Goal: Task Accomplishment & Management: Manage account settings

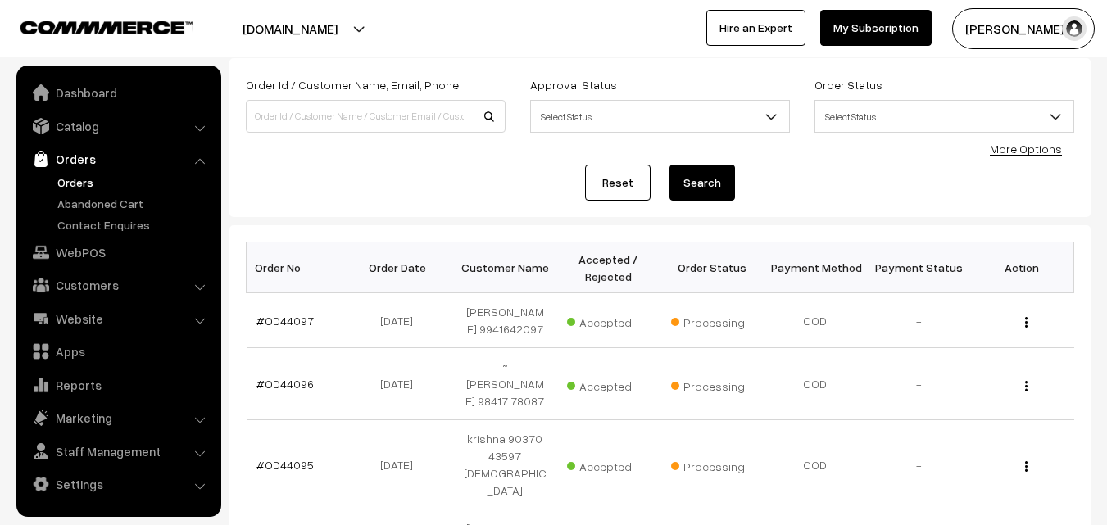
drag, startPoint x: 0, startPoint y: 366, endPoint x: 0, endPoint y: 383, distance: 17.2
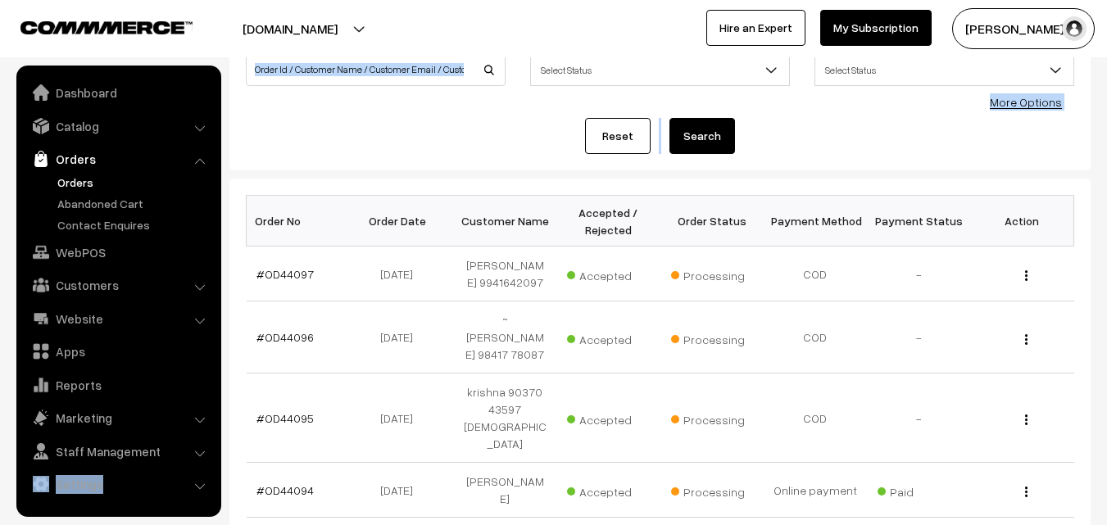
scroll to position [368, 0]
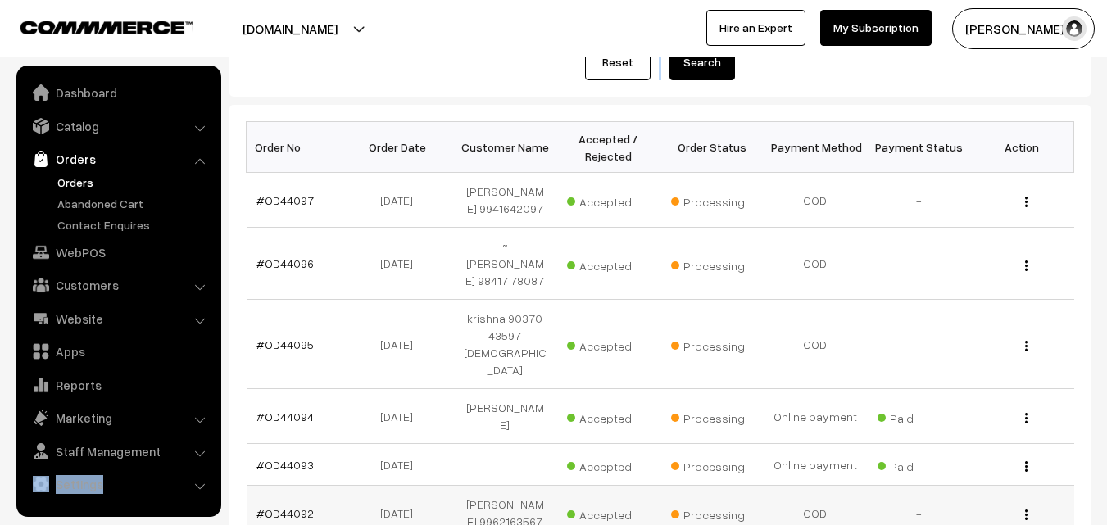
scroll to position [0, 0]
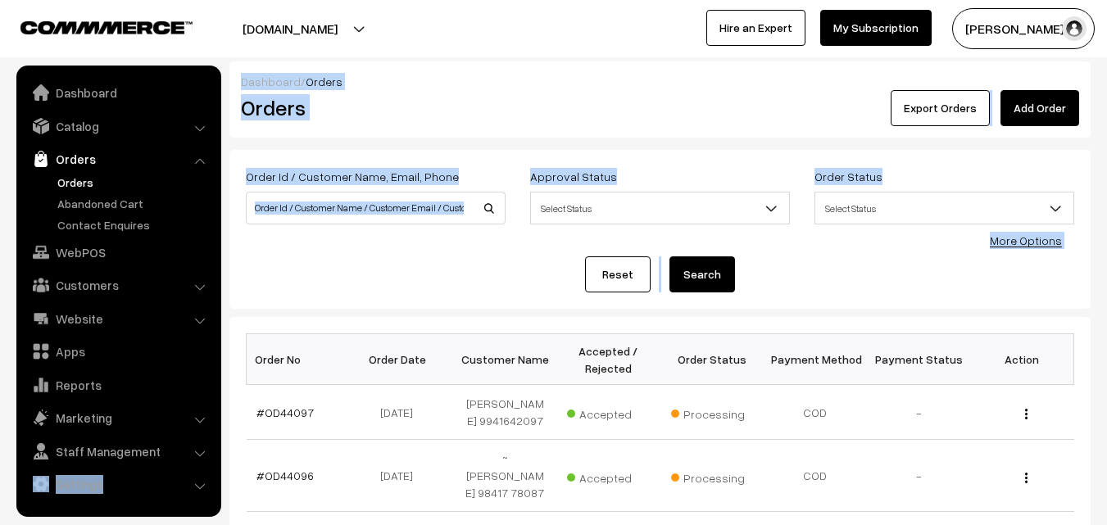
click at [523, 261] on div "Reset Search" at bounding box center [660, 275] width 829 height 36
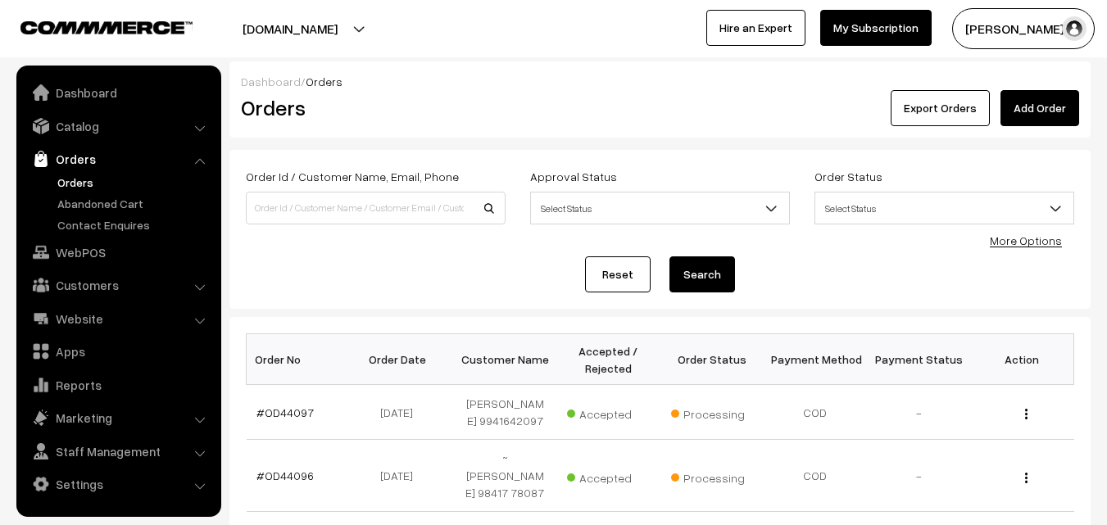
click at [287, 292] on div "Reset Search" at bounding box center [660, 275] width 829 height 36
click at [77, 184] on link "Orders" at bounding box center [134, 182] width 162 height 17
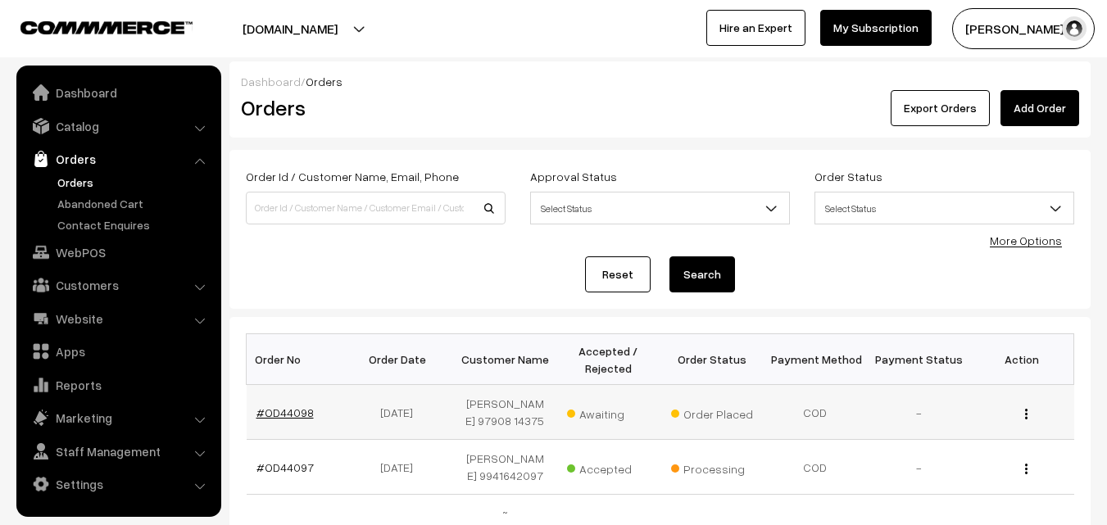
click at [296, 419] on link "#OD44098" at bounding box center [285, 413] width 57 height 14
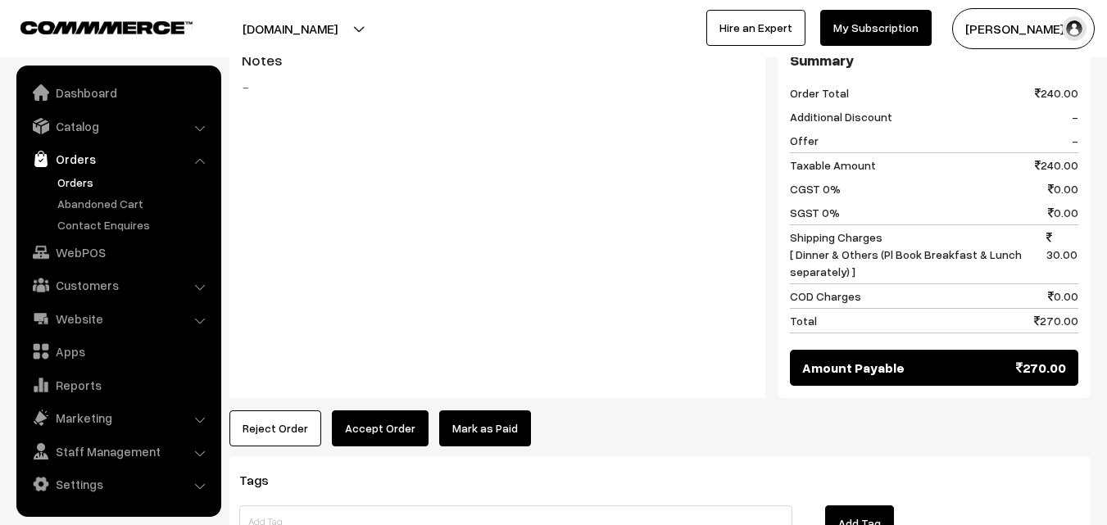
scroll to position [902, 0]
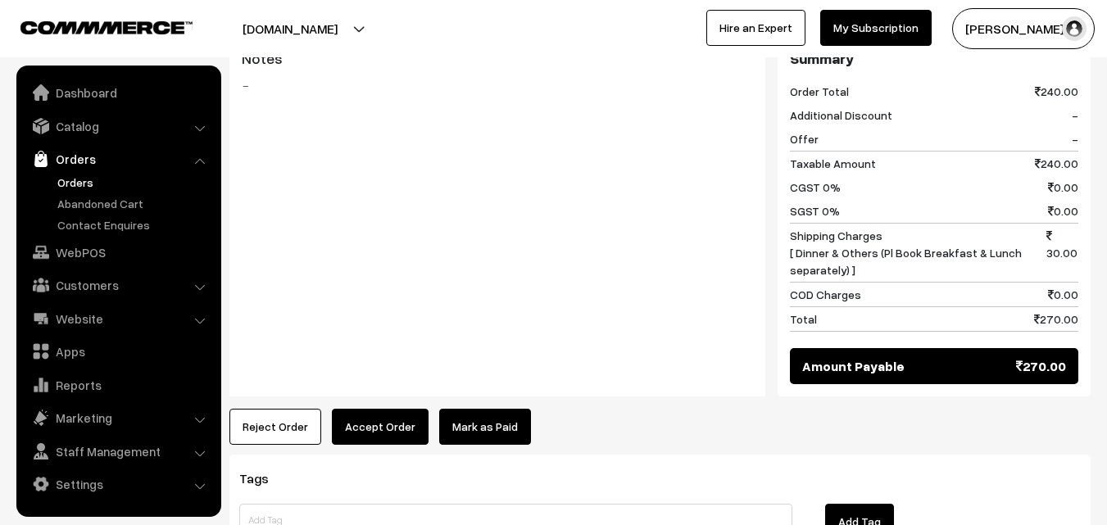
click at [390, 409] on button "Accept Order" at bounding box center [380, 427] width 97 height 36
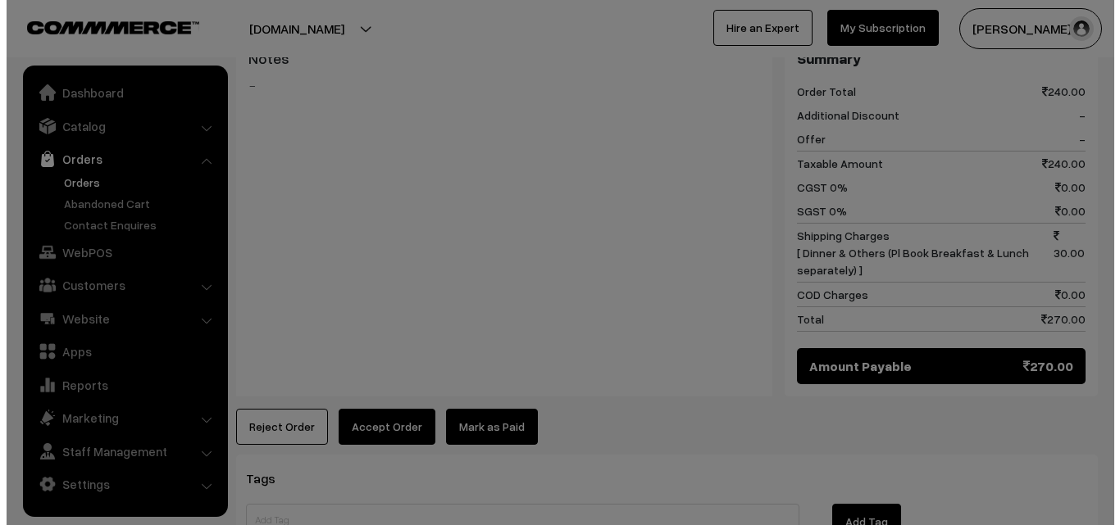
scroll to position [906, 0]
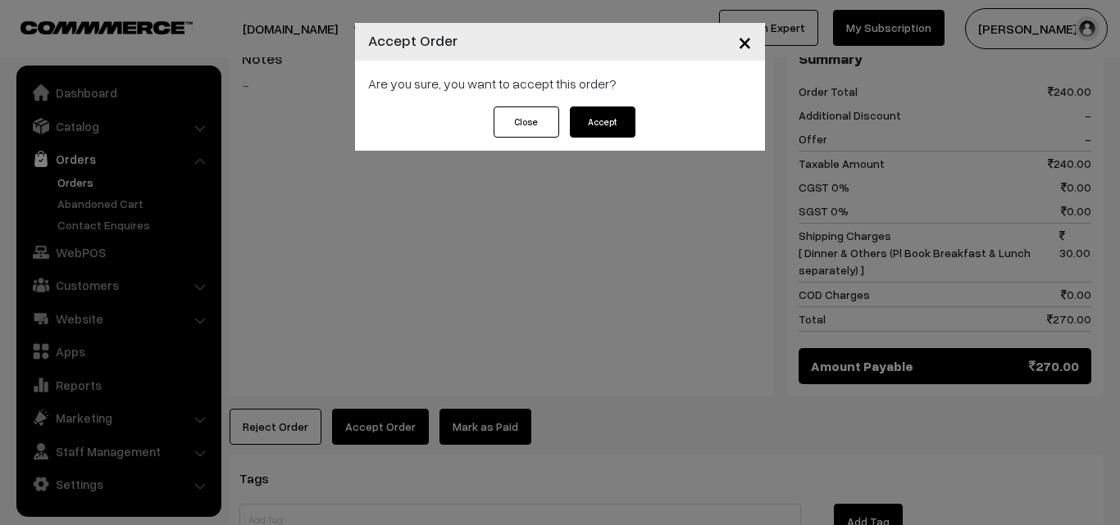
click at [598, 129] on button "Accept" at bounding box center [603, 122] width 66 height 31
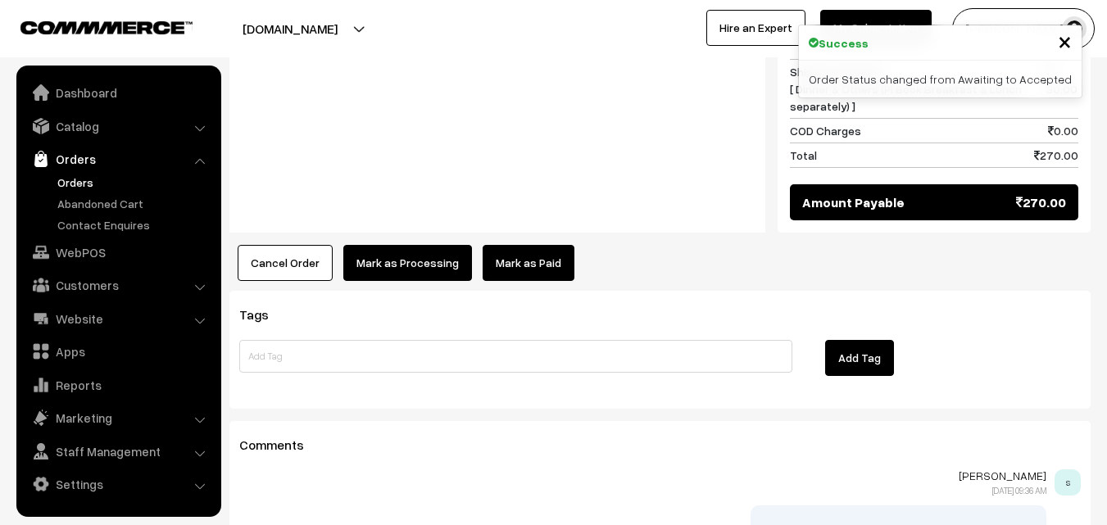
click at [385, 245] on button "Mark as Processing" at bounding box center [407, 263] width 129 height 36
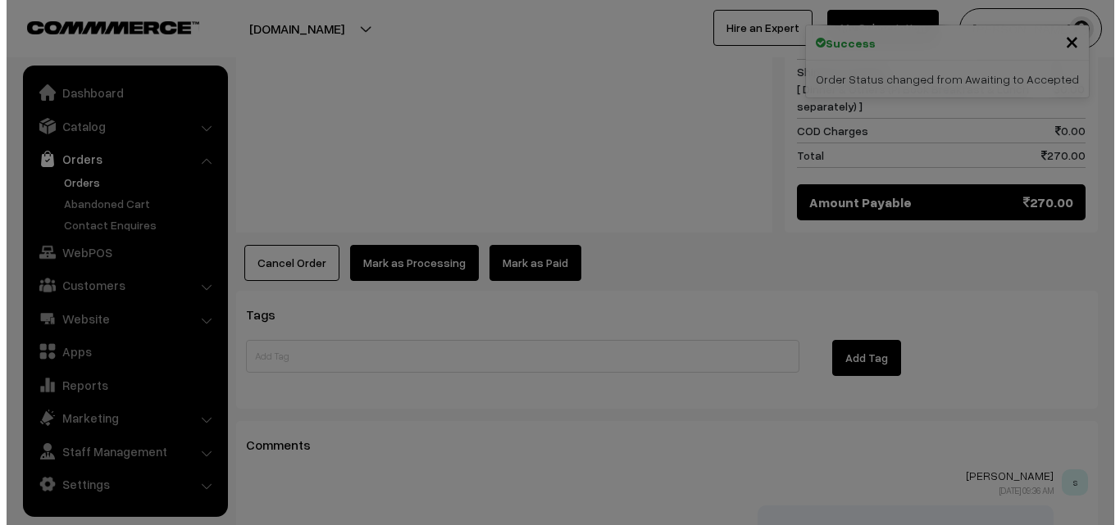
scroll to position [1070, 0]
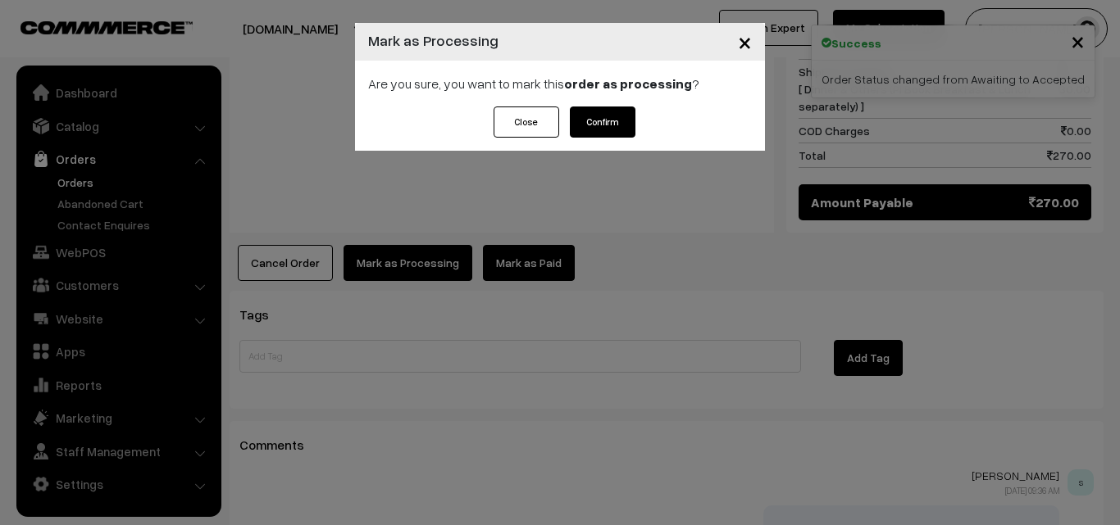
click at [619, 117] on button "Confirm" at bounding box center [603, 122] width 66 height 31
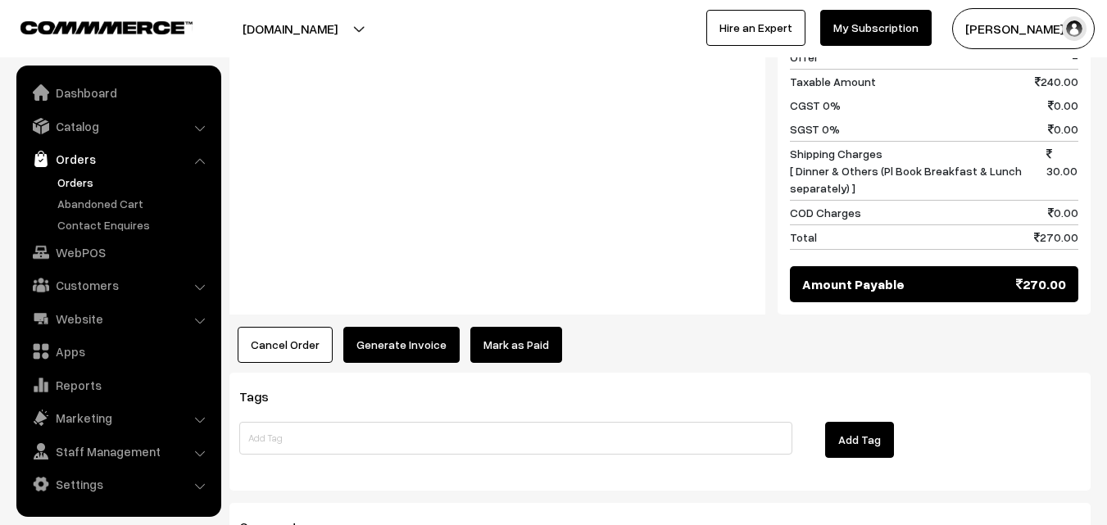
click at [396, 327] on button "Generate Invoice" at bounding box center [401, 345] width 116 height 36
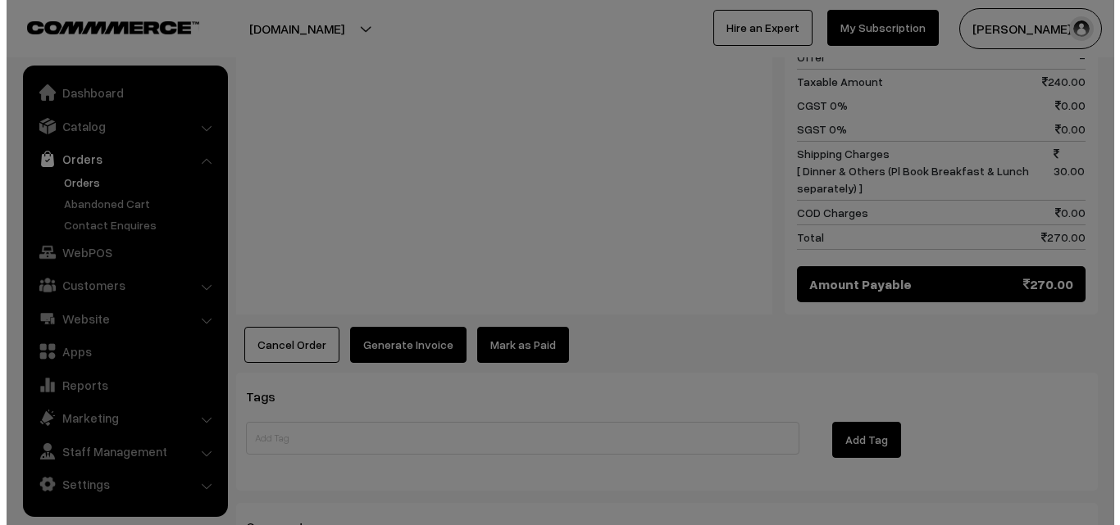
scroll to position [988, 0]
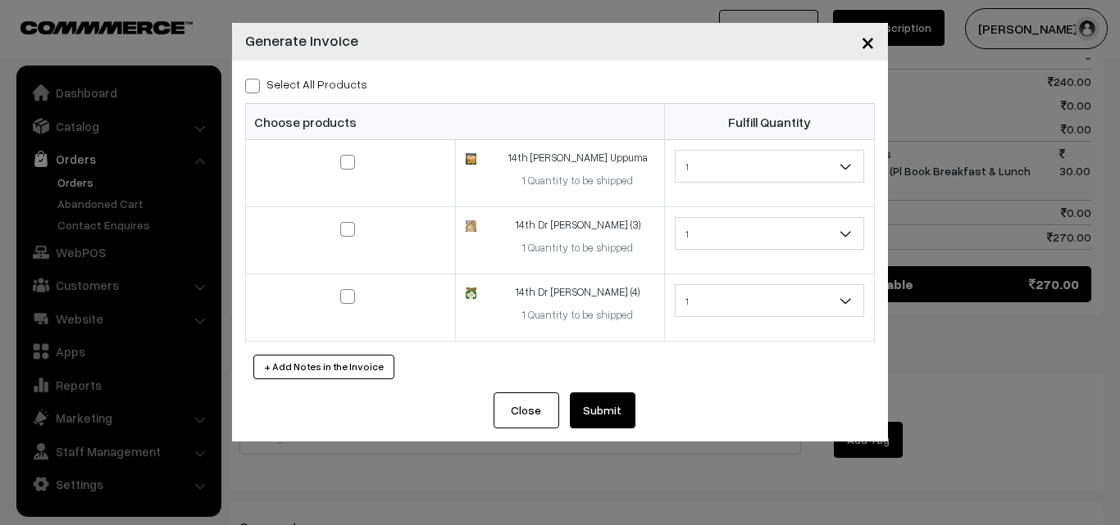
click at [256, 85] on span at bounding box center [252, 86] width 15 height 15
click at [256, 85] on input "Select All Products" at bounding box center [250, 83] width 11 height 11
checkbox input "true"
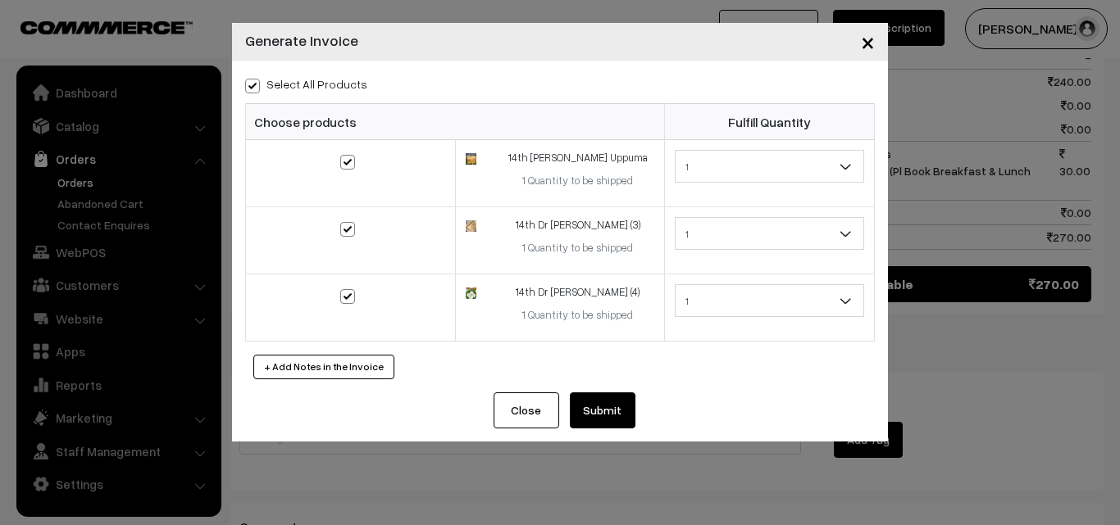
checkbox input "true"
click at [596, 422] on button "Submit" at bounding box center [603, 411] width 66 height 36
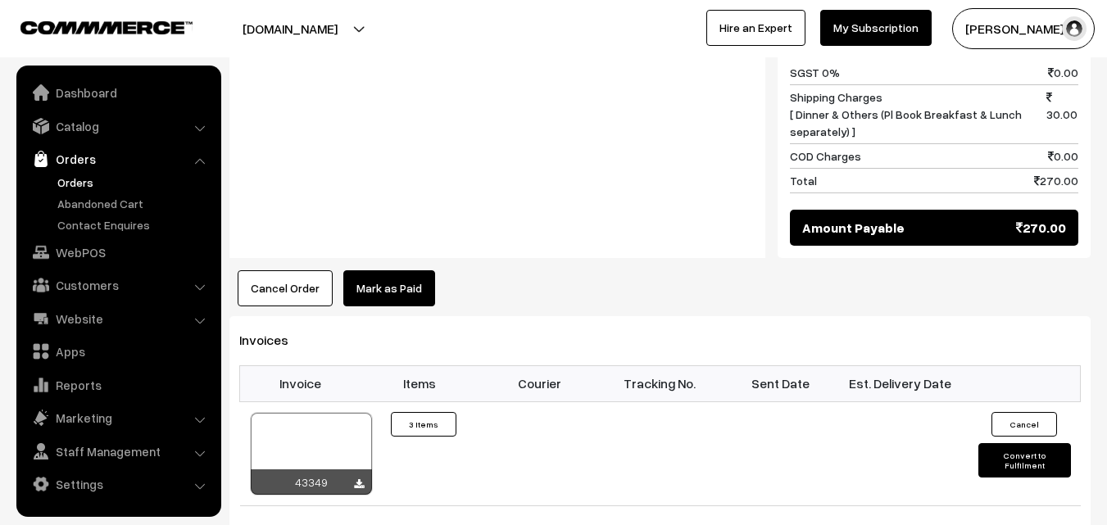
scroll to position [1066, 0]
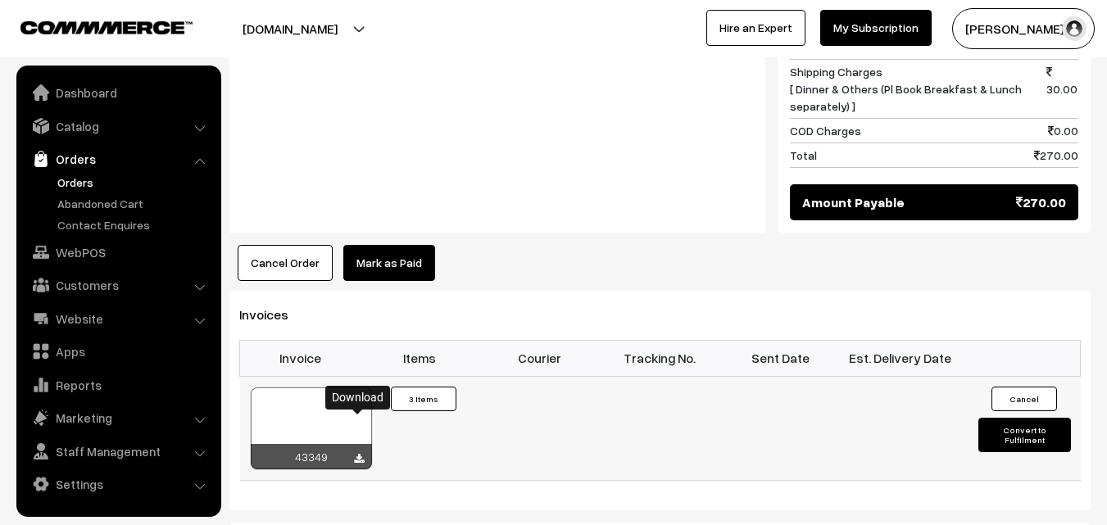
click at [358, 454] on icon at bounding box center [359, 459] width 10 height 11
click at [90, 252] on link "WebPOS" at bounding box center [117, 253] width 195 height 30
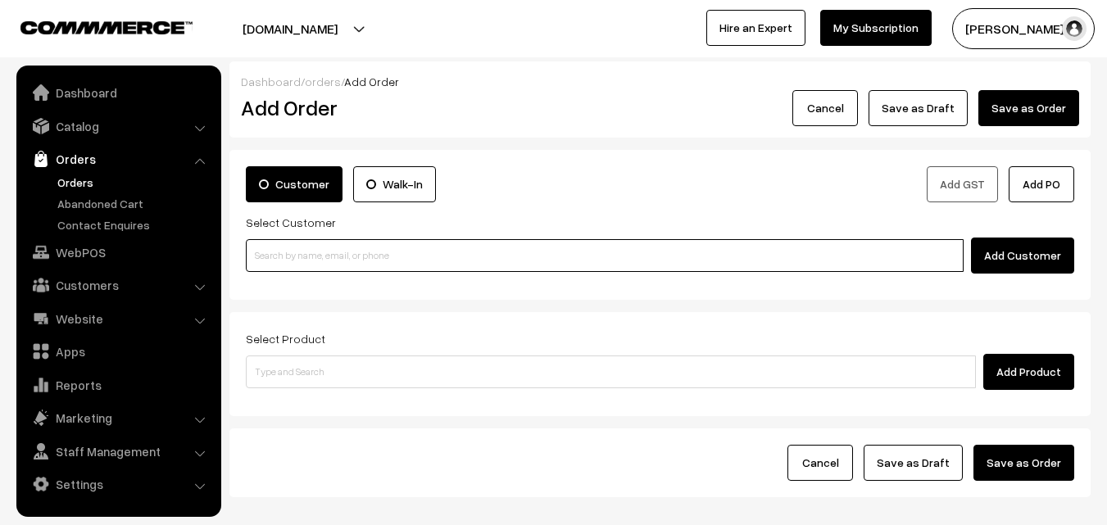
click at [556, 261] on input at bounding box center [605, 255] width 718 height 33
paste input "+91 97013 85004"
type input "Suresh 9701385004 [9701385004]"
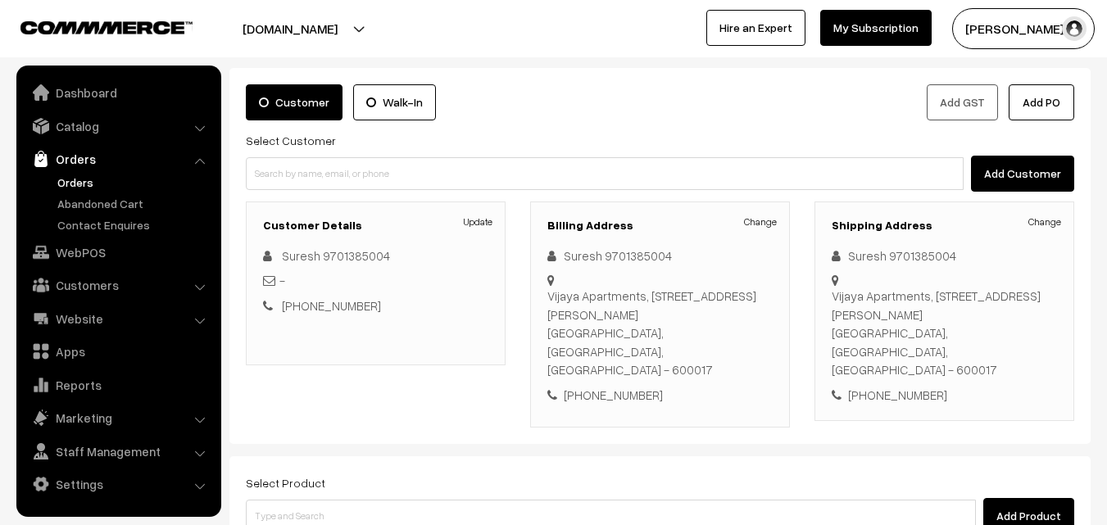
scroll to position [246, 0]
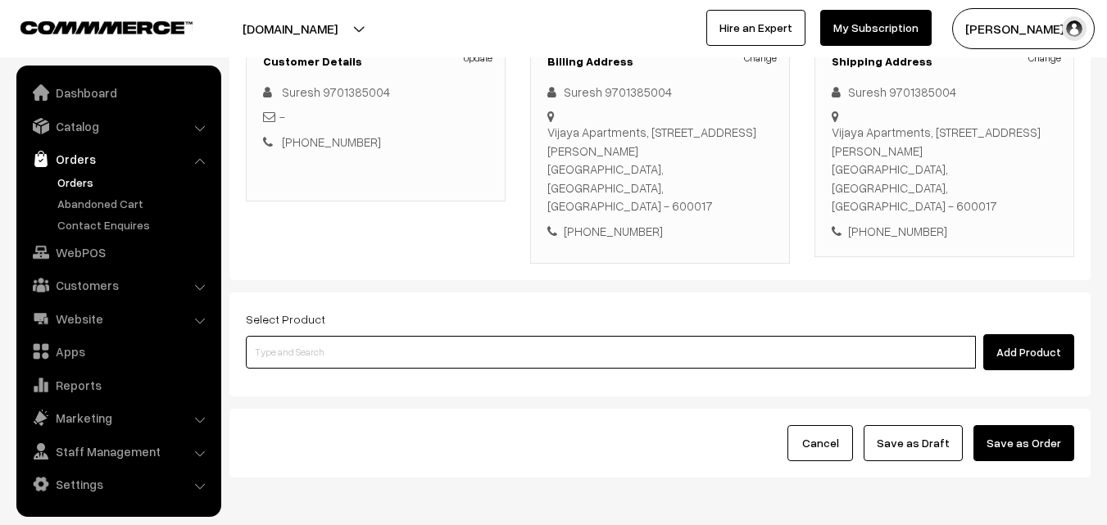
click at [470, 336] on input at bounding box center [611, 352] width 730 height 33
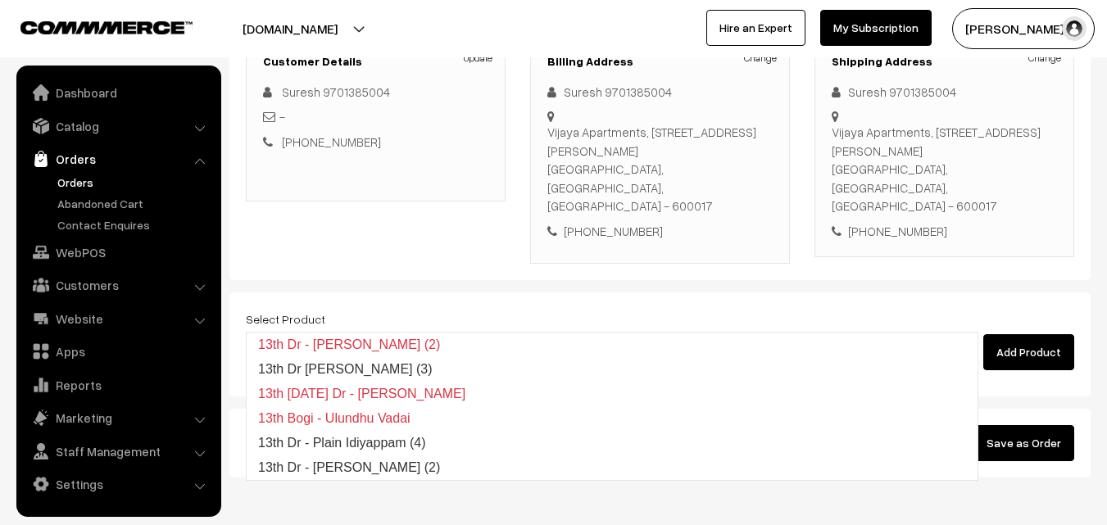
type input "1"
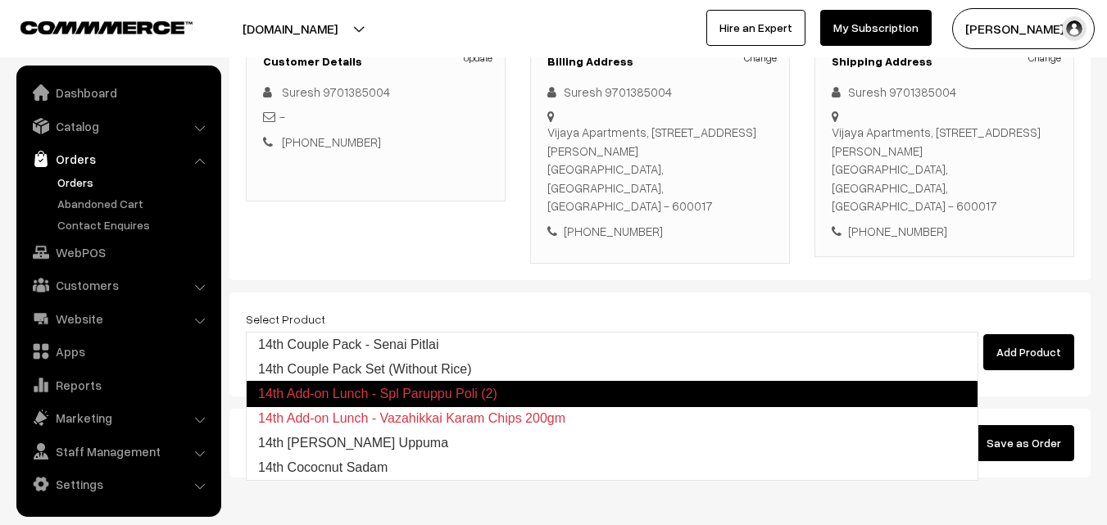
type input "14th Dr Wheat Rava Uppuma"
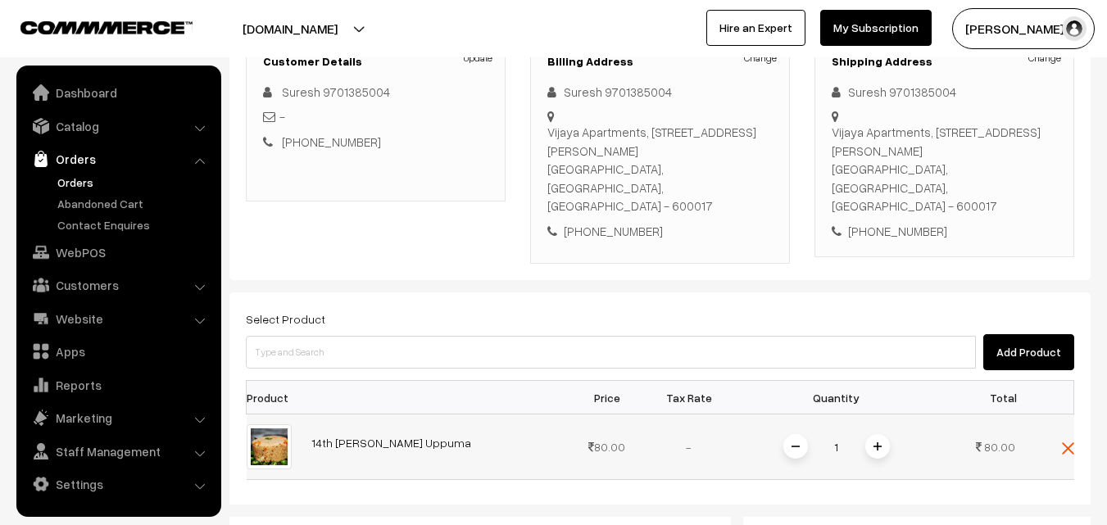
click at [866, 434] on span at bounding box center [878, 446] width 25 height 25
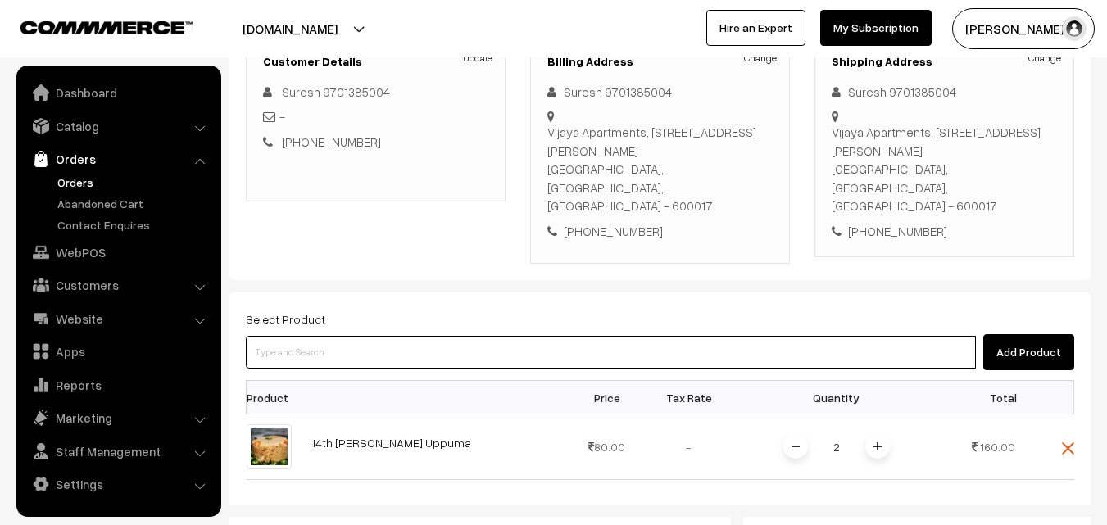
click at [736, 336] on input at bounding box center [611, 352] width 730 height 33
click at [439, 336] on input at bounding box center [611, 352] width 730 height 33
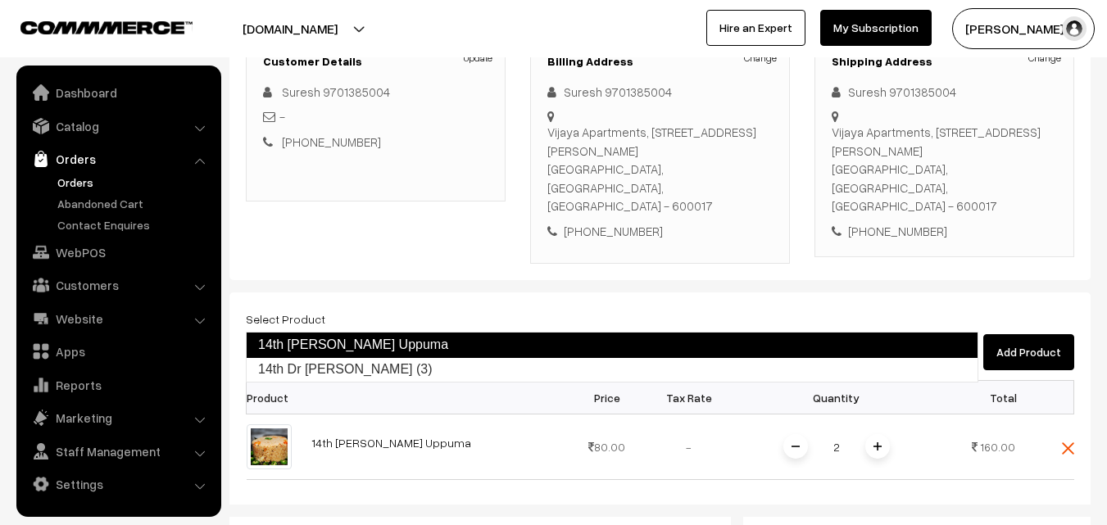
type input "14th [PERSON_NAME] Uppuma"
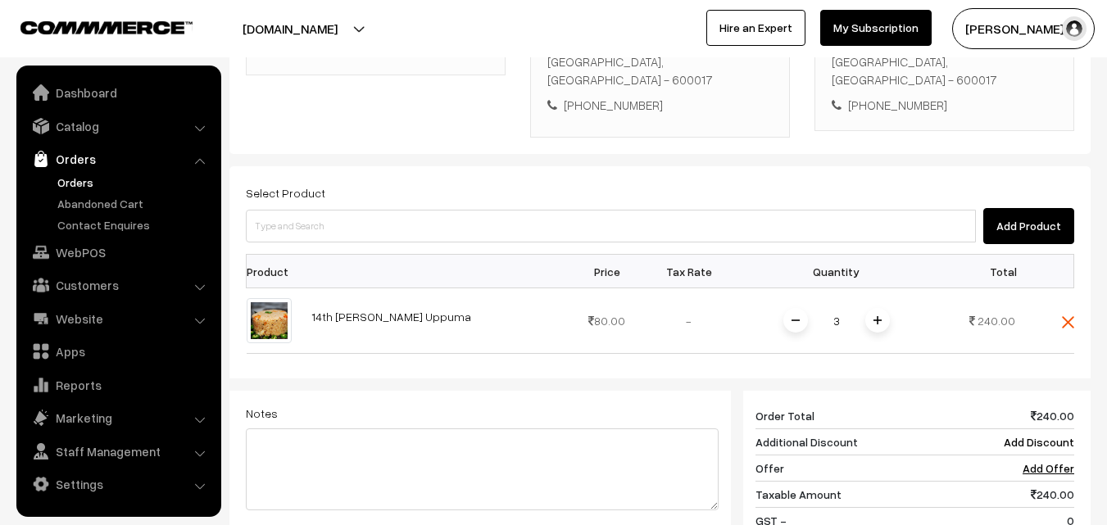
scroll to position [410, 0]
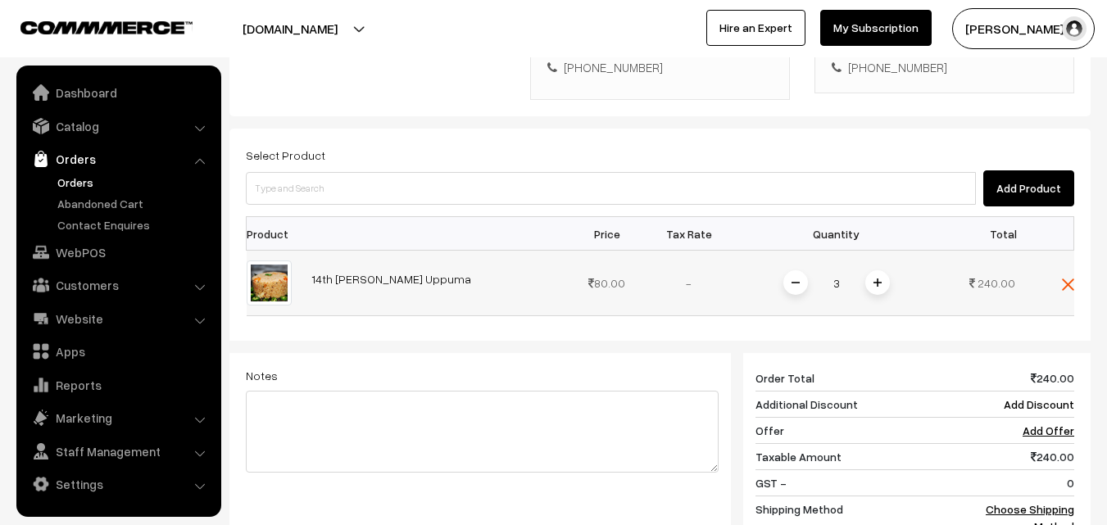
click at [801, 270] on span at bounding box center [796, 282] width 25 height 25
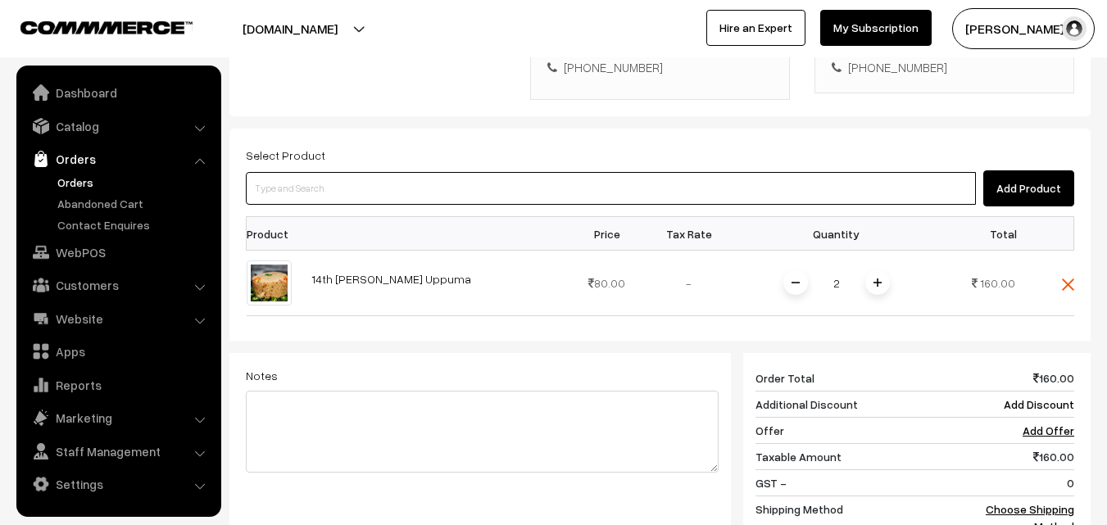
click at [757, 172] on input at bounding box center [611, 188] width 730 height 33
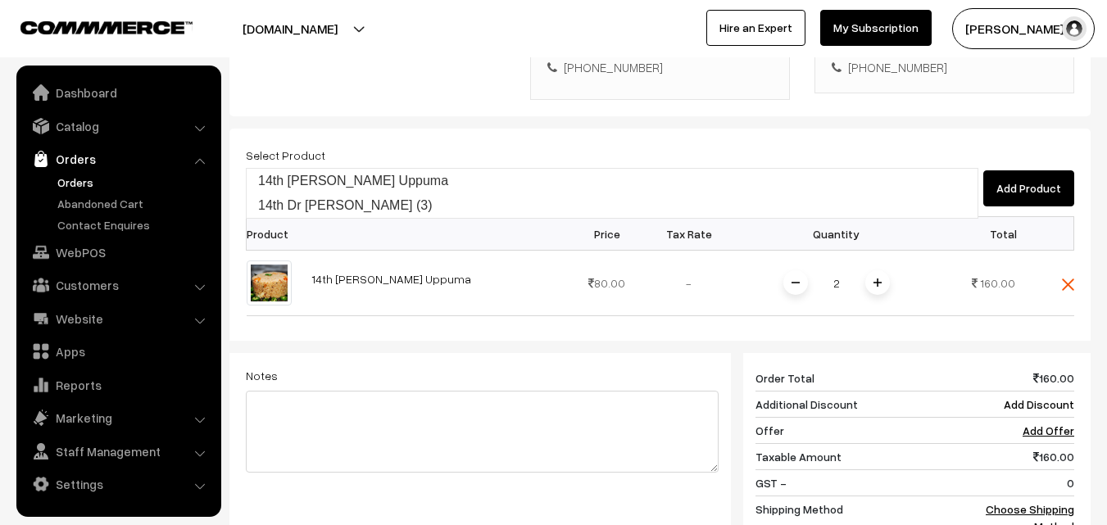
type input "14th Dr Chapathi (3)"
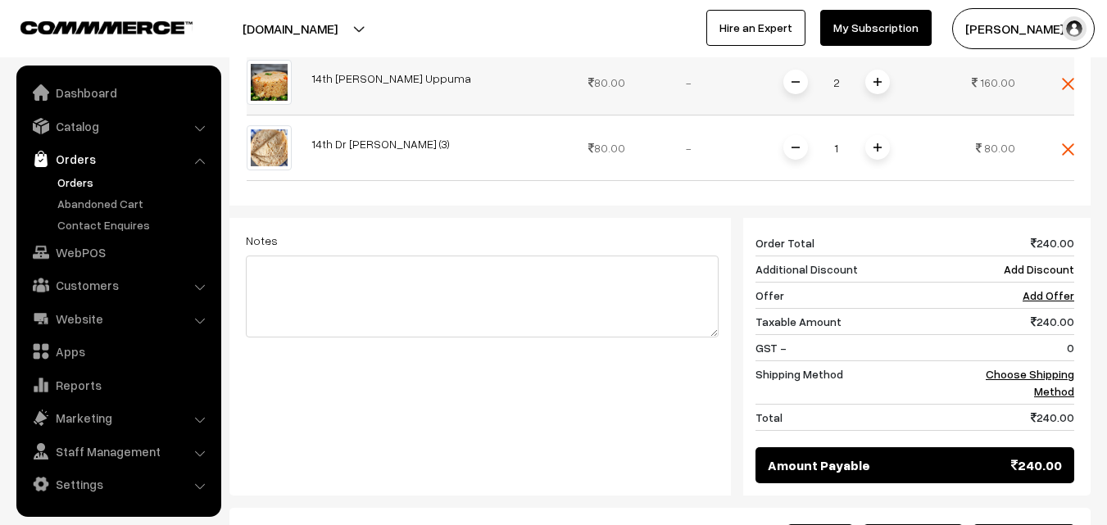
scroll to position [574, 0]
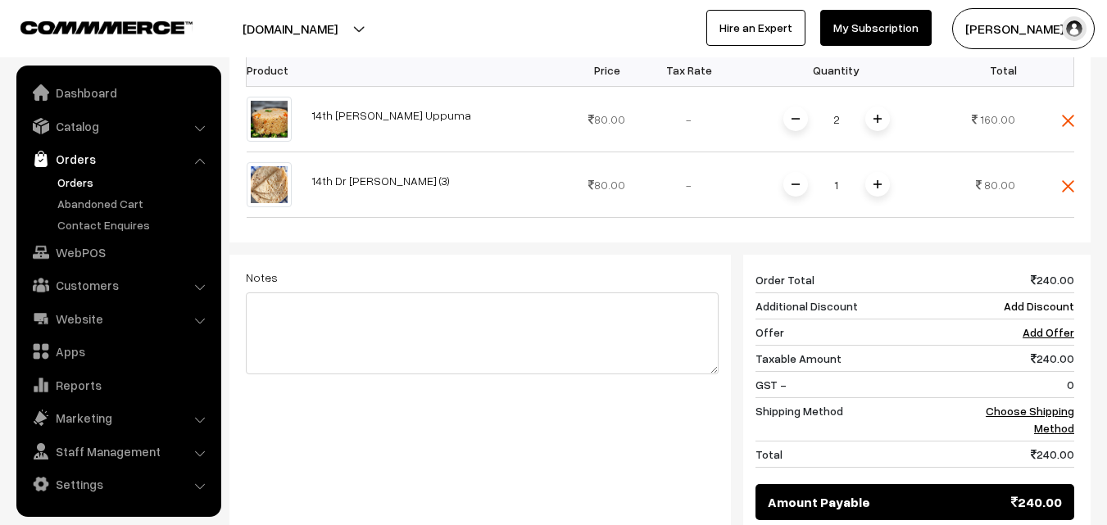
click at [875, 180] on img at bounding box center [878, 184] width 8 height 8
click at [1042, 404] on link "Choose Shipping Method" at bounding box center [1030, 419] width 89 height 31
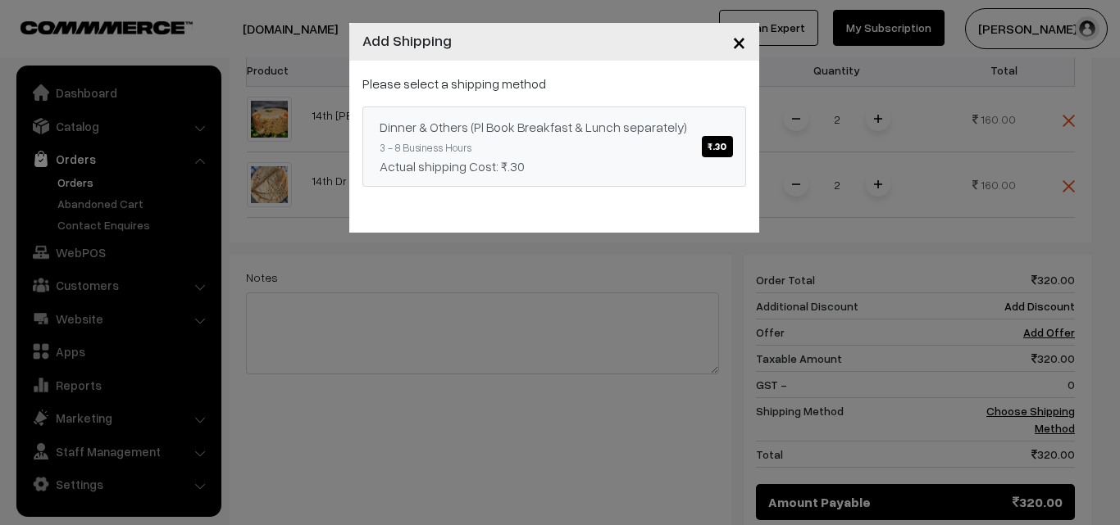
click at [717, 145] on span "₹.30" at bounding box center [717, 146] width 30 height 21
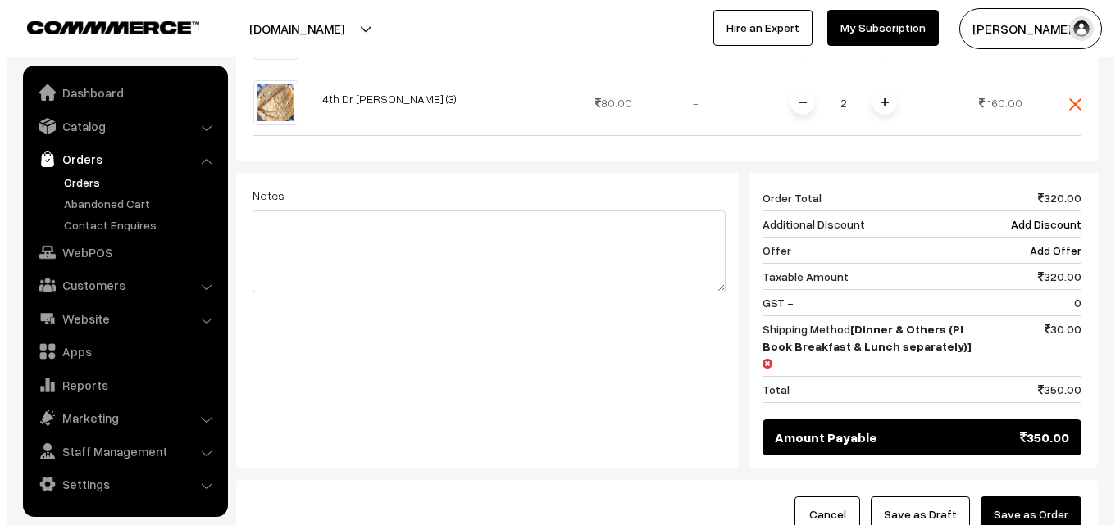
scroll to position [738, 0]
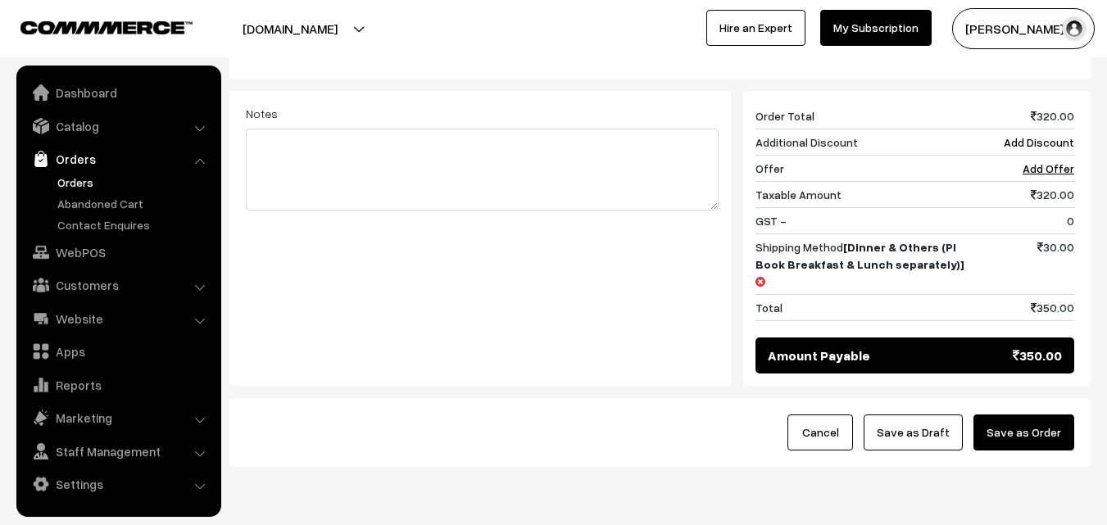
click at [1024, 415] on button "Save as Order" at bounding box center [1024, 433] width 101 height 36
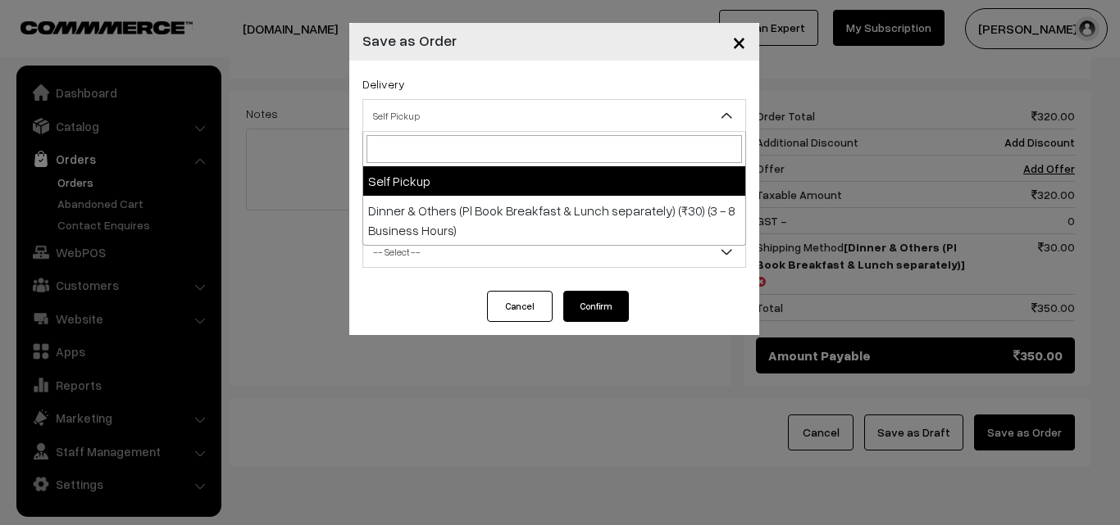
click at [695, 114] on span "Self Pickup" at bounding box center [554, 116] width 382 height 29
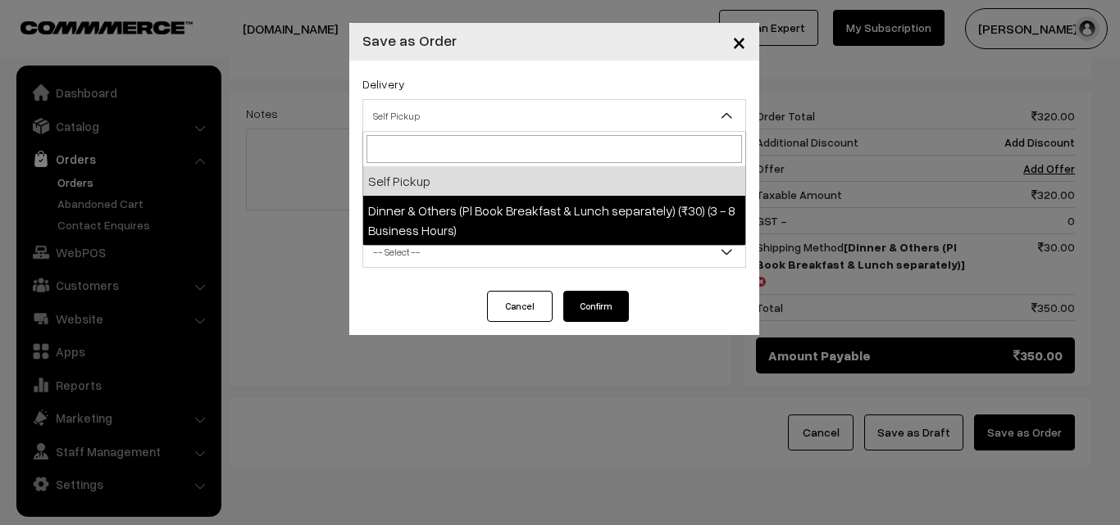
select select "DOP1"
select select "3"
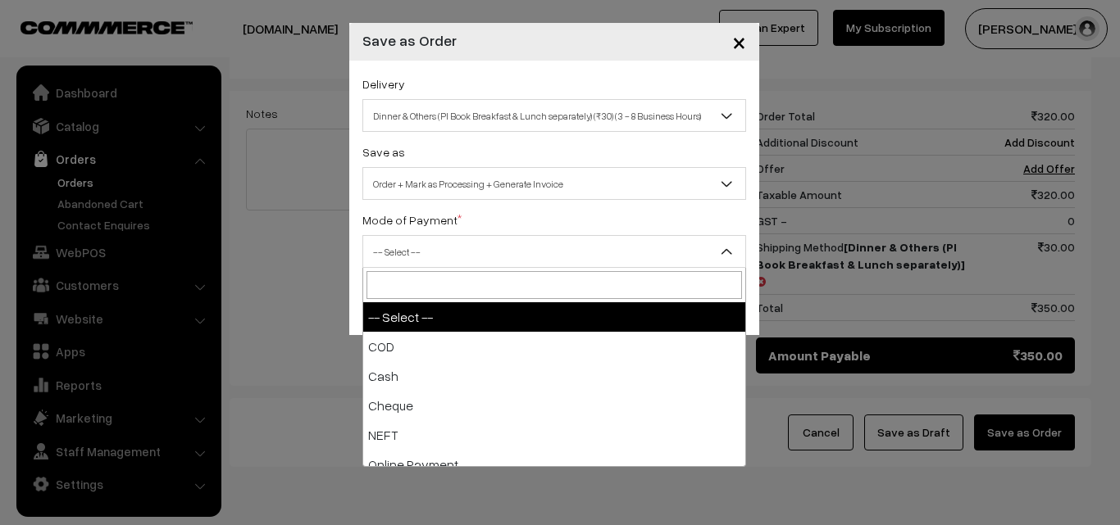
click at [693, 244] on span "-- Select --" at bounding box center [554, 252] width 382 height 29
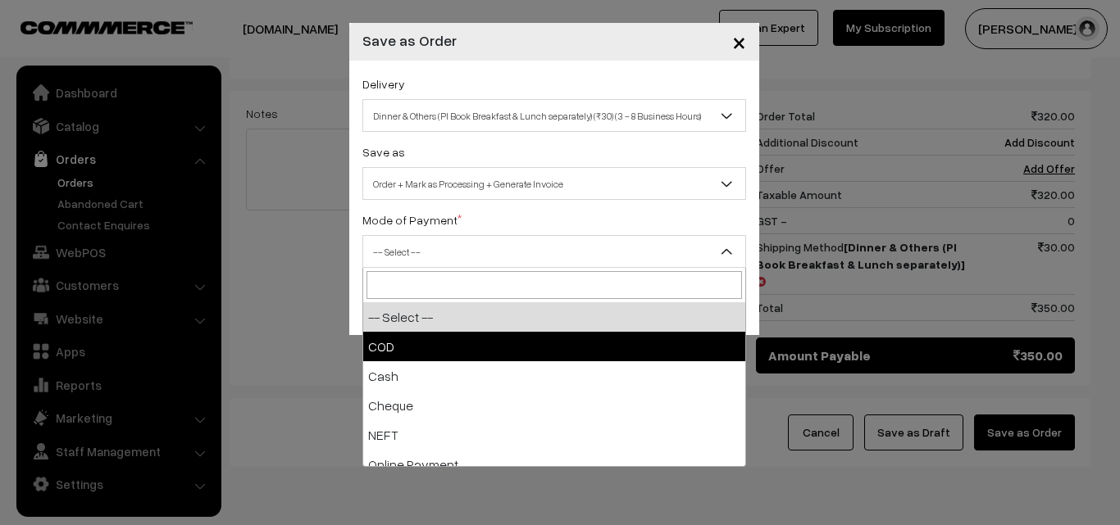
select select "1"
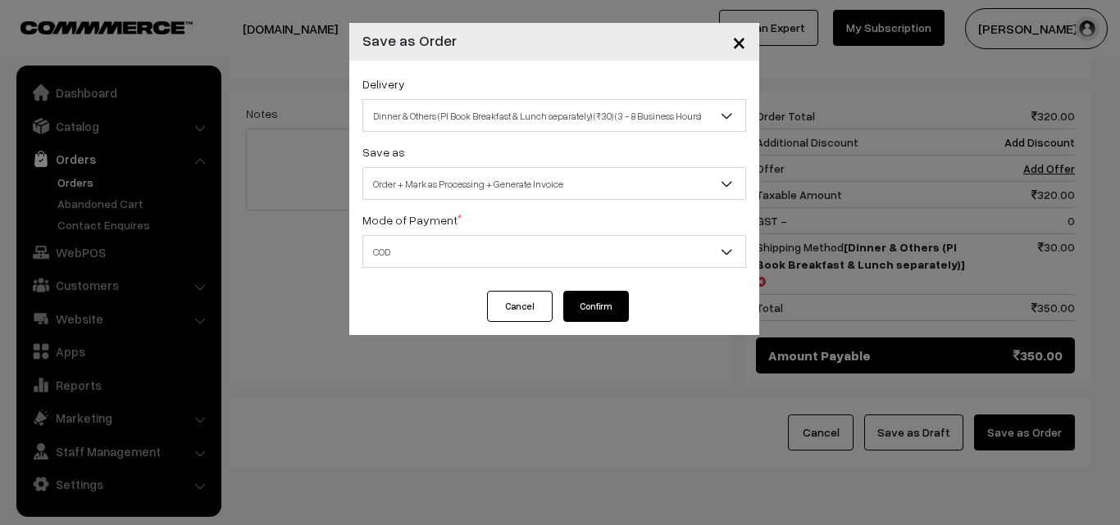
click at [621, 302] on button "Confirm" at bounding box center [596, 306] width 66 height 31
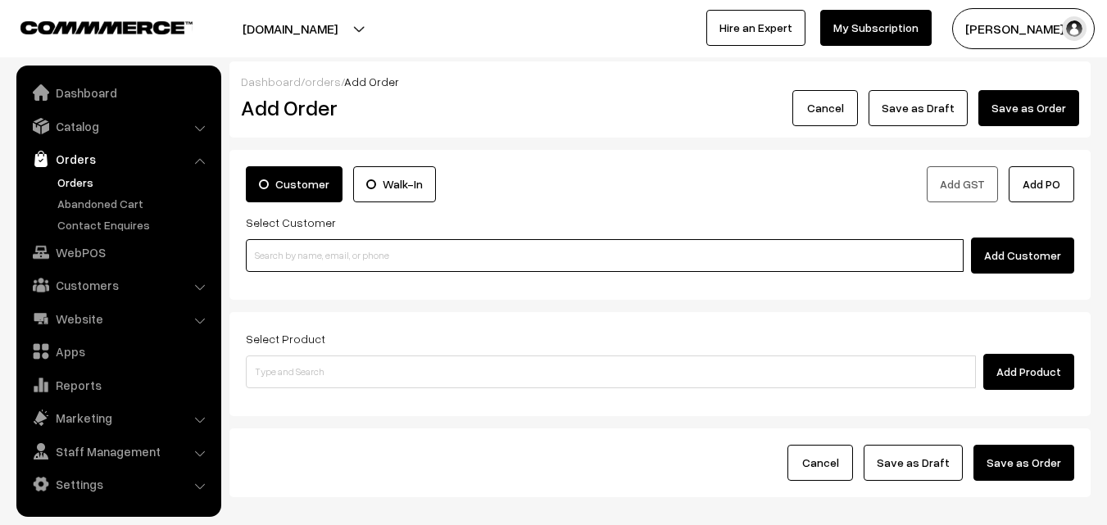
click at [386, 257] on input at bounding box center [605, 255] width 718 height 33
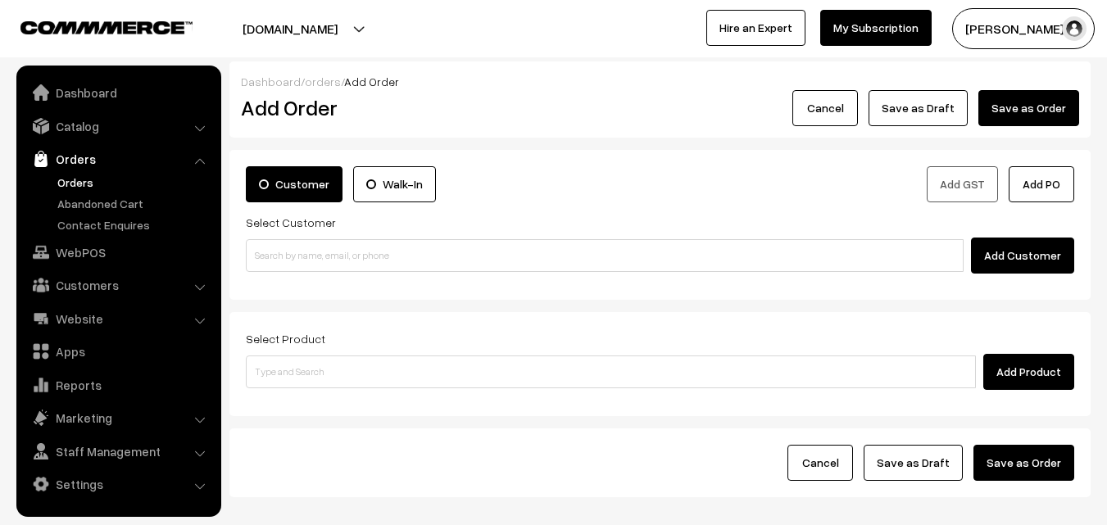
click at [75, 180] on link "Orders" at bounding box center [134, 182] width 162 height 17
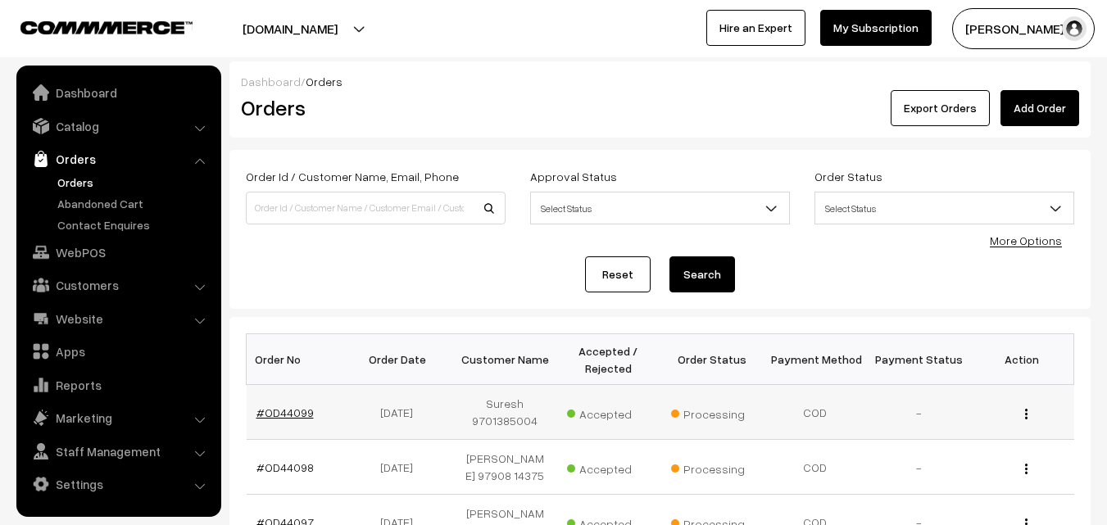
click at [292, 411] on link "#OD44099" at bounding box center [285, 413] width 57 height 14
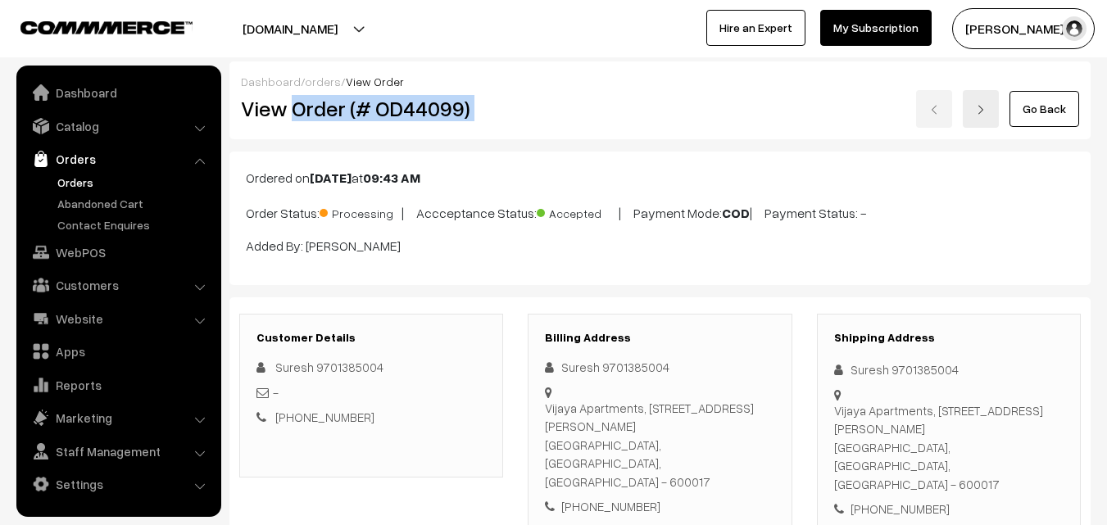
drag, startPoint x: 294, startPoint y: 109, endPoint x: 570, endPoint y: 121, distance: 275.7
click at [570, 121] on div "View Order (# OD44099) Go Back" at bounding box center [660, 109] width 863 height 38
copy div "Order (# OD44099)"
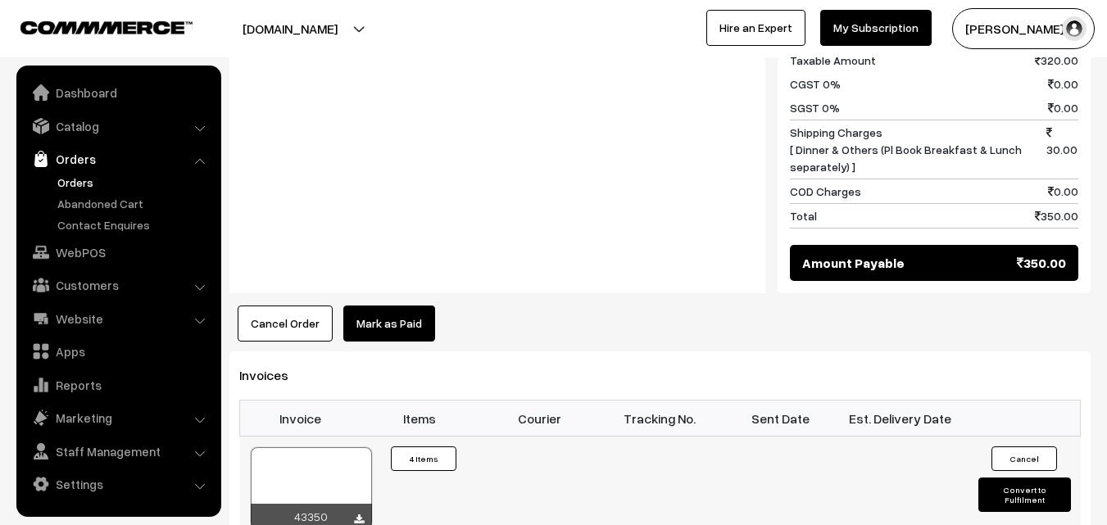
scroll to position [984, 0]
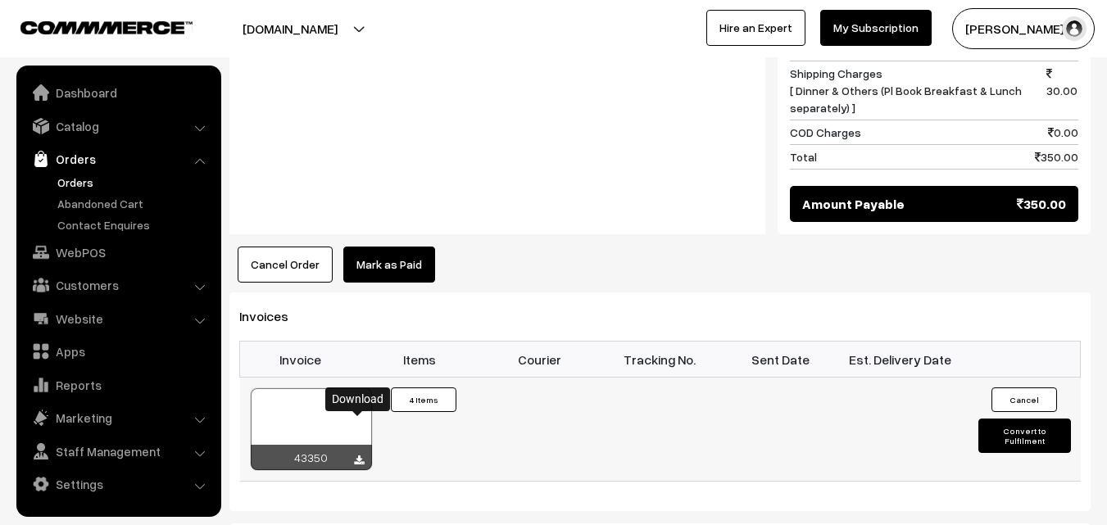
click at [361, 456] on icon at bounding box center [359, 461] width 10 height 11
click at [84, 248] on link "WebPOS" at bounding box center [117, 253] width 195 height 30
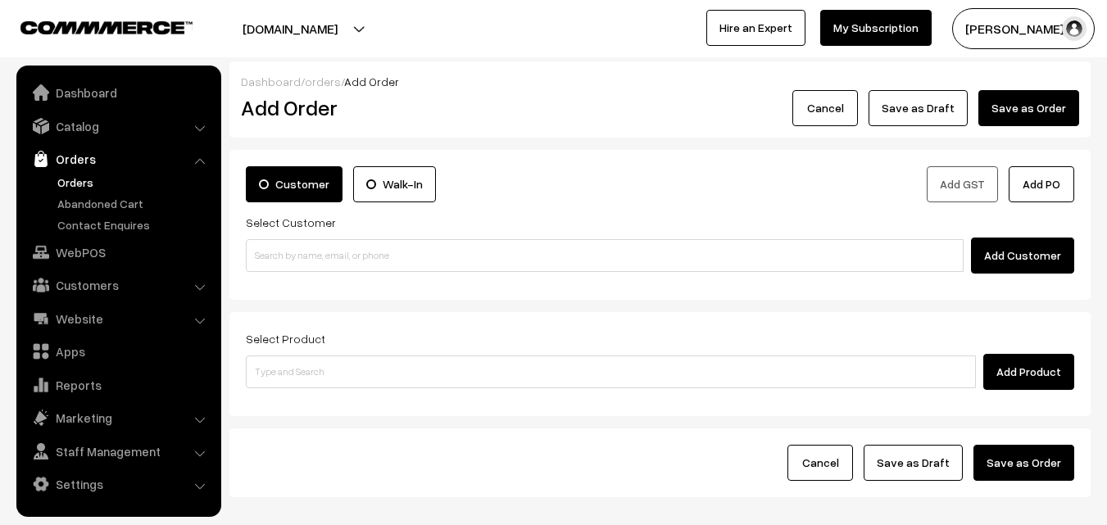
click at [400, 239] on div "Add Customer" at bounding box center [660, 256] width 829 height 36
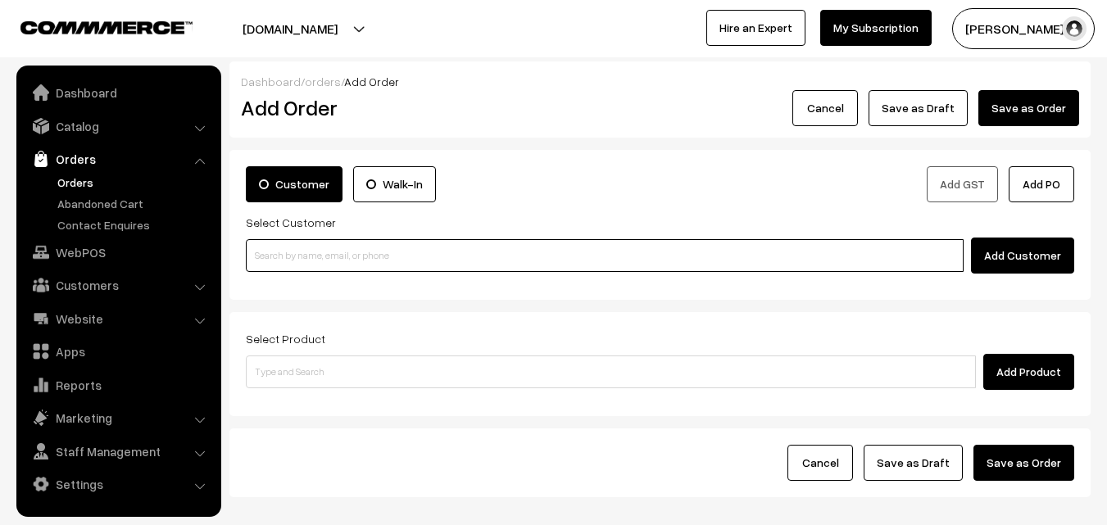
click at [406, 266] on input at bounding box center [605, 255] width 718 height 33
paste input "+91 98487 29581"
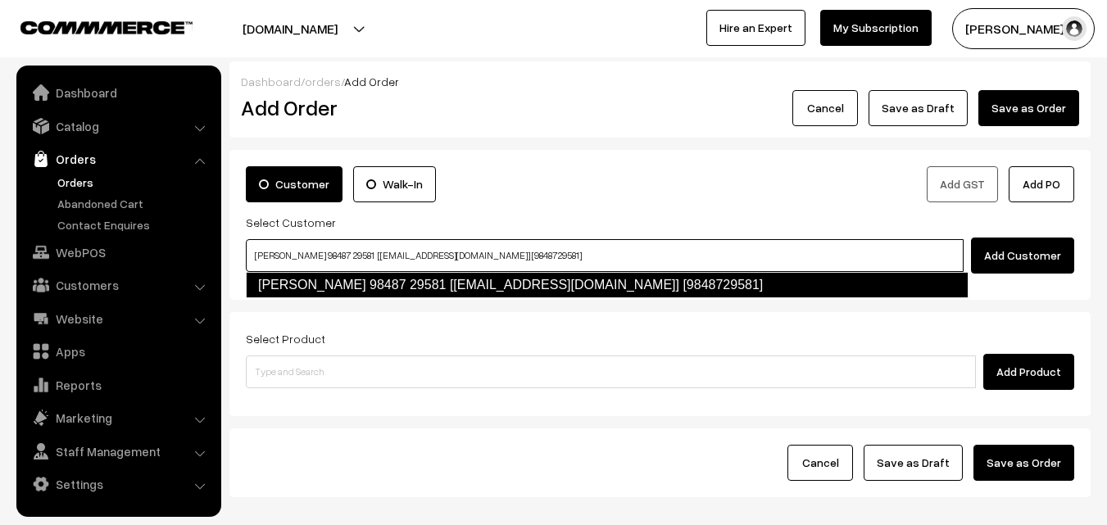
type input "vijayasarathy 98487 29581 [Annam25@gmail.com] [9848729581]"
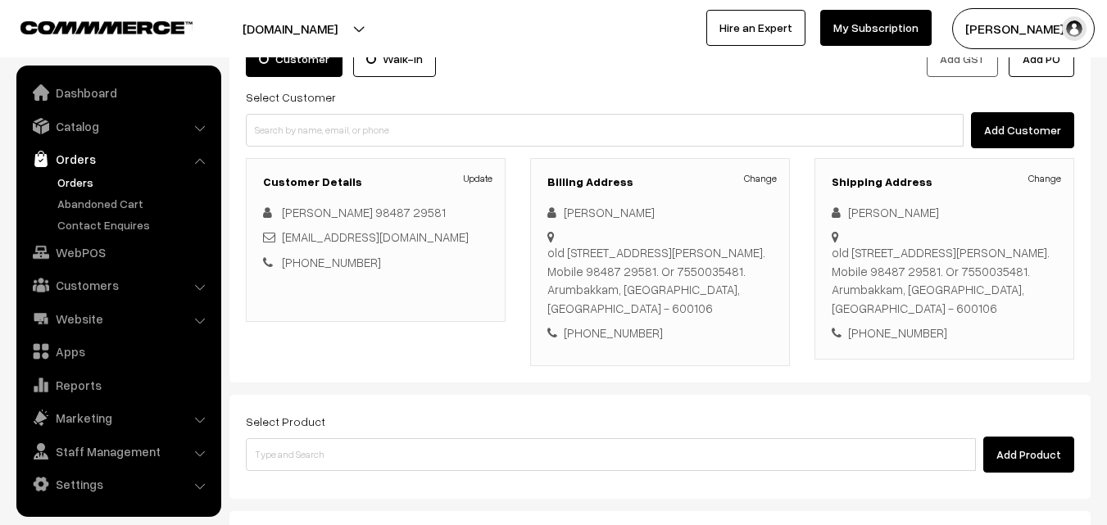
scroll to position [164, 0]
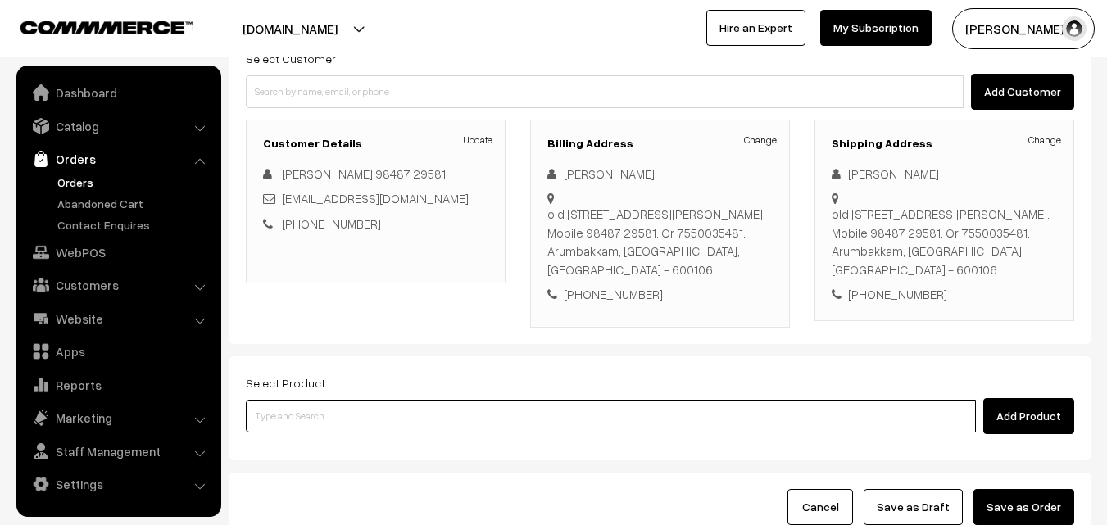
click at [355, 415] on input at bounding box center [611, 416] width 730 height 33
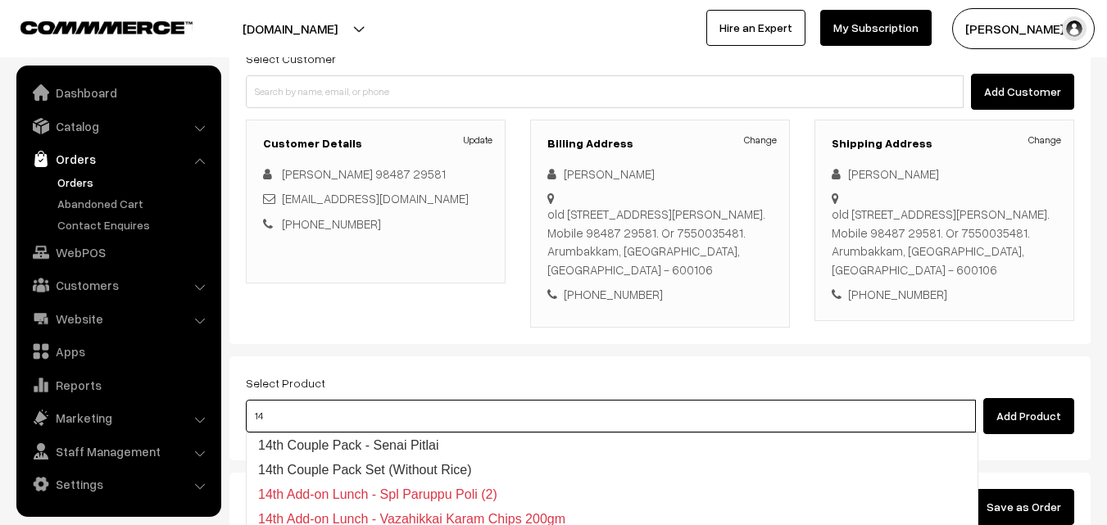
type input "1"
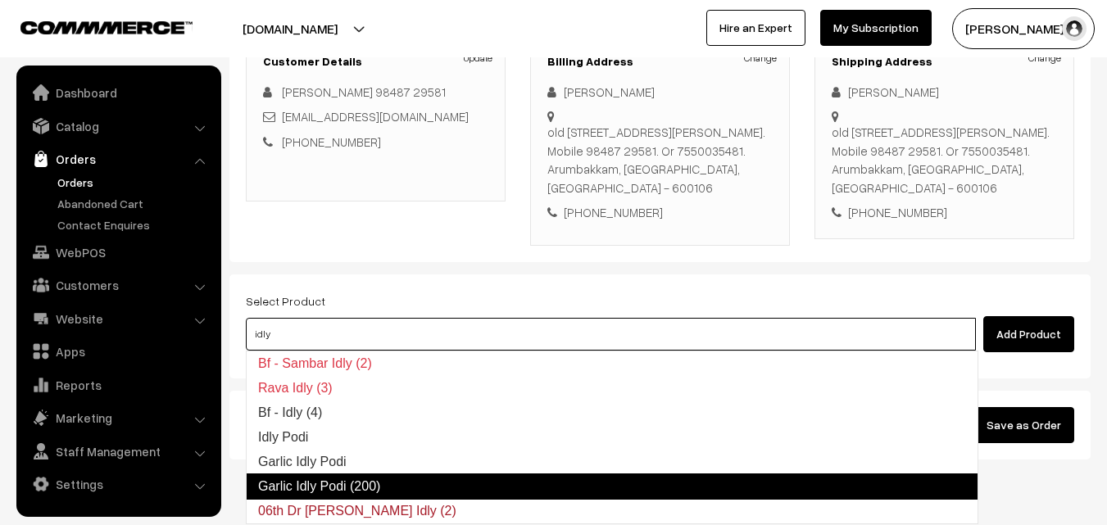
scroll to position [299, 0]
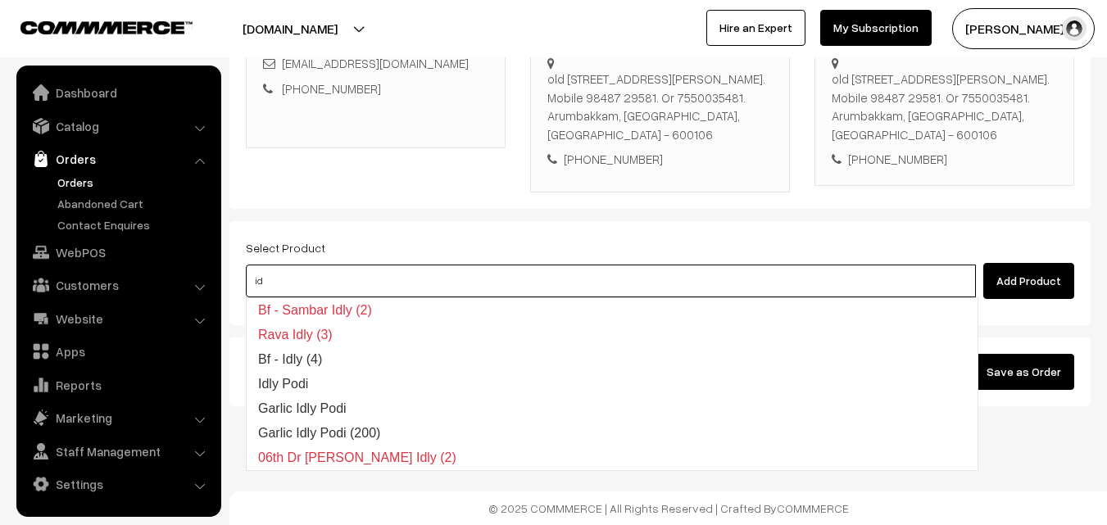
type input "i"
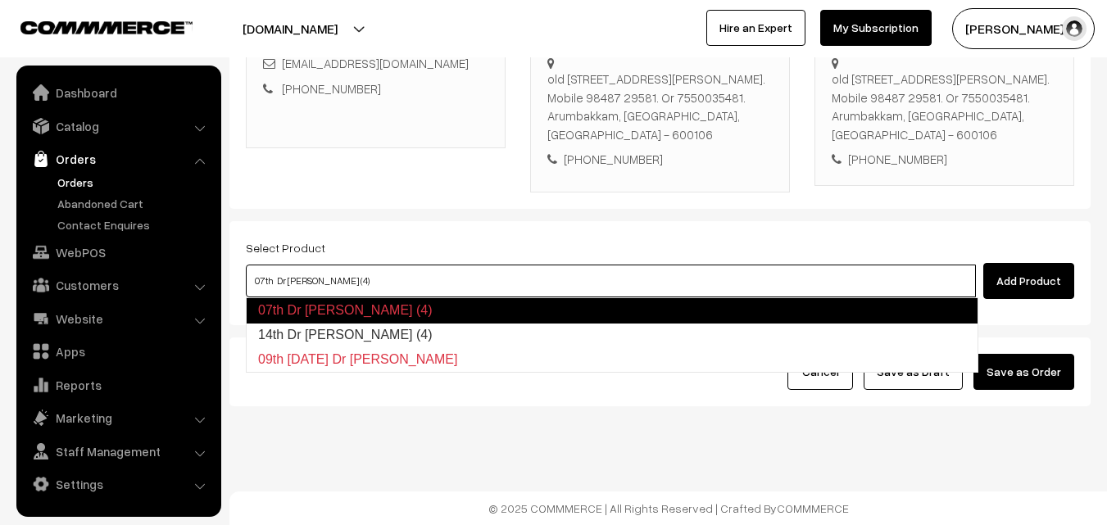
type input "14th Dr Idly (4)"
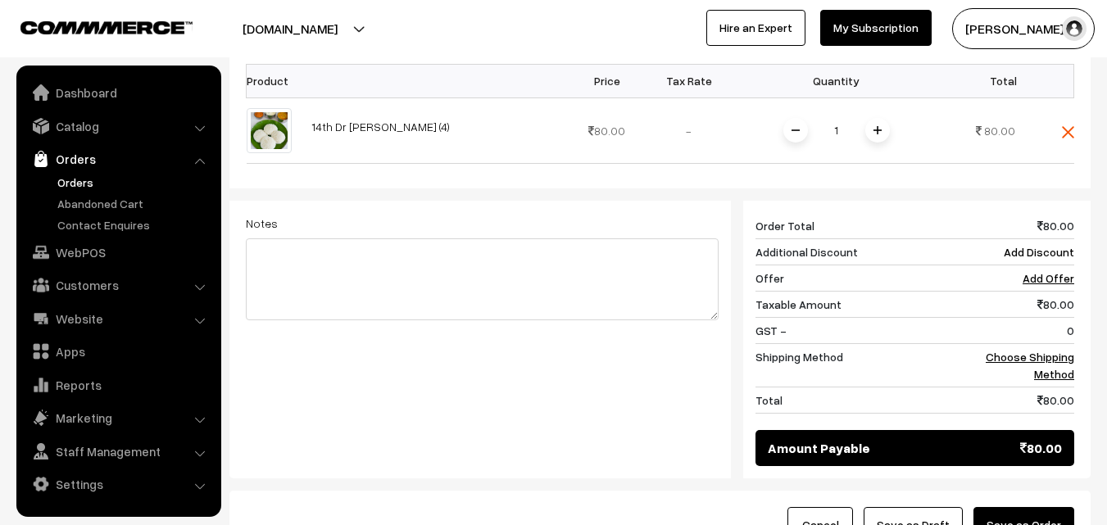
scroll to position [545, 0]
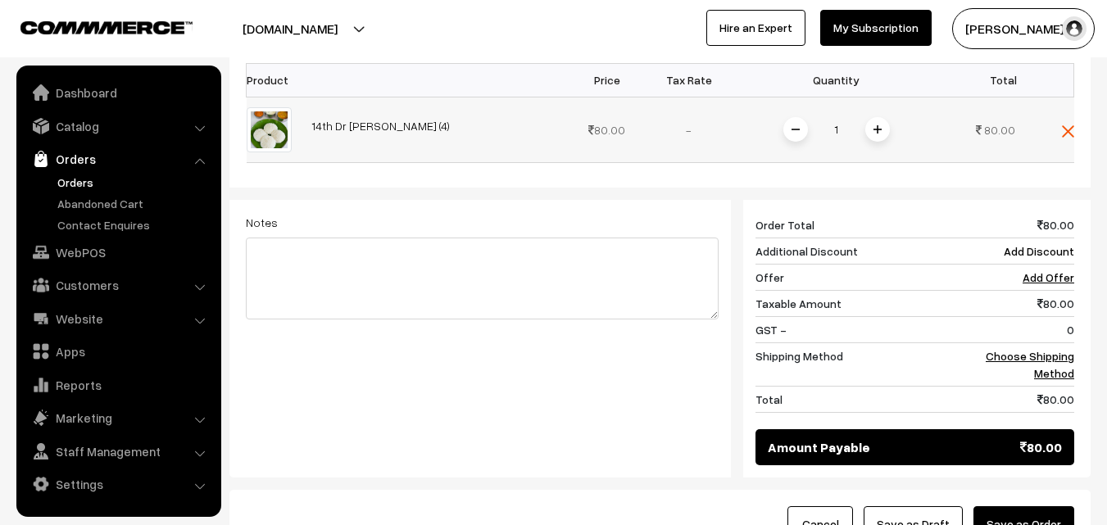
click at [879, 137] on span at bounding box center [878, 129] width 25 height 25
click at [1041, 357] on link "Choose Shipping Method" at bounding box center [1030, 364] width 89 height 31
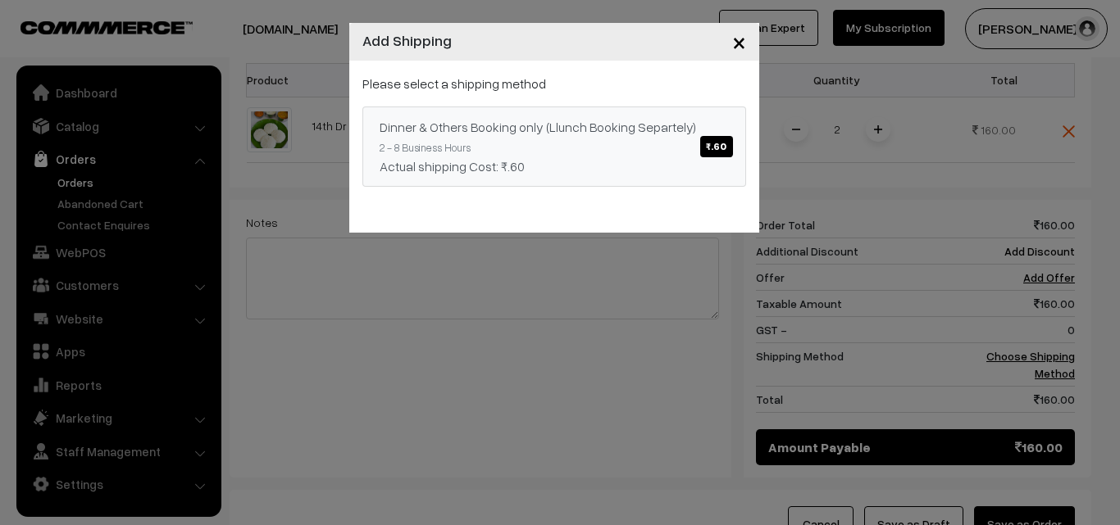
click at [723, 147] on span "₹.60" at bounding box center [716, 146] width 32 height 21
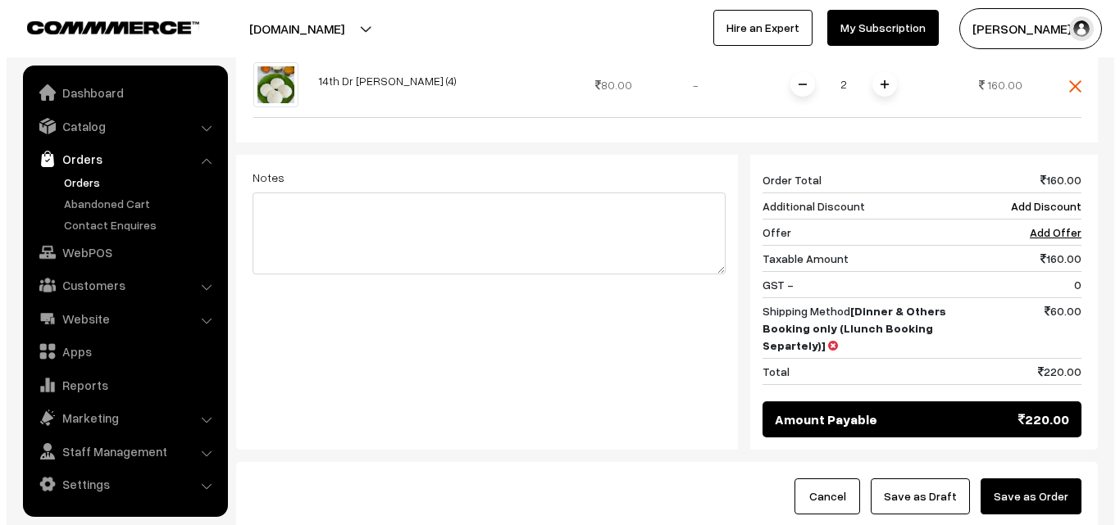
scroll to position [627, 0]
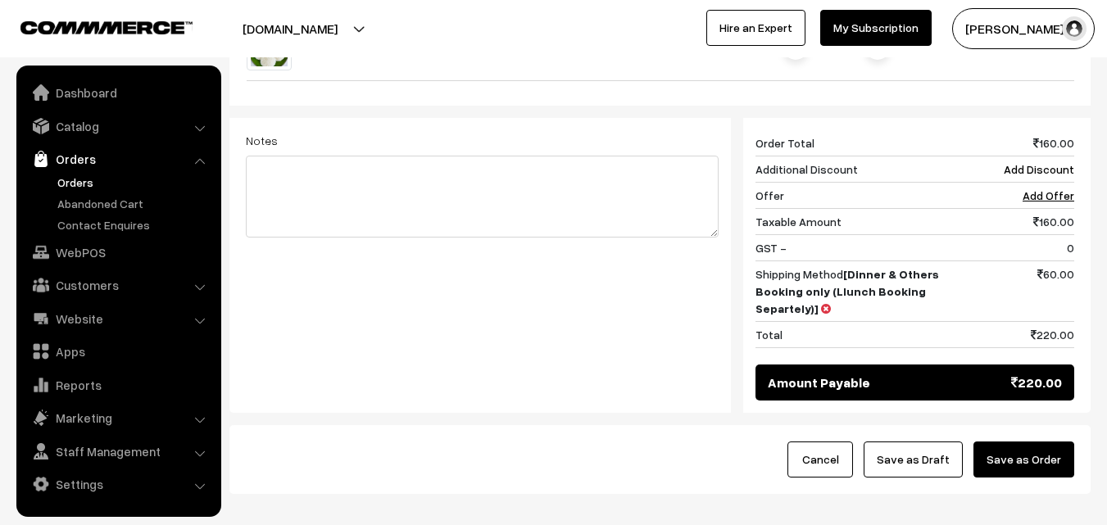
click at [1042, 470] on button "Save as Order" at bounding box center [1024, 460] width 101 height 36
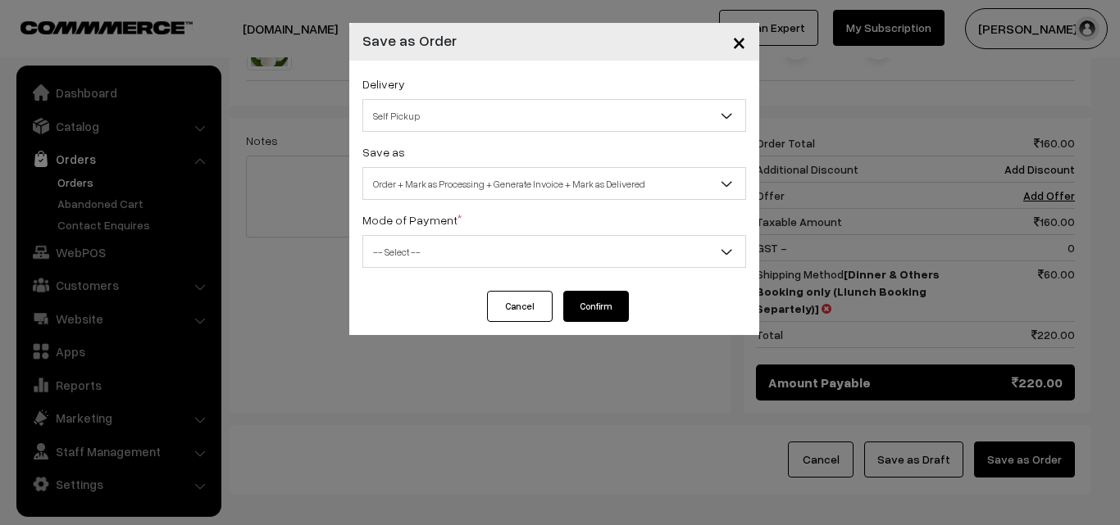
click at [666, 120] on span "Self Pickup" at bounding box center [554, 116] width 382 height 29
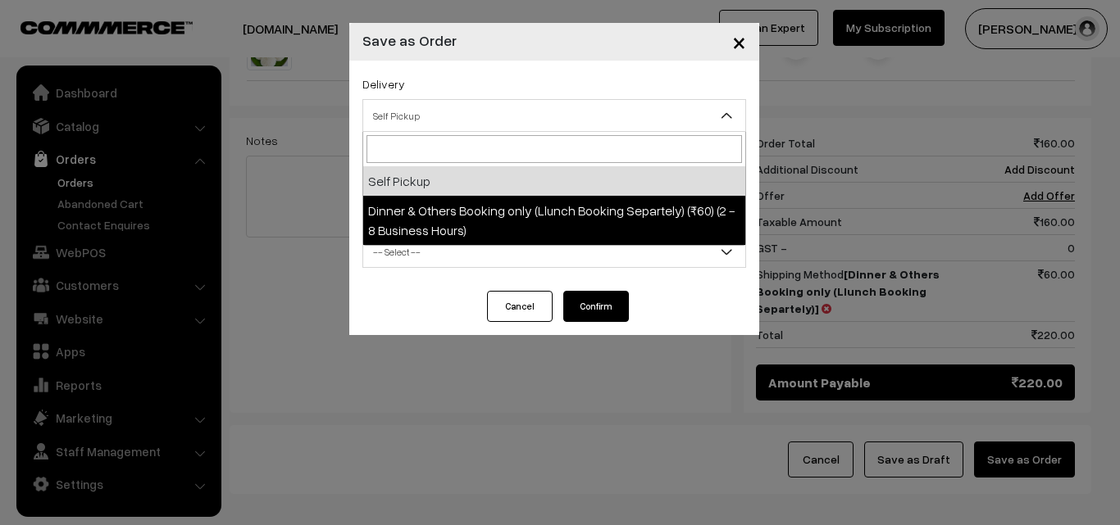
select select "DOB3"
select select "3"
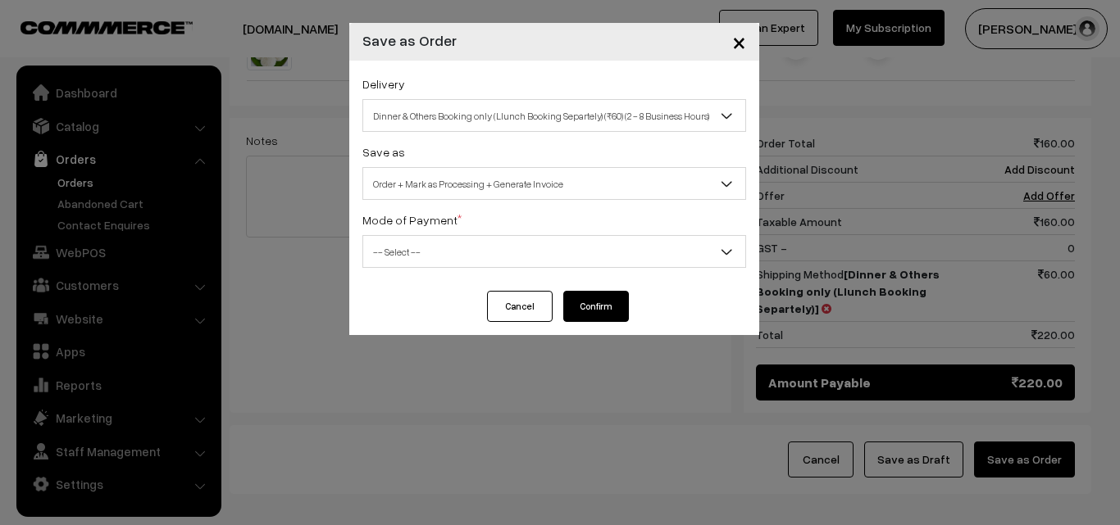
click at [677, 247] on span "-- Select --" at bounding box center [554, 252] width 382 height 29
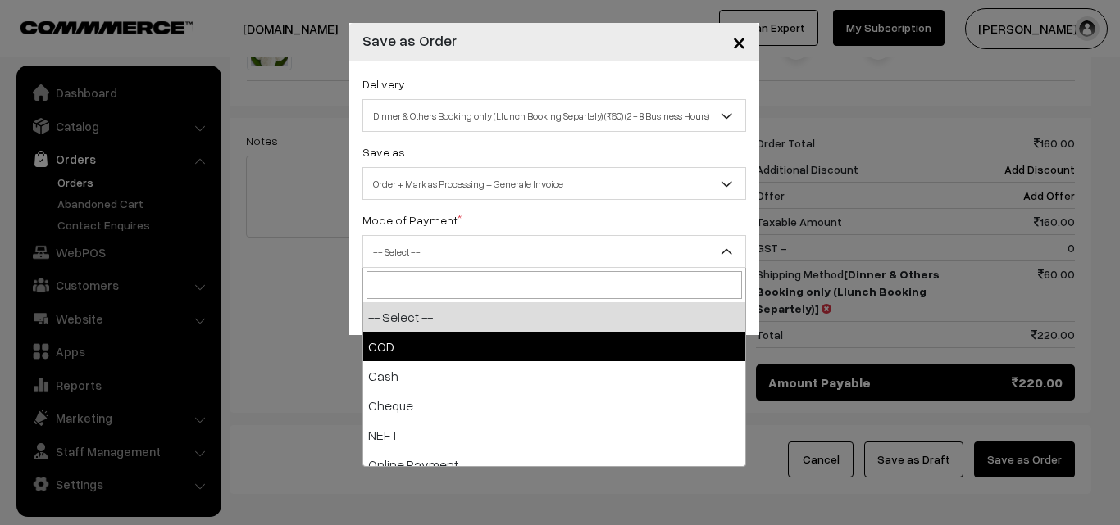
drag, startPoint x: 689, startPoint y: 344, endPoint x: 662, endPoint y: 301, distance: 50.7
select select "1"
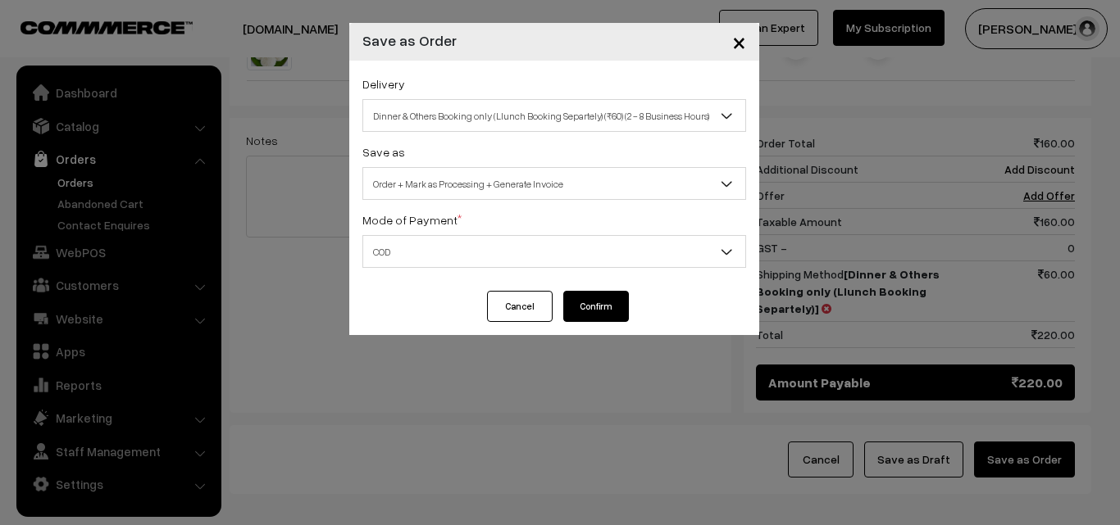
click at [615, 300] on button "Confirm" at bounding box center [596, 306] width 66 height 31
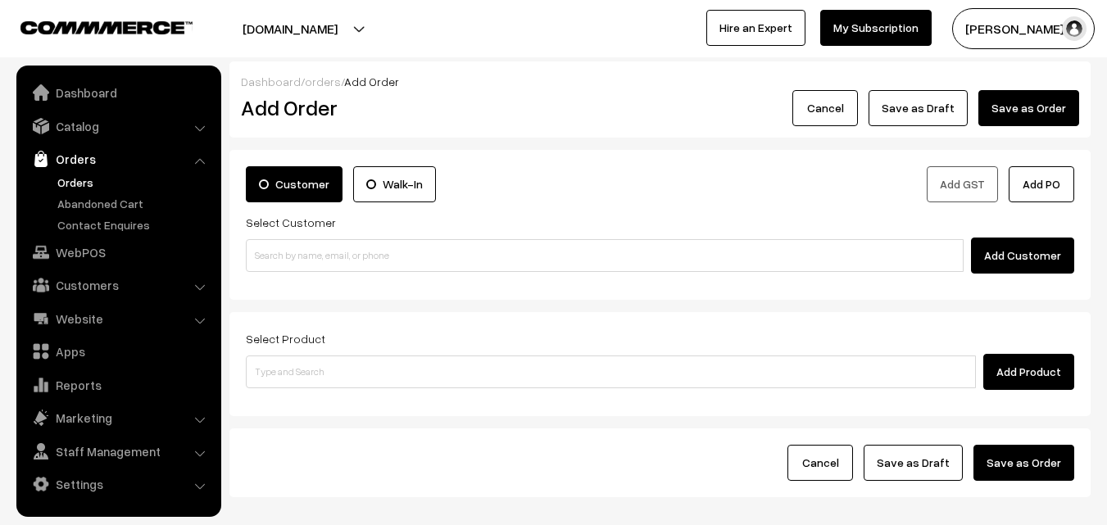
click at [70, 187] on link "Orders" at bounding box center [134, 182] width 162 height 17
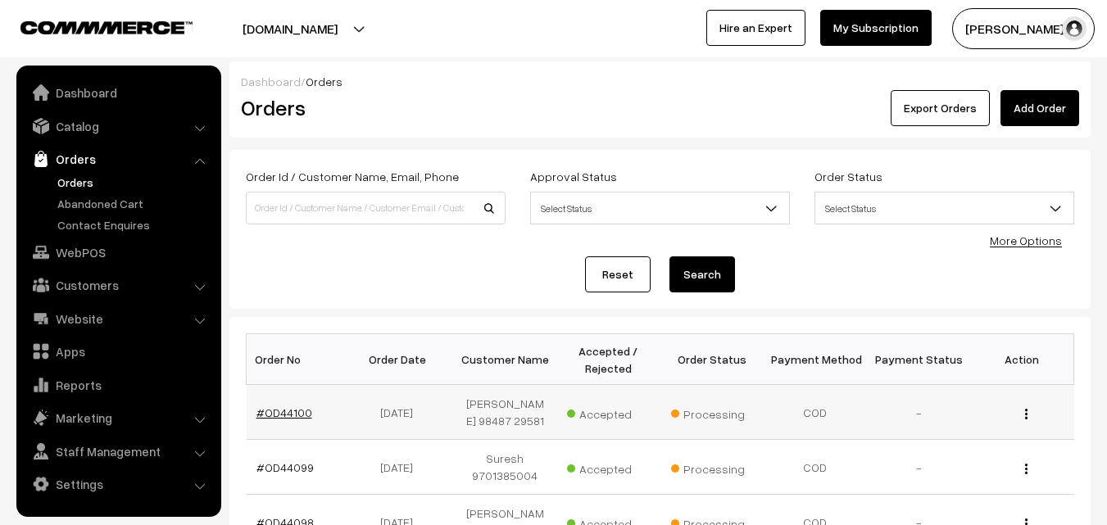
click at [293, 414] on link "#OD44100" at bounding box center [285, 413] width 56 height 14
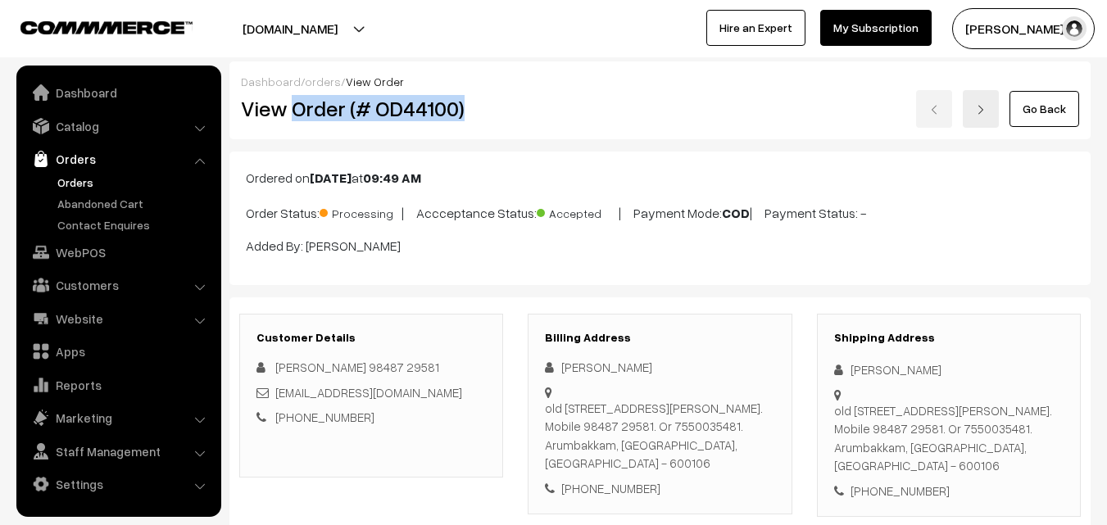
drag, startPoint x: 293, startPoint y: 112, endPoint x: 516, endPoint y: 125, distance: 222.5
click at [516, 125] on div "View Order (# OD44100)" at bounding box center [373, 109] width 288 height 38
copy h2 "Order (# OD44100)"
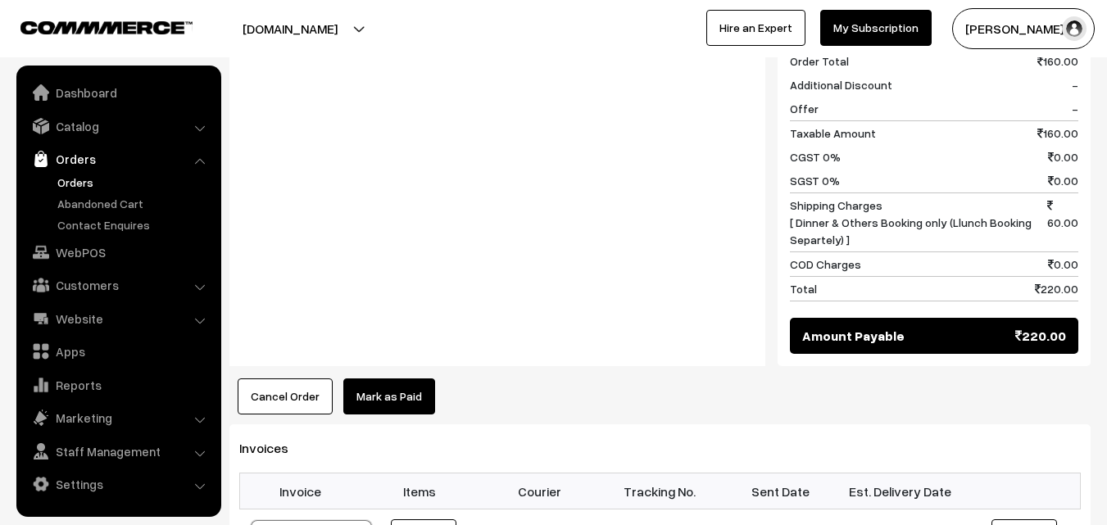
scroll to position [820, 0]
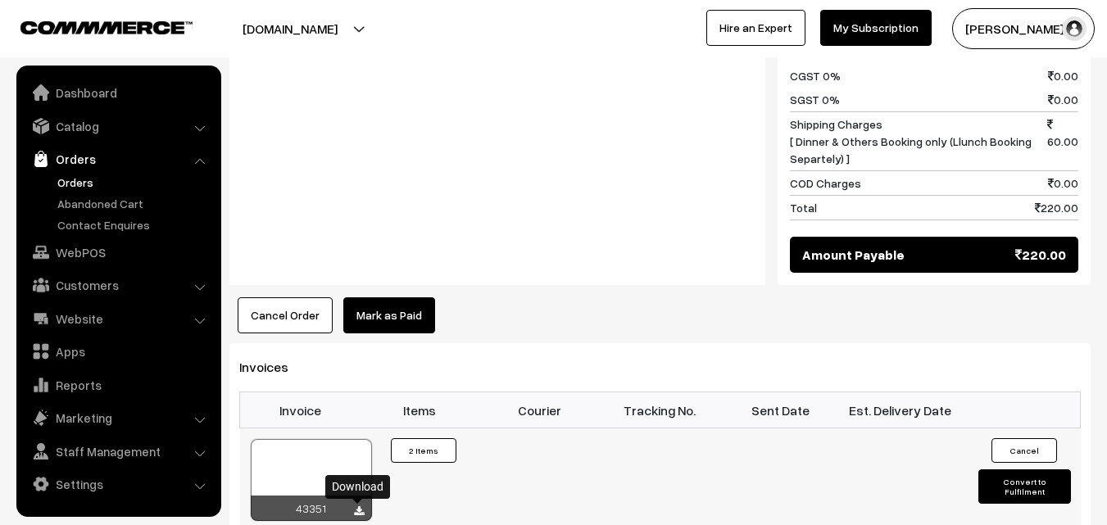
click at [361, 509] on icon at bounding box center [359, 512] width 10 height 11
click at [97, 246] on link "WebPOS" at bounding box center [117, 253] width 195 height 30
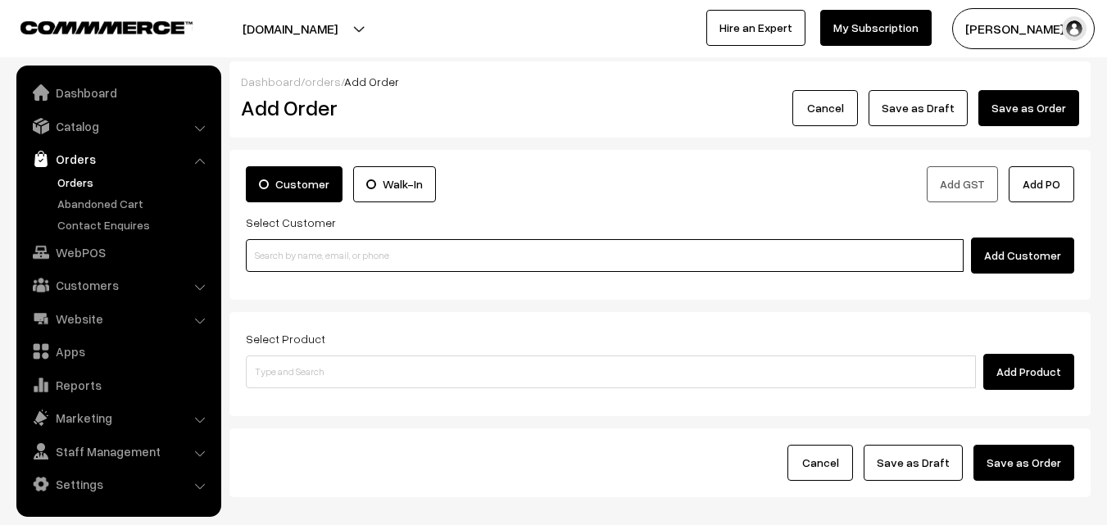
click at [378, 263] on input at bounding box center [605, 255] width 718 height 33
paste input "+91 98401 64388"
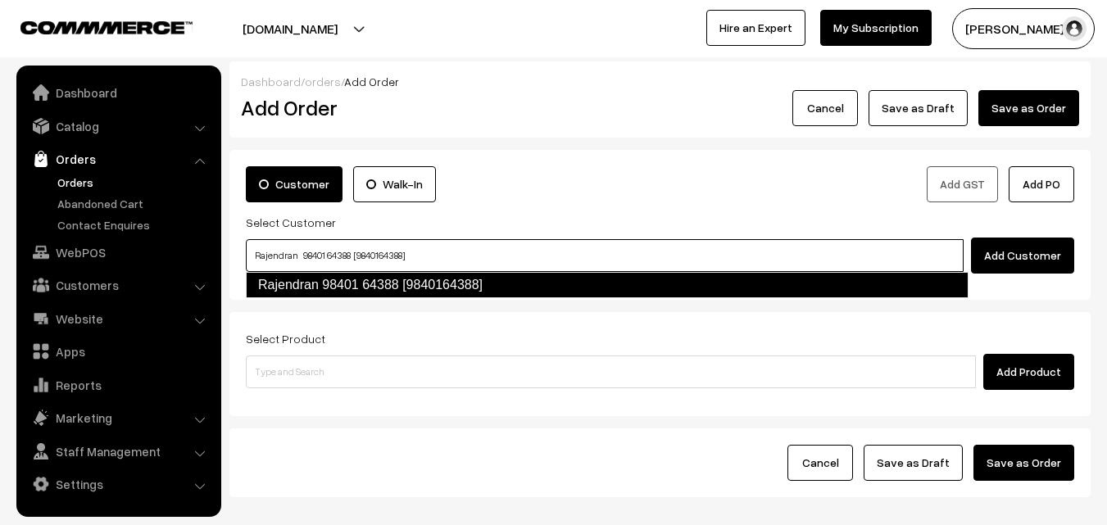
type input "Rajendran 98401 64388 [9840164388]"
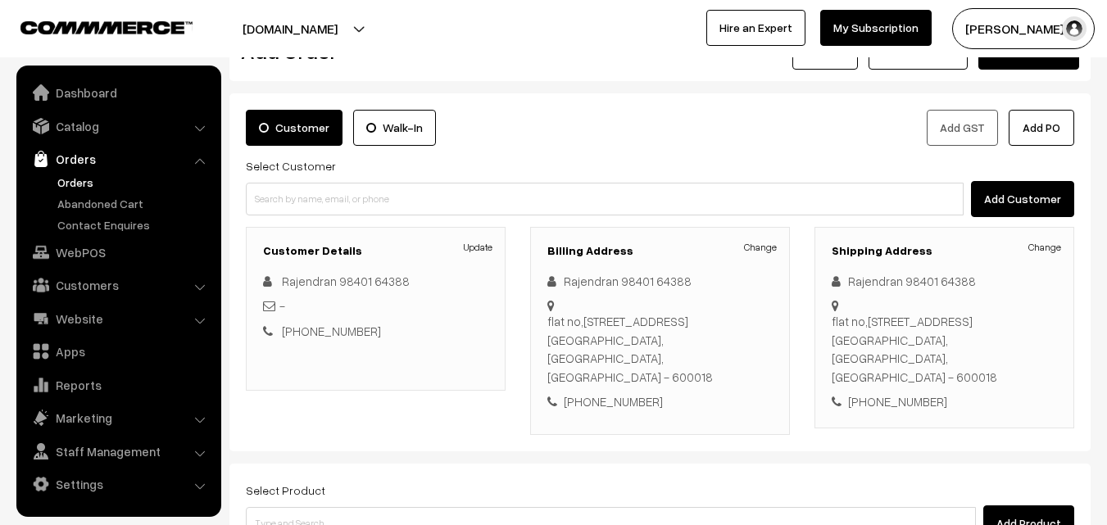
scroll to position [82, 0]
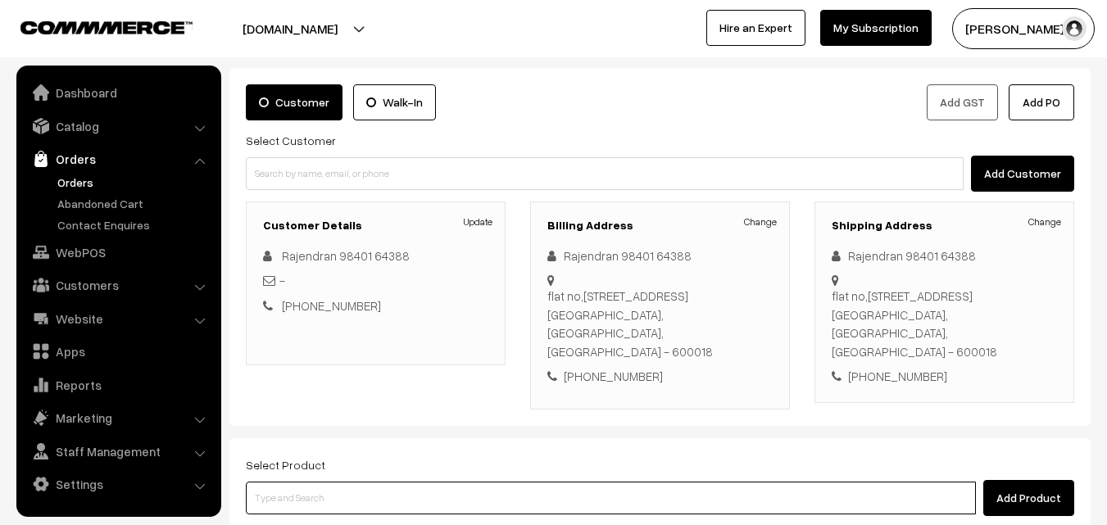
click at [465, 503] on input at bounding box center [611, 498] width 730 height 33
type input "cow ghee"
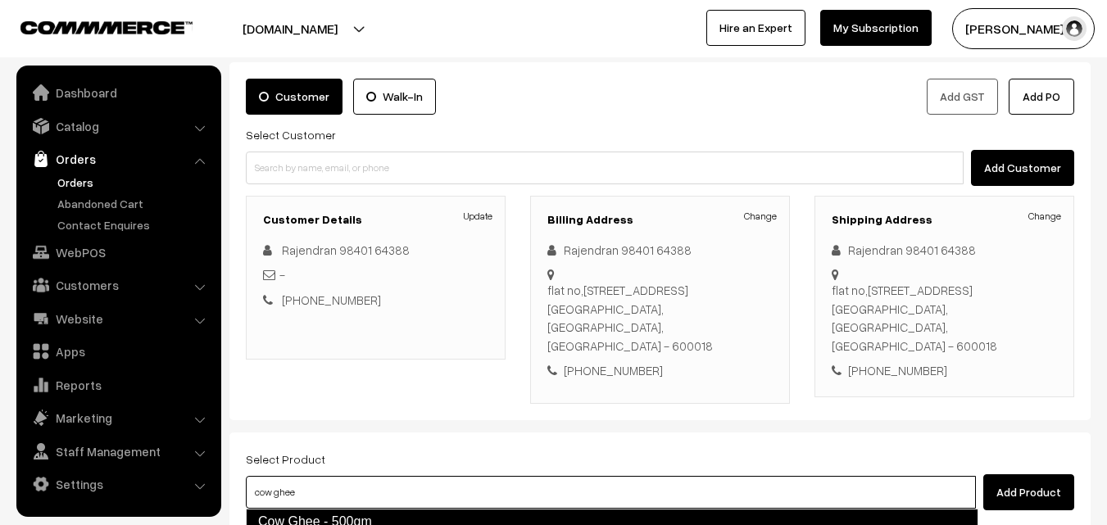
scroll to position [299, 0]
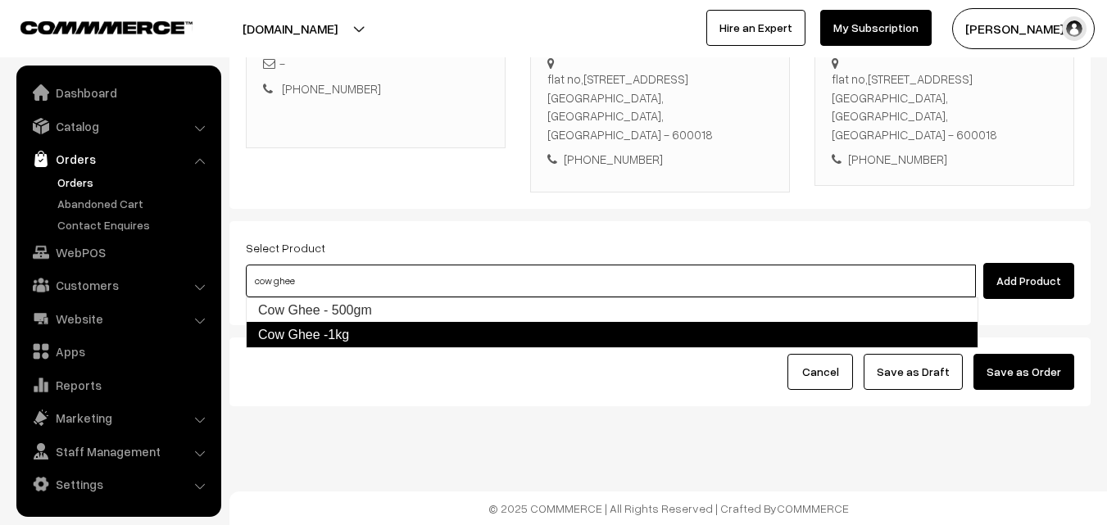
click at [401, 330] on link "Cow Ghee -1kg" at bounding box center [612, 335] width 733 height 26
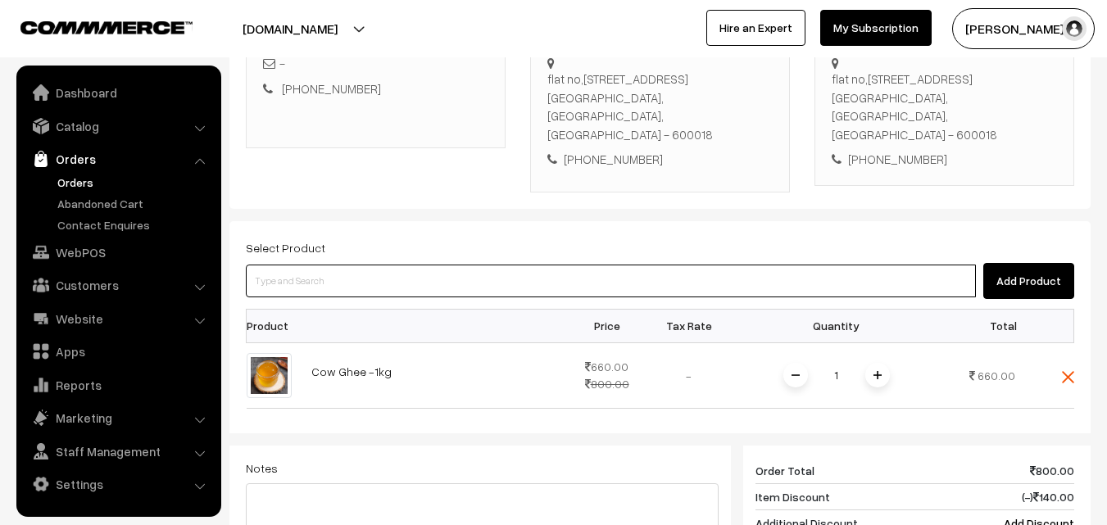
click at [579, 280] on input at bounding box center [611, 281] width 730 height 33
type input "Cow Ghee - 500gm"
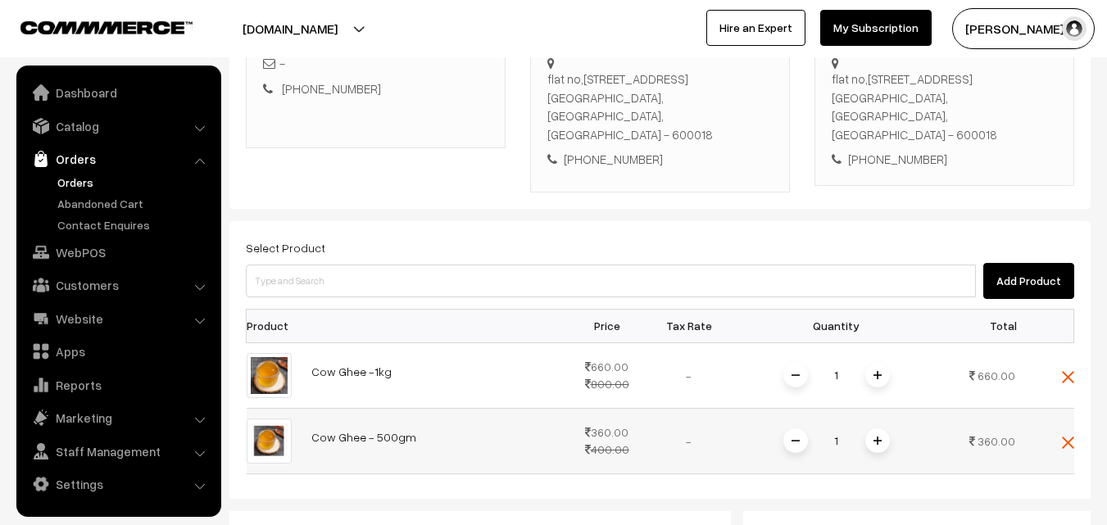
click at [871, 435] on span at bounding box center [878, 441] width 25 height 25
click at [1066, 442] on img at bounding box center [1068, 443] width 12 height 12
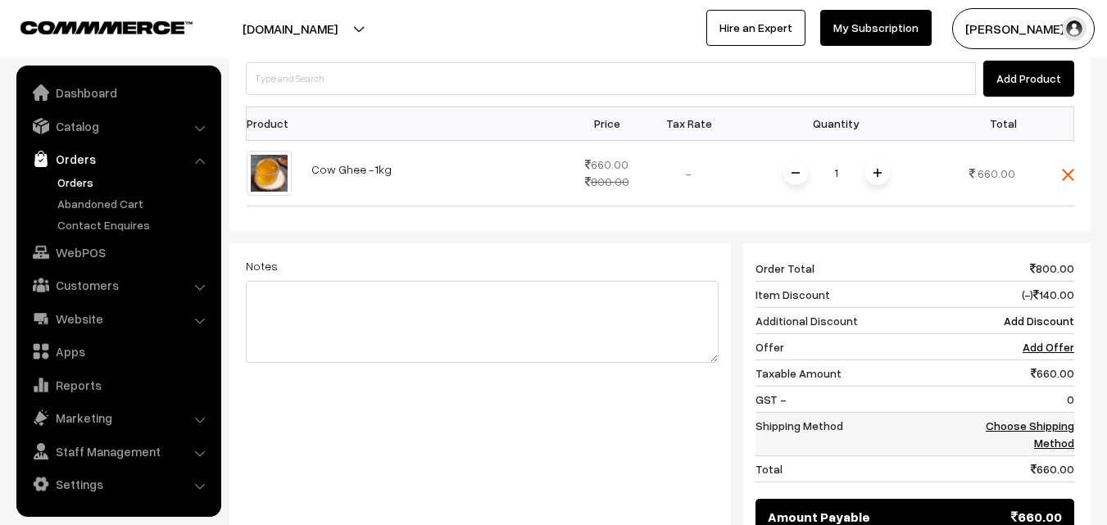
scroll to position [545, 0]
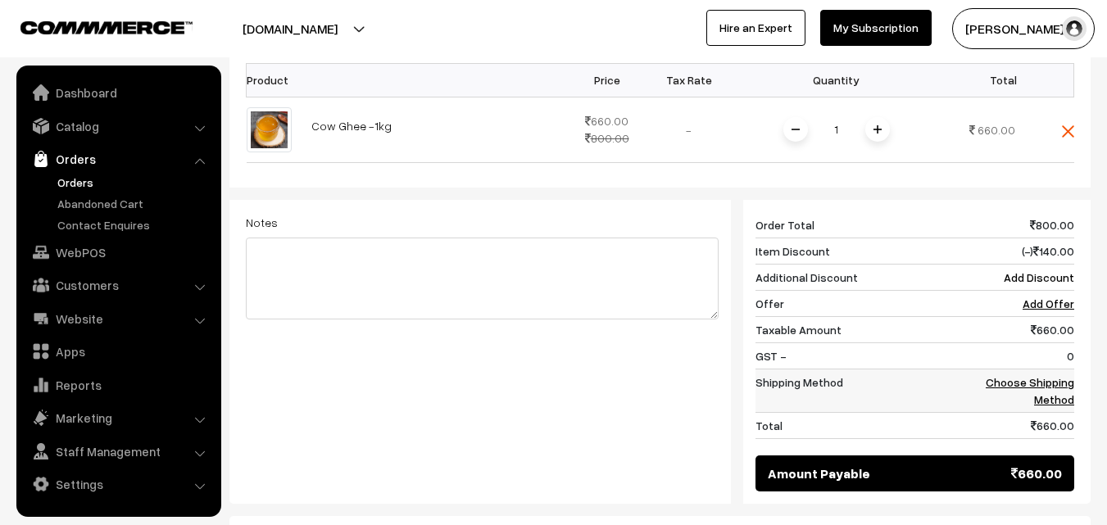
click at [1033, 384] on link "Choose Shipping Method" at bounding box center [1030, 390] width 89 height 31
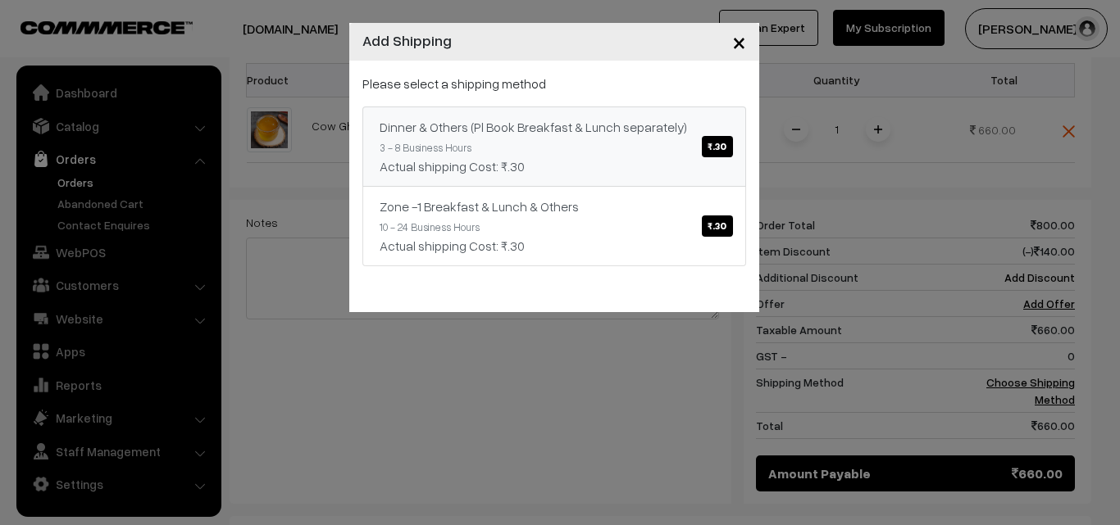
click at [723, 142] on span "₹.30" at bounding box center [717, 146] width 30 height 21
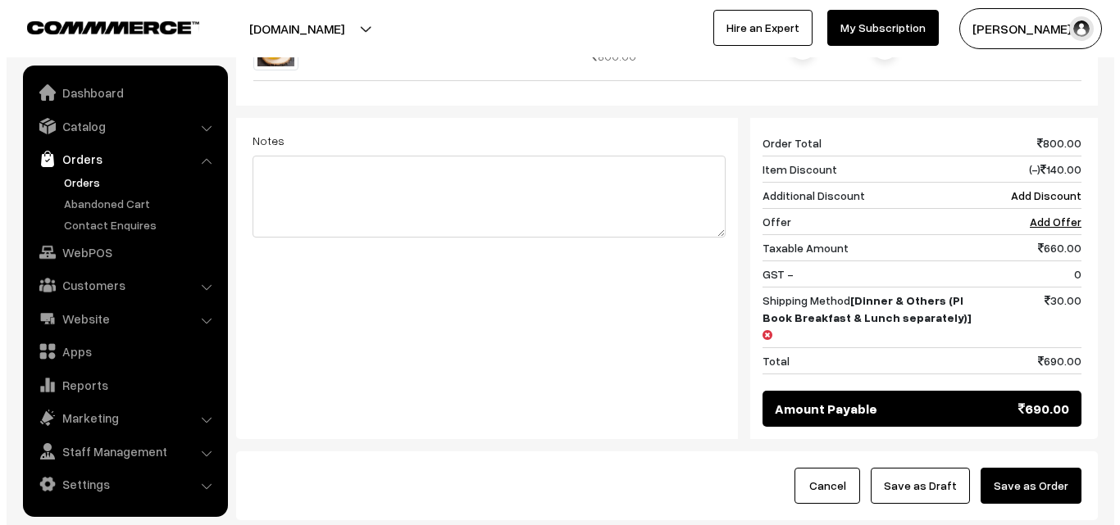
scroll to position [709, 0]
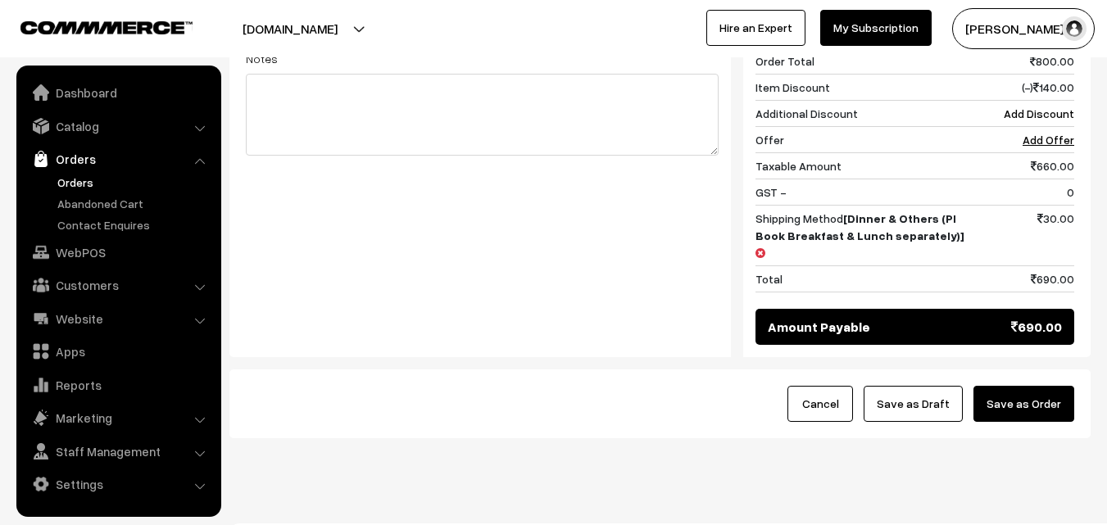
click at [1035, 386] on button "Save as Order" at bounding box center [1024, 404] width 101 height 36
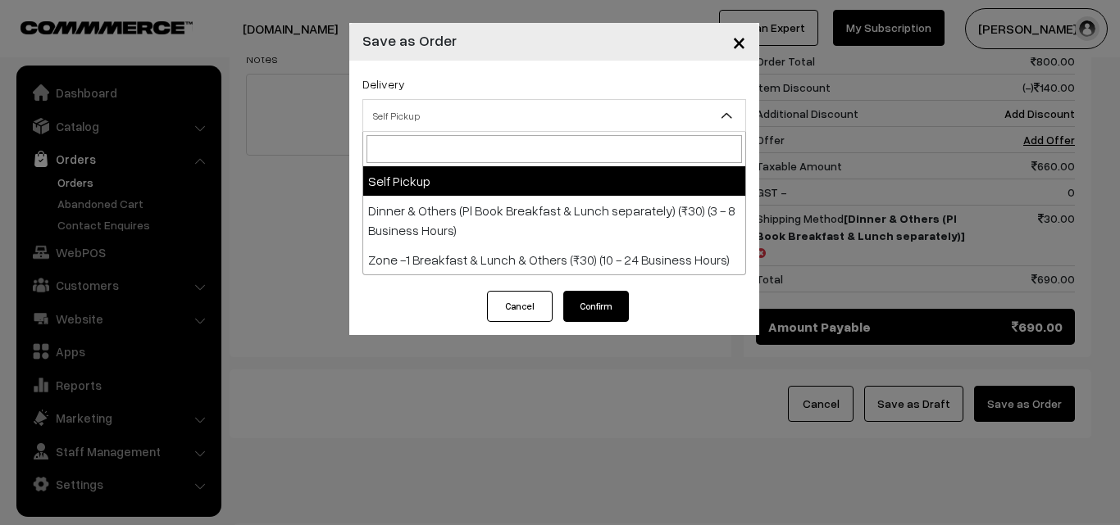
click at [502, 113] on span "Self Pickup" at bounding box center [554, 116] width 382 height 29
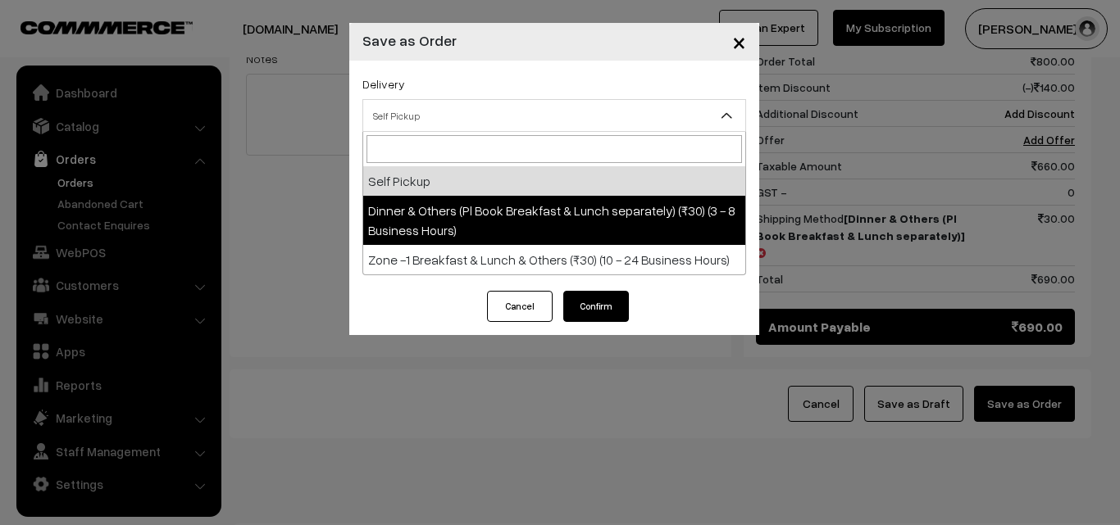
select select "DOP1"
select select "3"
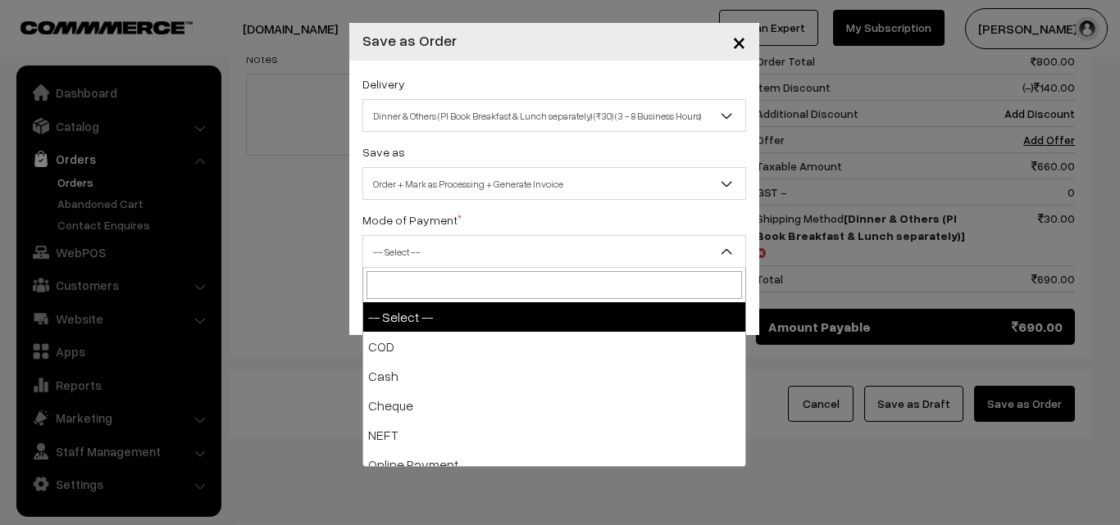
click at [583, 236] on span "-- Select --" at bounding box center [554, 251] width 384 height 33
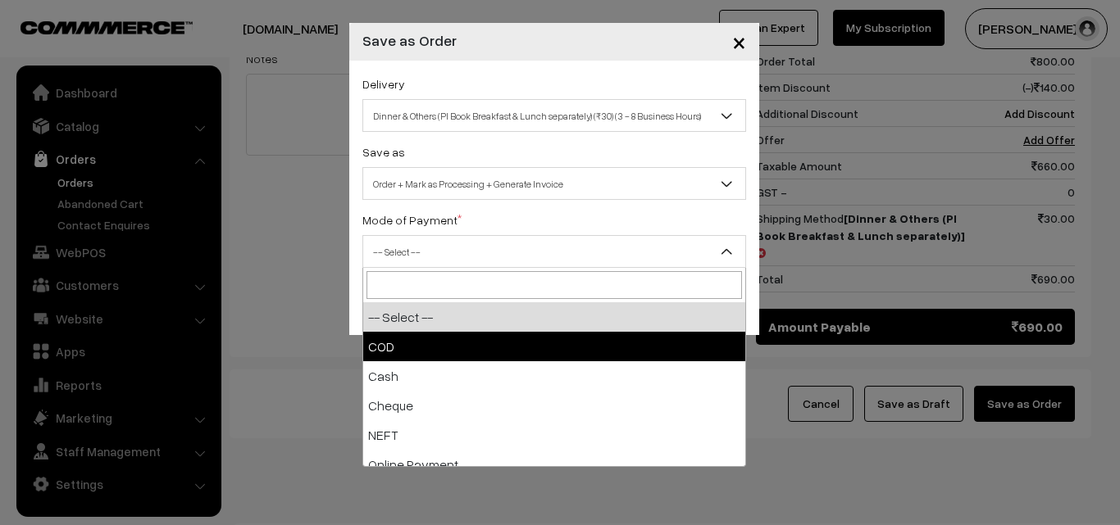
select select "1"
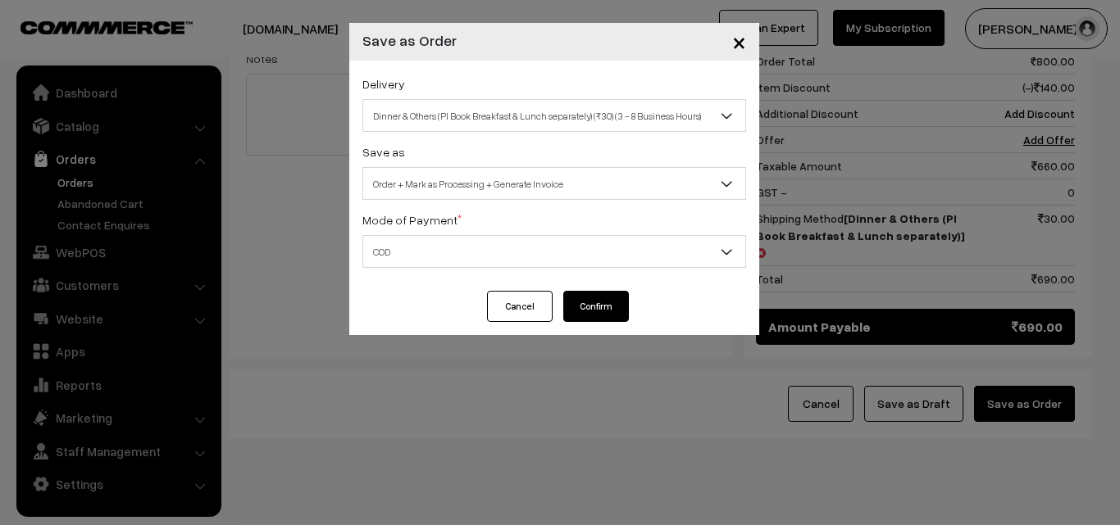
click at [596, 311] on button "Confirm" at bounding box center [596, 306] width 66 height 31
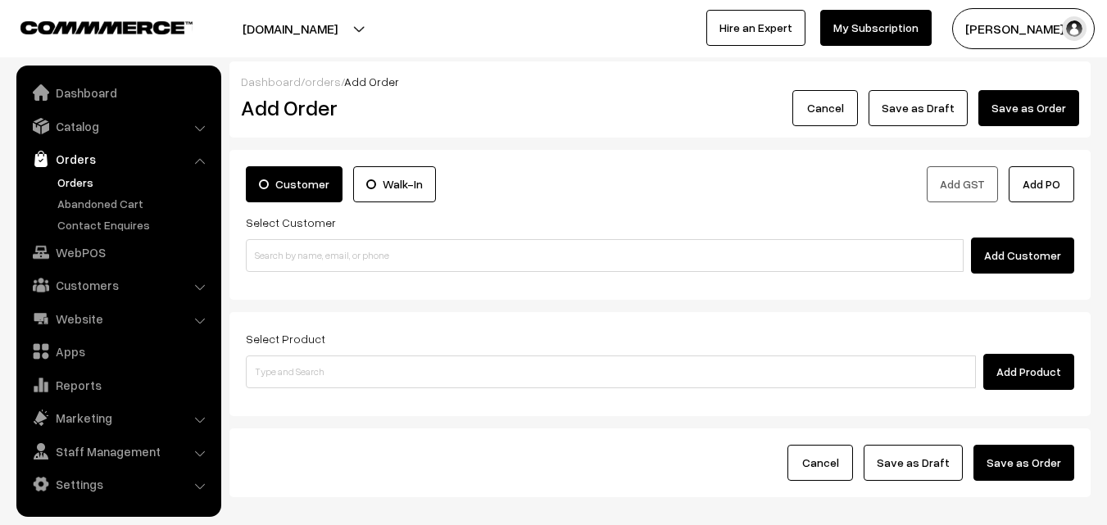
click at [86, 180] on link "Orders" at bounding box center [134, 182] width 162 height 17
click at [89, 181] on link "Orders" at bounding box center [134, 182] width 162 height 17
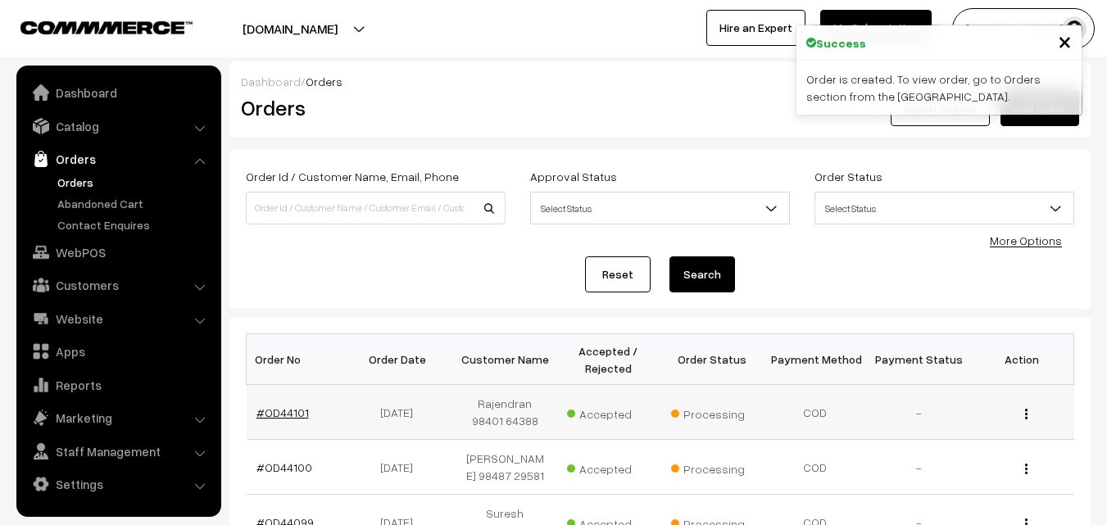
click at [287, 411] on link "#OD44101" at bounding box center [283, 413] width 52 height 14
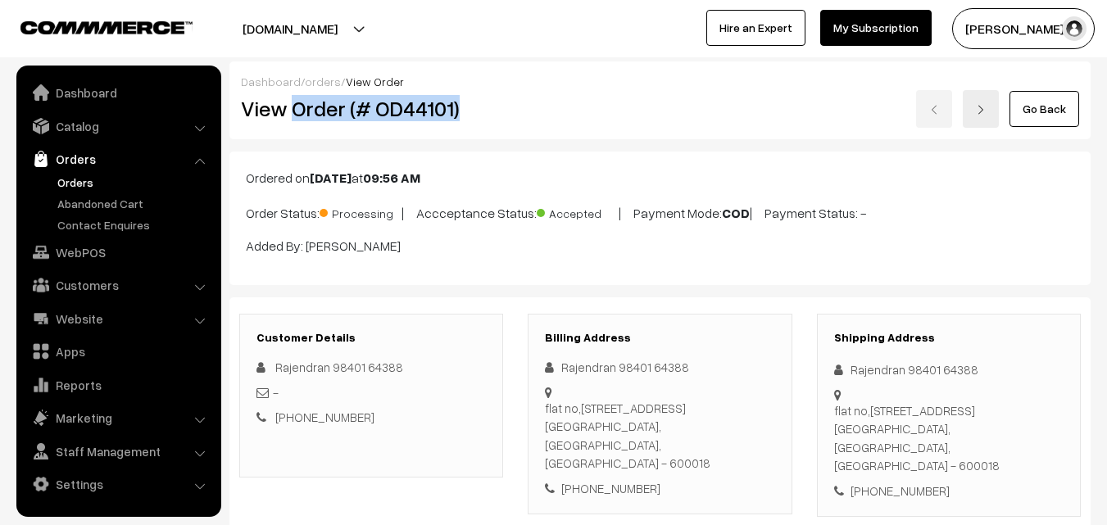
drag, startPoint x: 293, startPoint y: 107, endPoint x: 489, endPoint y: 110, distance: 195.9
click at [489, 110] on h2 "View Order (# OD44101)" at bounding box center [372, 108] width 263 height 25
copy h2 "Order (# OD44101)"
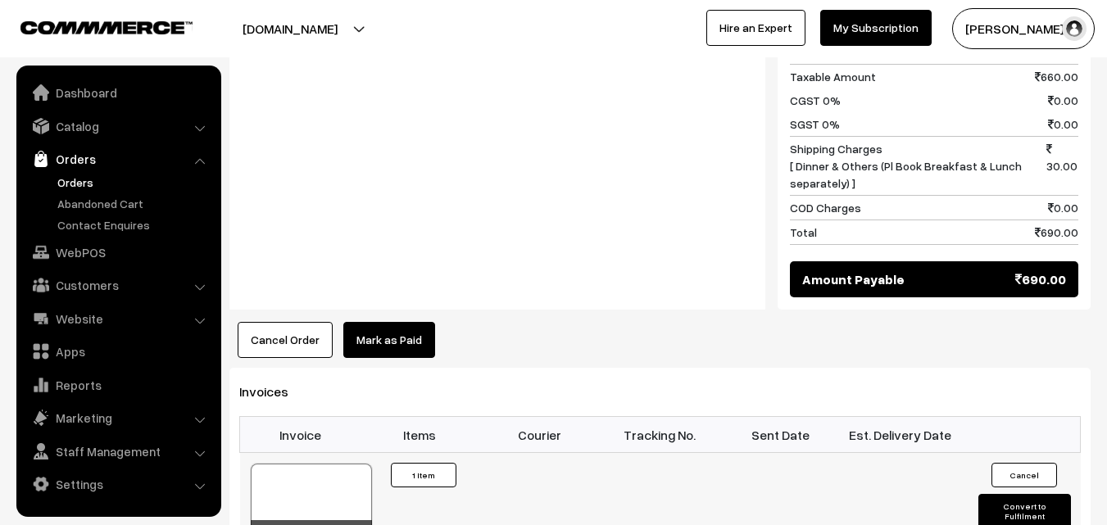
scroll to position [902, 0]
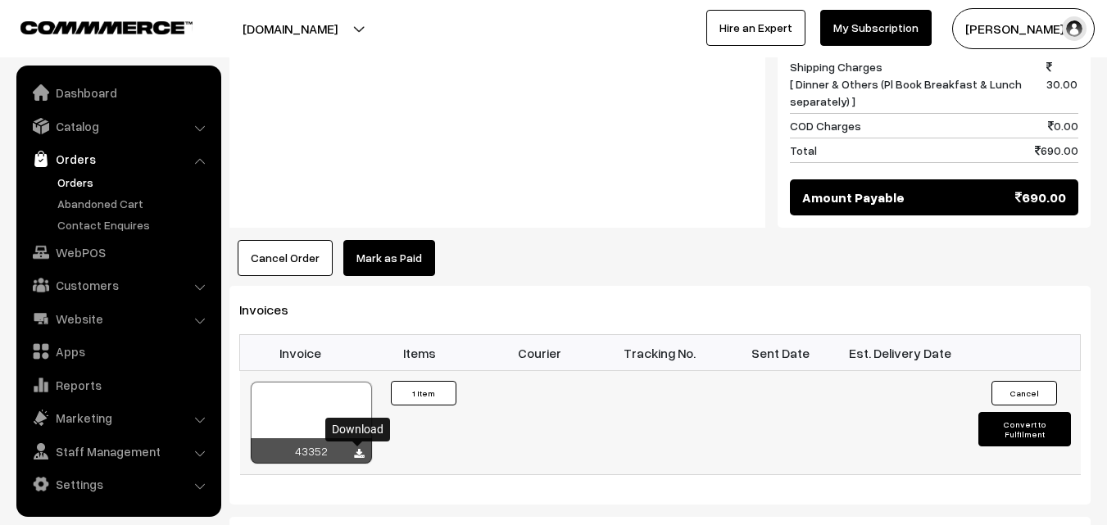
click at [359, 453] on icon at bounding box center [359, 454] width 10 height 11
click at [80, 254] on link "WebPOS" at bounding box center [117, 253] width 195 height 30
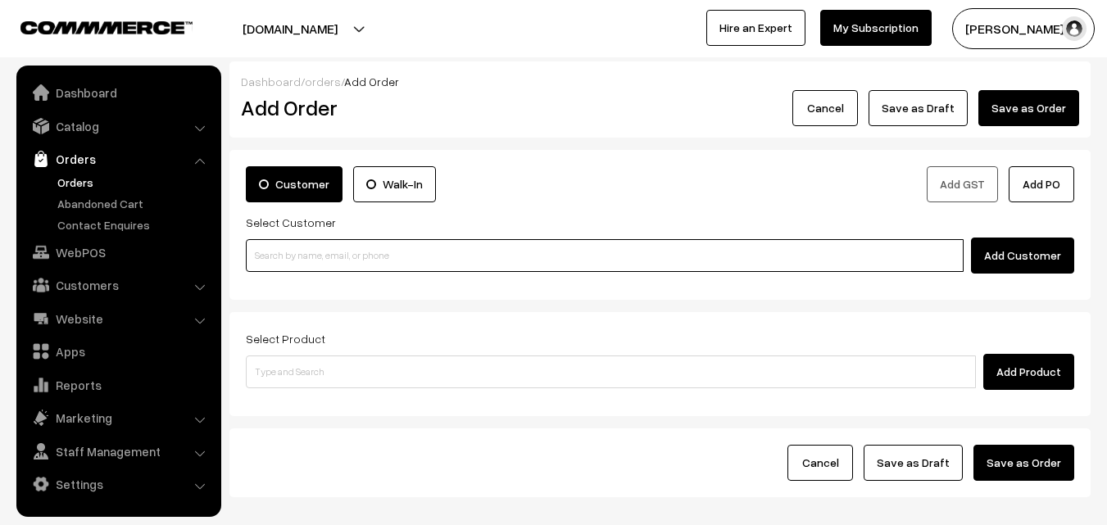
click at [400, 255] on input at bounding box center [605, 255] width 718 height 33
paste input "[PHONE_NUMBER]"
type input "9994223219"
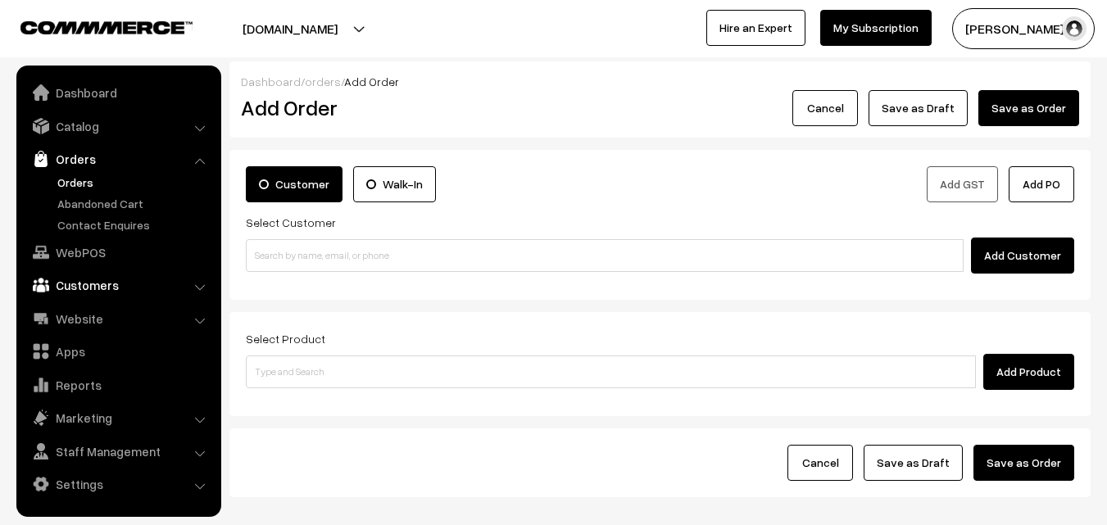
click at [91, 287] on link "Customers" at bounding box center [117, 285] width 195 height 30
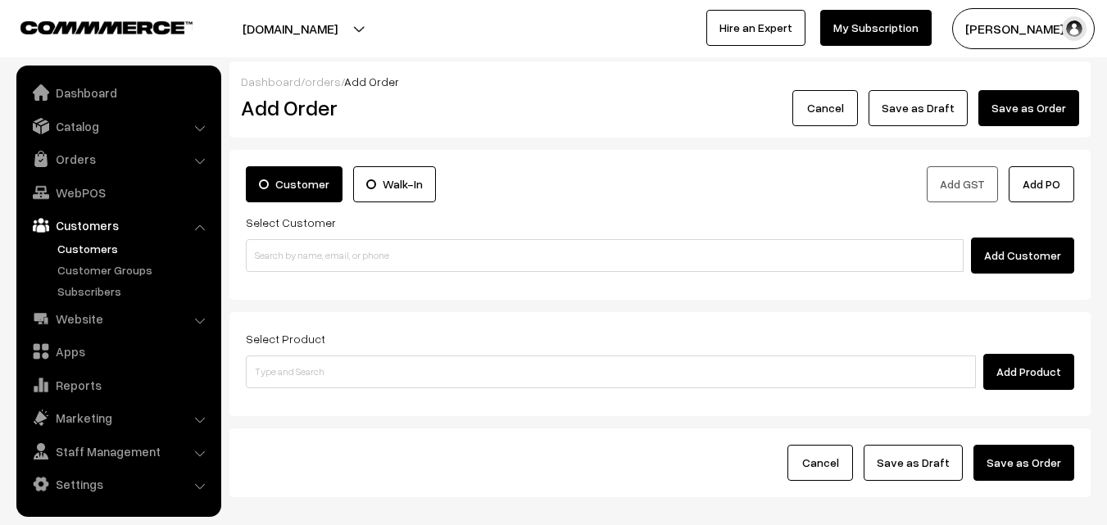
click at [68, 245] on link "Customers" at bounding box center [134, 248] width 162 height 17
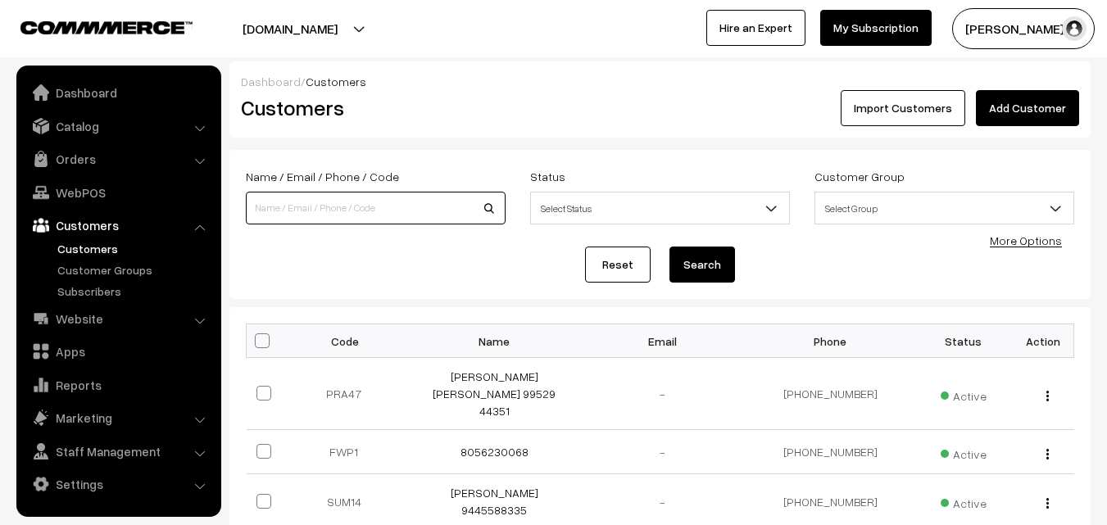
click at [328, 207] on input at bounding box center [376, 208] width 260 height 33
paste input "[PHONE_NUMBER]"
type input "9994223219"
click at [670, 247] on button "Search" at bounding box center [703, 265] width 66 height 36
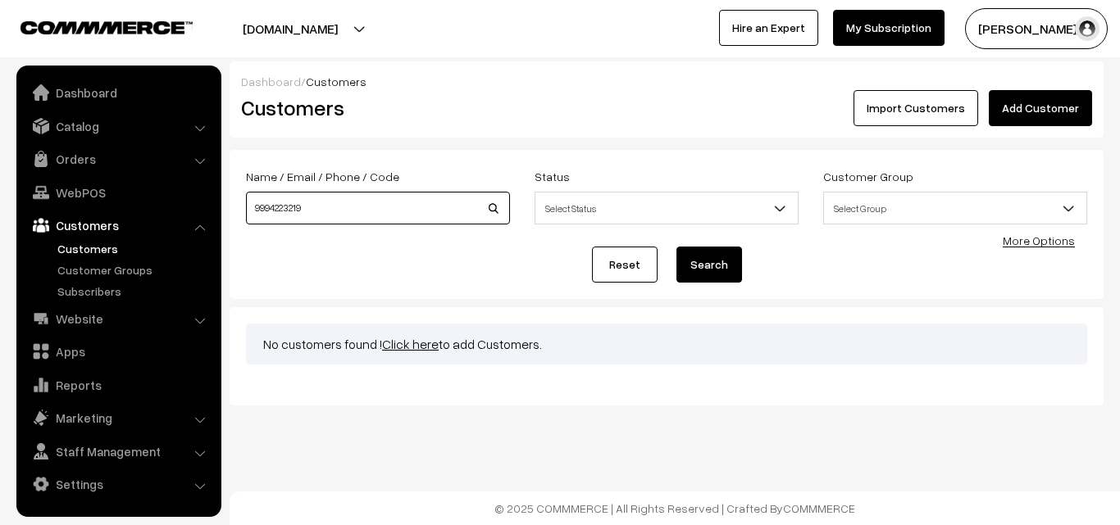
click at [252, 211] on input "9994223219" at bounding box center [378, 208] width 264 height 33
click at [401, 342] on link "Click here" at bounding box center [410, 344] width 57 height 16
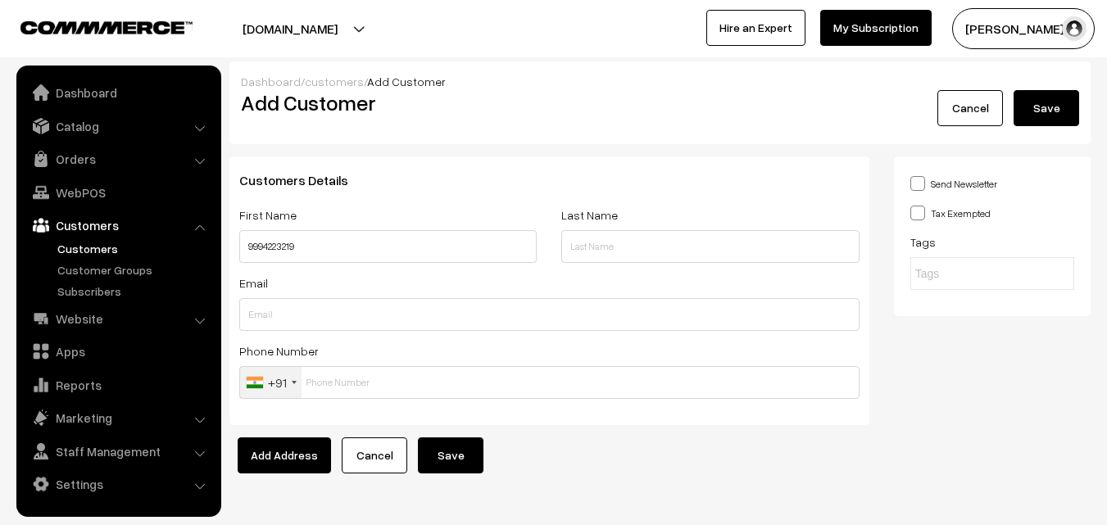
type input "9994223219"
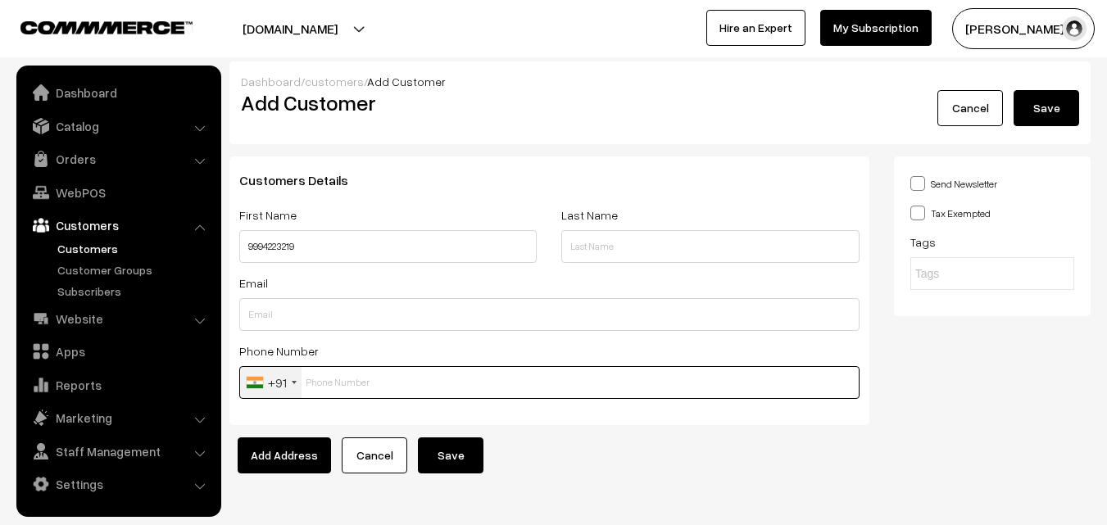
click at [357, 380] on input "text" at bounding box center [549, 382] width 620 height 33
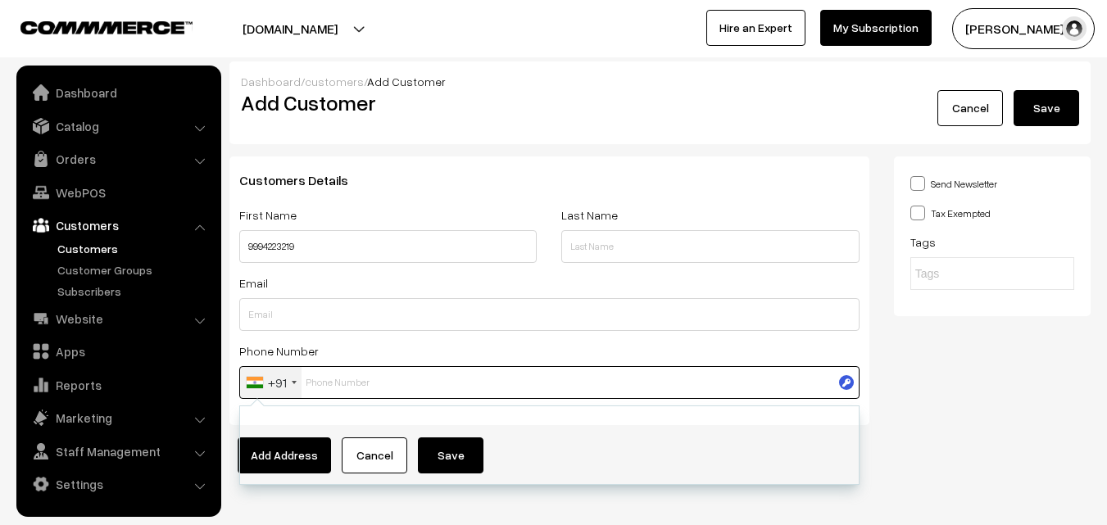
paste input "9994223219"
type input "9994223219"
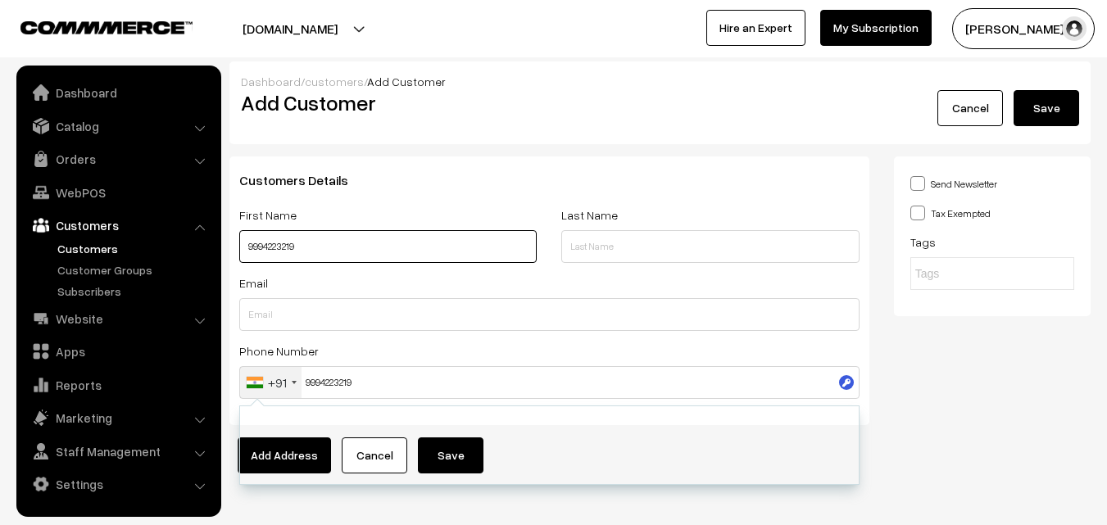
click at [249, 248] on input "9994223219" at bounding box center [388, 246] width 298 height 33
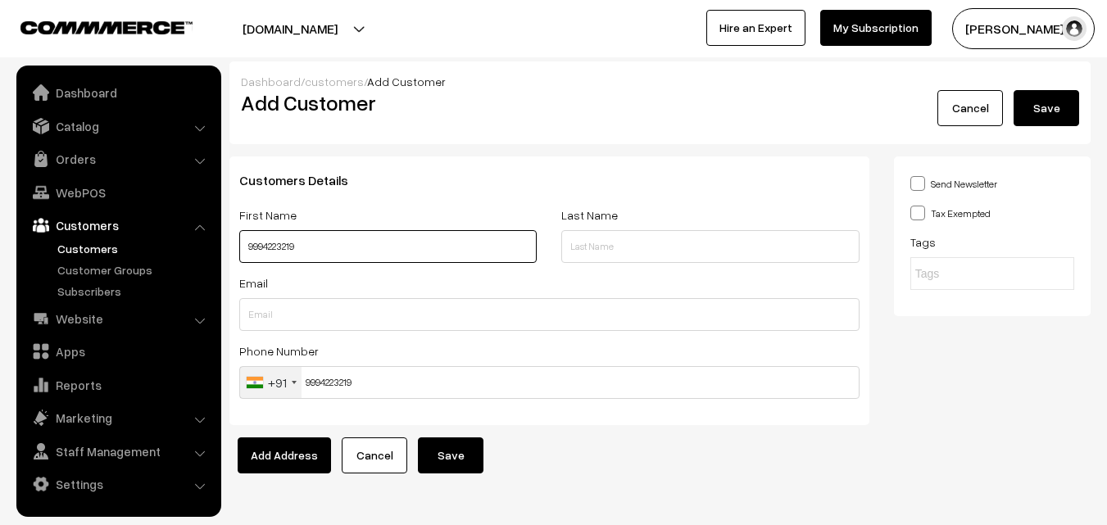
paste input "JANAKI T"
type input "JANAKI T 9994223219"
click at [434, 451] on button "Save" at bounding box center [451, 456] width 66 height 36
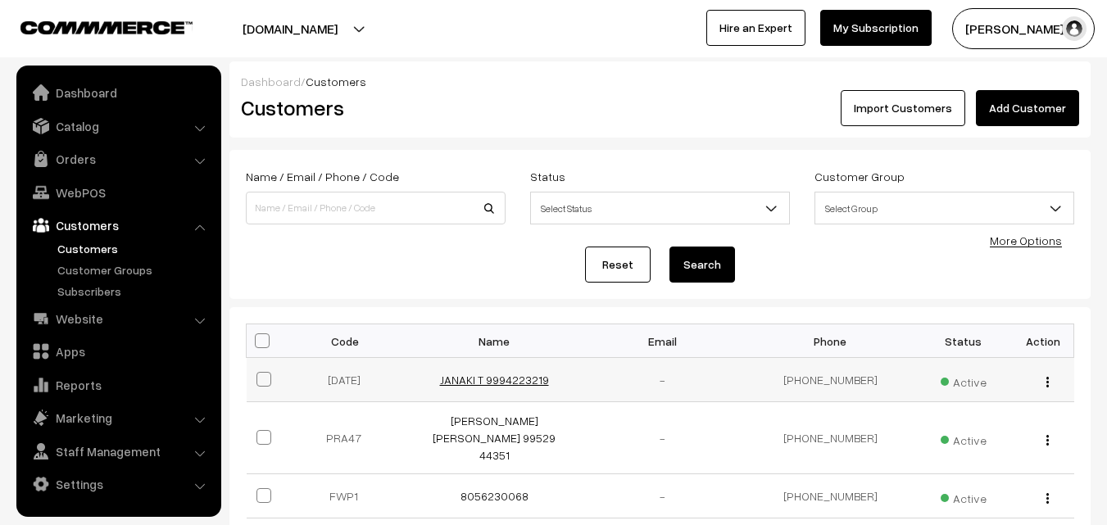
click at [537, 381] on link "JANAKI T 9994223219" at bounding box center [494, 380] width 109 height 14
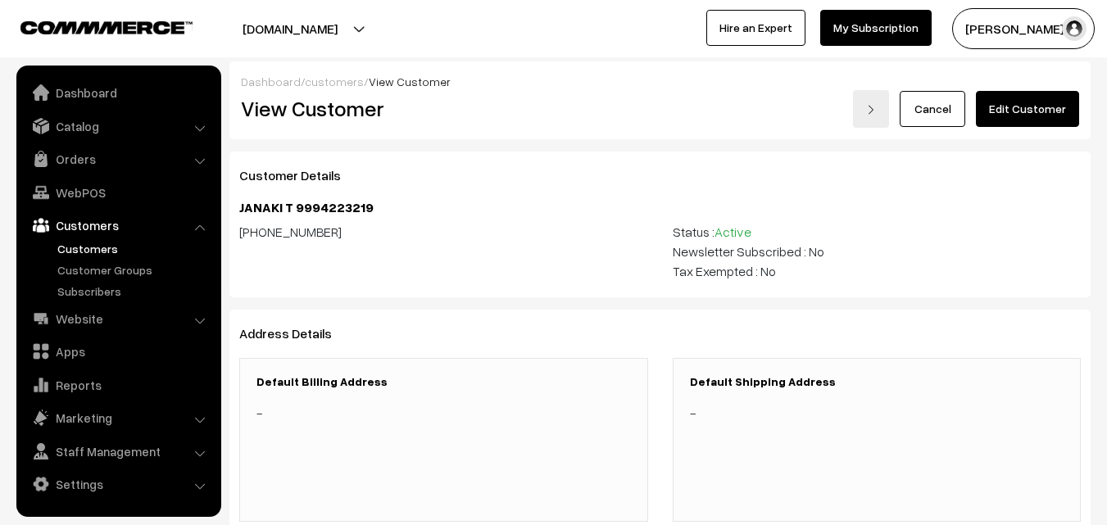
click at [1039, 100] on link "Edit Customer" at bounding box center [1027, 109] width 103 height 36
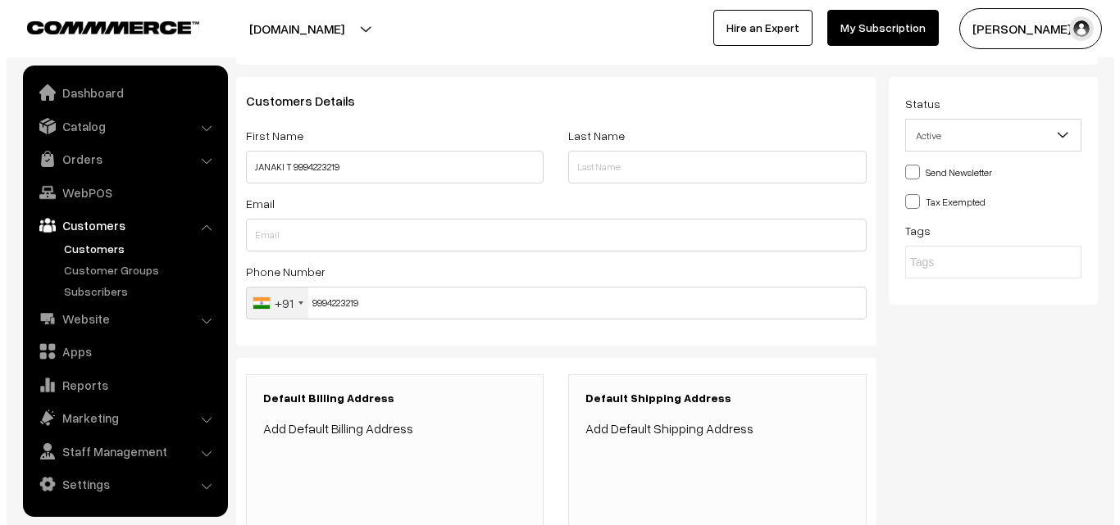
scroll to position [82, 0]
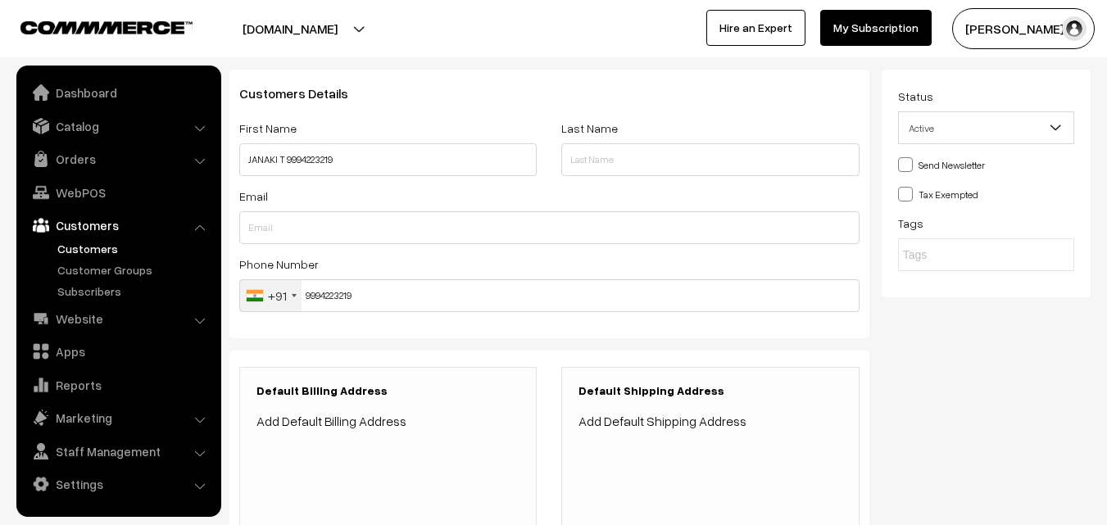
click at [370, 418] on link "Add Default Billing Address" at bounding box center [332, 421] width 150 height 16
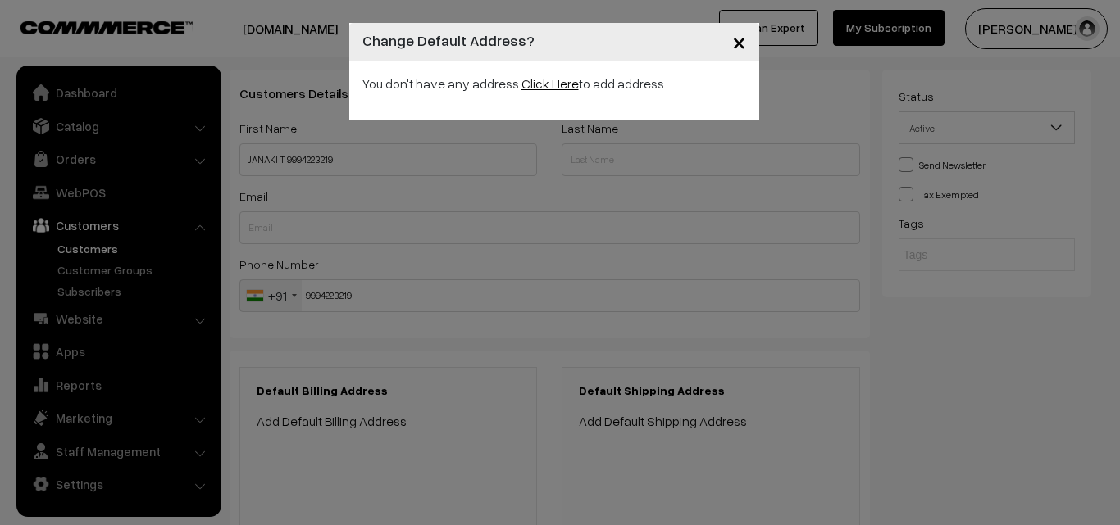
click at [546, 84] on link "Click Here" at bounding box center [549, 83] width 57 height 16
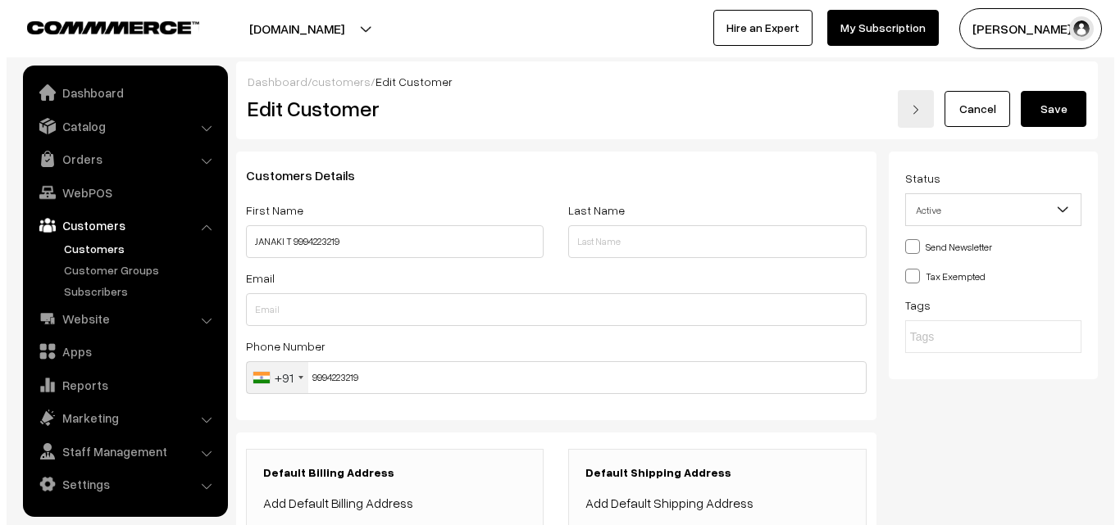
scroll to position [82, 0]
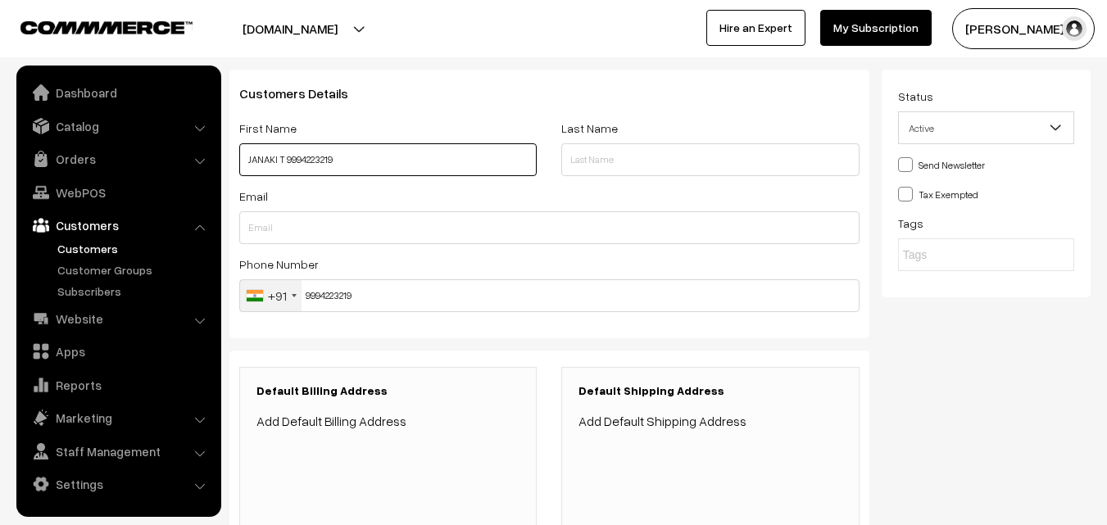
click at [248, 166] on input "JANAKI T 9994223219" at bounding box center [388, 159] width 298 height 33
paste input "O3 RAMS [PERSON_NAME] COMPLEX"
type input "JANAKI T 9994223219"
click at [365, 418] on link "Add Default Billing Address" at bounding box center [332, 421] width 150 height 16
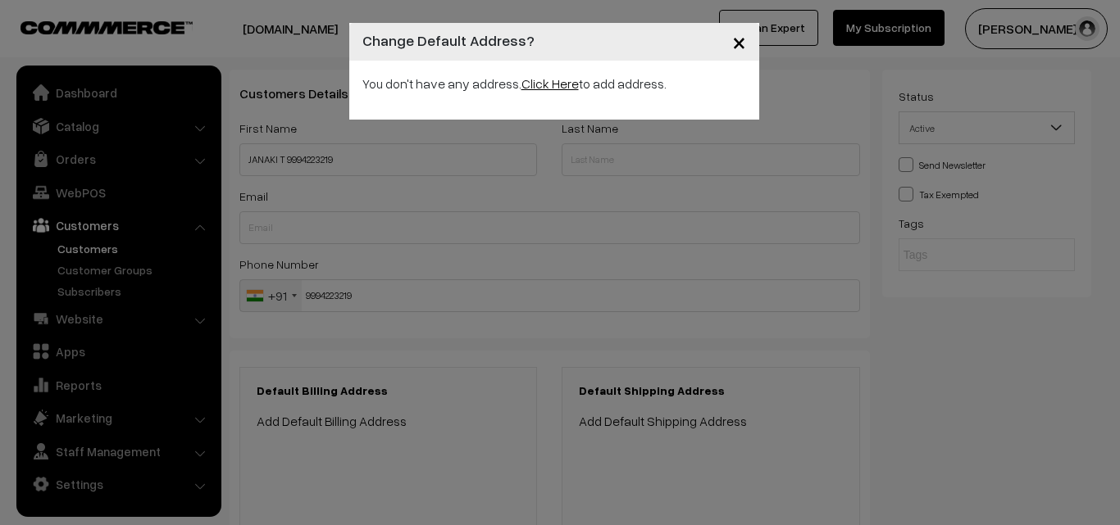
click at [551, 83] on link "Click Here" at bounding box center [549, 83] width 57 height 16
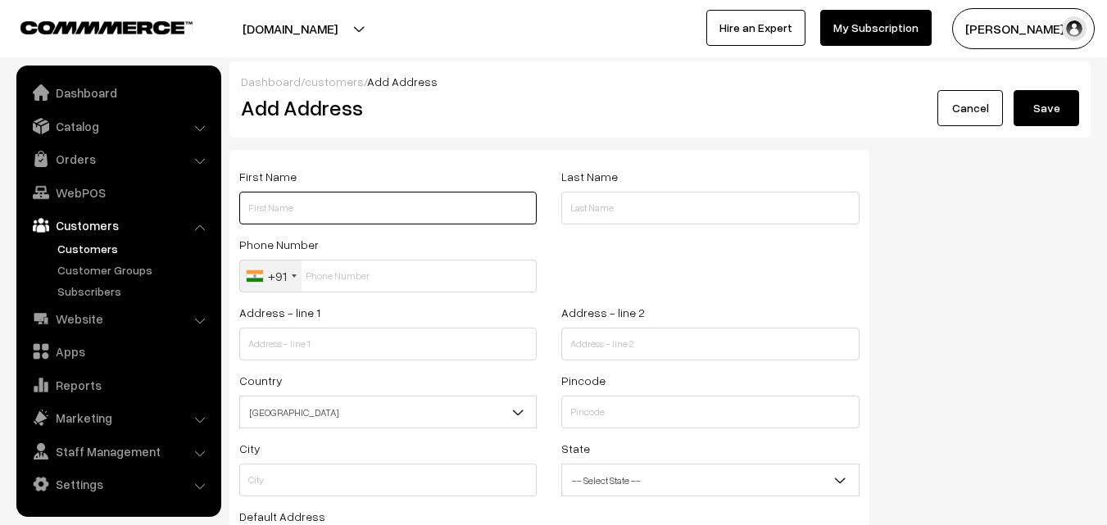
click at [419, 207] on input "text" at bounding box center [388, 208] width 298 height 33
paste input "JANAKI T 9994223219"
click at [308, 207] on input "JANAKI T 9994223219" at bounding box center [388, 208] width 298 height 33
drag, startPoint x: 285, startPoint y: 205, endPoint x: 365, endPoint y: 212, distance: 79.8
click at [365, 212] on input "JANAKI T 9994223219" at bounding box center [388, 208] width 298 height 33
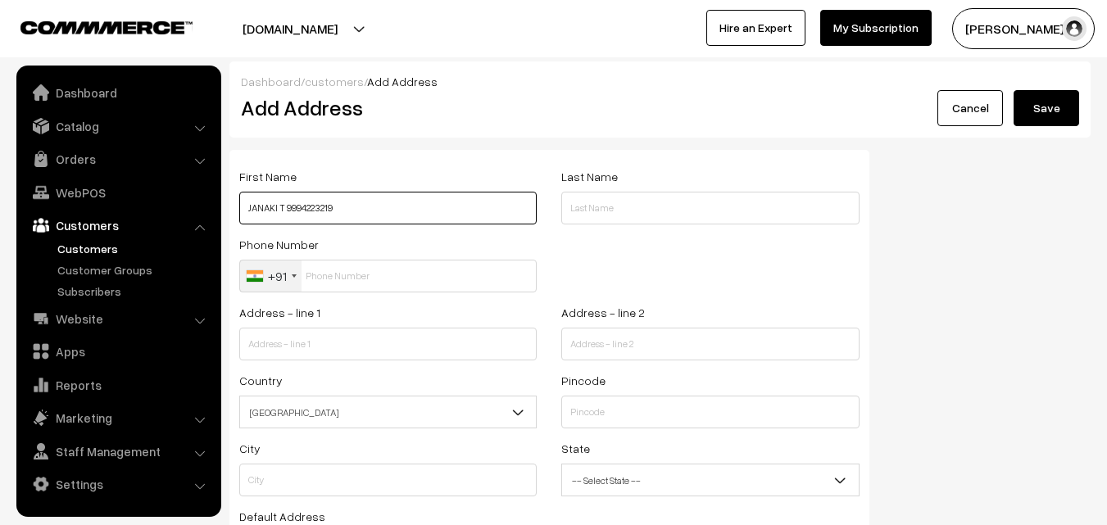
type input "JANAKI T 9994223219"
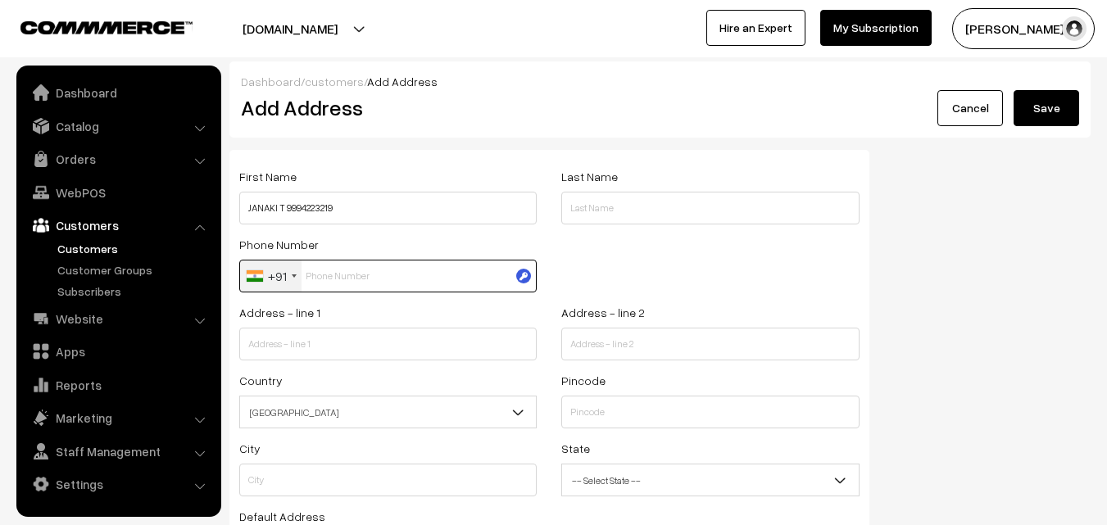
click at [331, 280] on input "text" at bounding box center [388, 276] width 298 height 33
paste input "9994223219"
type input "9994223219"
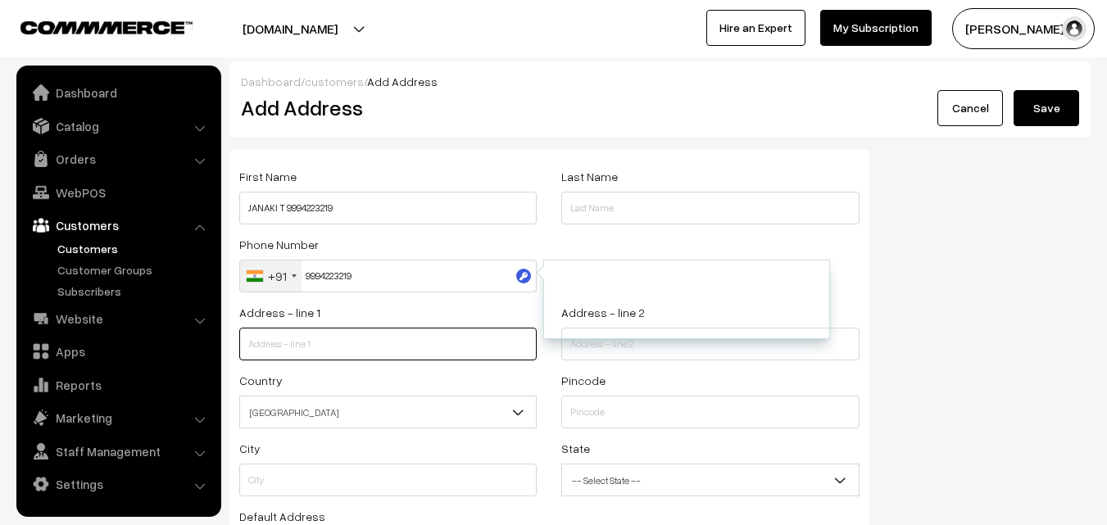
drag, startPoint x: 352, startPoint y: 340, endPoint x: 352, endPoint y: 352, distance: 11.5
click at [352, 341] on input "text" at bounding box center [388, 344] width 298 height 33
paste input "O3 RAMS MARUTHI COMPLEX"
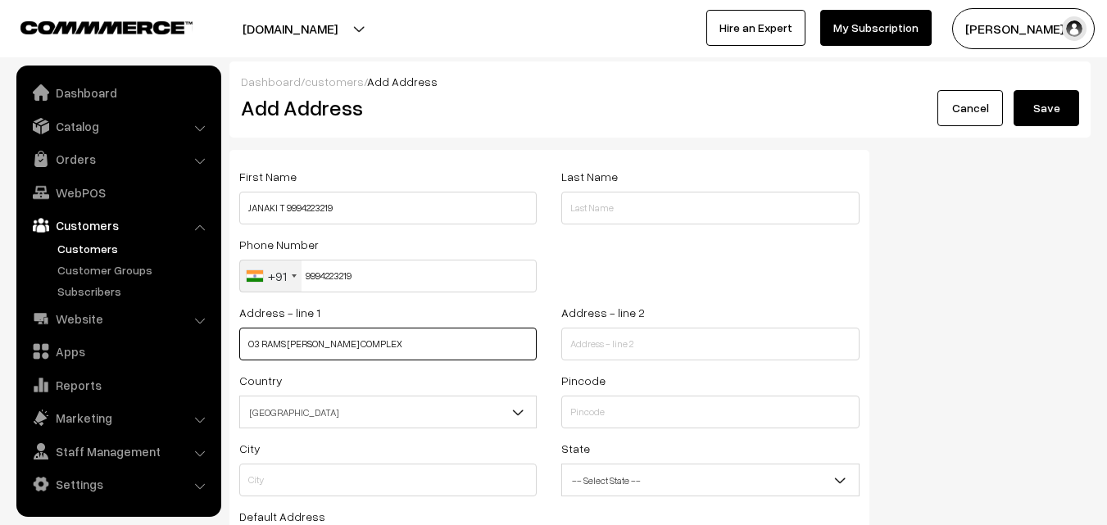
type input "O3 RAMS MARUTHI COMPLEX"
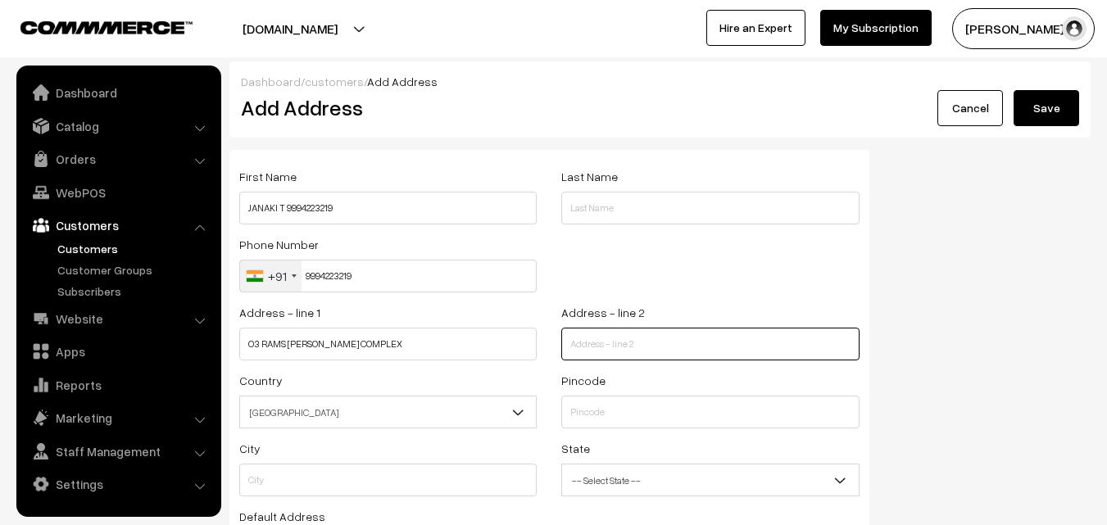
click at [634, 337] on input "text" at bounding box center [710, 344] width 298 height 33
click at [583, 348] on input "text" at bounding box center [710, 344] width 298 height 33
paste input "24 MUTHALAMMAN Koil Street West Mambalam"
type input "24 MUTHALAMMAN Koil Street West Mambalam"
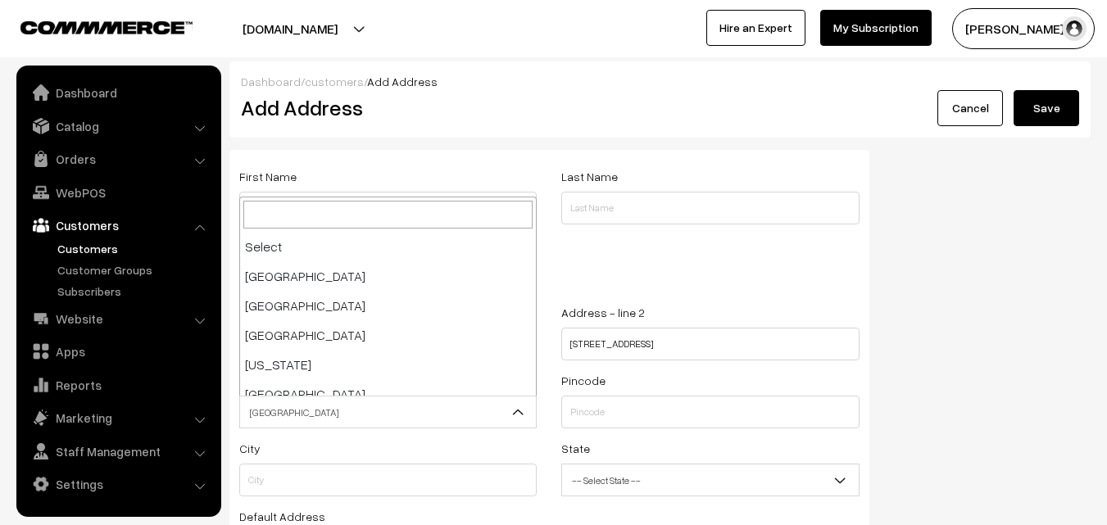
click at [414, 410] on span "India" at bounding box center [388, 412] width 296 height 29
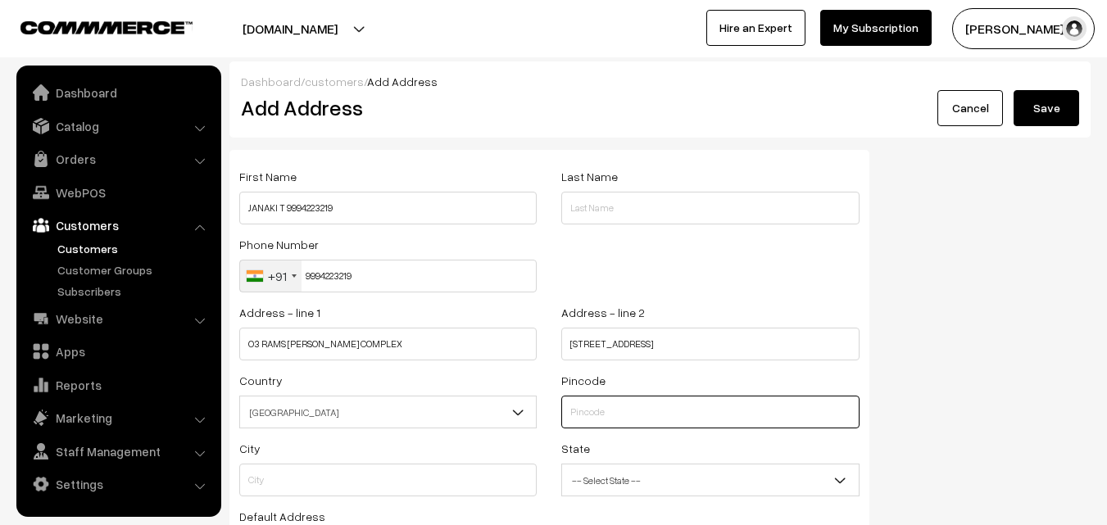
click at [703, 415] on input "text" at bounding box center [710, 412] width 298 height 33
type input "600033"
type input "Chennai"
select select "Tamil Nadu"
type input "600033"
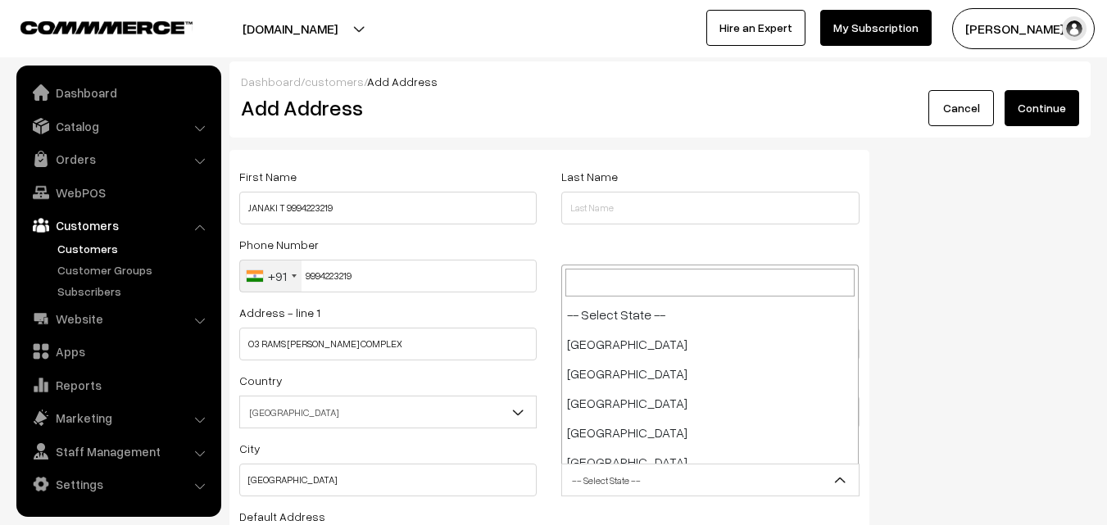
click at [743, 478] on span "-- Select State --" at bounding box center [710, 480] width 296 height 29
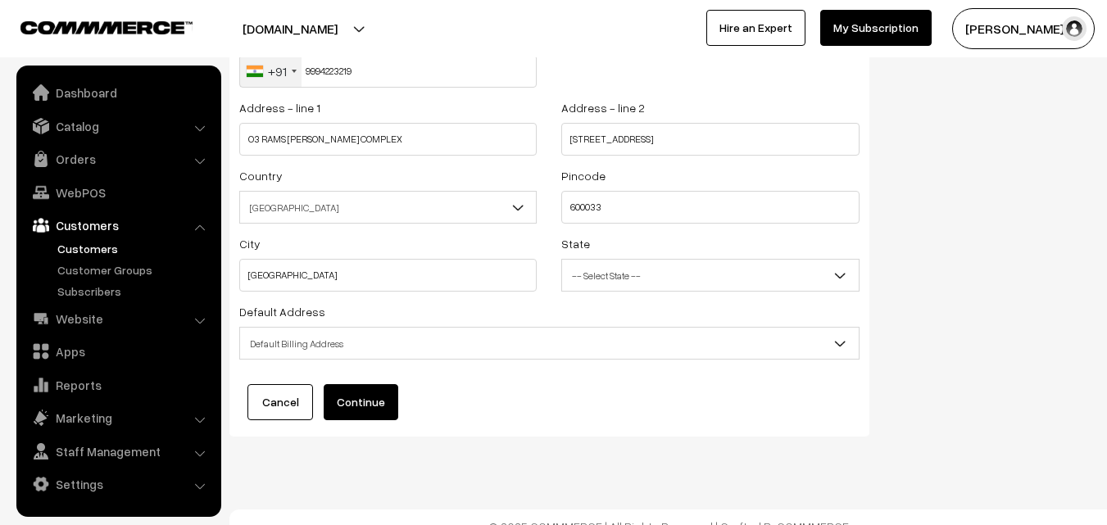
scroll to position [223, 0]
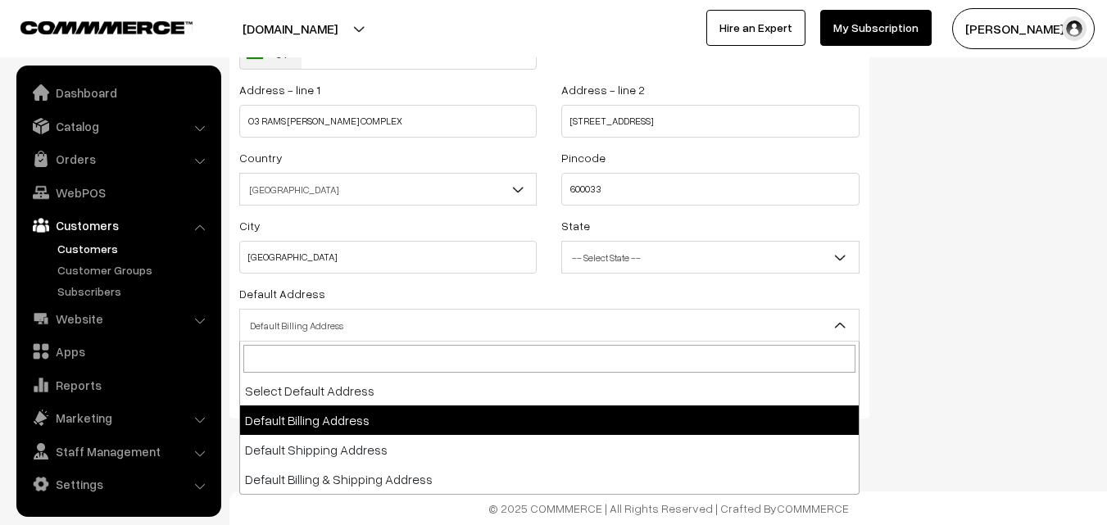
click at [574, 318] on span "Default Billing Address" at bounding box center [549, 325] width 619 height 29
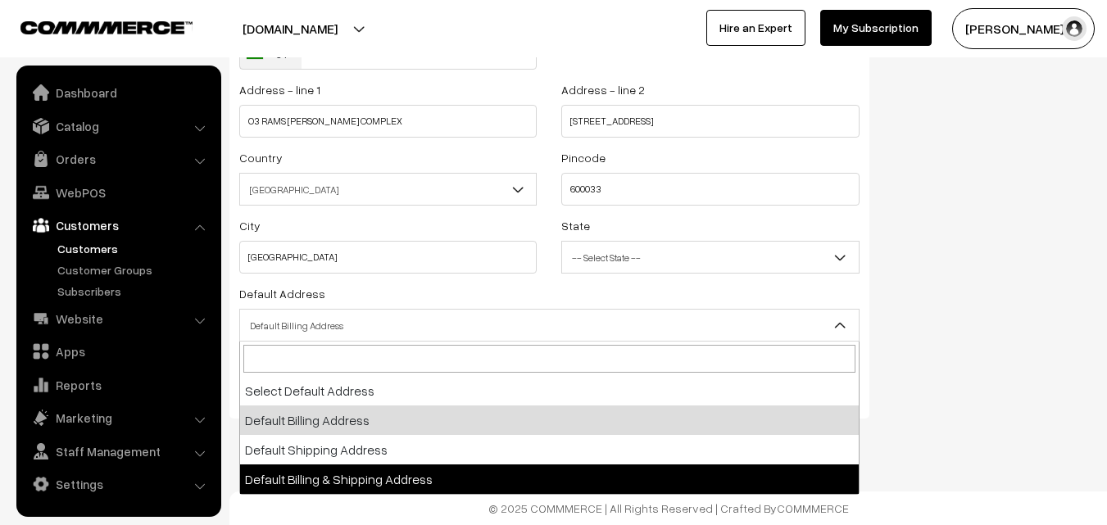
select select "3"
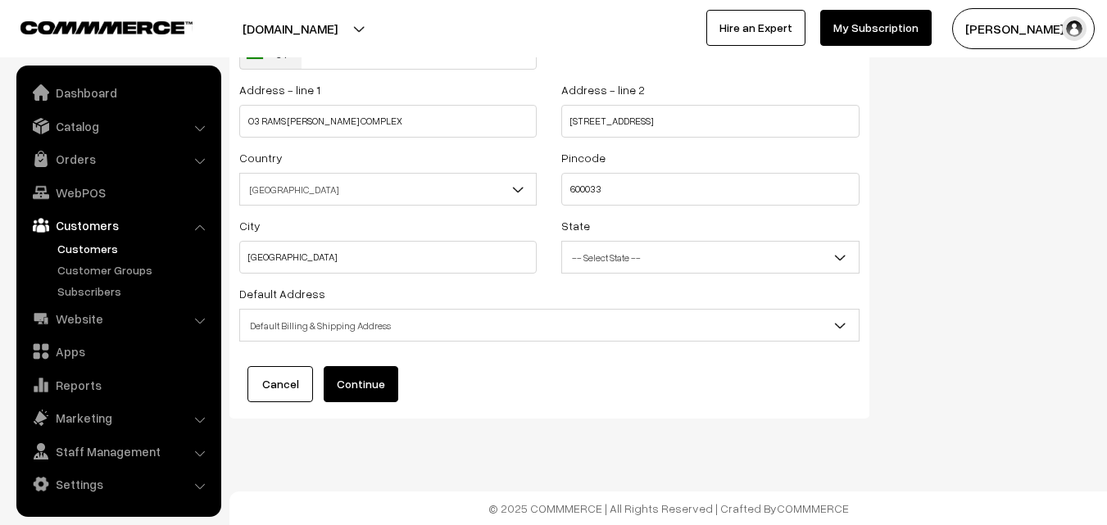
click at [378, 391] on button "Continue" at bounding box center [361, 384] width 75 height 36
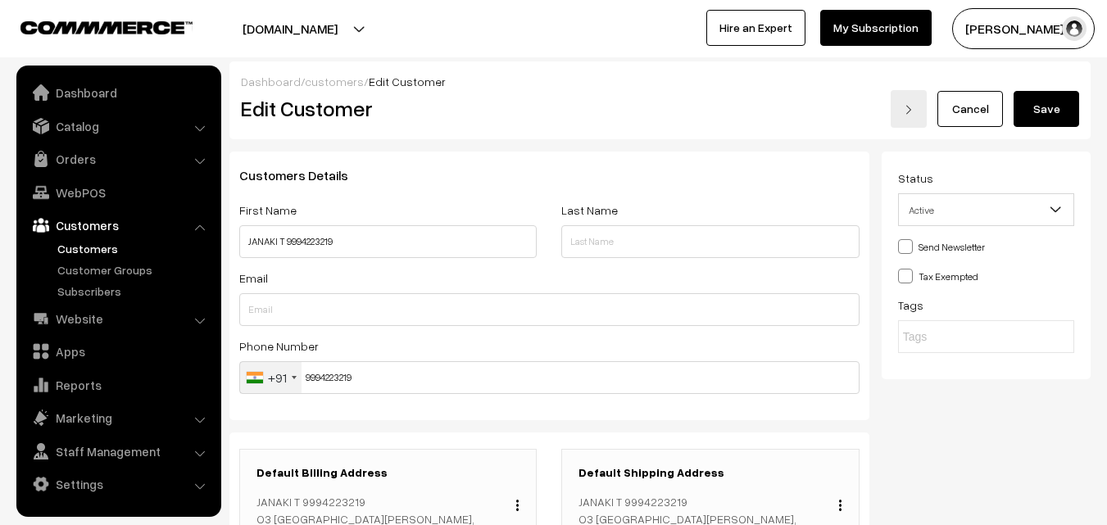
click at [1061, 113] on button "Save" at bounding box center [1047, 109] width 66 height 36
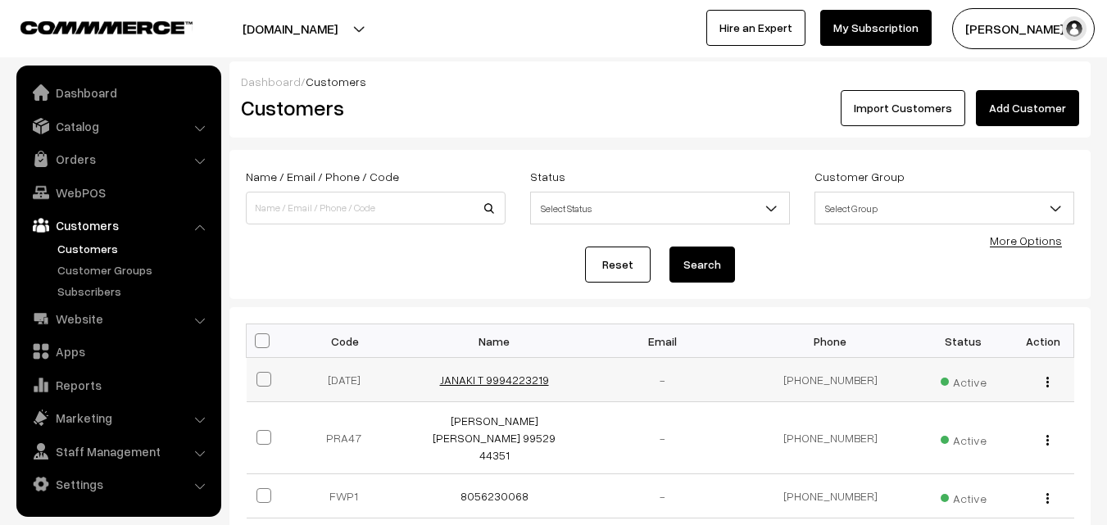
click at [484, 382] on link "JANAKI T 9994223219" at bounding box center [494, 380] width 109 height 14
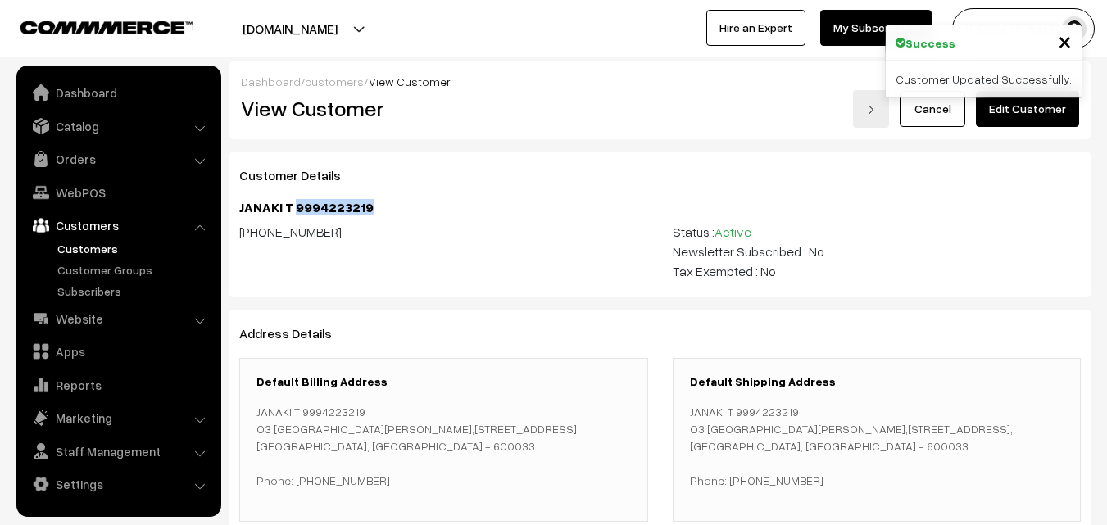
drag, startPoint x: 293, startPoint y: 210, endPoint x: 428, endPoint y: 201, distance: 134.7
click at [428, 201] on h4 "JANAKI T 9994223219" at bounding box center [660, 208] width 842 height 16
copy h4 "9994223219"
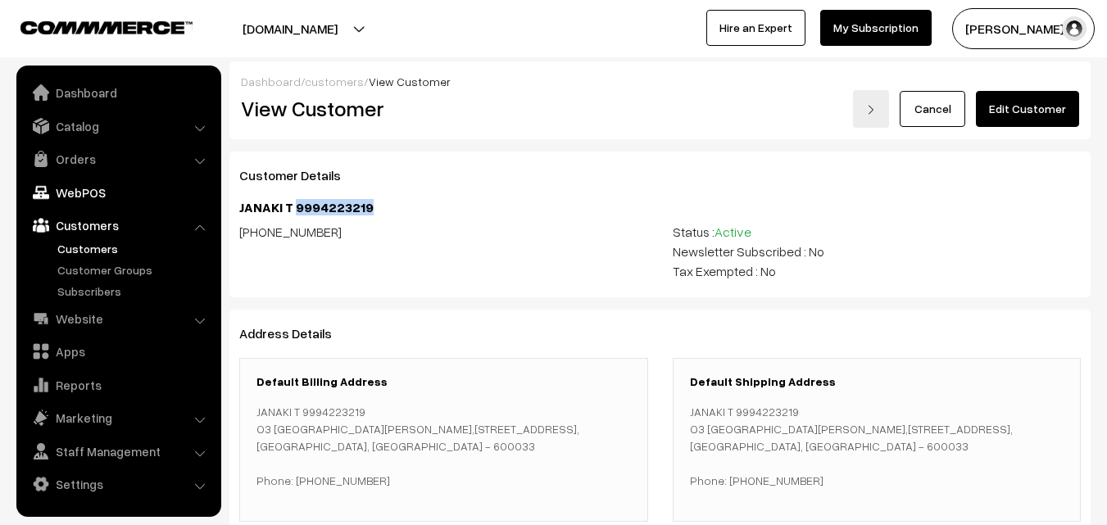
click at [83, 188] on link "WebPOS" at bounding box center [117, 193] width 195 height 30
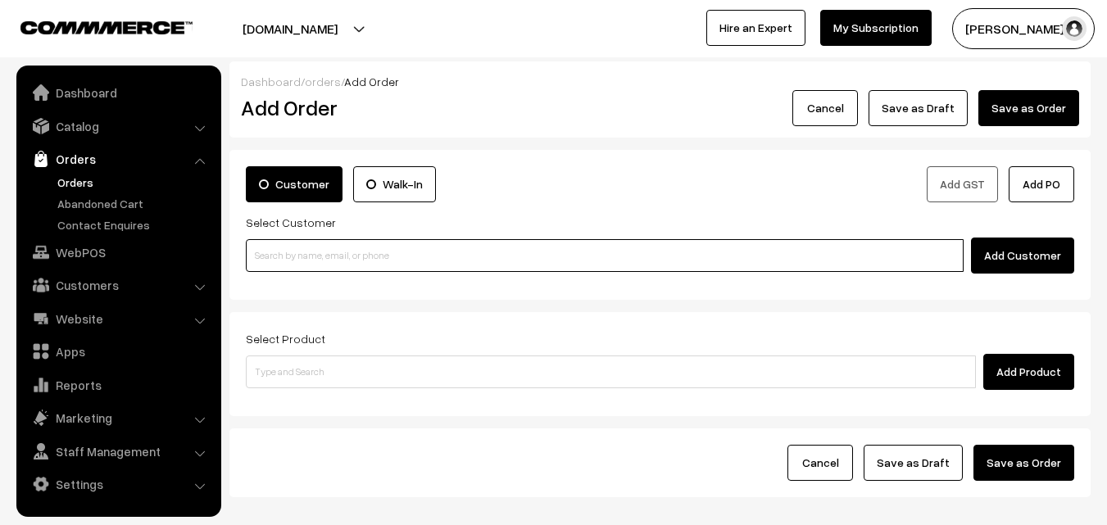
click at [398, 252] on input at bounding box center [605, 255] width 718 height 33
paste input "9994223219"
type input "JANAKI T 9994223219 [9994223219]"
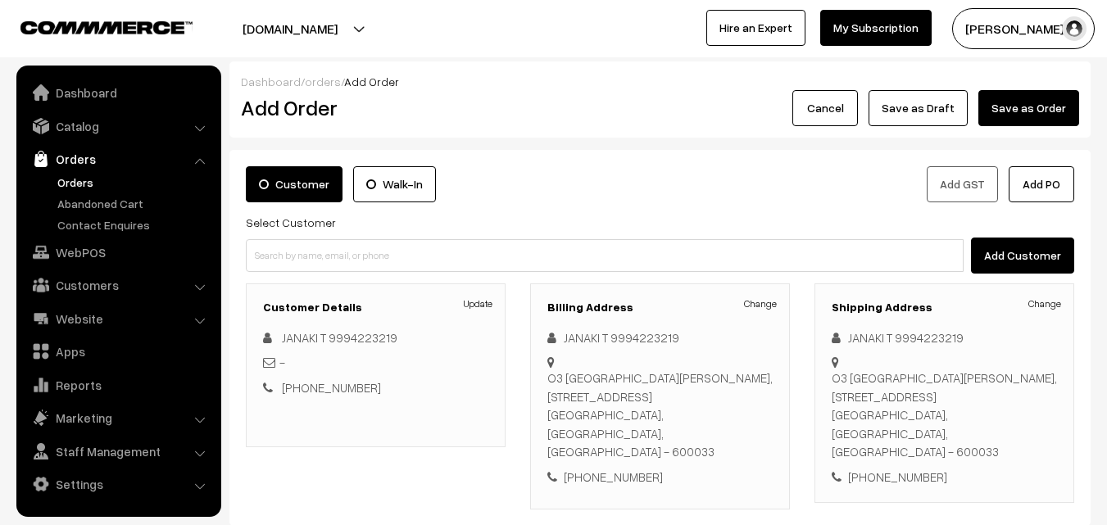
scroll to position [246, 0]
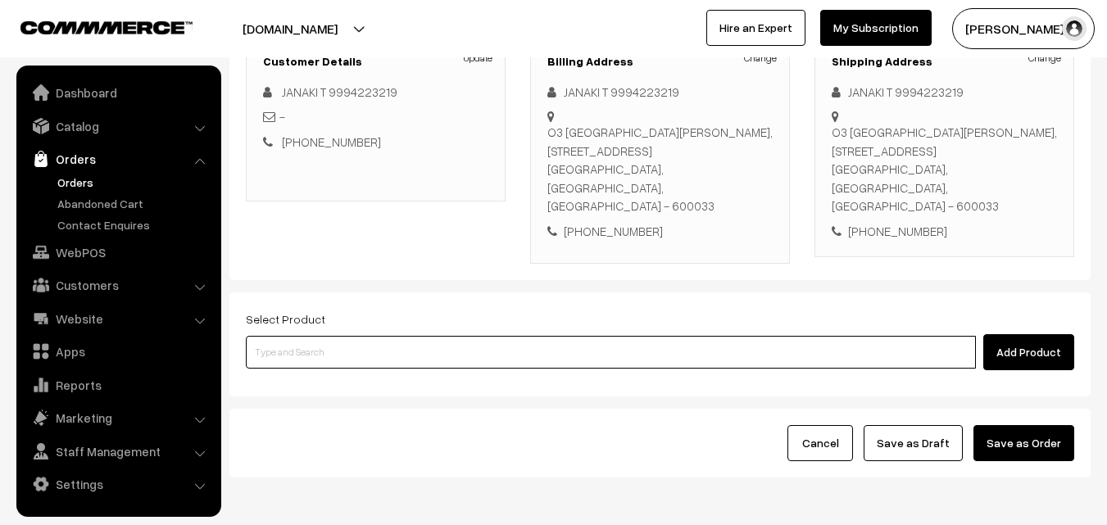
click at [434, 336] on input at bounding box center [611, 352] width 730 height 33
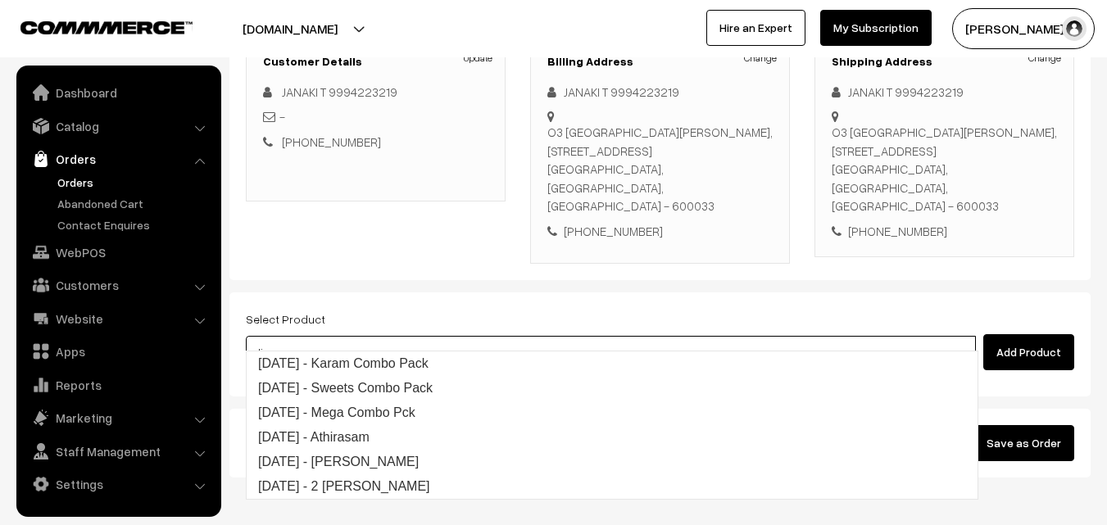
type input "d"
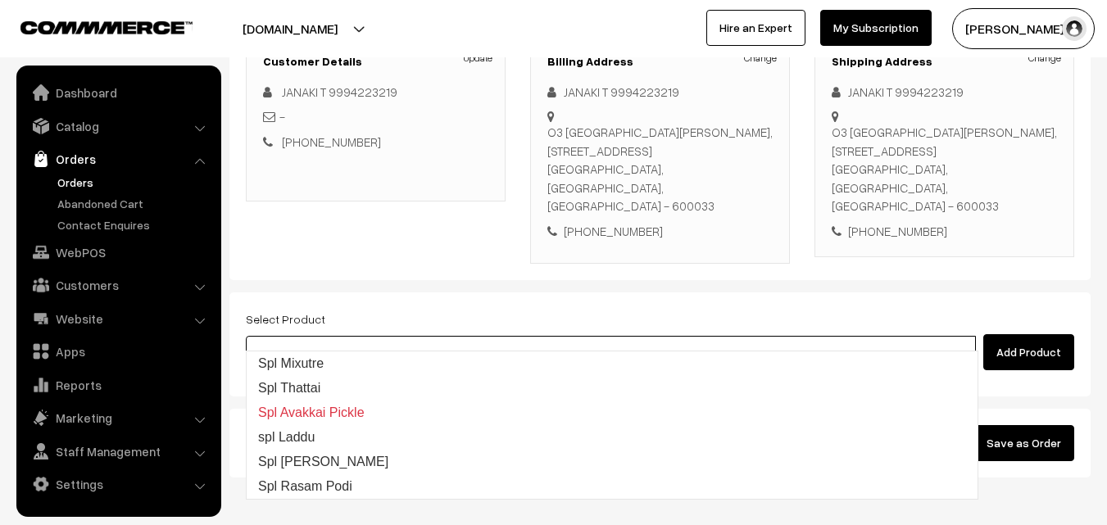
type input "s"
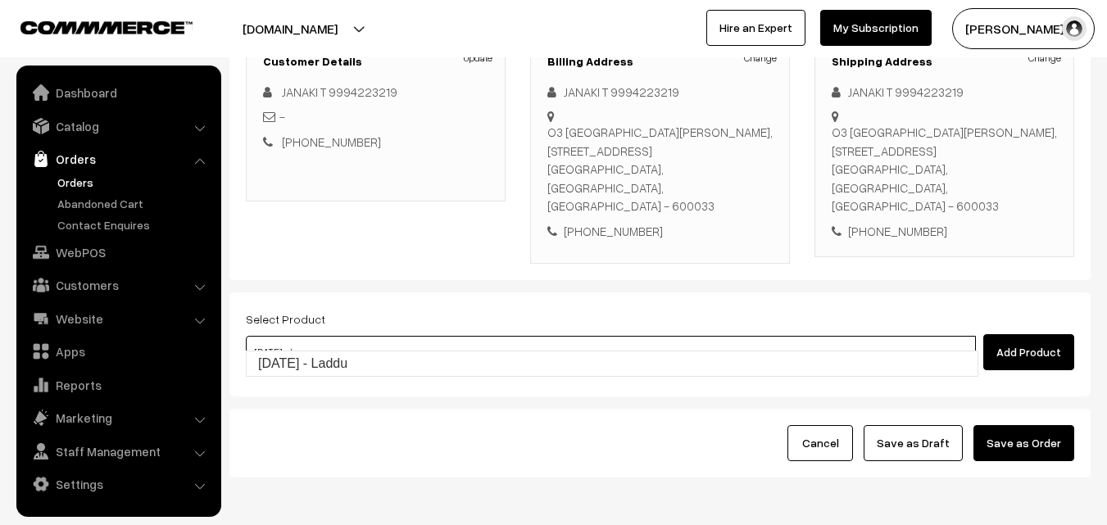
type input "Diwali - Laddu"
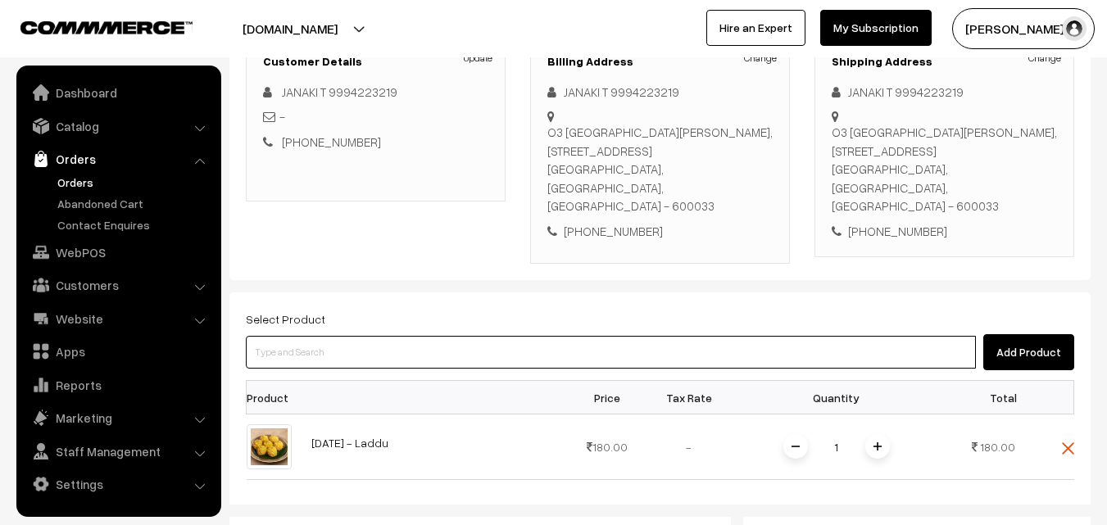
click at [501, 336] on input at bounding box center [611, 352] width 730 height 33
type input "Diwali - Badhusha"
click at [411, 336] on input at bounding box center [611, 352] width 730 height 33
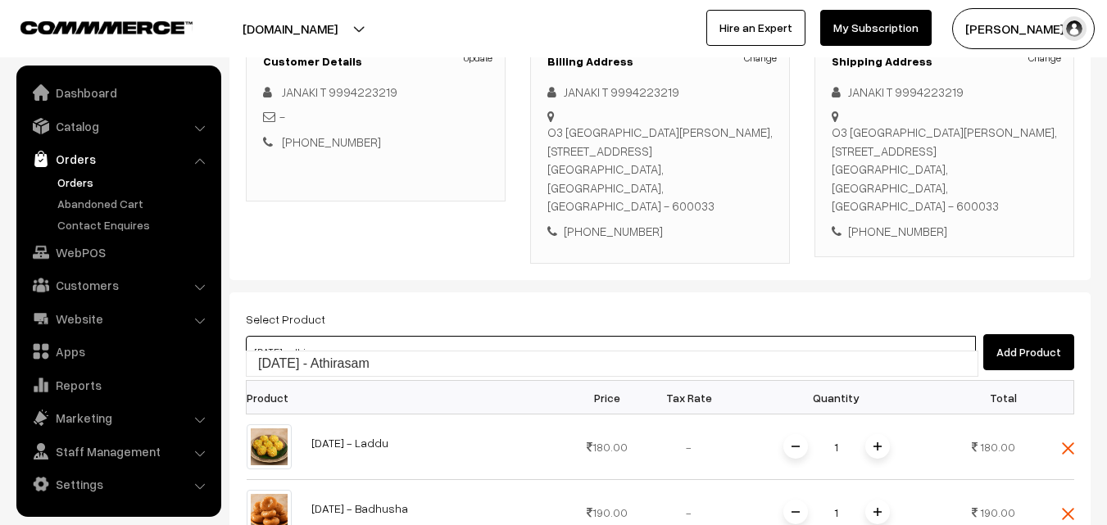
type input "Diwali - Athirasam"
click at [563, 336] on input at bounding box center [611, 352] width 730 height 33
type input "Diwali - Ribbon Pakkoda"
click at [566, 336] on input at bounding box center [611, 352] width 730 height 33
type input "Diwali - Spl Mixture"
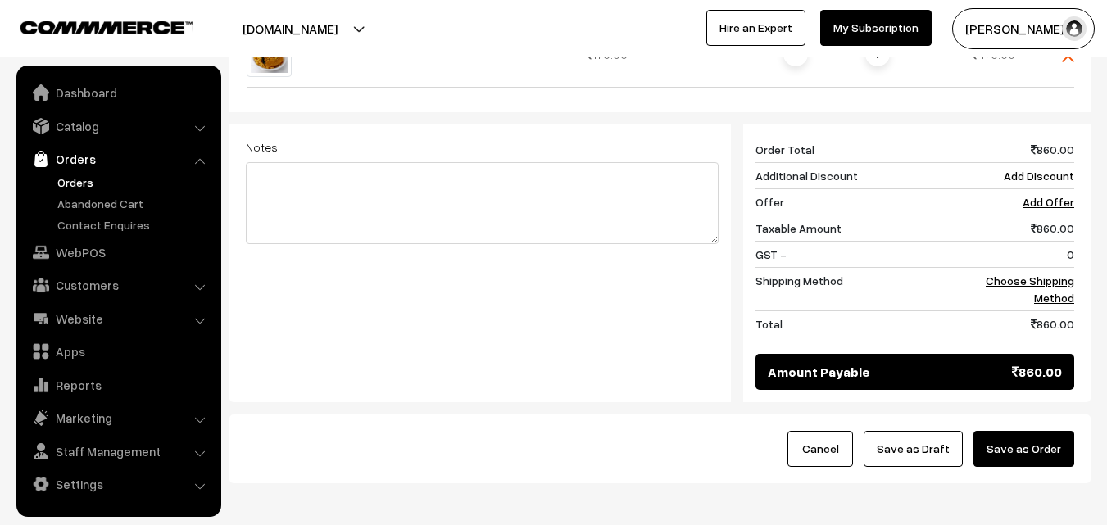
scroll to position [902, 0]
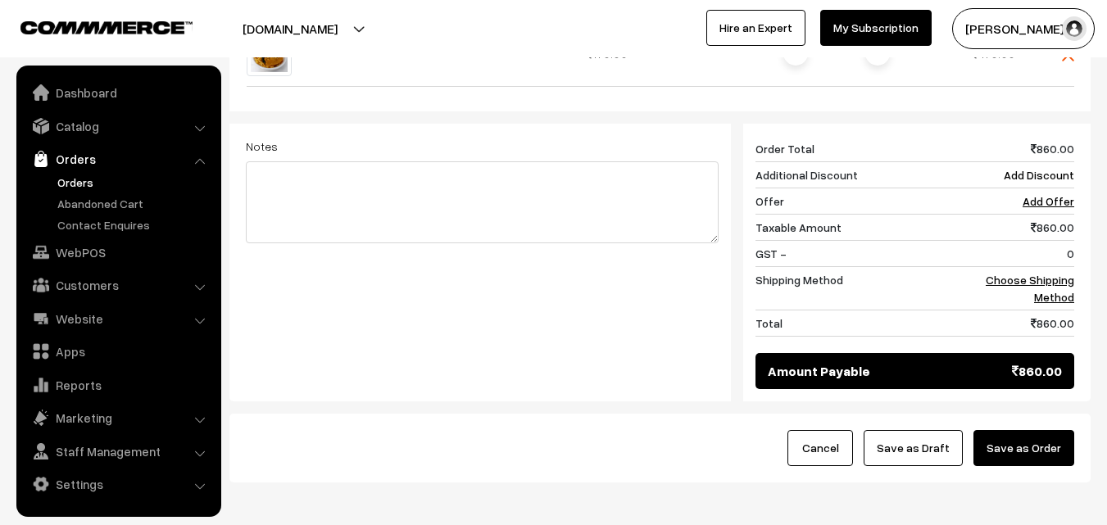
click at [1047, 430] on button "Save as Order" at bounding box center [1024, 448] width 101 height 36
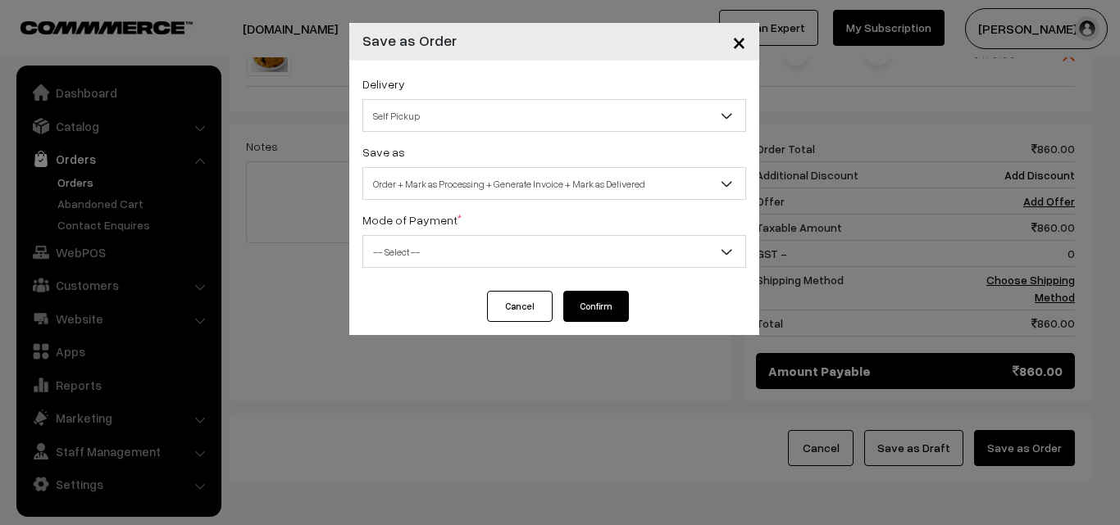
drag, startPoint x: 738, startPoint y: 43, endPoint x: 784, endPoint y: 80, distance: 58.4
click at [738, 44] on span "×" at bounding box center [739, 41] width 14 height 30
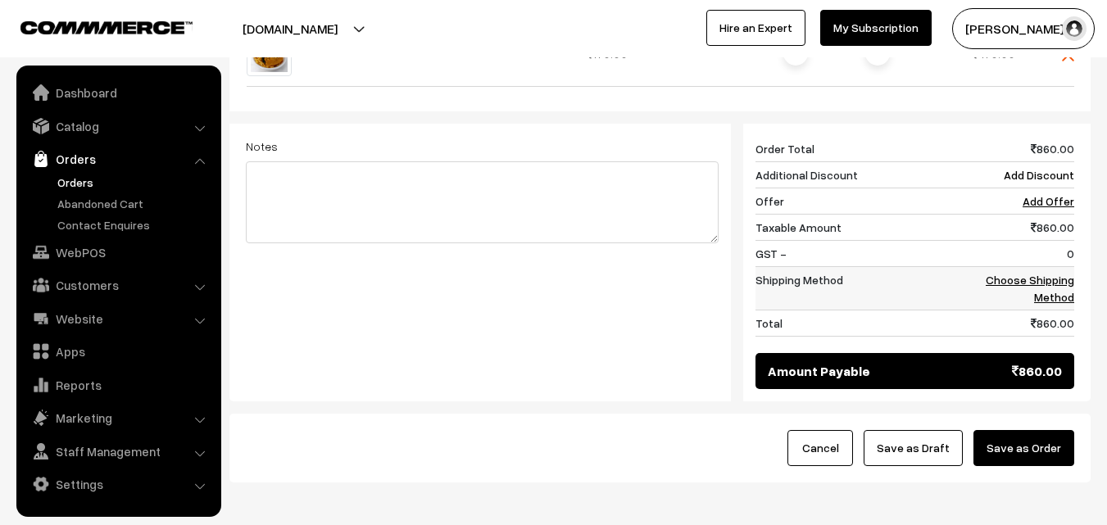
click at [1044, 270] on td "Choose Shipping Method" at bounding box center [1024, 287] width 102 height 43
click at [1046, 273] on link "Choose Shipping Method" at bounding box center [1030, 288] width 89 height 31
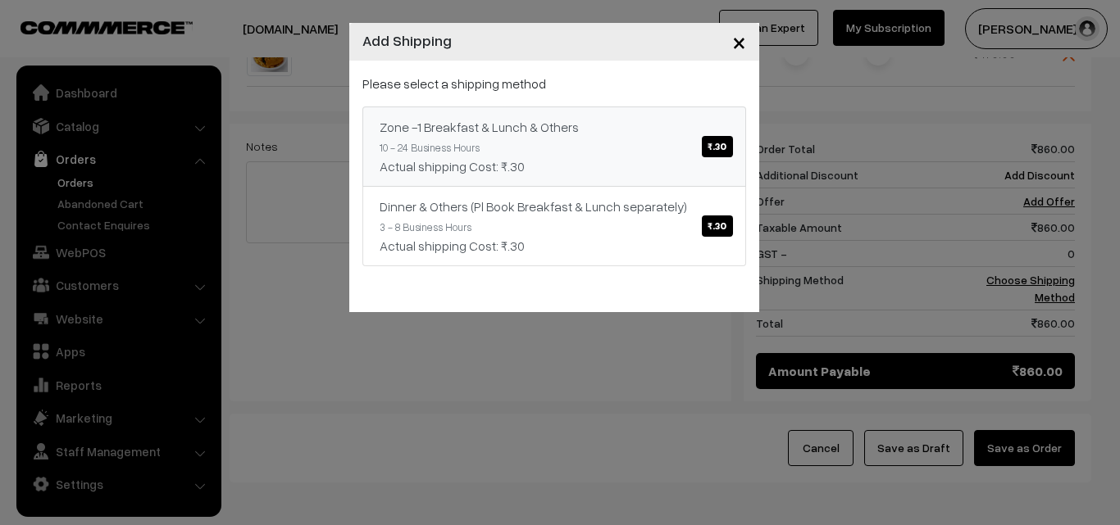
click at [720, 144] on span "₹.30" at bounding box center [717, 146] width 30 height 21
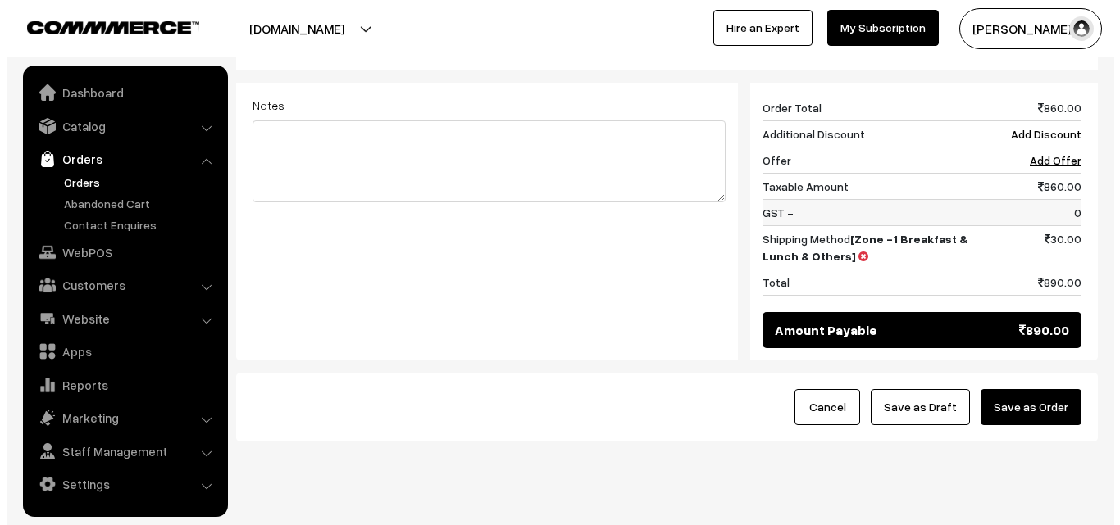
scroll to position [959, 0]
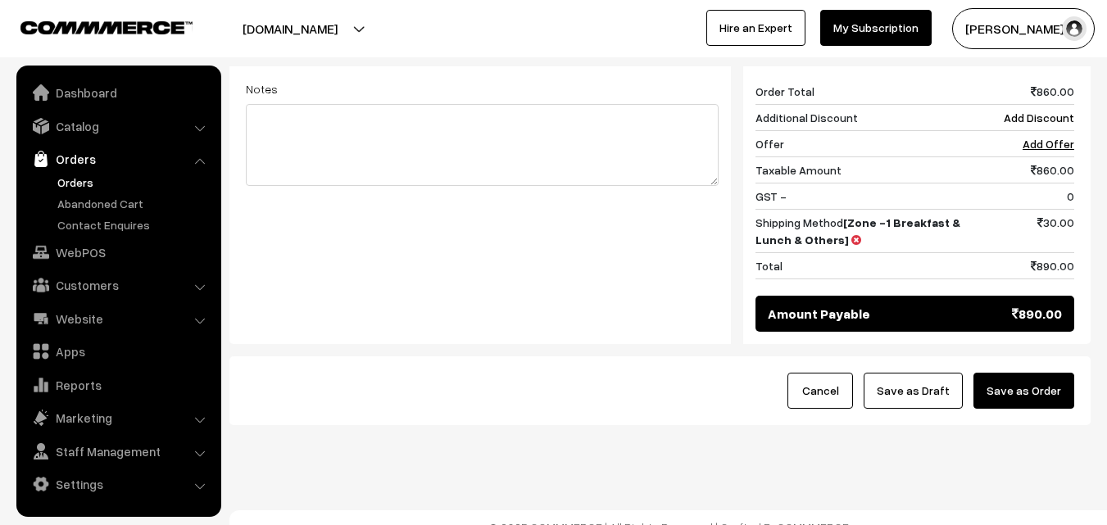
click at [1033, 373] on button "Save as Order" at bounding box center [1024, 391] width 101 height 36
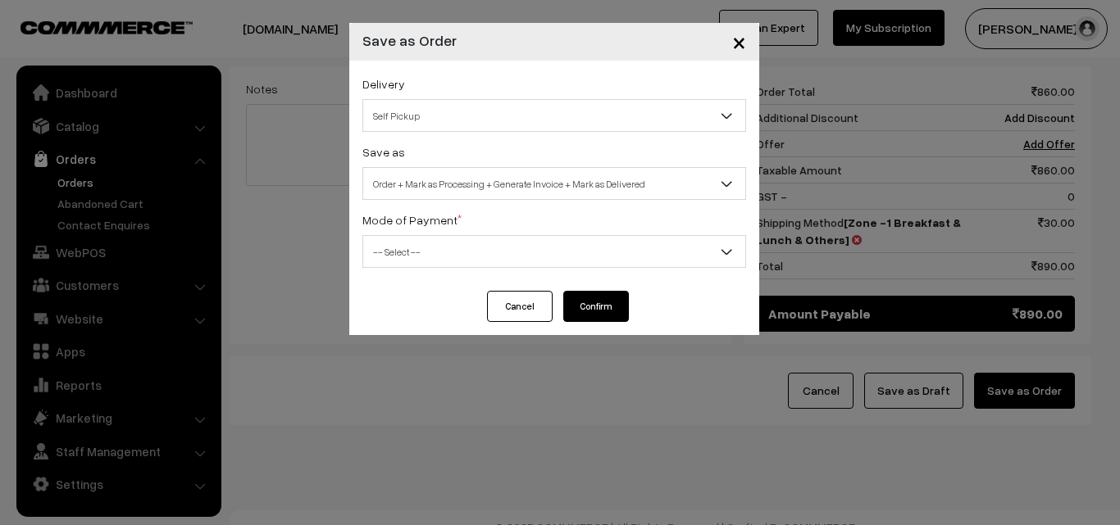
click at [523, 122] on span "Self Pickup" at bounding box center [554, 116] width 382 height 29
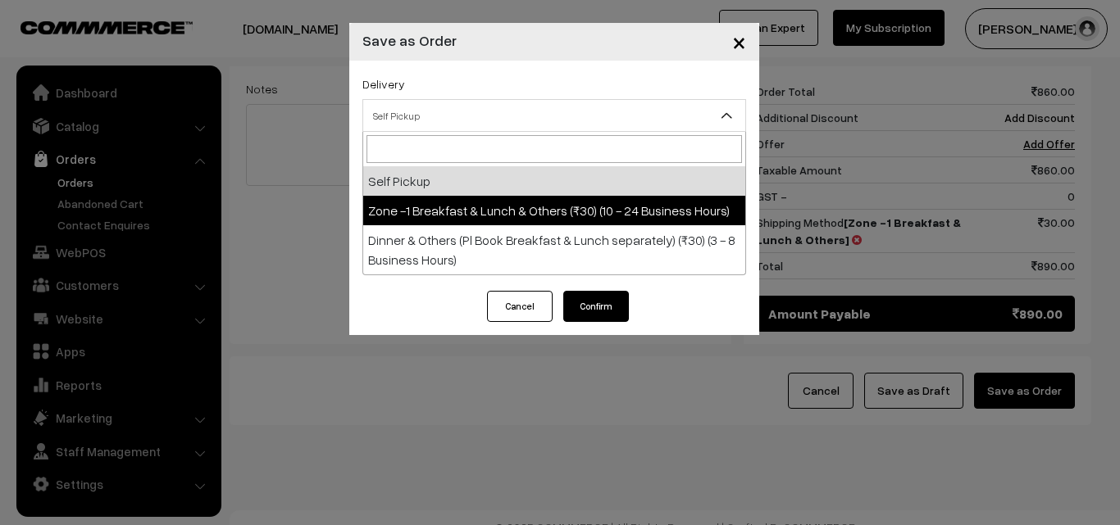
select select "ZON1"
select select "3"
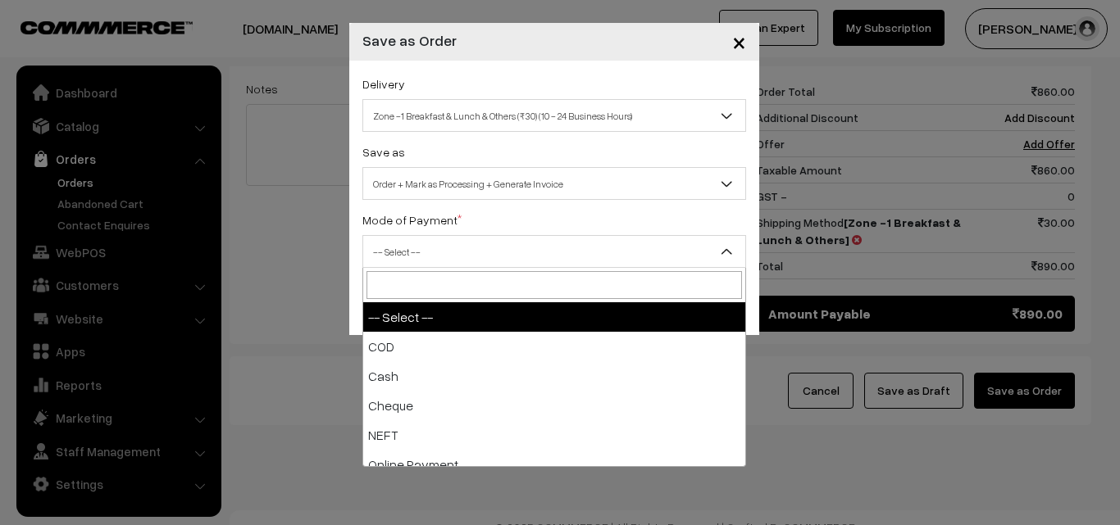
click at [534, 251] on span "-- Select --" at bounding box center [554, 252] width 382 height 29
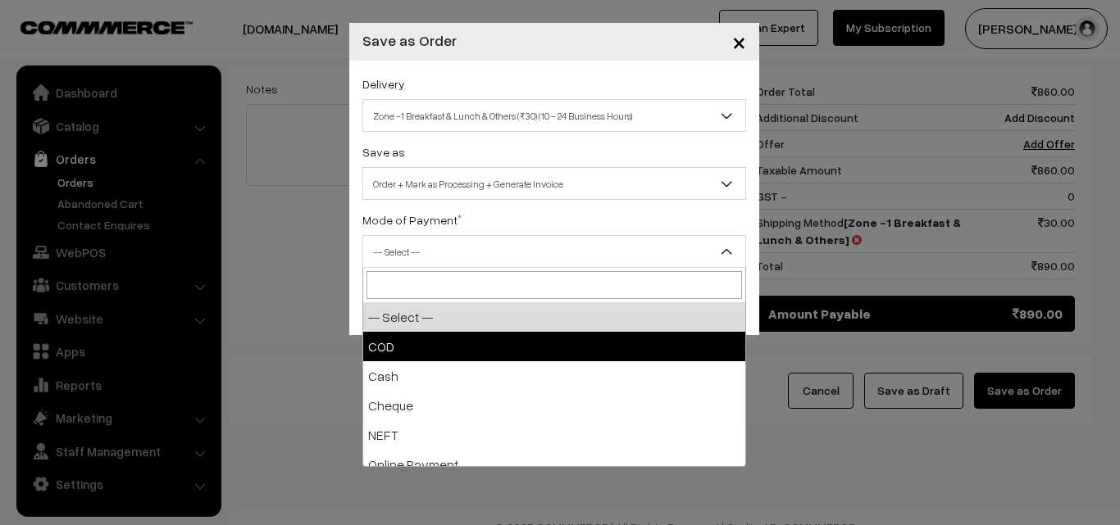
select select "1"
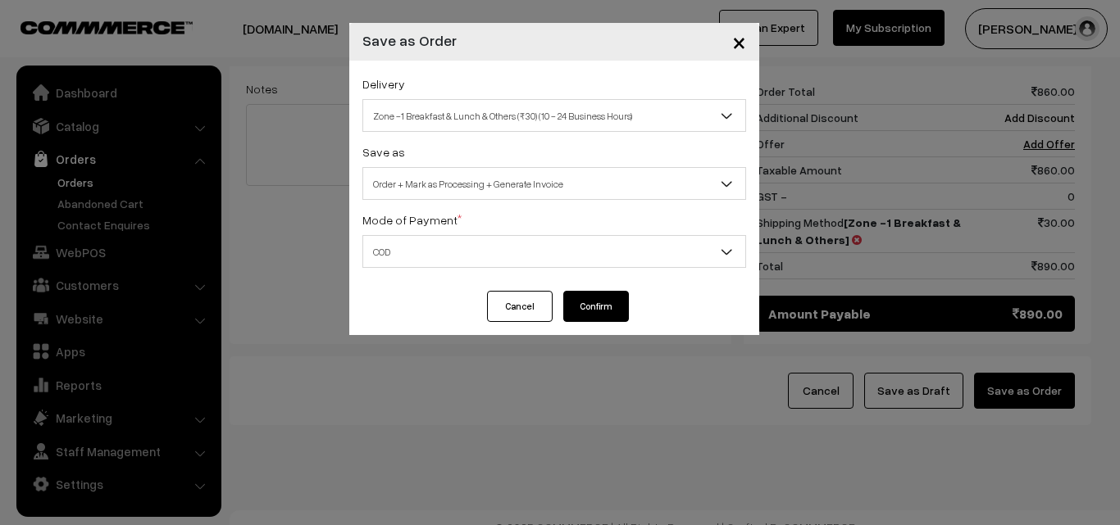
click at [598, 311] on button "Confirm" at bounding box center [596, 306] width 66 height 31
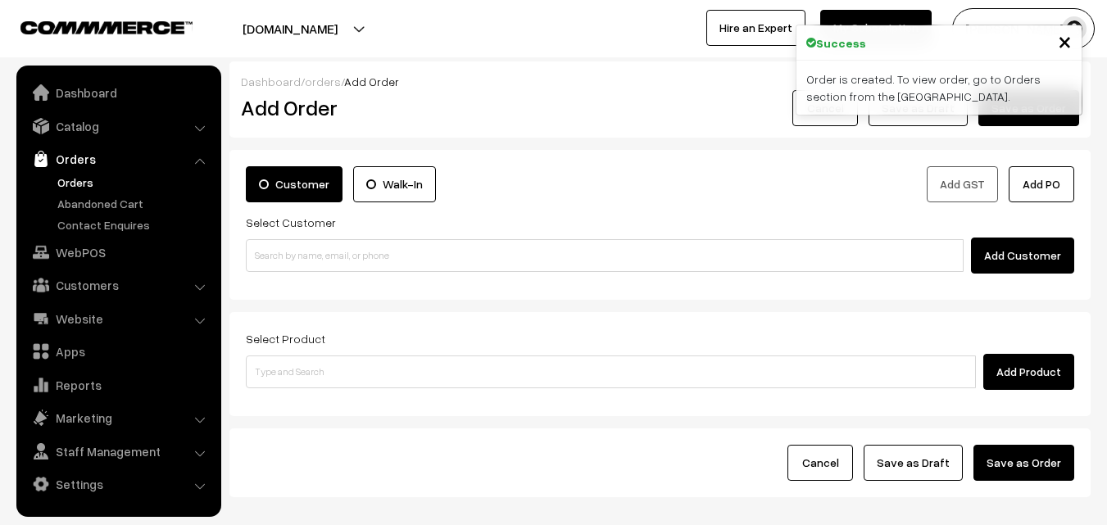
click at [87, 183] on link "Orders" at bounding box center [134, 182] width 162 height 17
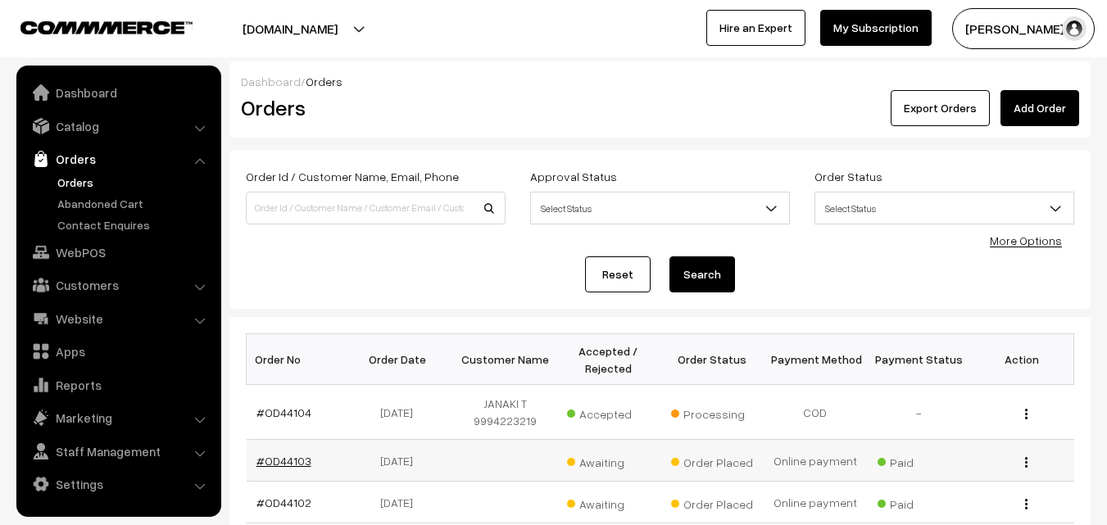
click at [294, 463] on link "#OD44103" at bounding box center [284, 461] width 55 height 14
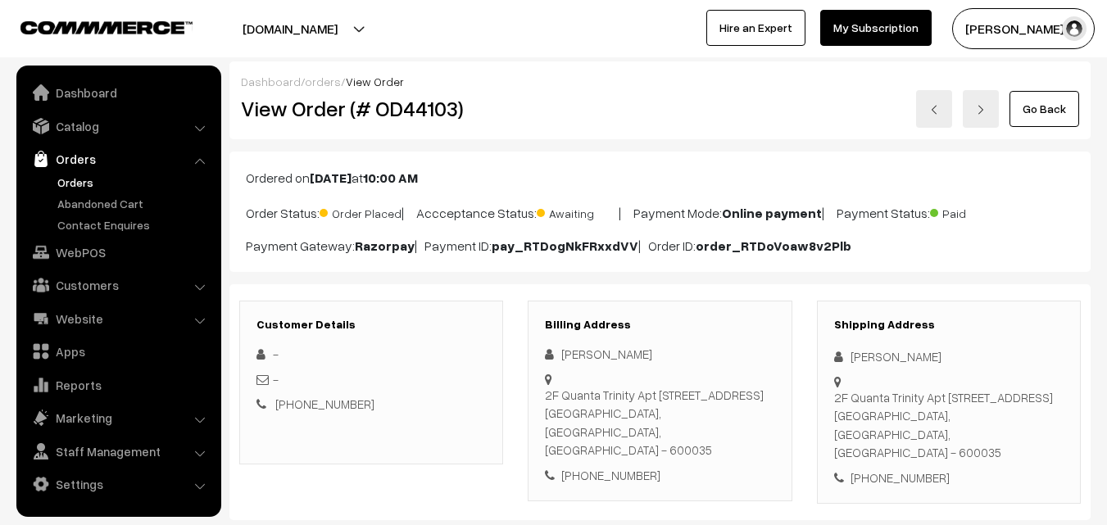
scroll to position [246, 0]
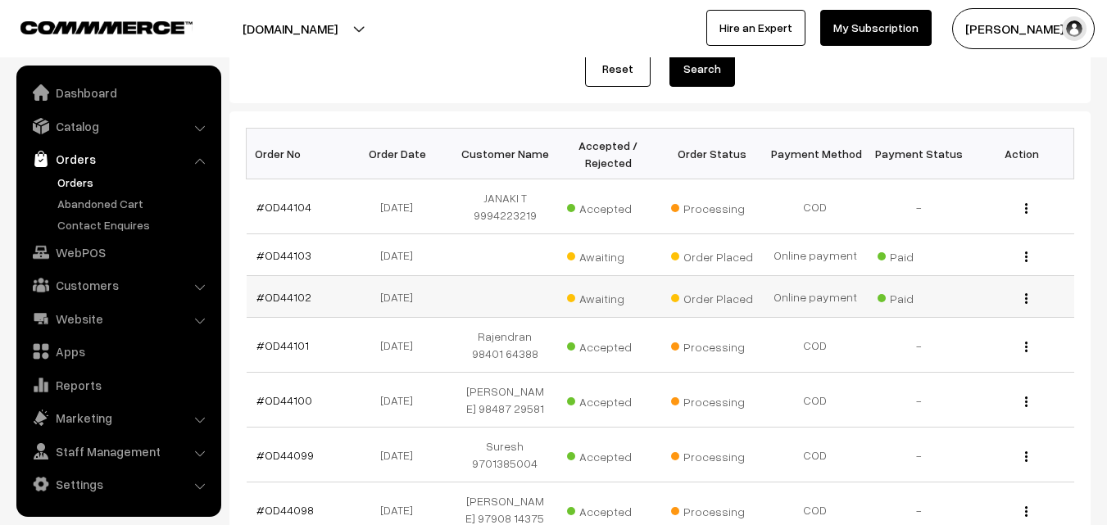
scroll to position [246, 0]
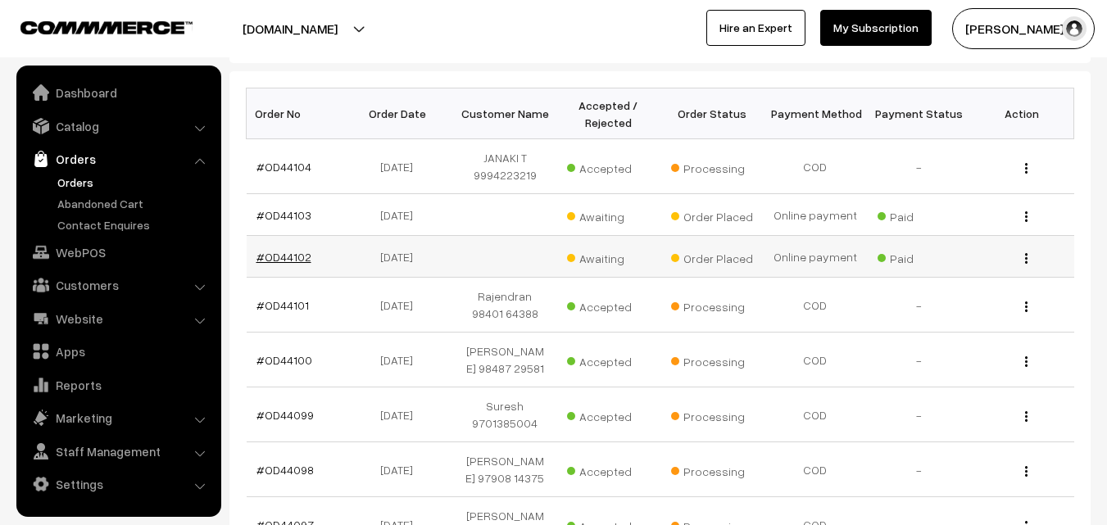
click at [279, 252] on link "#OD44102" at bounding box center [284, 257] width 55 height 14
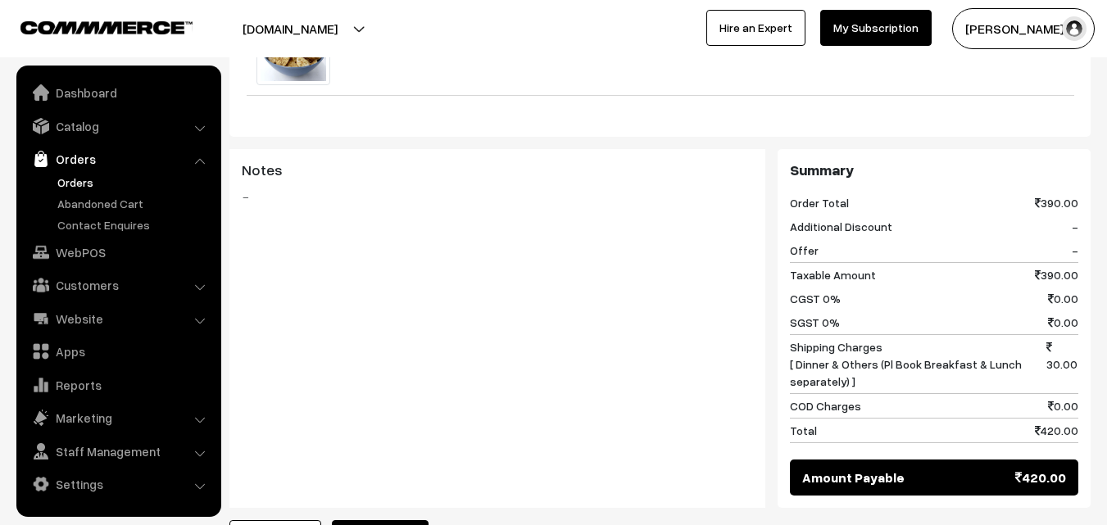
scroll to position [820, 0]
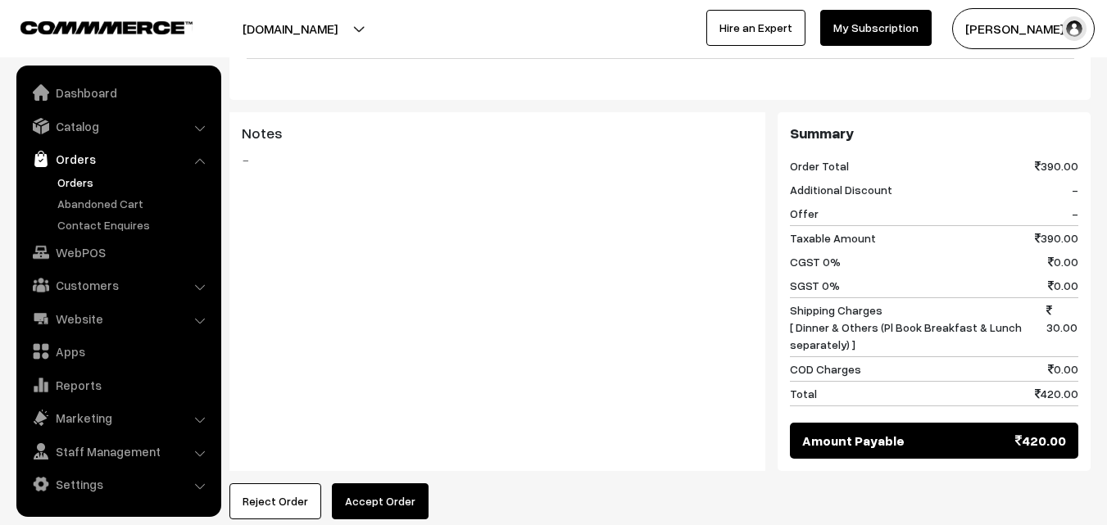
click at [379, 484] on button "Accept Order" at bounding box center [380, 502] width 97 height 36
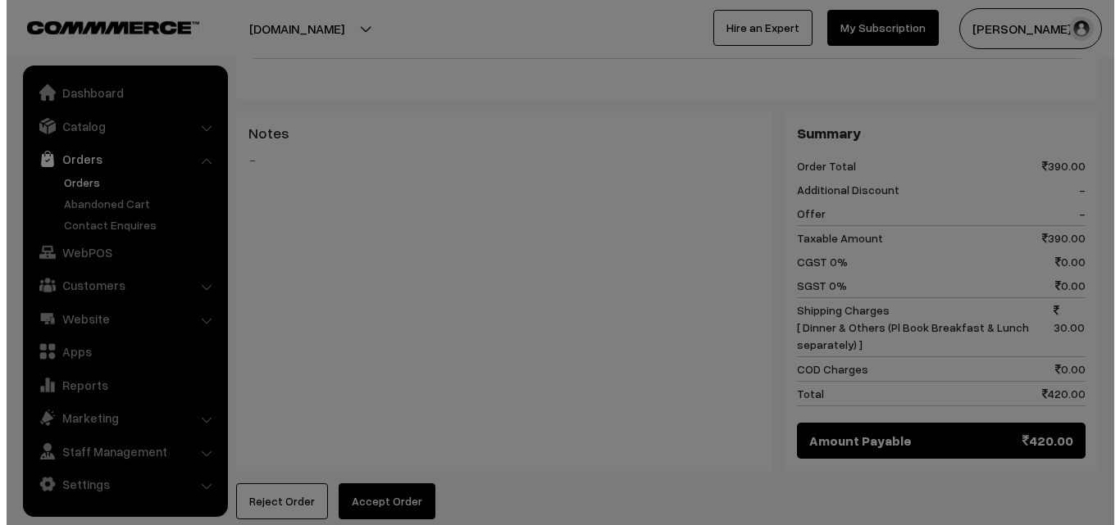
scroll to position [822, 0]
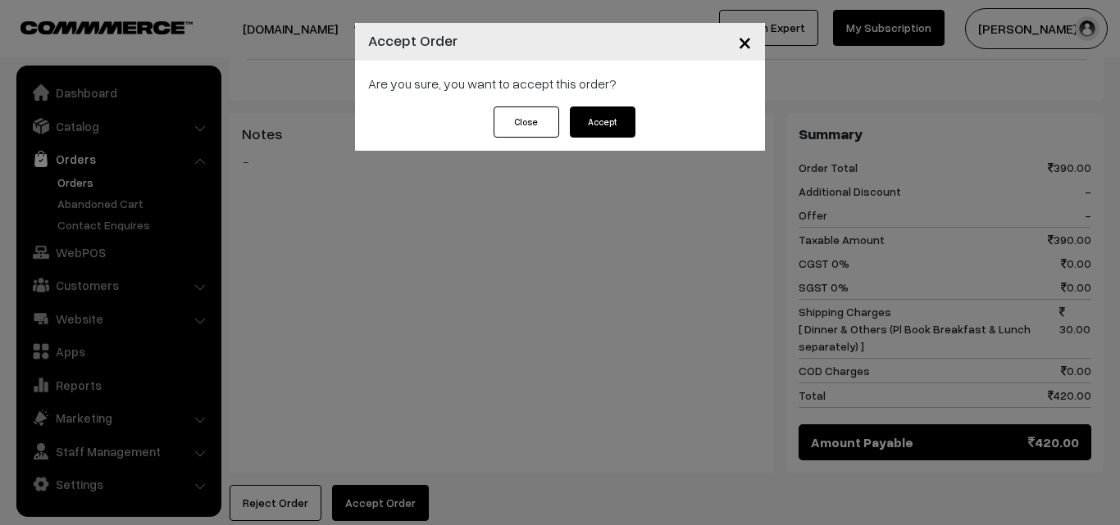
click at [603, 123] on button "Accept" at bounding box center [603, 122] width 66 height 31
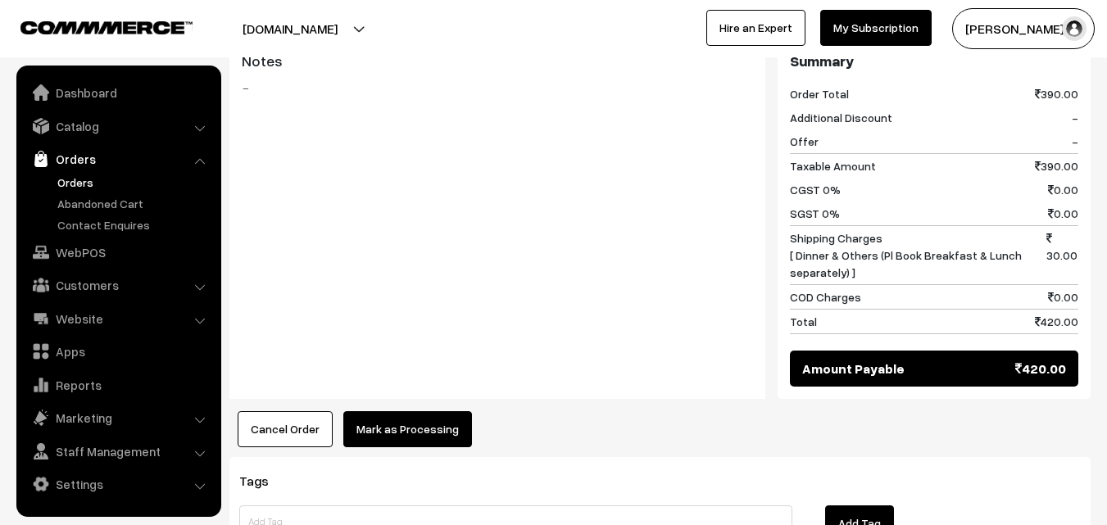
scroll to position [902, 0]
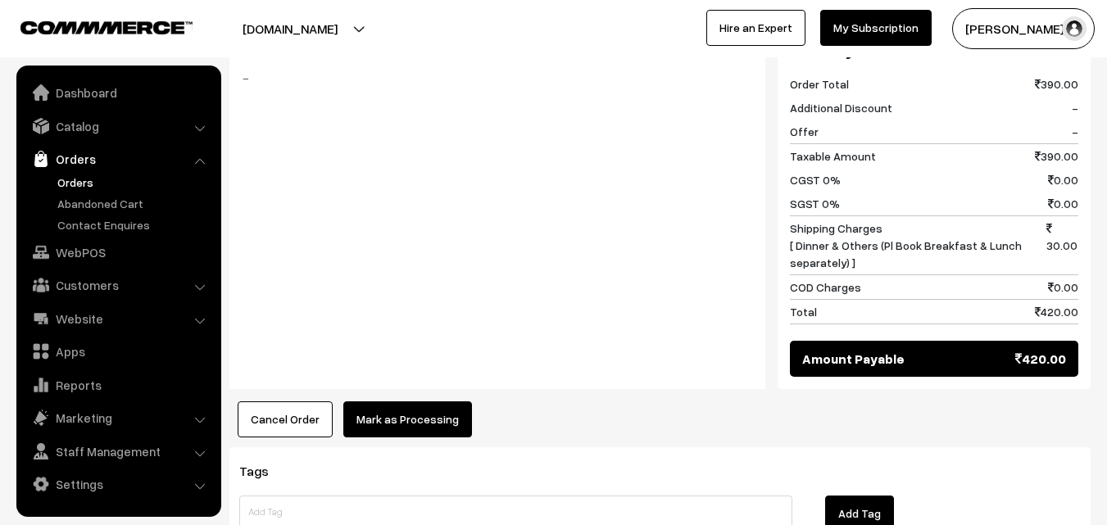
click at [426, 402] on button "Mark as Processing" at bounding box center [407, 420] width 129 height 36
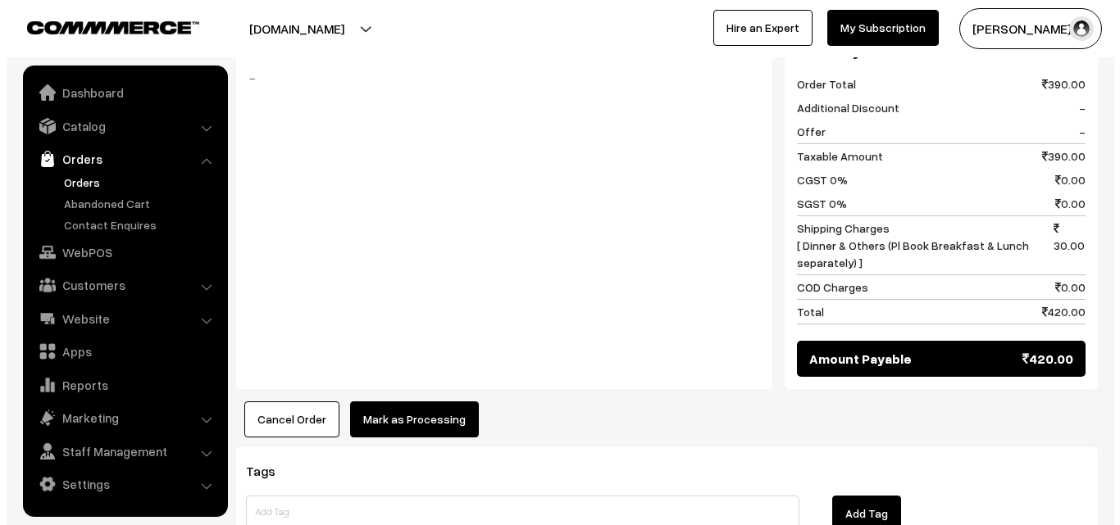
scroll to position [905, 0]
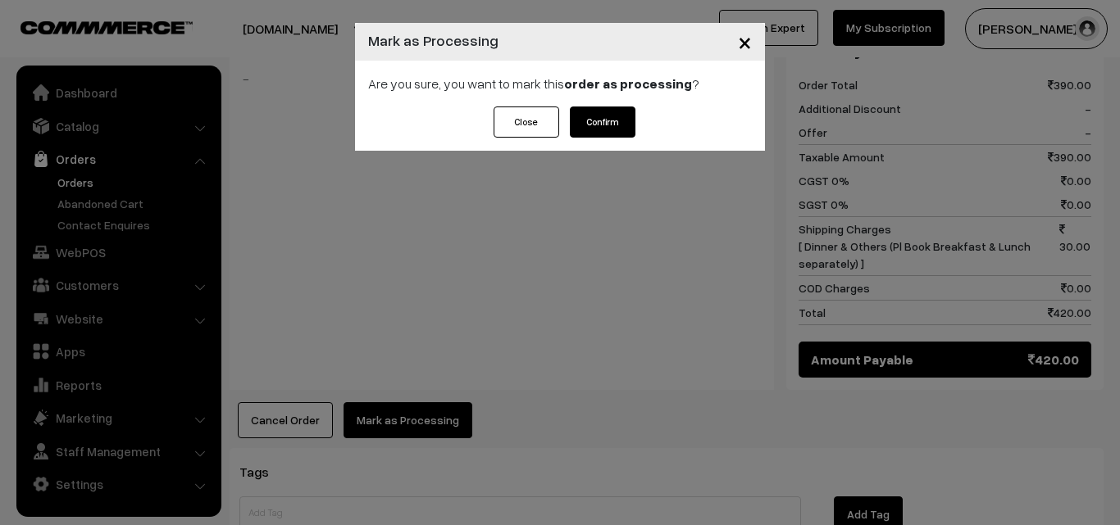
click at [586, 116] on button "Confirm" at bounding box center [603, 122] width 66 height 31
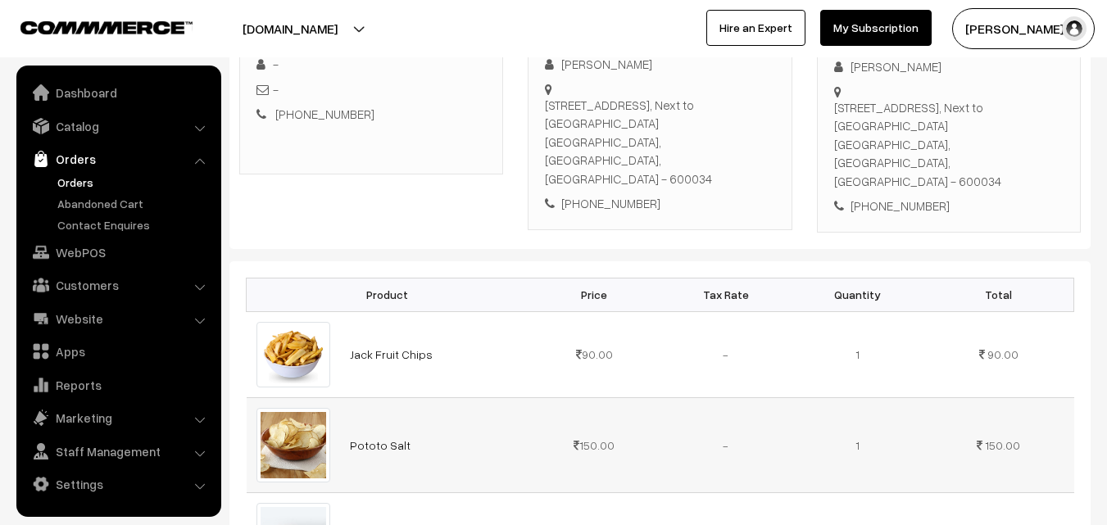
scroll to position [328, 0]
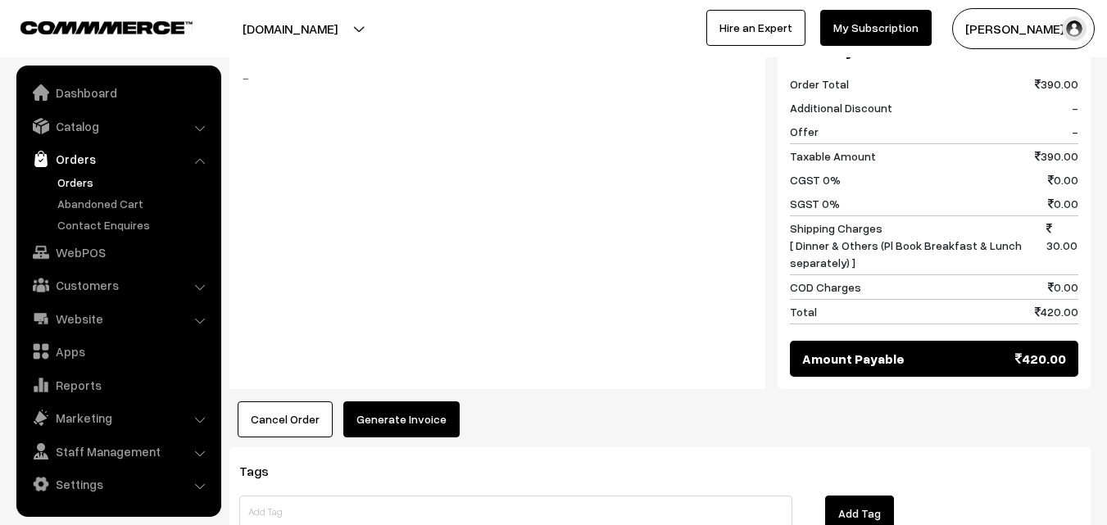
click at [407, 402] on button "Generate Invoice" at bounding box center [401, 420] width 116 height 36
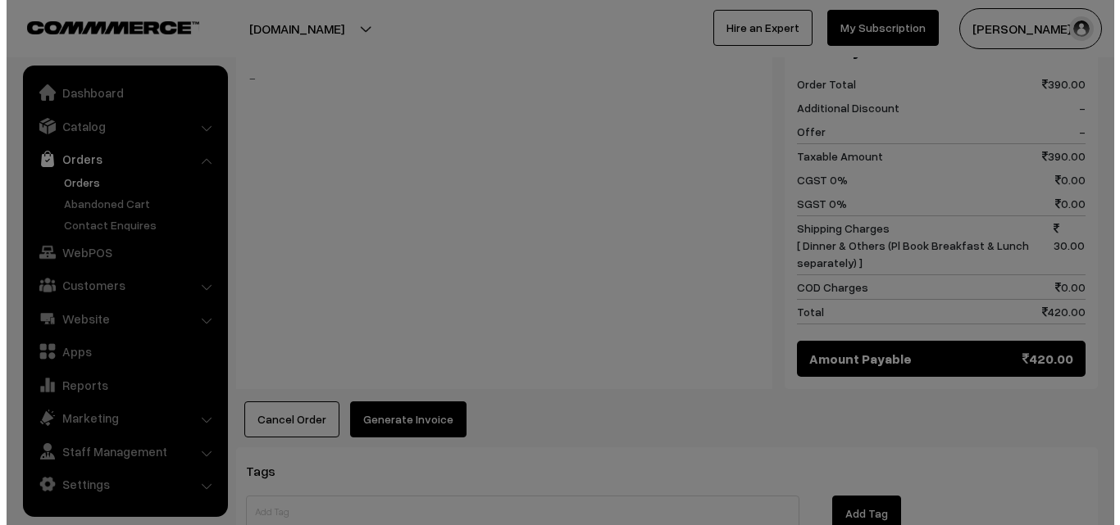
scroll to position [905, 0]
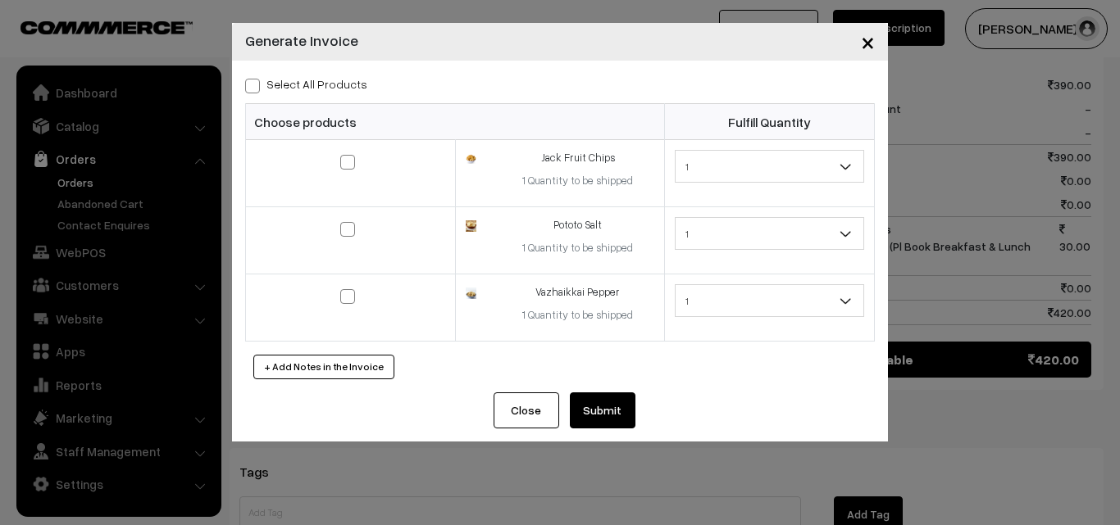
click at [260, 87] on label "Select All Products" at bounding box center [306, 83] width 122 height 17
click at [256, 87] on input "Select All Products" at bounding box center [250, 83] width 11 height 11
checkbox input "true"
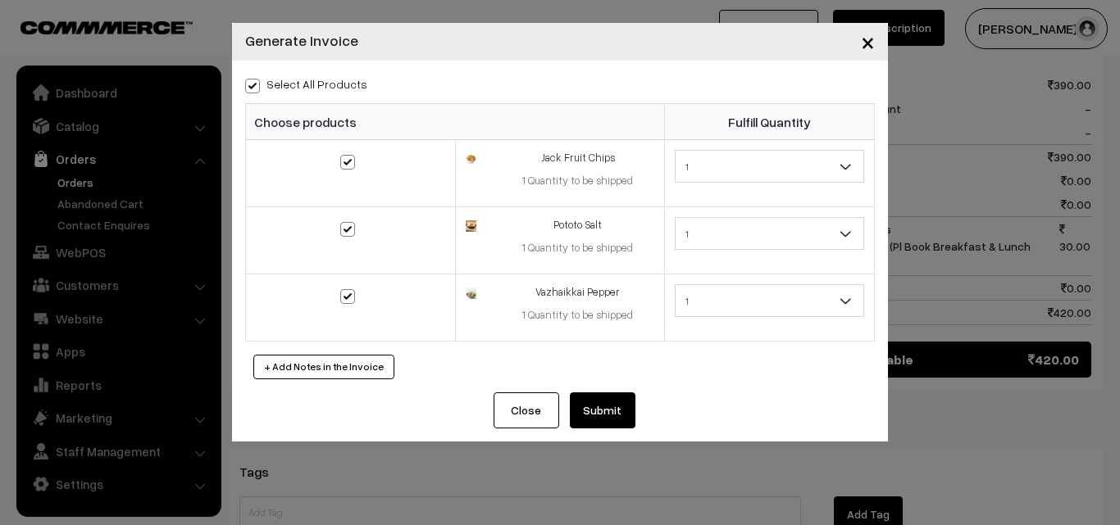
checkbox input "true"
click at [589, 415] on button "Submit" at bounding box center [603, 411] width 66 height 36
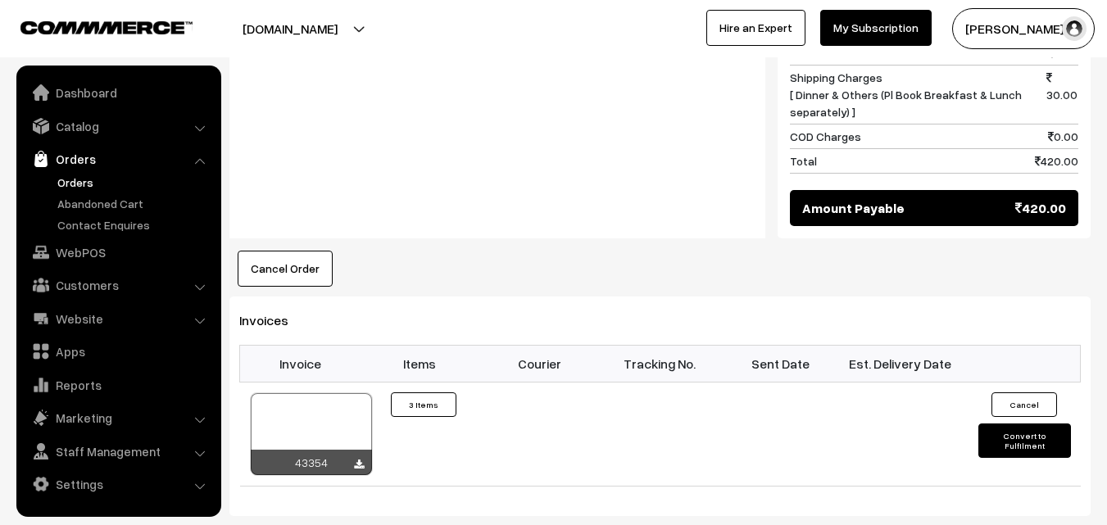
scroll to position [1066, 0]
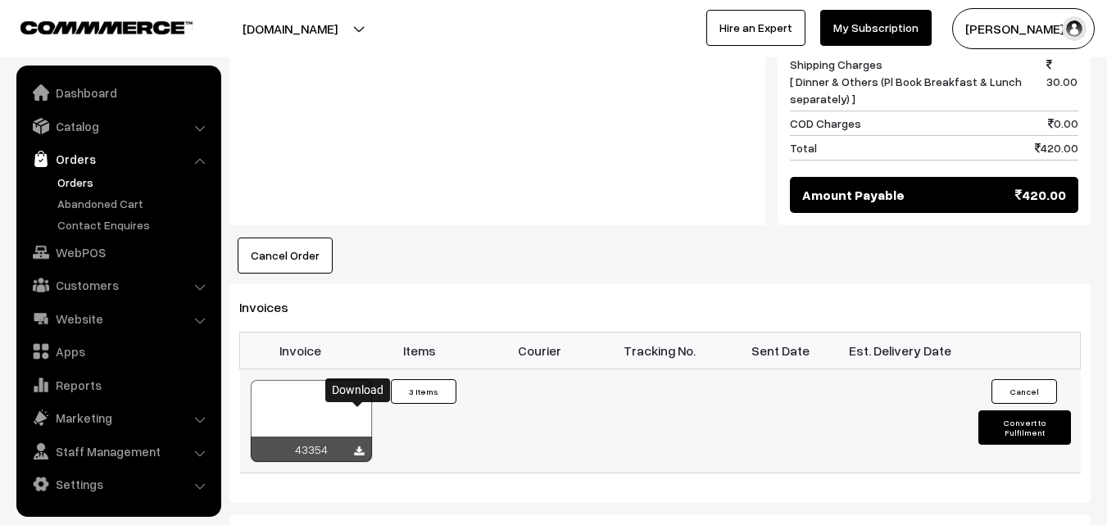
click at [361, 447] on icon at bounding box center [359, 452] width 10 height 11
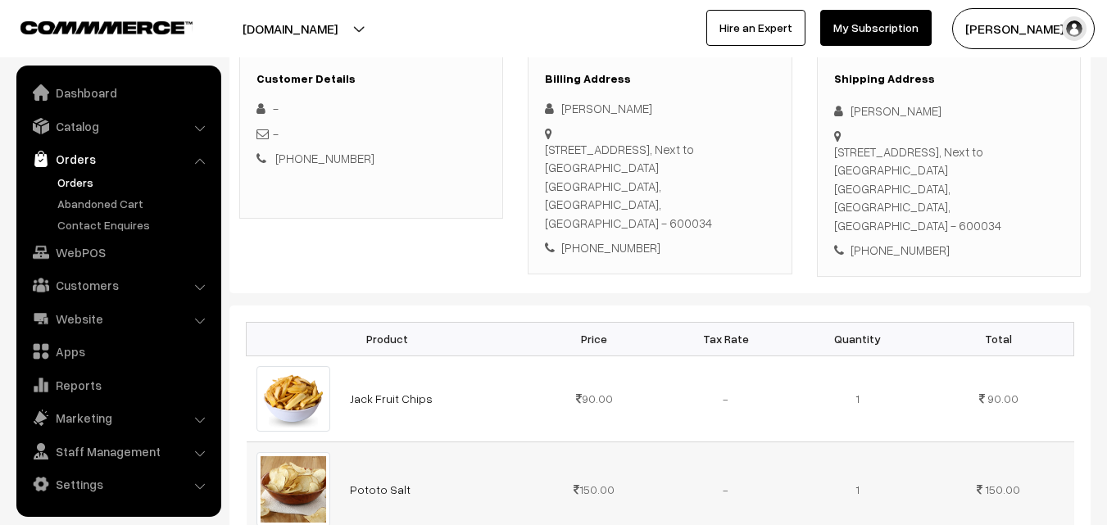
scroll to position [0, 0]
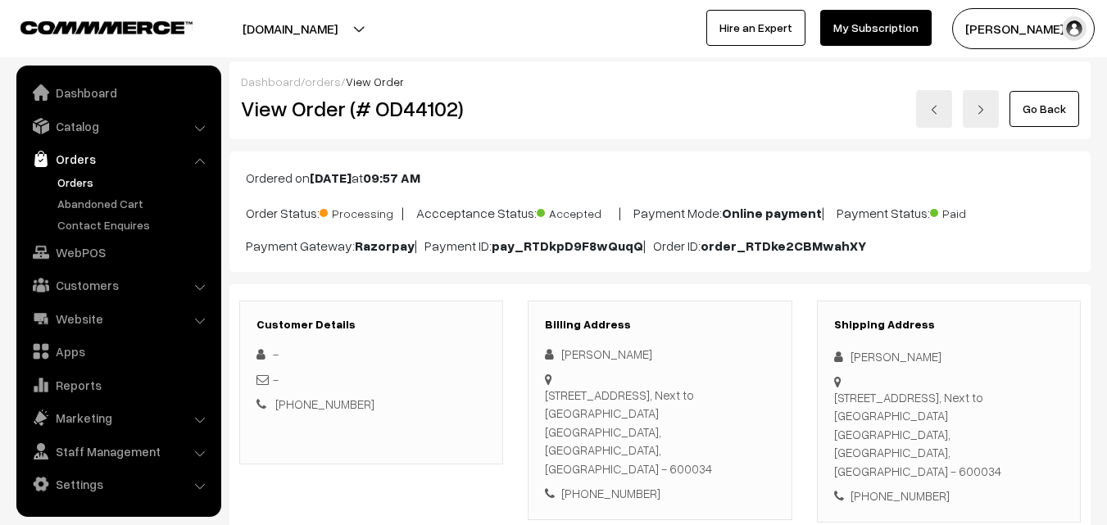
click at [64, 178] on link "Orders" at bounding box center [134, 182] width 162 height 17
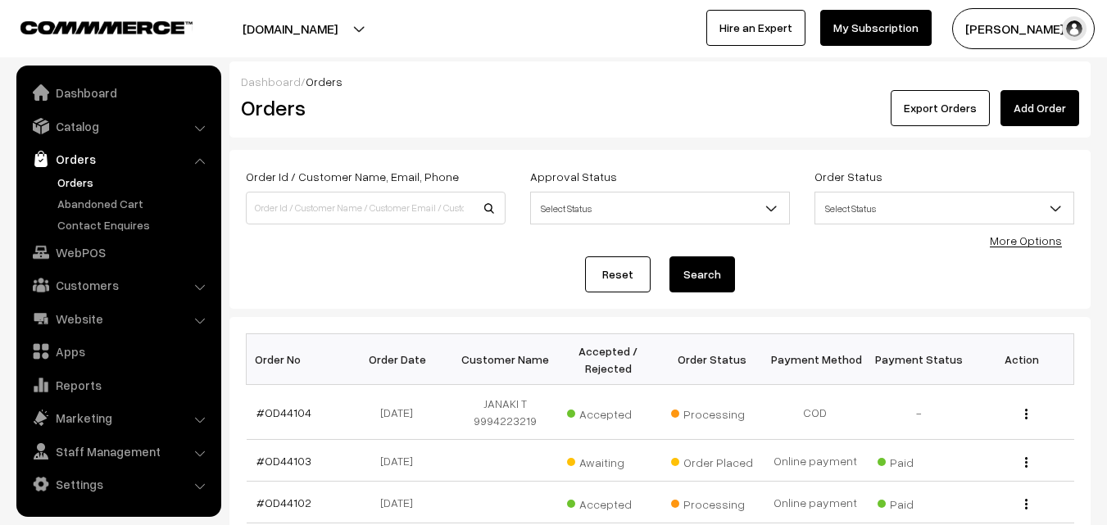
scroll to position [82, 0]
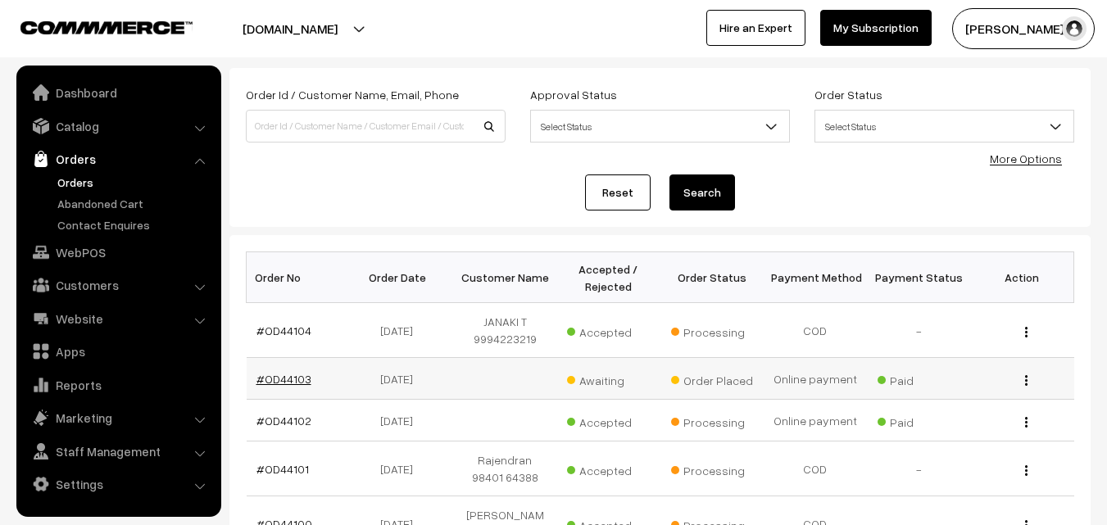
click at [295, 374] on link "#OD44103" at bounding box center [284, 379] width 55 height 14
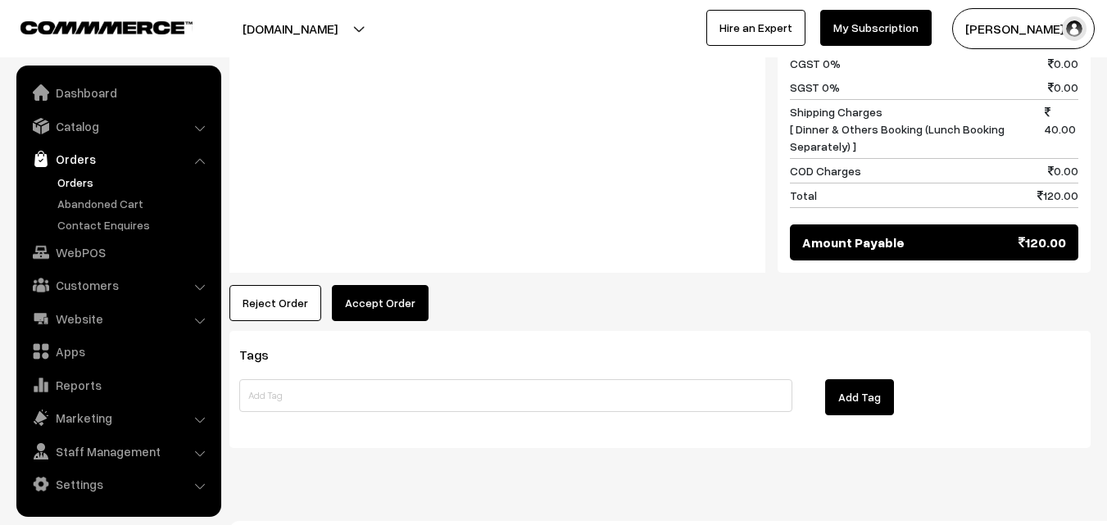
scroll to position [830, 0]
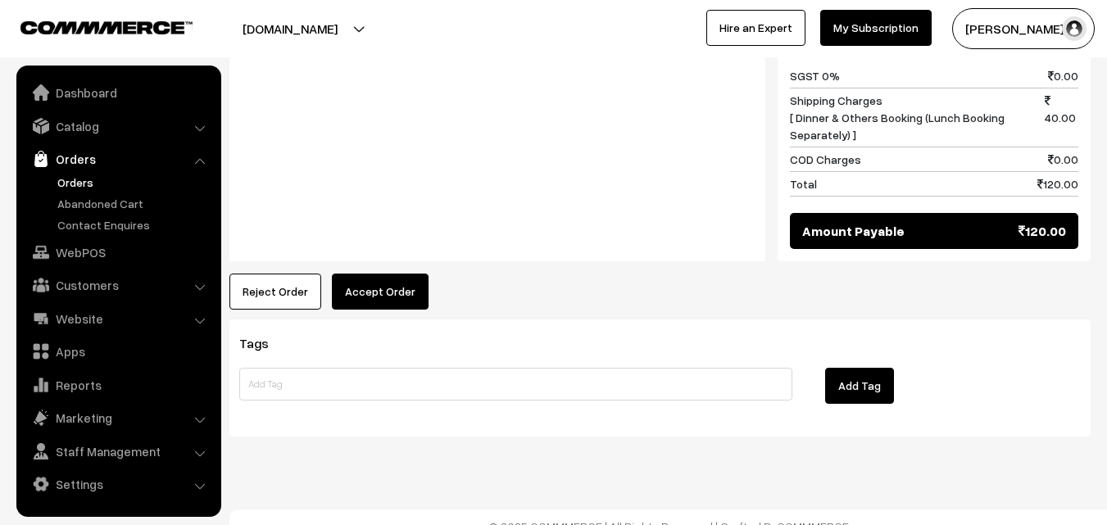
click at [384, 277] on button "Accept Order" at bounding box center [380, 292] width 97 height 36
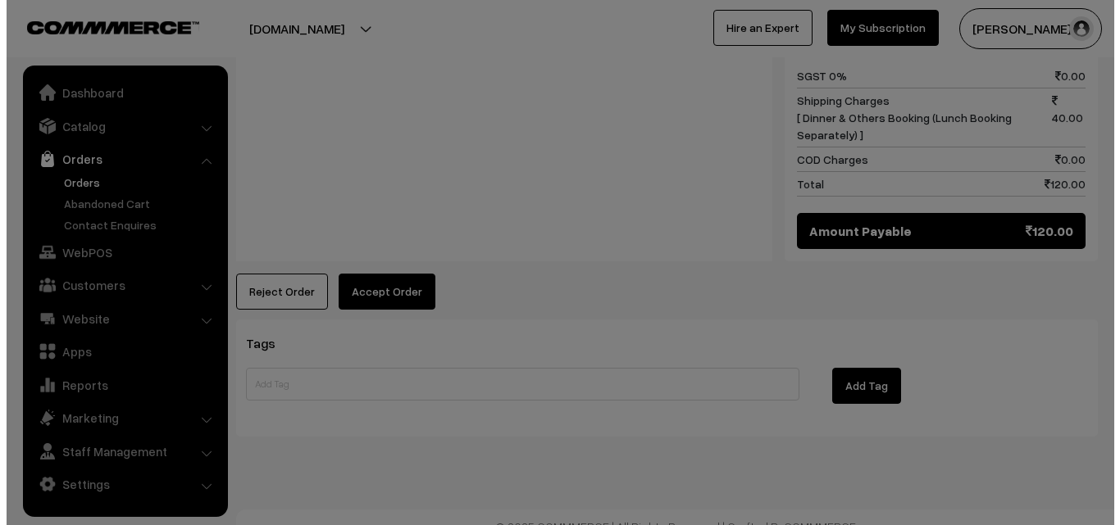
scroll to position [831, 0]
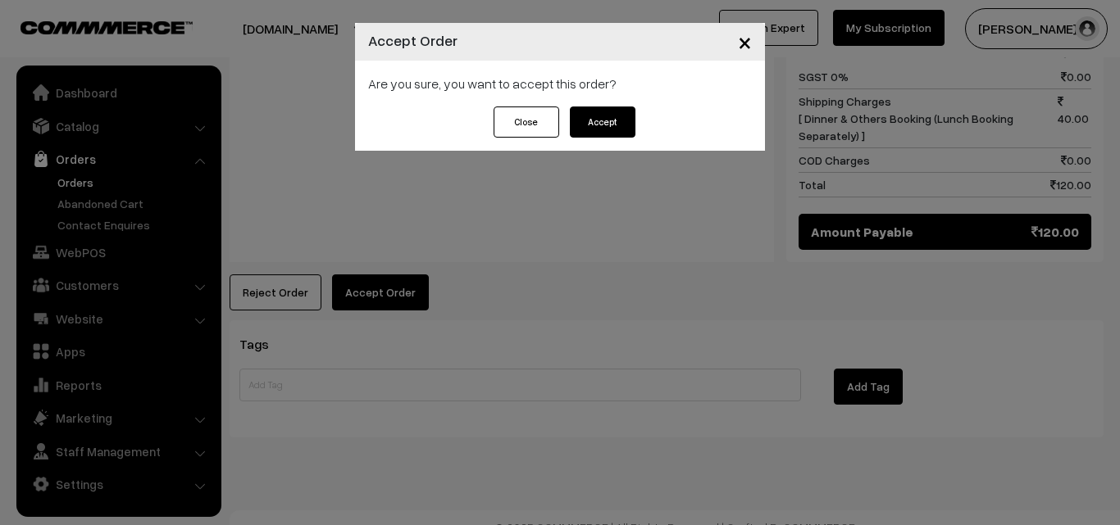
click at [618, 126] on button "Accept" at bounding box center [603, 122] width 66 height 31
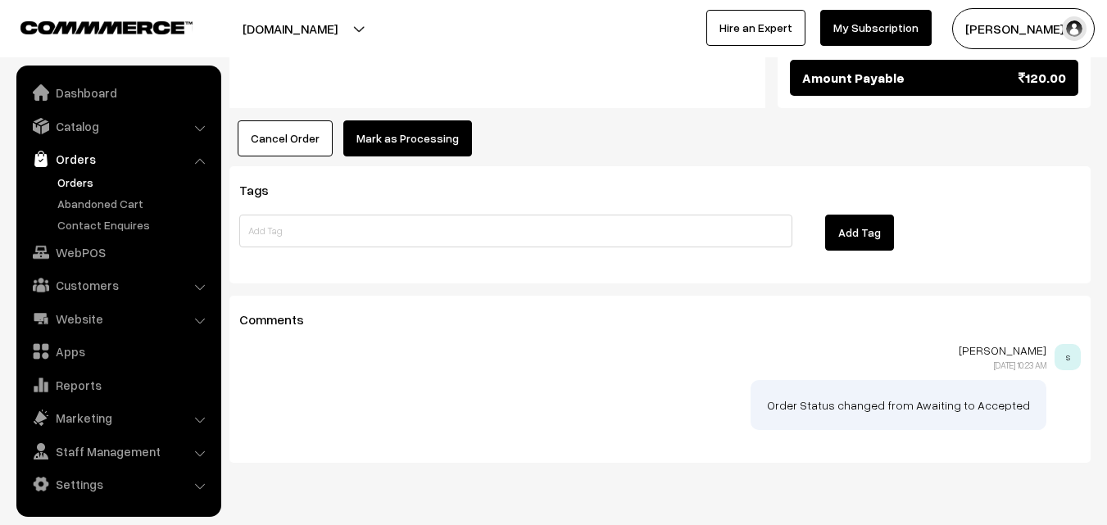
click at [428, 125] on button "Mark as Processing" at bounding box center [407, 138] width 129 height 36
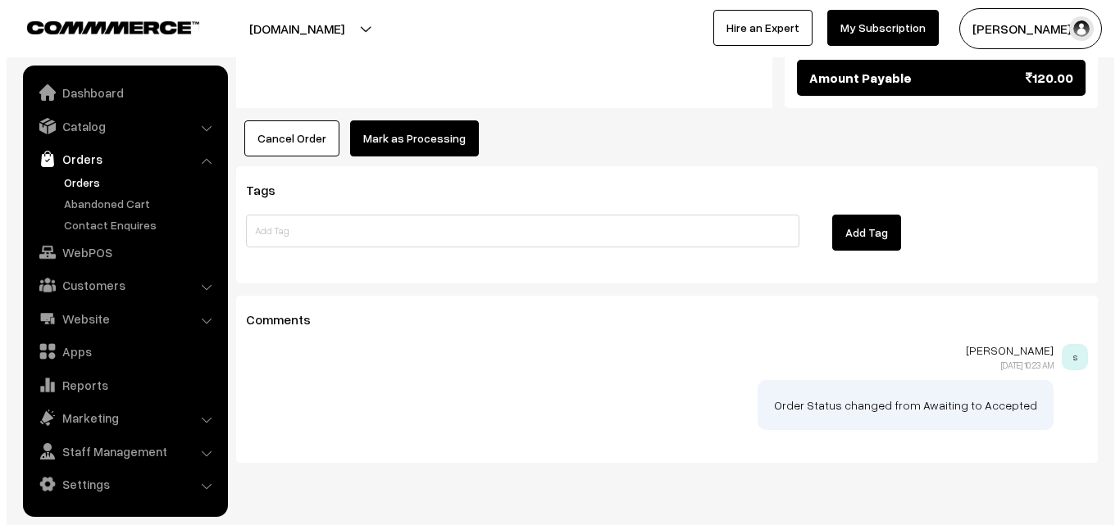
scroll to position [984, 0]
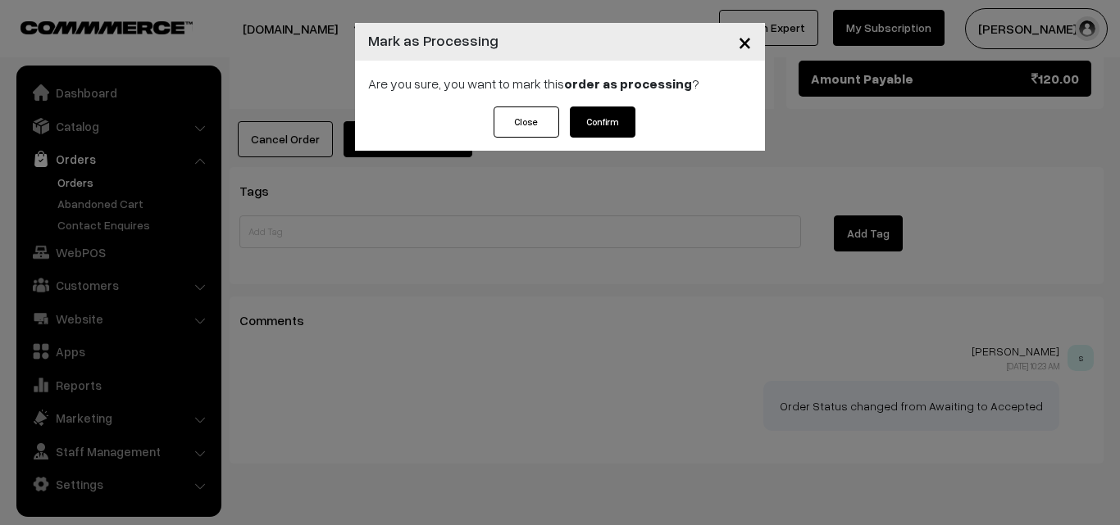
click at [619, 116] on button "Confirm" at bounding box center [603, 122] width 66 height 31
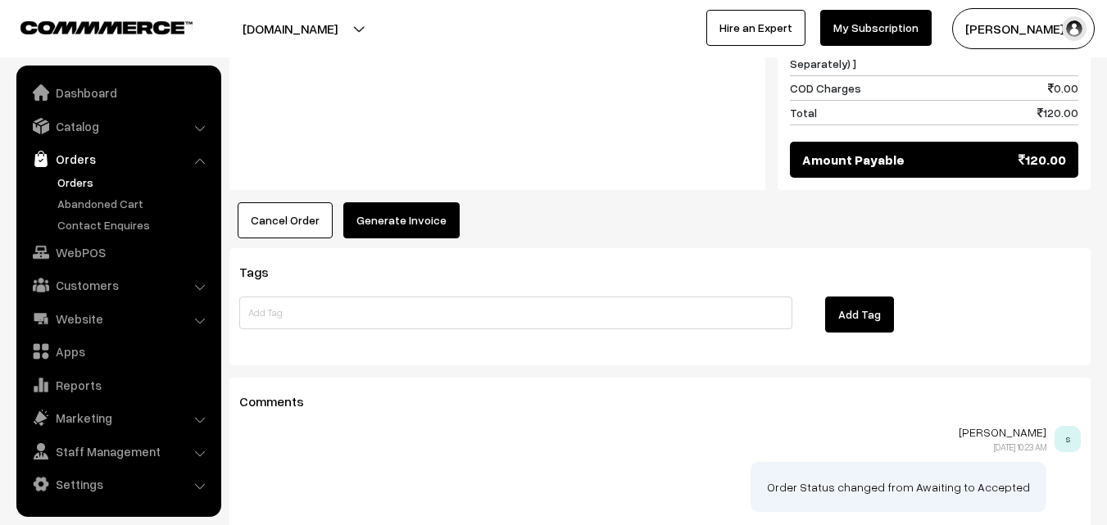
click at [431, 202] on button "Generate Invoice" at bounding box center [401, 220] width 116 height 36
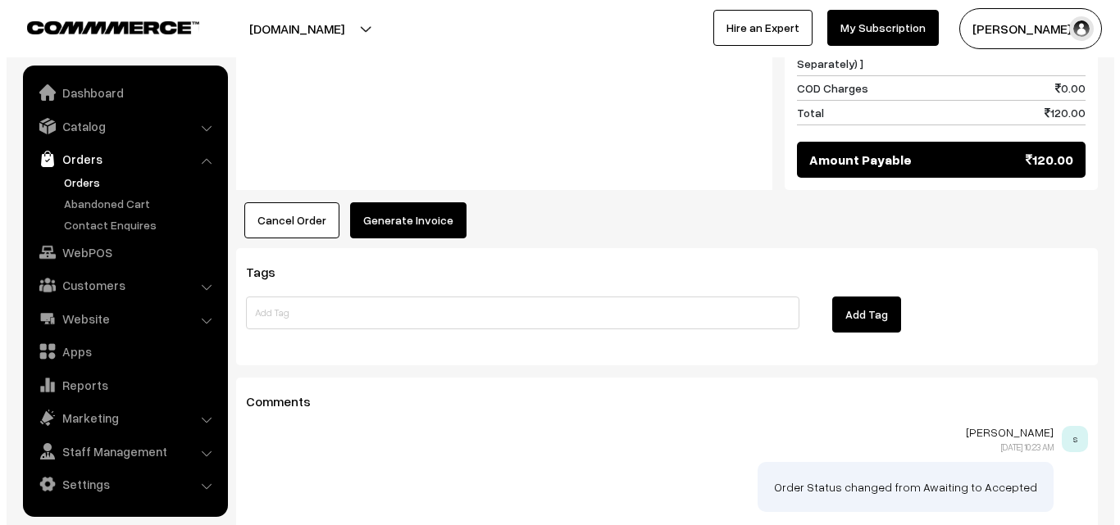
scroll to position [902, 0]
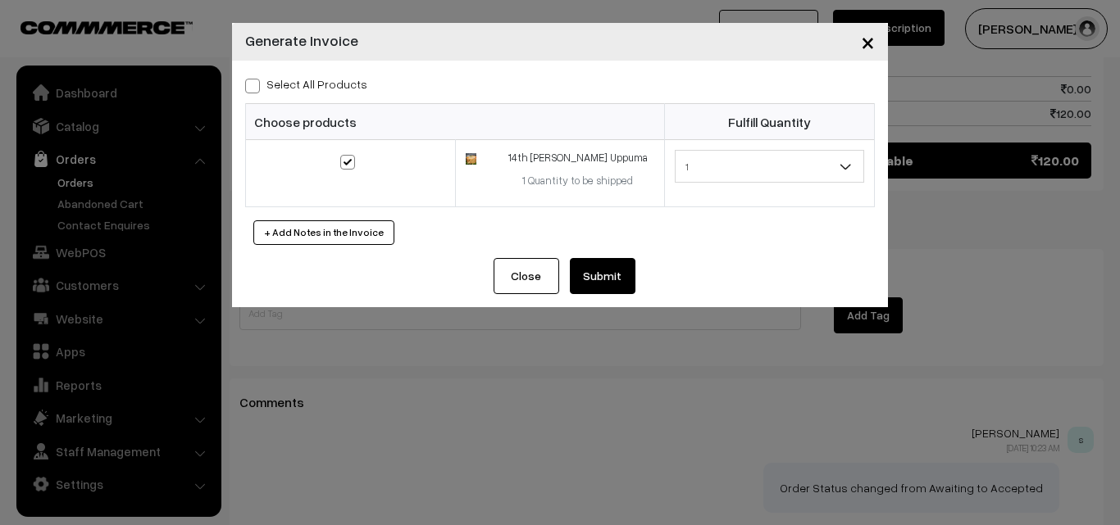
click at [257, 84] on span at bounding box center [252, 86] width 15 height 15
click at [256, 84] on input "Select All Products" at bounding box center [250, 83] width 11 height 11
checkbox input "true"
click at [602, 270] on button "Submit" at bounding box center [603, 276] width 66 height 36
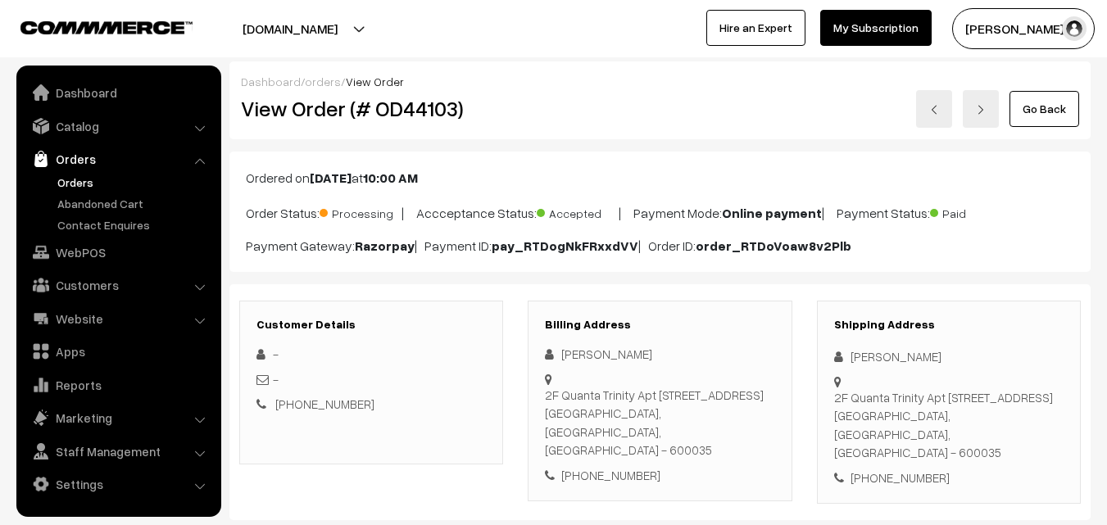
scroll to position [902, 0]
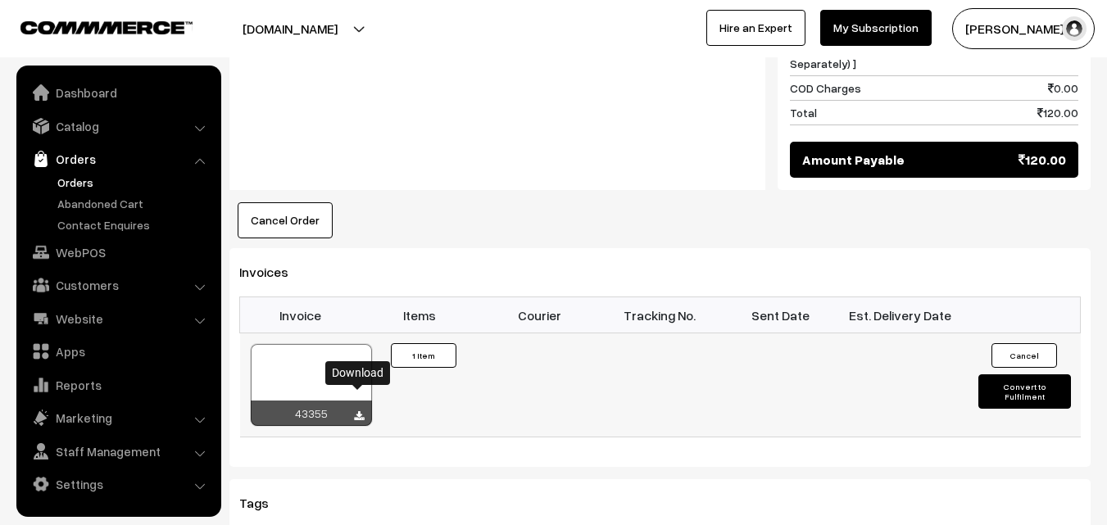
click at [354, 411] on icon at bounding box center [359, 416] width 10 height 11
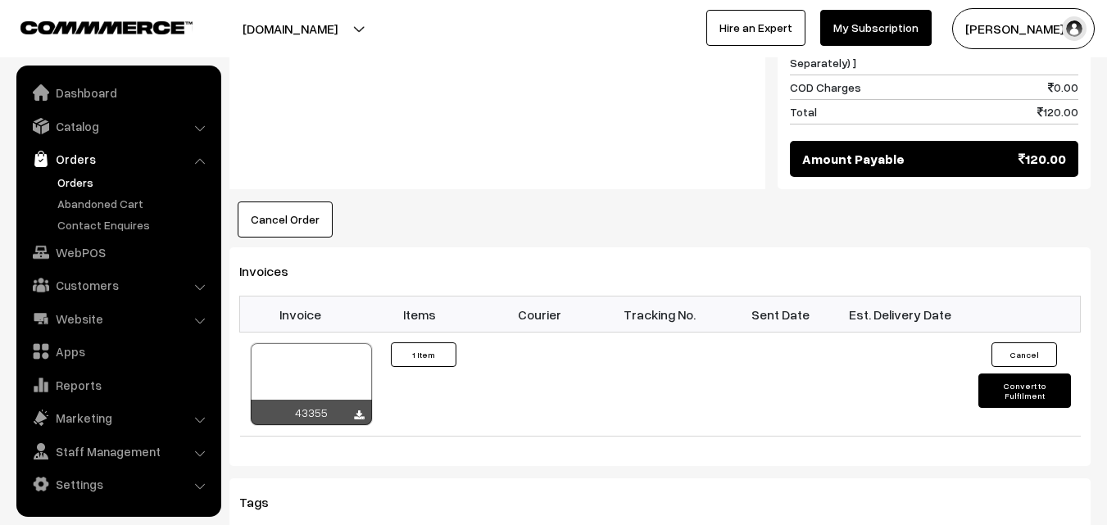
click at [64, 175] on link "Orders" at bounding box center [134, 182] width 162 height 17
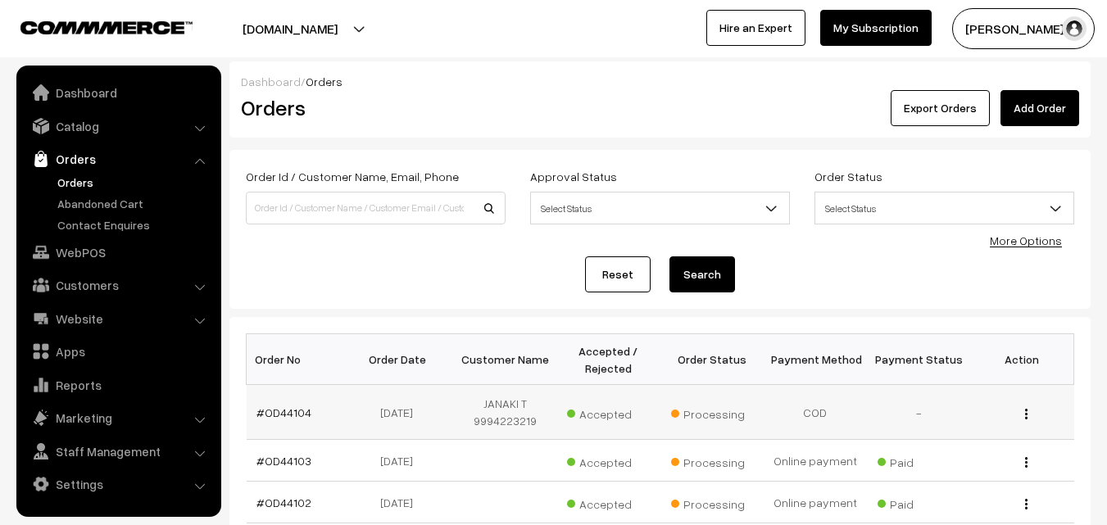
click at [292, 404] on td "#OD44104" at bounding box center [298, 412] width 103 height 55
click at [292, 407] on link "#OD44104" at bounding box center [284, 413] width 55 height 14
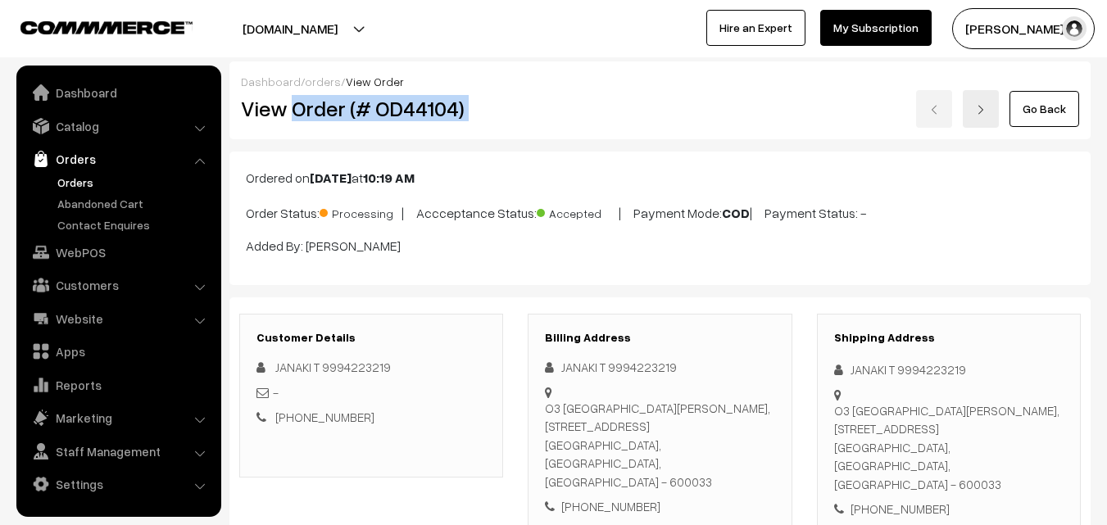
drag, startPoint x: 294, startPoint y: 106, endPoint x: 763, endPoint y: 118, distance: 469.0
click at [763, 118] on div "View Order (# OD44104) Go Back" at bounding box center [660, 109] width 863 height 38
copy div "Order (# OD44104)"
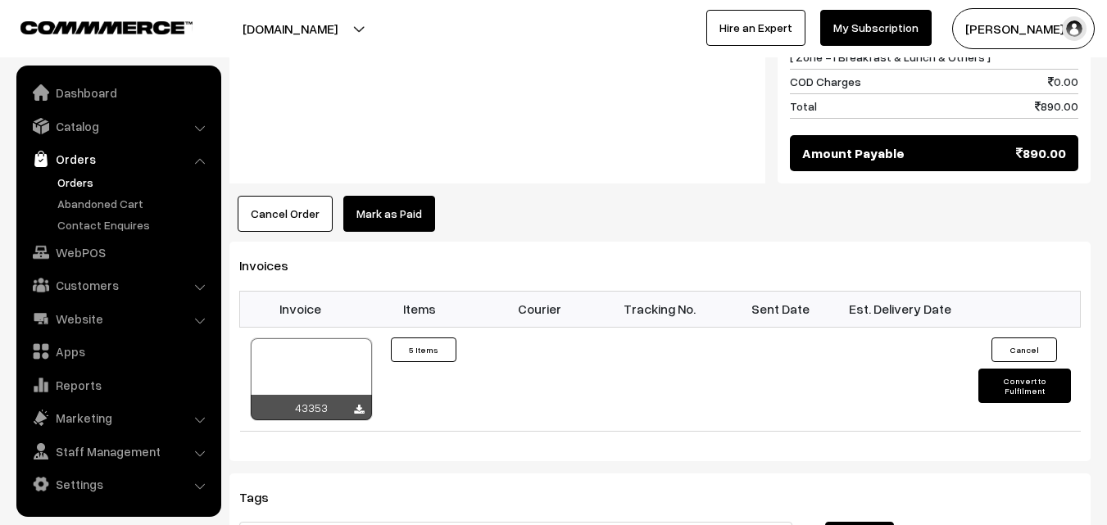
scroll to position [1311, 0]
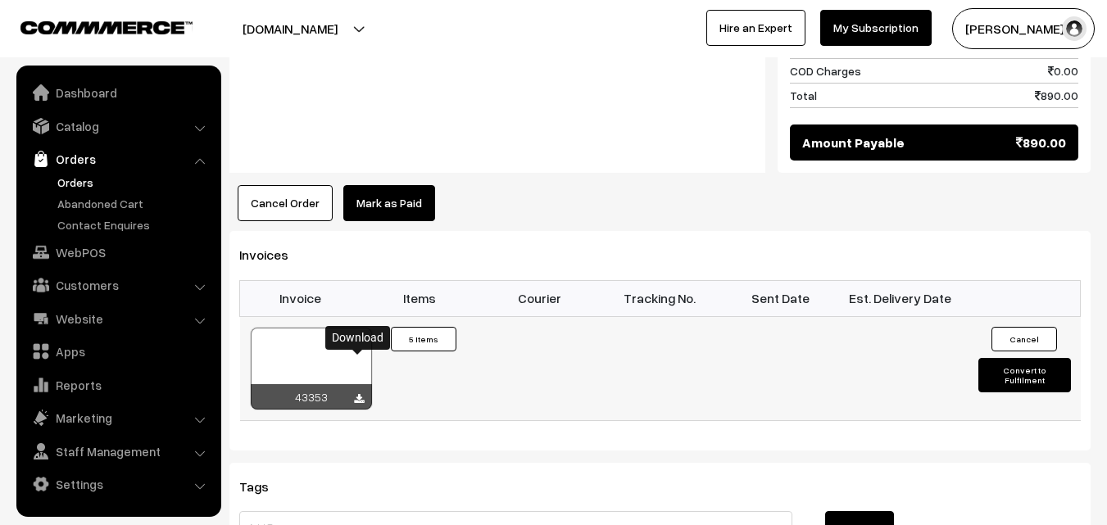
click at [357, 394] on icon at bounding box center [359, 399] width 10 height 11
click at [83, 177] on link "Orders" at bounding box center [134, 182] width 162 height 17
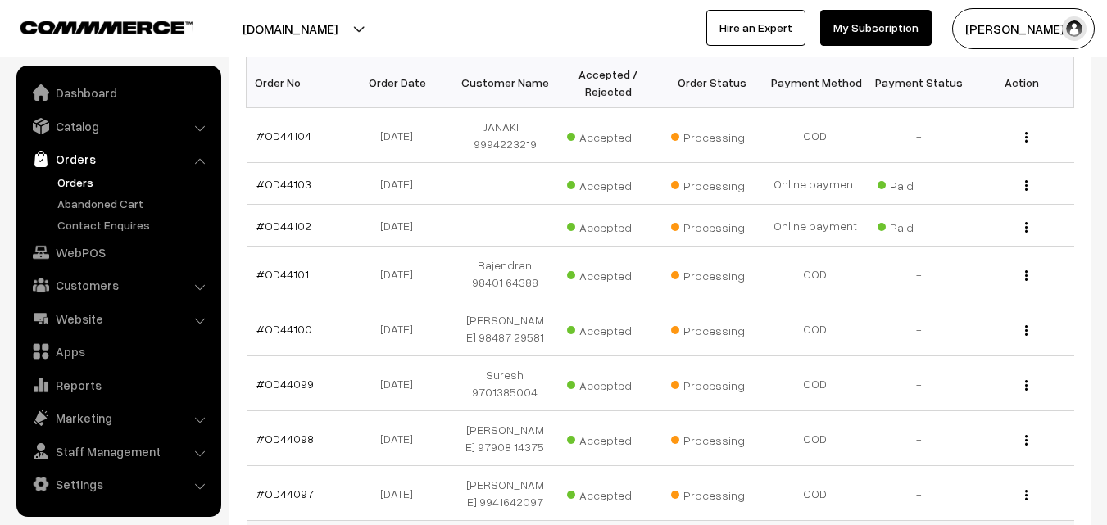
scroll to position [246, 0]
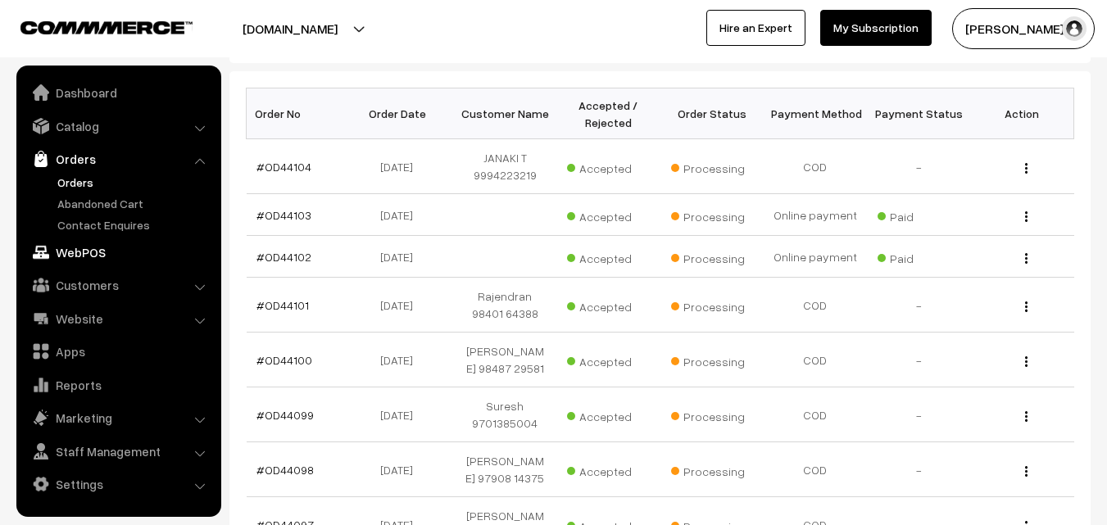
click at [86, 247] on link "WebPOS" at bounding box center [117, 253] width 195 height 30
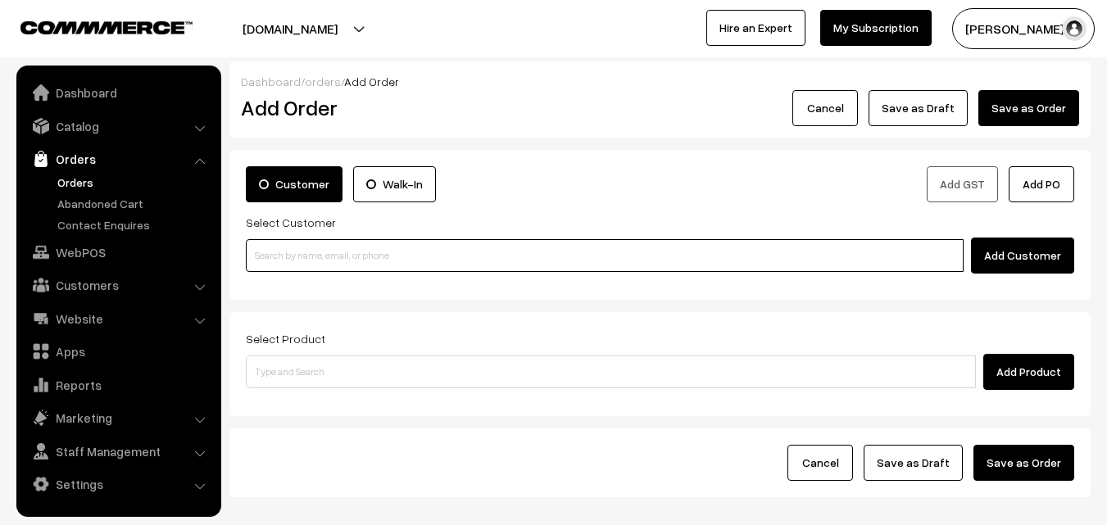
click at [458, 255] on input at bounding box center [605, 255] width 718 height 33
paste input "[PHONE_NUMBER]"
type input "lallitha 9884451282 [9884451282]"
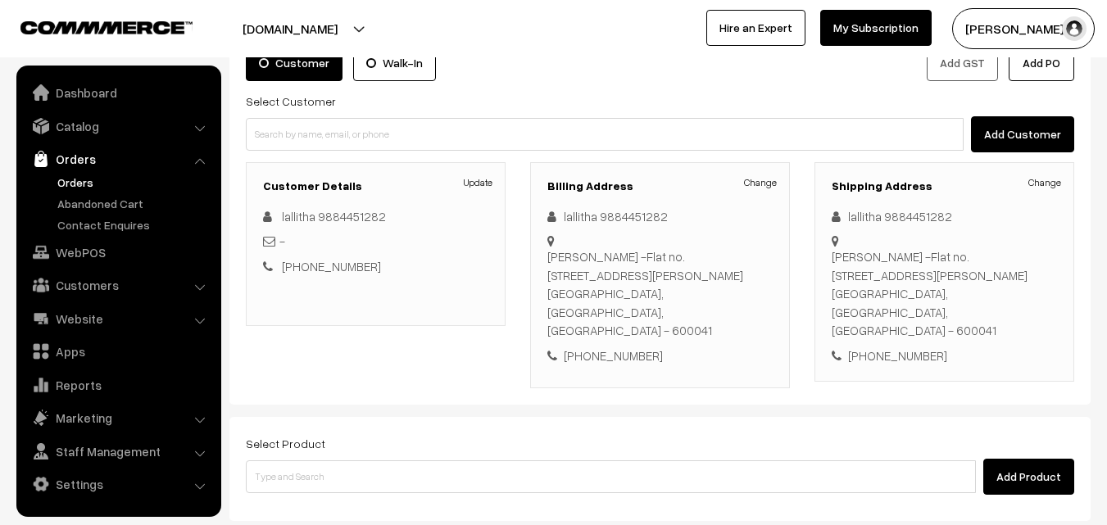
scroll to position [164, 0]
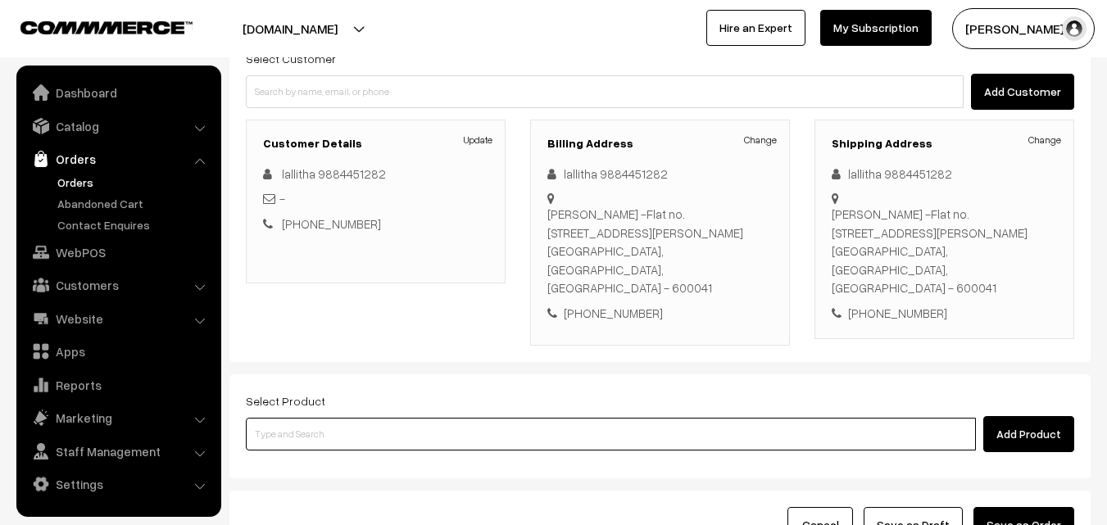
click at [575, 418] on input at bounding box center [611, 434] width 730 height 33
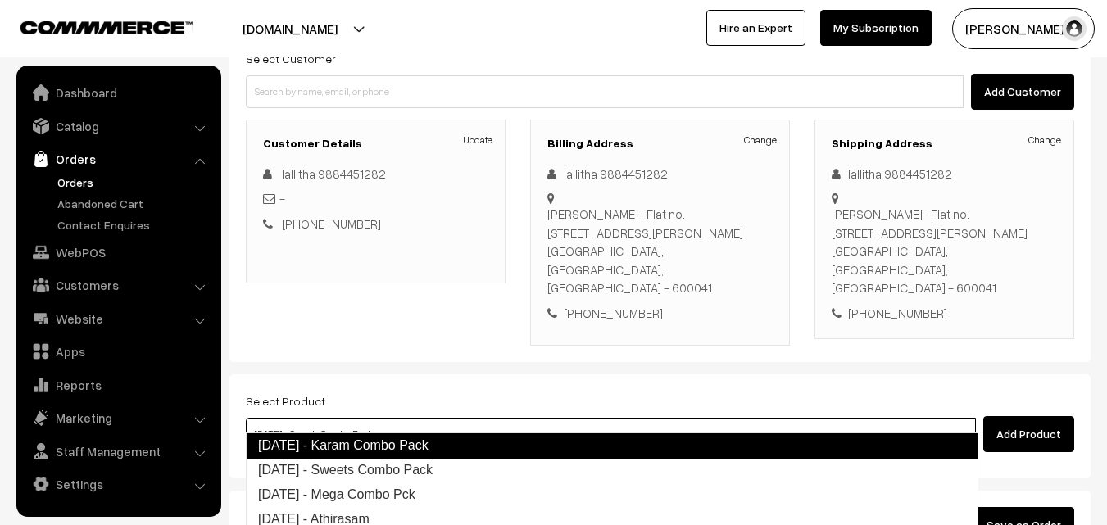
type input "Diwali - Mega Combo Pck"
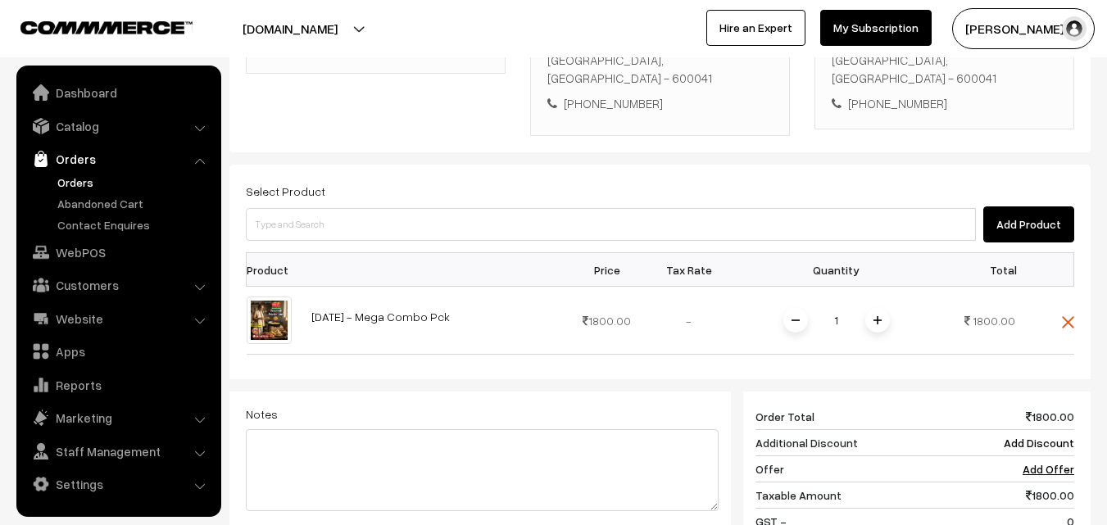
scroll to position [410, 0]
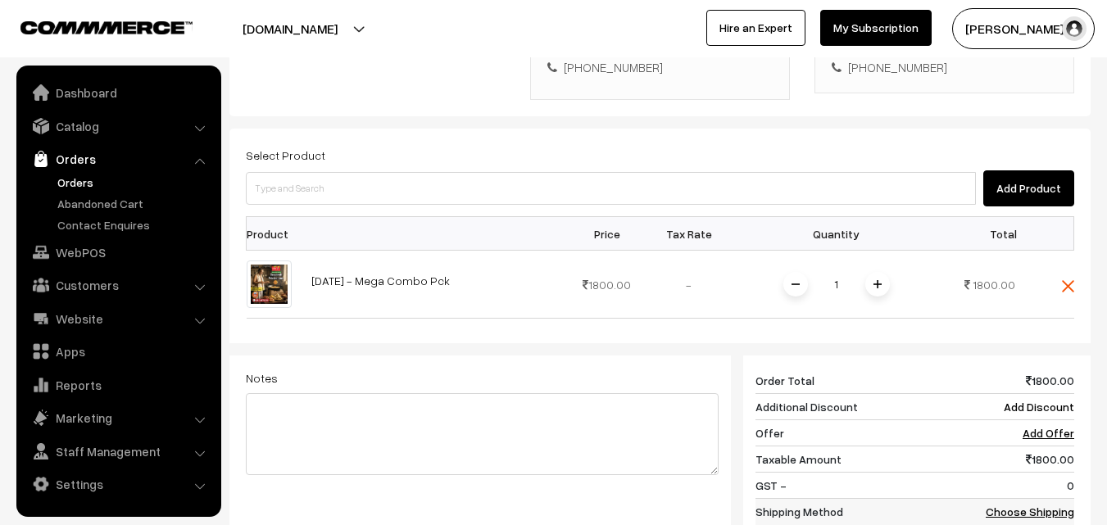
click at [1018, 505] on link "Choose Shipping Method" at bounding box center [1030, 520] width 89 height 31
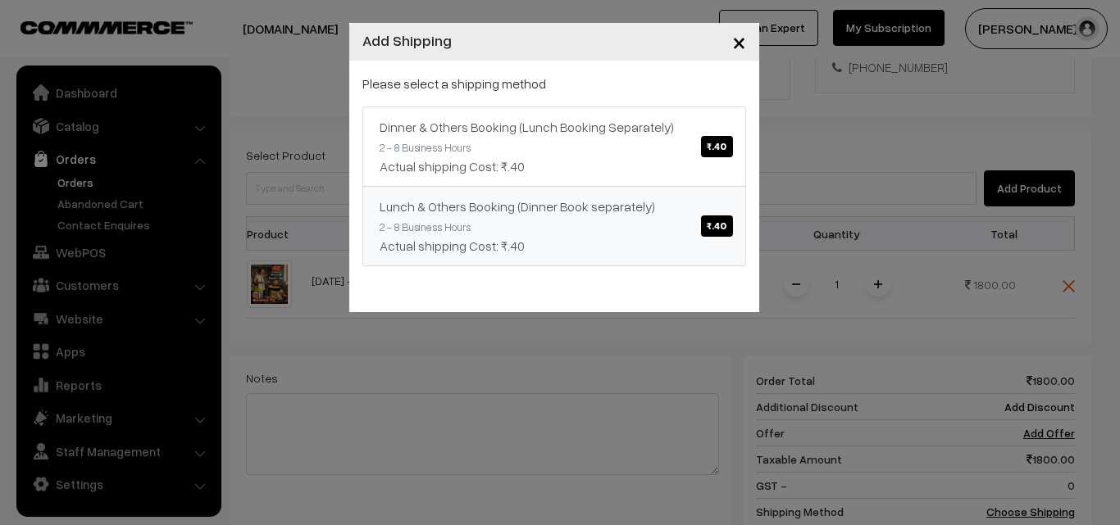
click at [720, 227] on span "₹.40" at bounding box center [716, 226] width 31 height 21
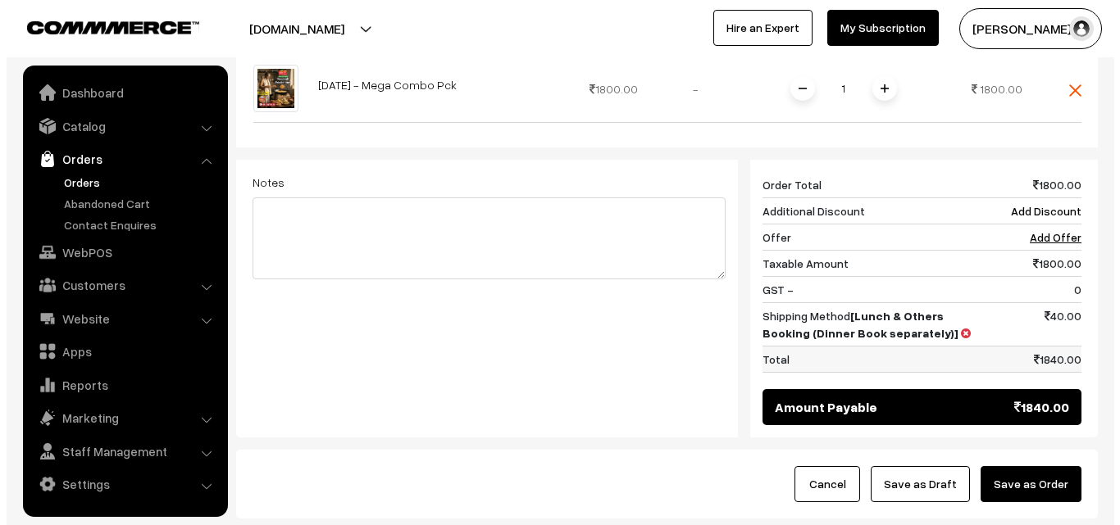
scroll to position [617, 0]
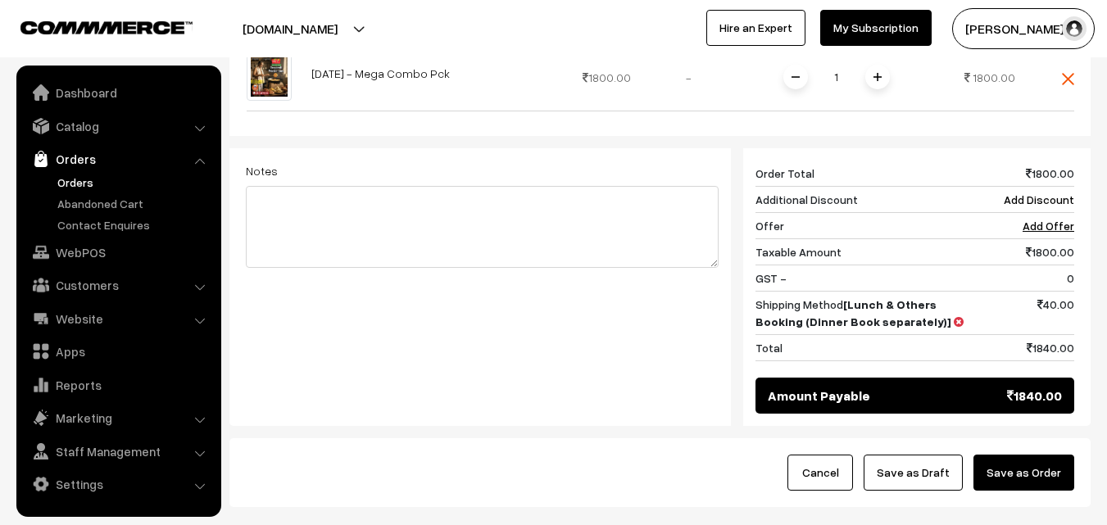
click at [1023, 455] on button "Save as Order" at bounding box center [1024, 473] width 101 height 36
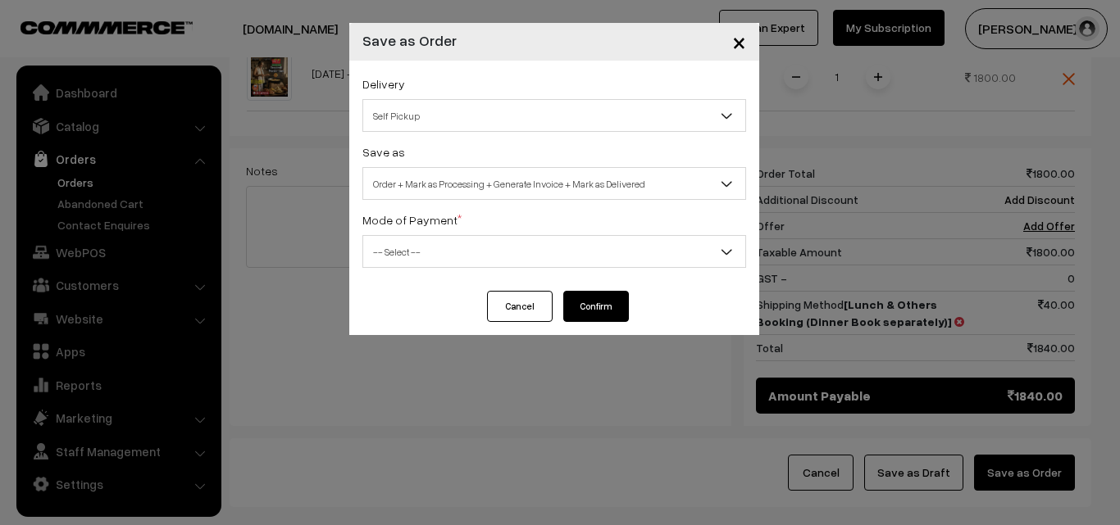
click at [566, 113] on span "Self Pickup" at bounding box center [554, 116] width 382 height 29
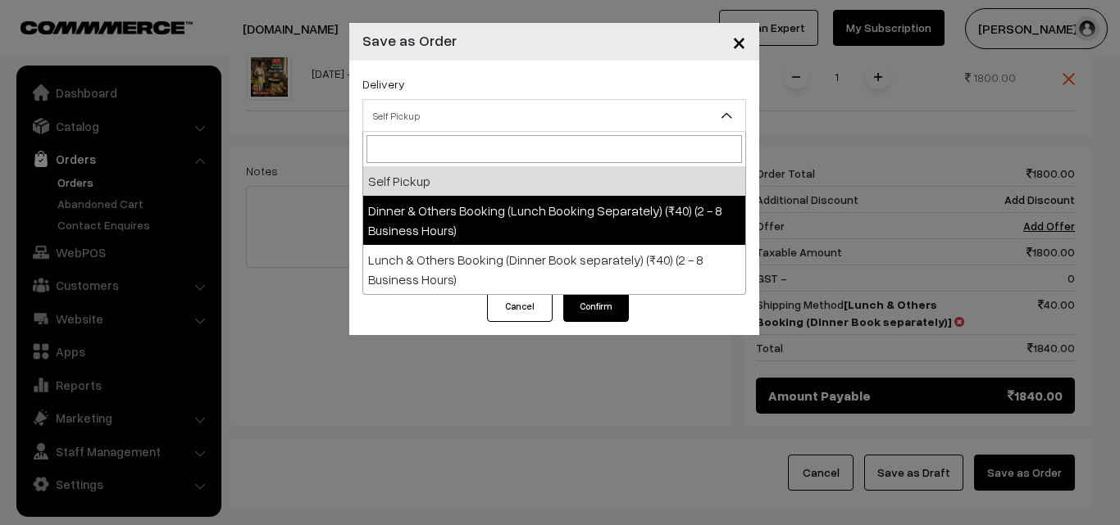
select select "DOB1"
select select "3"
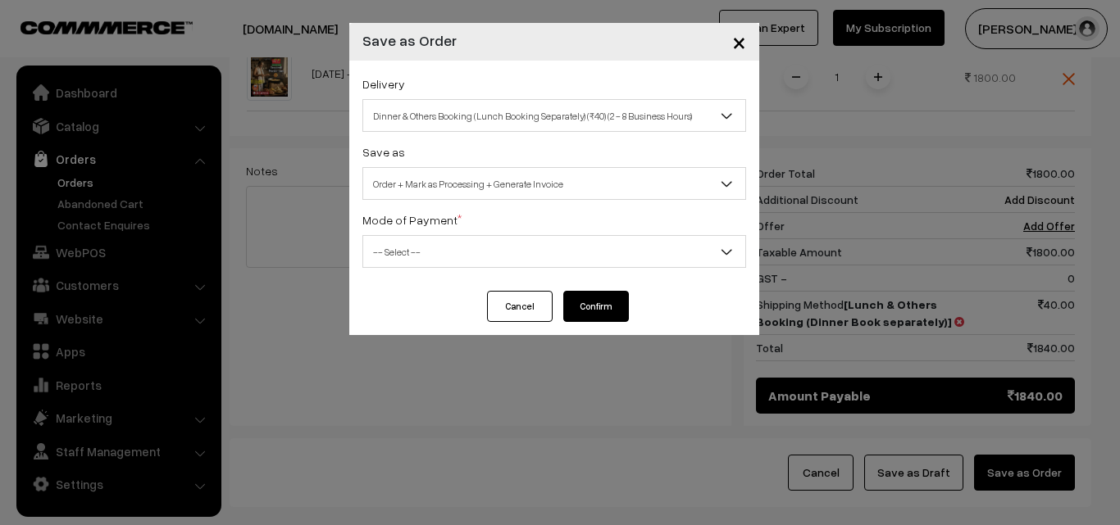
click at [730, 116] on b at bounding box center [727, 115] width 16 height 16
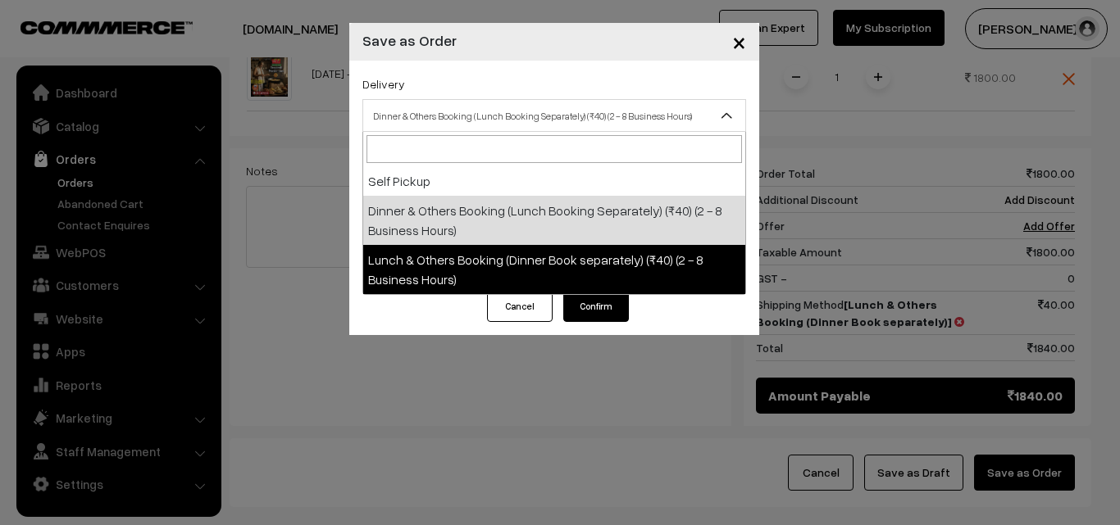
select select "LOB1"
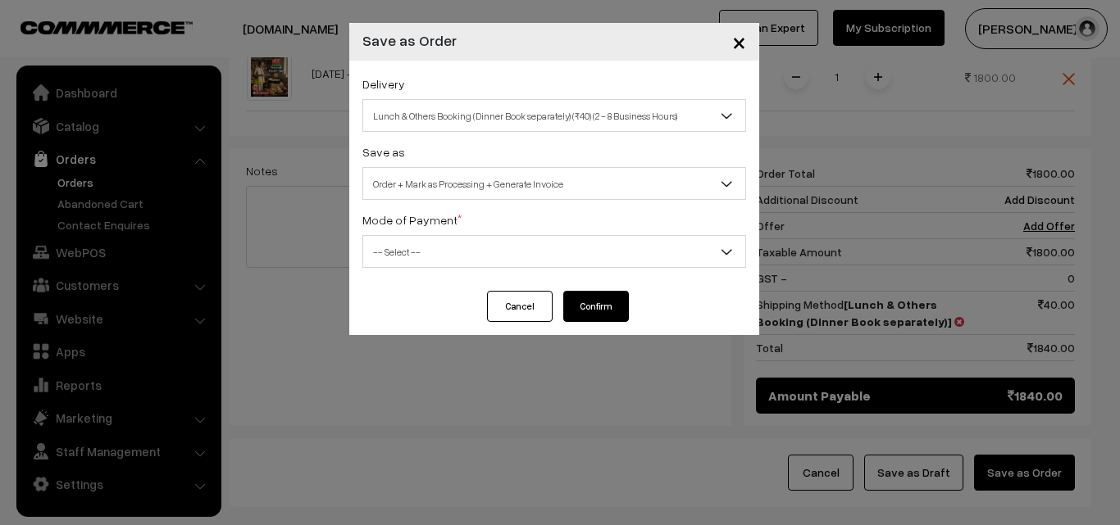
click at [606, 252] on span "-- Select --" at bounding box center [554, 252] width 382 height 29
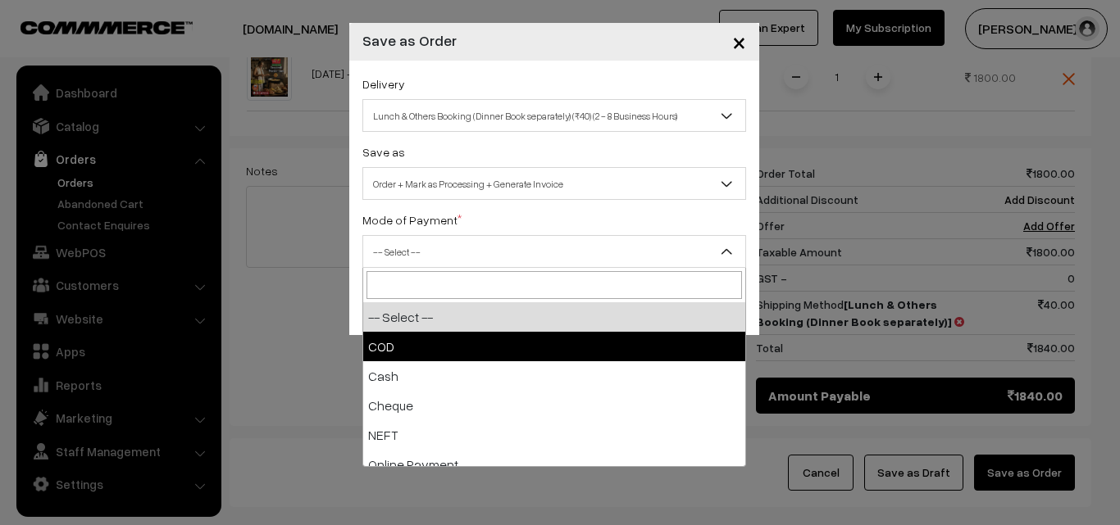
select select "1"
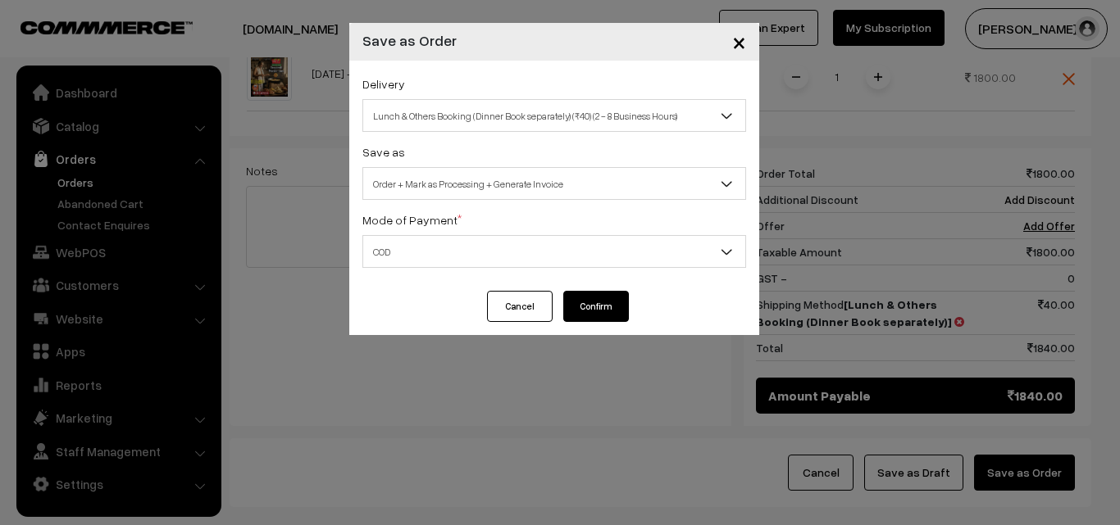
click at [602, 302] on button "Confirm" at bounding box center [596, 306] width 66 height 31
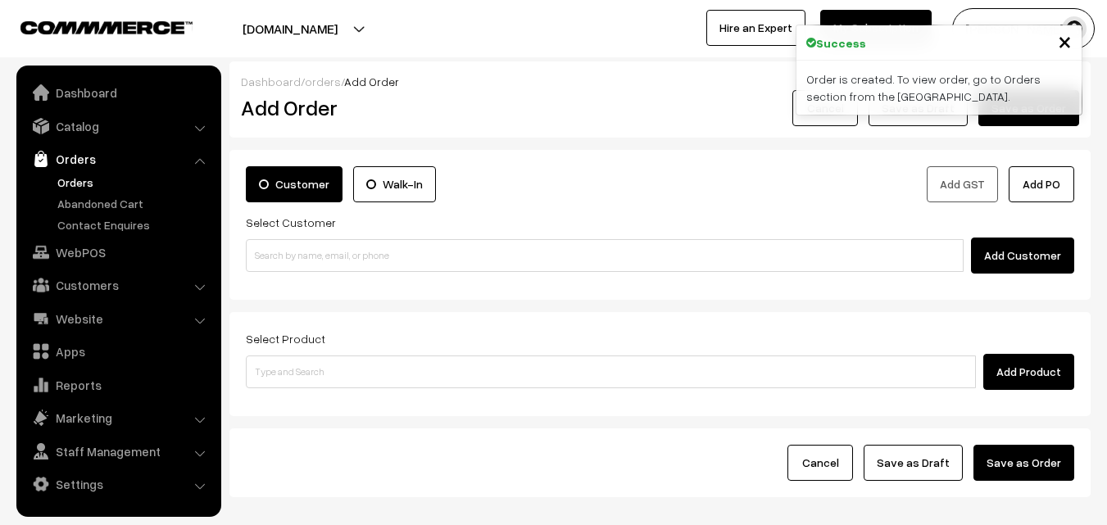
click at [70, 178] on link "Orders" at bounding box center [134, 182] width 162 height 17
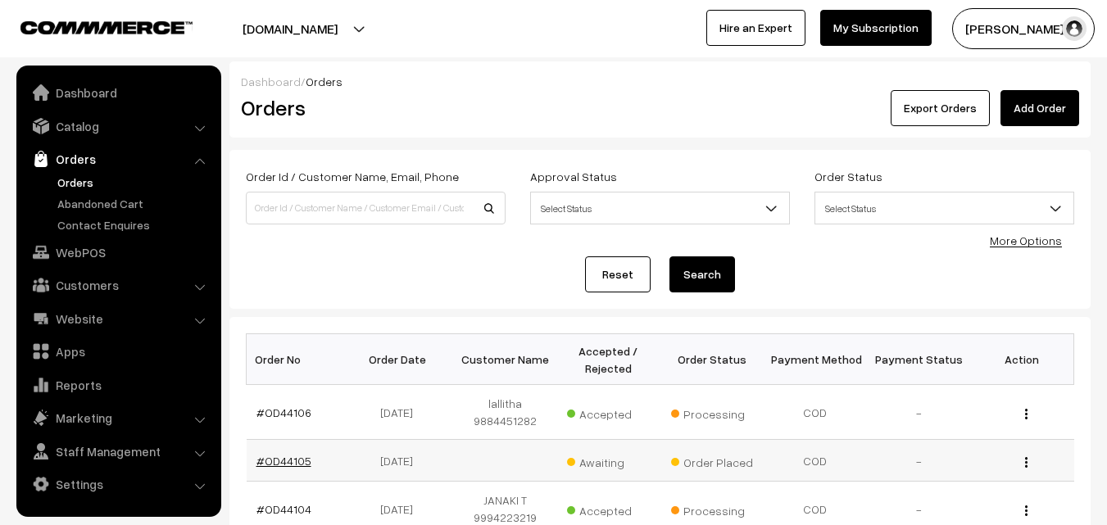
click at [300, 461] on link "#OD44105" at bounding box center [284, 461] width 55 height 14
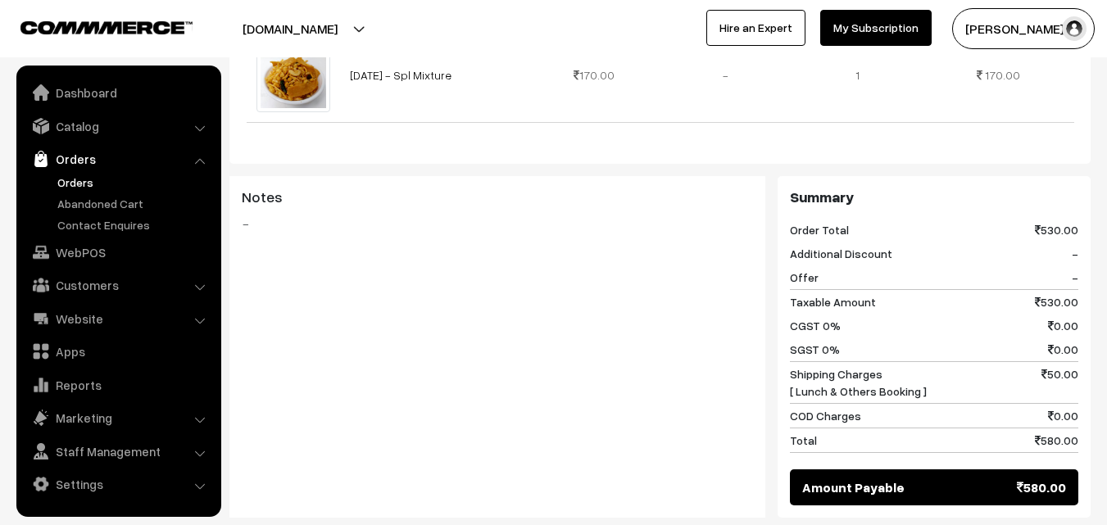
scroll to position [820, 0]
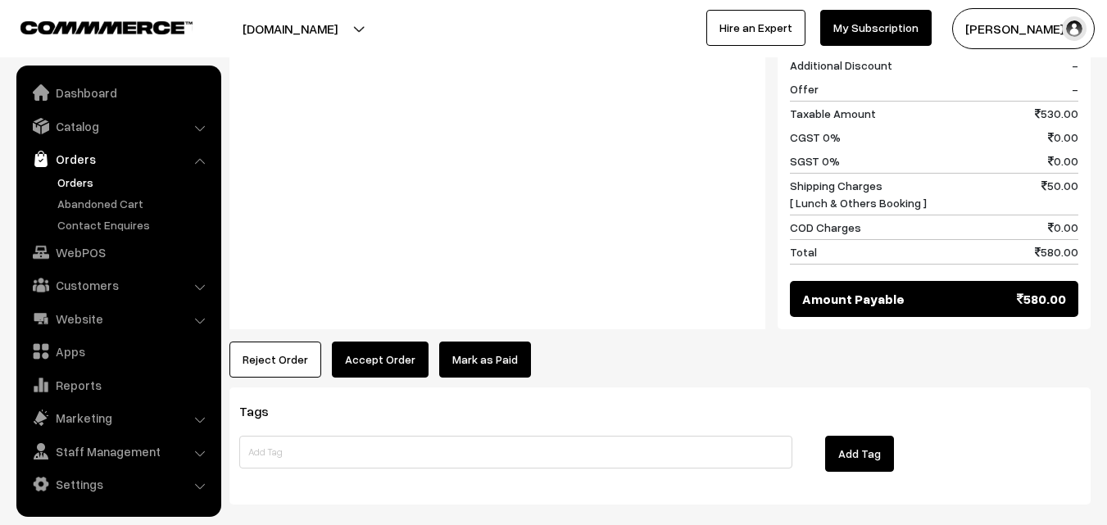
click at [369, 343] on button "Accept Order" at bounding box center [380, 360] width 97 height 36
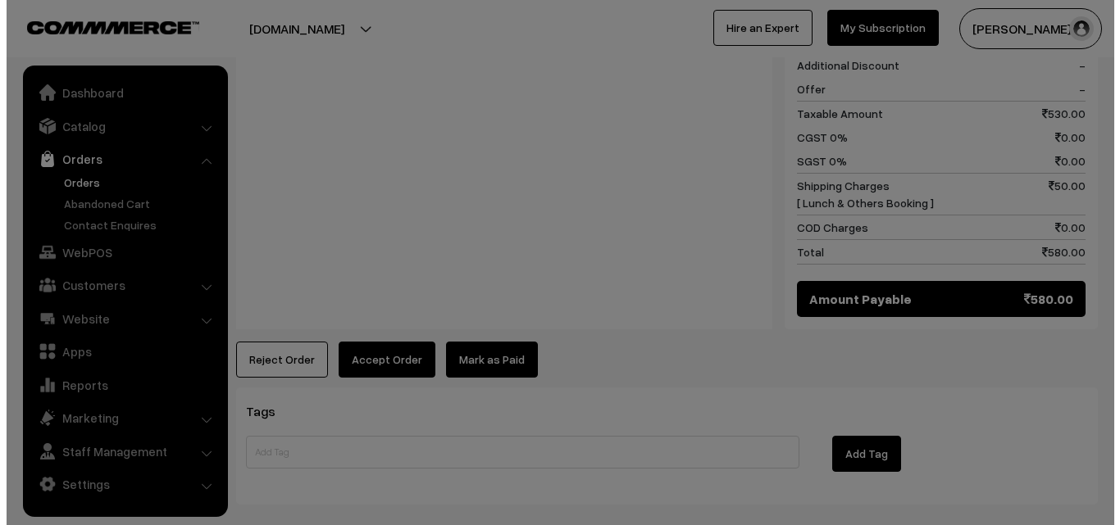
scroll to position [822, 0]
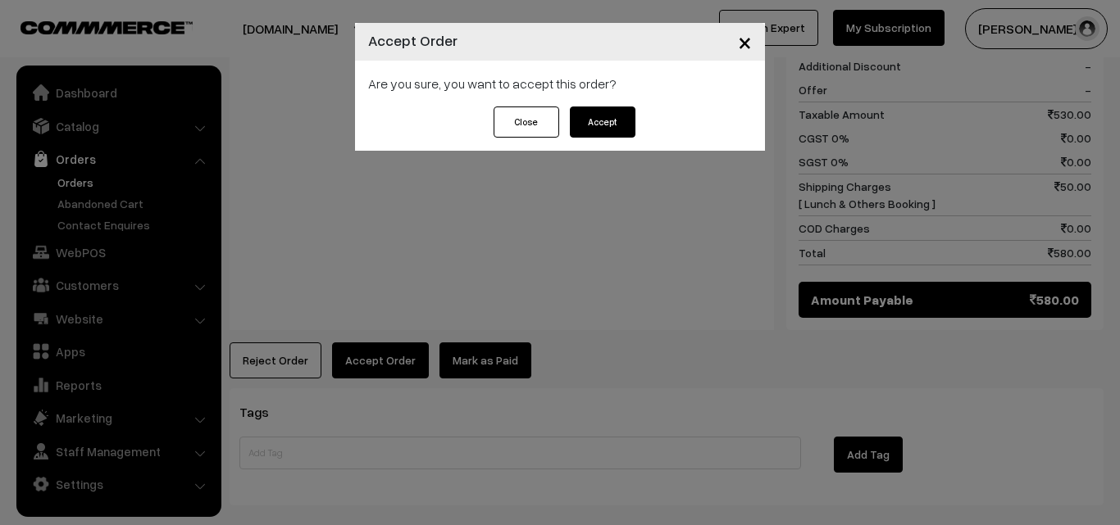
click at [612, 124] on button "Accept" at bounding box center [603, 122] width 66 height 31
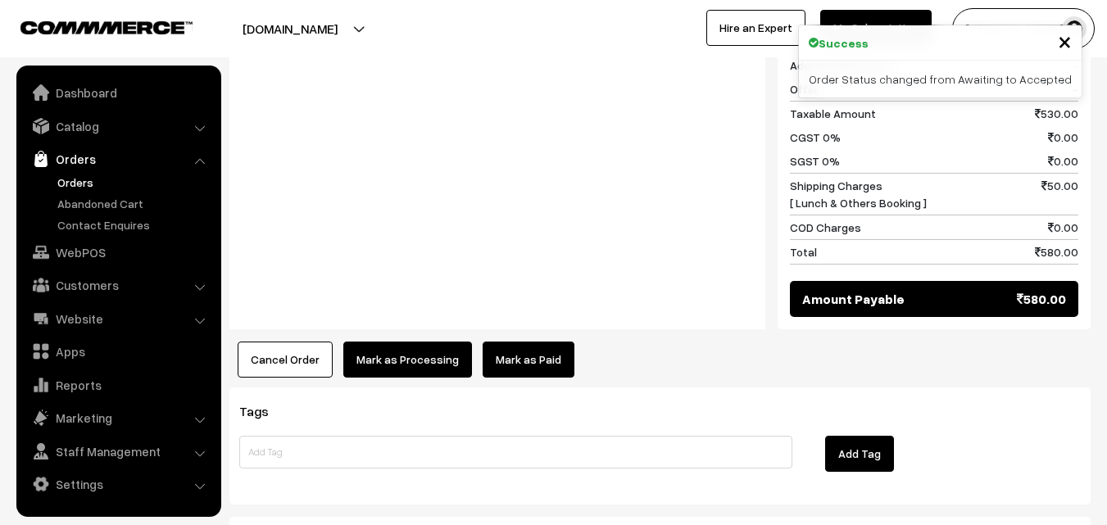
click at [434, 342] on button "Mark as Processing" at bounding box center [407, 360] width 129 height 36
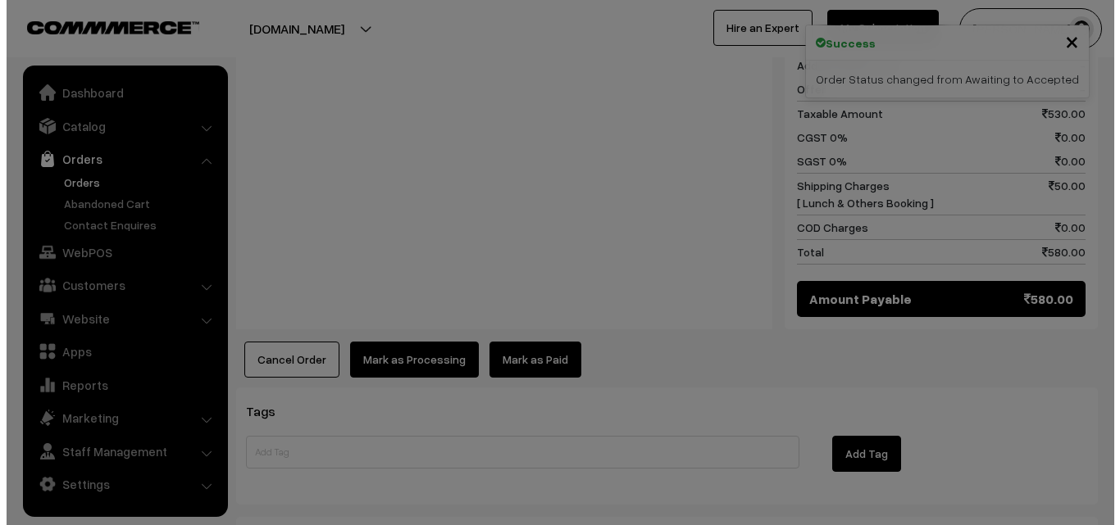
scroll to position [822, 0]
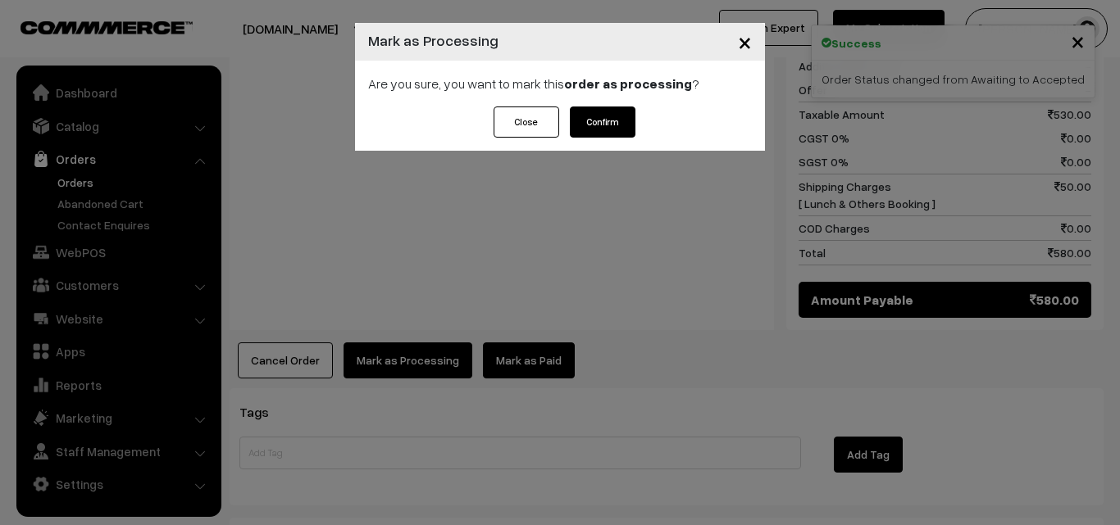
click at [585, 120] on button "Confirm" at bounding box center [603, 122] width 66 height 31
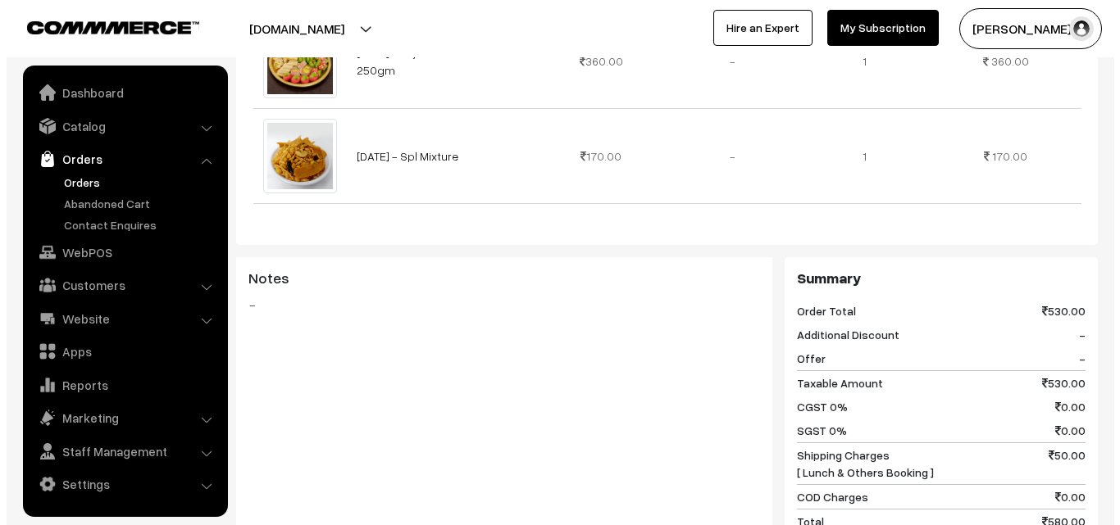
scroll to position [738, 0]
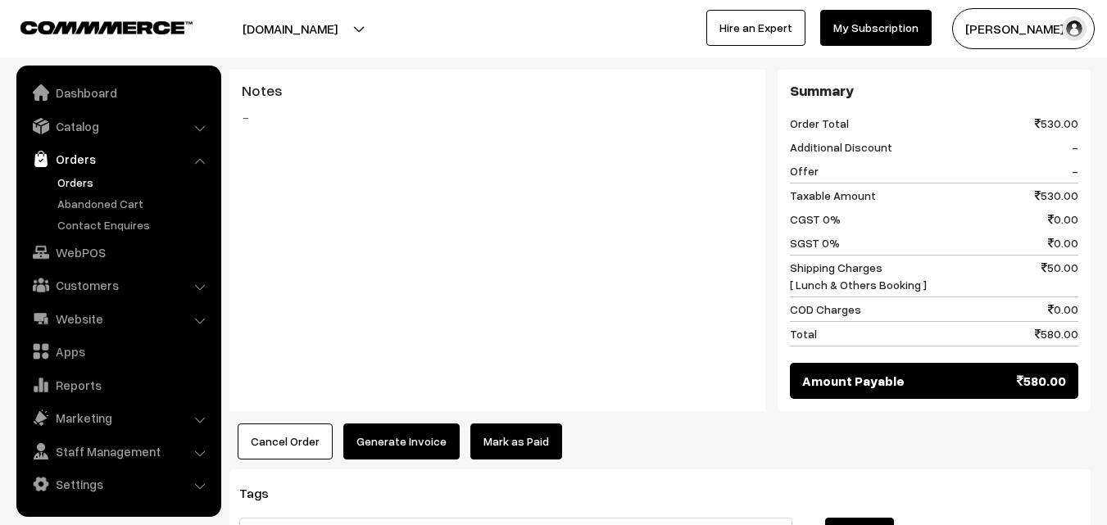
click at [423, 424] on button "Generate Invoice" at bounding box center [401, 442] width 116 height 36
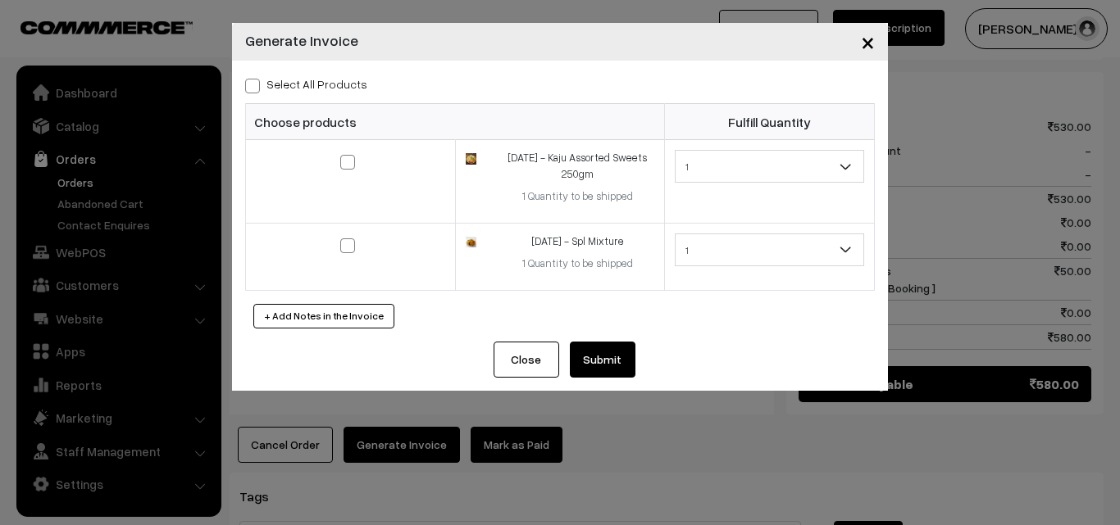
click at [248, 88] on span at bounding box center [252, 86] width 15 height 15
click at [248, 88] on input "Select All Products" at bounding box center [250, 83] width 11 height 11
checkbox input "true"
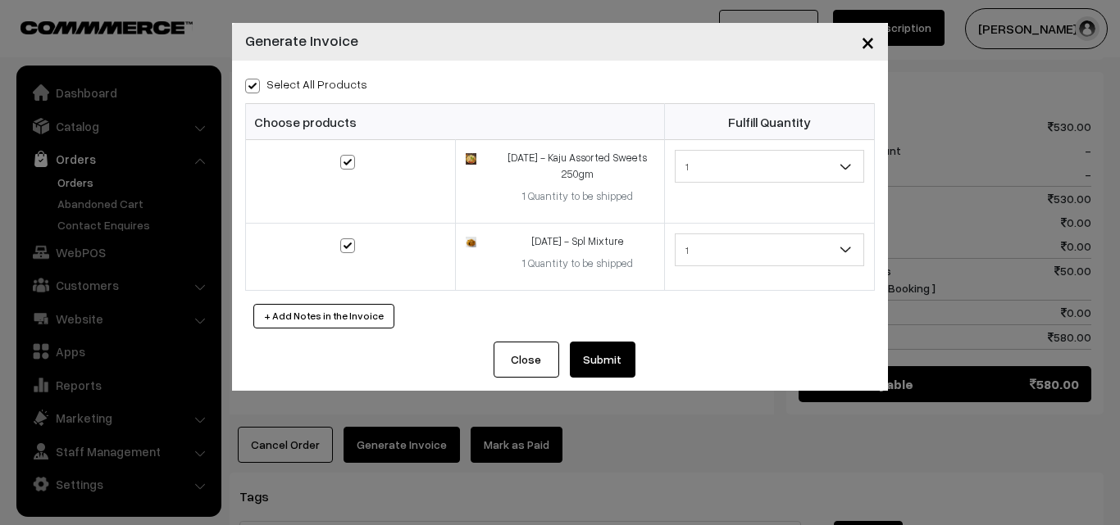
click at [622, 361] on button "Submit" at bounding box center [603, 360] width 66 height 36
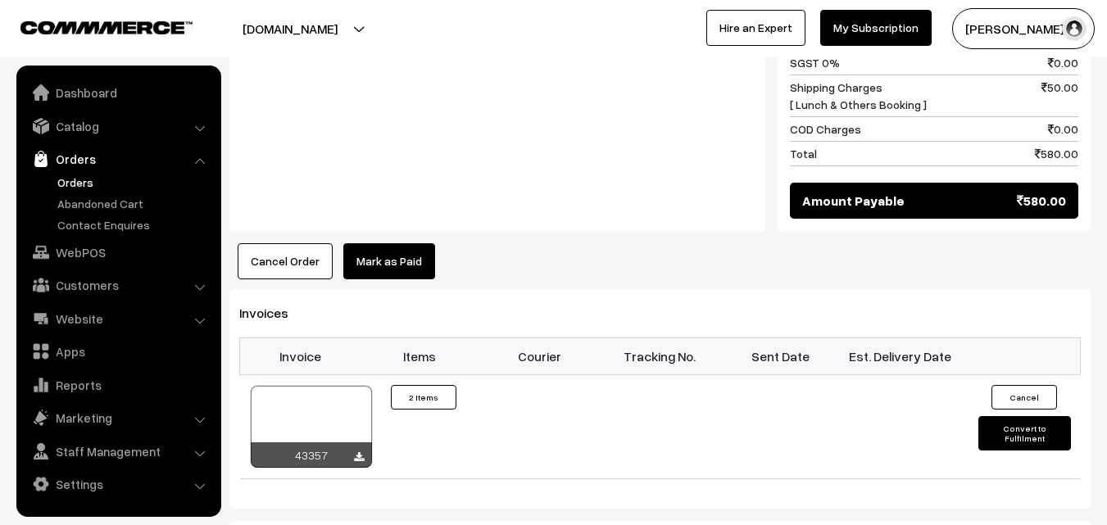
scroll to position [984, 0]
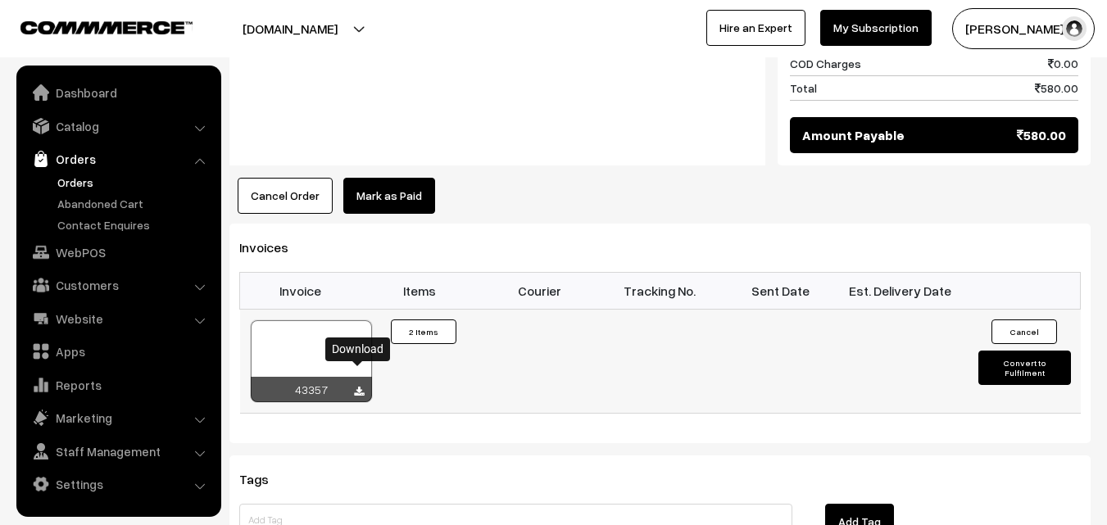
click at [361, 387] on icon at bounding box center [359, 392] width 10 height 11
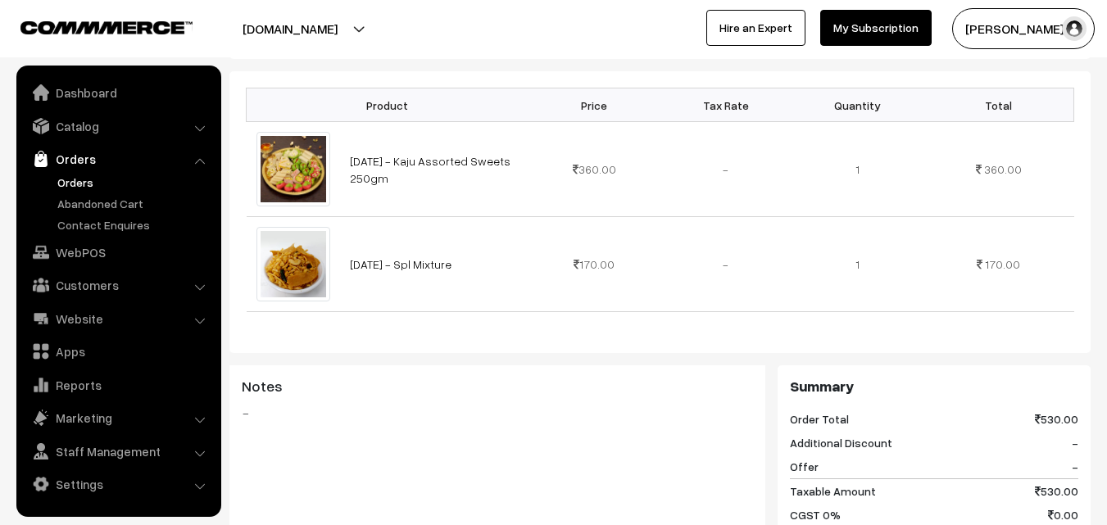
scroll to position [164, 0]
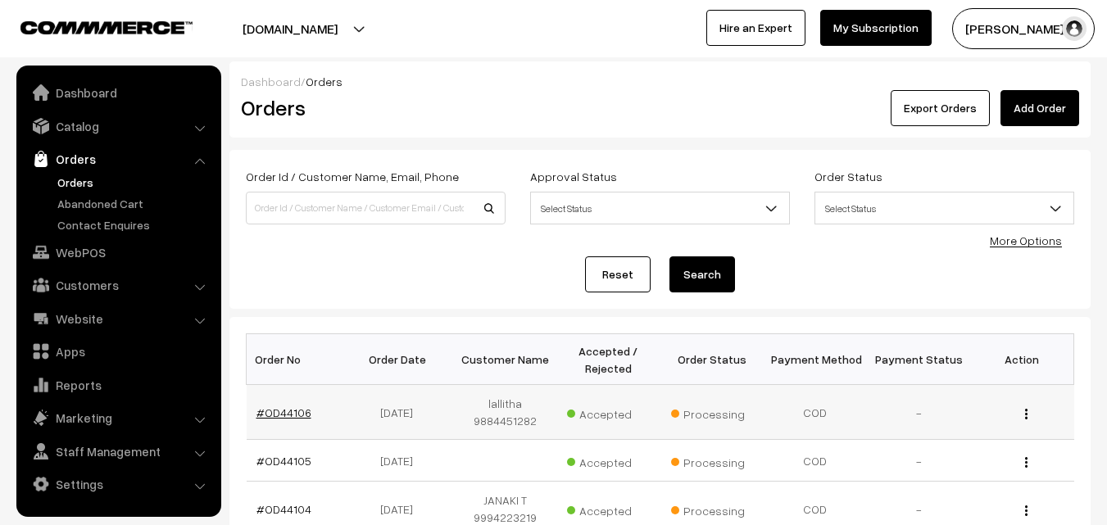
click at [283, 417] on link "#OD44106" at bounding box center [284, 413] width 55 height 14
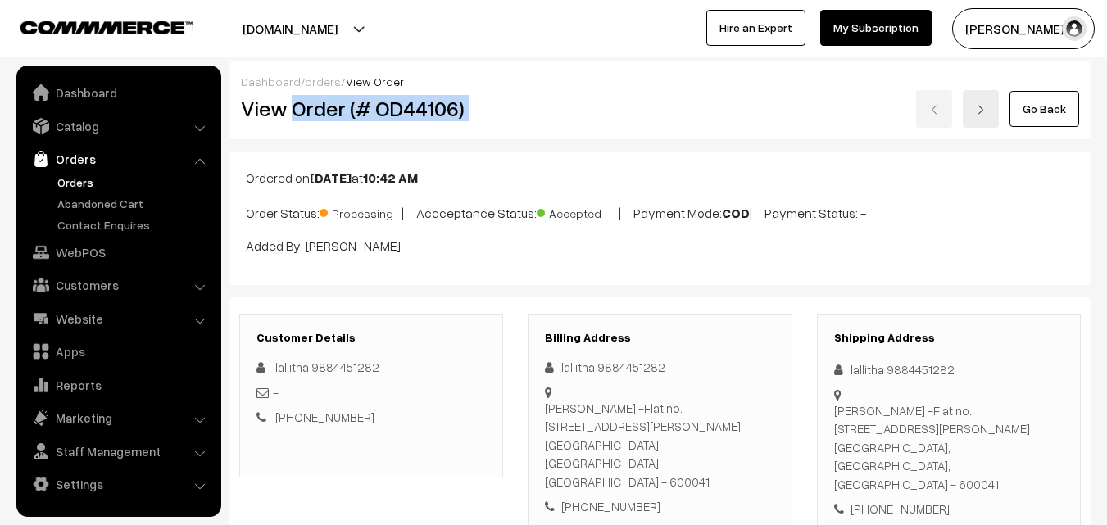
drag, startPoint x: 293, startPoint y: 104, endPoint x: 531, endPoint y: 102, distance: 237.7
click at [531, 102] on div "View Order (# OD44106) Go Back" at bounding box center [660, 109] width 863 height 38
copy div "Order (# OD44106)"
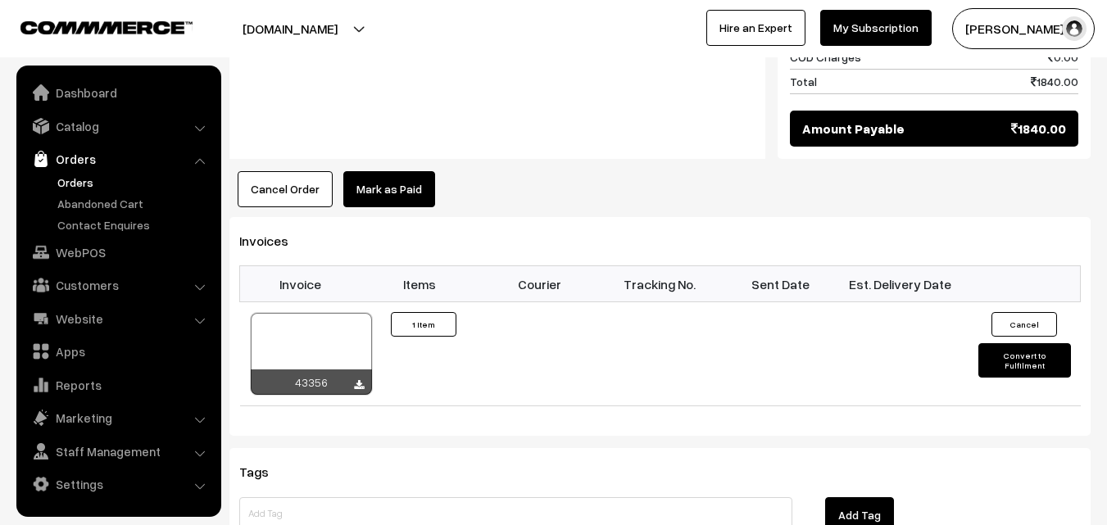
scroll to position [984, 0]
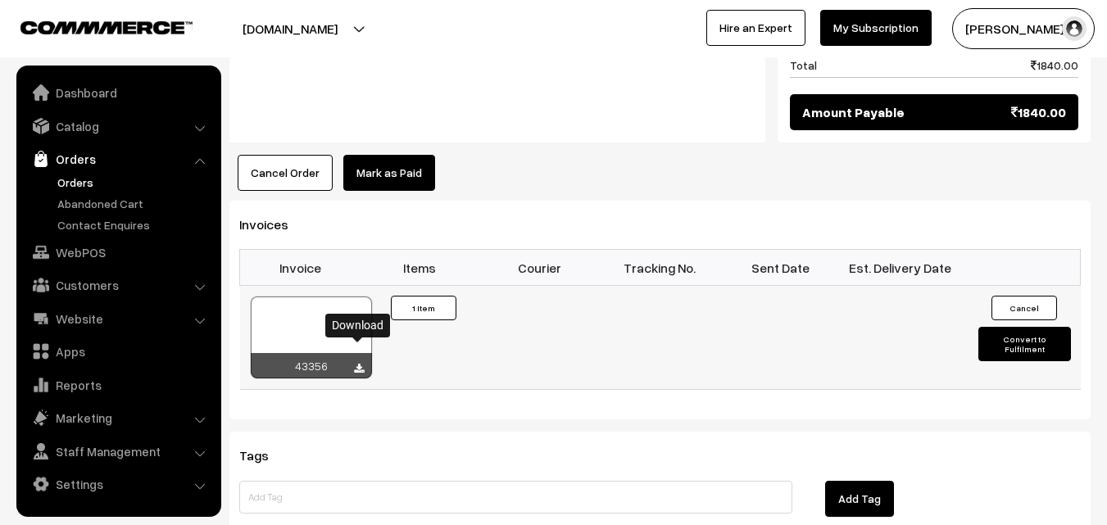
click at [356, 364] on icon at bounding box center [359, 369] width 10 height 11
click at [61, 183] on link "Orders" at bounding box center [134, 182] width 162 height 17
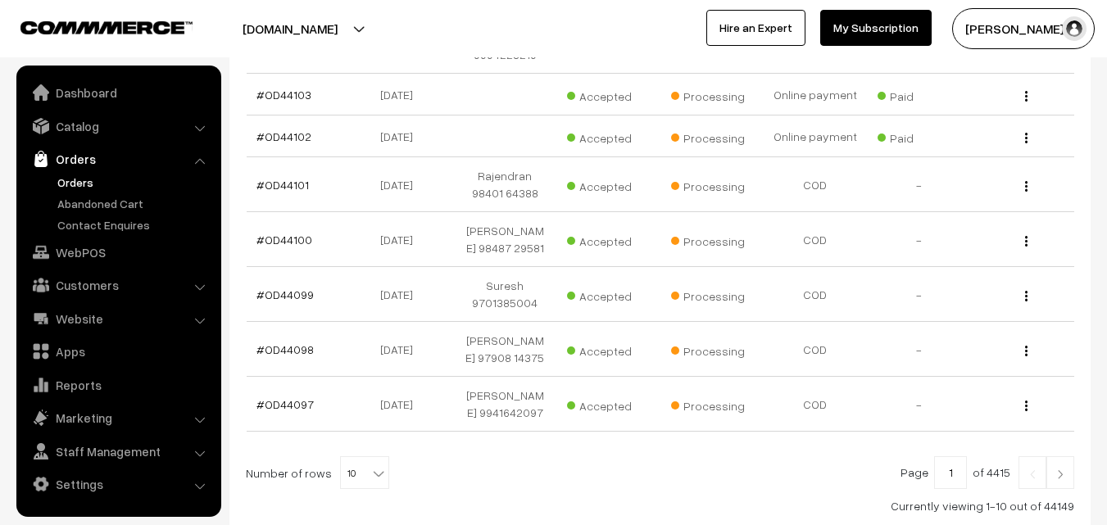
scroll to position [492, 0]
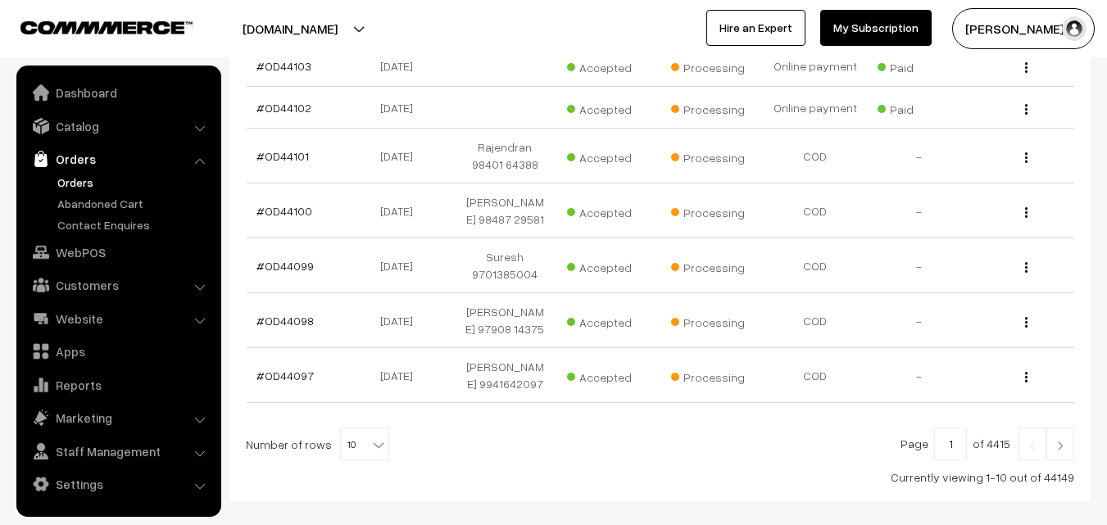
click at [1057, 448] on img at bounding box center [1060, 446] width 15 height 10
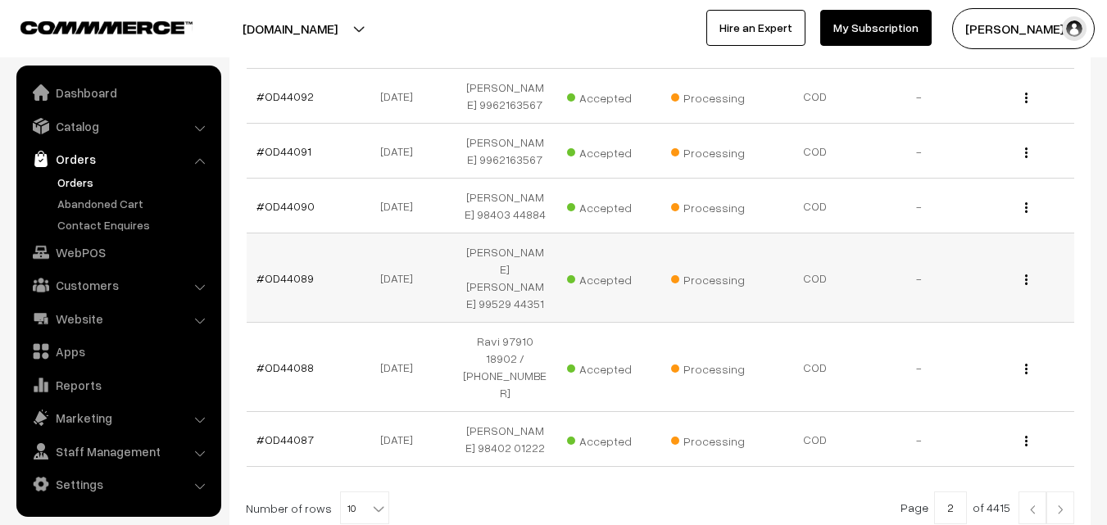
scroll to position [656, 0]
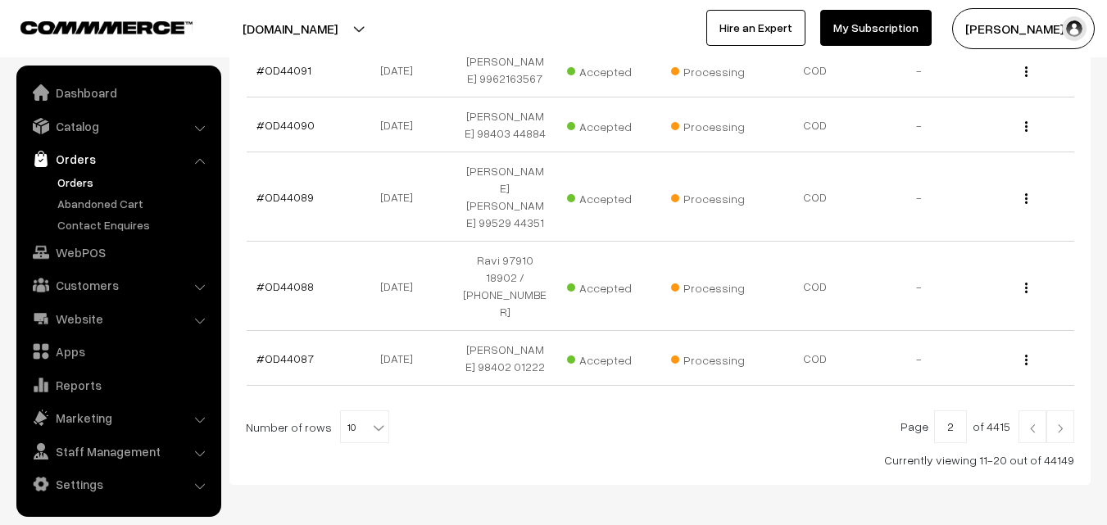
click at [1059, 424] on img at bounding box center [1060, 429] width 15 height 10
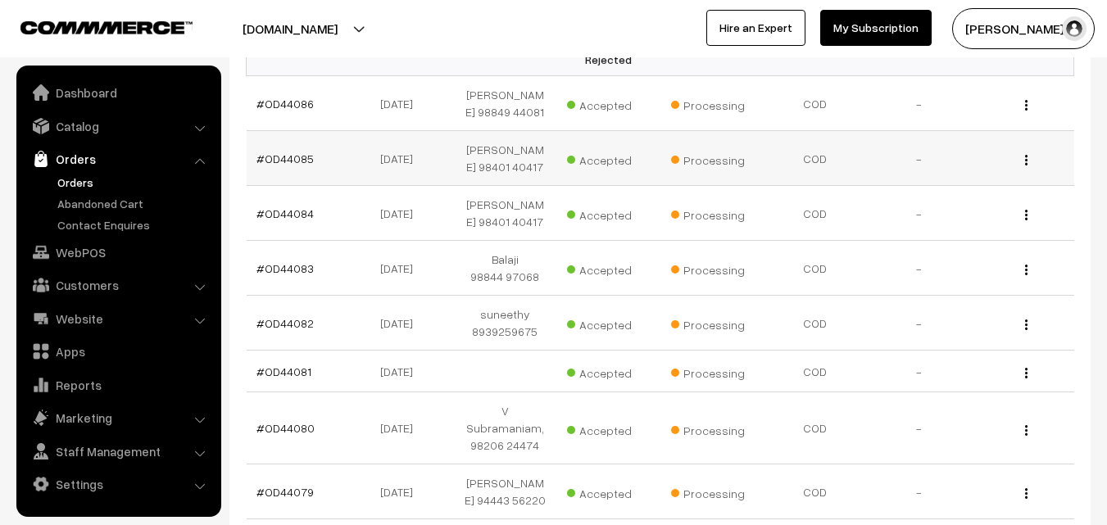
scroll to position [328, 0]
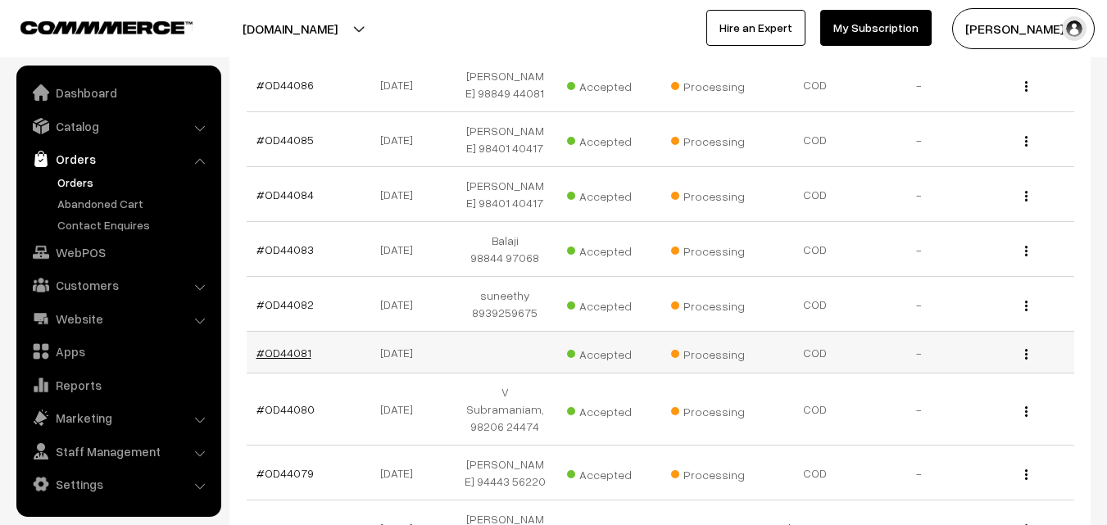
click at [295, 346] on link "#OD44081" at bounding box center [284, 353] width 55 height 14
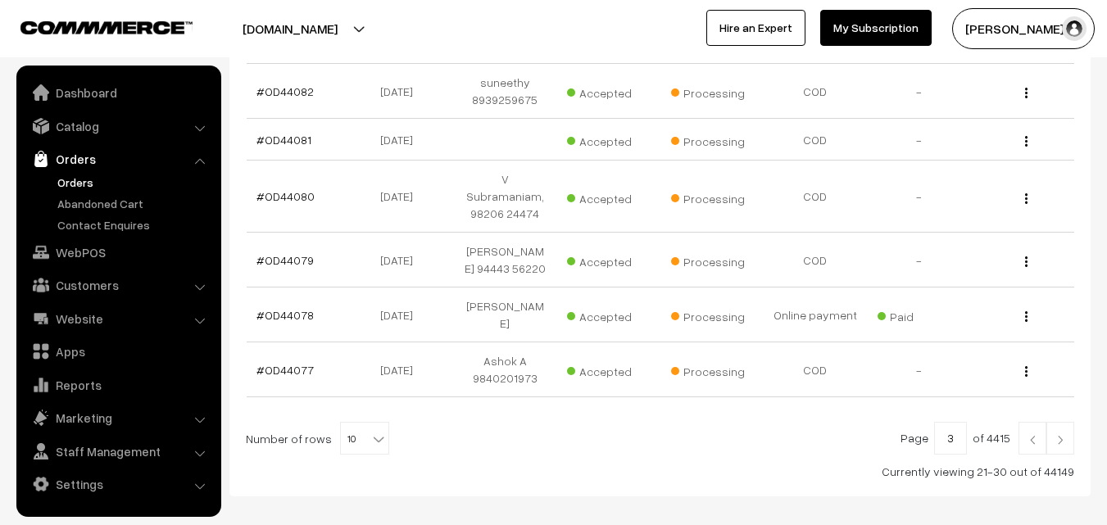
scroll to position [574, 0]
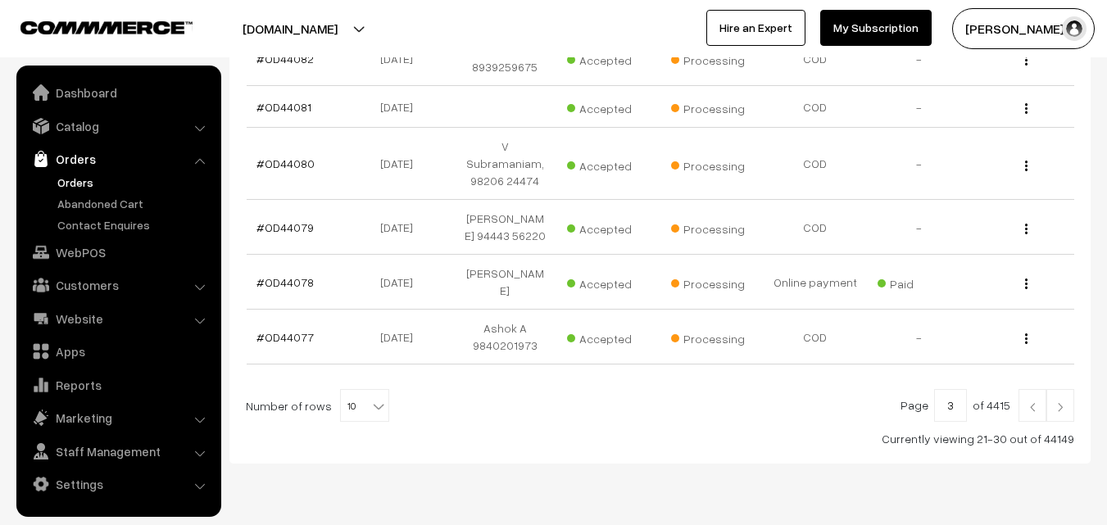
click at [1060, 402] on img at bounding box center [1060, 407] width 15 height 10
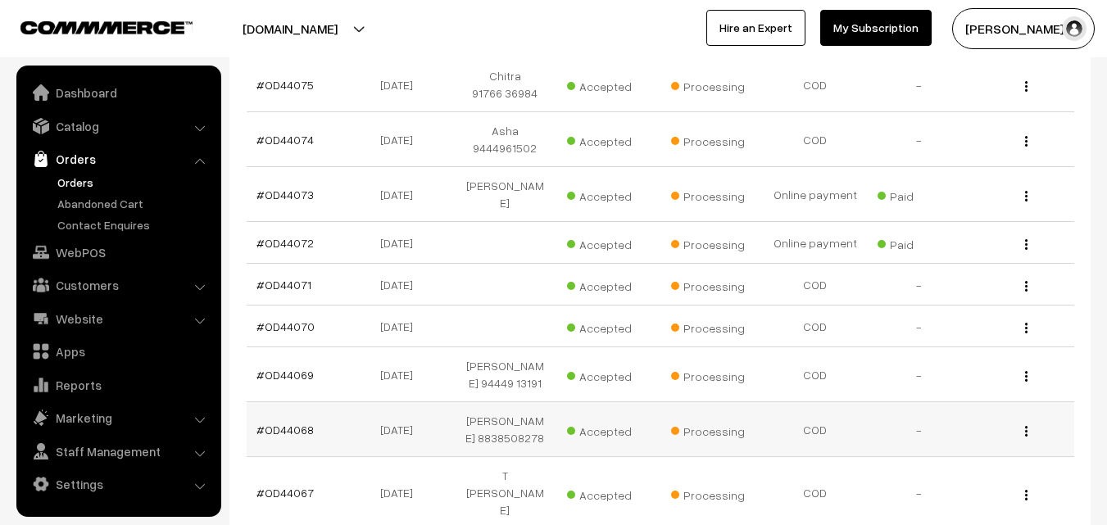
scroll to position [410, 0]
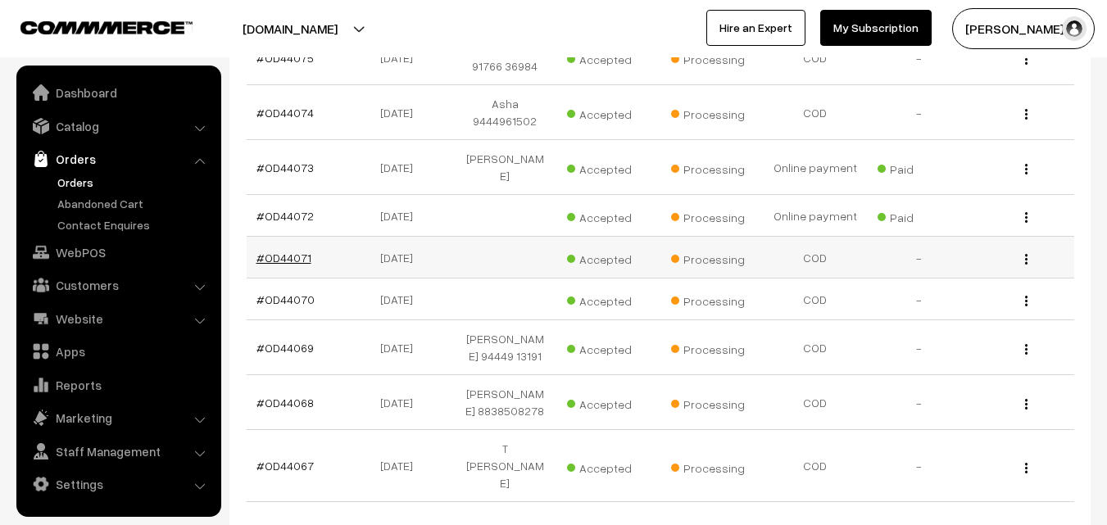
click at [275, 259] on link "#OD44071" at bounding box center [284, 258] width 55 height 14
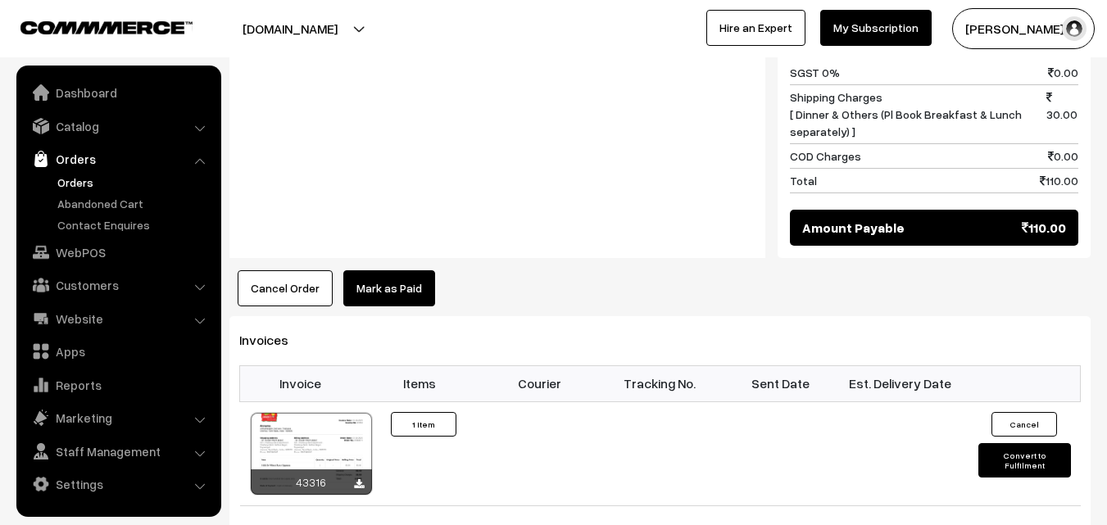
click at [299, 270] on button "Cancel Order" at bounding box center [285, 288] width 95 height 36
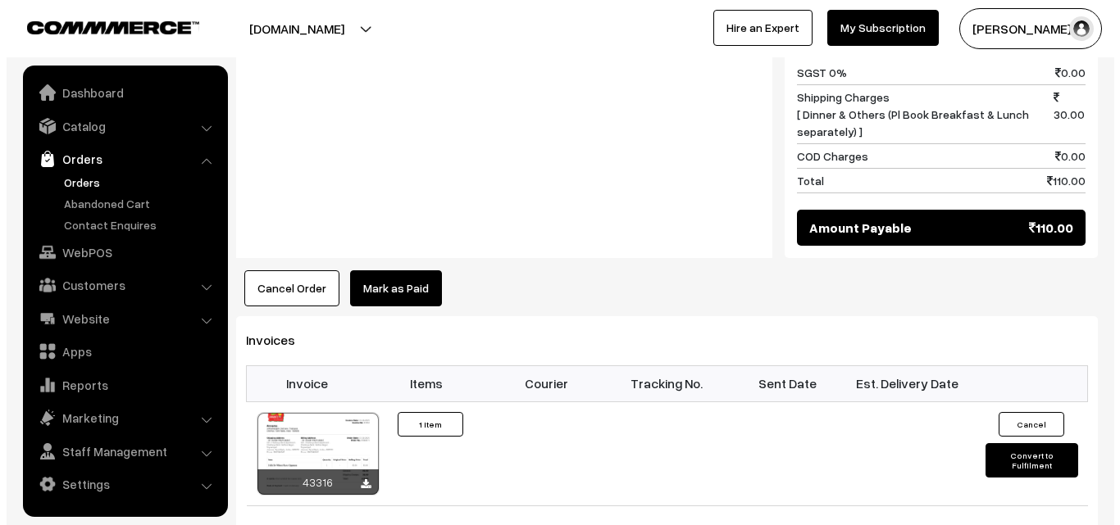
scroll to position [902, 0]
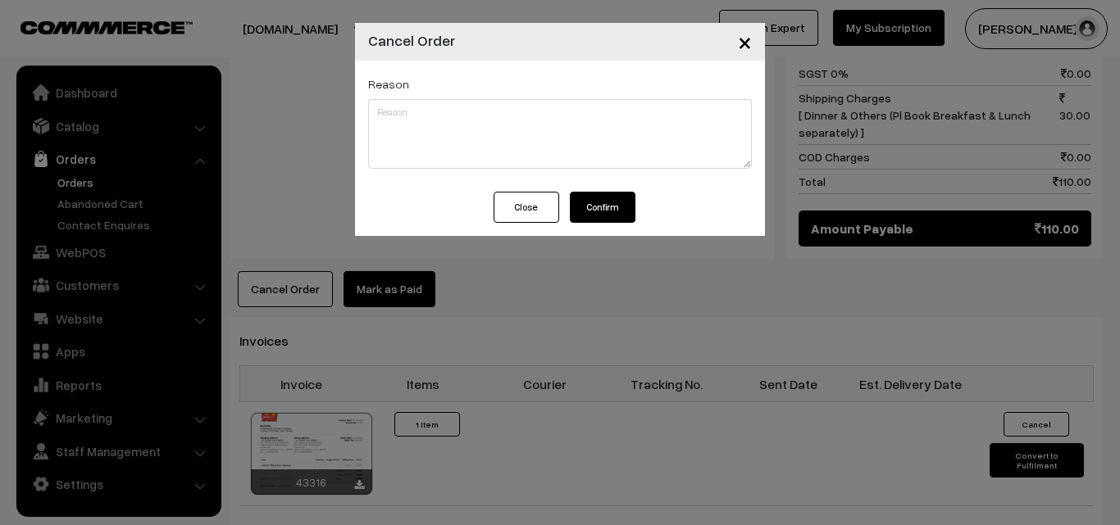
click at [604, 208] on button "Confirm" at bounding box center [603, 207] width 66 height 31
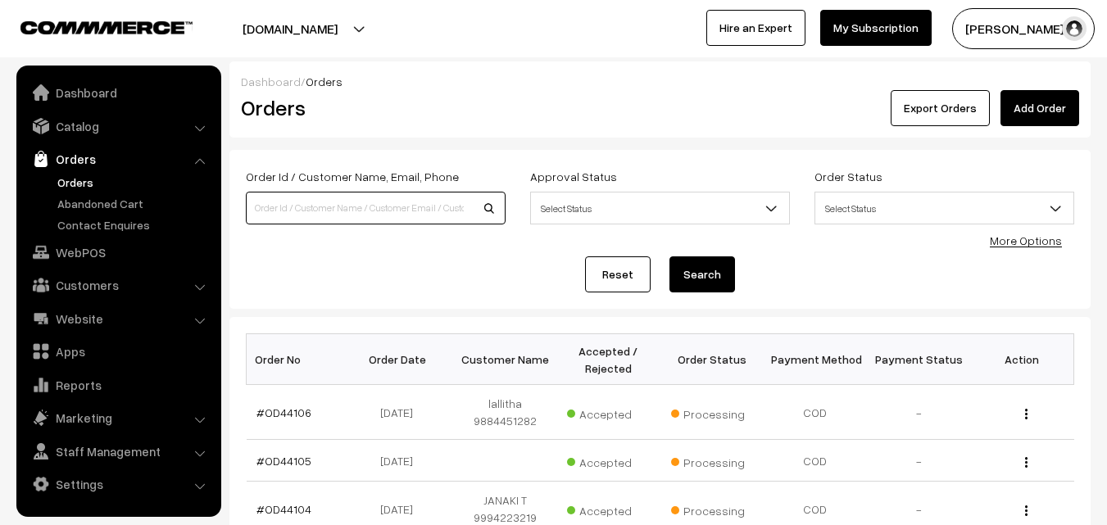
click at [353, 204] on input at bounding box center [376, 208] width 260 height 33
type input "44060"
click at [670, 257] on button "Search" at bounding box center [703, 275] width 66 height 36
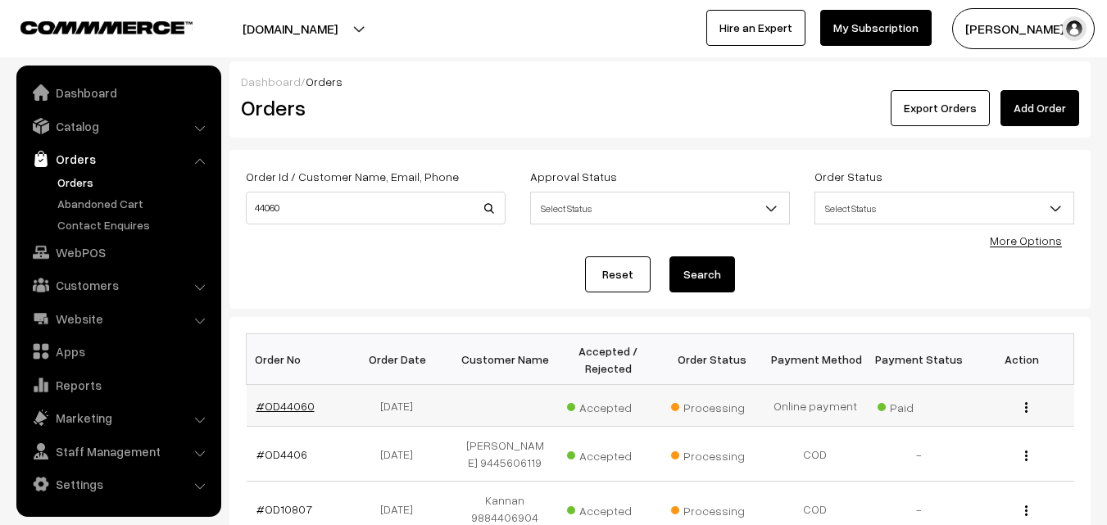
click at [287, 411] on link "#OD44060" at bounding box center [286, 406] width 58 height 14
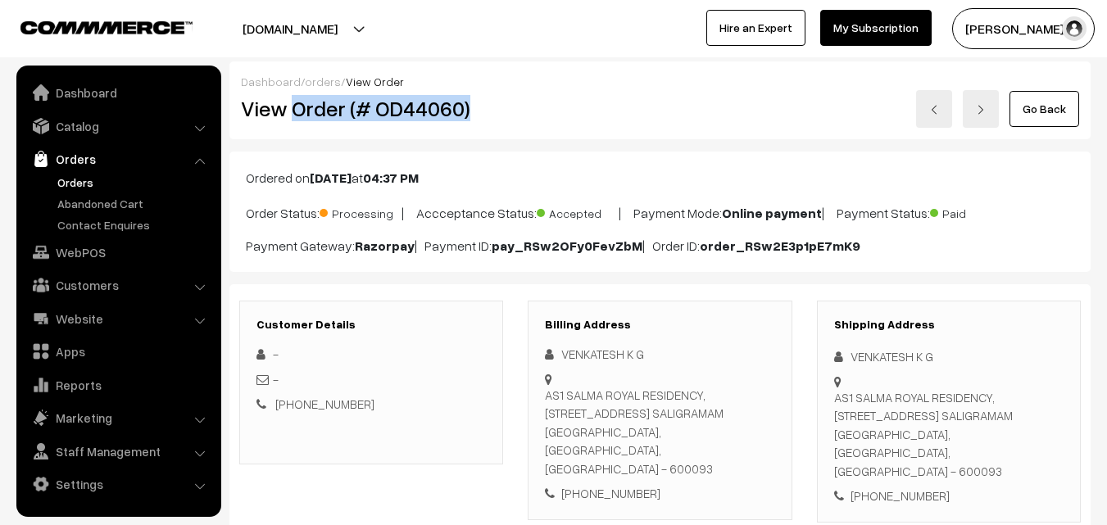
drag, startPoint x: 349, startPoint y: 107, endPoint x: 507, endPoint y: 116, distance: 157.6
click at [507, 116] on div "View Order (# OD44060)" at bounding box center [373, 109] width 288 height 38
copy h2 "Order (# OD44060)"
click at [78, 252] on link "WebPOS" at bounding box center [117, 253] width 195 height 30
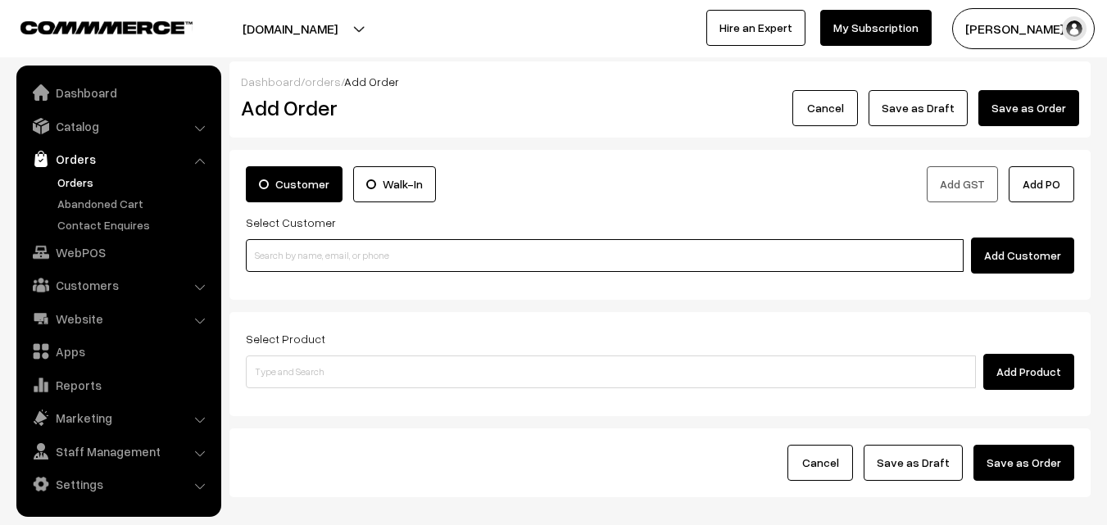
click at [363, 254] on input at bounding box center [605, 255] width 718 height 33
paste input "+91 99402 50037"
type input "Suguna Nilakantan [9940250037]"
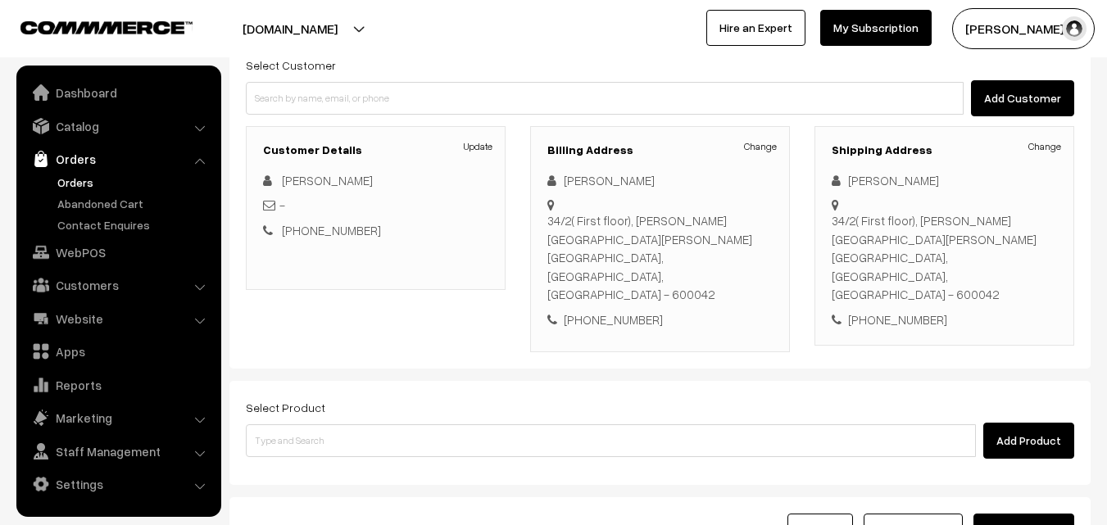
scroll to position [164, 0]
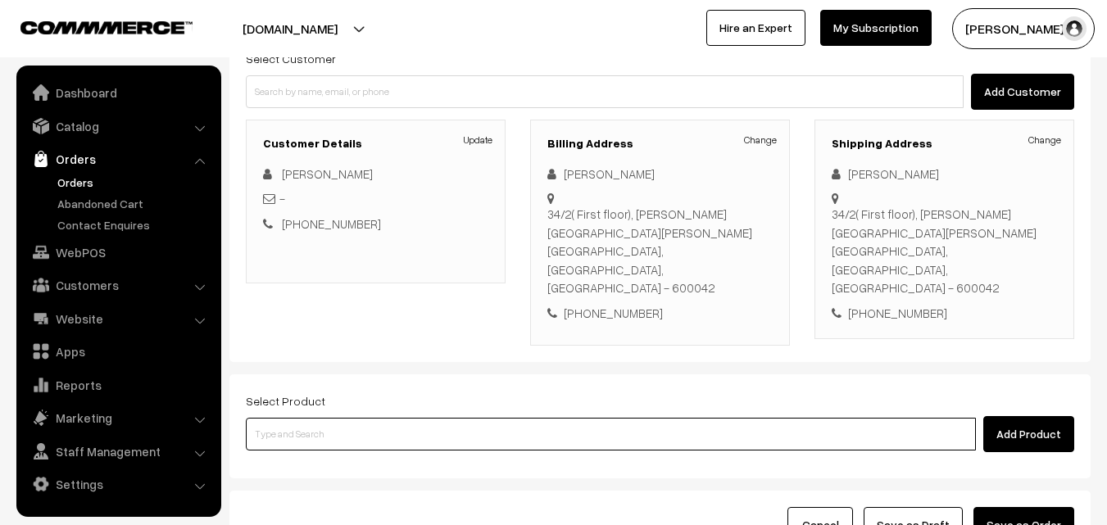
click at [516, 418] on input at bounding box center [611, 434] width 730 height 33
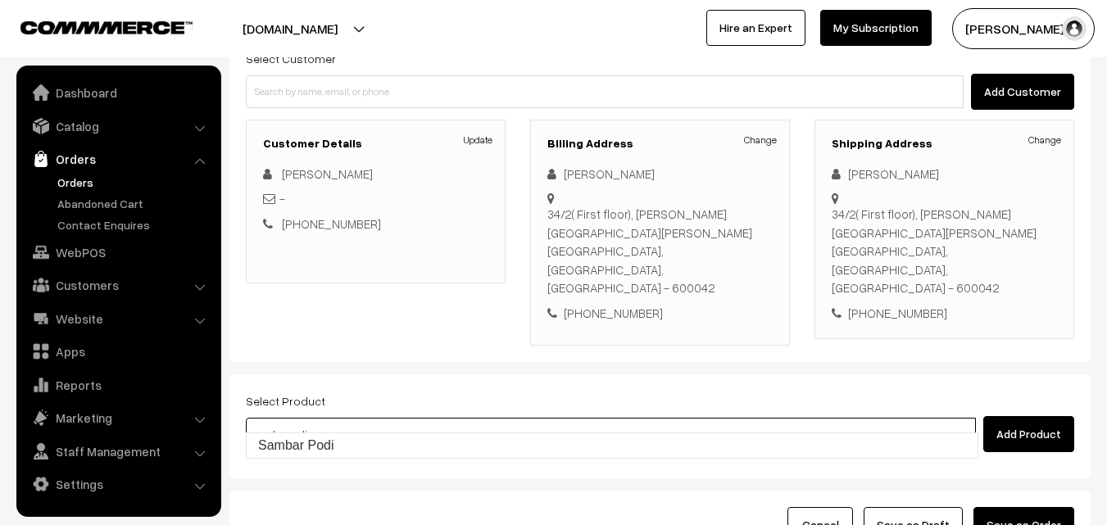
type input "Sambar Podi"
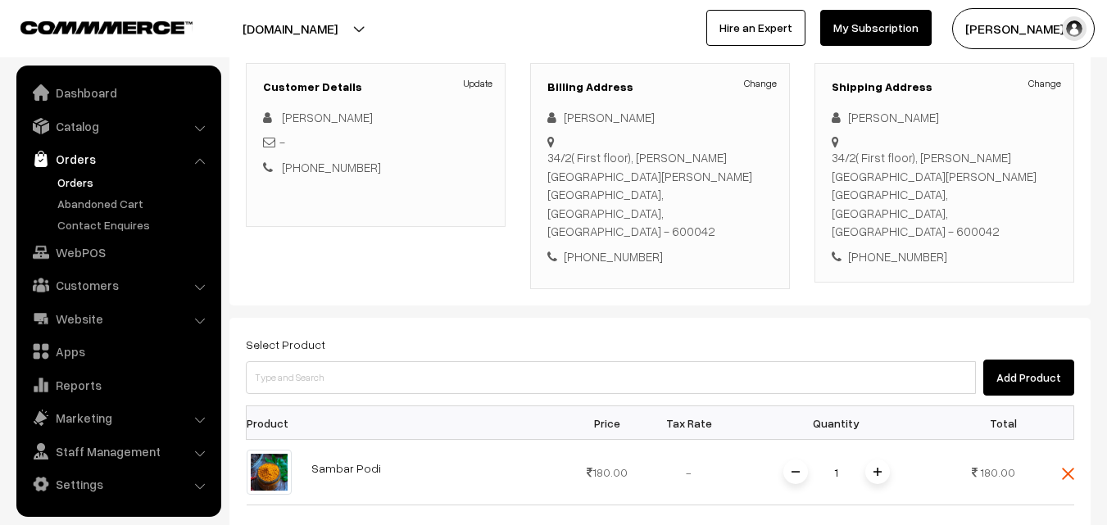
scroll to position [328, 0]
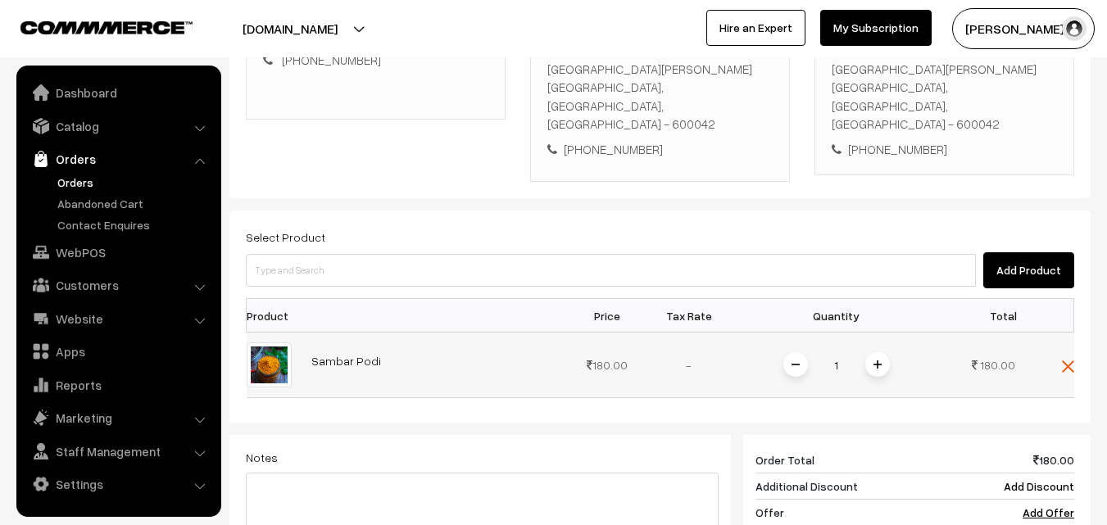
click at [882, 352] on span at bounding box center [878, 364] width 25 height 25
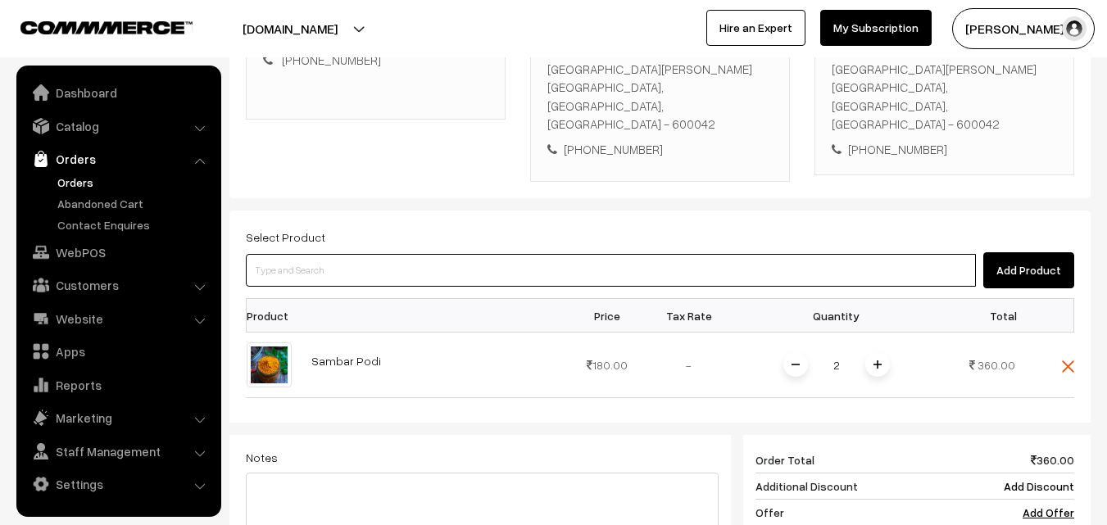
click at [428, 254] on input at bounding box center [611, 270] width 730 height 33
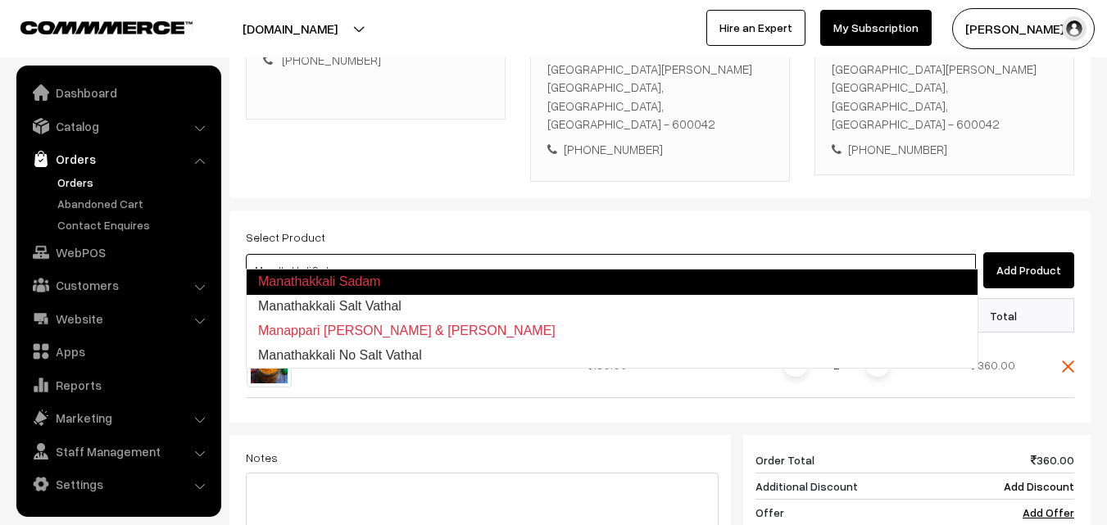
type input "Manathakkali Salt Vathal"
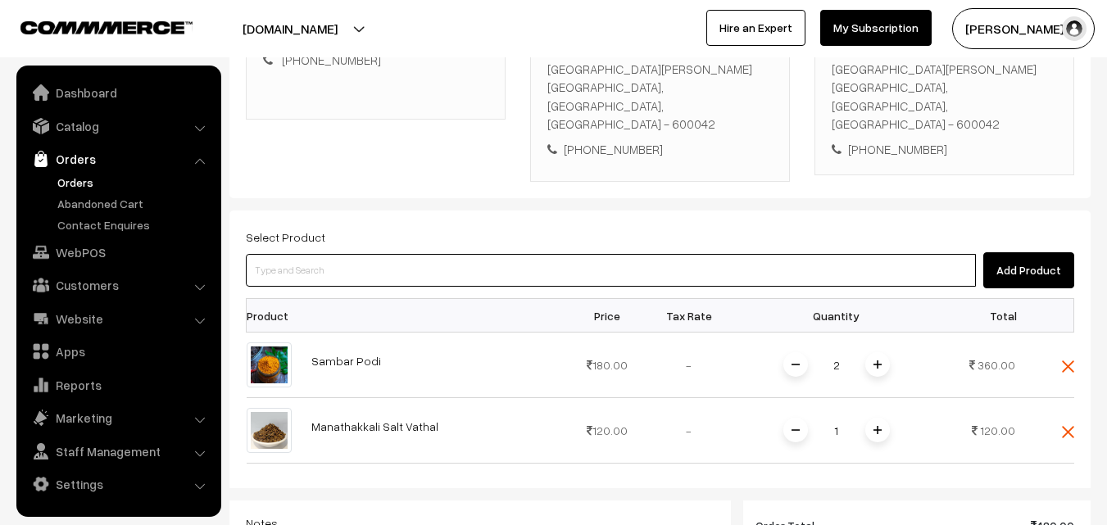
click at [458, 261] on input at bounding box center [611, 270] width 730 height 33
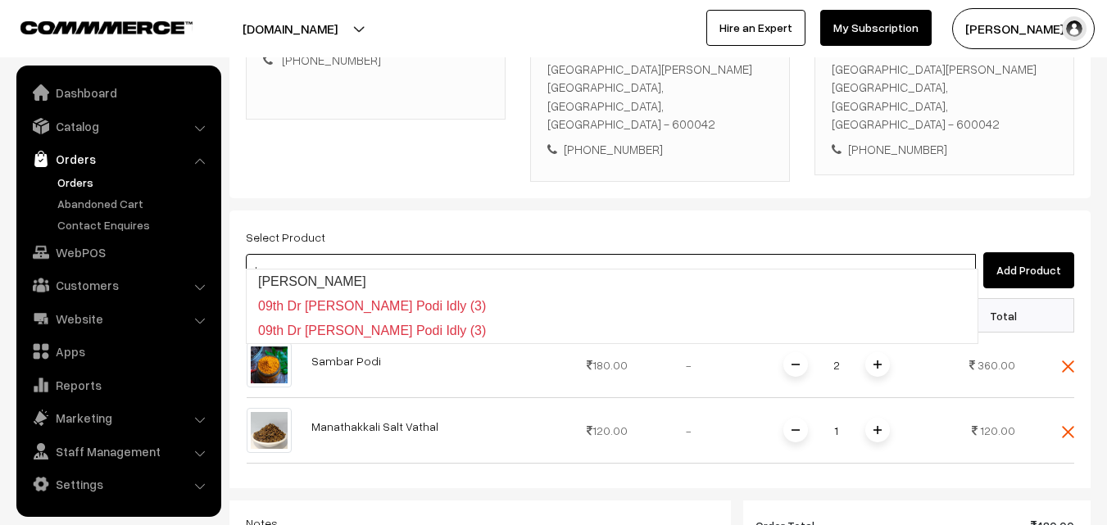
type input "k"
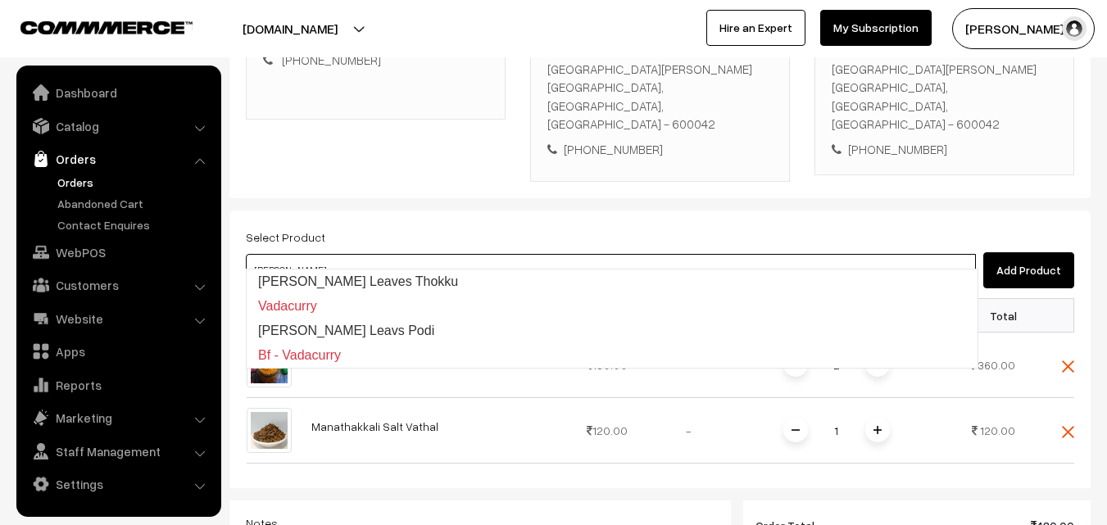
type input "Curry Leaves Thokku"
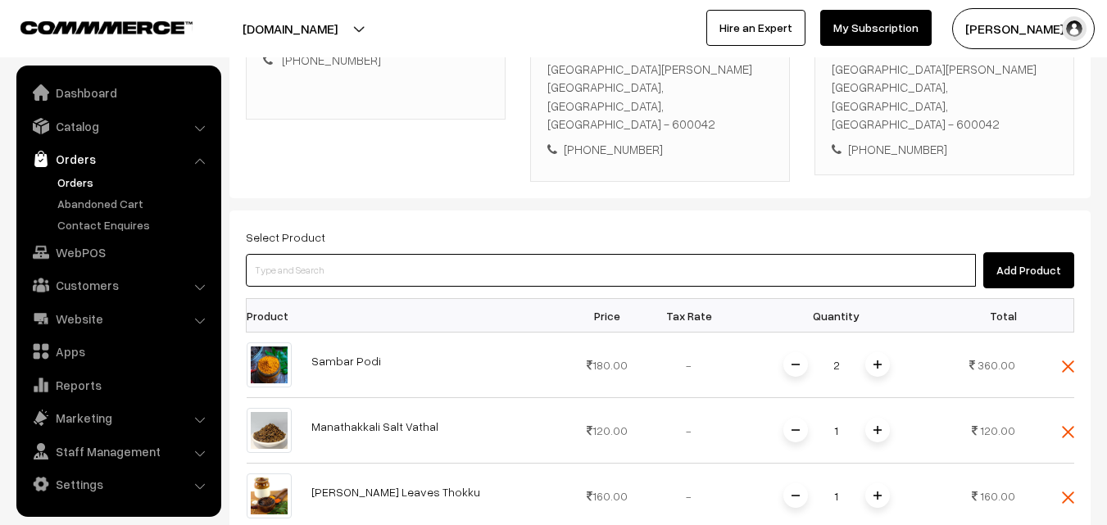
click at [414, 258] on input at bounding box center [611, 270] width 730 height 33
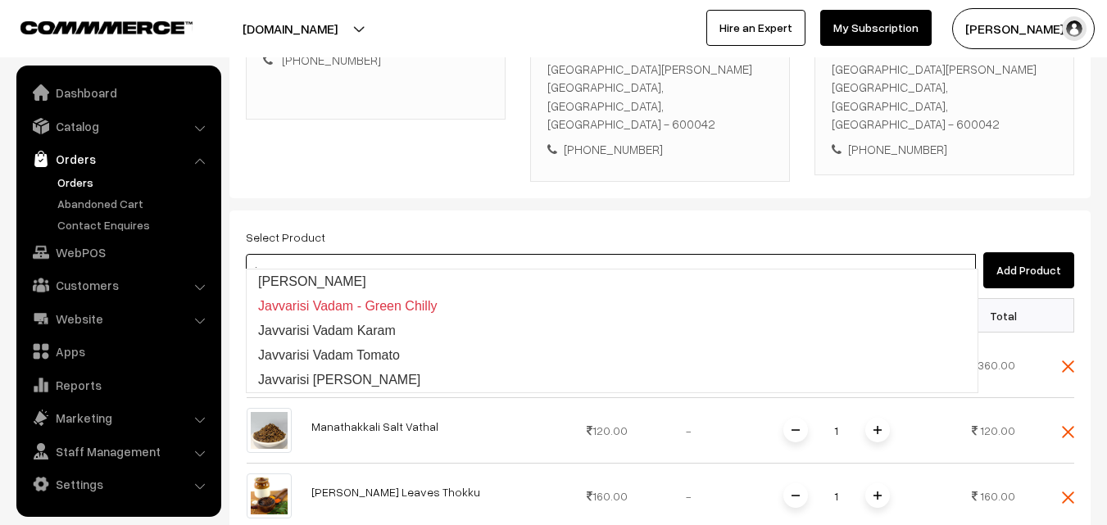
type input "Javvarisi Vadam"
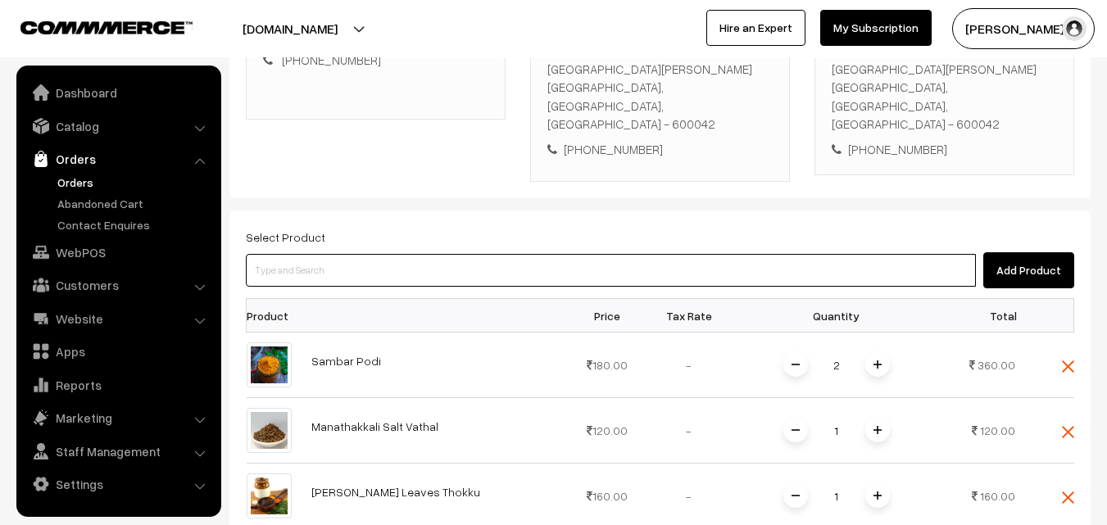
click at [477, 254] on input at bounding box center [611, 270] width 730 height 33
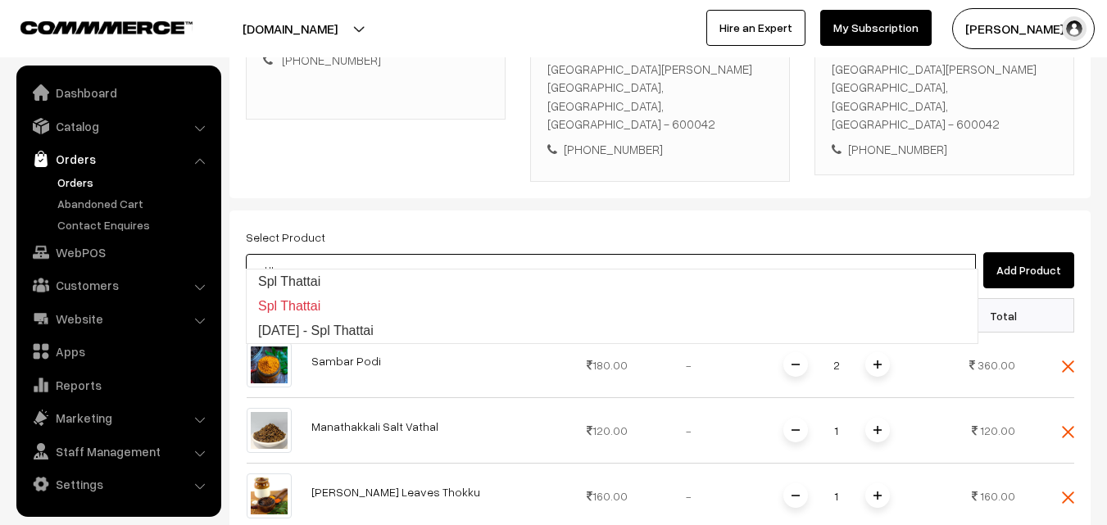
type input "Spl Thattai"
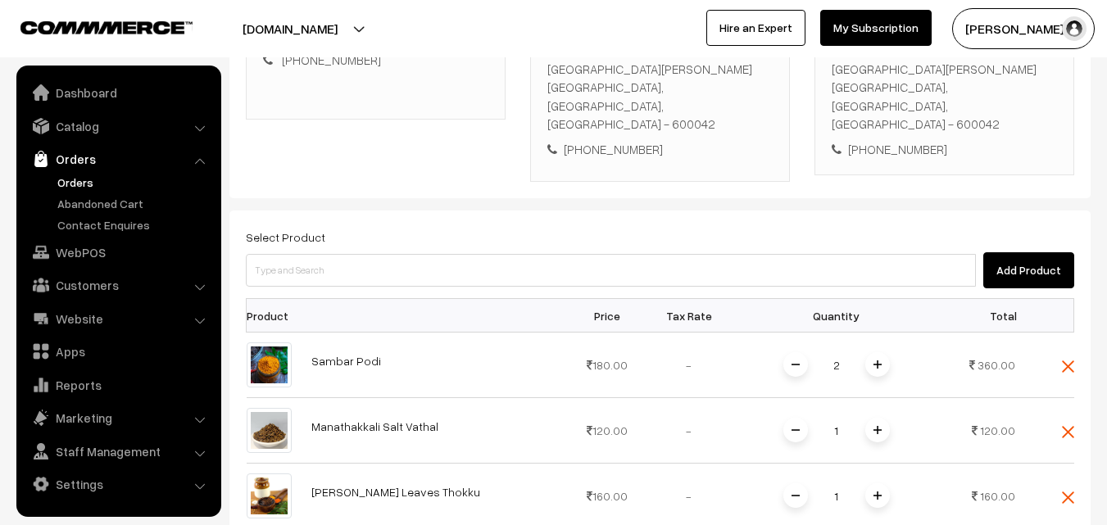
scroll to position [410, 0]
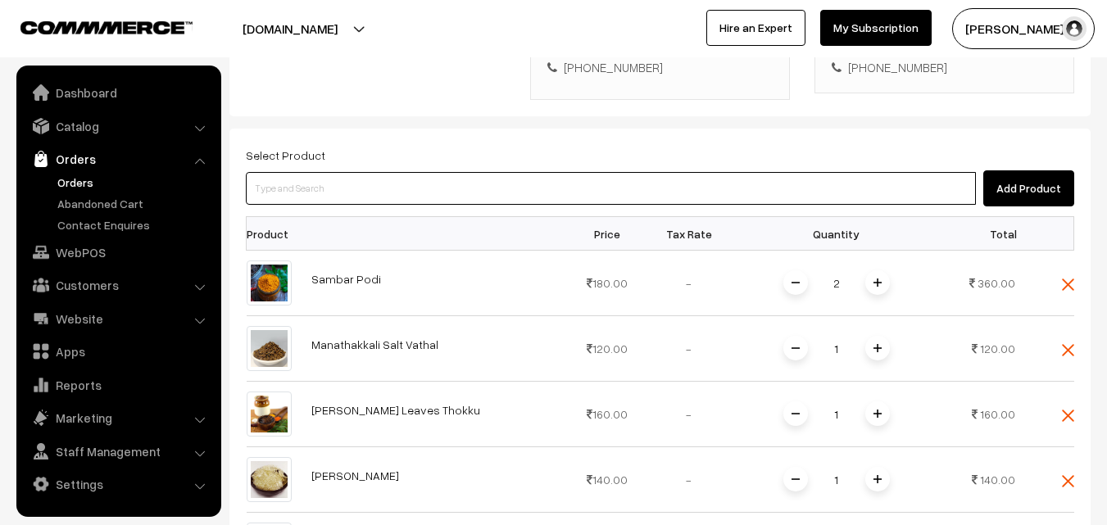
click at [449, 172] on input at bounding box center [611, 188] width 730 height 33
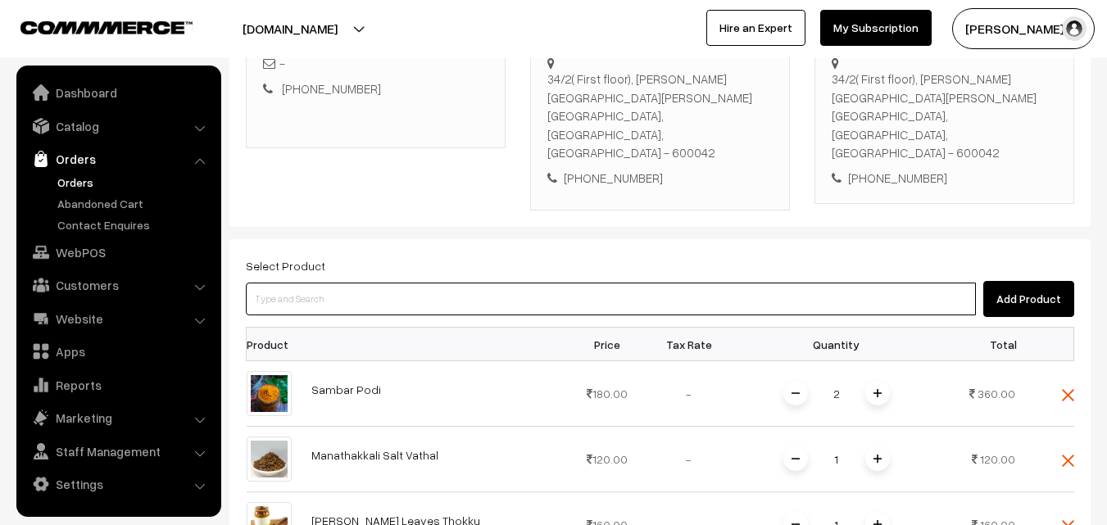
scroll to position [246, 0]
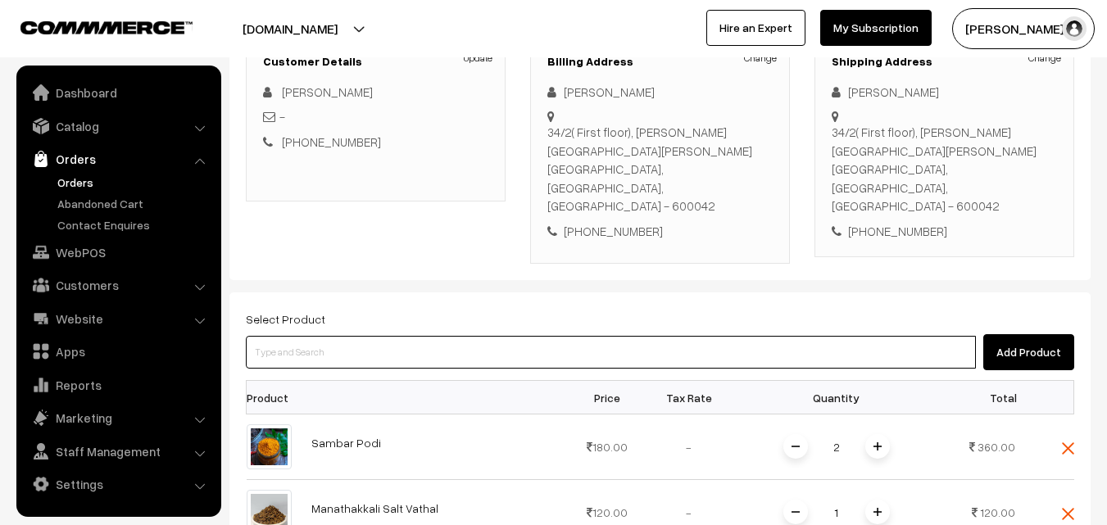
click at [380, 336] on input at bounding box center [611, 352] width 730 height 33
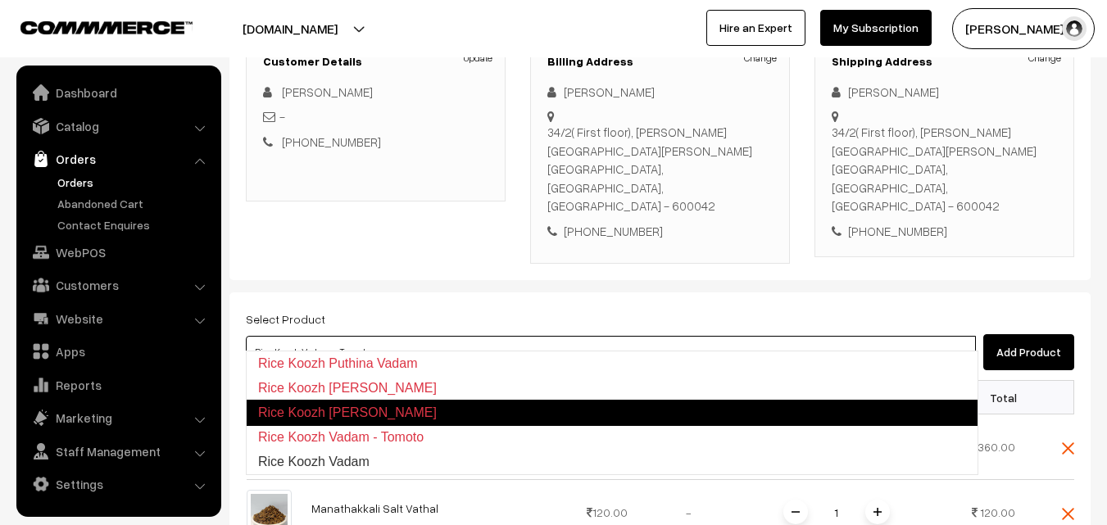
type input "Rice Koozh Vadam"
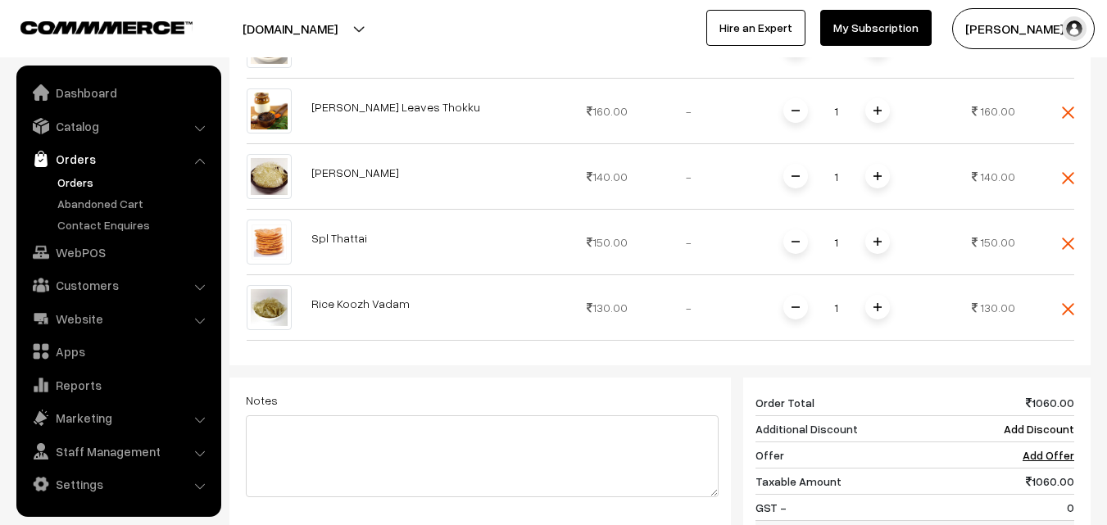
scroll to position [820, 0]
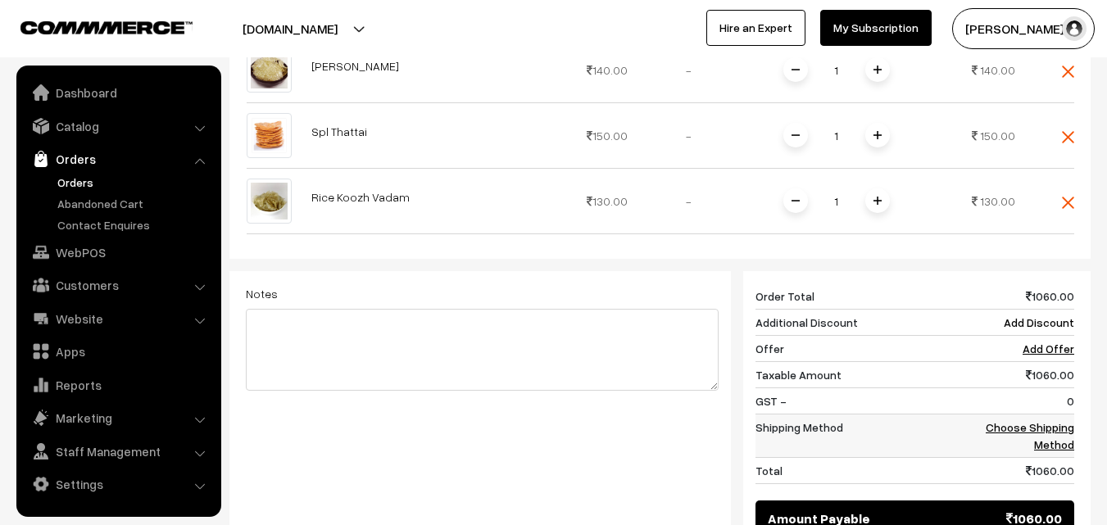
click at [1043, 420] on link "Choose Shipping Method" at bounding box center [1030, 435] width 89 height 31
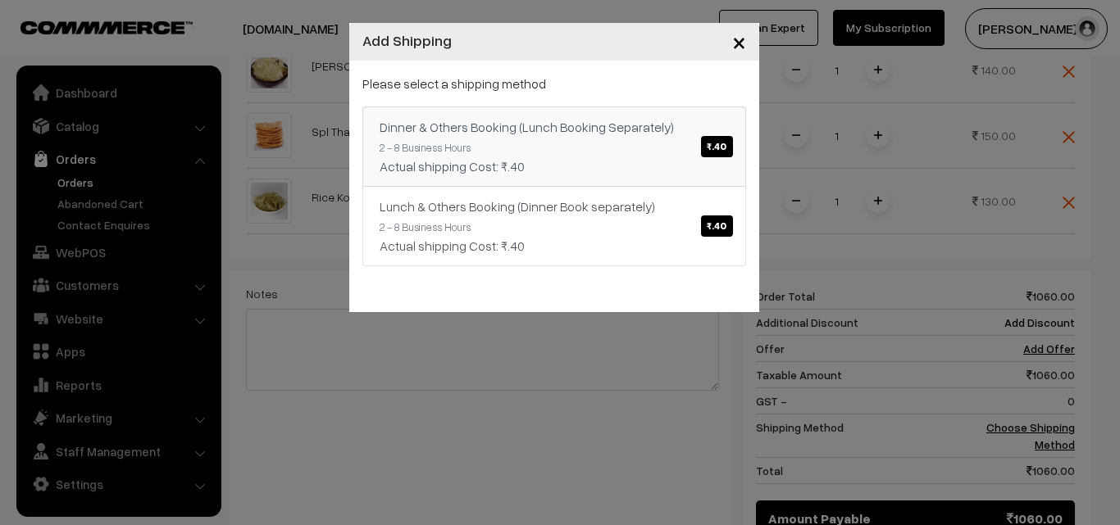
click at [718, 142] on span "₹.40" at bounding box center [716, 146] width 31 height 21
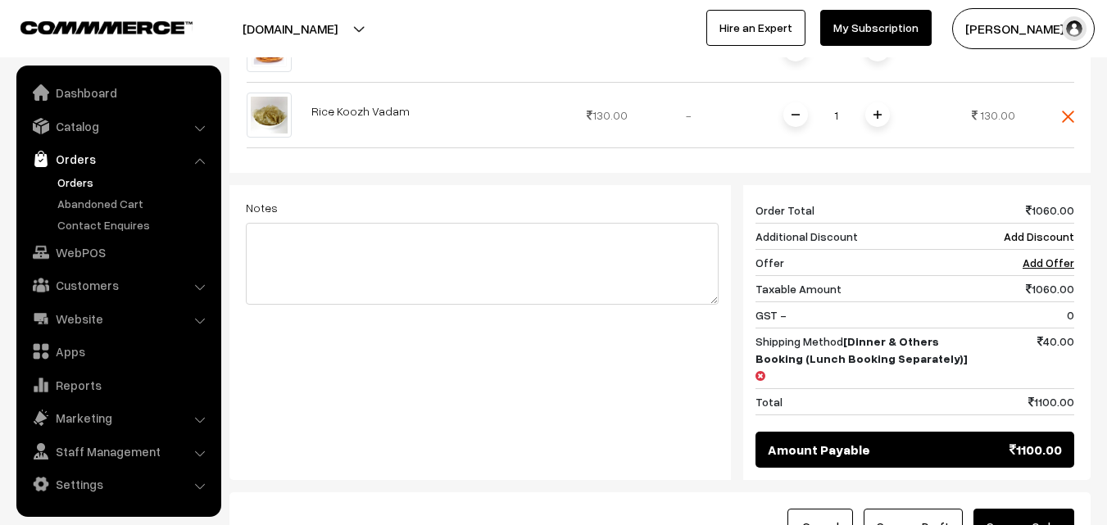
scroll to position [943, 0]
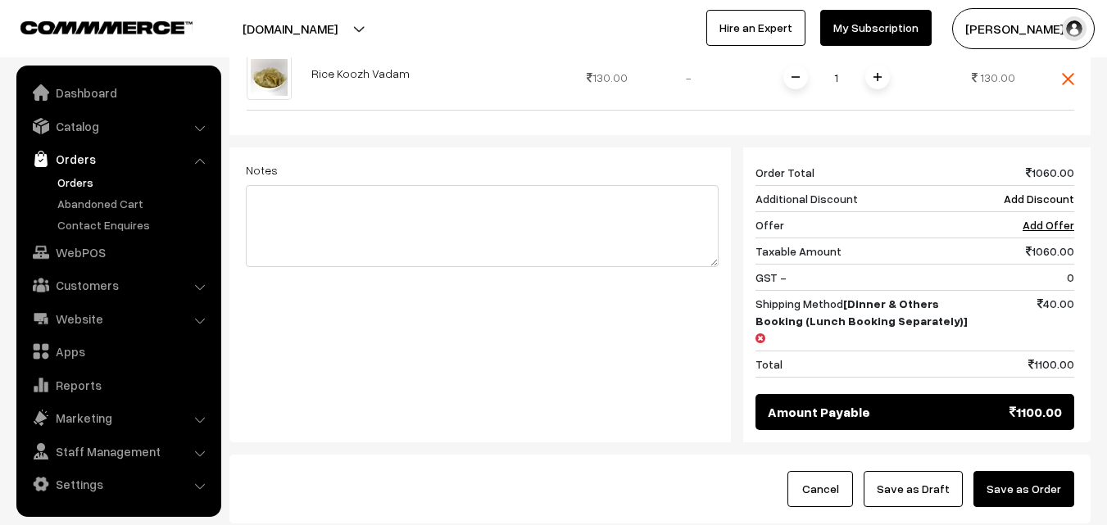
click at [1034, 471] on button "Save as Order" at bounding box center [1024, 489] width 101 height 36
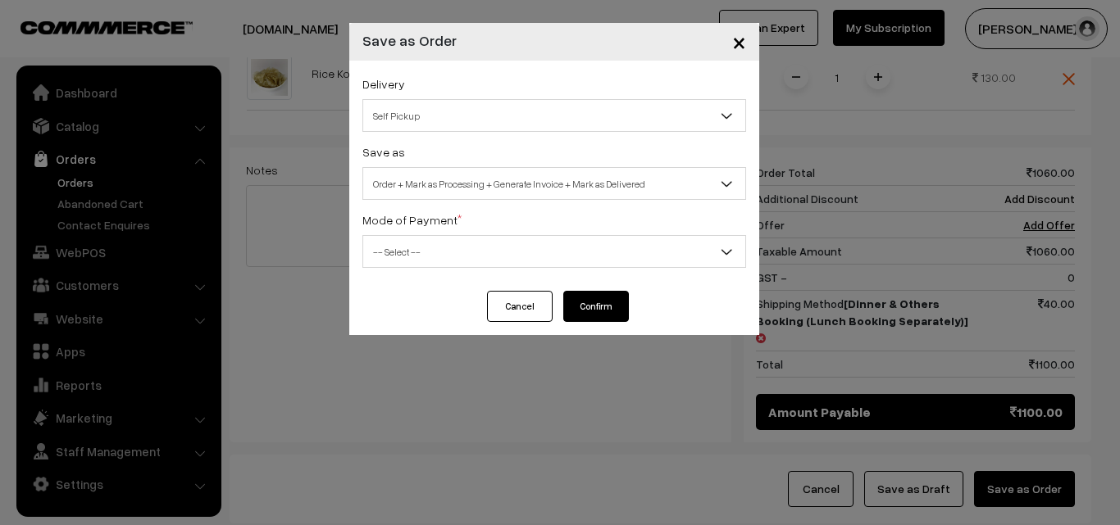
click at [735, 39] on span "×" at bounding box center [739, 41] width 14 height 30
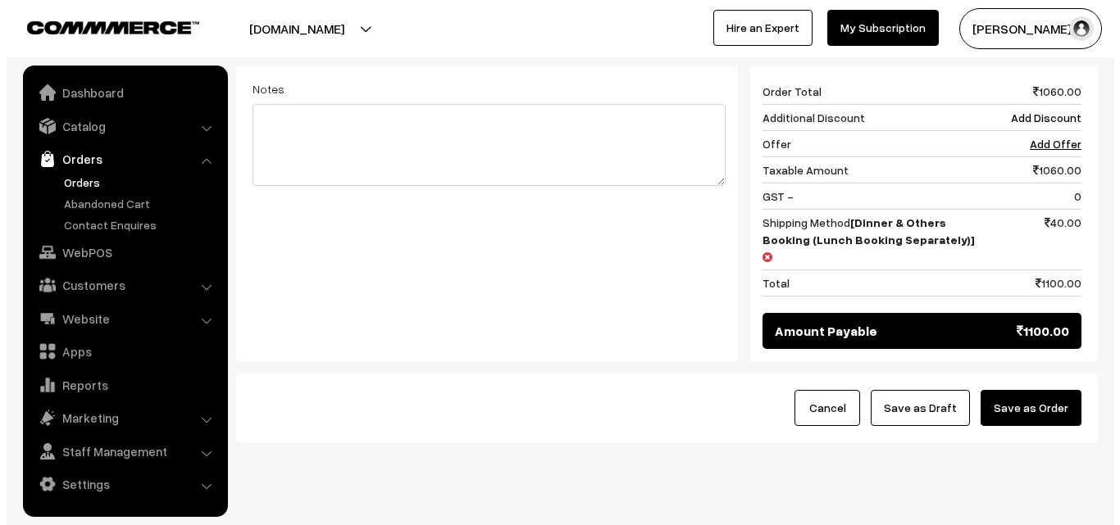
scroll to position [1025, 0]
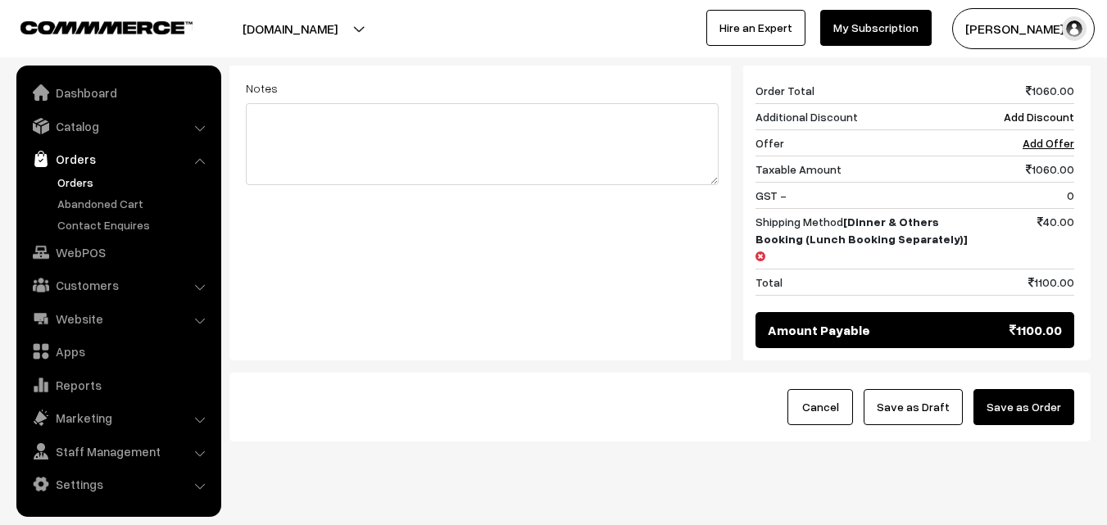
click at [1002, 389] on button "Save as Order" at bounding box center [1024, 407] width 101 height 36
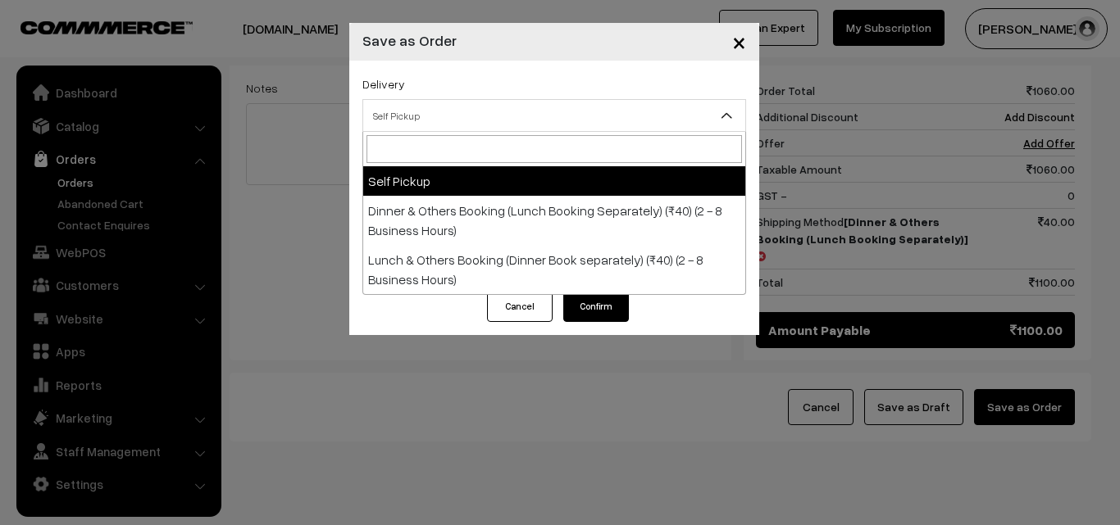
click at [549, 116] on span "Self Pickup" at bounding box center [554, 116] width 382 height 29
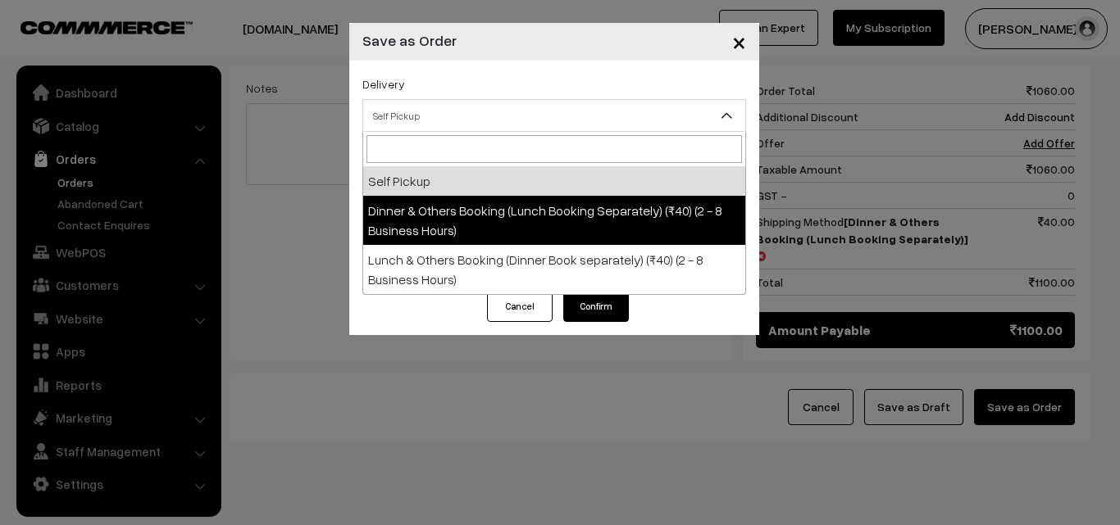
select select "DOB1"
select select "3"
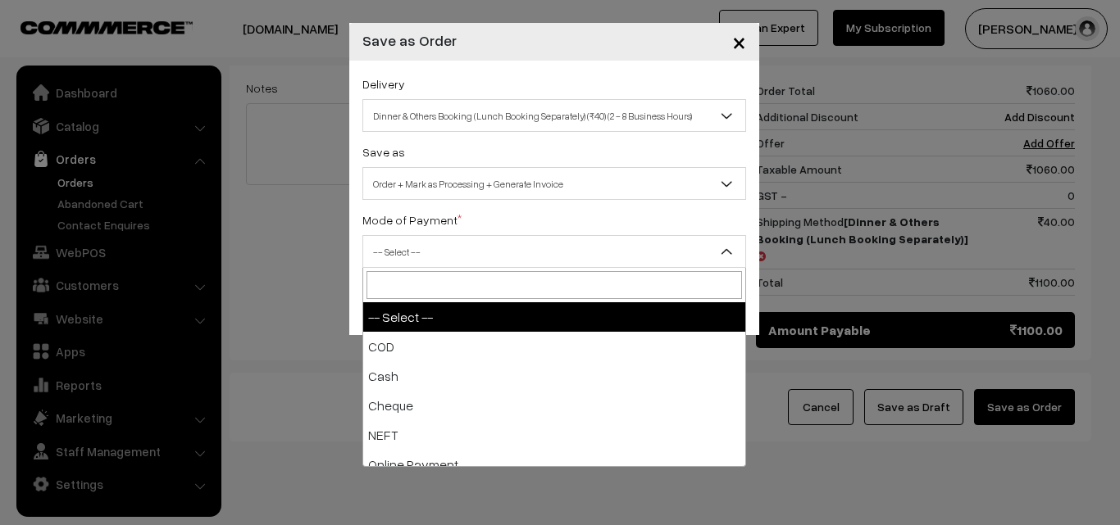
click at [527, 252] on span "-- Select --" at bounding box center [554, 252] width 382 height 29
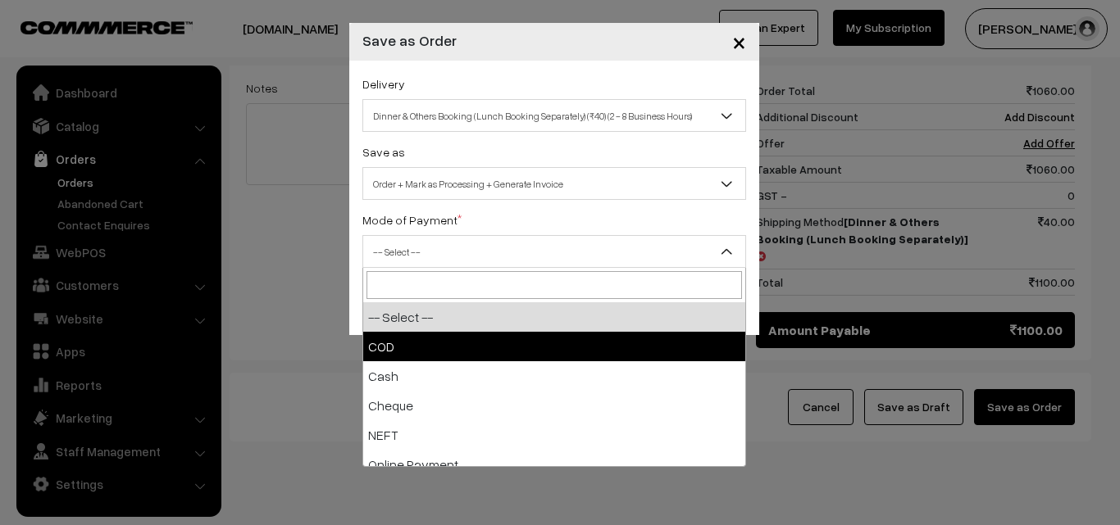
select select "1"
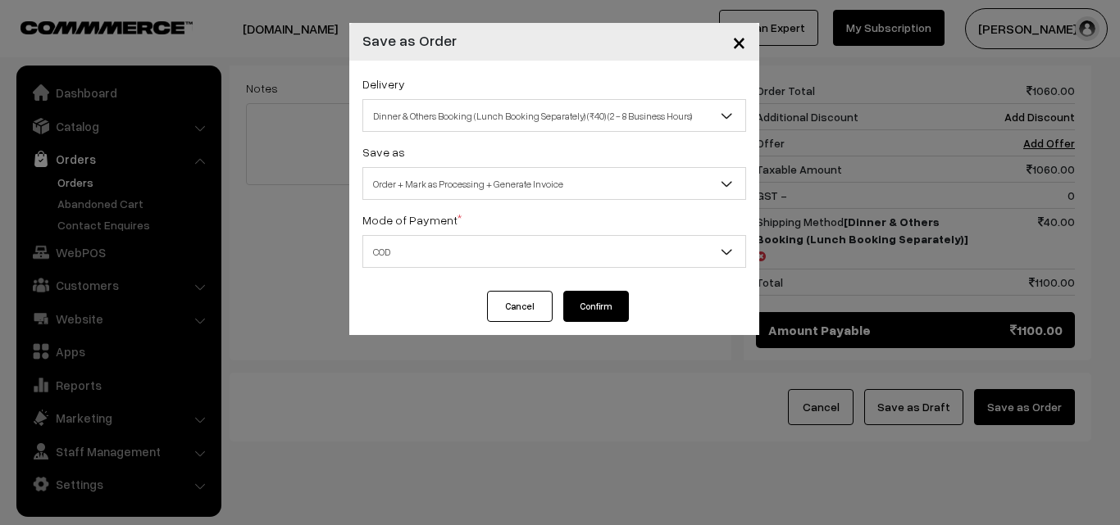
click at [575, 306] on button "Confirm" at bounding box center [596, 306] width 66 height 31
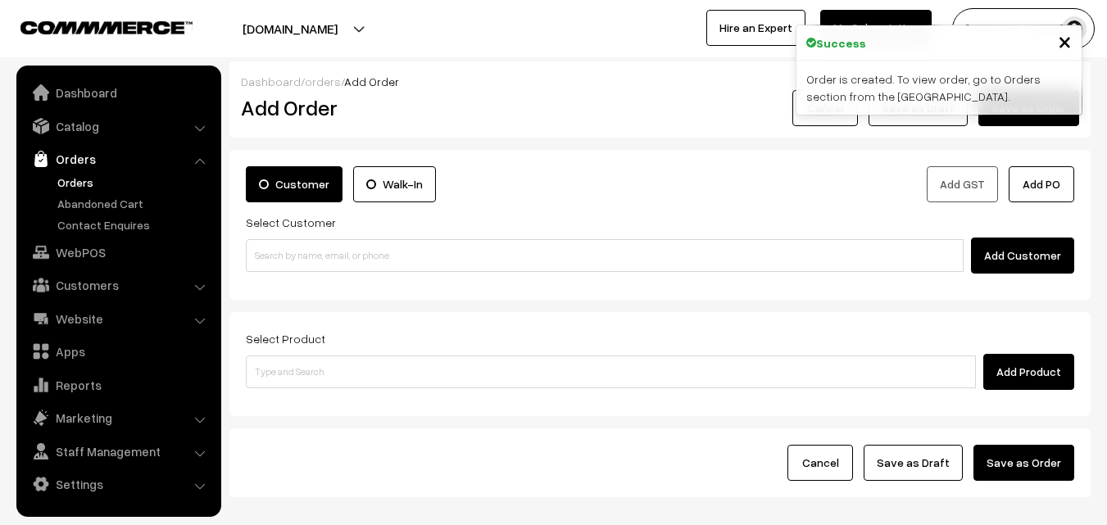
click at [91, 188] on link "Orders" at bounding box center [134, 182] width 162 height 17
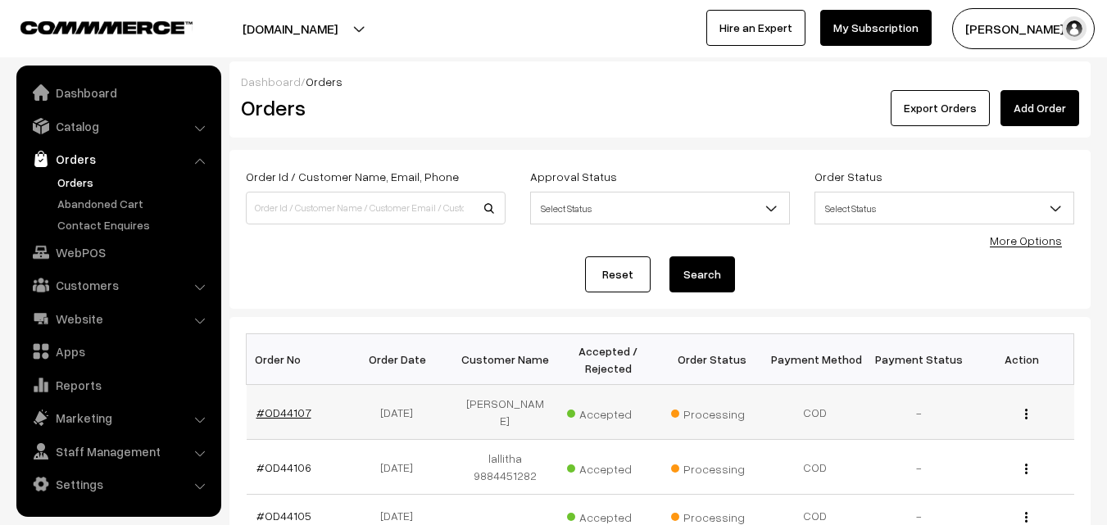
click at [294, 407] on link "#OD44107" at bounding box center [284, 413] width 55 height 14
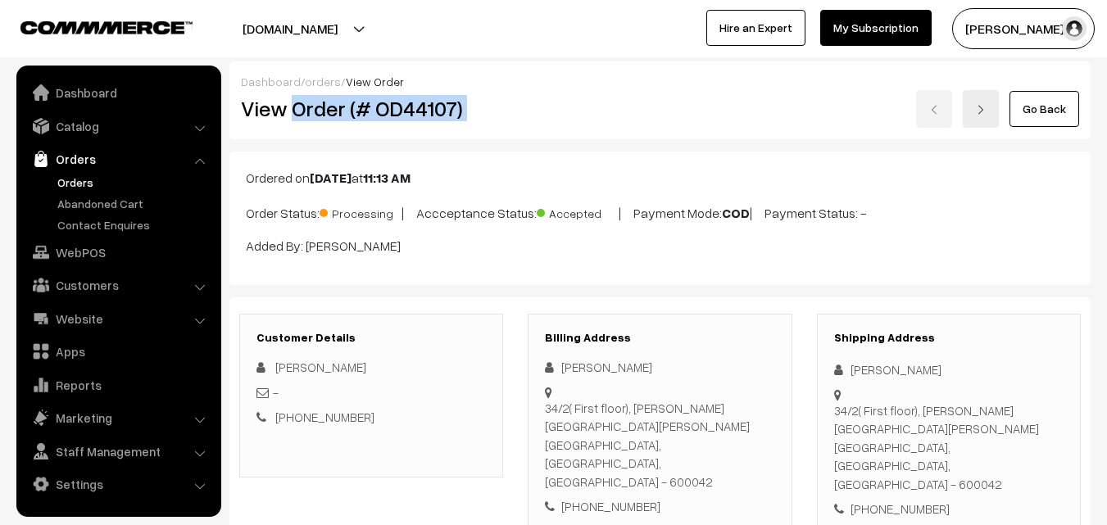
drag, startPoint x: 293, startPoint y: 111, endPoint x: 556, endPoint y: 105, distance: 263.2
click at [556, 105] on div "View Order (# OD44107) Go Back" at bounding box center [660, 109] width 863 height 38
copy div "Order (# OD44107)"
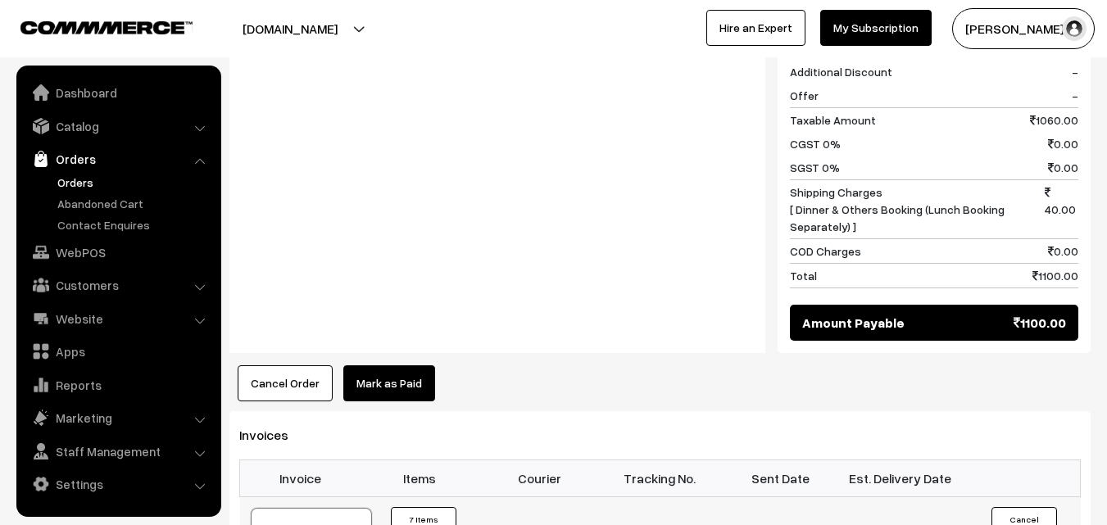
scroll to position [1393, 0]
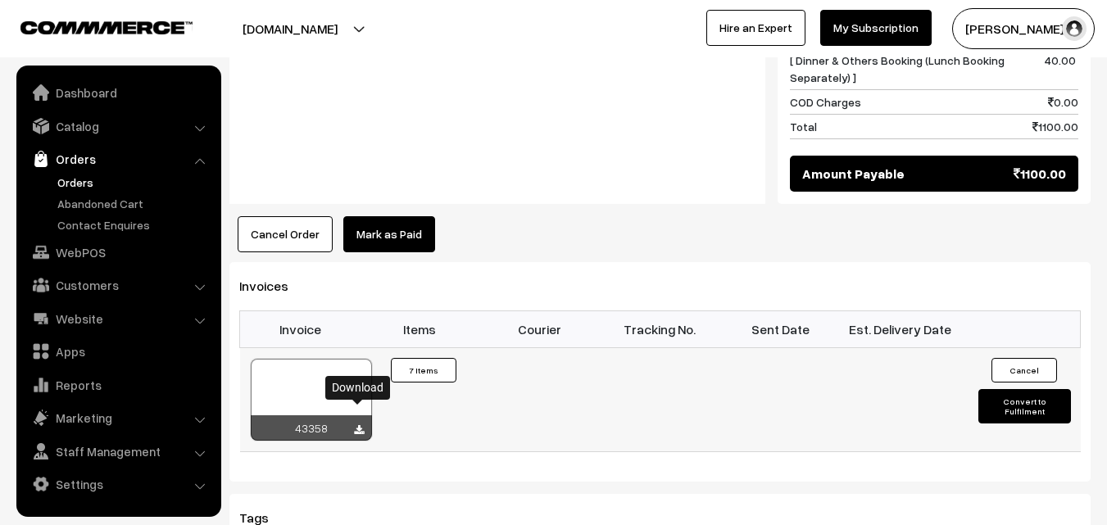
click at [359, 425] on icon at bounding box center [359, 430] width 10 height 11
click at [88, 181] on link "Orders" at bounding box center [134, 182] width 162 height 17
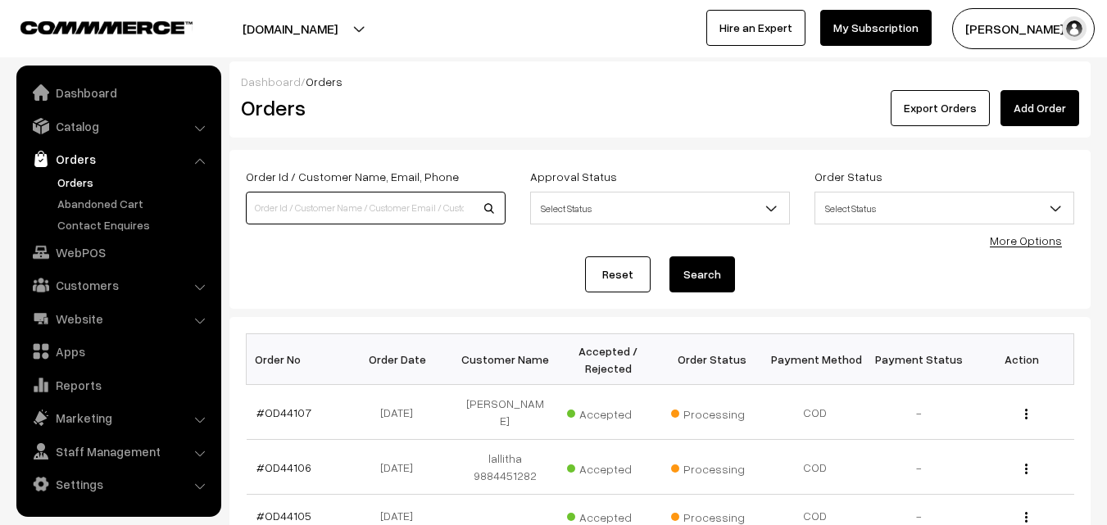
click at [283, 218] on input at bounding box center [376, 208] width 260 height 33
type input "44064"
click at [670, 257] on button "Search" at bounding box center [703, 275] width 66 height 36
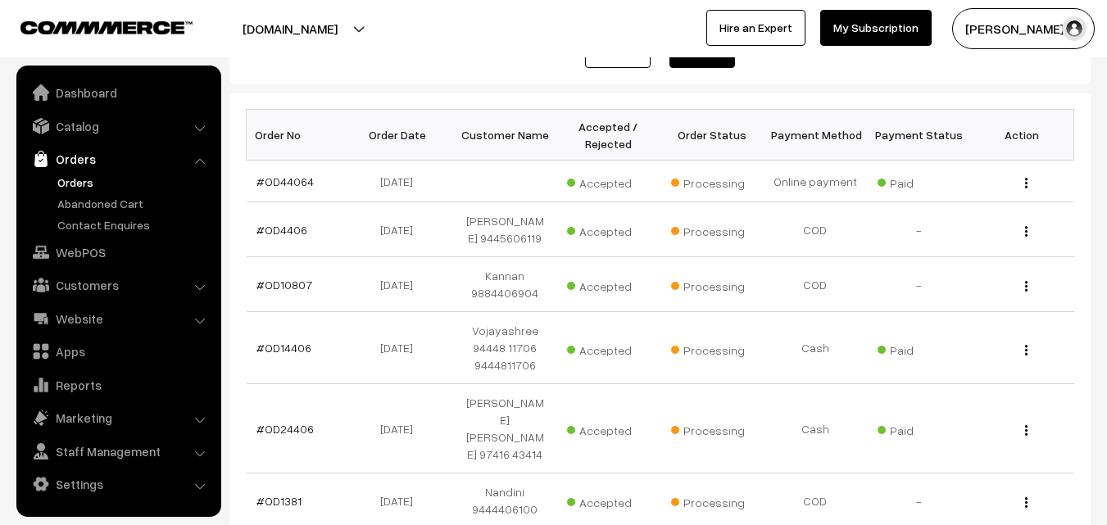
scroll to position [246, 0]
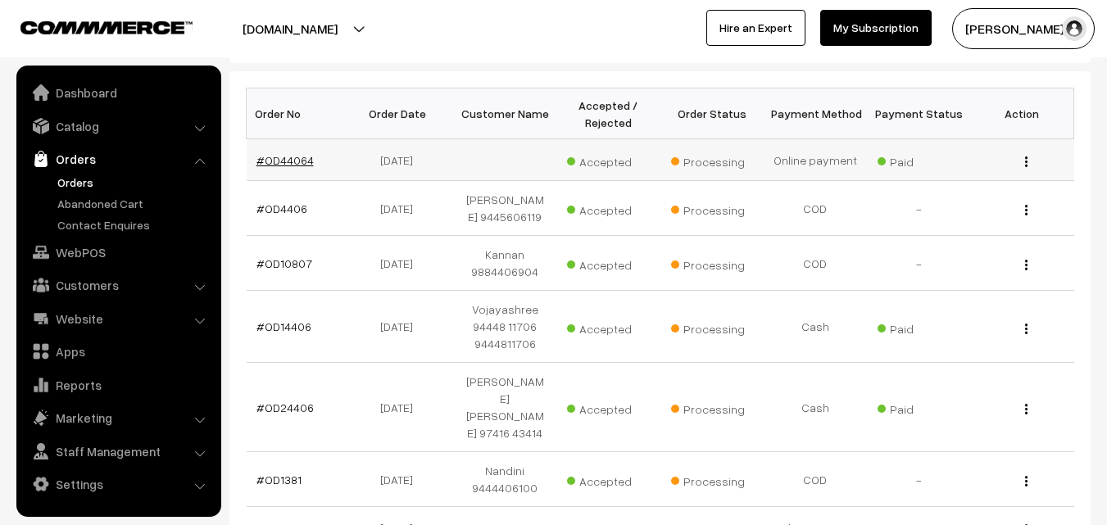
click at [292, 157] on link "#OD44064" at bounding box center [285, 160] width 57 height 14
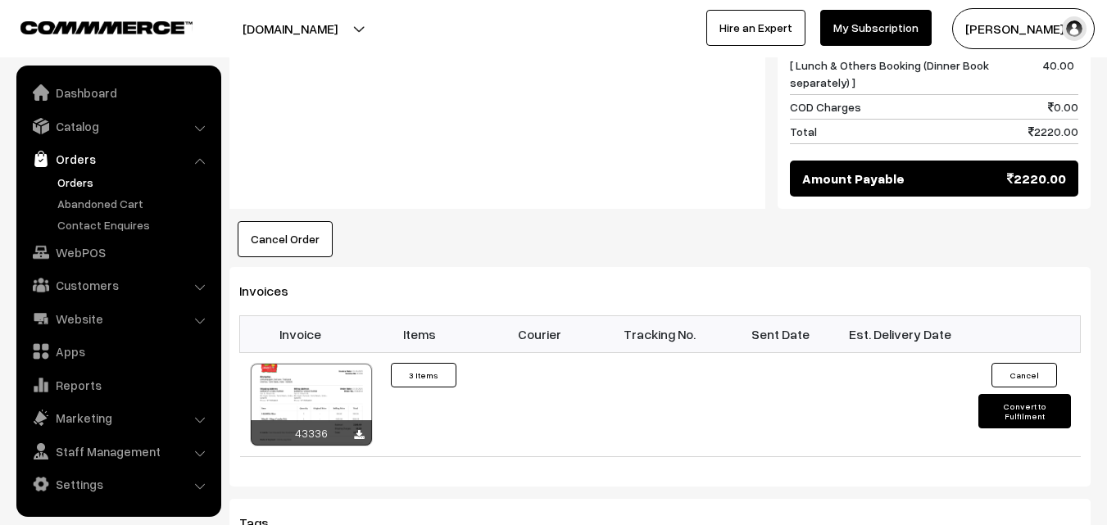
scroll to position [984, 0]
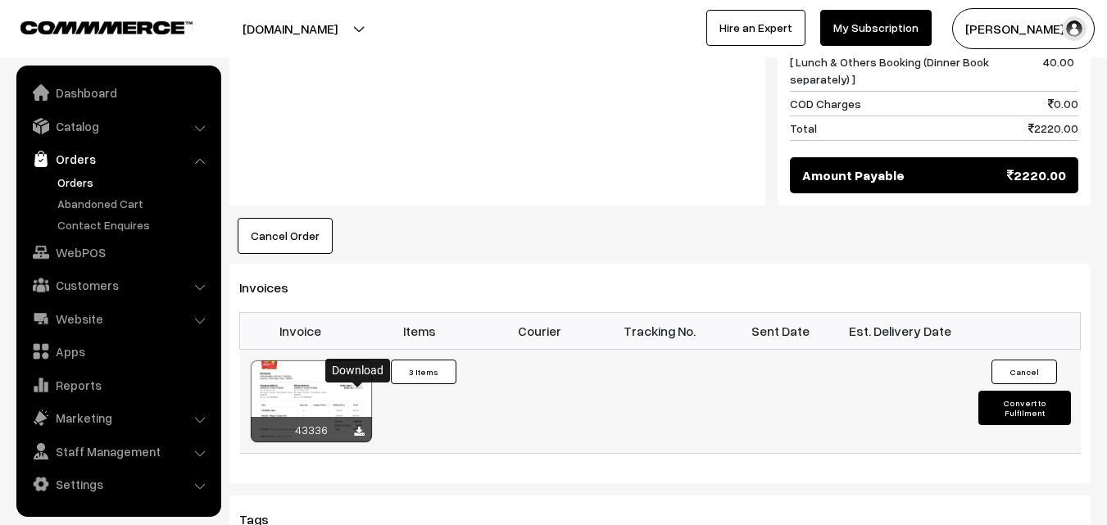
click at [359, 427] on icon at bounding box center [359, 432] width 10 height 11
click at [75, 179] on link "Orders" at bounding box center [134, 182] width 162 height 17
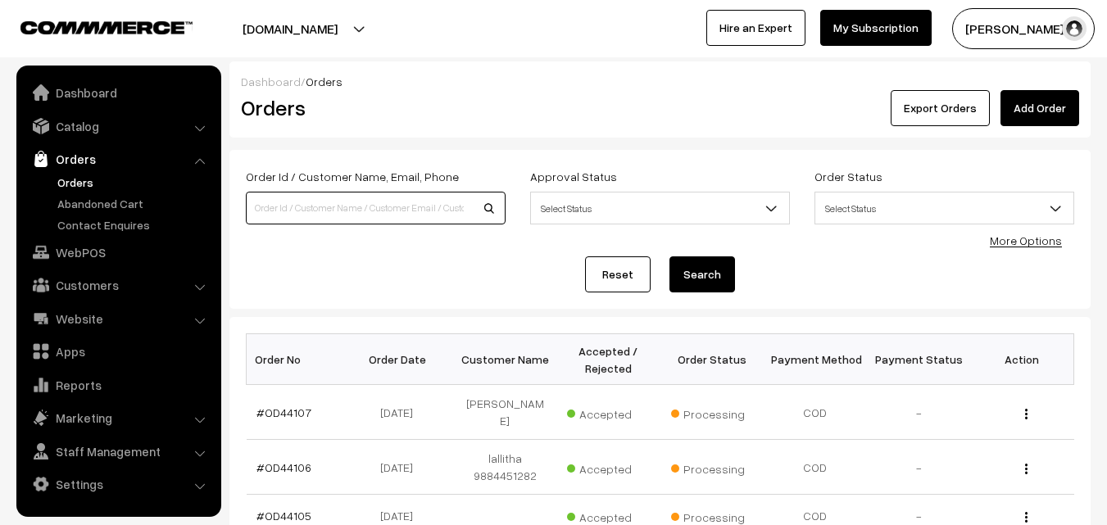
click at [306, 200] on input at bounding box center [376, 208] width 260 height 33
type input "42826"
click at [670, 257] on button "Search" at bounding box center [703, 275] width 66 height 36
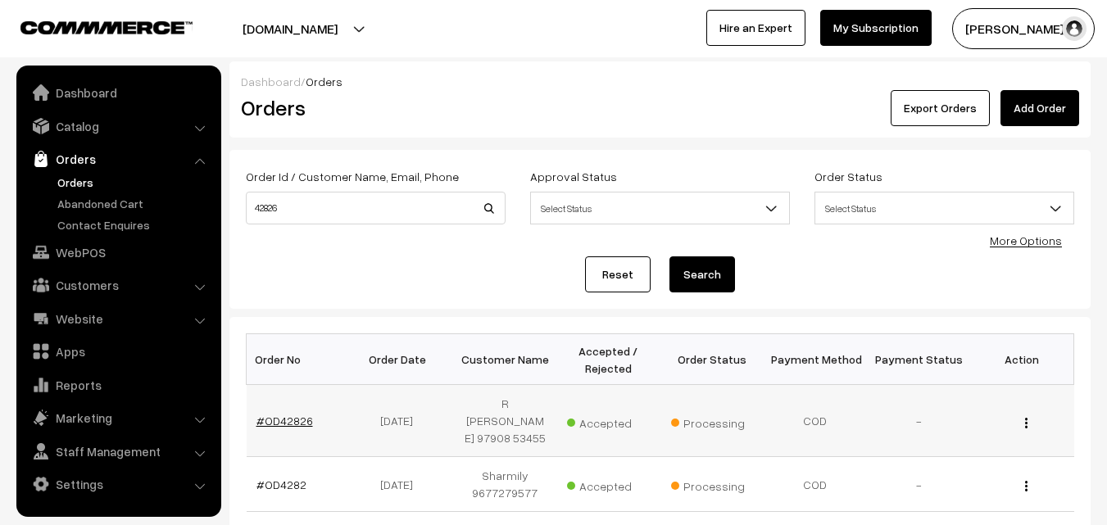
click at [302, 414] on link "#OD42826" at bounding box center [285, 421] width 57 height 14
click at [283, 210] on input "42826" at bounding box center [376, 208] width 260 height 33
type input "4"
click at [101, 289] on link "Customers" at bounding box center [117, 285] width 195 height 30
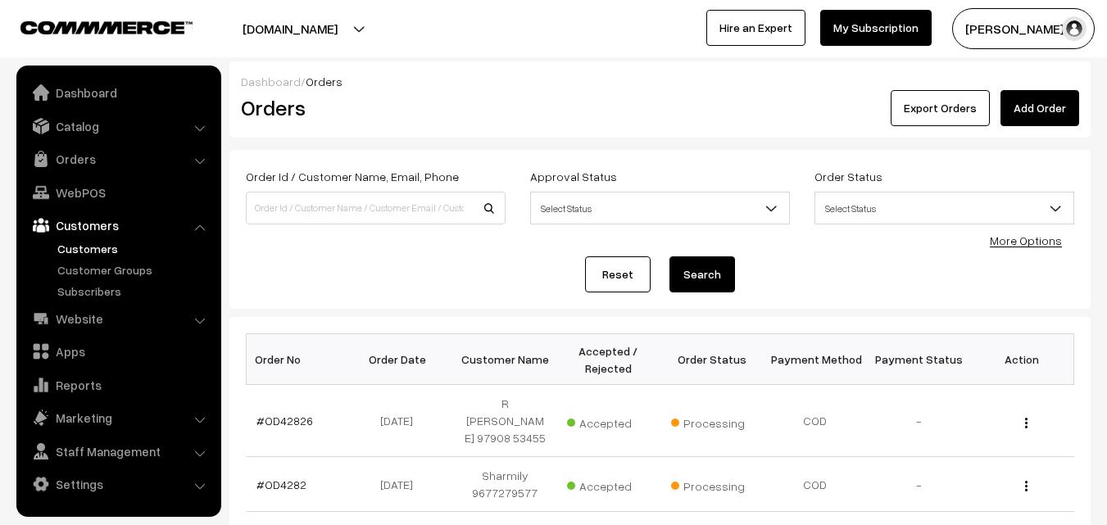
click at [90, 250] on link "Customers" at bounding box center [134, 248] width 162 height 17
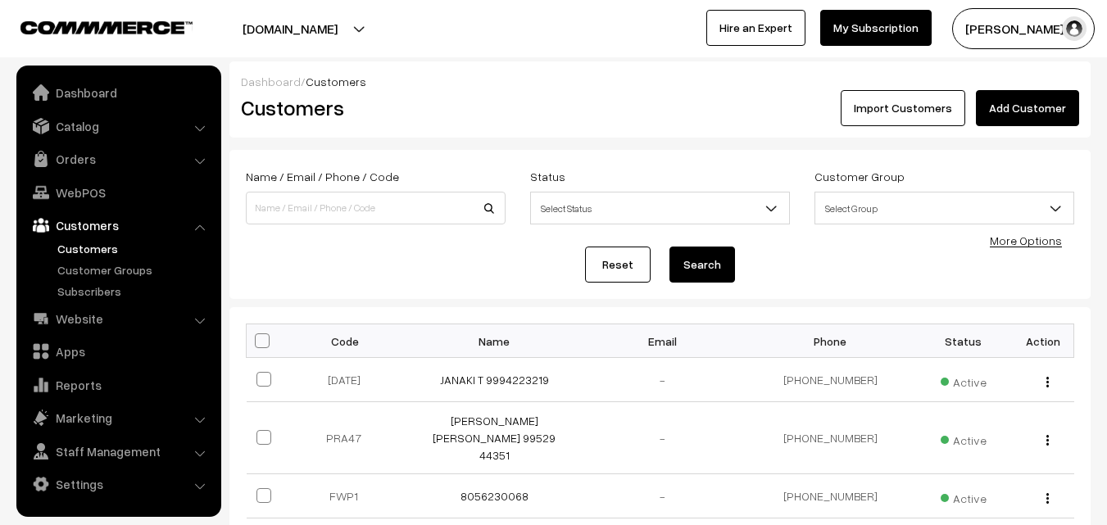
click at [379, 208] on input at bounding box center [376, 208] width 260 height 33
type input "9894404706"
click at [670, 247] on button "Search" at bounding box center [703, 265] width 66 height 36
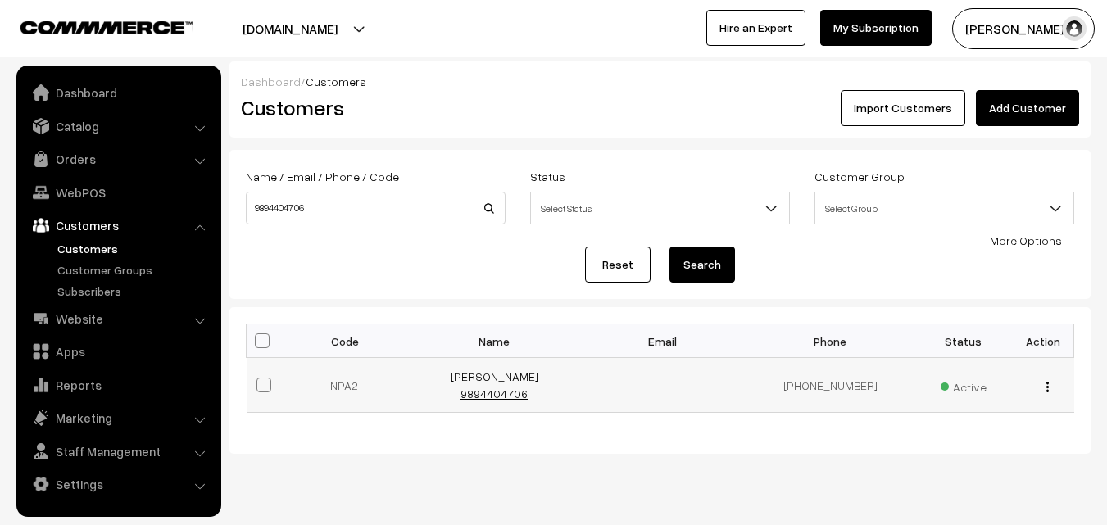
click at [477, 382] on link "[PERSON_NAME] 9894404706" at bounding box center [495, 385] width 88 height 31
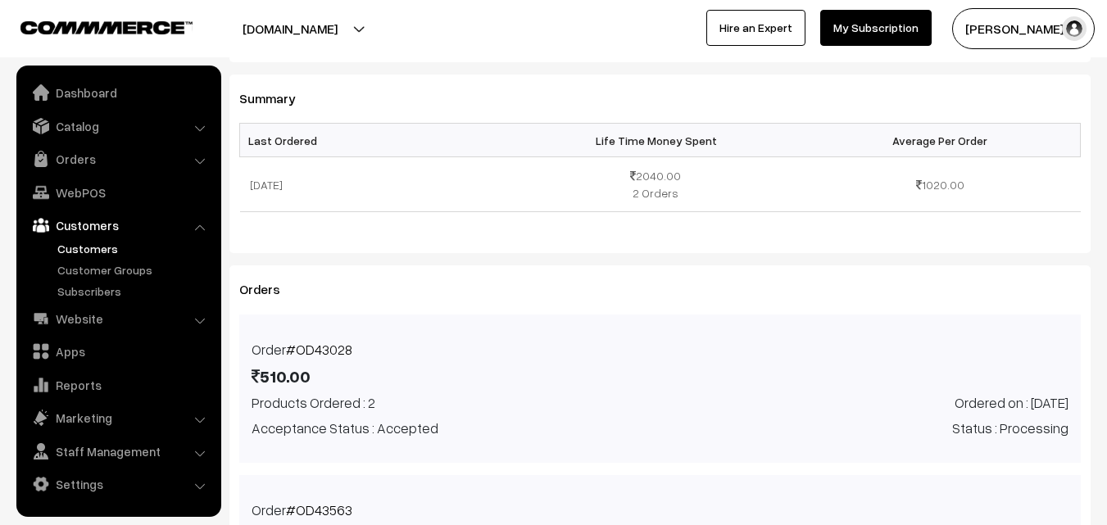
scroll to position [394, 0]
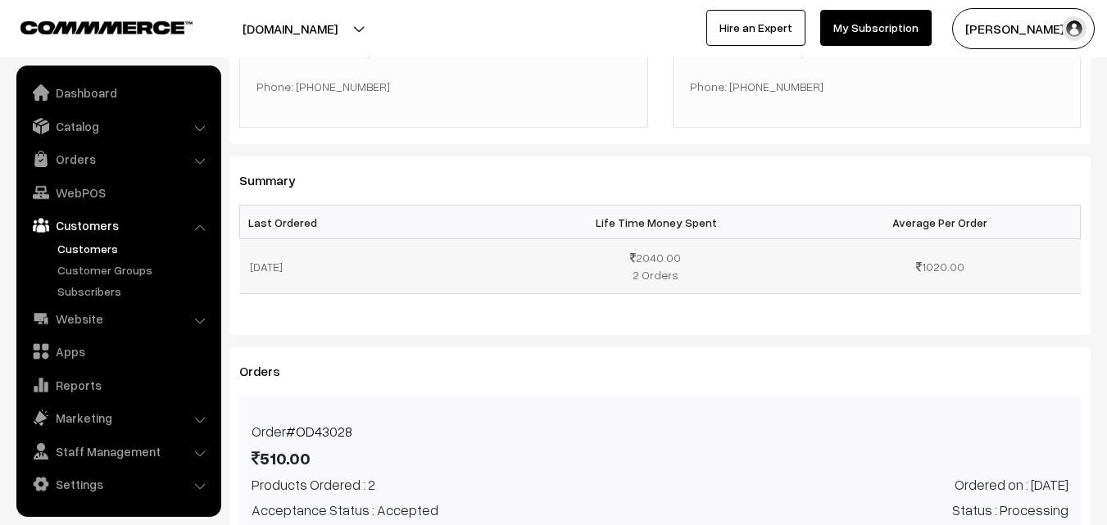
click at [274, 265] on td "[DATE]" at bounding box center [380, 266] width 280 height 55
click at [642, 263] on td "2040.00 2 Orders" at bounding box center [660, 266] width 280 height 55
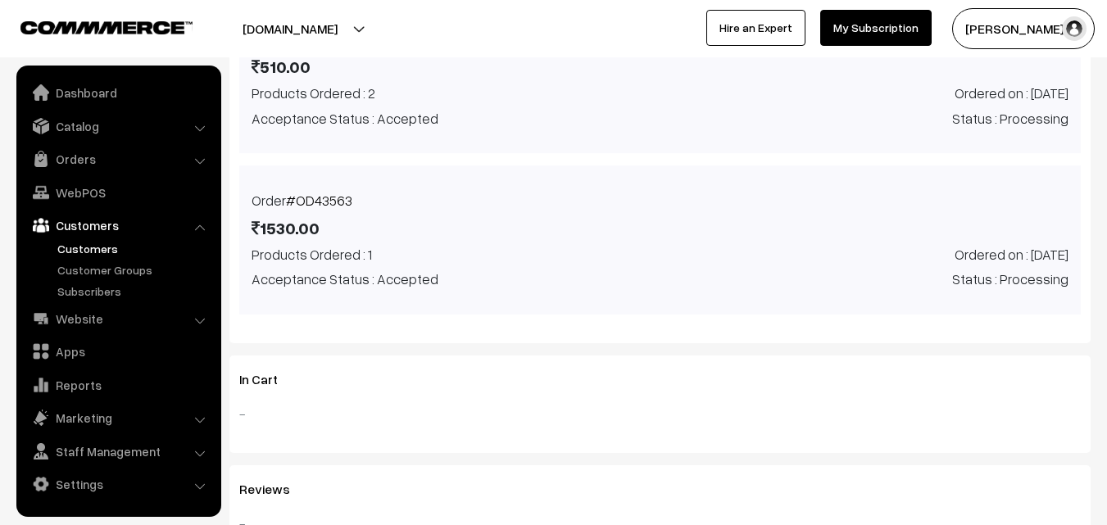
scroll to position [886, 0]
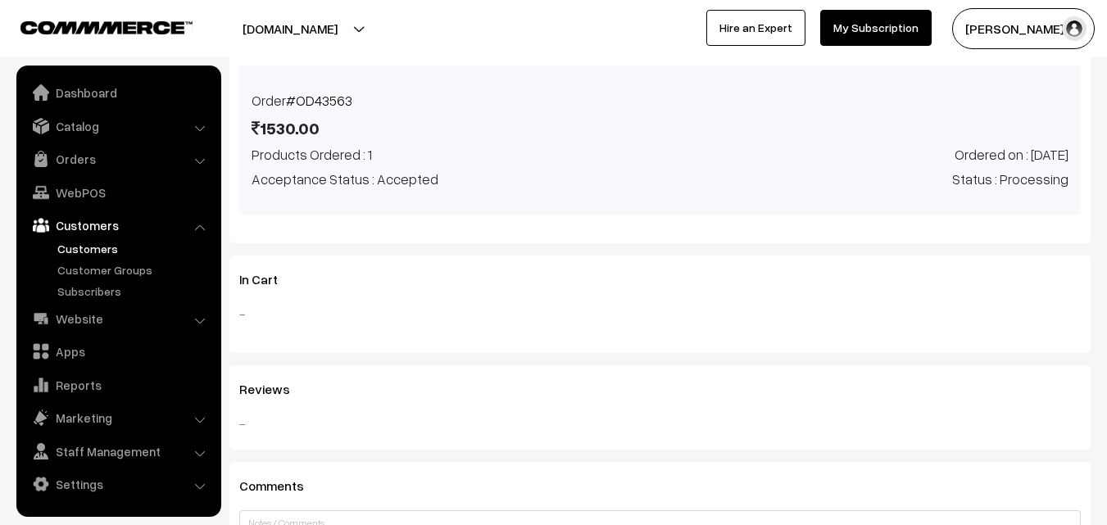
click at [293, 97] on link "#OD43563" at bounding box center [319, 100] width 66 height 17
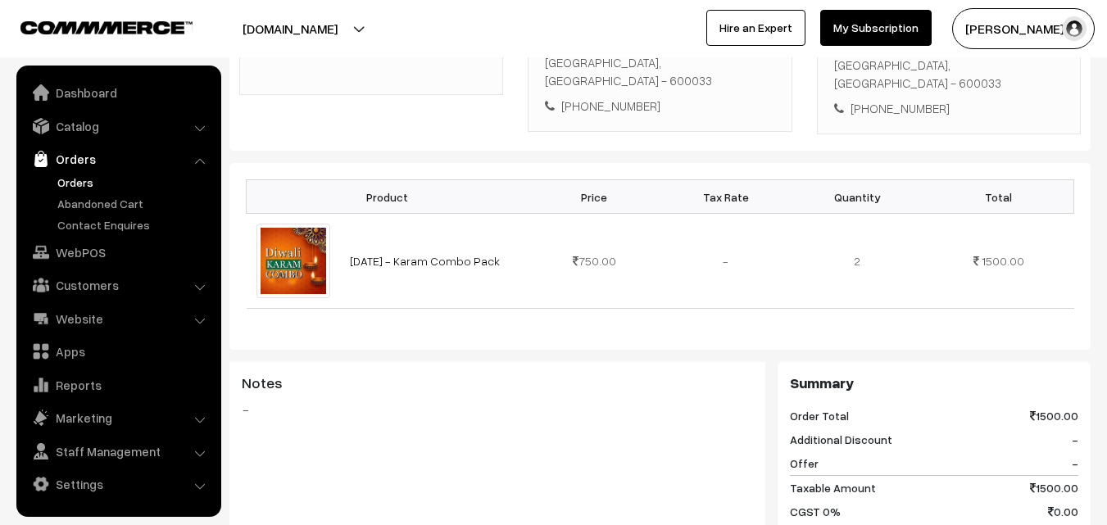
scroll to position [410, 0]
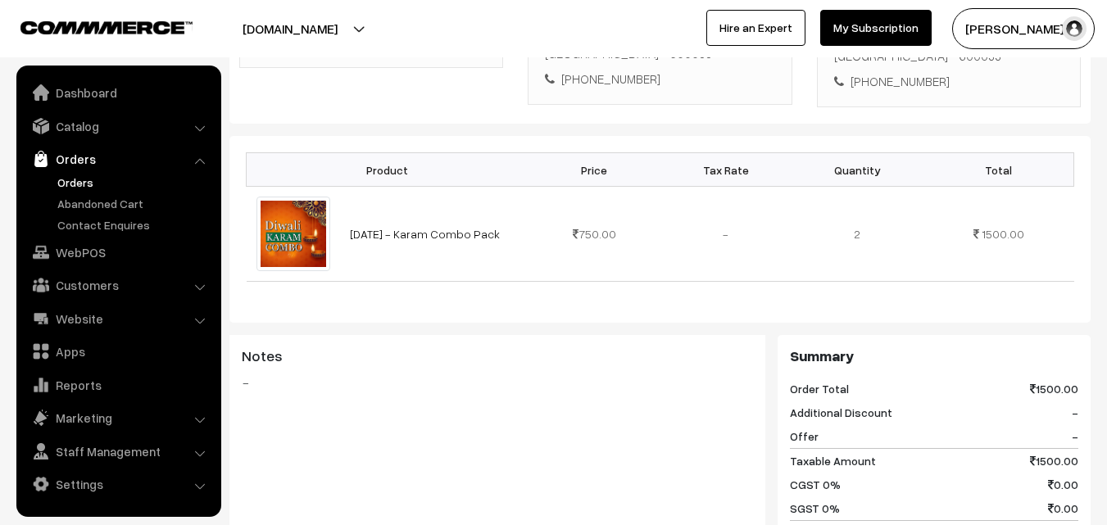
click at [68, 181] on link "Orders" at bounding box center [134, 182] width 162 height 17
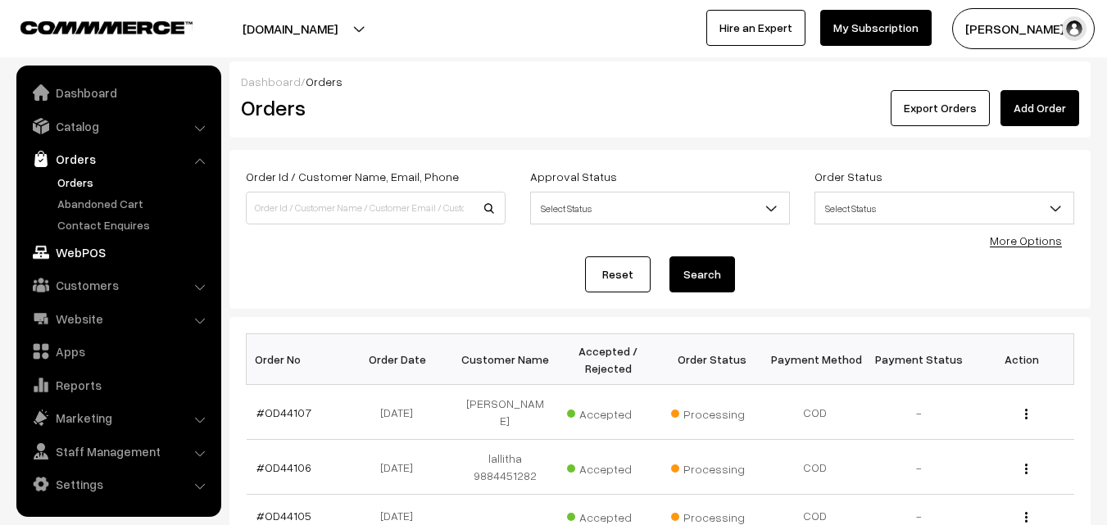
click at [79, 257] on link "WebPOS" at bounding box center [117, 253] width 195 height 30
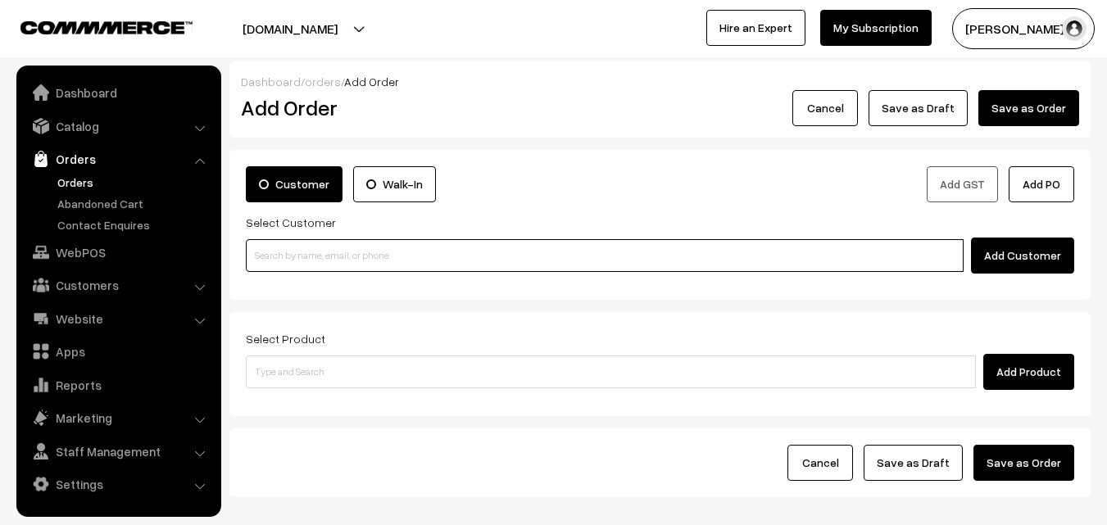
click at [337, 259] on input at bounding box center [605, 255] width 718 height 33
paste input "+91 97909 04418"
type input "N"
paste input "+91 97909 04418"
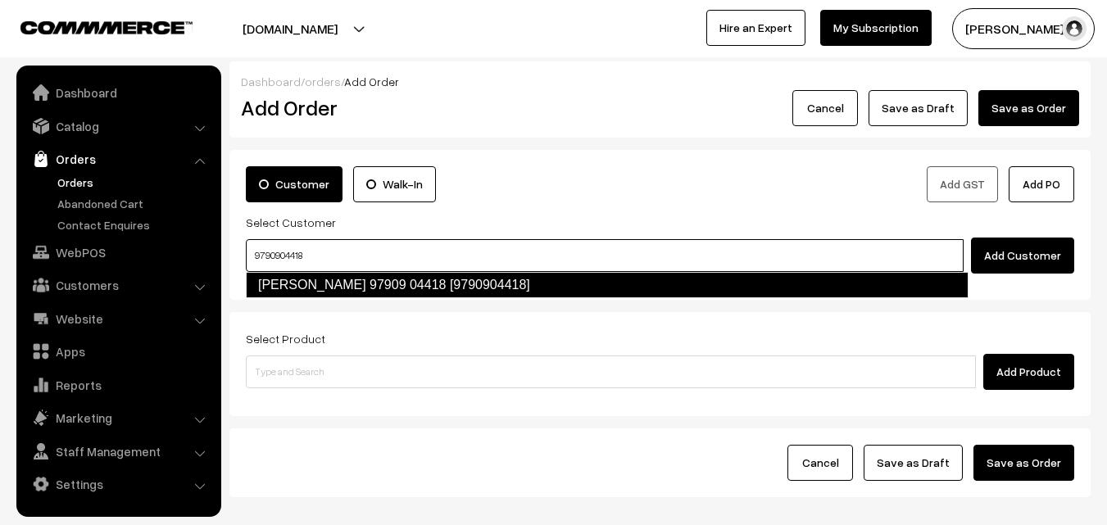
click at [298, 275] on link "Padma Narayanan 97909 04418 [9790904418]" at bounding box center [607, 285] width 723 height 26
type input "9790904418"
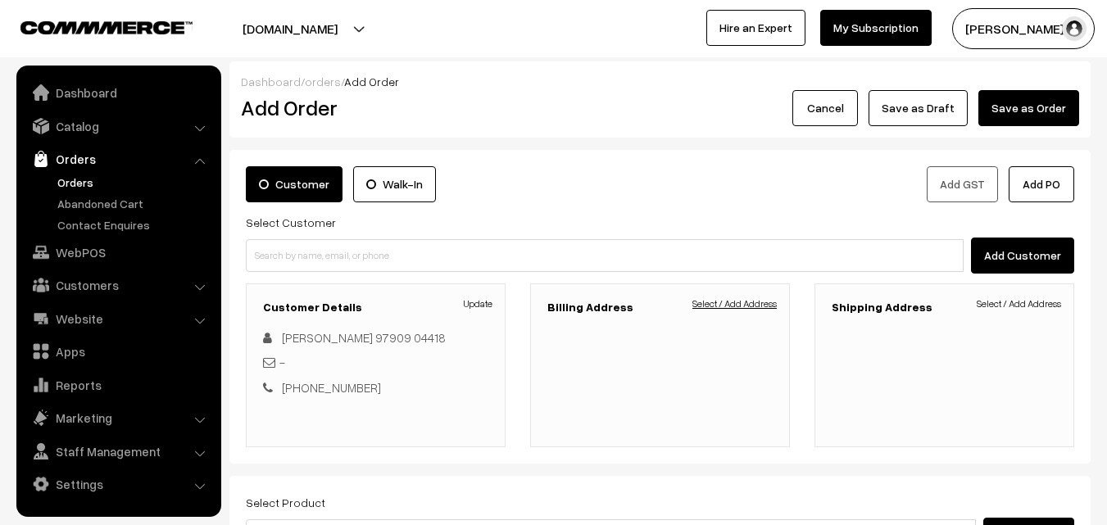
click at [764, 300] on link "Select / Add Address" at bounding box center [735, 304] width 84 height 15
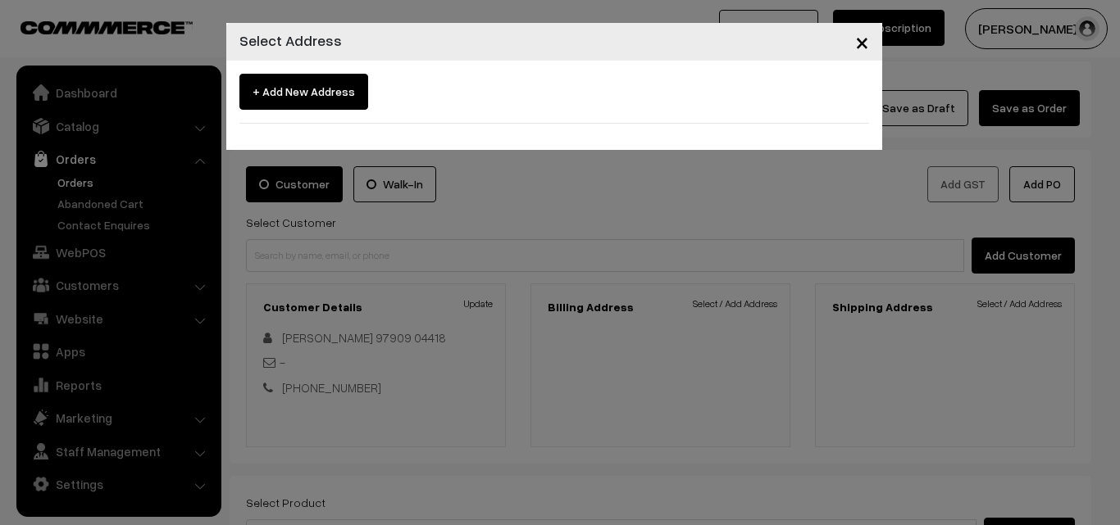
click at [864, 40] on span "×" at bounding box center [862, 41] width 14 height 30
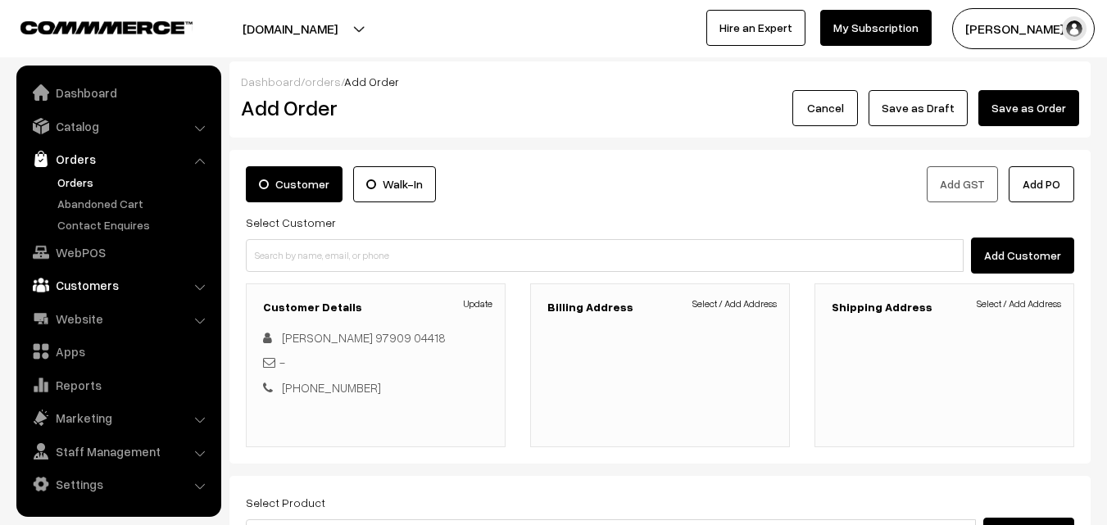
click at [98, 289] on link "Customers" at bounding box center [117, 285] width 195 height 30
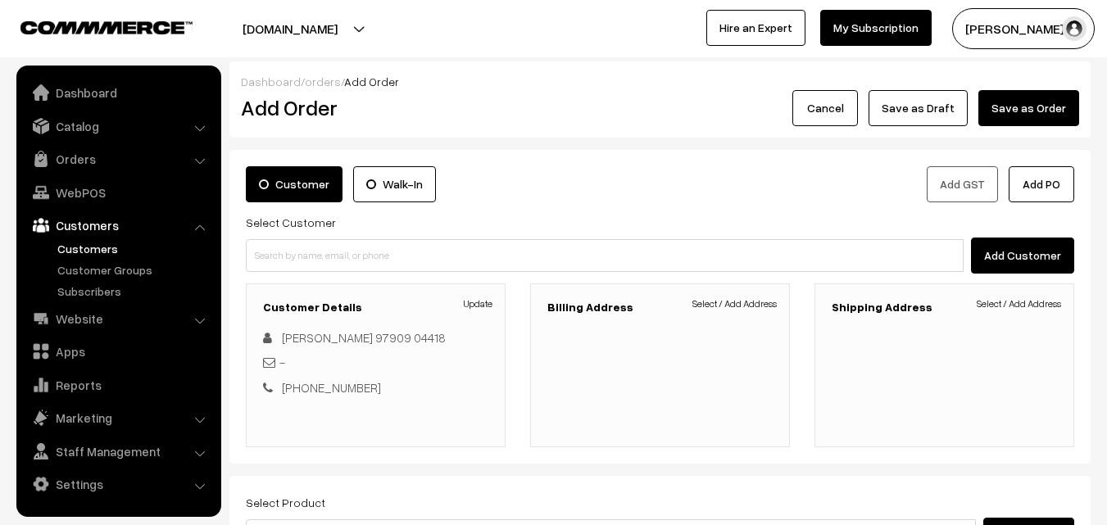
drag, startPoint x: 98, startPoint y: 249, endPoint x: 161, endPoint y: 255, distance: 62.6
click at [98, 250] on link "Customers" at bounding box center [134, 248] width 162 height 17
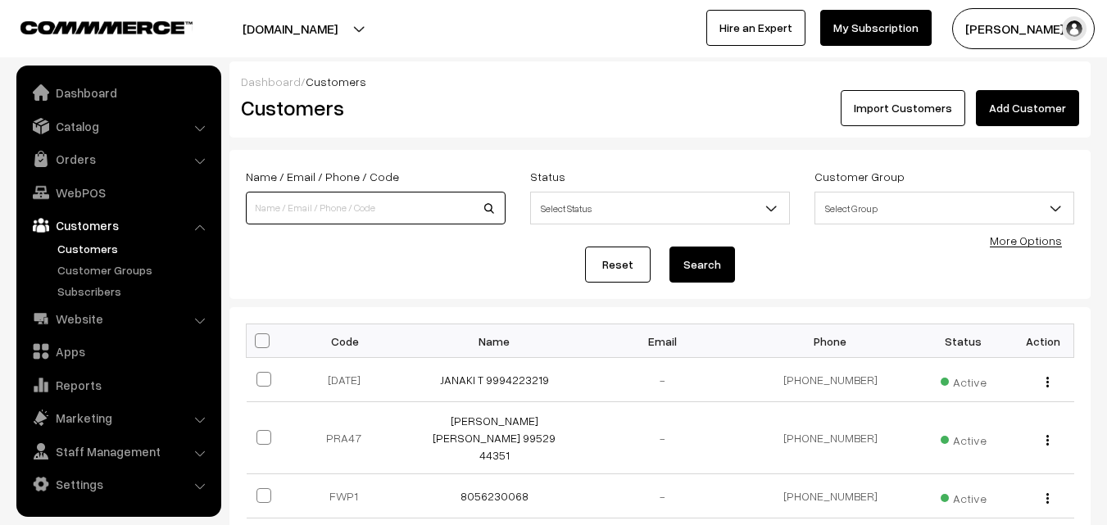
click at [406, 214] on input at bounding box center [376, 208] width 260 height 33
paste input "[PHONE_NUMBER]"
type input "9790904418"
click at [670, 247] on button "Search" at bounding box center [703, 265] width 66 height 36
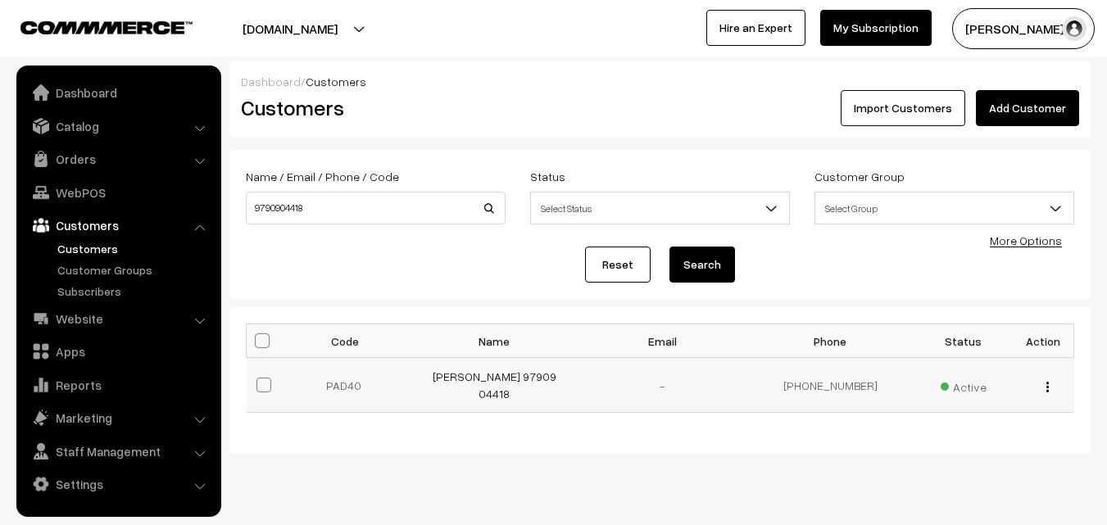
click at [469, 384] on td "[PERSON_NAME] 97909 04418" at bounding box center [495, 385] width 168 height 55
click at [476, 382] on link "[PERSON_NAME] 97909 04418" at bounding box center [495, 385] width 124 height 31
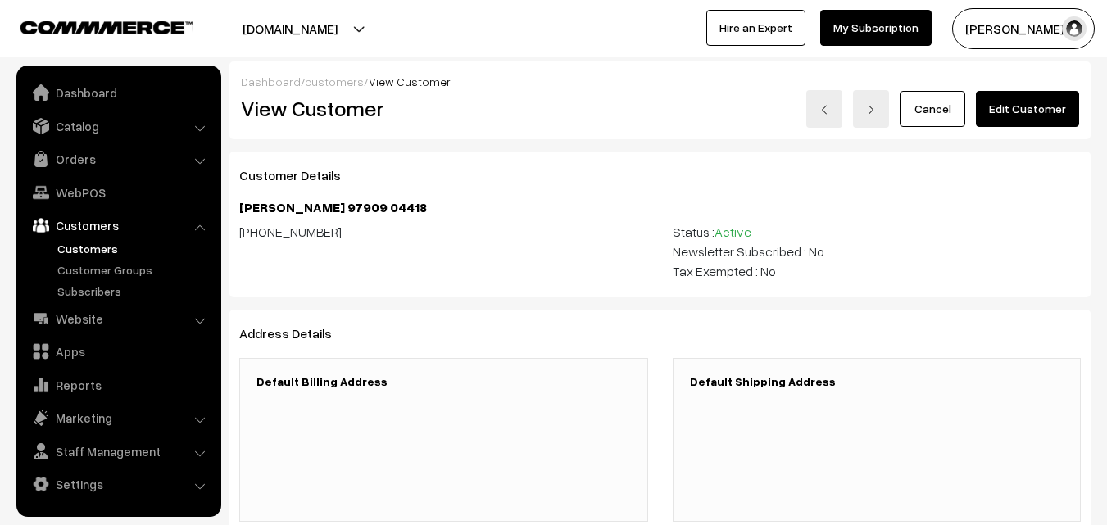
click at [1023, 113] on link "Edit Customer" at bounding box center [1027, 109] width 103 height 36
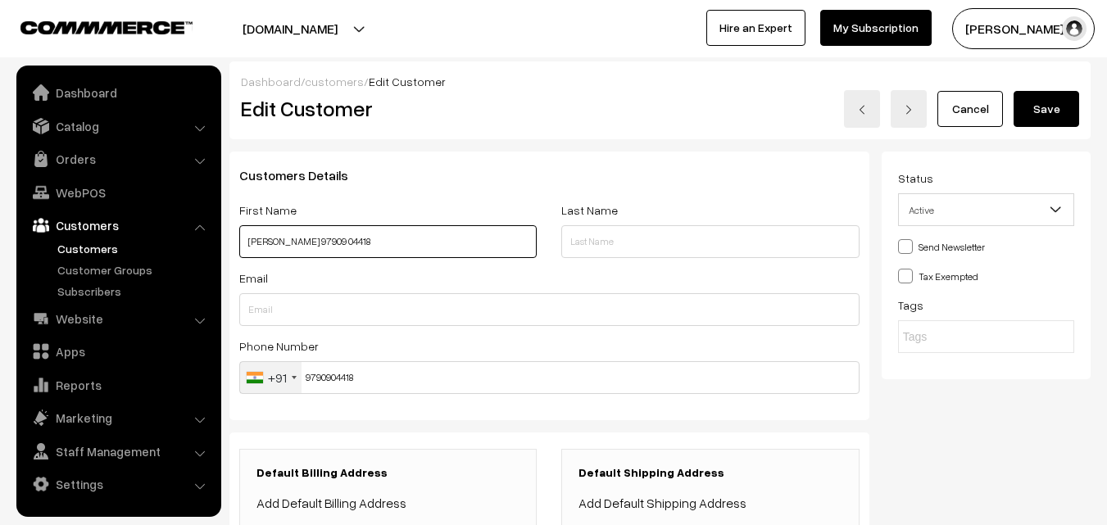
click at [248, 243] on input "[PERSON_NAME] 97909 04418" at bounding box center [388, 241] width 298 height 33
click at [394, 499] on link "Add Default Billing Address" at bounding box center [332, 503] width 150 height 16
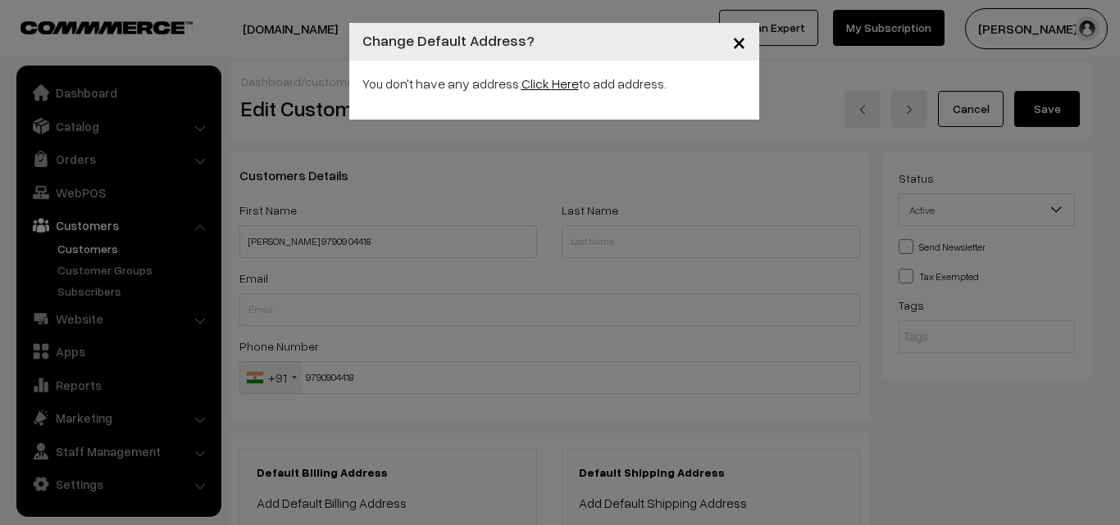
click at [564, 84] on link "Click Here" at bounding box center [549, 83] width 57 height 16
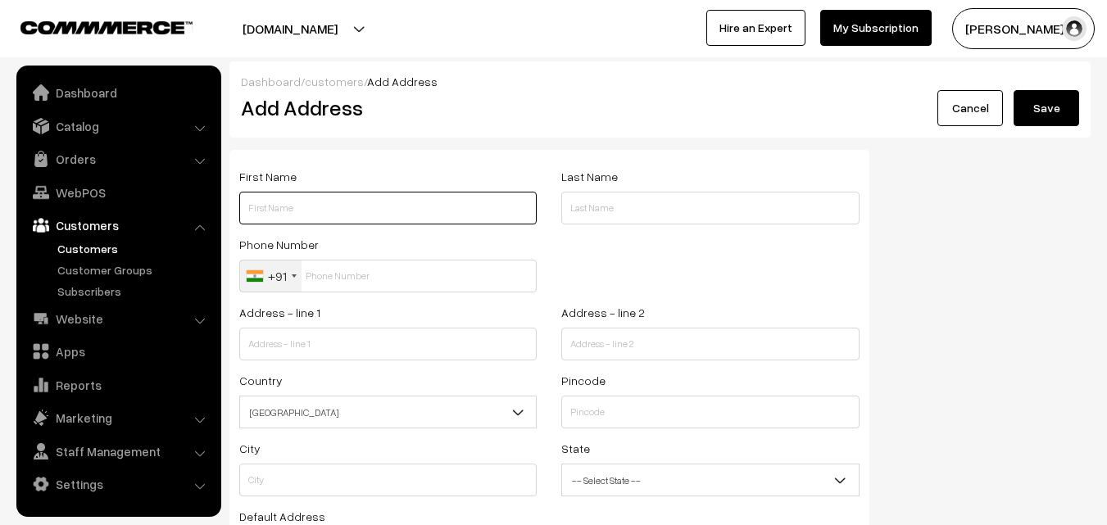
click at [411, 211] on input "text" at bounding box center [388, 208] width 298 height 33
paste input "[PERSON_NAME] 97909 04418"
click at [355, 211] on input "[PERSON_NAME] 97909 04418" at bounding box center [388, 208] width 298 height 33
drag, startPoint x: 327, startPoint y: 206, endPoint x: 397, endPoint y: 207, distance: 69.7
click at [397, 207] on input "[PERSON_NAME] 9790904418" at bounding box center [388, 208] width 298 height 33
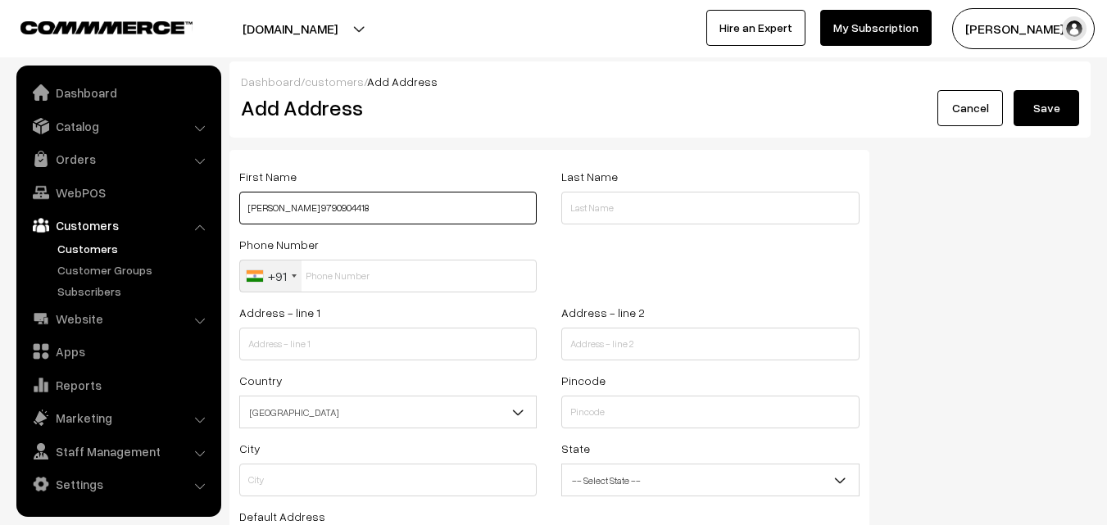
type input "[PERSON_NAME] 9790904418"
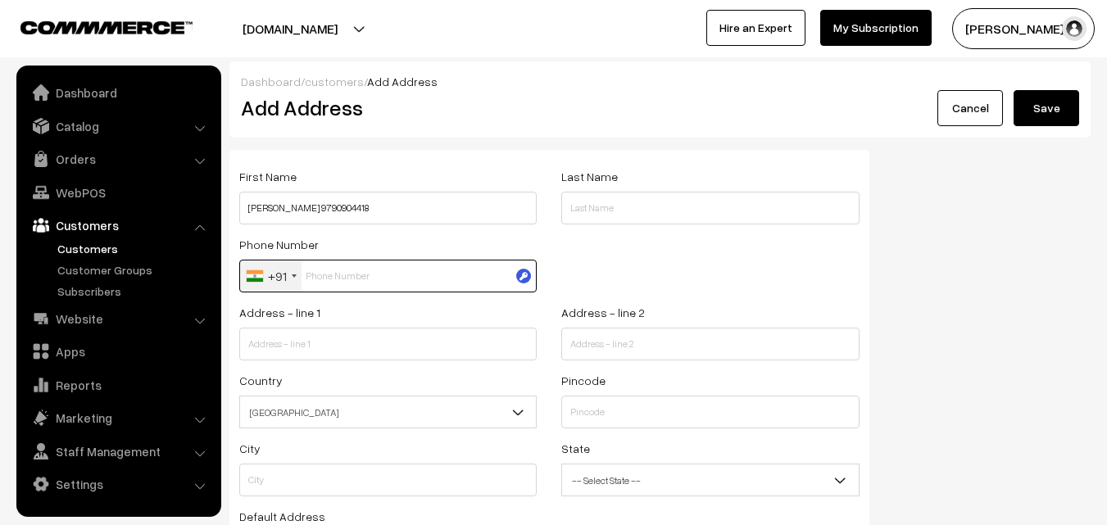
click at [378, 276] on input "text" at bounding box center [388, 276] width 298 height 33
paste input "9790904418"
type input "9790904418"
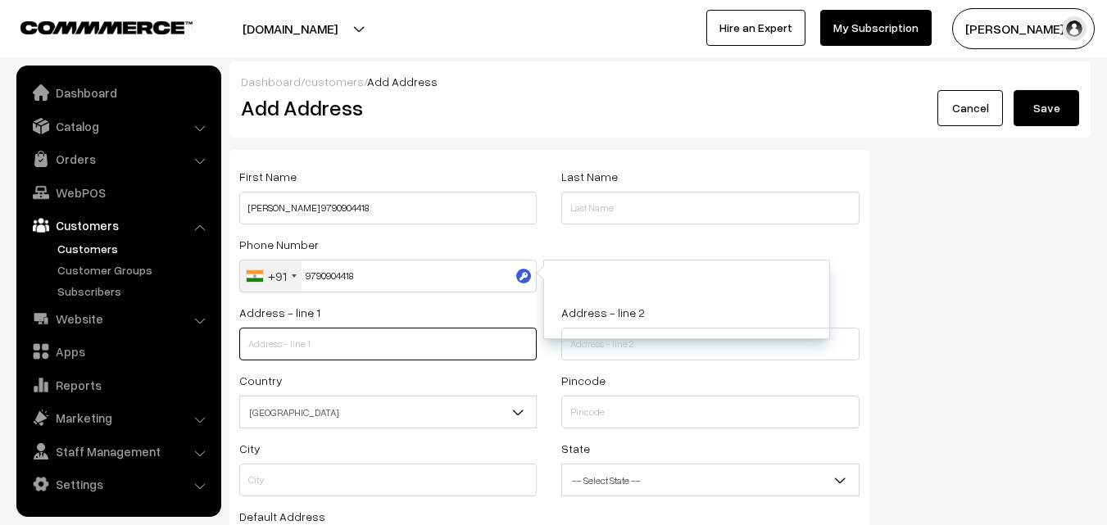
click at [374, 344] on input "text" at bounding box center [388, 344] width 298 height 33
paste input "F1 Saradha flats 40th street"
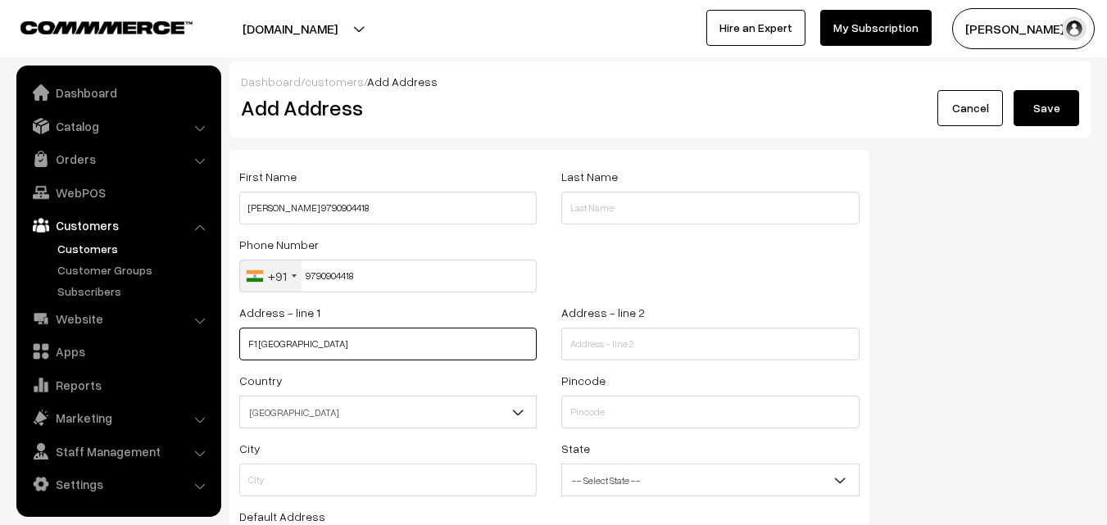
type input "F1 Saradha flats 40th street"
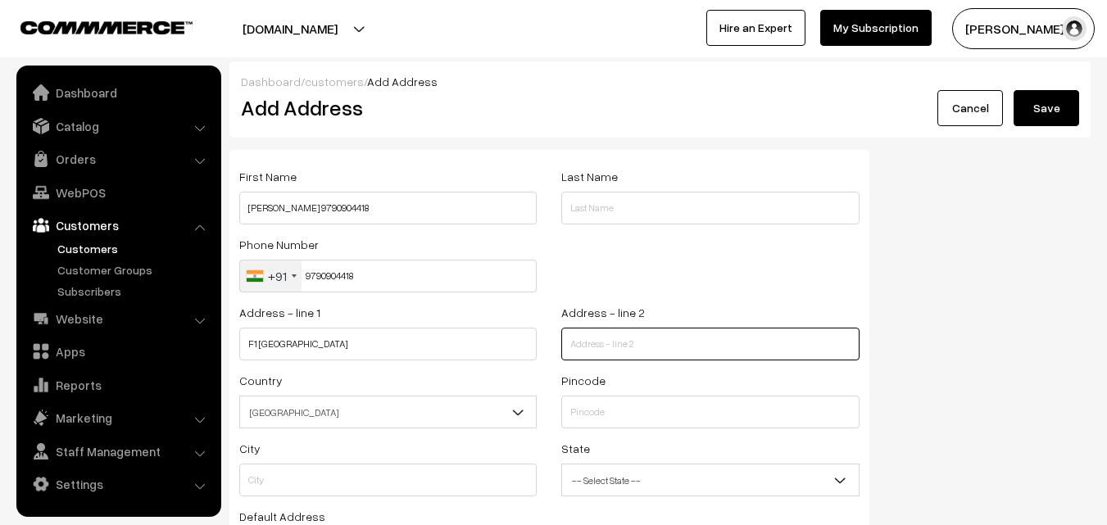
click at [629, 345] on input "text" at bounding box center [710, 344] width 298 height 33
paste input "Nanganallur"
type input "Nanganallur"
click at [416, 396] on span "India" at bounding box center [388, 412] width 298 height 33
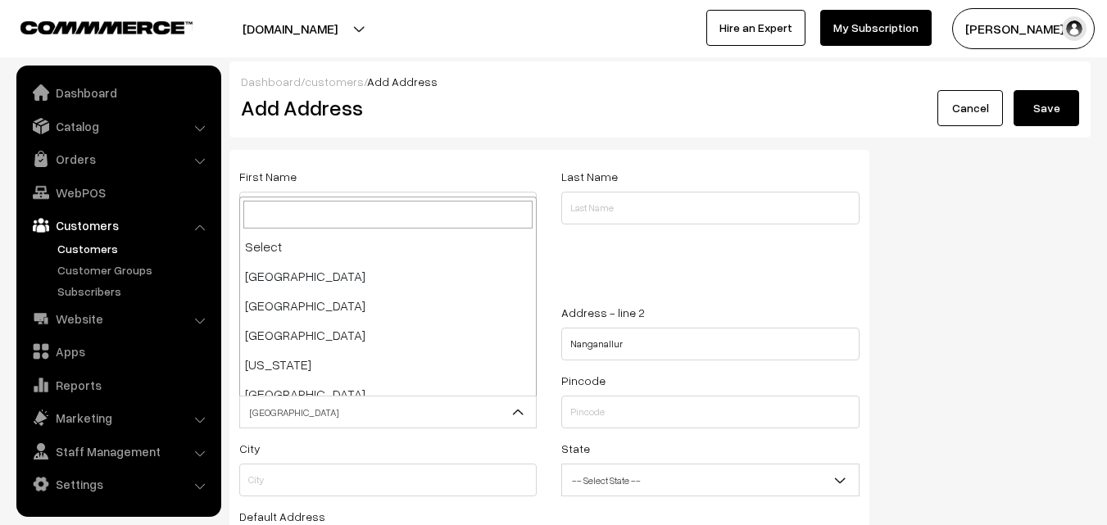
scroll to position [2862, 0]
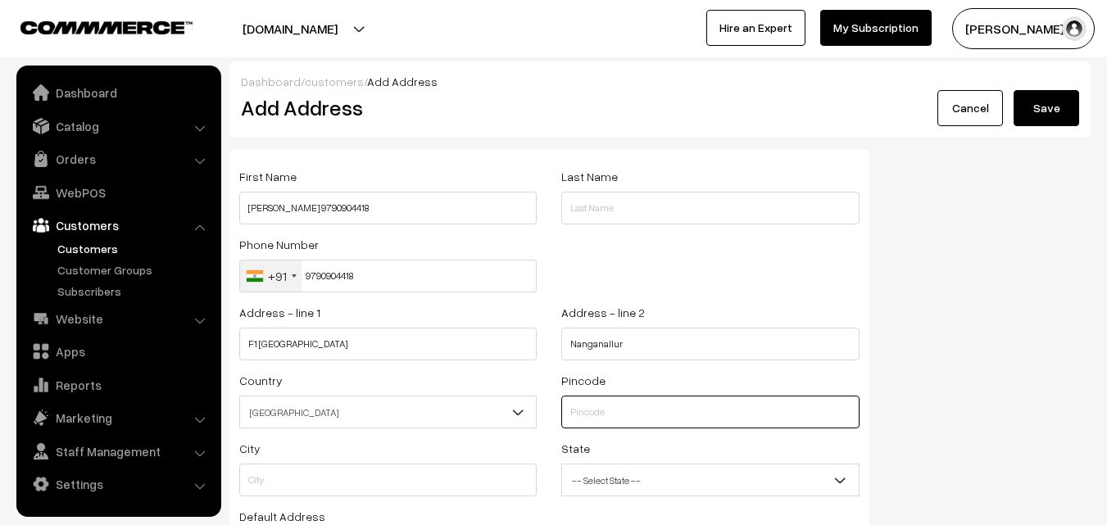
click at [629, 407] on input "text" at bounding box center [710, 412] width 298 height 33
type input "600061"
type input "Kanchipuram"
select select "Tamil Nadu"
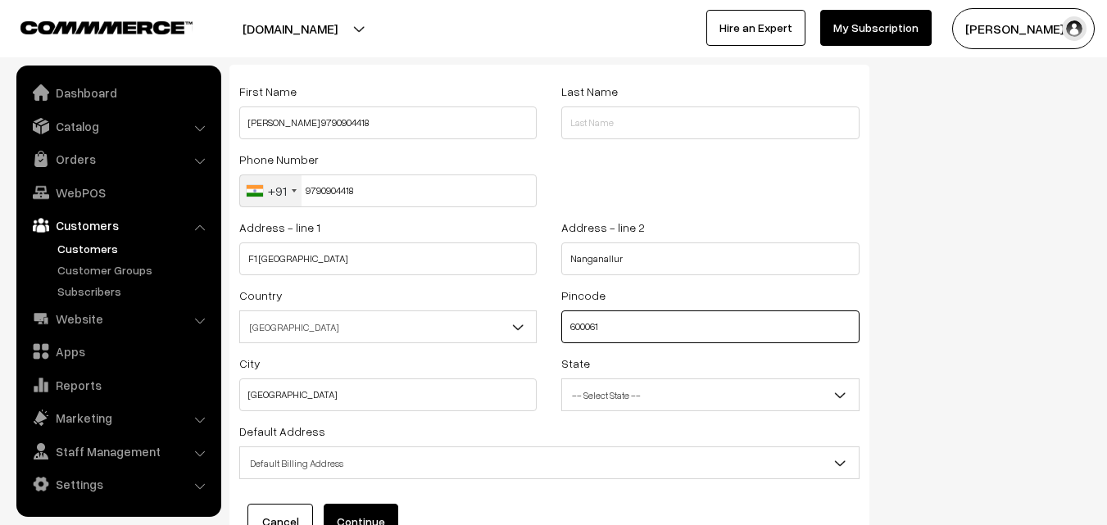
scroll to position [164, 0]
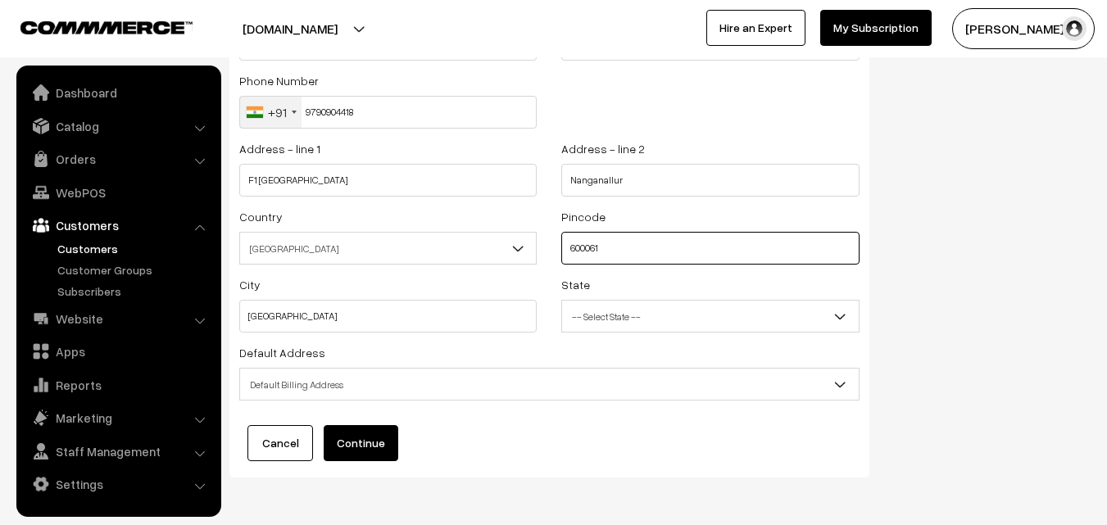
type input "600061"
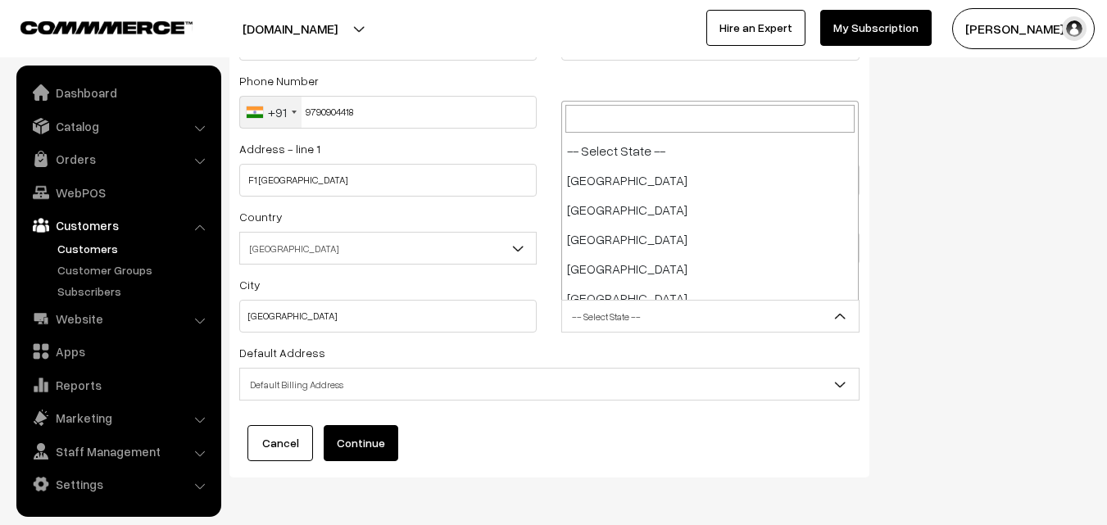
click at [779, 320] on span "-- Select State --" at bounding box center [710, 316] width 296 height 29
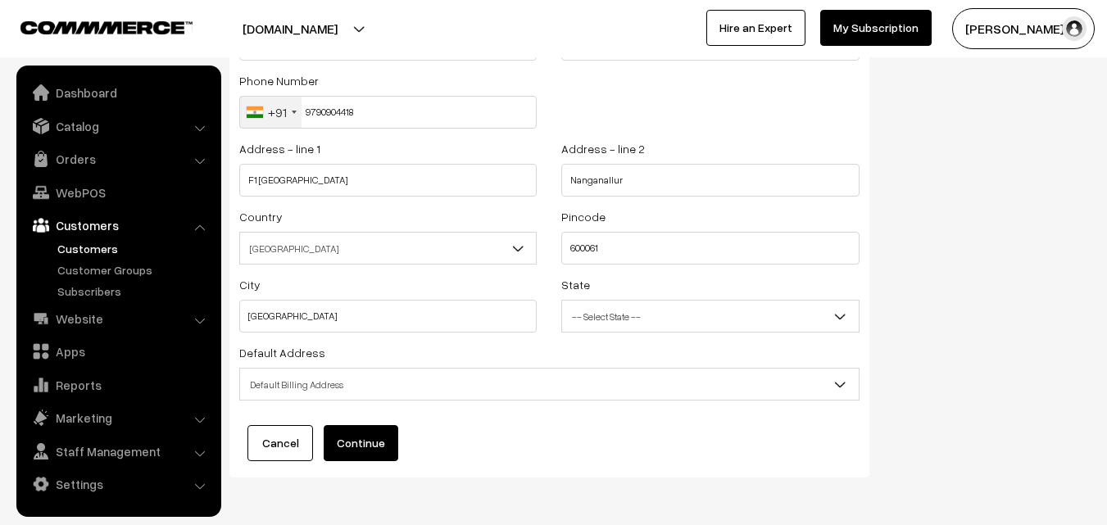
click at [528, 382] on span "Default Billing Address" at bounding box center [549, 384] width 619 height 29
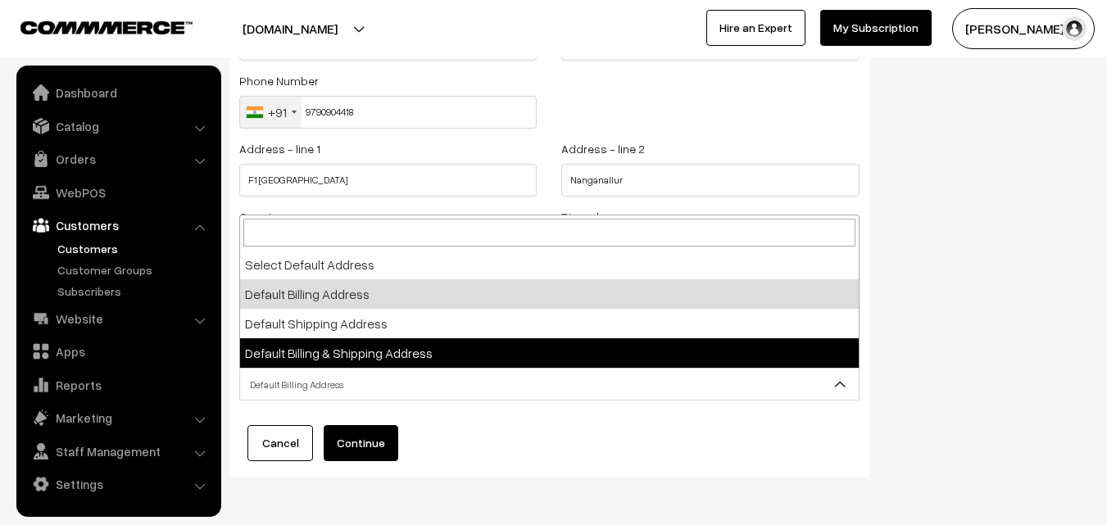
select select "3"
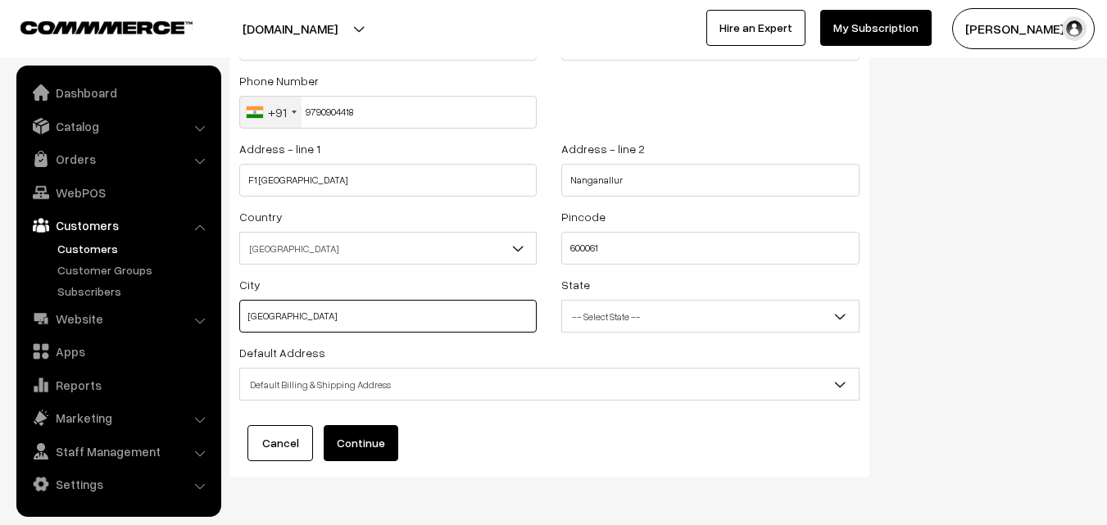
click at [400, 316] on input "Kanchipuram" at bounding box center [388, 316] width 298 height 33
type input "K"
type input "Chennai"
click at [385, 439] on button "Continue" at bounding box center [361, 443] width 75 height 36
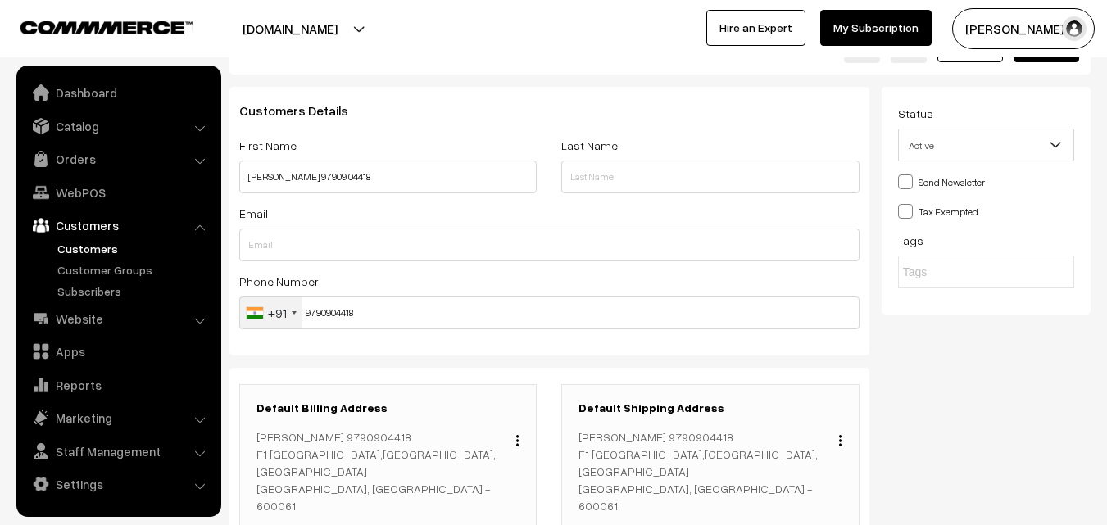
scroll to position [19, 0]
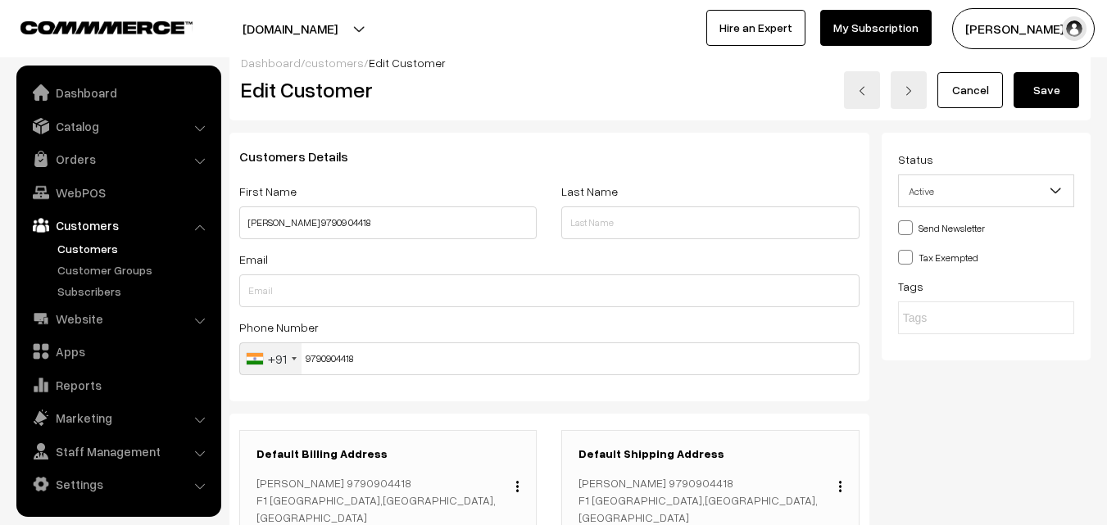
click at [1049, 93] on button "Save" at bounding box center [1047, 90] width 66 height 36
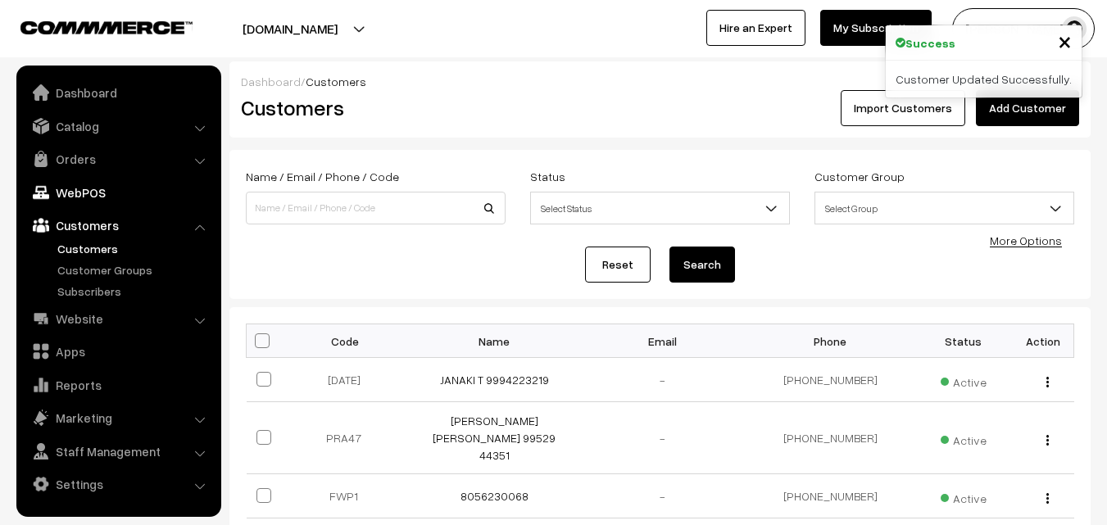
click at [75, 198] on link "WebPOS" at bounding box center [117, 193] width 195 height 30
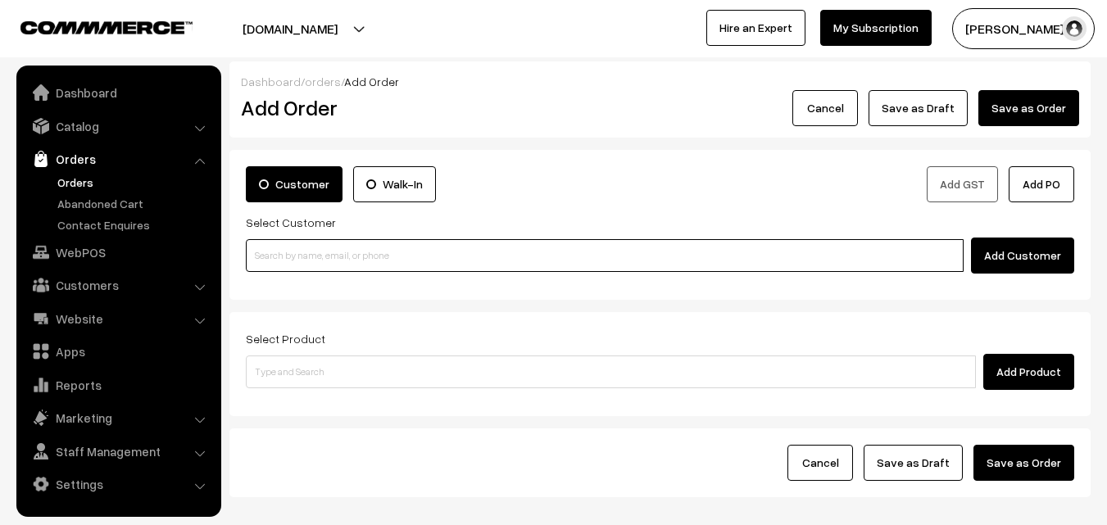
click at [313, 261] on input at bounding box center [605, 255] width 718 height 33
paste input "+91 97909 04418"
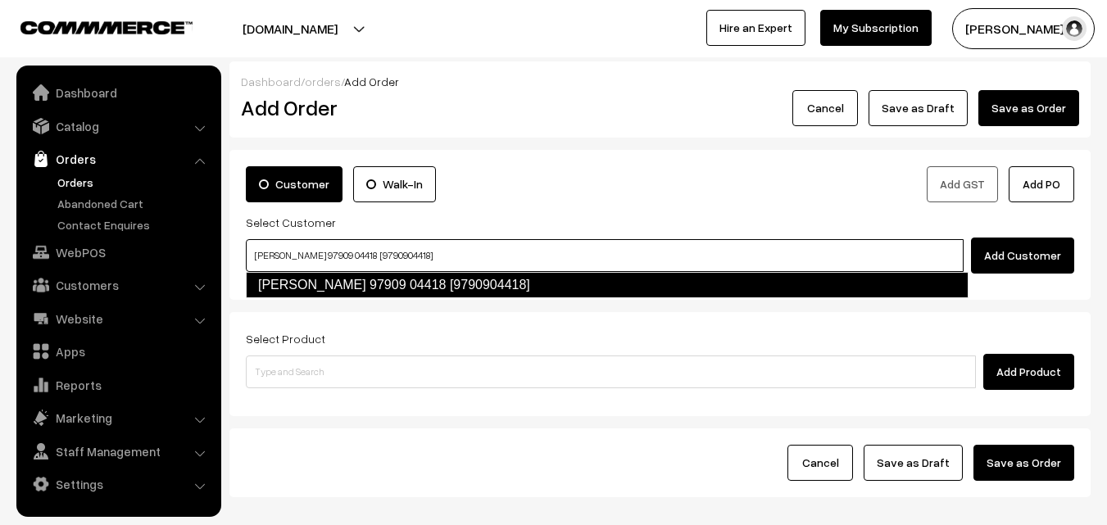
type input "Padma Narayanan 97909 04418 [9790904418]"
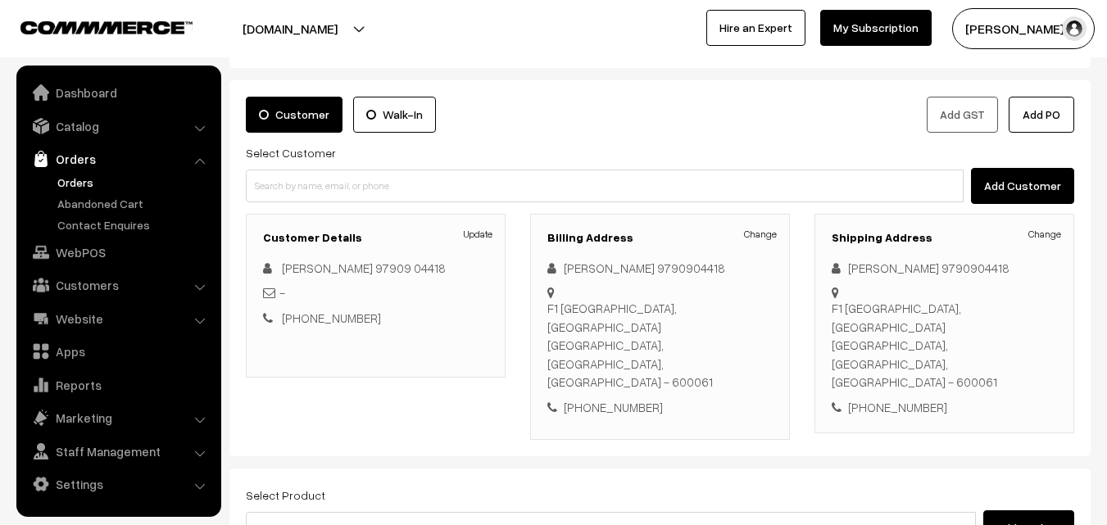
scroll to position [164, 0]
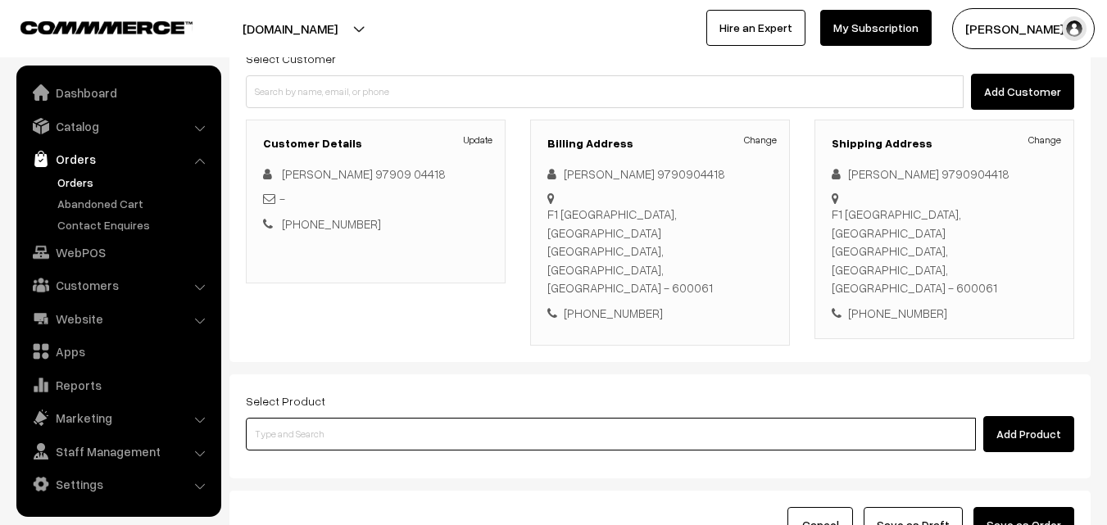
click at [601, 418] on input at bounding box center [611, 434] width 730 height 33
type input "Diwali - Laddu"
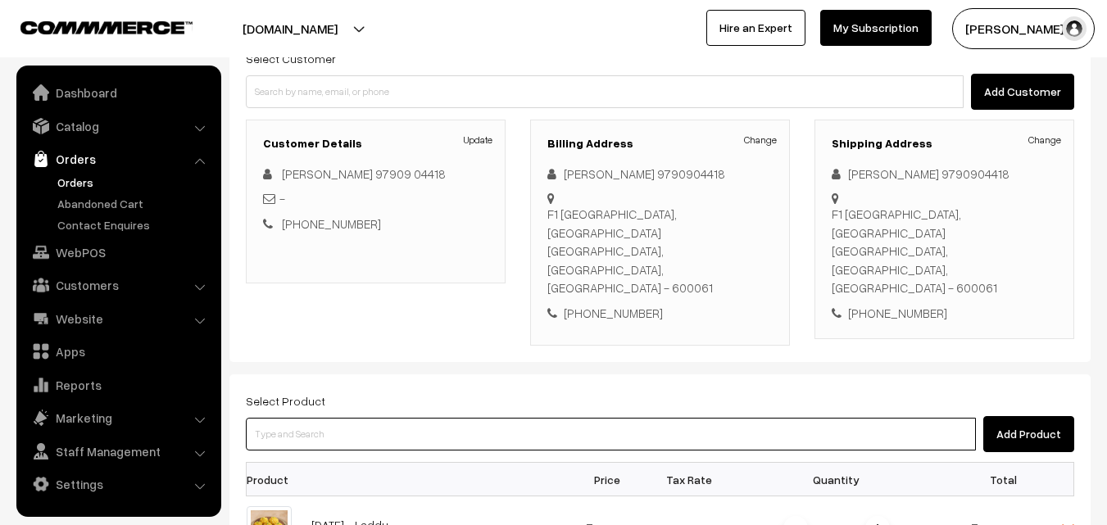
click at [495, 418] on input at bounding box center [611, 434] width 730 height 33
type input "Diwali - 2 Suttu Murukku"
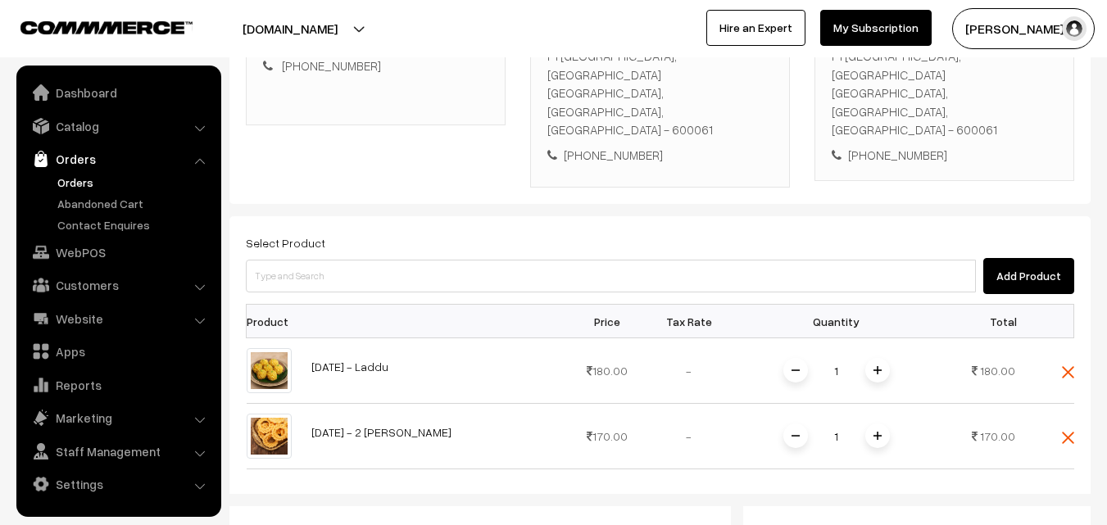
scroll to position [328, 0]
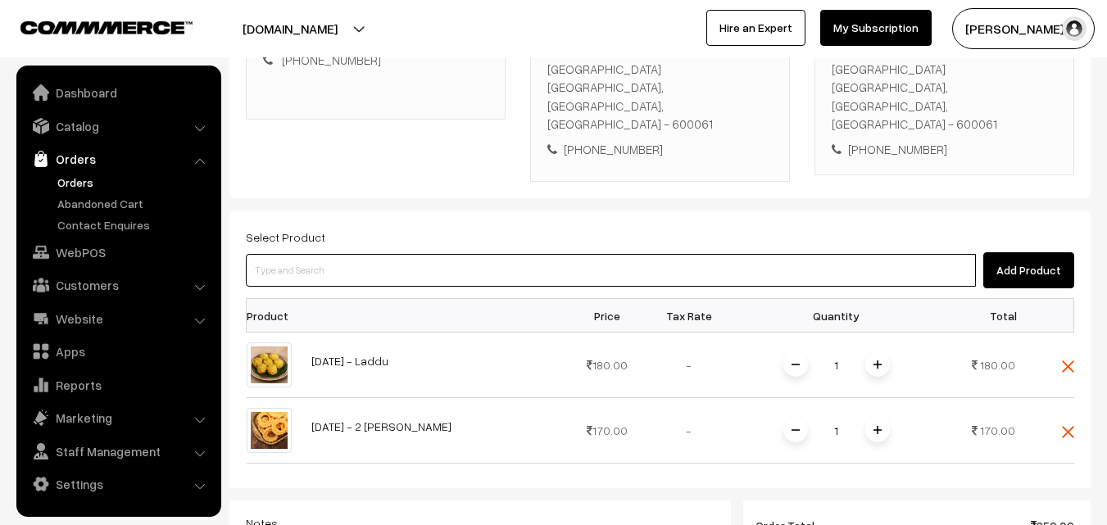
click at [555, 254] on input at bounding box center [611, 270] width 730 height 33
type input "Diwali - Jangiri"
click at [397, 254] on input at bounding box center [611, 270] width 730 height 33
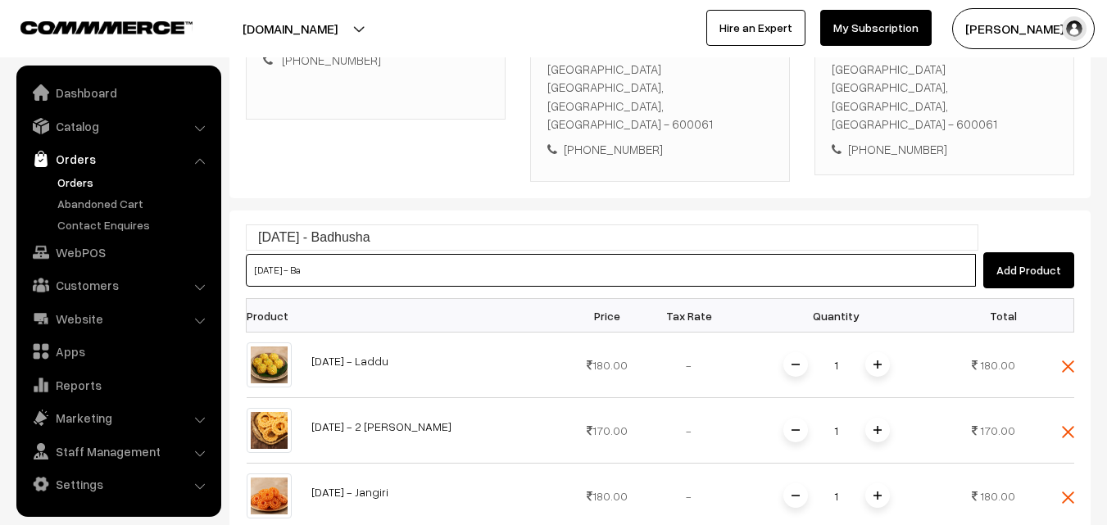
type input "Diwali - Badhusha"
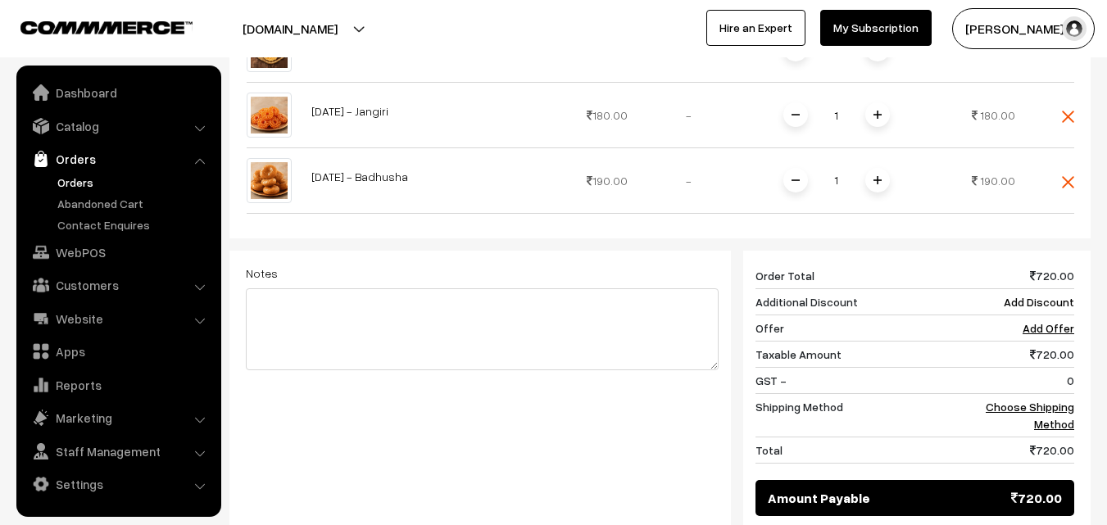
scroll to position [738, 0]
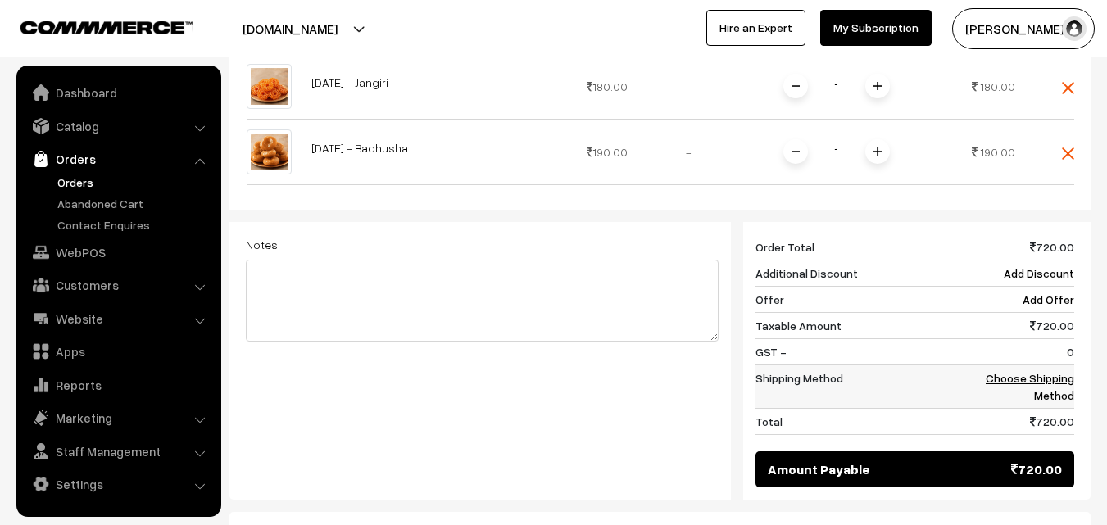
click at [1036, 371] on link "Choose Shipping Method" at bounding box center [1030, 386] width 89 height 31
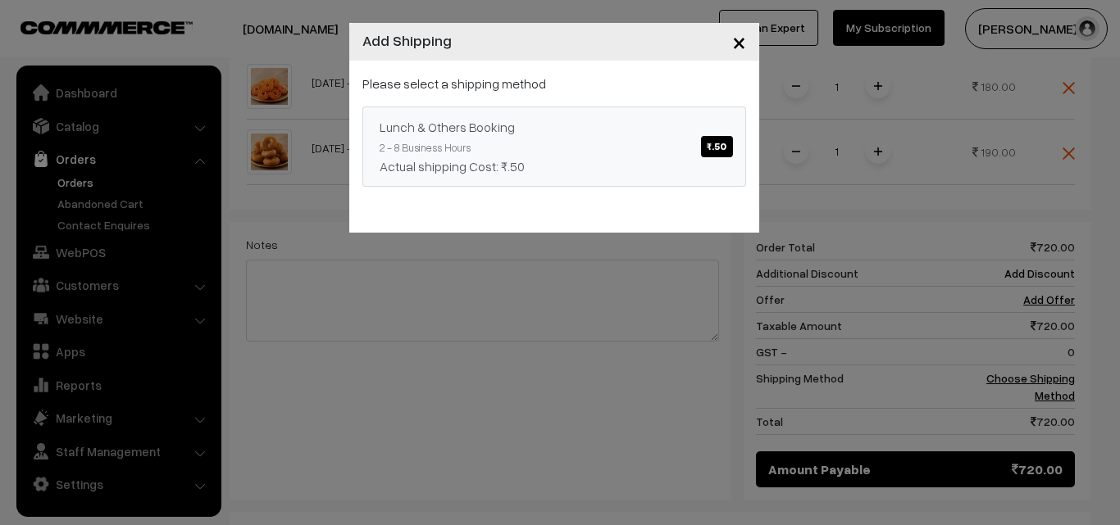
click at [730, 142] on span "₹.50" at bounding box center [716, 146] width 31 height 21
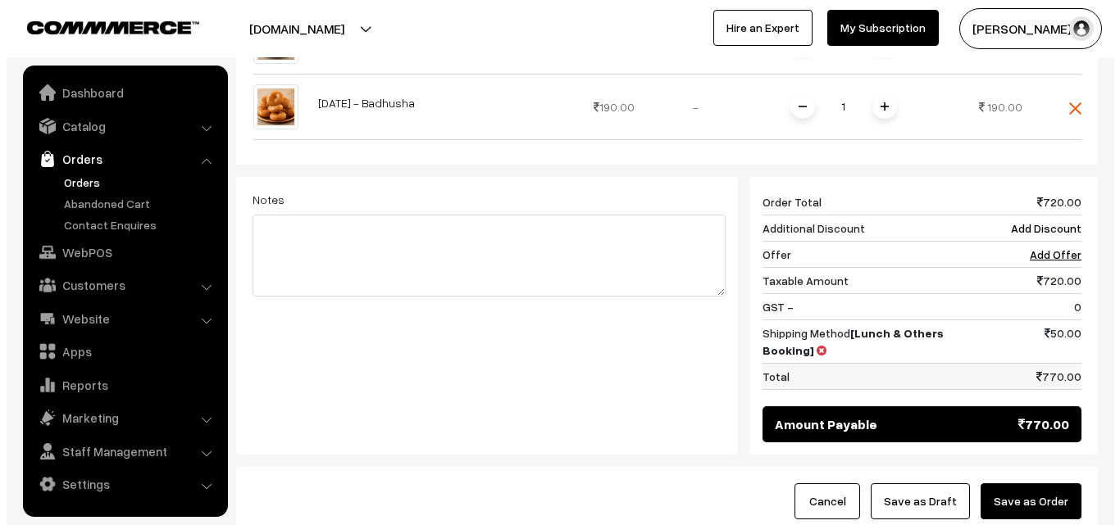
scroll to position [820, 0]
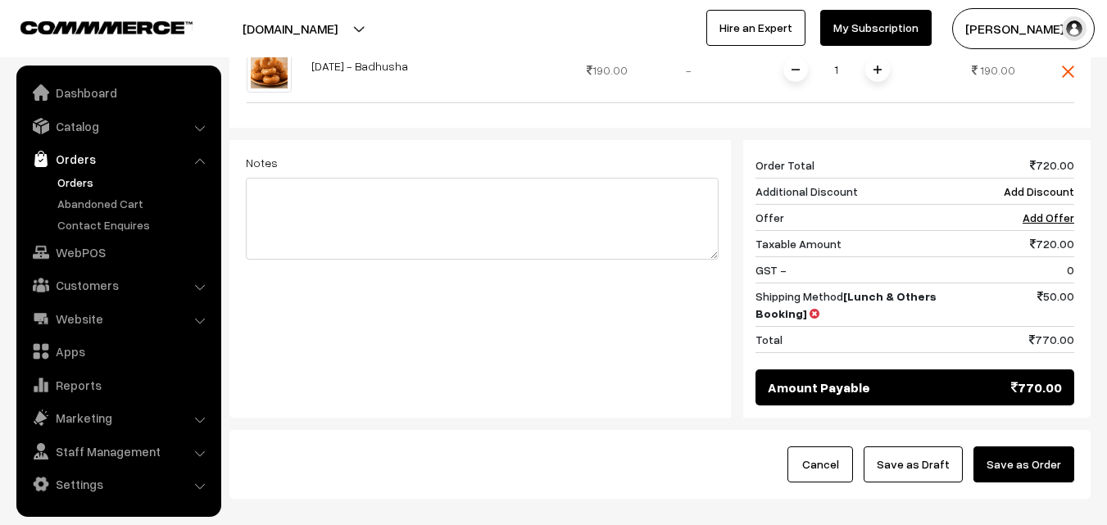
click at [1033, 447] on button "Save as Order" at bounding box center [1024, 465] width 101 height 36
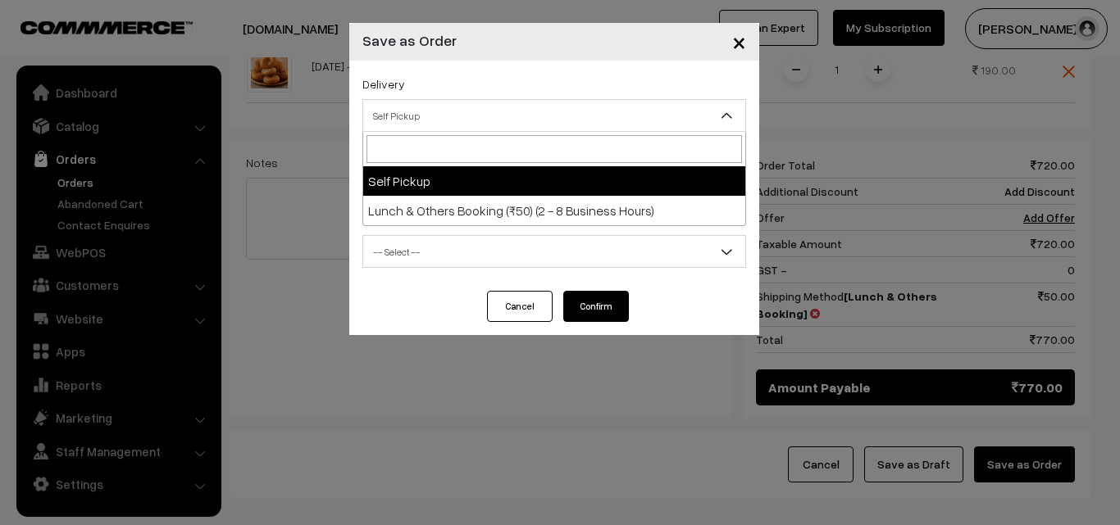
click at [583, 125] on span "Self Pickup" at bounding box center [554, 116] width 382 height 29
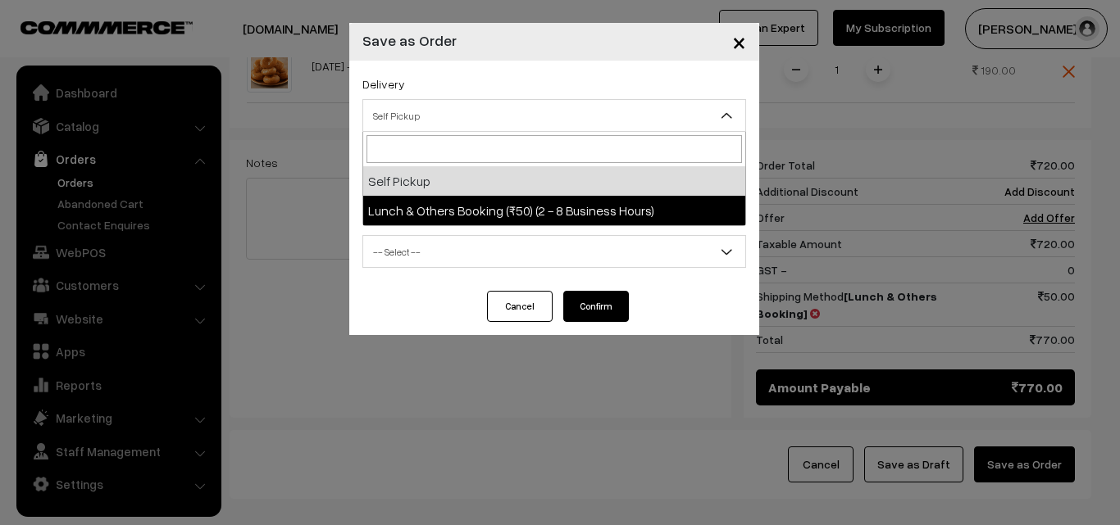
select select "LOB2"
select select "3"
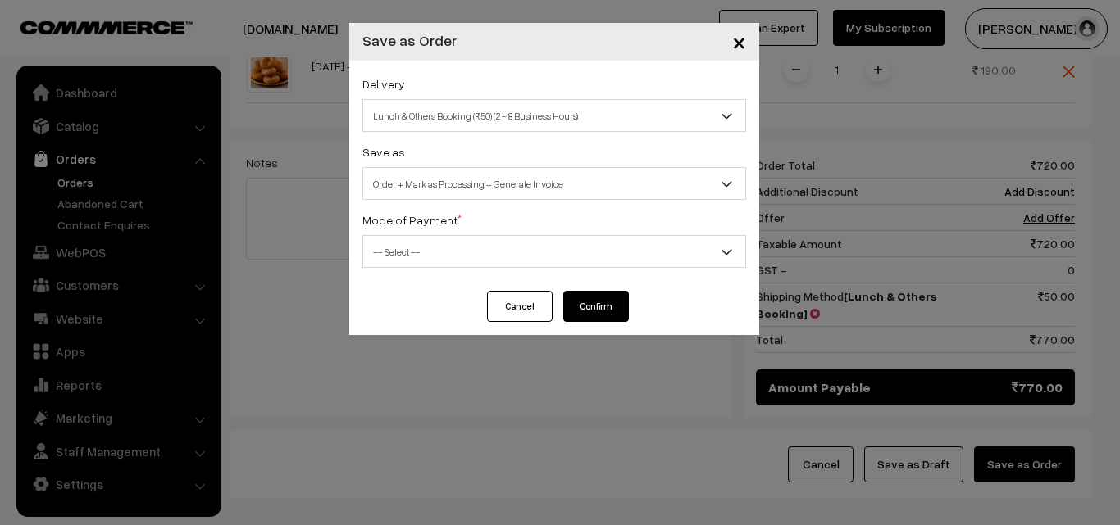
click at [576, 256] on span "-- Select --" at bounding box center [554, 252] width 382 height 29
select select "1"
click at [594, 302] on button "Confirm" at bounding box center [596, 306] width 66 height 31
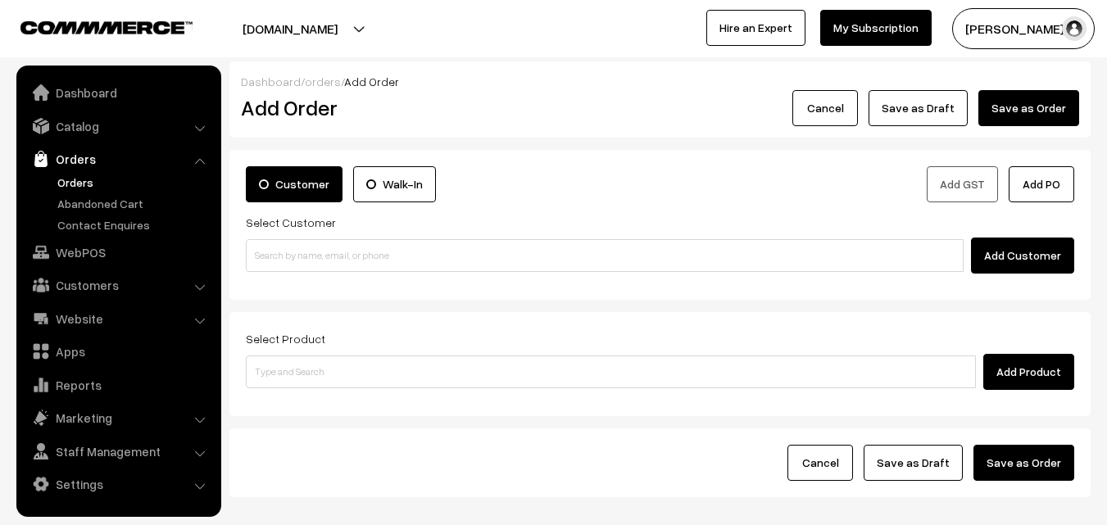
click at [79, 184] on link "Orders" at bounding box center [134, 182] width 162 height 17
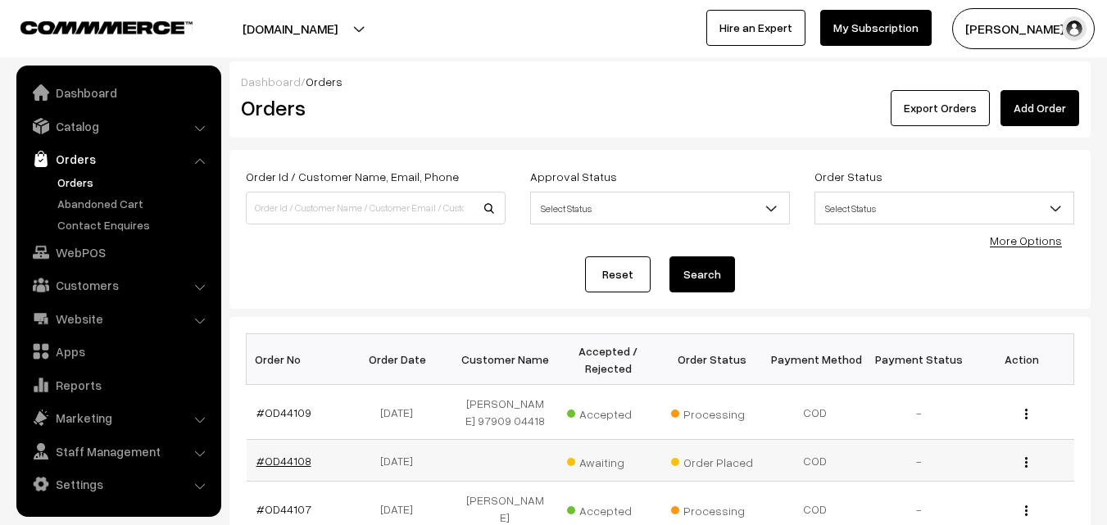
click at [299, 468] on link "#OD44108" at bounding box center [284, 461] width 55 height 14
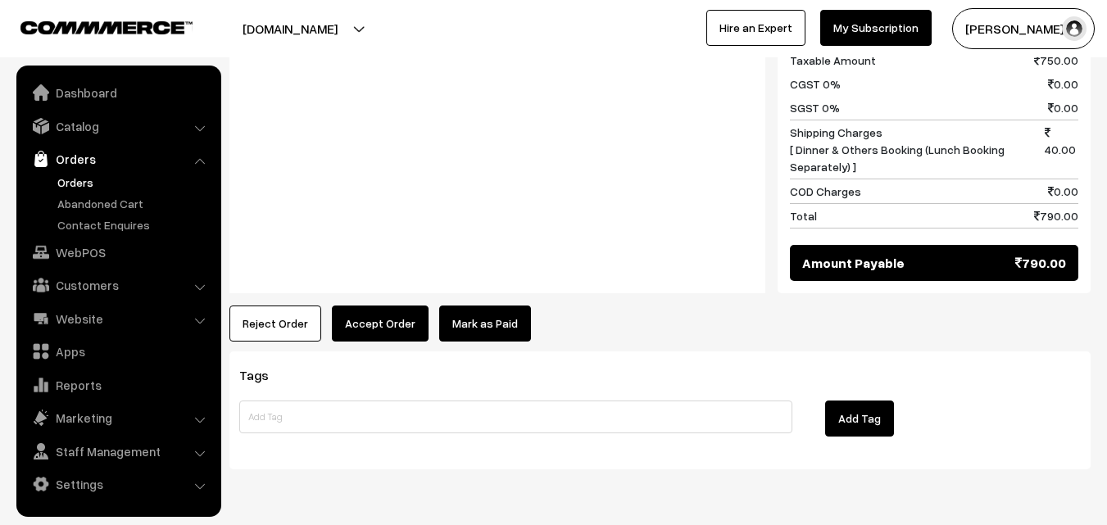
scroll to position [810, 0]
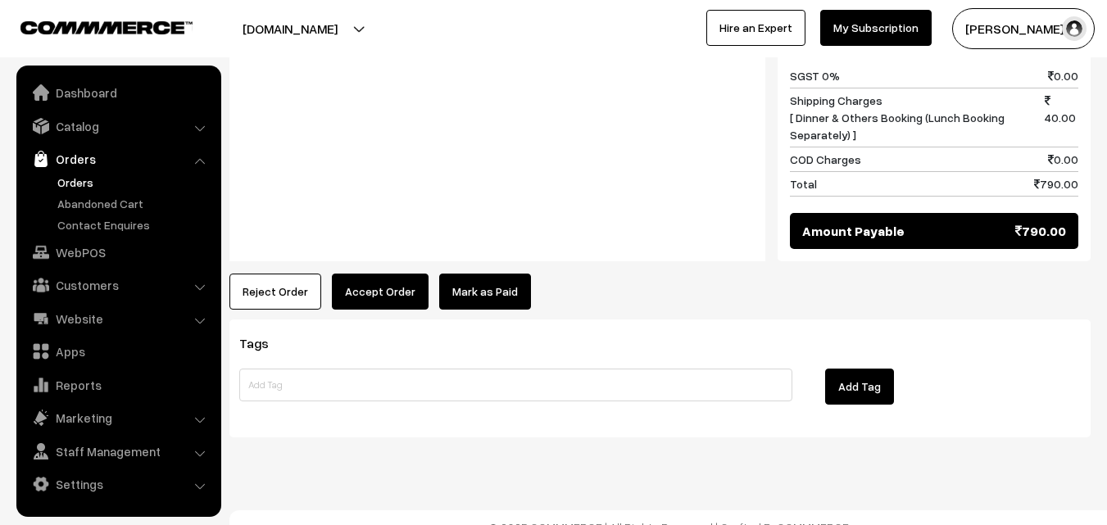
click at [400, 274] on button "Accept Order" at bounding box center [380, 292] width 97 height 36
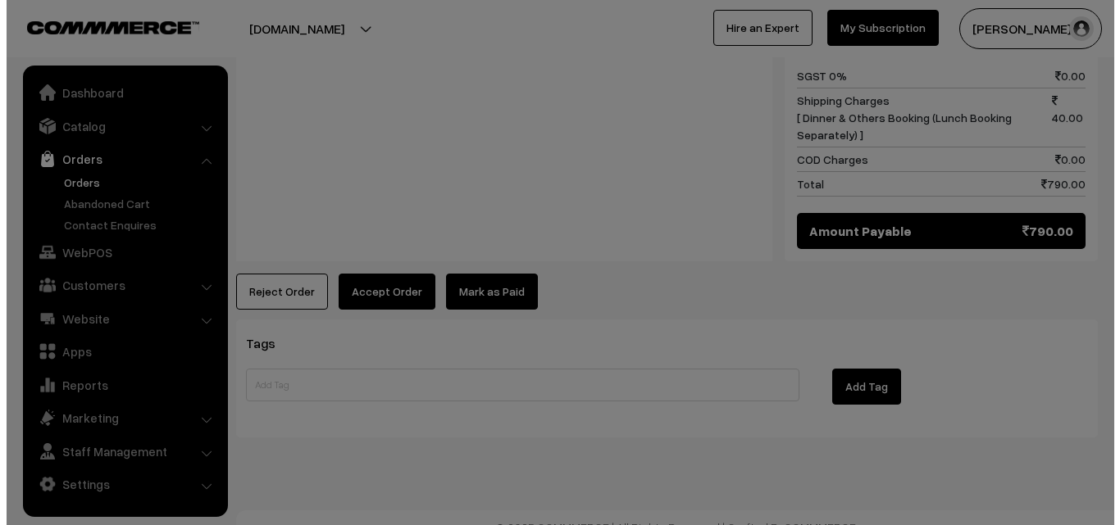
scroll to position [811, 0]
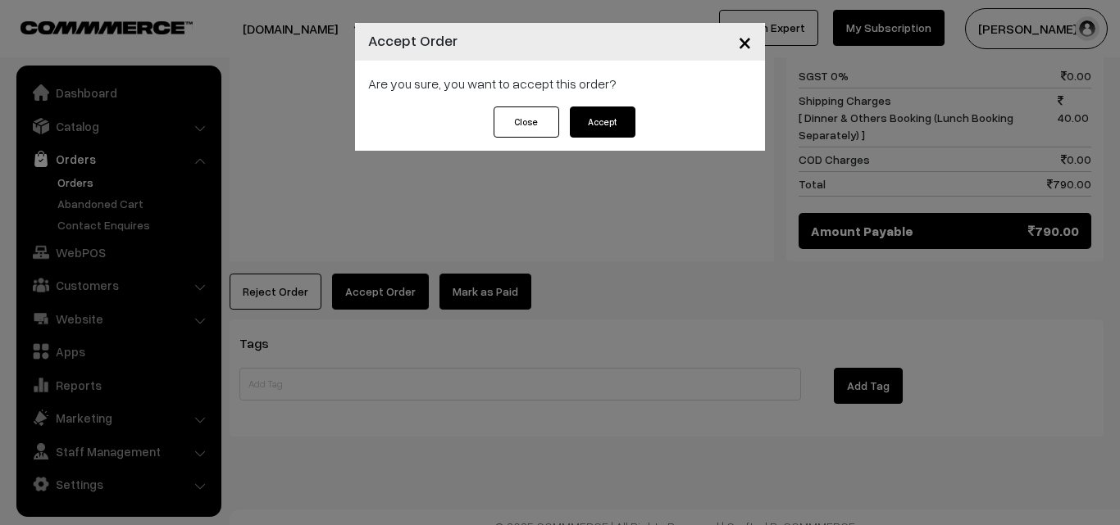
click at [602, 116] on button "Accept" at bounding box center [603, 122] width 66 height 31
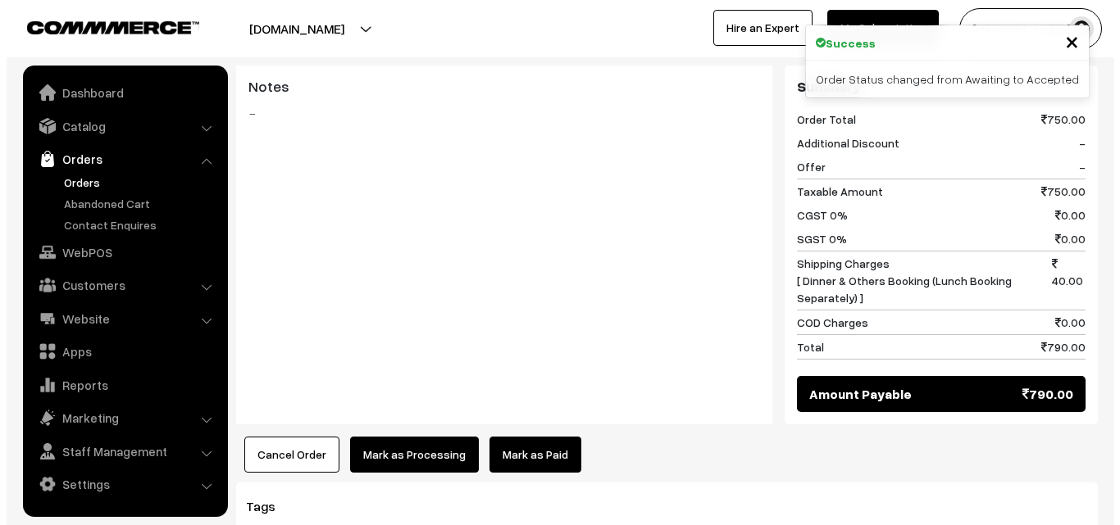
scroll to position [656, 0]
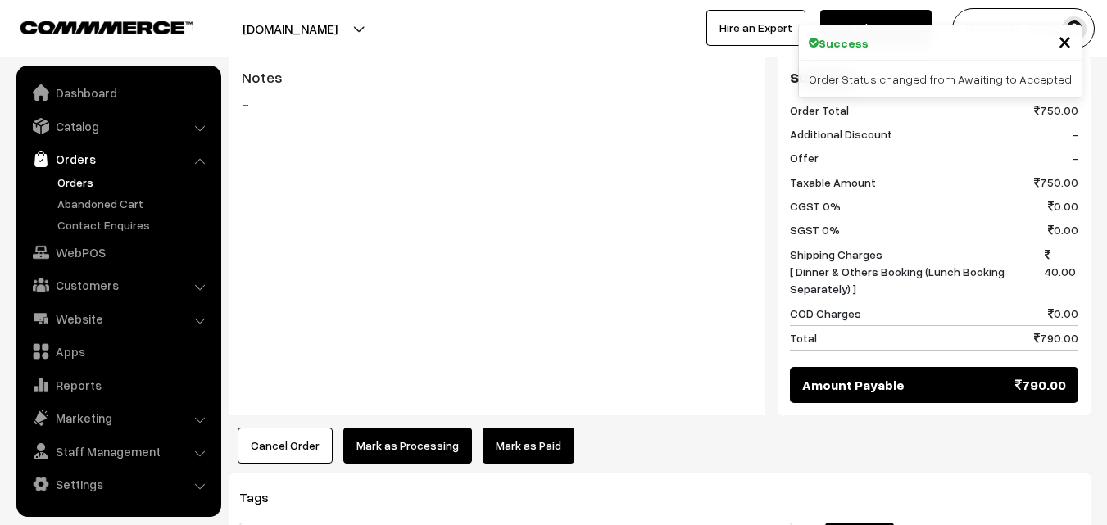
click at [417, 434] on button "Mark as Processing" at bounding box center [407, 446] width 129 height 36
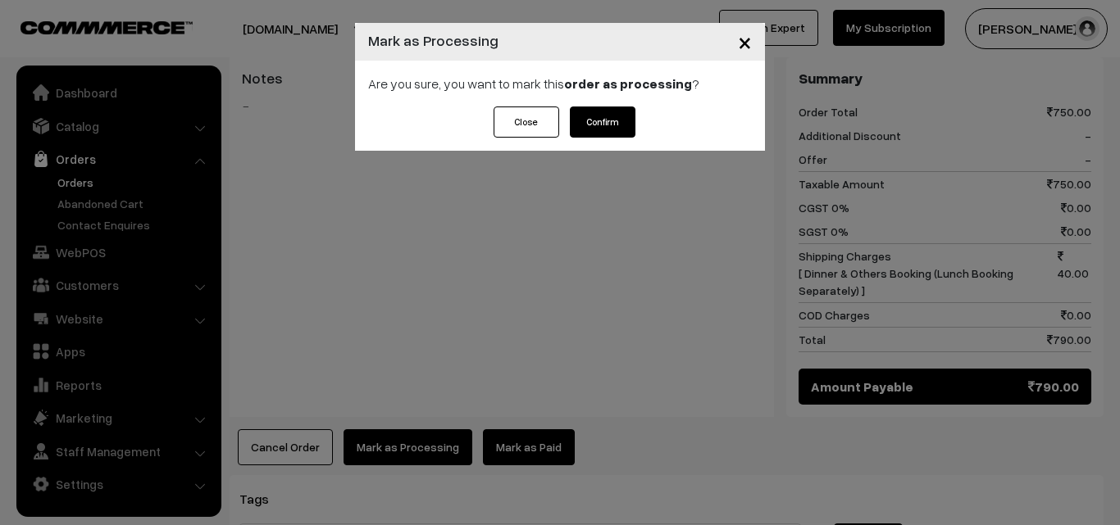
click at [612, 128] on button "Confirm" at bounding box center [603, 122] width 66 height 31
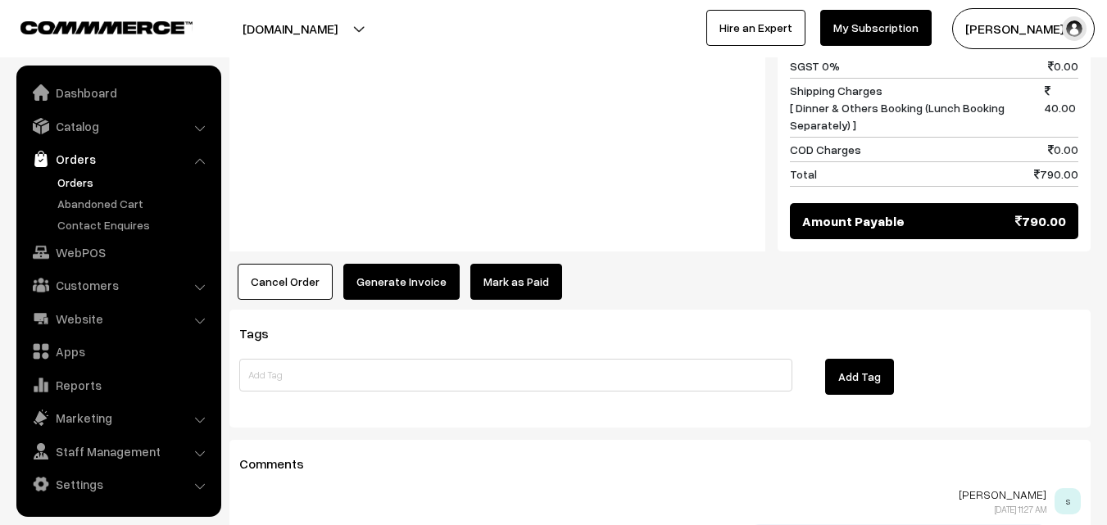
click at [407, 264] on button "Generate Invoice" at bounding box center [401, 282] width 116 height 36
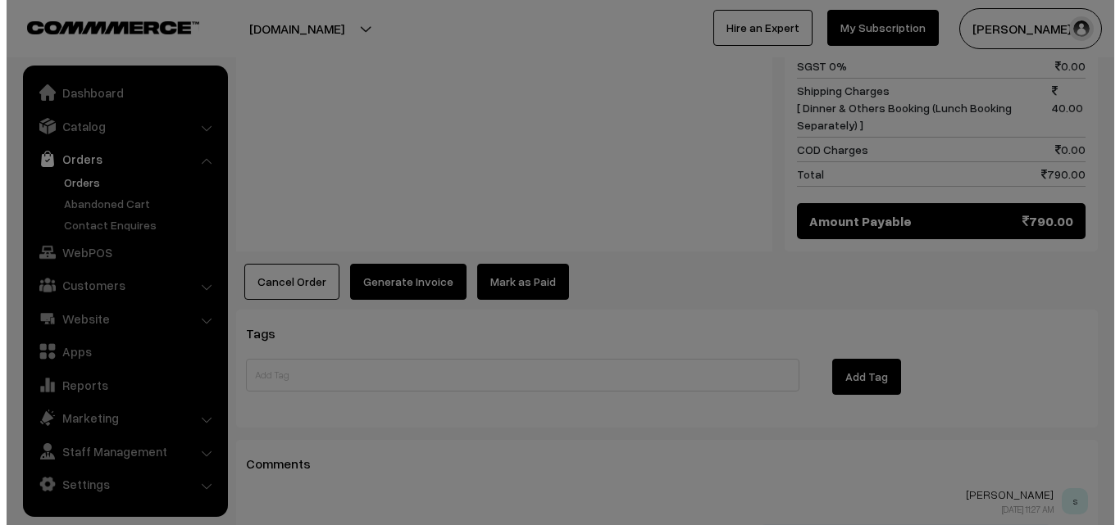
scroll to position [821, 0]
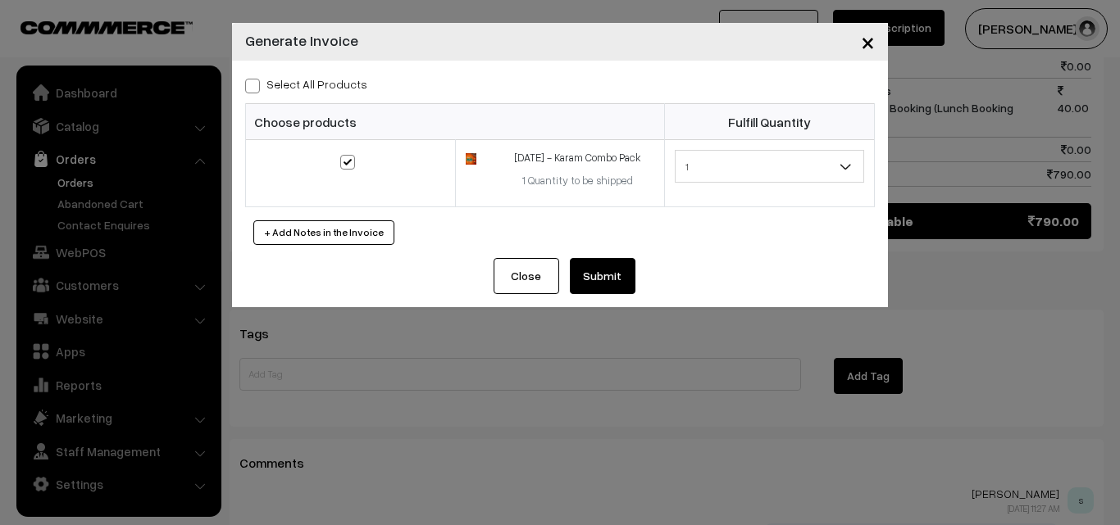
drag, startPoint x: 248, startPoint y: 86, endPoint x: 265, endPoint y: 92, distance: 18.1
click at [250, 86] on span at bounding box center [252, 86] width 15 height 15
click at [250, 86] on input "Select All Products" at bounding box center [250, 83] width 11 height 11
checkbox input "true"
click at [601, 266] on button "Submit" at bounding box center [603, 276] width 66 height 36
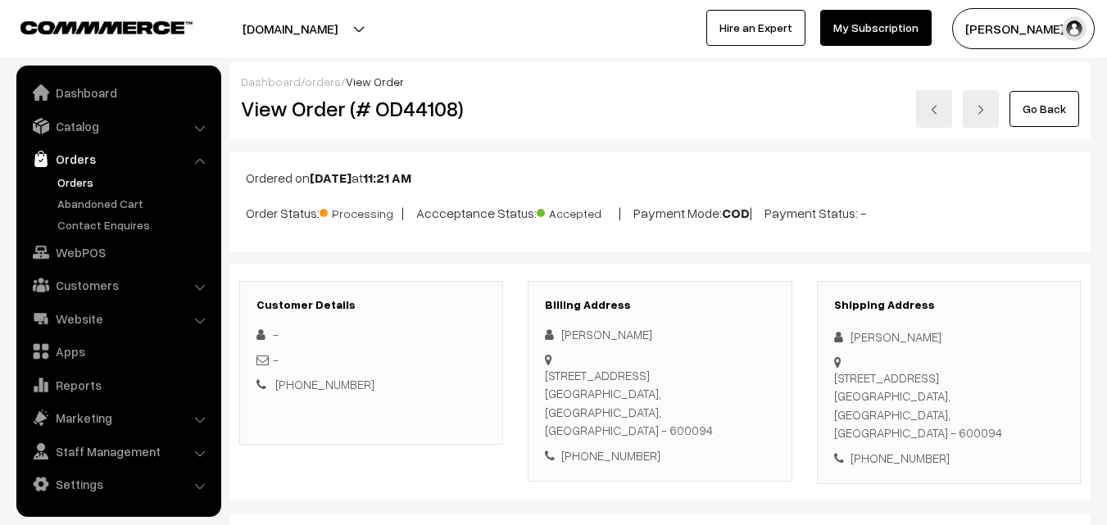
scroll to position [820, 0]
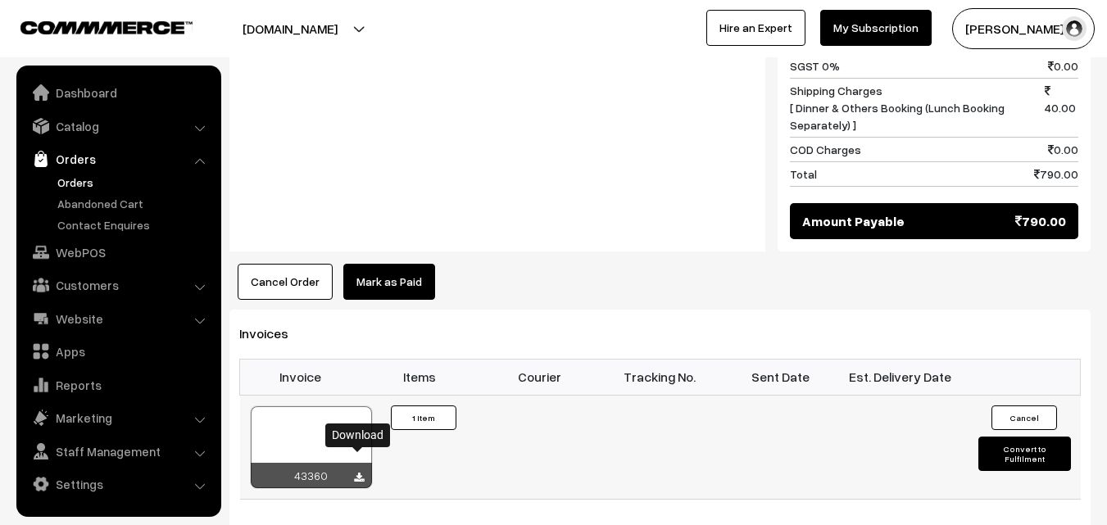
click at [357, 473] on icon at bounding box center [359, 478] width 10 height 11
click at [75, 183] on link "Orders" at bounding box center [134, 182] width 162 height 17
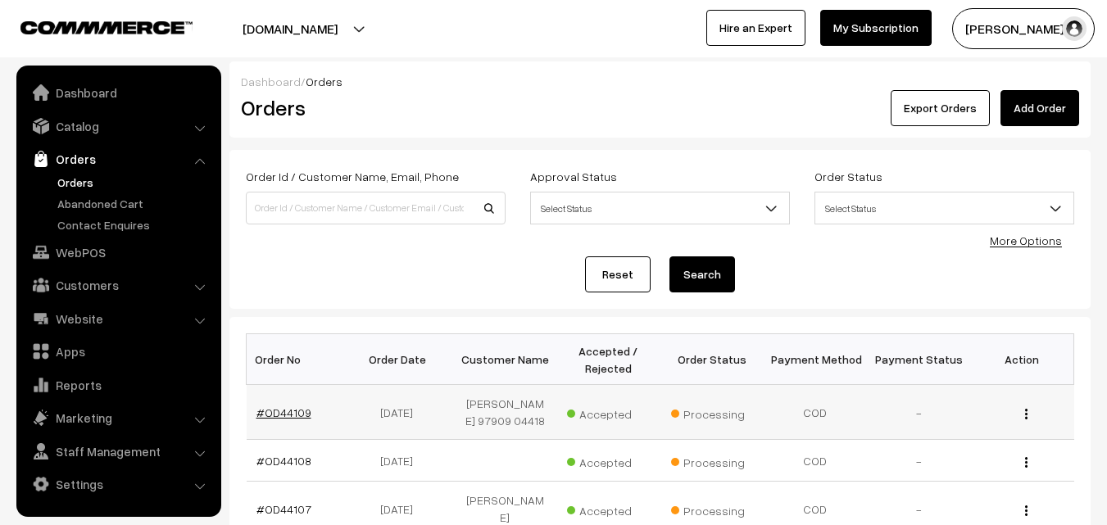
click at [292, 420] on link "#OD44109" at bounding box center [284, 413] width 55 height 14
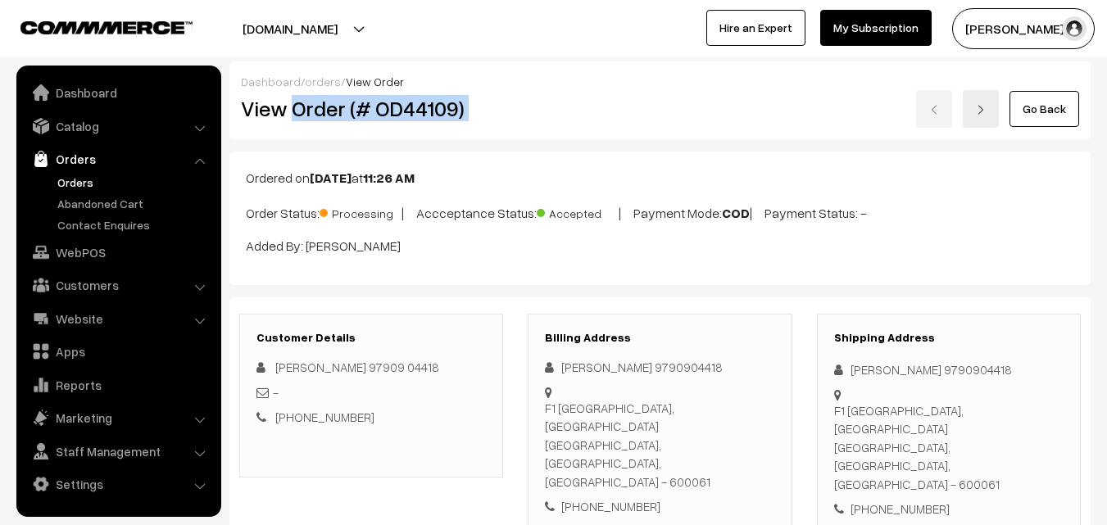
drag, startPoint x: 293, startPoint y: 111, endPoint x: 707, endPoint y: 117, distance: 414.8
click at [707, 117] on div "View Order (# OD44109) Go Back" at bounding box center [660, 109] width 863 height 38
copy div "Order (# OD44109)"
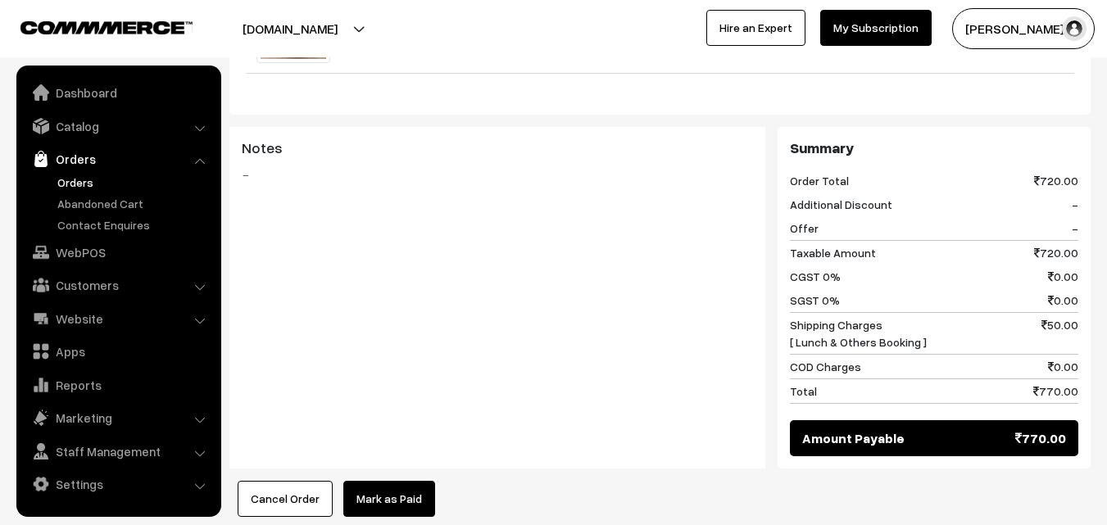
scroll to position [1066, 0]
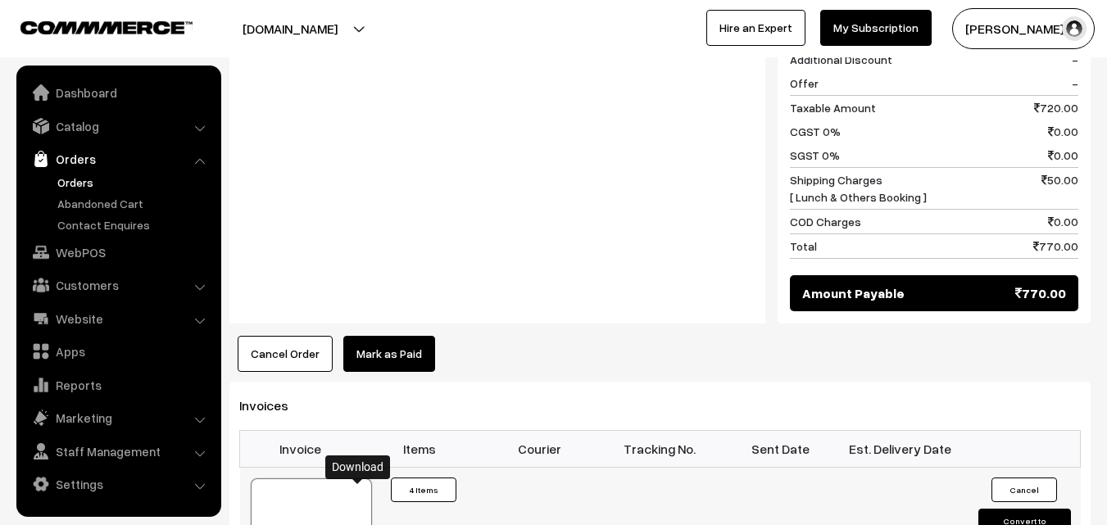
click at [49, 248] on link "WebPOS" at bounding box center [117, 253] width 195 height 30
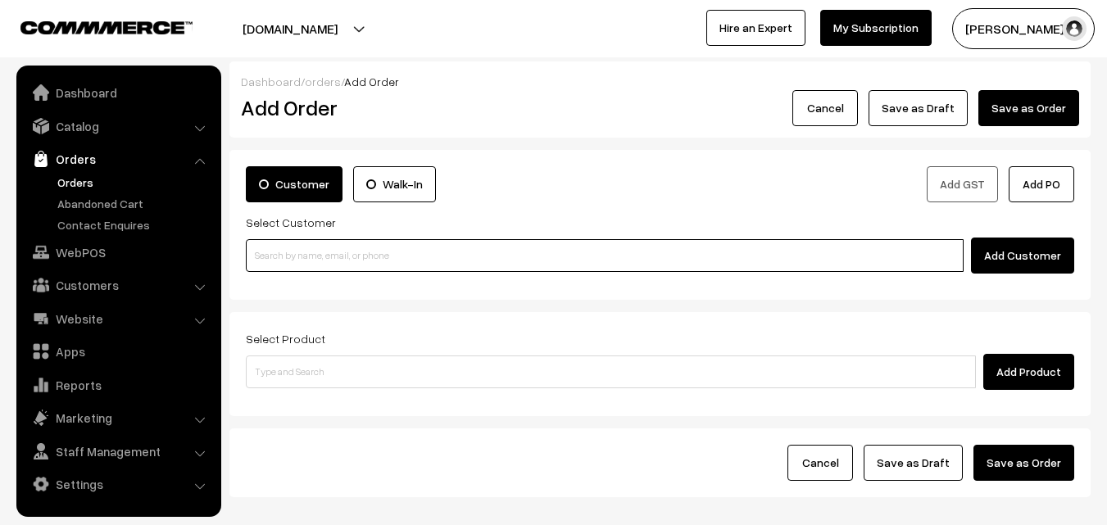
click at [648, 259] on input at bounding box center [605, 255] width 718 height 33
paste input "[PHONE_NUMBER]"
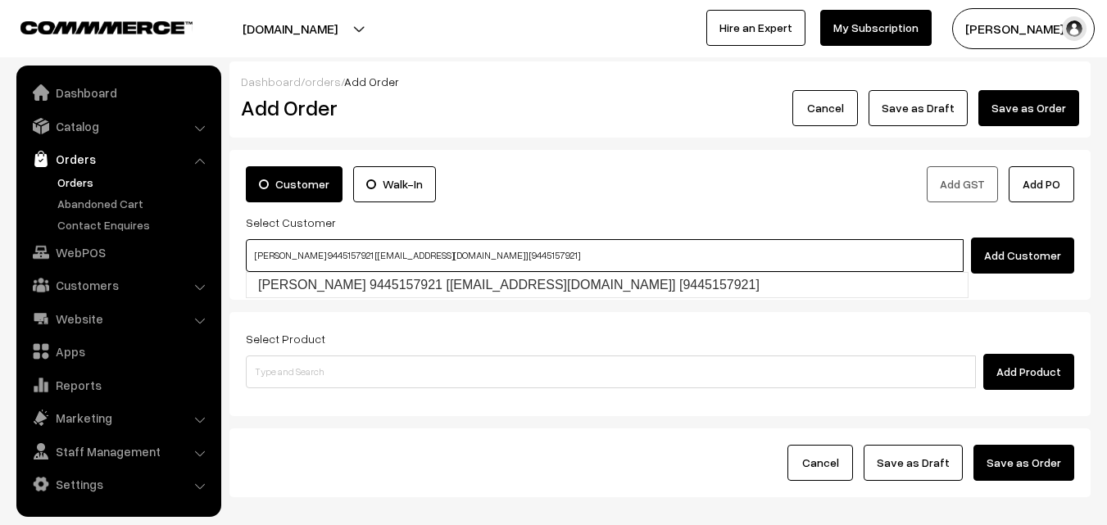
type input "[PERSON_NAME] 9445157921 [[EMAIL_ADDRESS][DOMAIN_NAME]] [9445157921]"
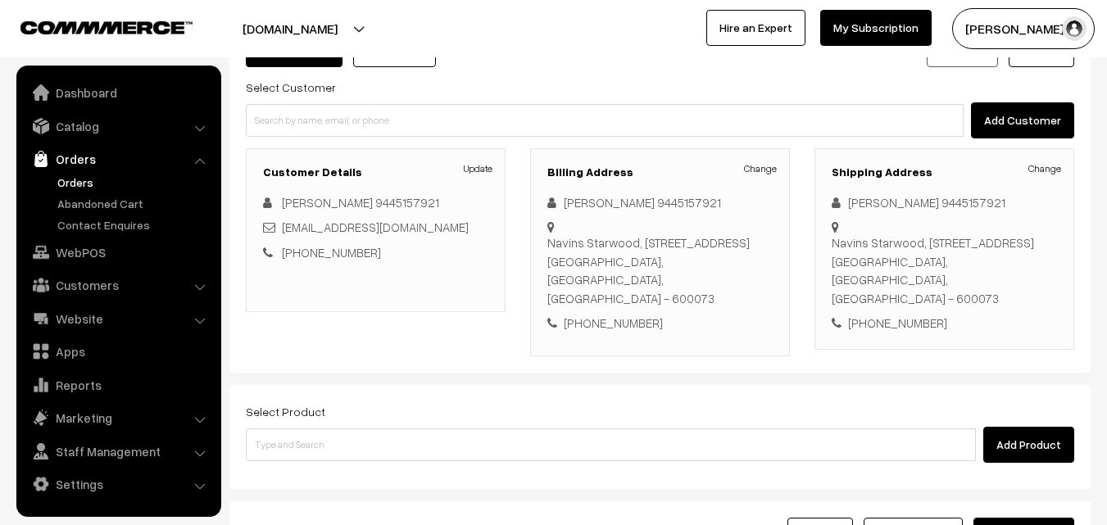
scroll to position [164, 0]
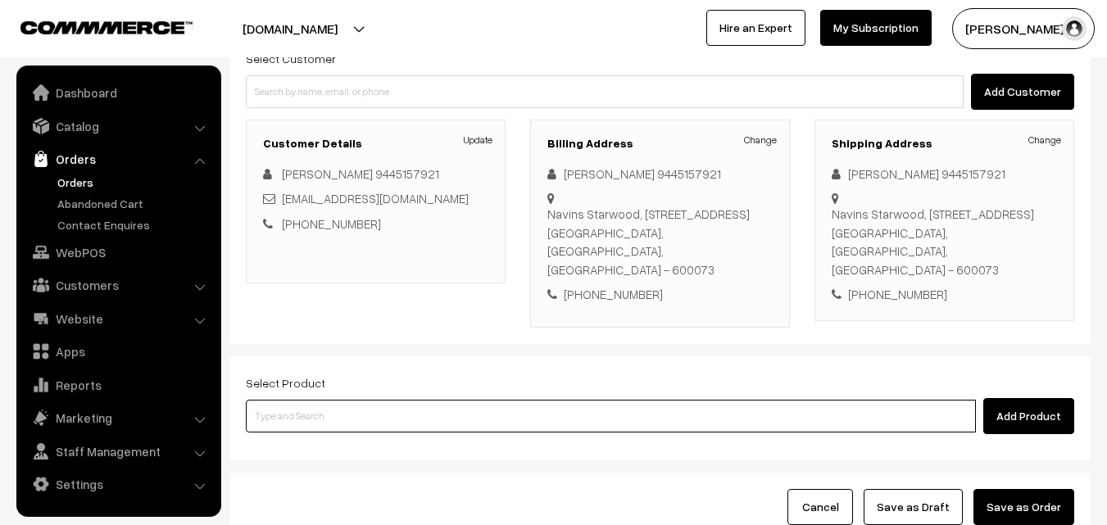
click at [534, 400] on input at bounding box center [611, 416] width 730 height 33
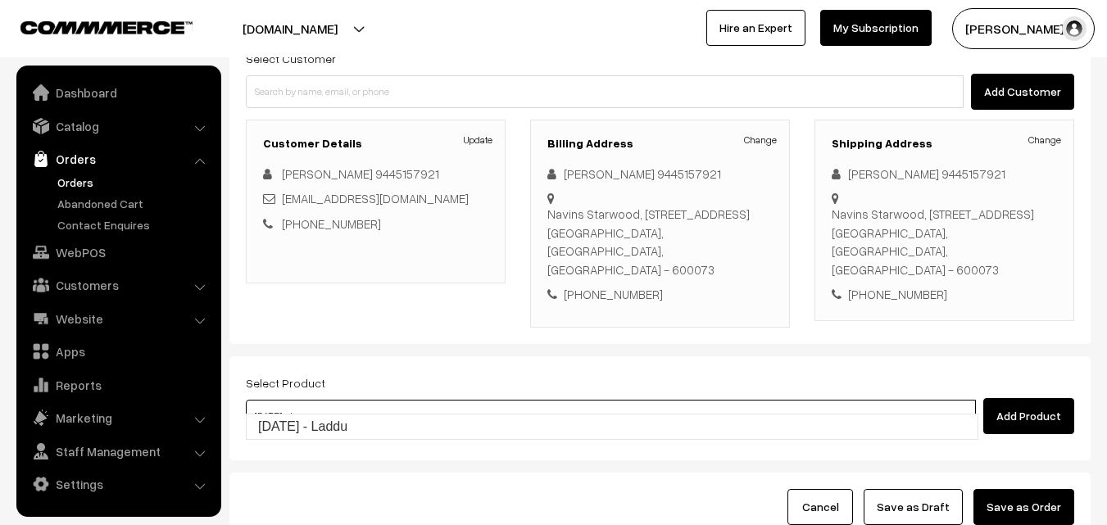
type input "[DATE] - Laddu"
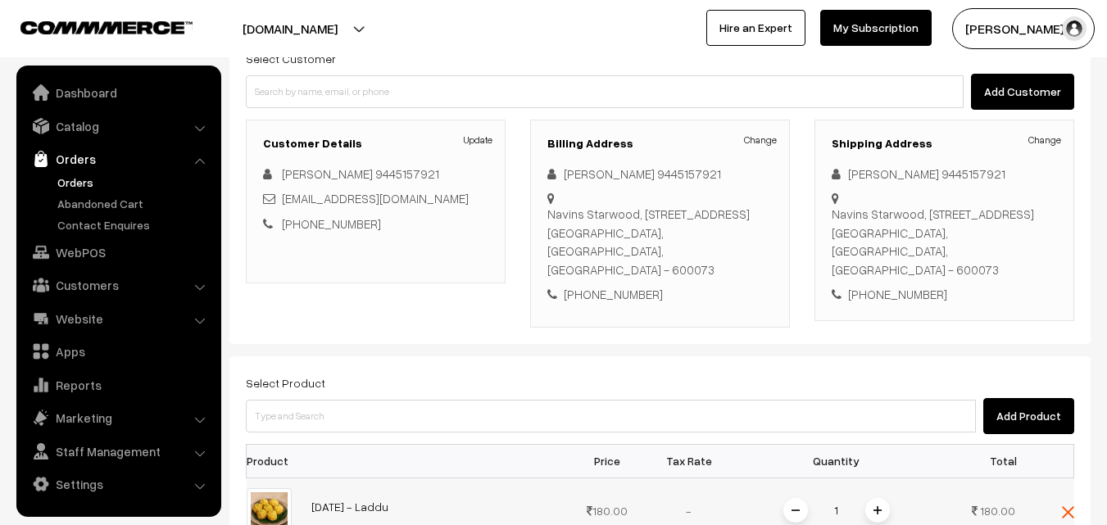
click at [875, 507] on img at bounding box center [878, 511] width 8 height 8
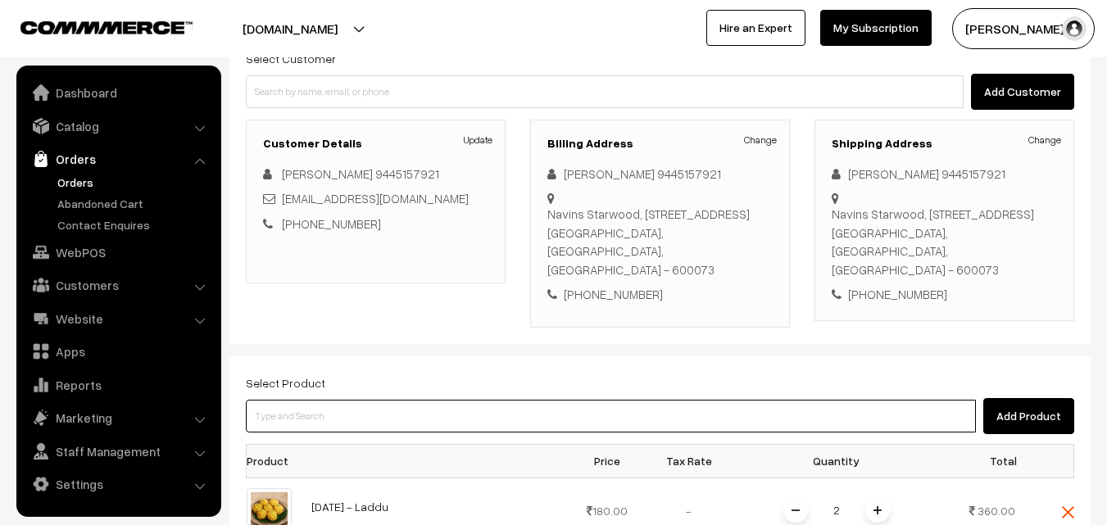
click at [775, 402] on input at bounding box center [611, 416] width 730 height 33
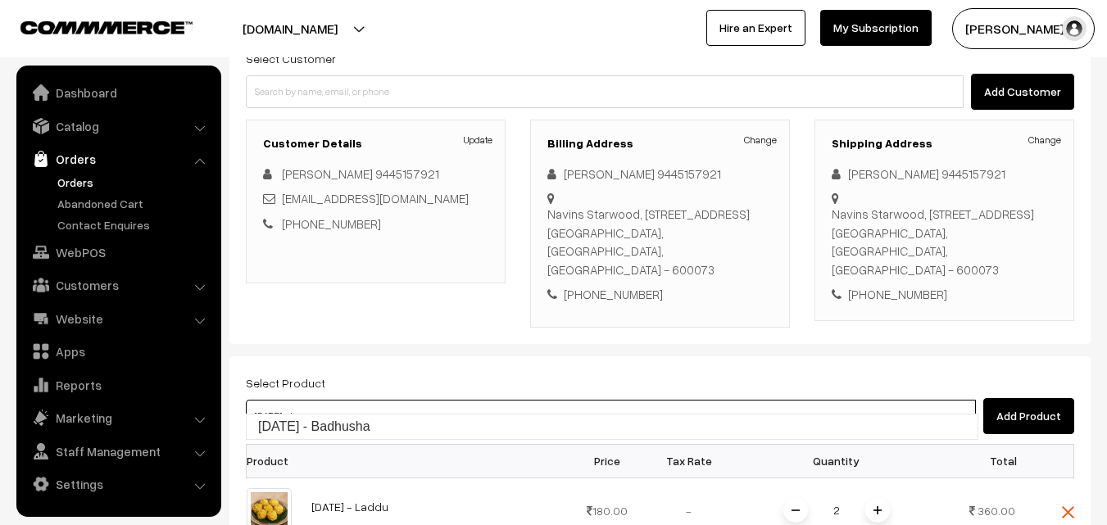
type input "Diwali - Badhusha"
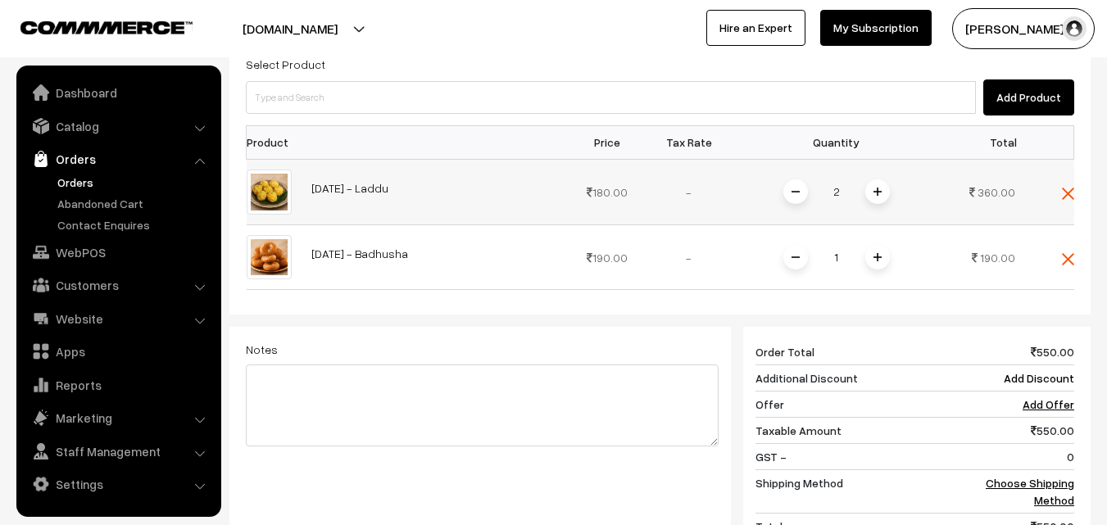
scroll to position [492, 0]
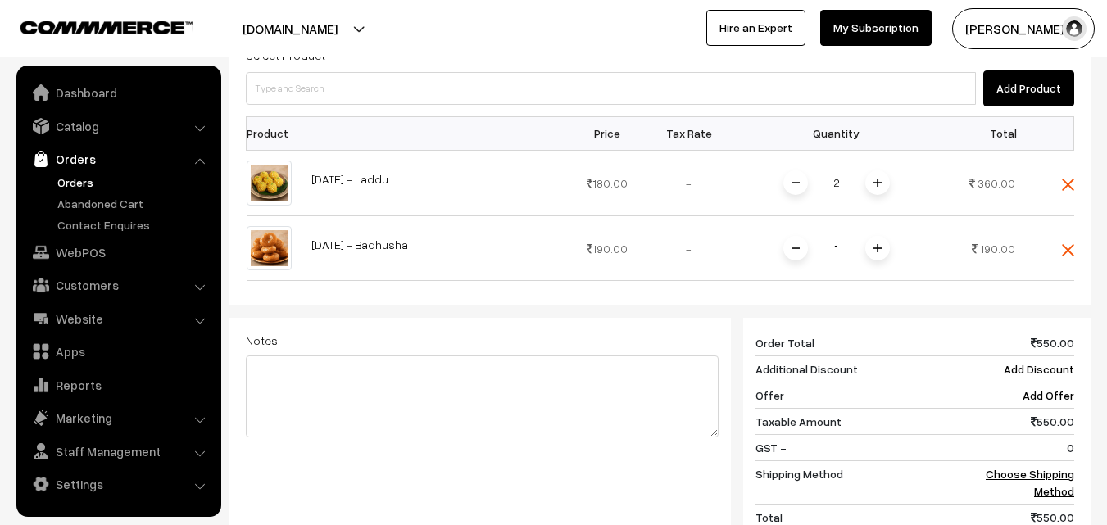
drag, startPoint x: 875, startPoint y: 234, endPoint x: 865, endPoint y: 230, distance: 11.4
click at [877, 236] on span at bounding box center [878, 248] width 25 height 25
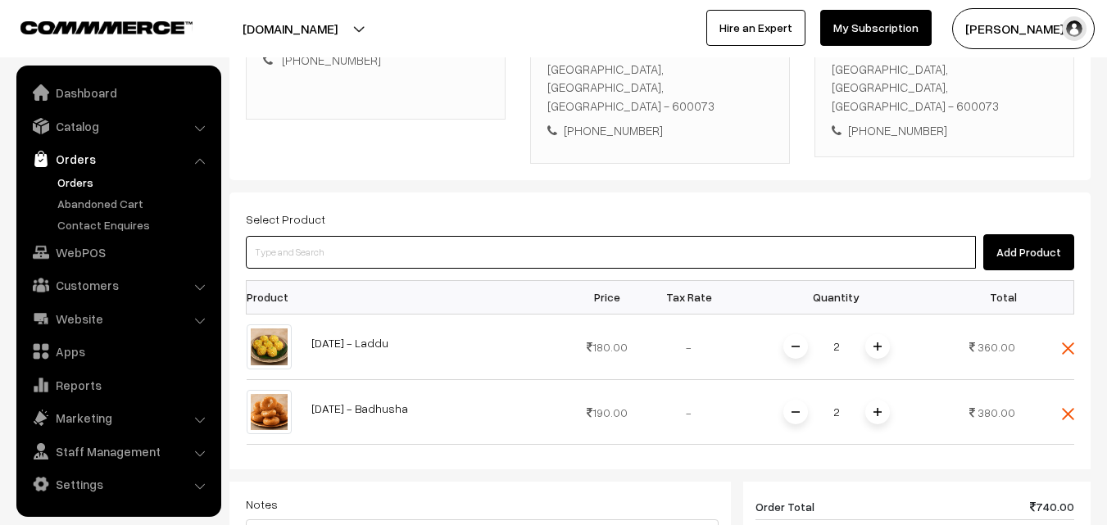
click at [551, 236] on input at bounding box center [611, 252] width 730 height 33
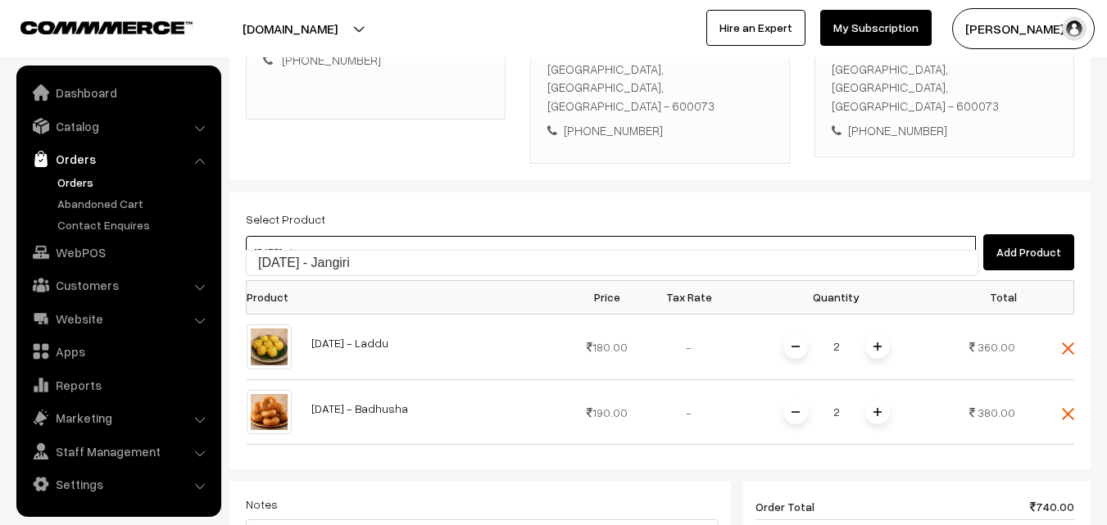
type input "Diwali - Jangiri"
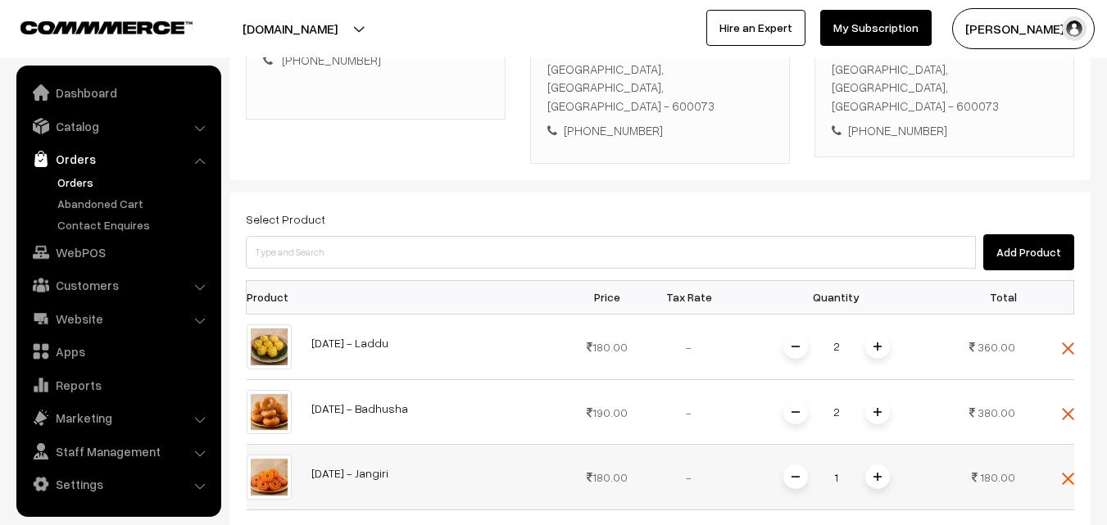
click at [886, 465] on span at bounding box center [878, 477] width 25 height 25
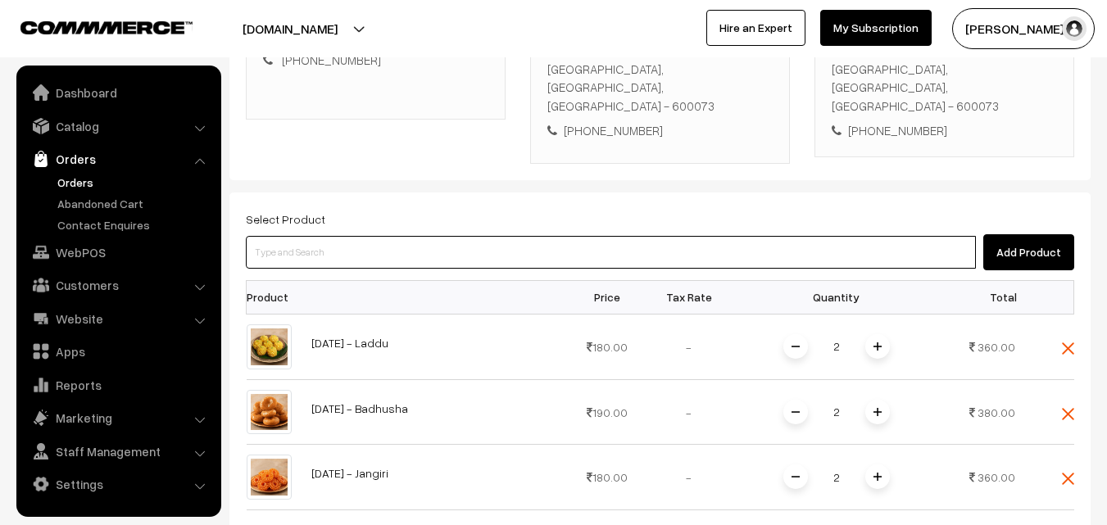
click at [480, 243] on input at bounding box center [611, 252] width 730 height 33
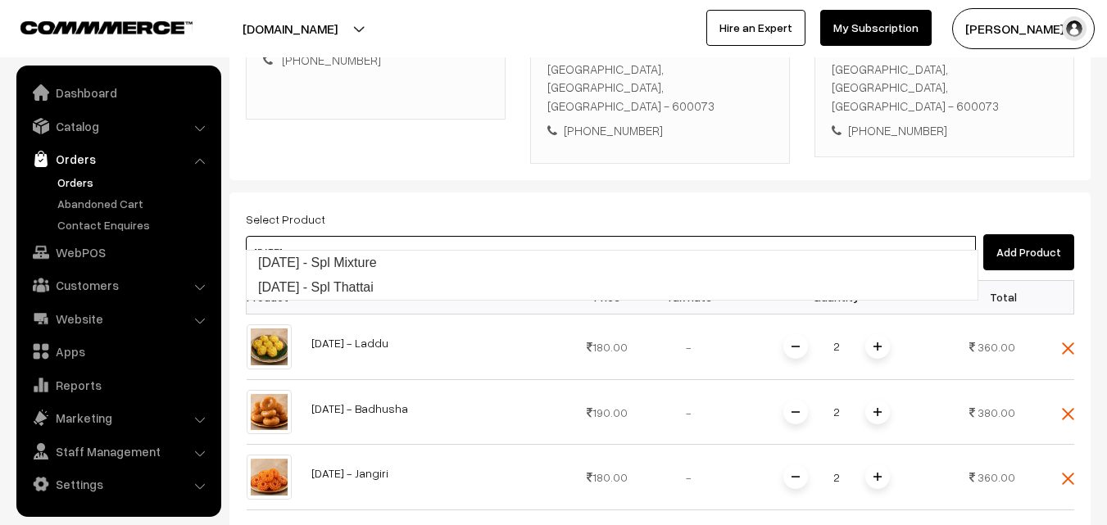
type input "Diwali - Spl Mixture"
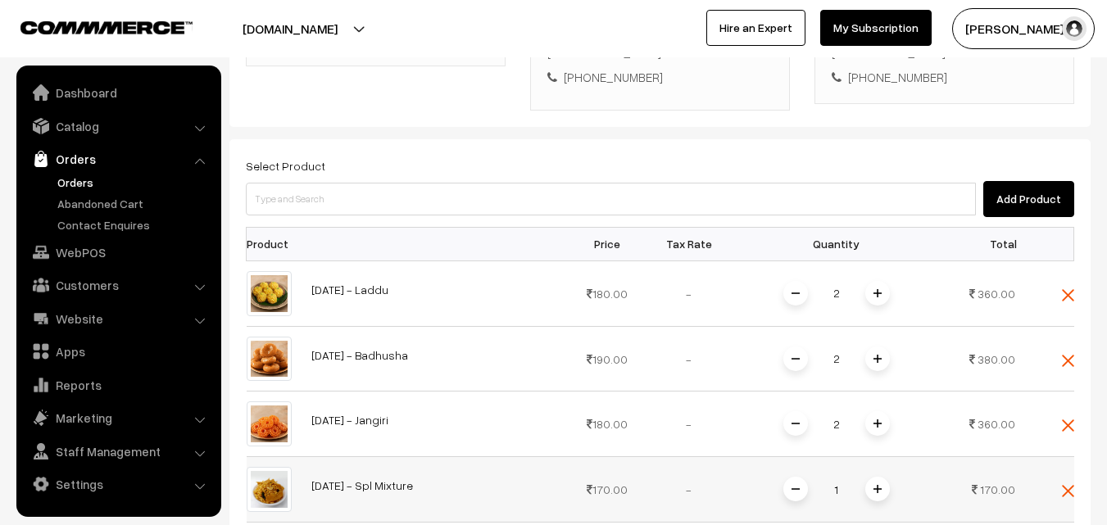
scroll to position [410, 0]
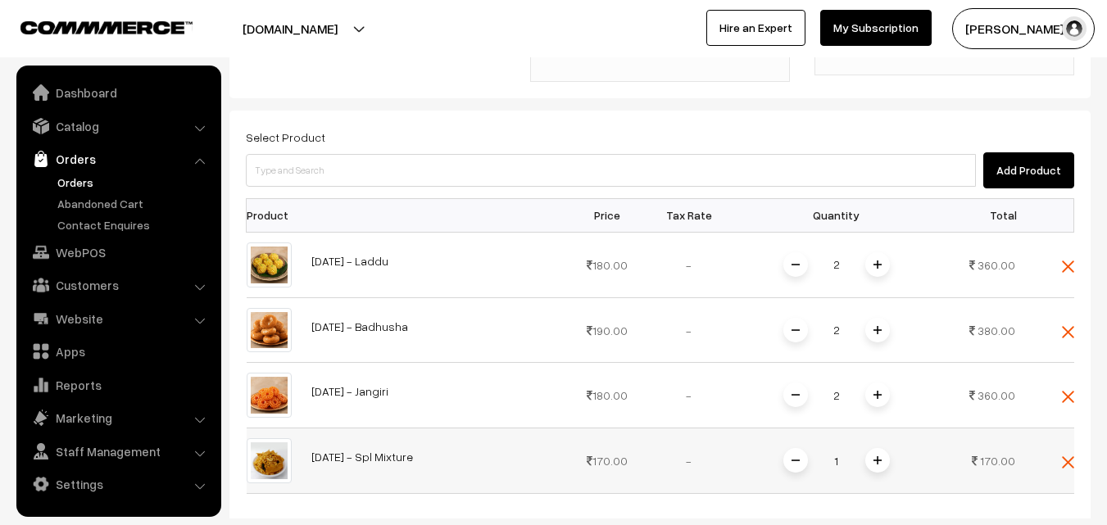
click at [880, 457] on img at bounding box center [878, 461] width 8 height 8
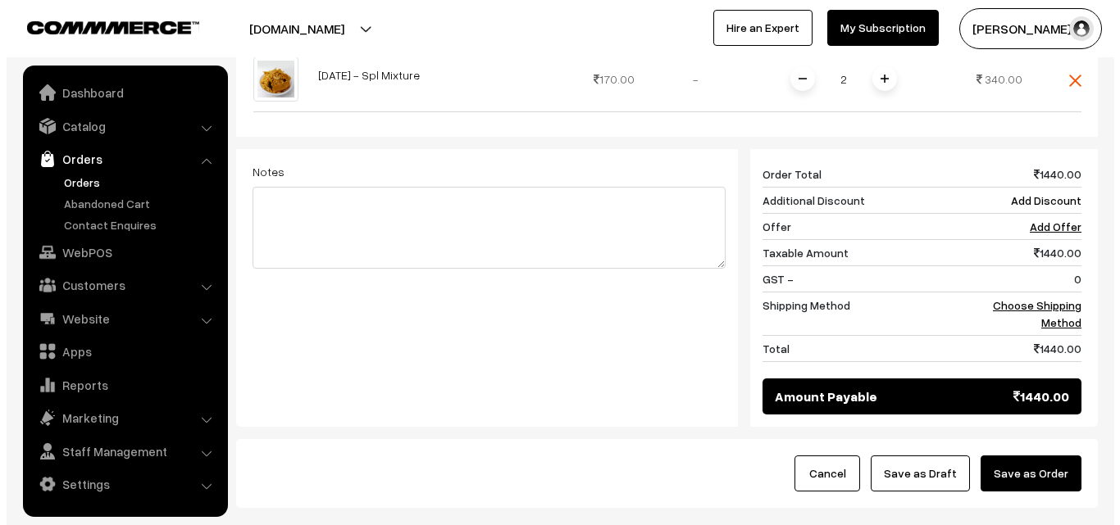
scroll to position [793, 0]
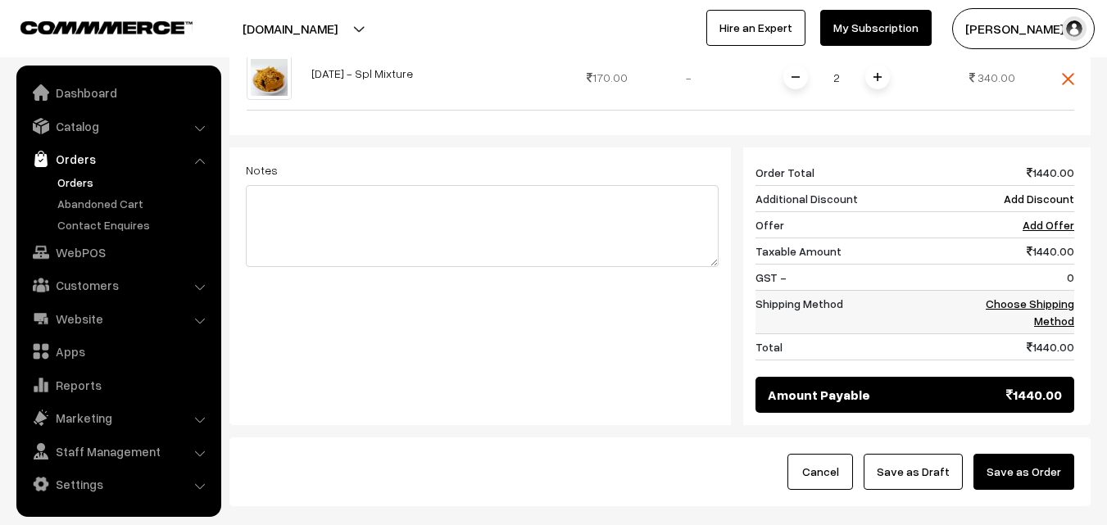
click at [1010, 297] on link "Choose Shipping Method" at bounding box center [1030, 312] width 89 height 31
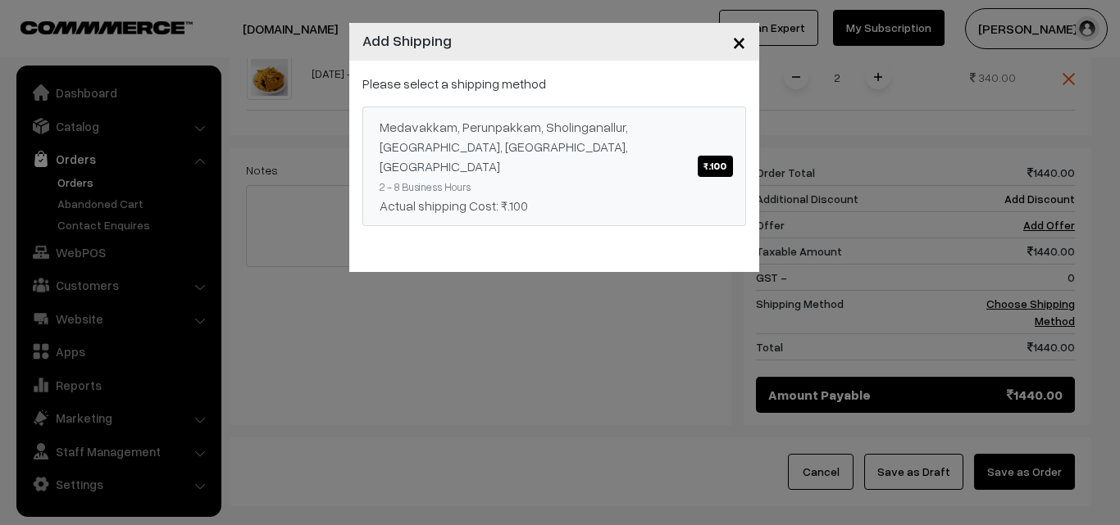
click at [711, 157] on span "₹.100" at bounding box center [715, 166] width 34 height 21
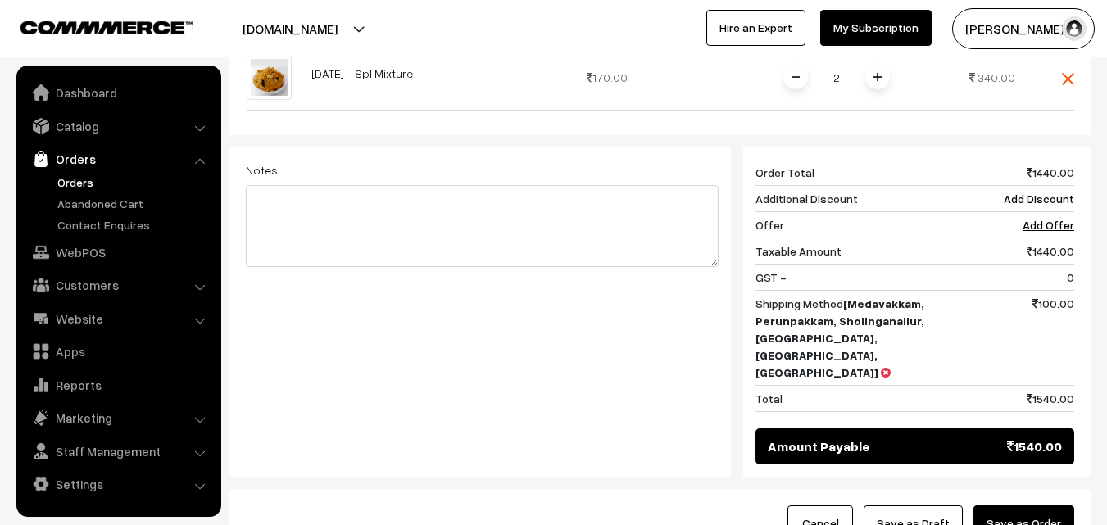
click at [1015, 506] on button "Save as Order" at bounding box center [1024, 524] width 101 height 36
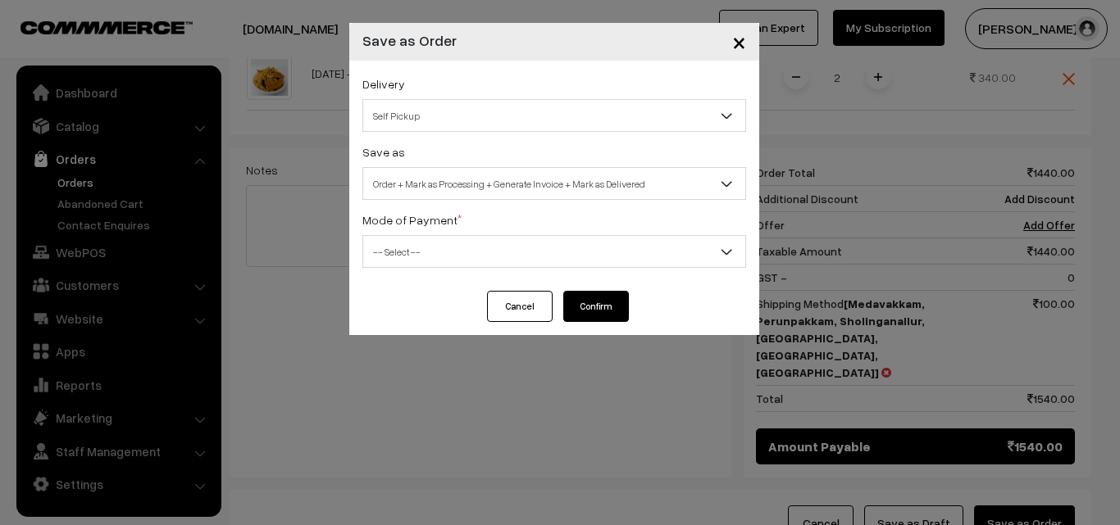
click at [628, 111] on span "Self Pickup" at bounding box center [554, 116] width 382 height 29
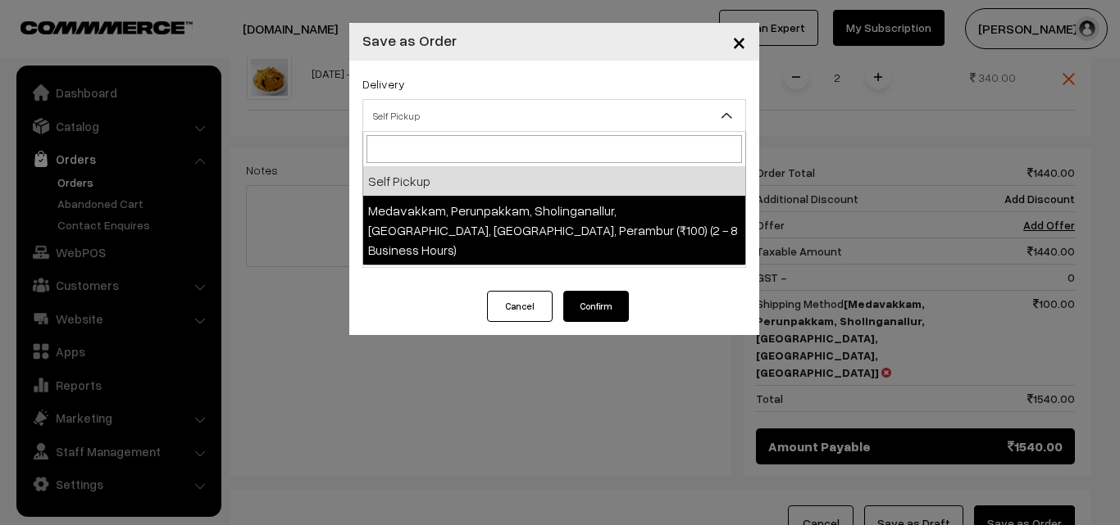
select select "LOB5"
select select "3"
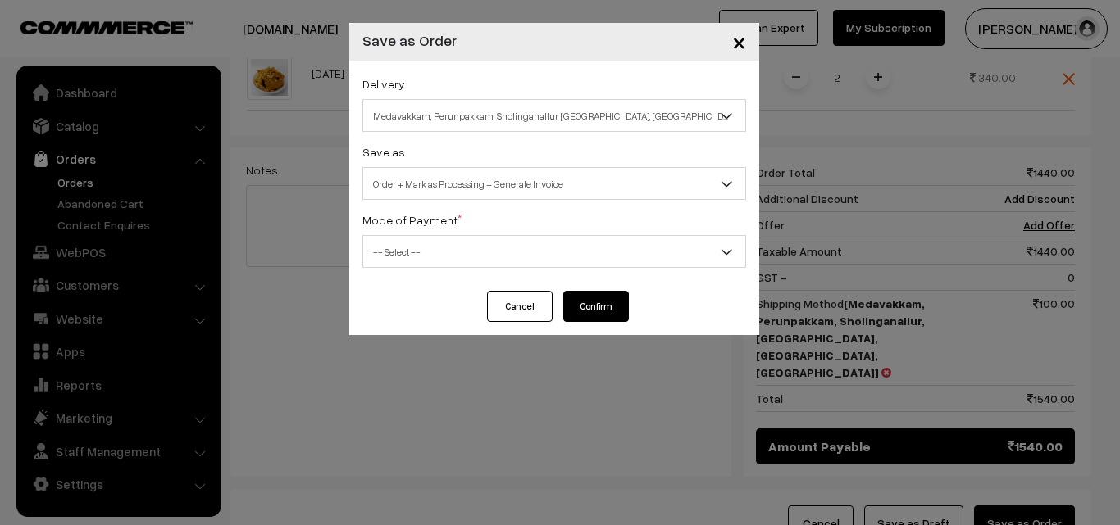
click at [598, 252] on span "-- Select --" at bounding box center [554, 252] width 382 height 29
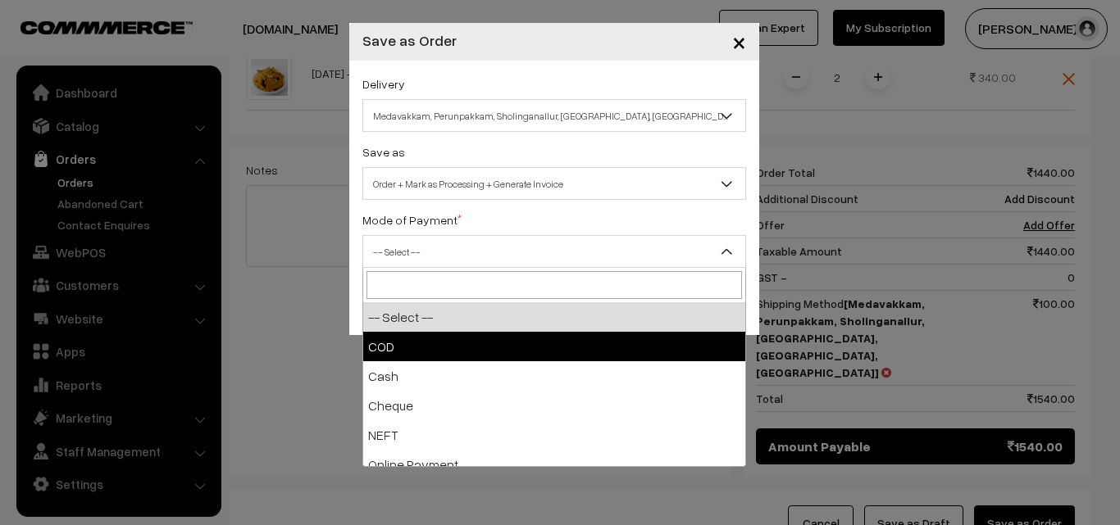
select select "1"
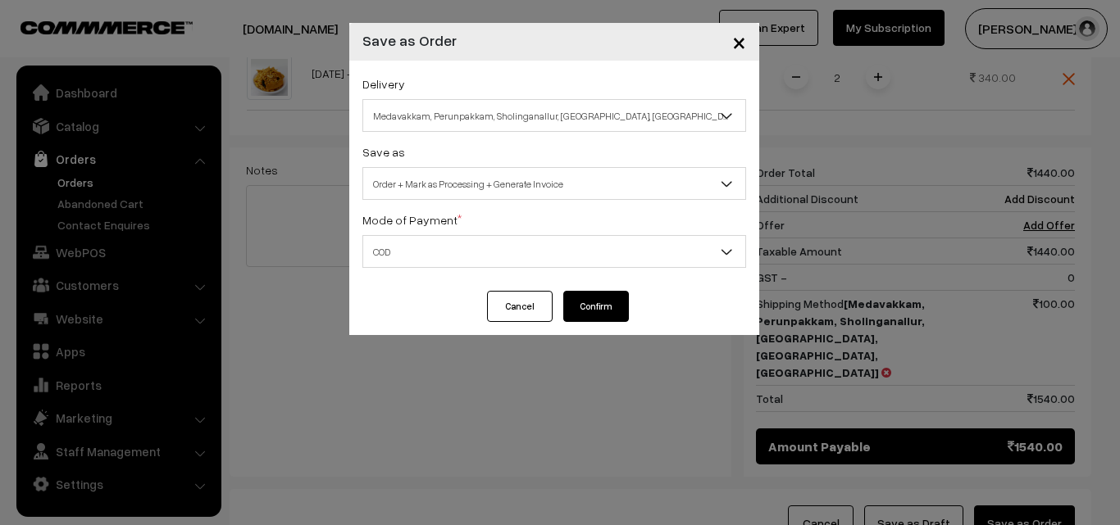
click at [588, 313] on button "Confirm" at bounding box center [596, 306] width 66 height 31
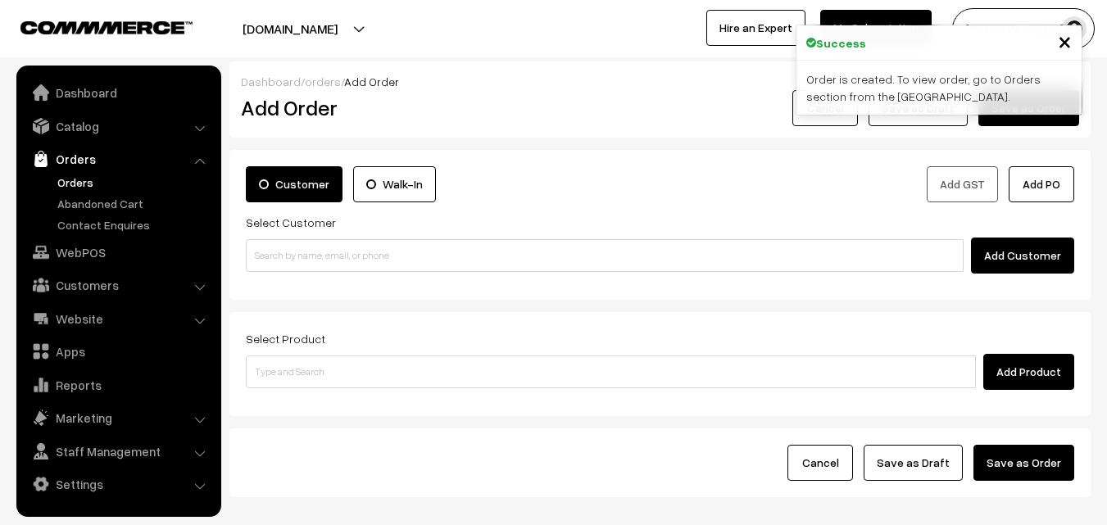
click at [88, 184] on link "Orders" at bounding box center [134, 182] width 162 height 17
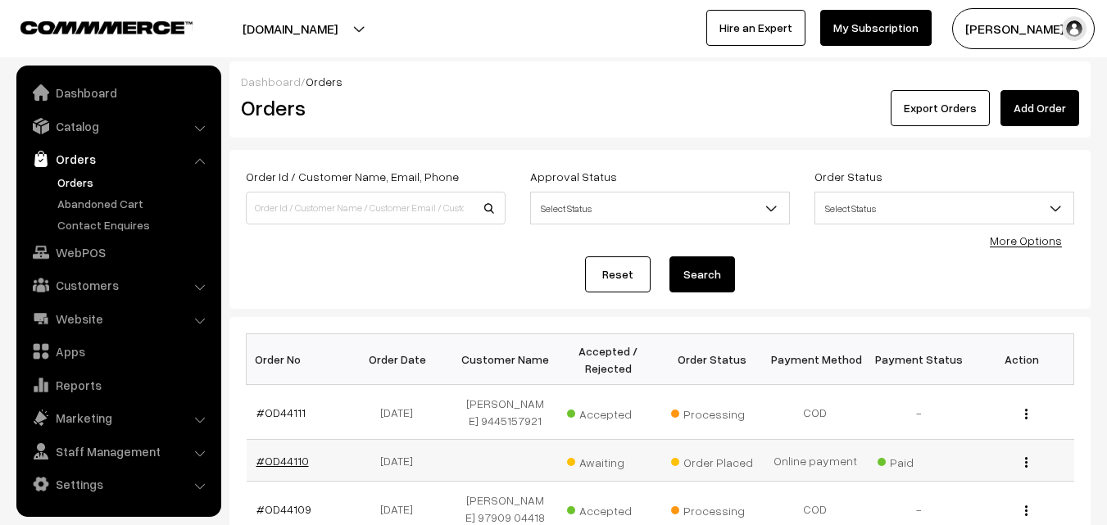
click at [291, 466] on link "#OD44110" at bounding box center [283, 461] width 52 height 14
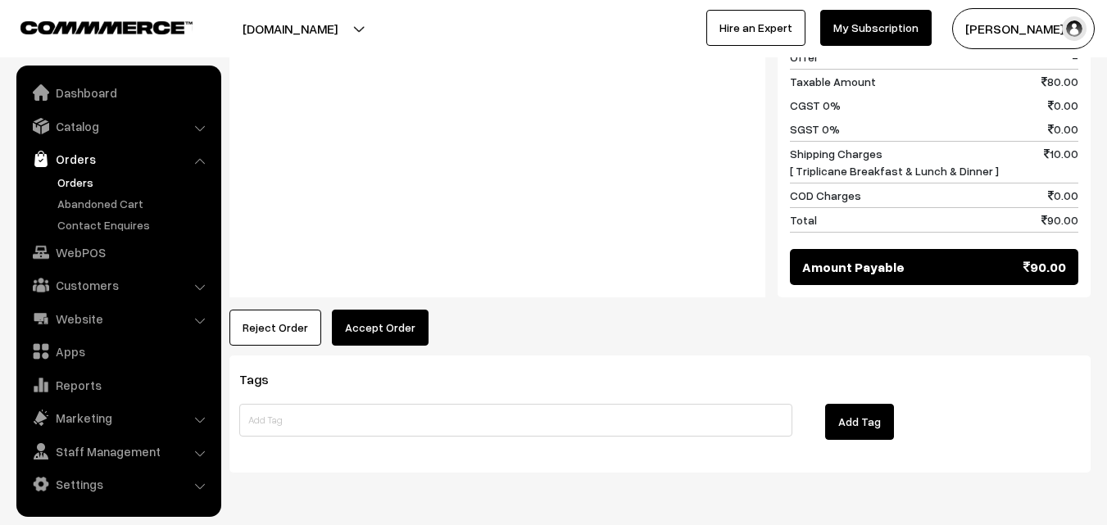
scroll to position [831, 0]
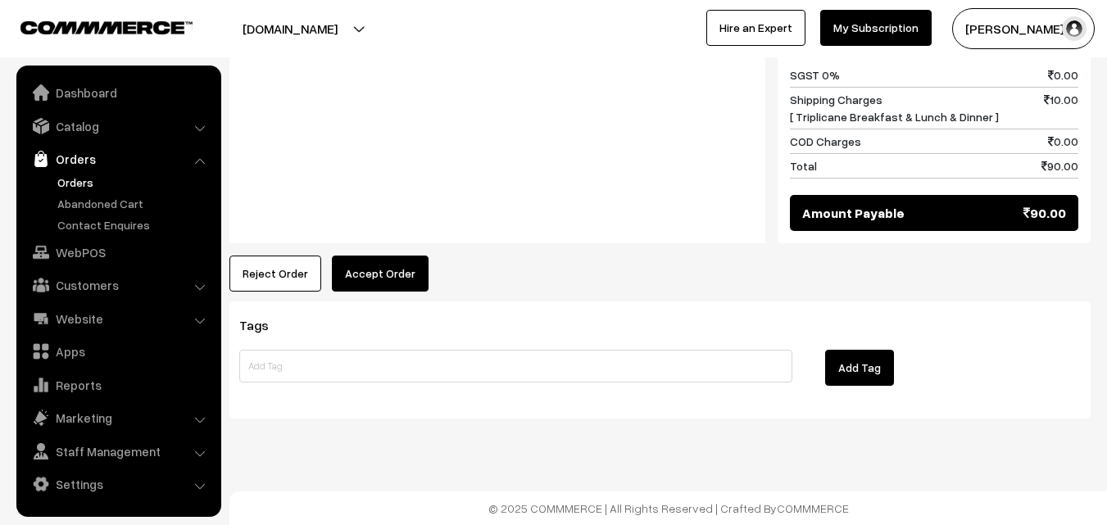
click at [399, 270] on button "Accept Order" at bounding box center [380, 274] width 97 height 36
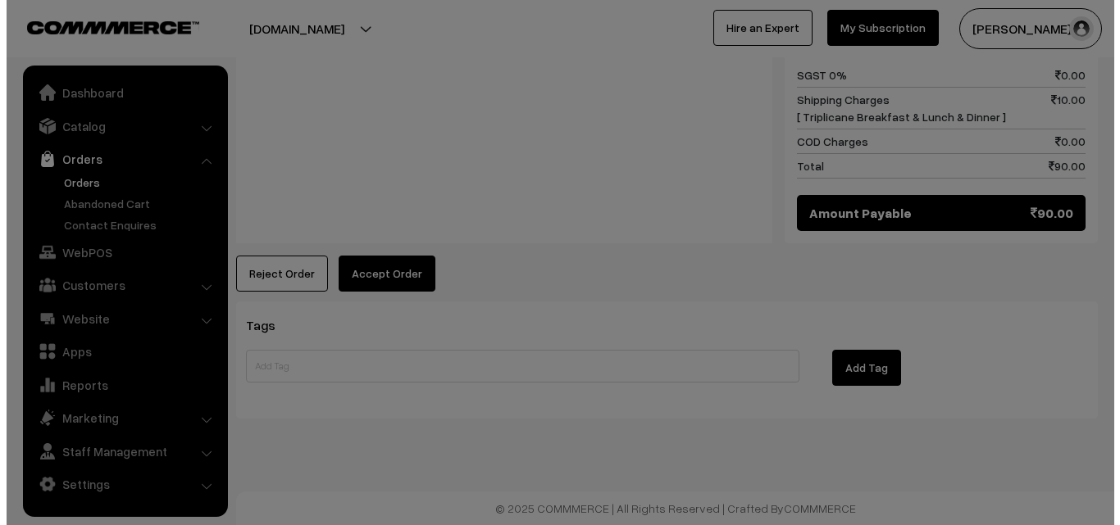
scroll to position [833, 0]
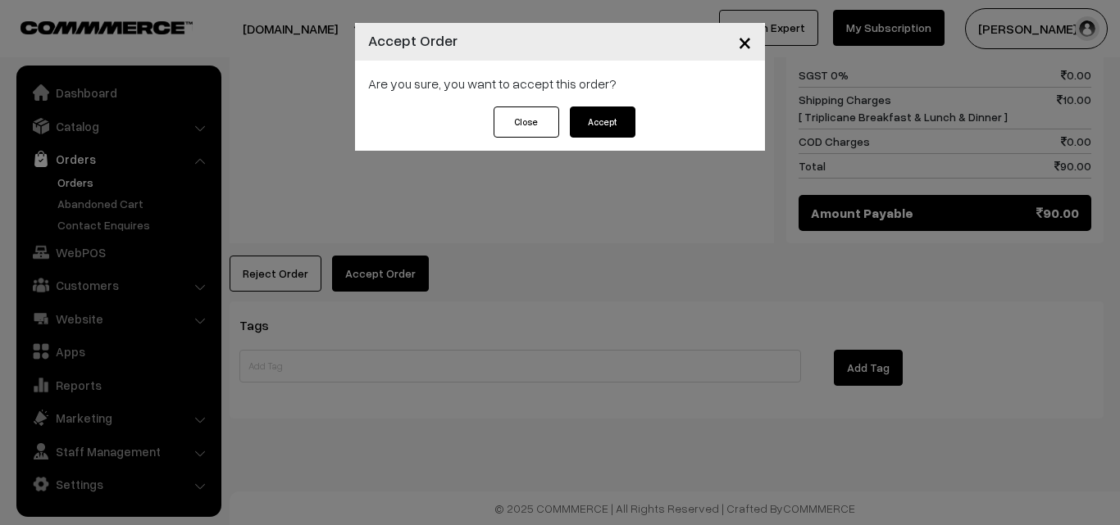
click at [612, 126] on button "Accept" at bounding box center [603, 122] width 66 height 31
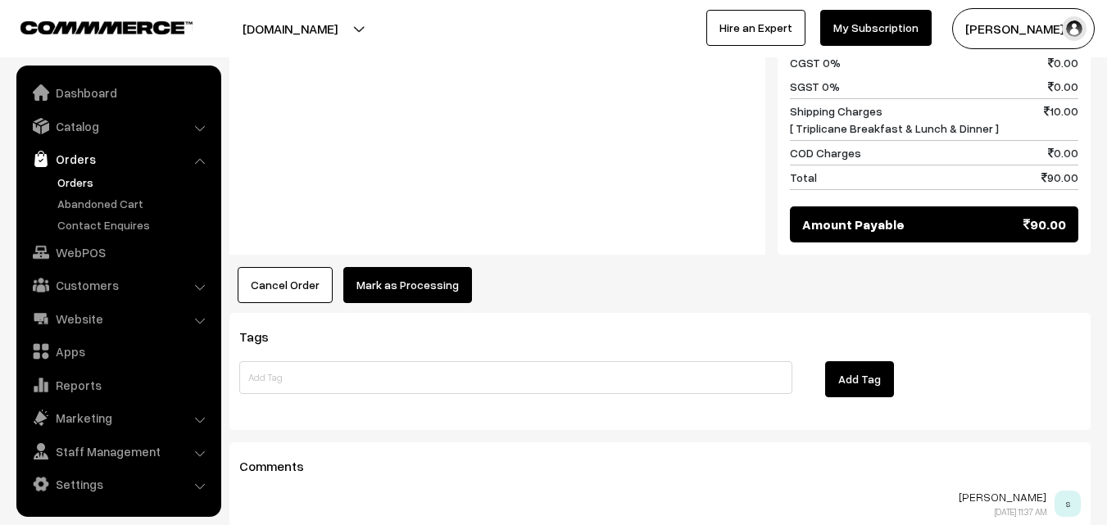
click at [440, 296] on button "Mark as Processing" at bounding box center [407, 285] width 129 height 36
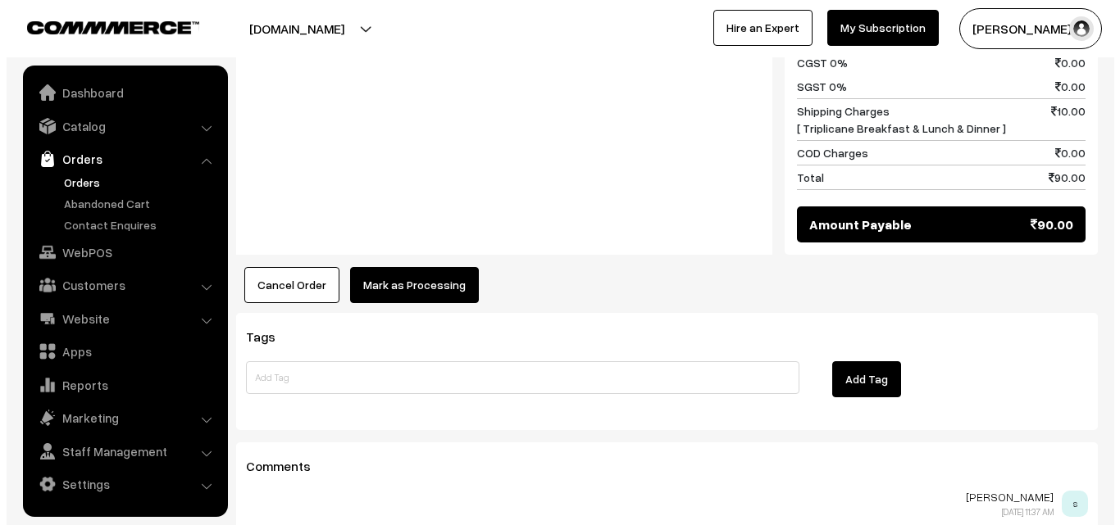
scroll to position [821, 0]
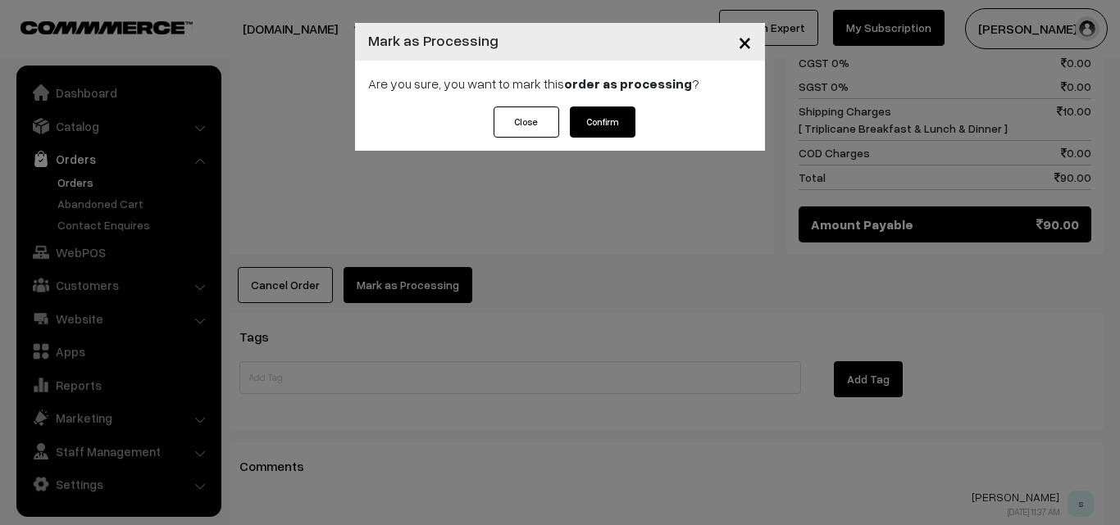
click at [586, 112] on button "Confirm" at bounding box center [603, 122] width 66 height 31
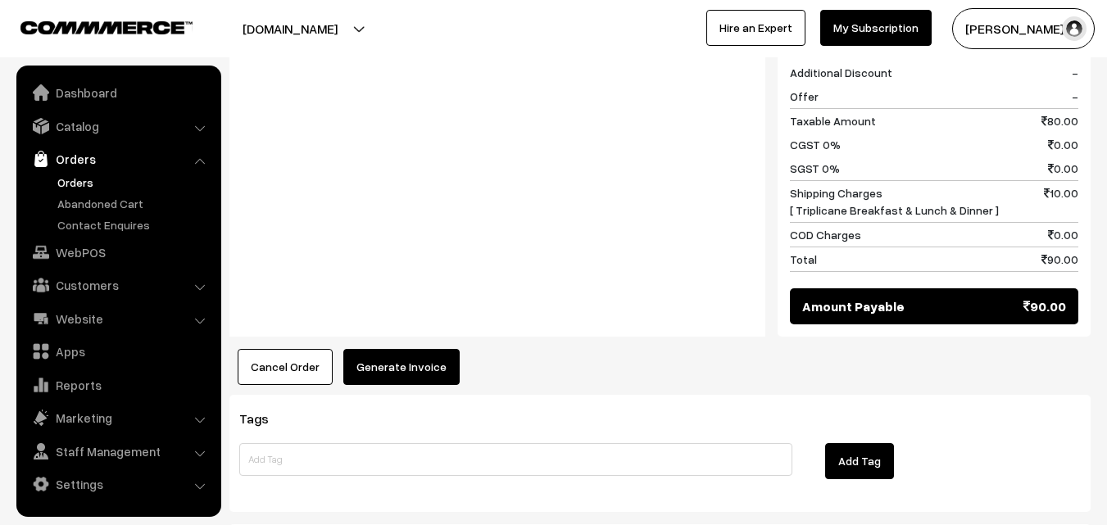
click at [440, 368] on button "Generate Invoice" at bounding box center [401, 367] width 116 height 36
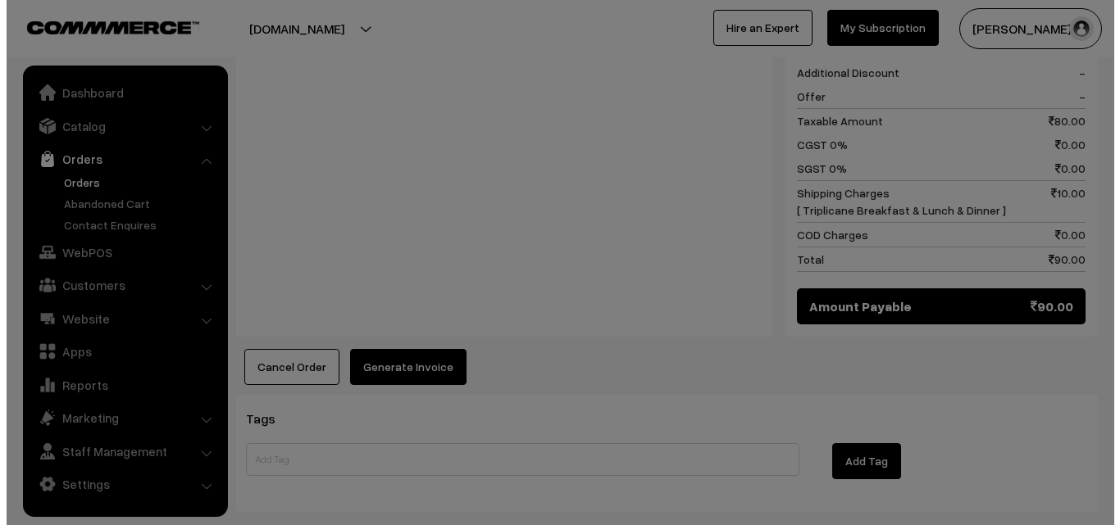
scroll to position [739, 0]
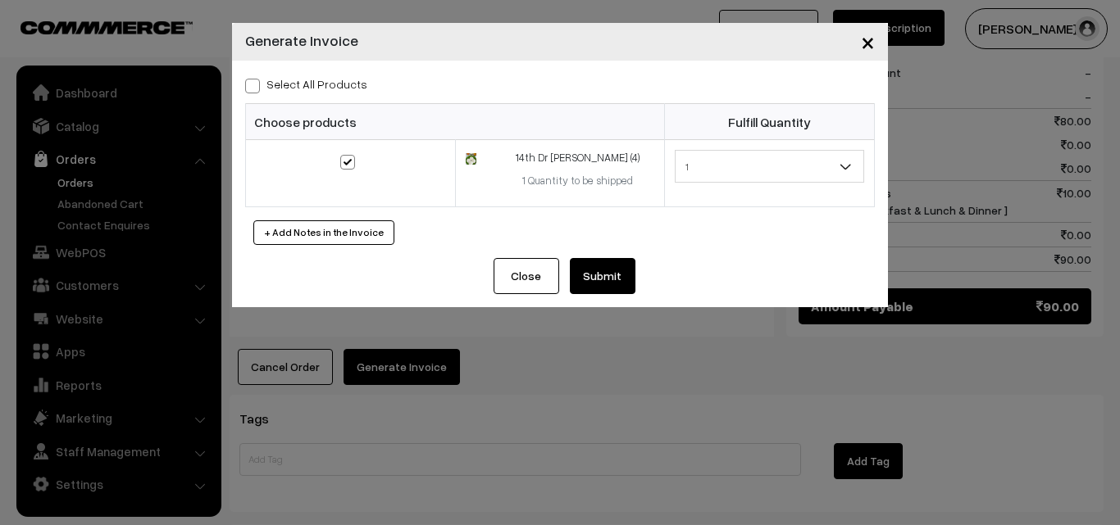
click at [257, 84] on span at bounding box center [252, 86] width 15 height 15
click at [256, 84] on input "Select All Products" at bounding box center [250, 83] width 11 height 11
checkbox input "true"
click at [610, 284] on button "Submit" at bounding box center [603, 276] width 66 height 36
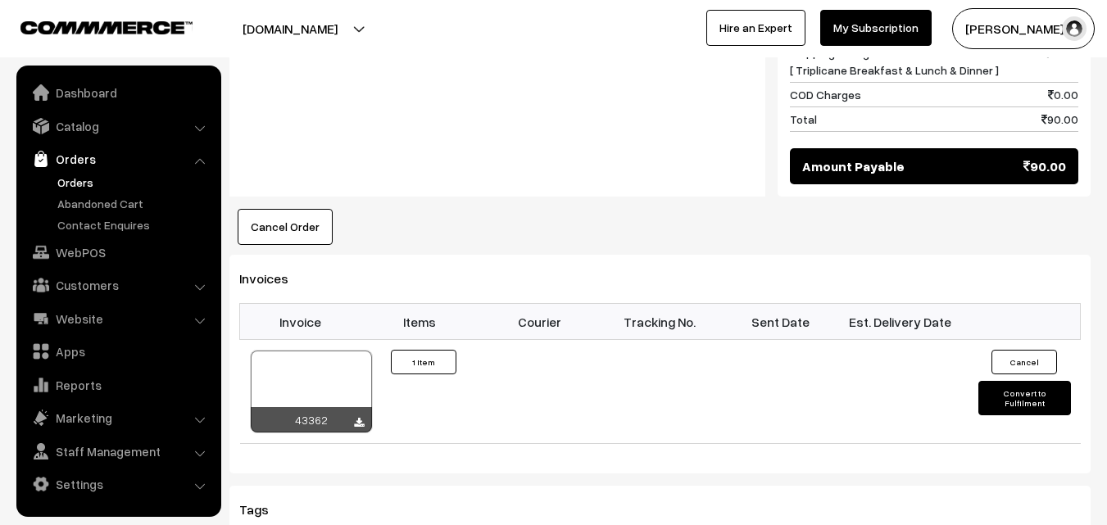
scroll to position [984, 0]
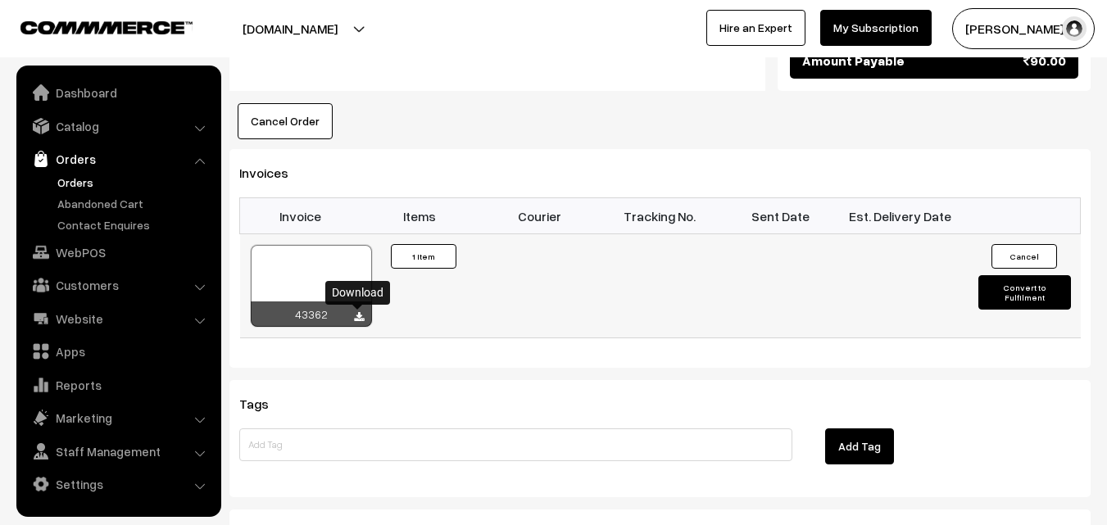
click at [362, 317] on icon at bounding box center [359, 317] width 10 height 11
click at [80, 180] on link "Orders" at bounding box center [134, 182] width 162 height 17
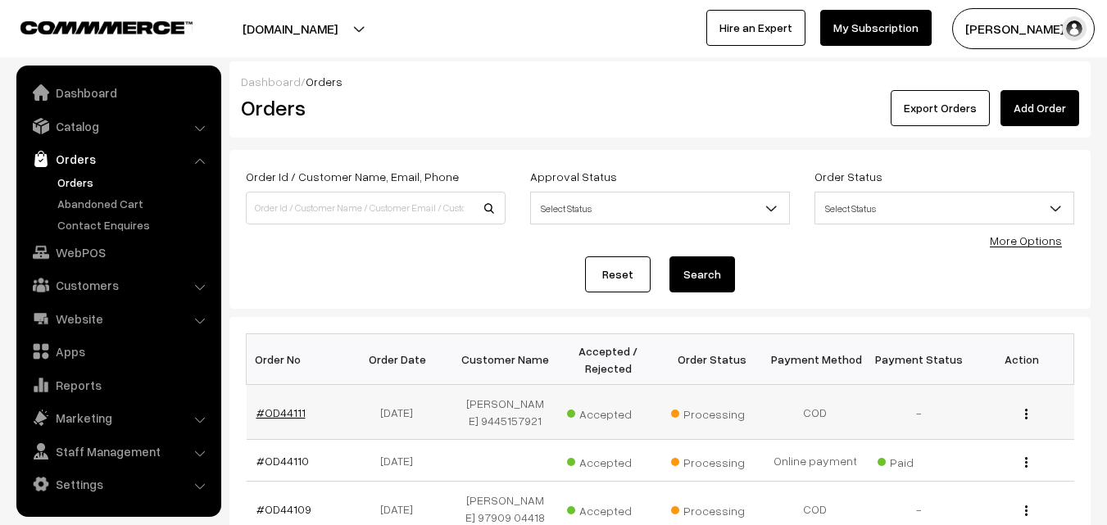
click at [271, 411] on link "#OD44111" at bounding box center [281, 413] width 49 height 14
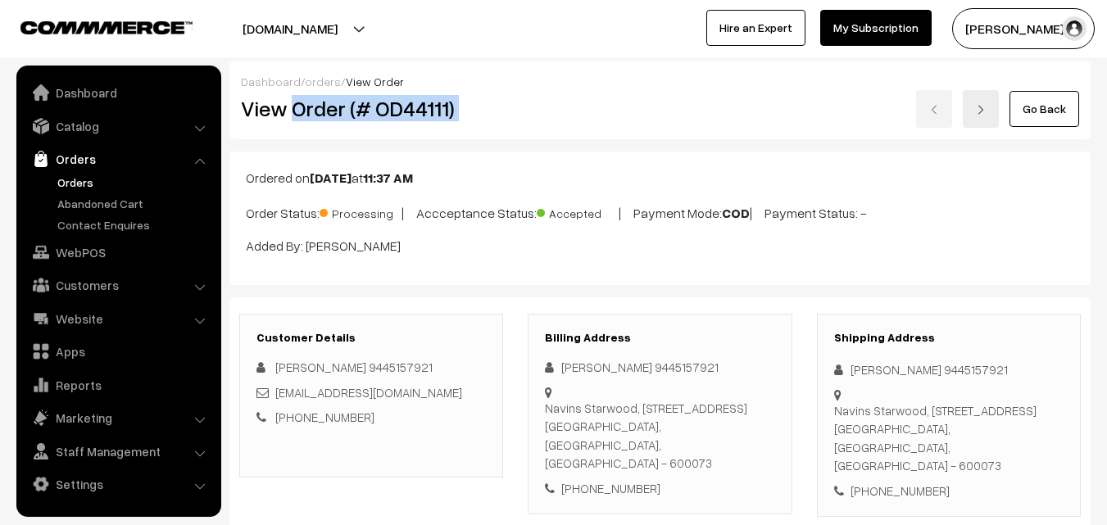
drag, startPoint x: 292, startPoint y: 111, endPoint x: 802, endPoint y: 111, distance: 510.7
click at [802, 111] on div "View Order (# OD44111) Go Back" at bounding box center [660, 109] width 863 height 38
copy div "Order (# OD44111)"
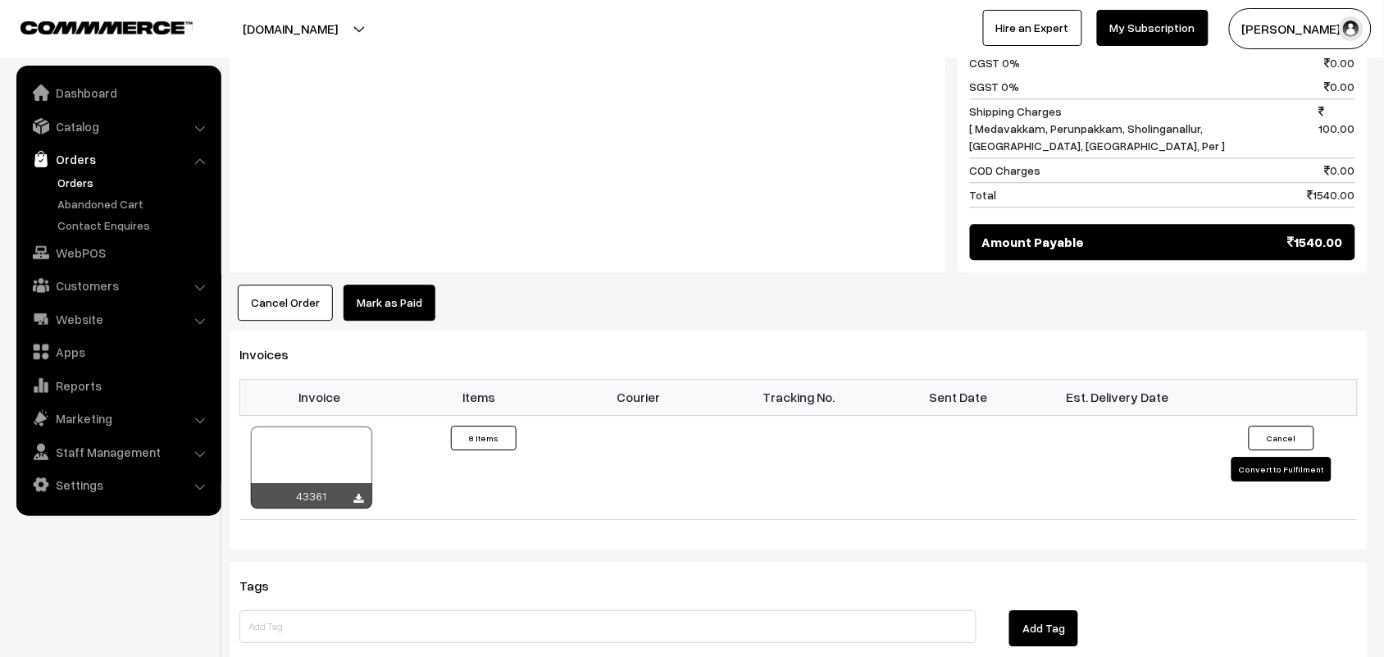
scroll to position [1230, 0]
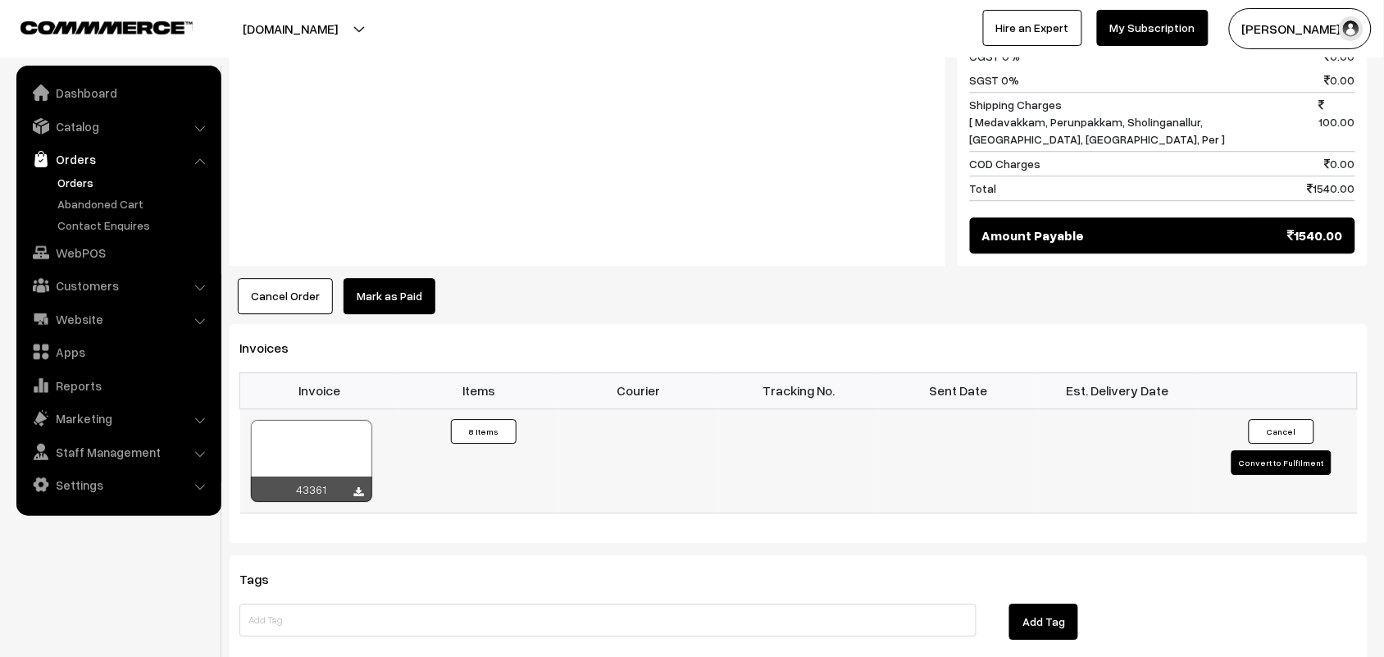
click at [351, 480] on div "43361" at bounding box center [311, 488] width 121 height 25
click at [358, 487] on icon at bounding box center [359, 492] width 10 height 11
click at [71, 250] on link "WebPOS" at bounding box center [117, 253] width 195 height 30
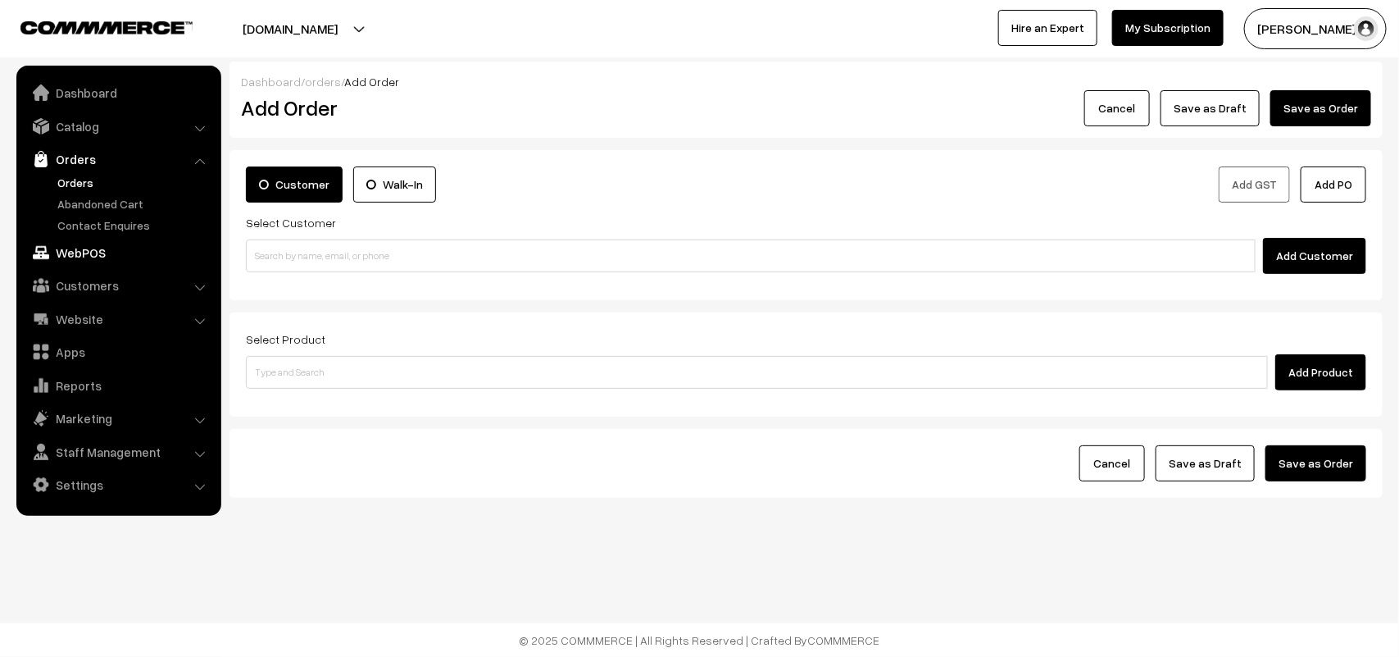
click at [91, 243] on link "WebPOS" at bounding box center [117, 253] width 195 height 30
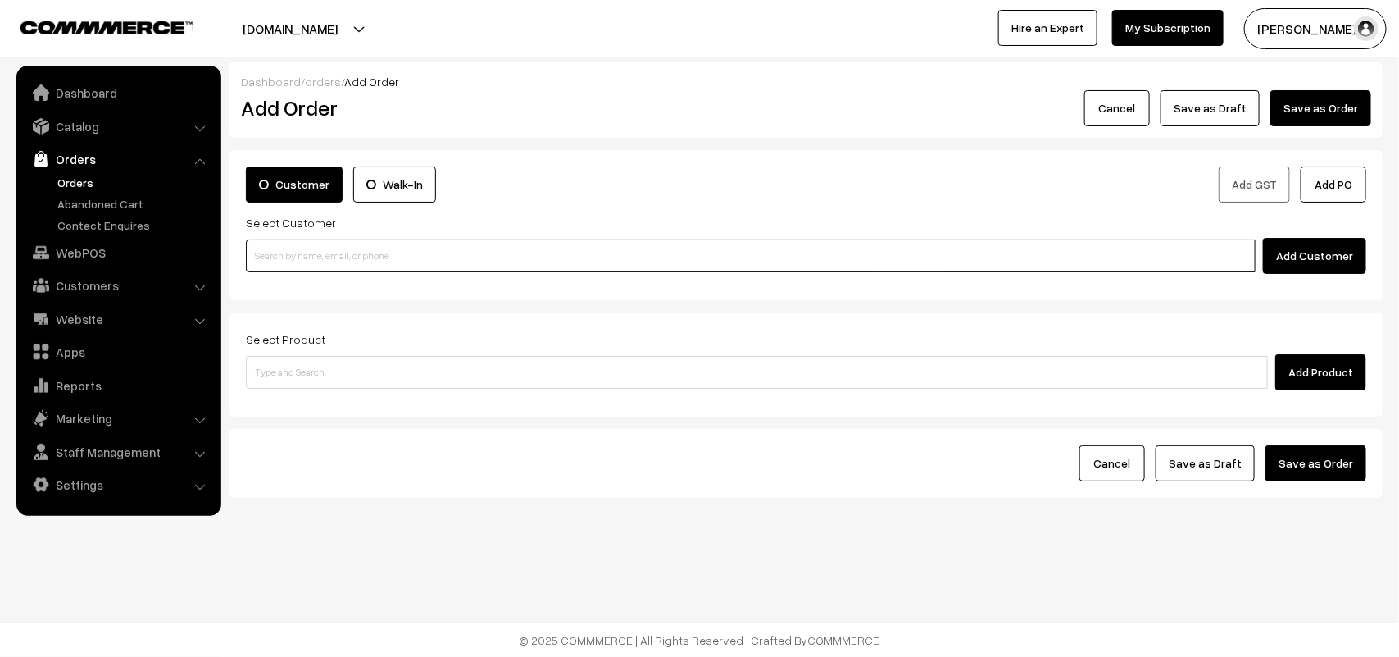
click at [288, 255] on input at bounding box center [751, 255] width 1010 height 33
paste input "[PHONE_NUMBER]"
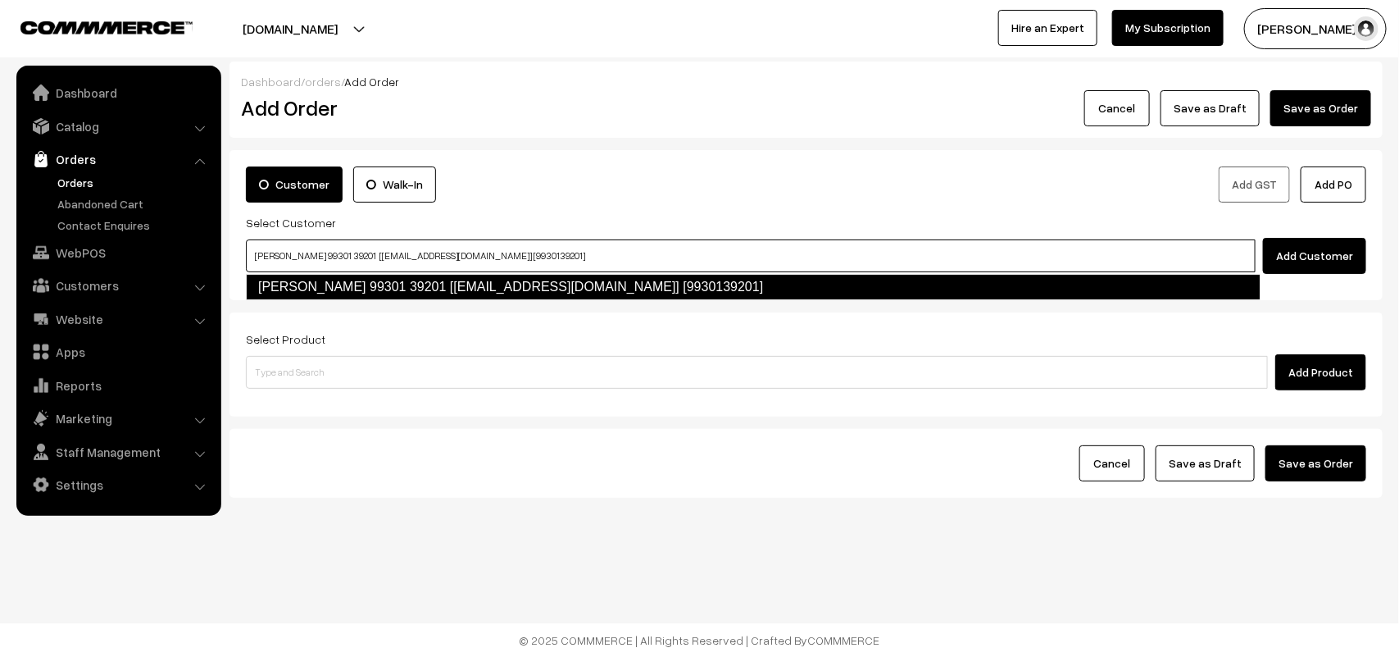
type input "[PERSON_NAME] 99301 39201 [[EMAIL_ADDRESS][DOMAIN_NAME]] [9930139201]"
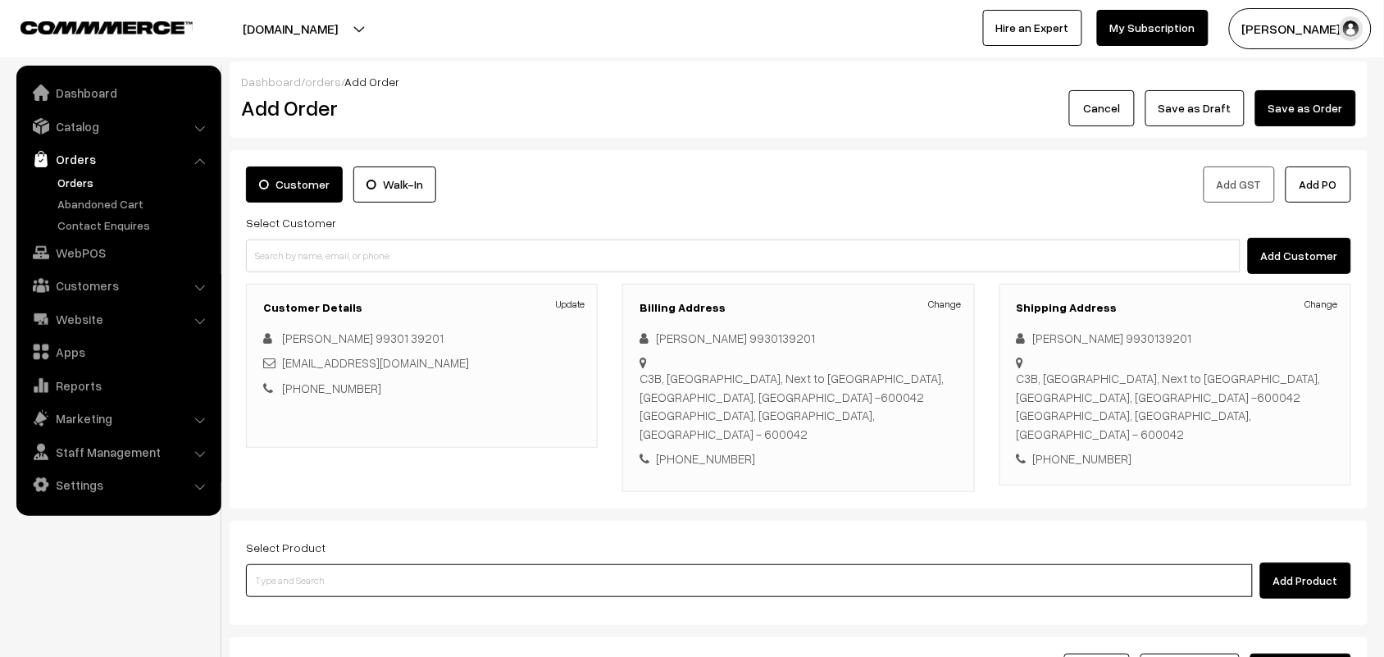
click at [456, 570] on input at bounding box center [749, 580] width 1007 height 33
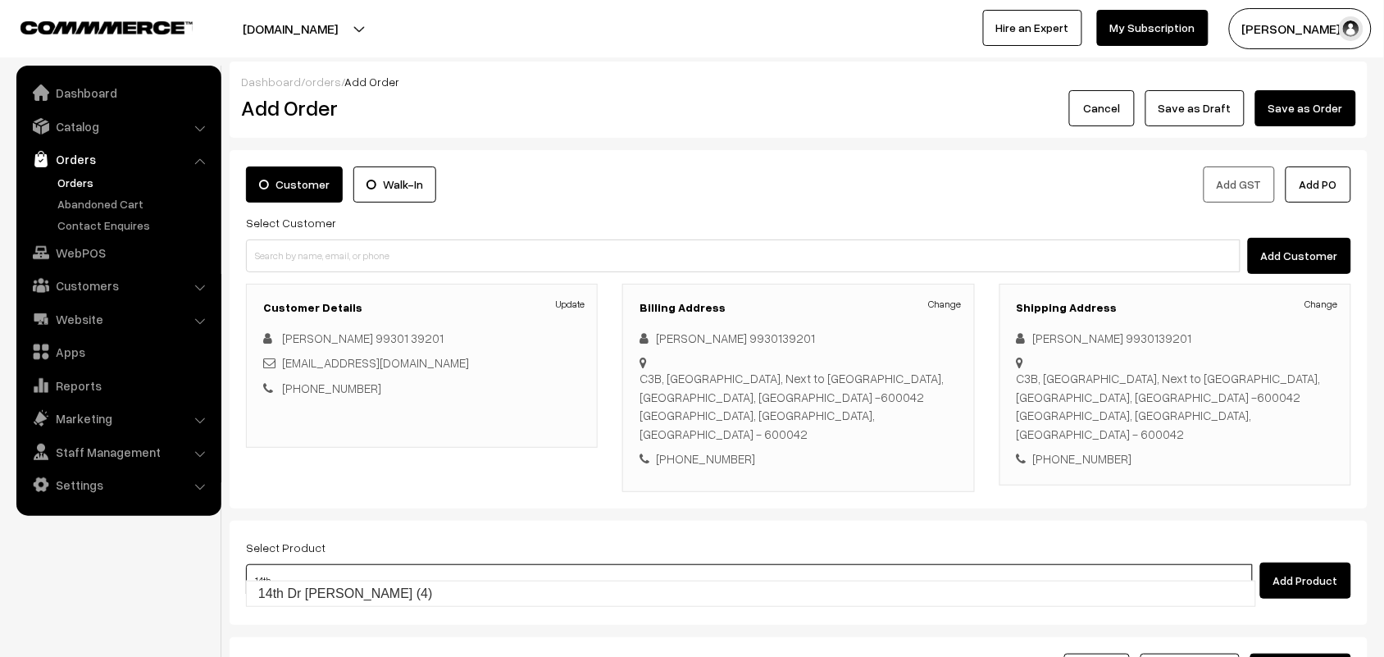
type input "14th Dr Idly (4)"
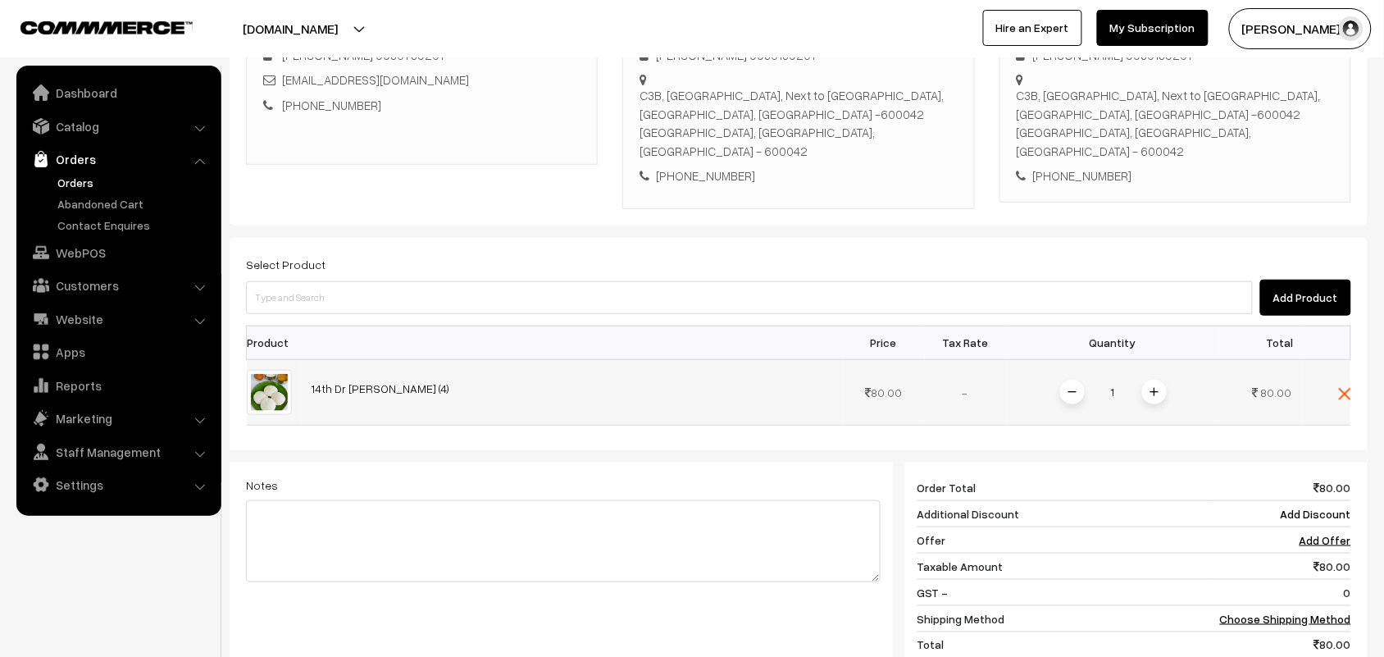
scroll to position [307, 0]
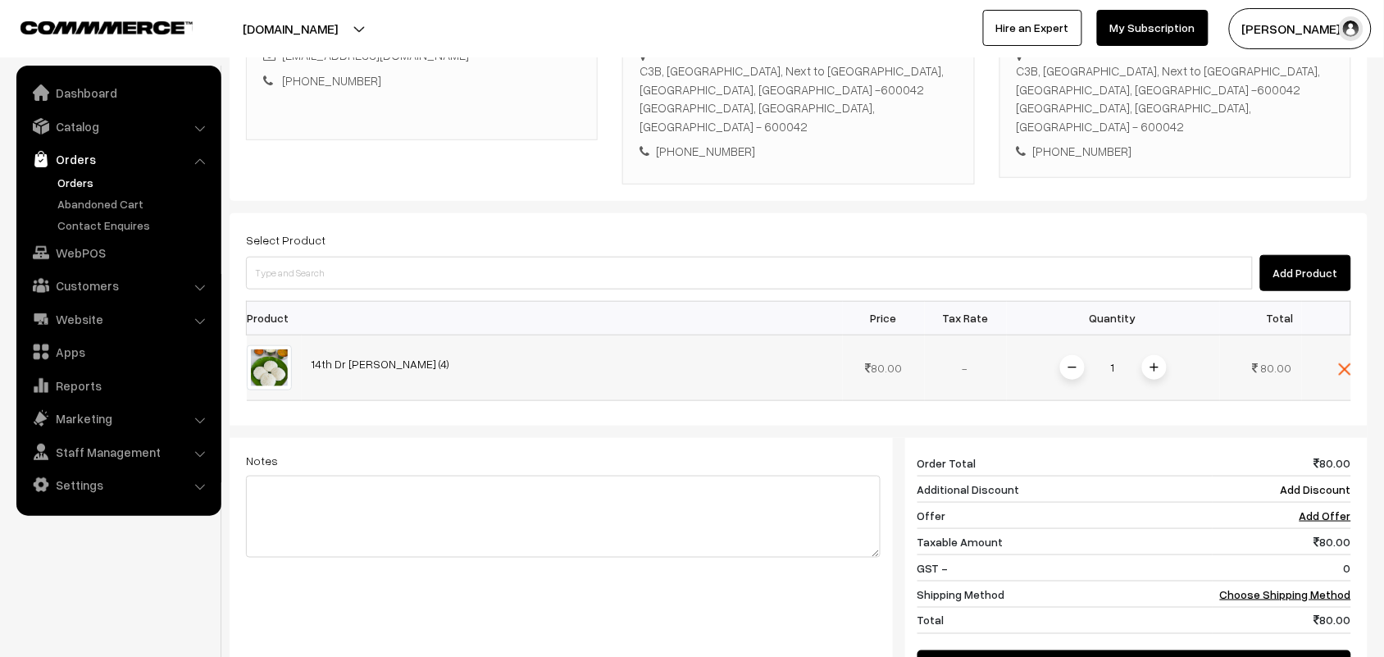
click at [1148, 355] on span at bounding box center [1154, 367] width 25 height 25
click at [1324, 587] on link "Choose Shipping Method" at bounding box center [1285, 594] width 131 height 14
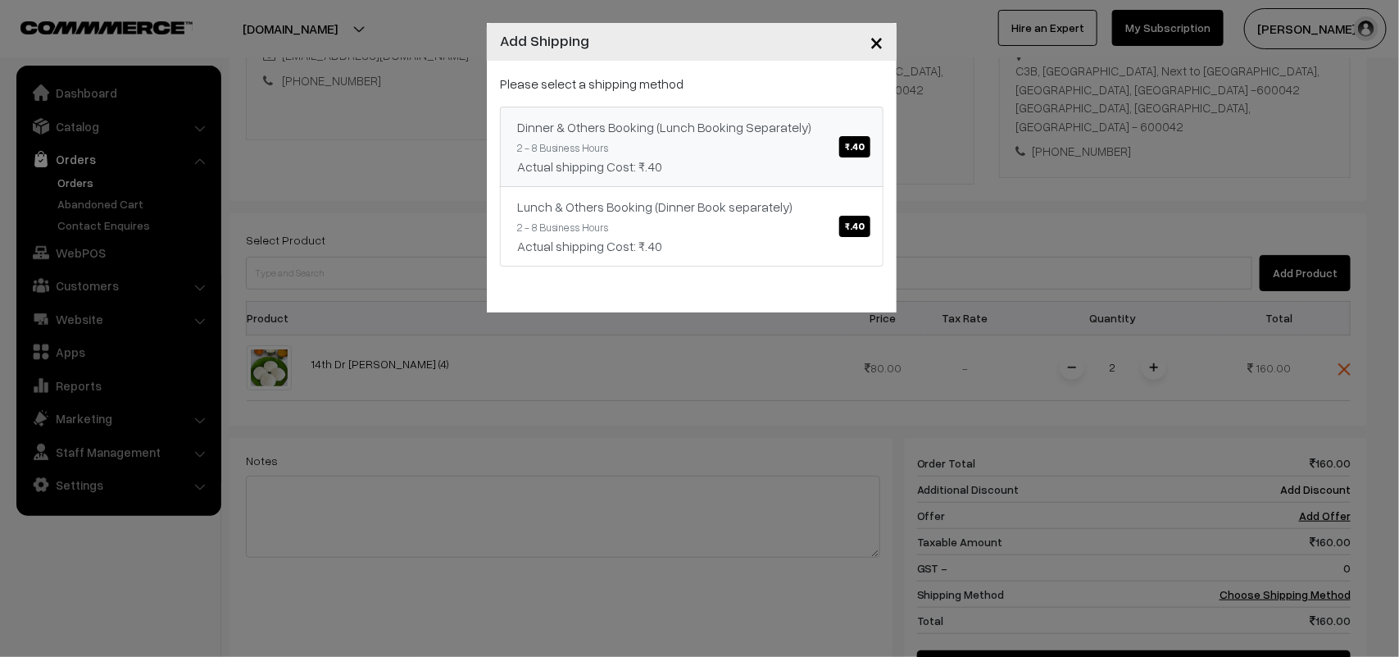
click at [857, 140] on span "₹.40" at bounding box center [854, 146] width 31 height 21
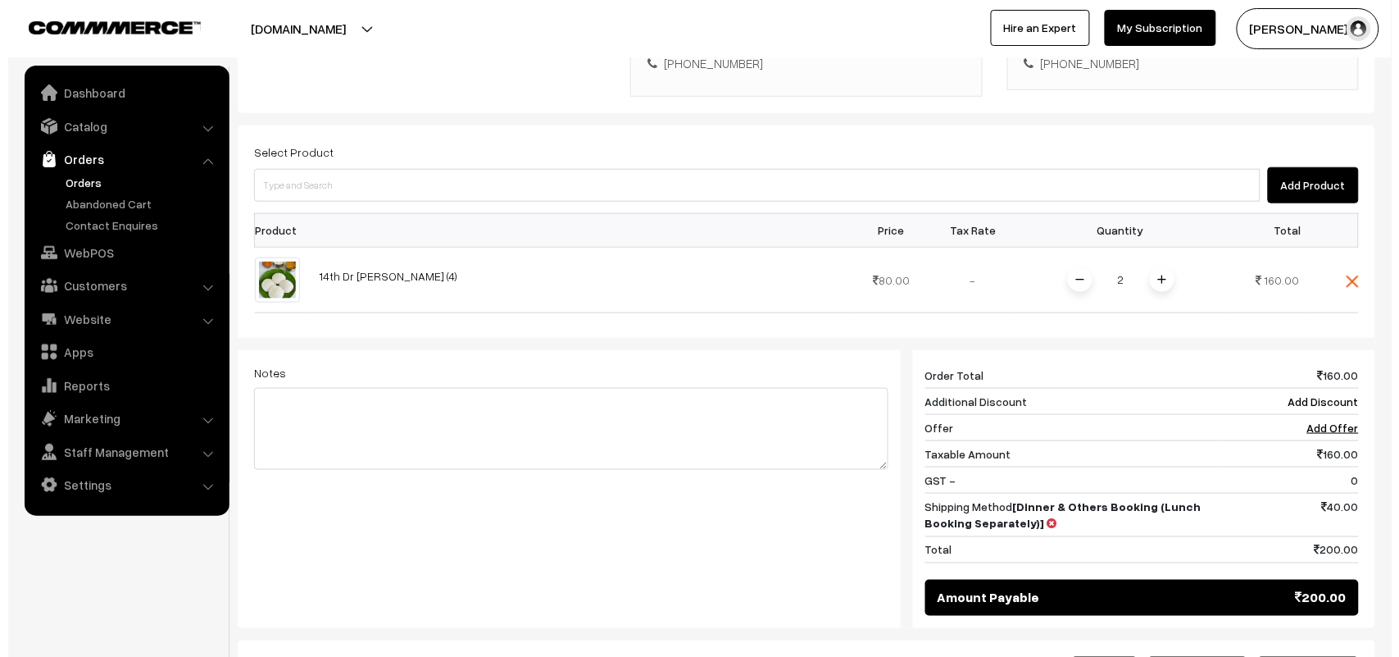
scroll to position [512, 0]
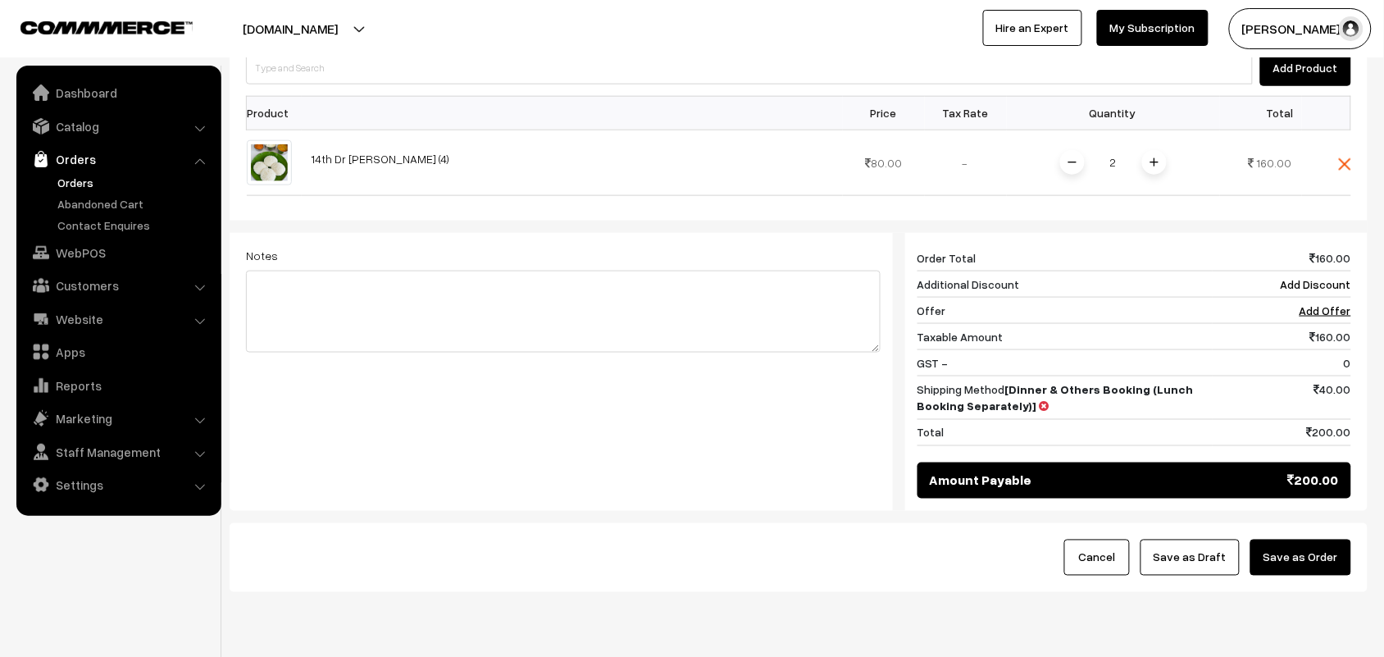
click at [1311, 539] on button "Save as Order" at bounding box center [1300, 557] width 101 height 36
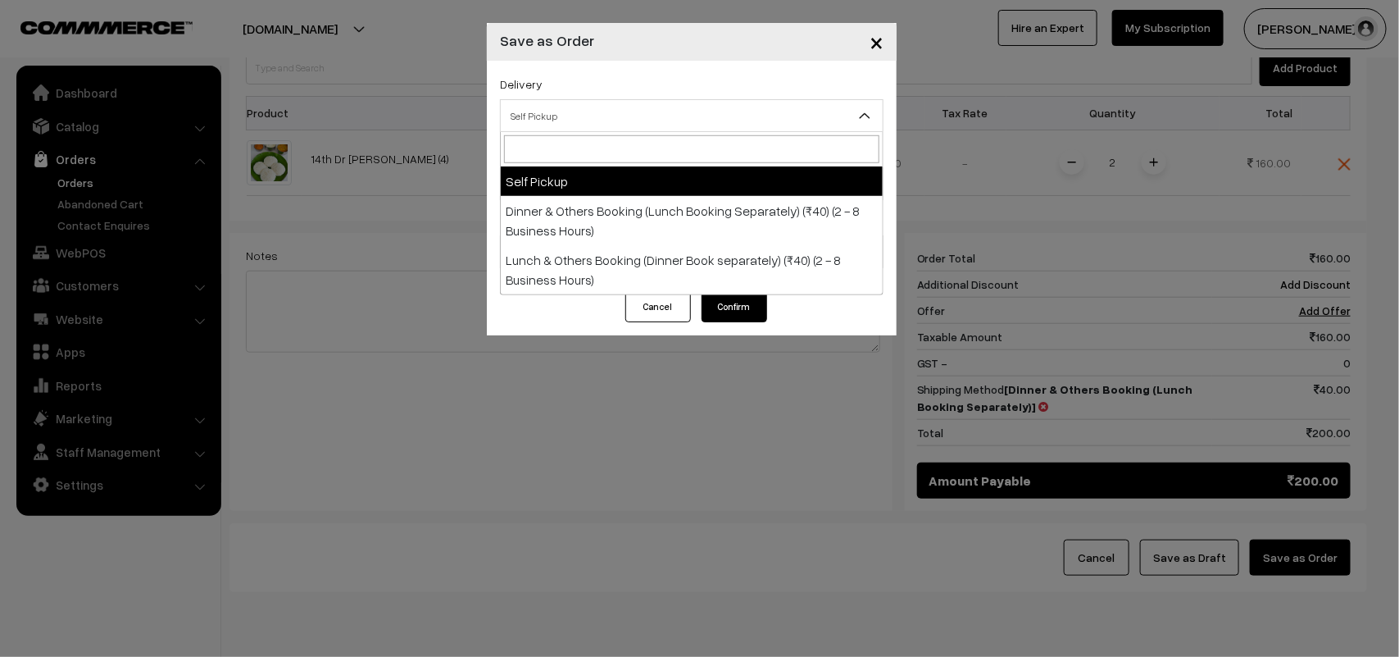
click at [810, 119] on span "Self Pickup" at bounding box center [692, 116] width 382 height 29
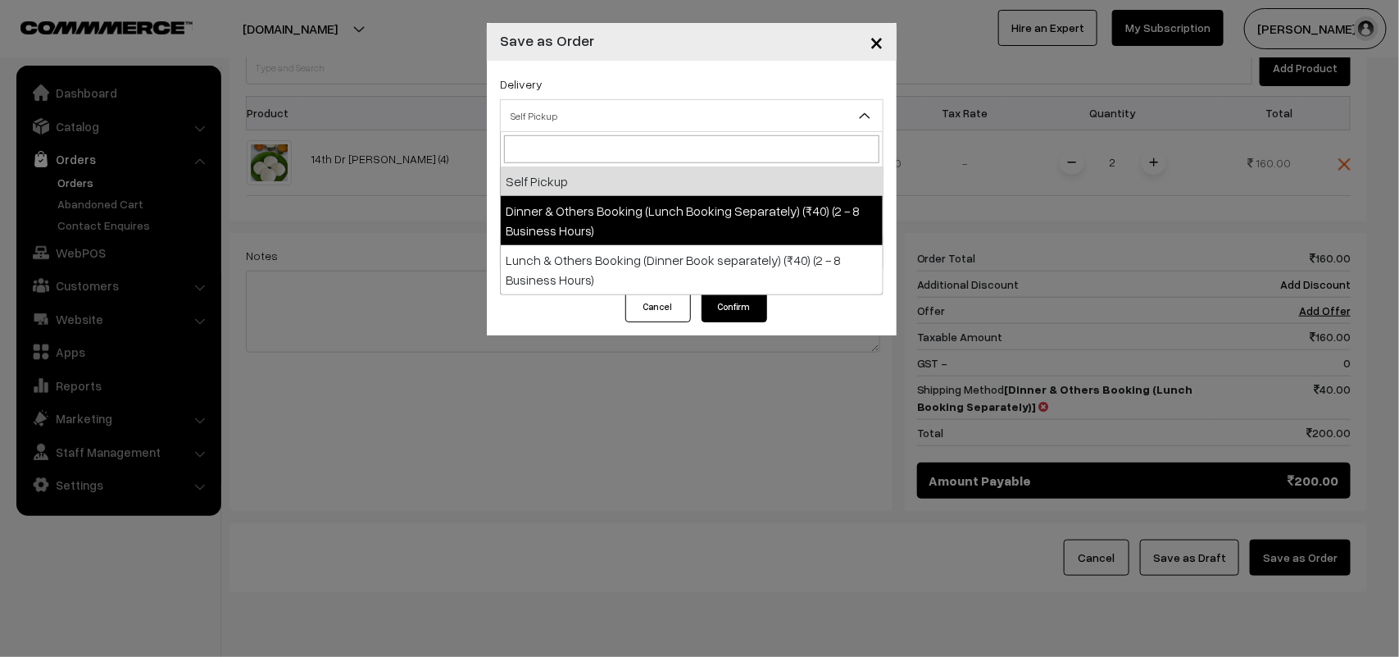
select select "DOB1"
select select "3"
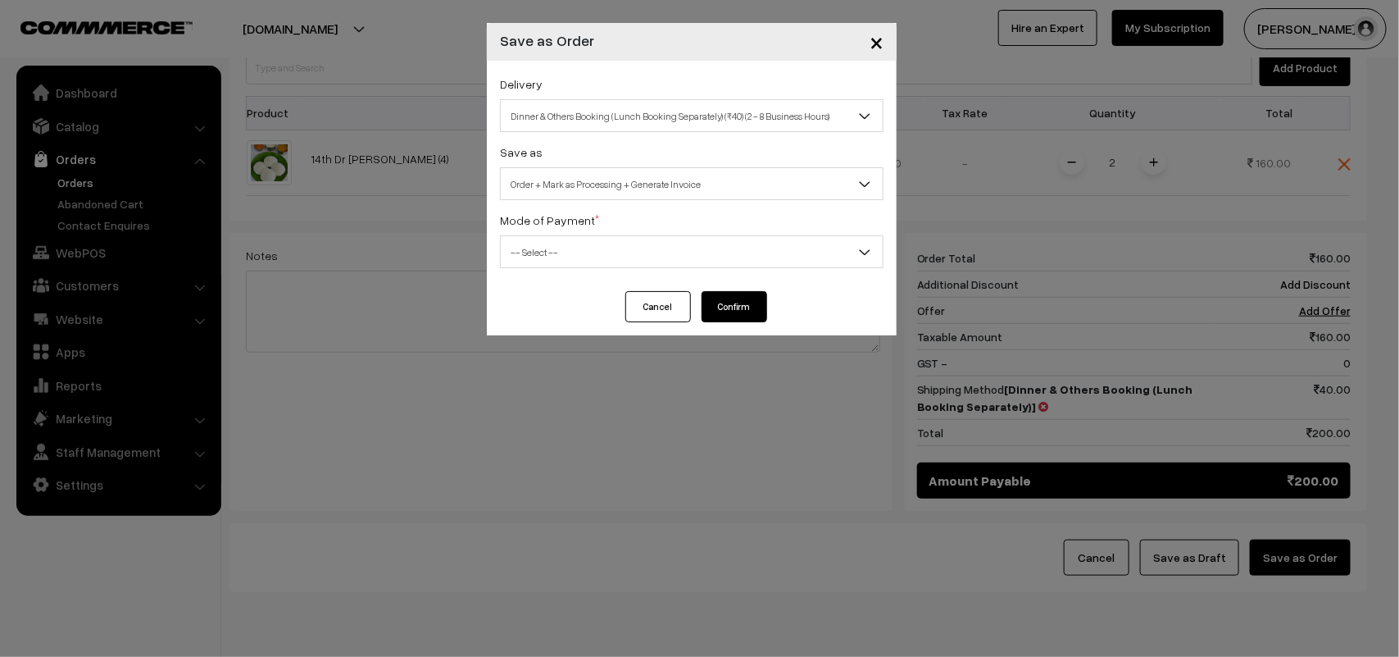
click at [736, 314] on button "Confirm" at bounding box center [735, 306] width 66 height 31
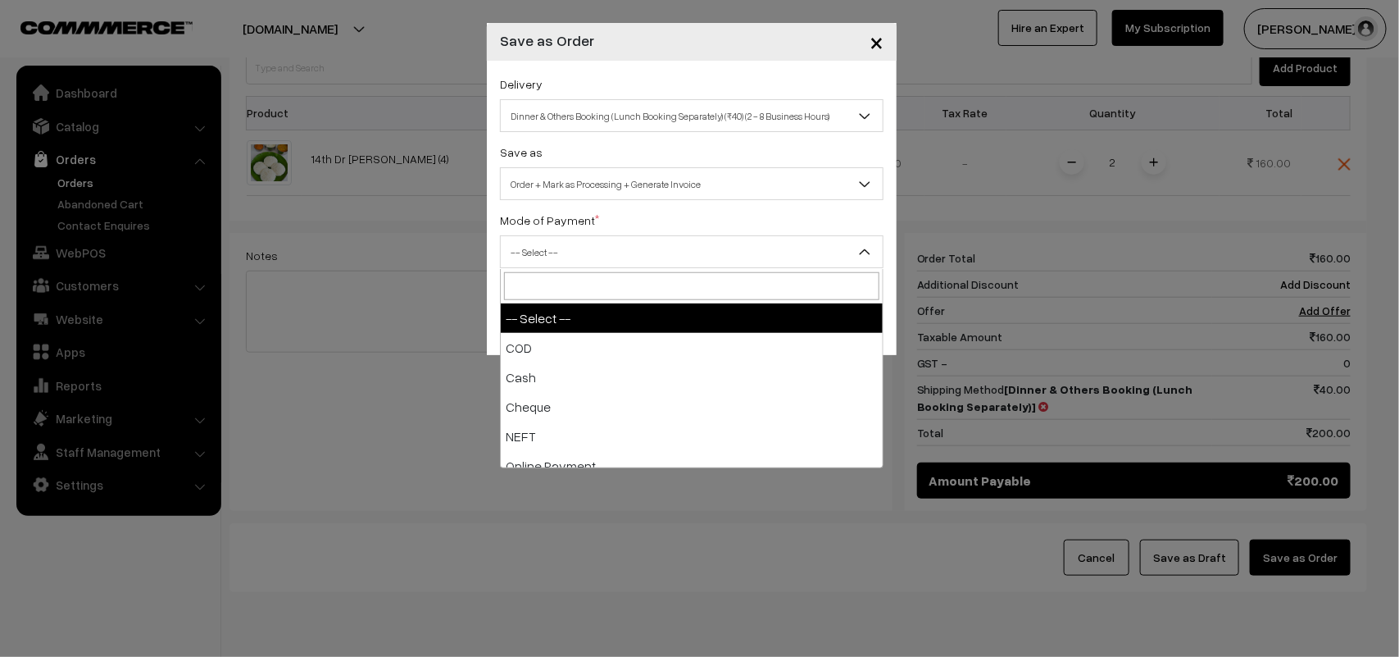
click at [734, 252] on span "-- Select --" at bounding box center [692, 252] width 382 height 29
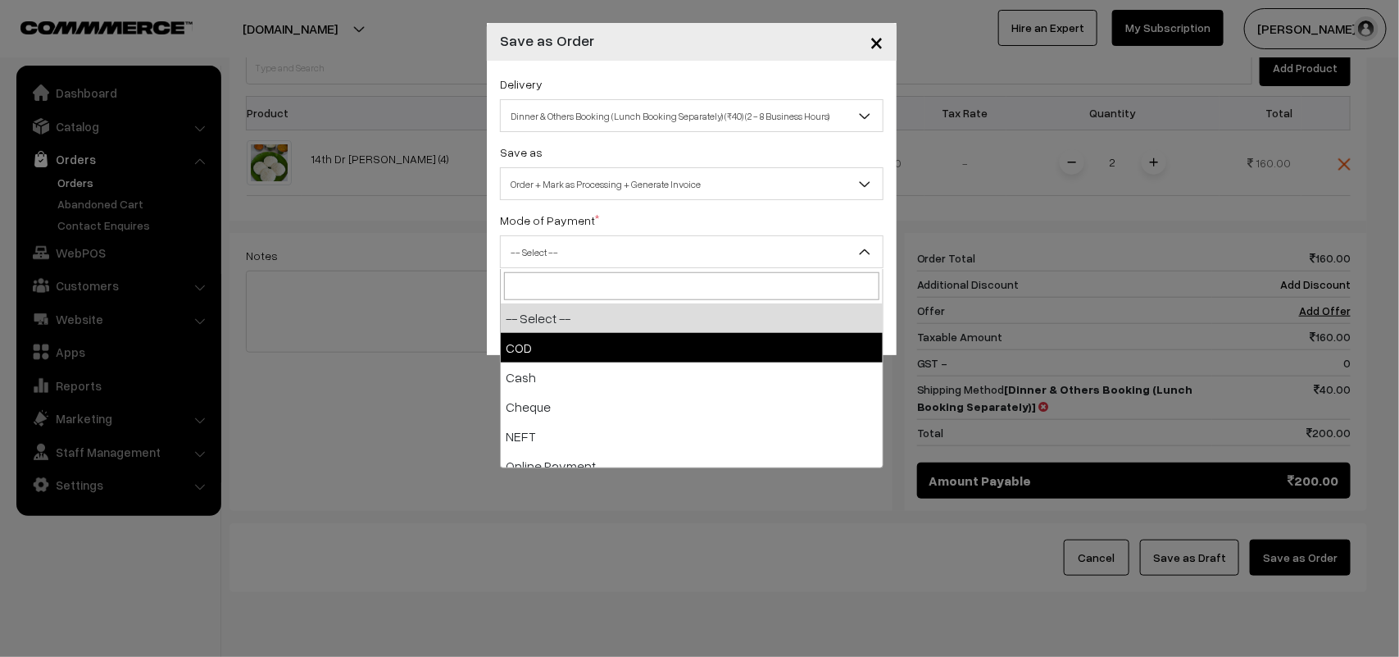
select select "1"
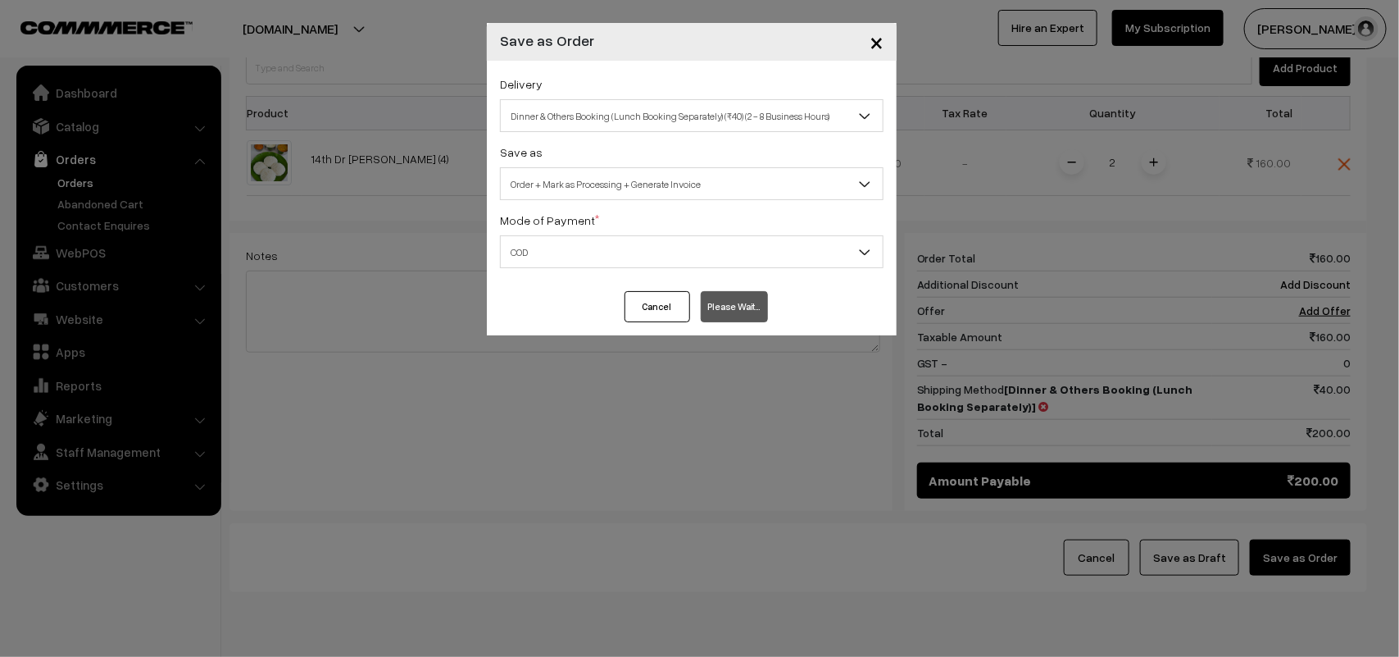
click at [879, 52] on span "×" at bounding box center [877, 41] width 14 height 30
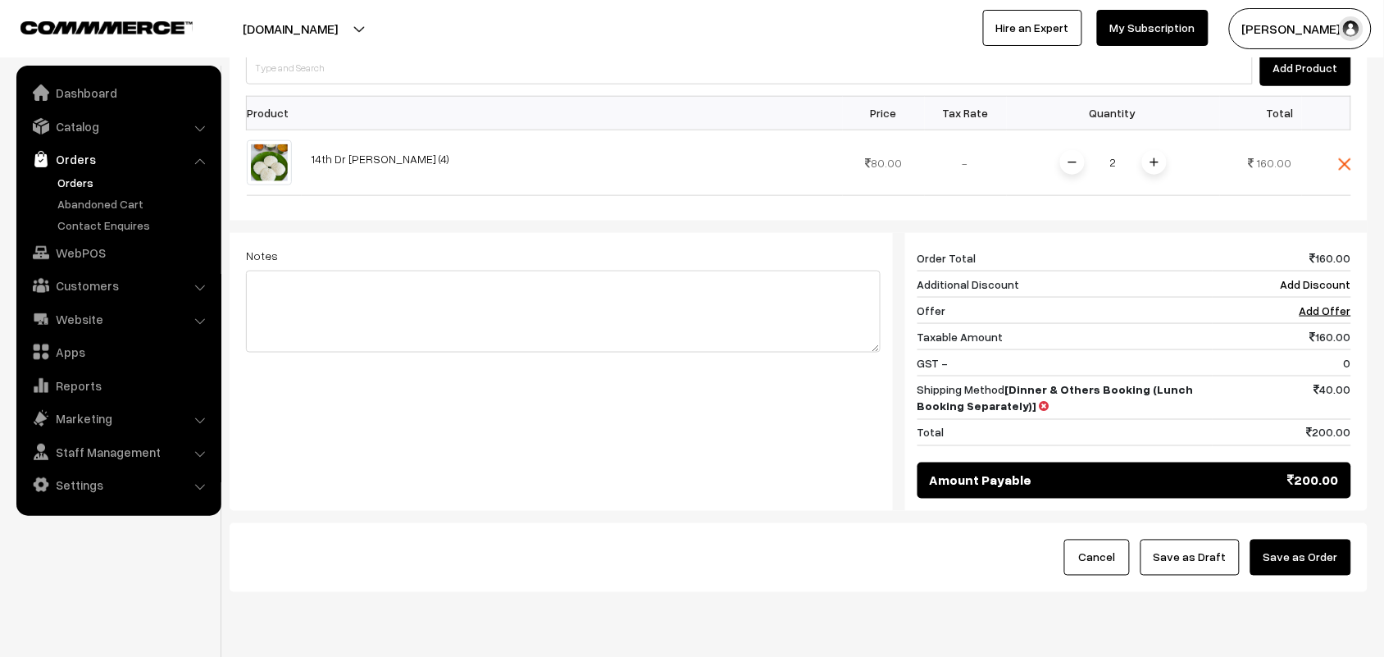
click at [1321, 543] on button "Save as Order" at bounding box center [1300, 557] width 101 height 36
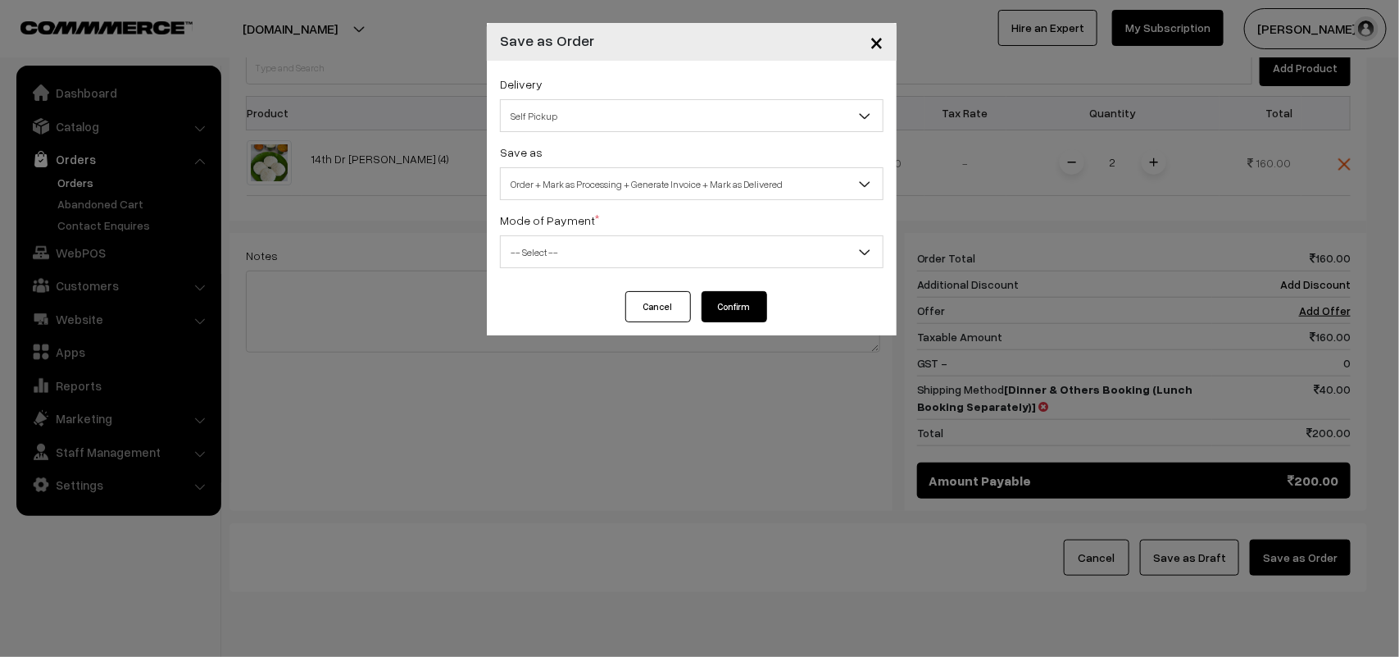
click at [702, 102] on span "Self Pickup" at bounding box center [692, 116] width 382 height 29
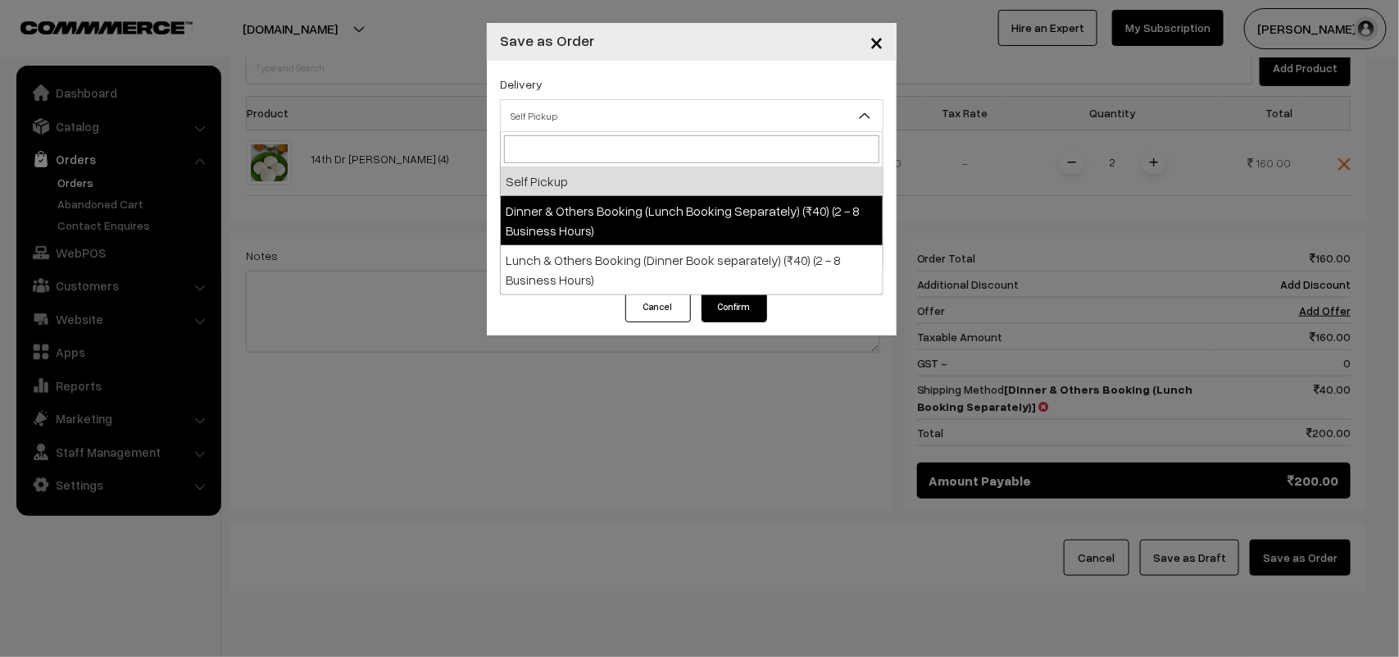
select select "DOB1"
select select "3"
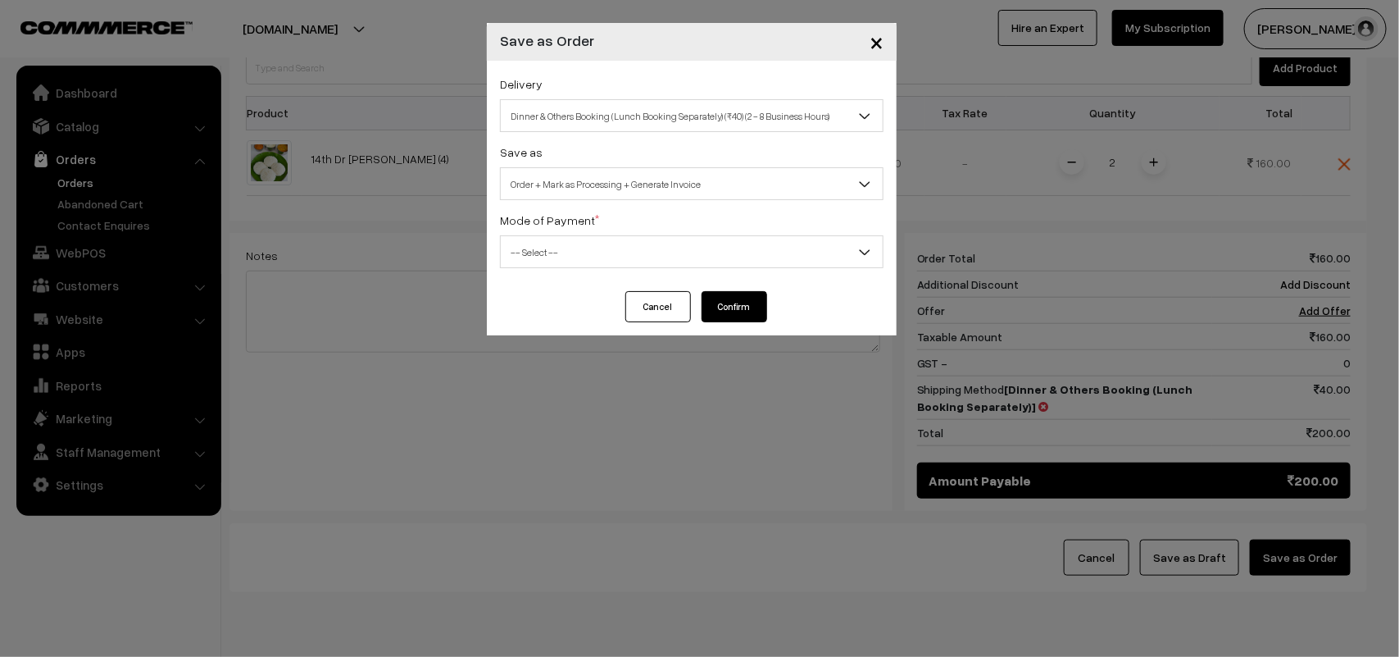
click at [711, 252] on span "-- Select --" at bounding box center [692, 252] width 382 height 29
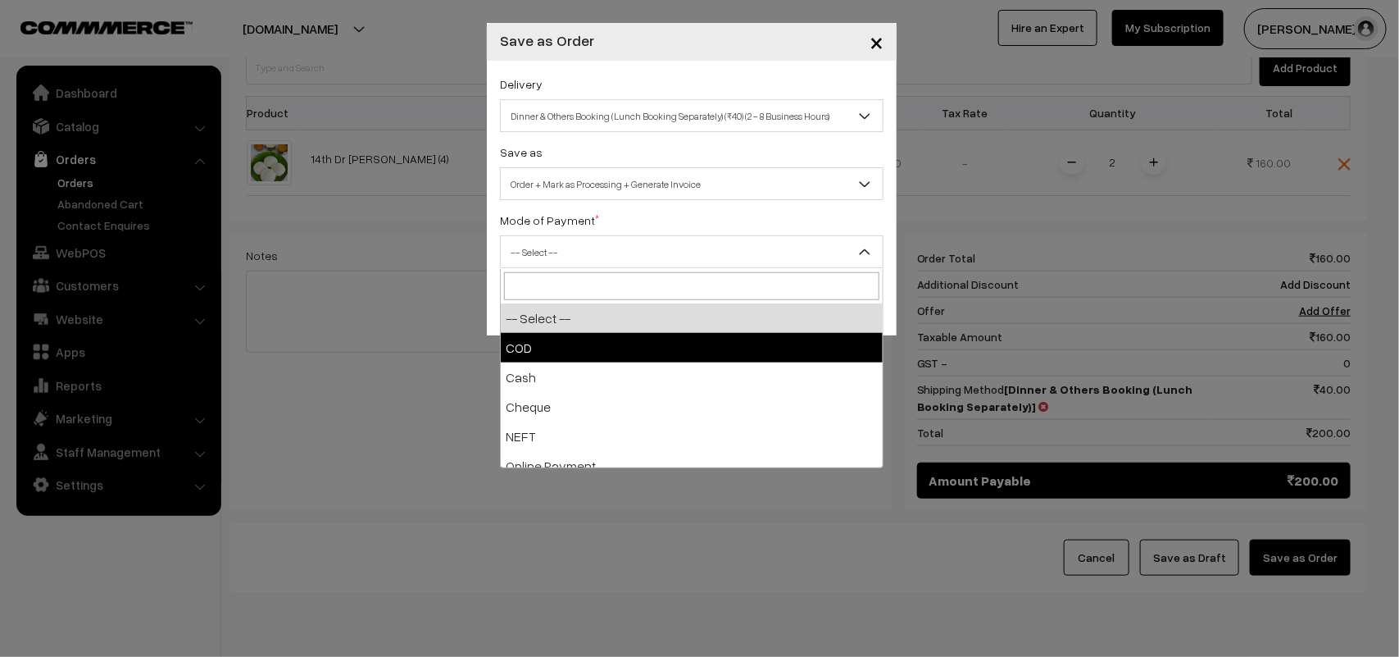
select select "1"
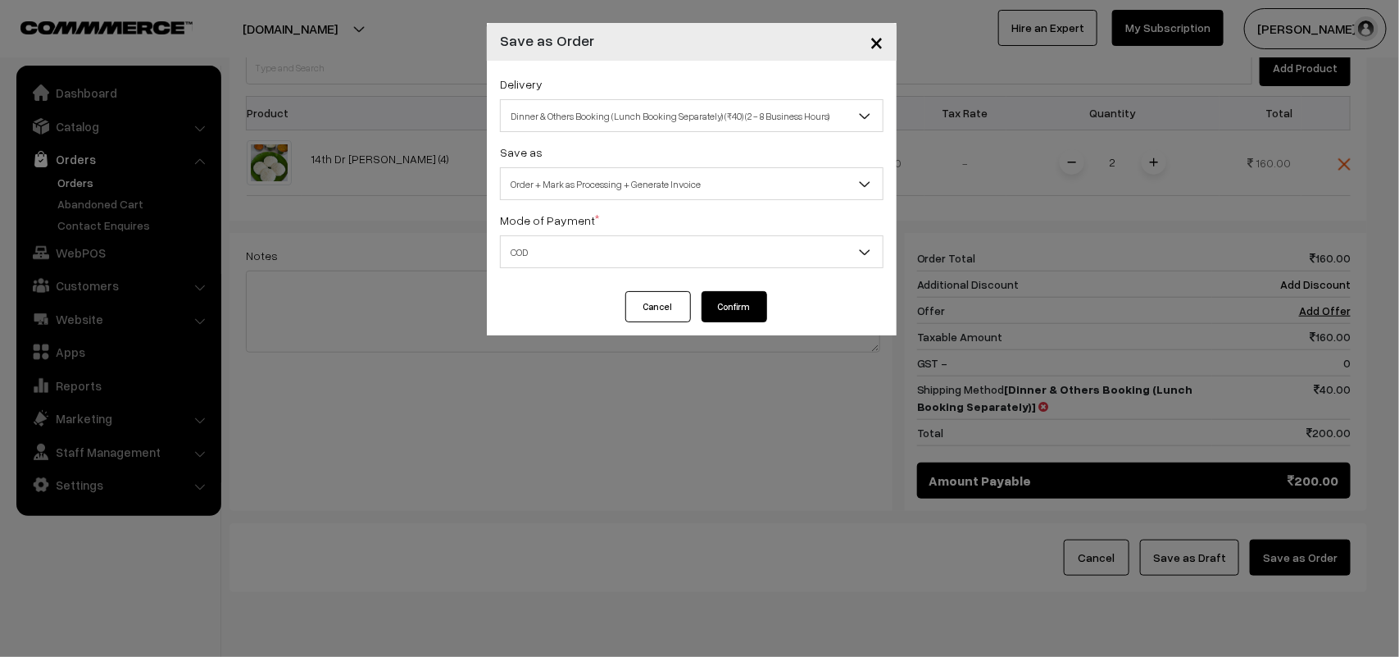
click at [725, 305] on button "Confirm" at bounding box center [735, 306] width 66 height 31
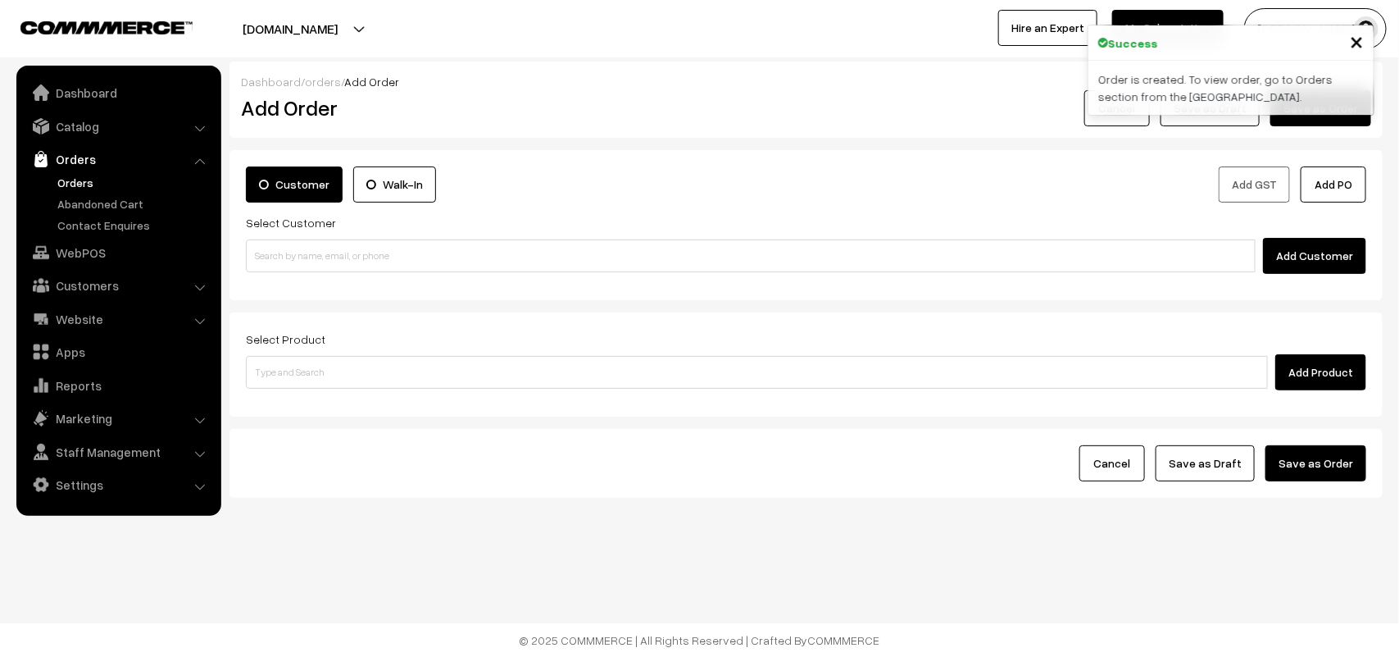
click at [82, 180] on link "Orders" at bounding box center [134, 182] width 162 height 17
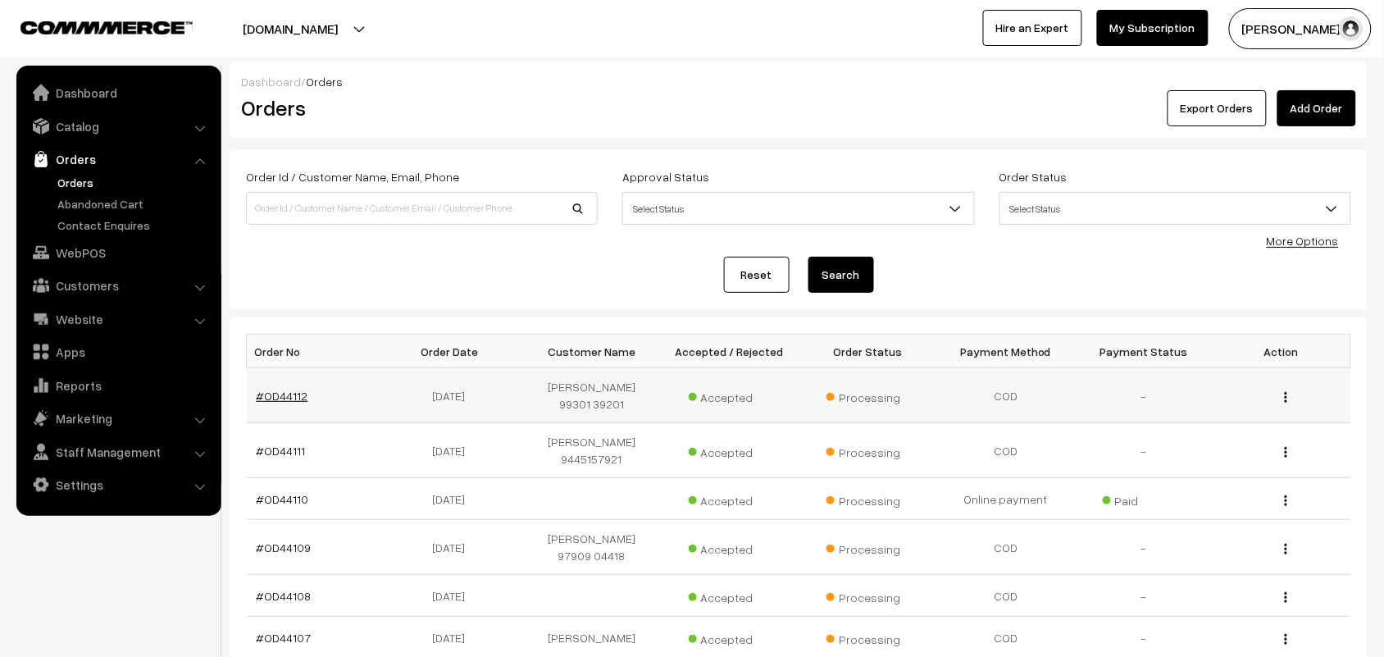
click at [288, 398] on link "#OD44112" at bounding box center [283, 396] width 52 height 14
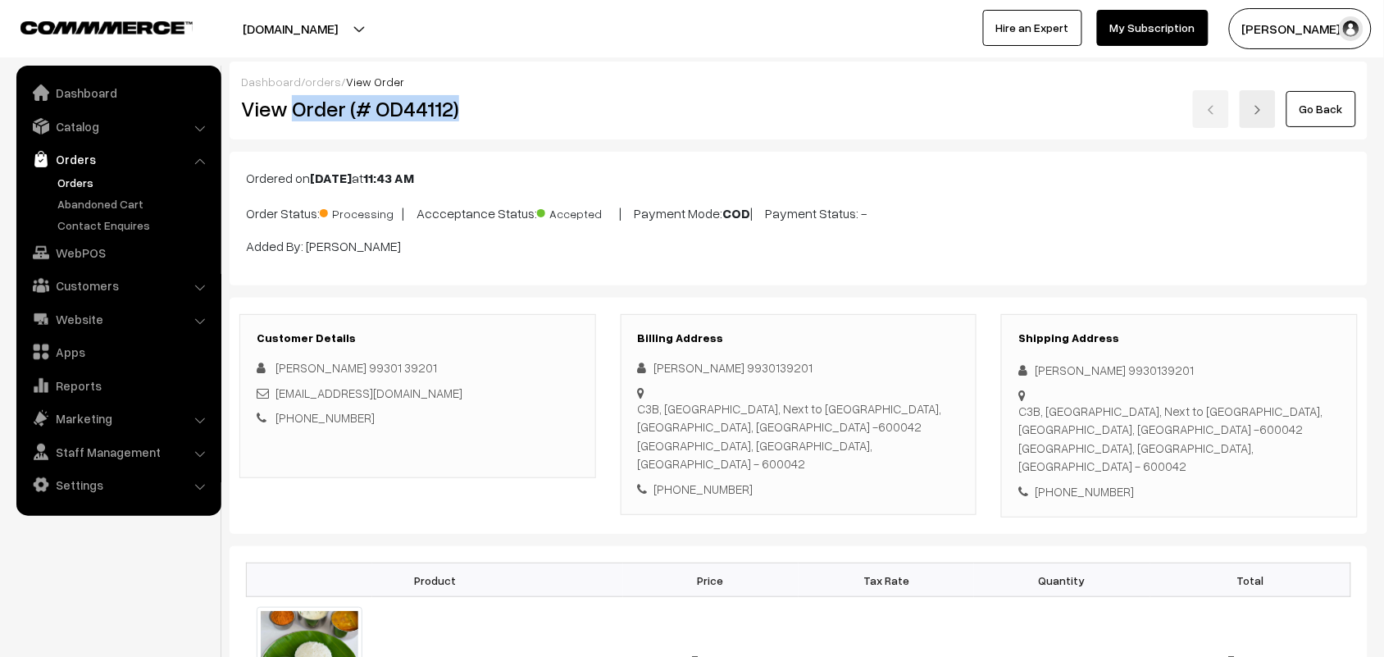
drag, startPoint x: 293, startPoint y: 112, endPoint x: 558, endPoint y: 89, distance: 265.8
click at [558, 90] on div "View Order (# OD44112)" at bounding box center [419, 109] width 380 height 38
copy h2 "Order (# OD44112)"
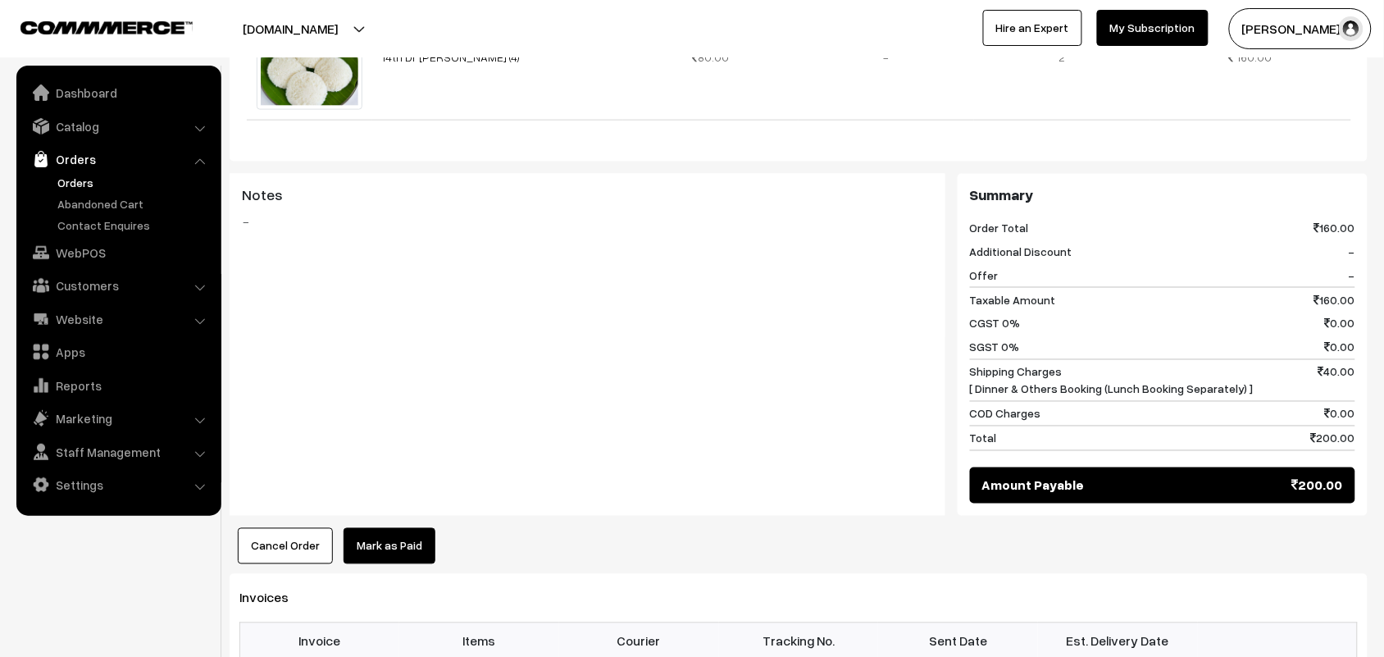
scroll to position [717, 0]
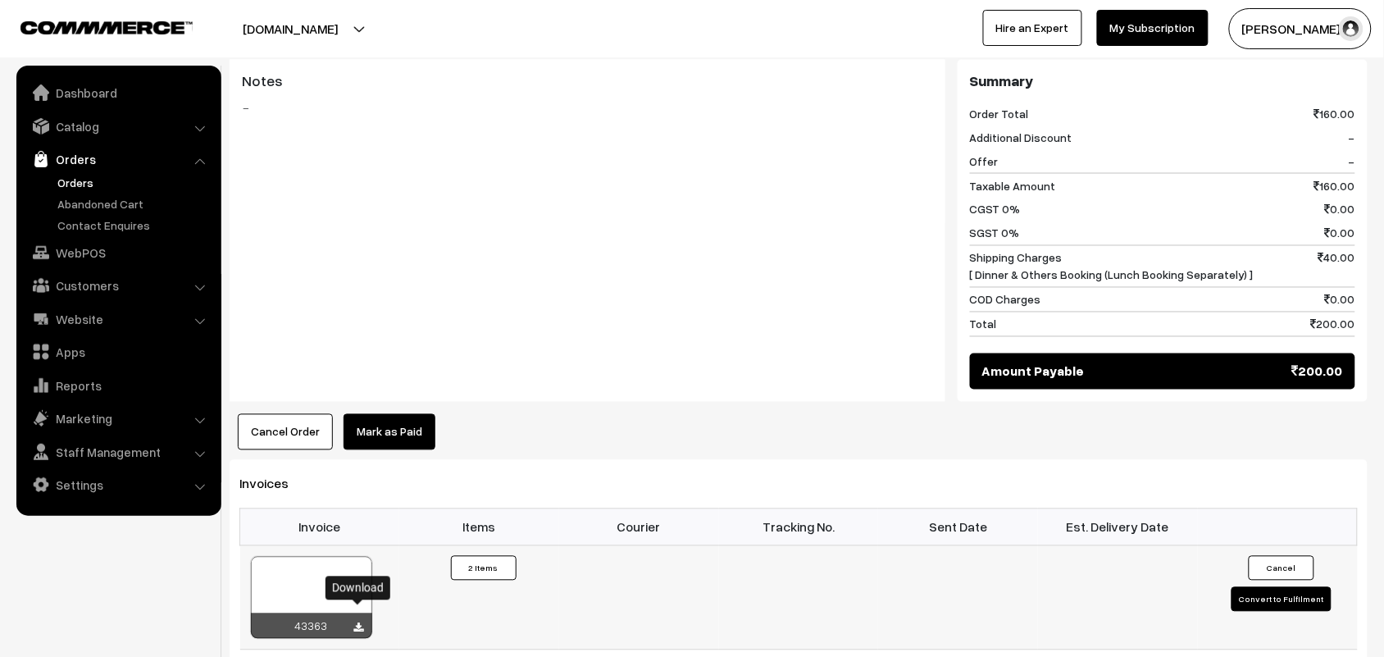
click at [361, 623] on icon at bounding box center [359, 628] width 10 height 11
click at [95, 246] on link "WebPOS" at bounding box center [117, 253] width 195 height 30
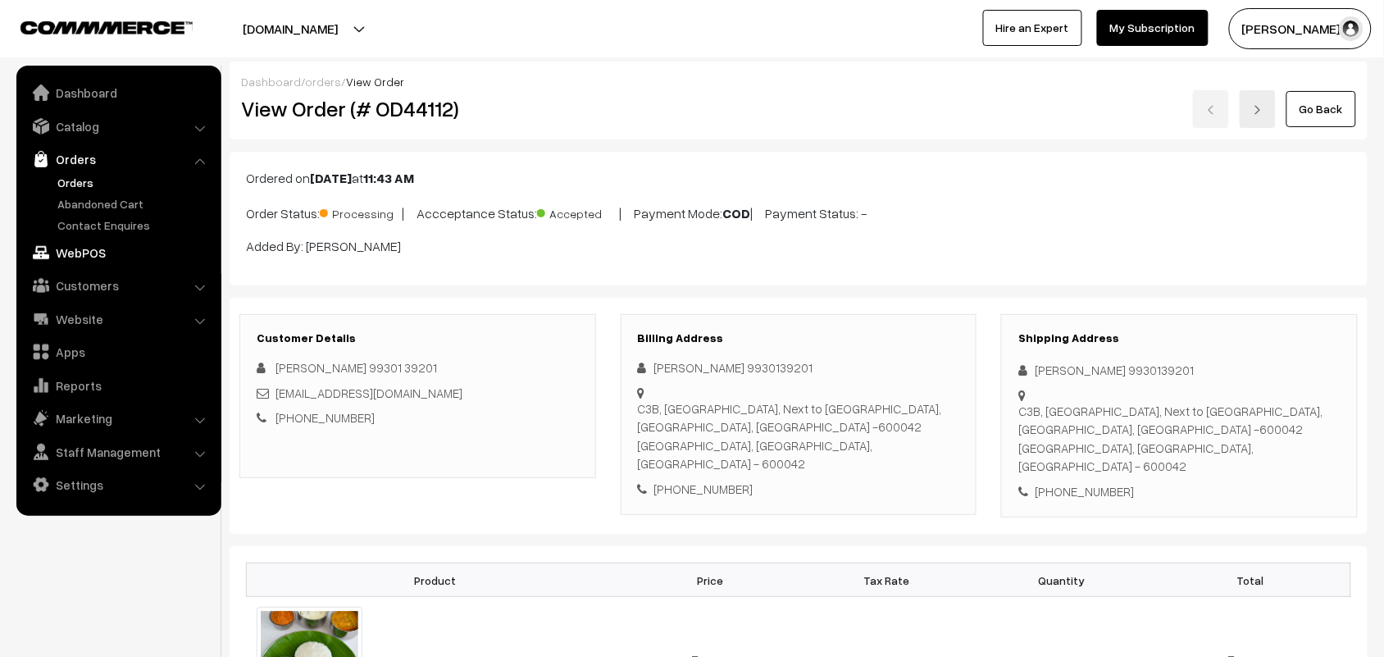
click at [90, 250] on link "WebPOS" at bounding box center [117, 253] width 195 height 30
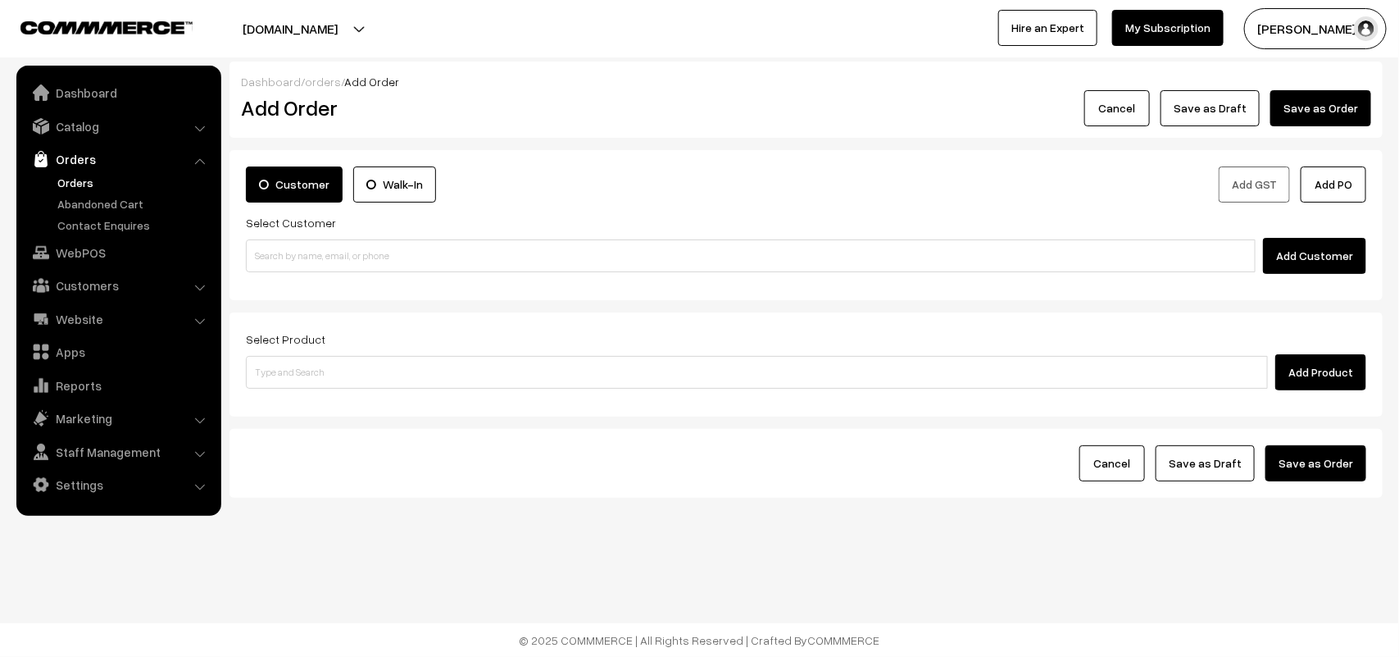
click at [955, 560] on div "Dashboard / orders / Add Order Add Order Cancel Save as Draft Save as Order Sav…" at bounding box center [699, 308] width 1399 height 616
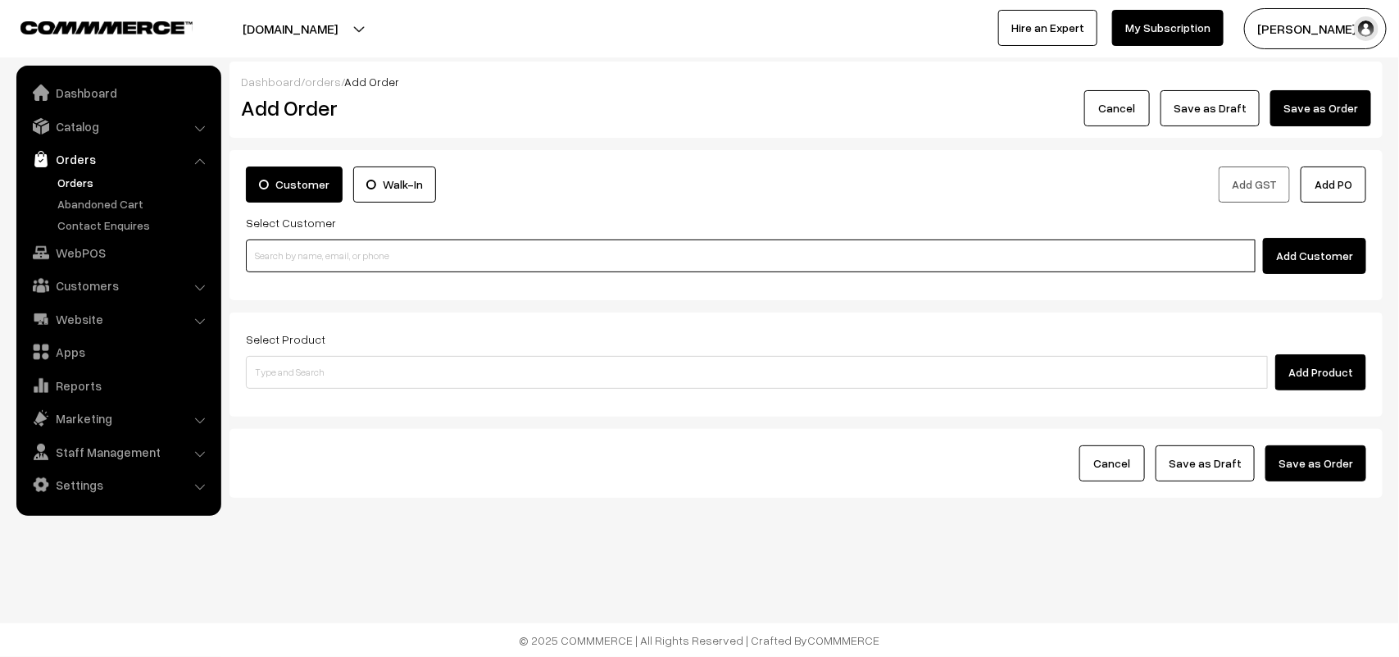
click at [853, 257] on input at bounding box center [751, 255] width 1010 height 33
paste input "+91 94449 44483"
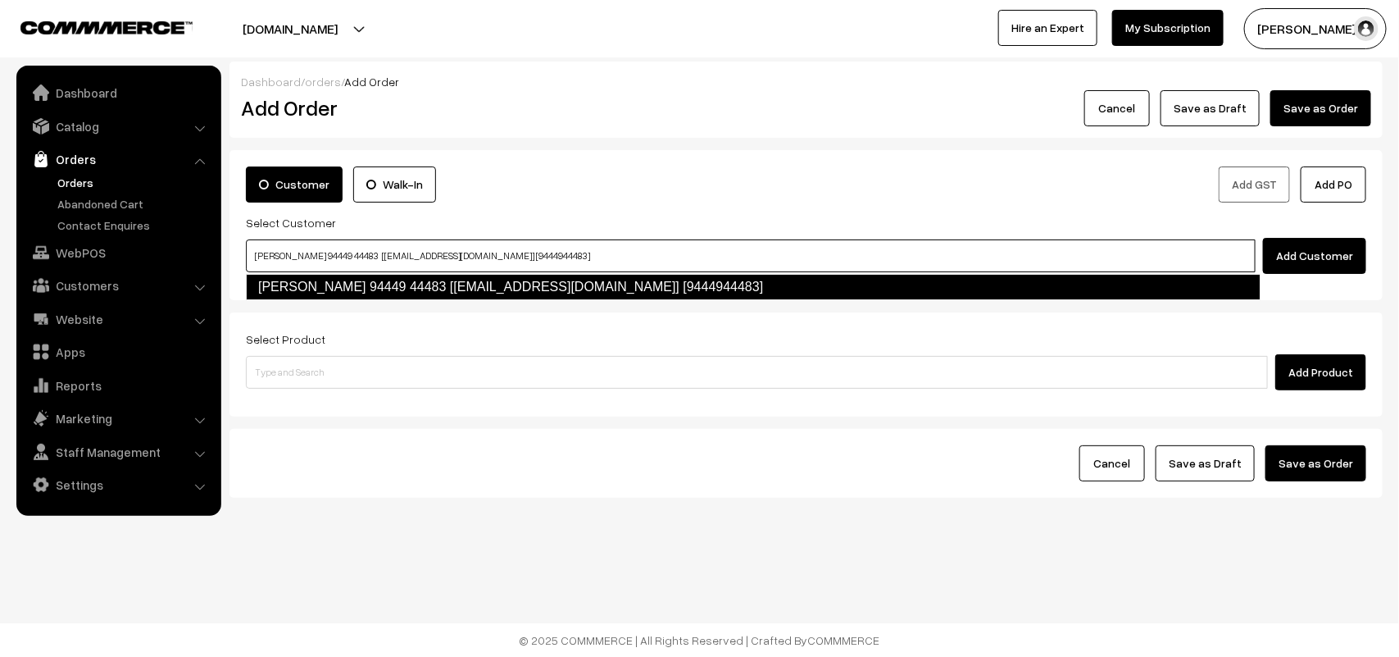
type input "Ranganathan 94449 44483 [Anna30@gmail.com] [9444944483]"
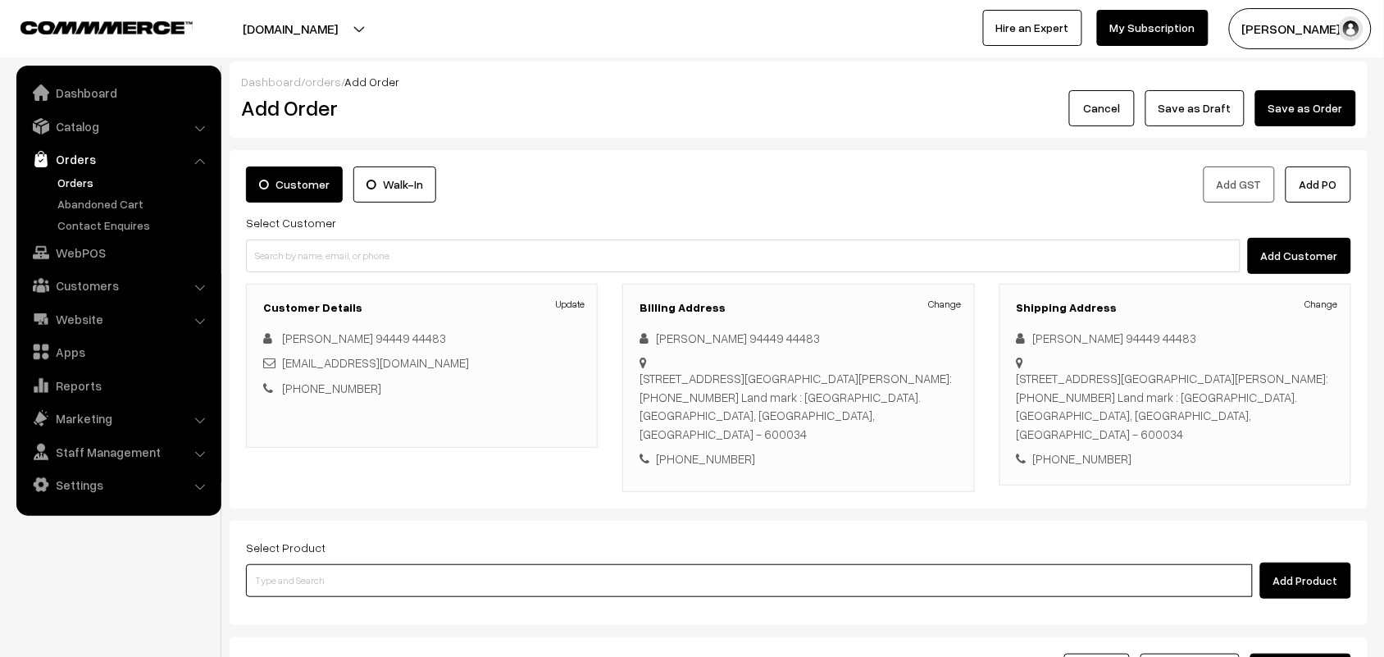
click at [893, 564] on input at bounding box center [749, 580] width 1007 height 33
click at [834, 566] on input at bounding box center [749, 580] width 1007 height 33
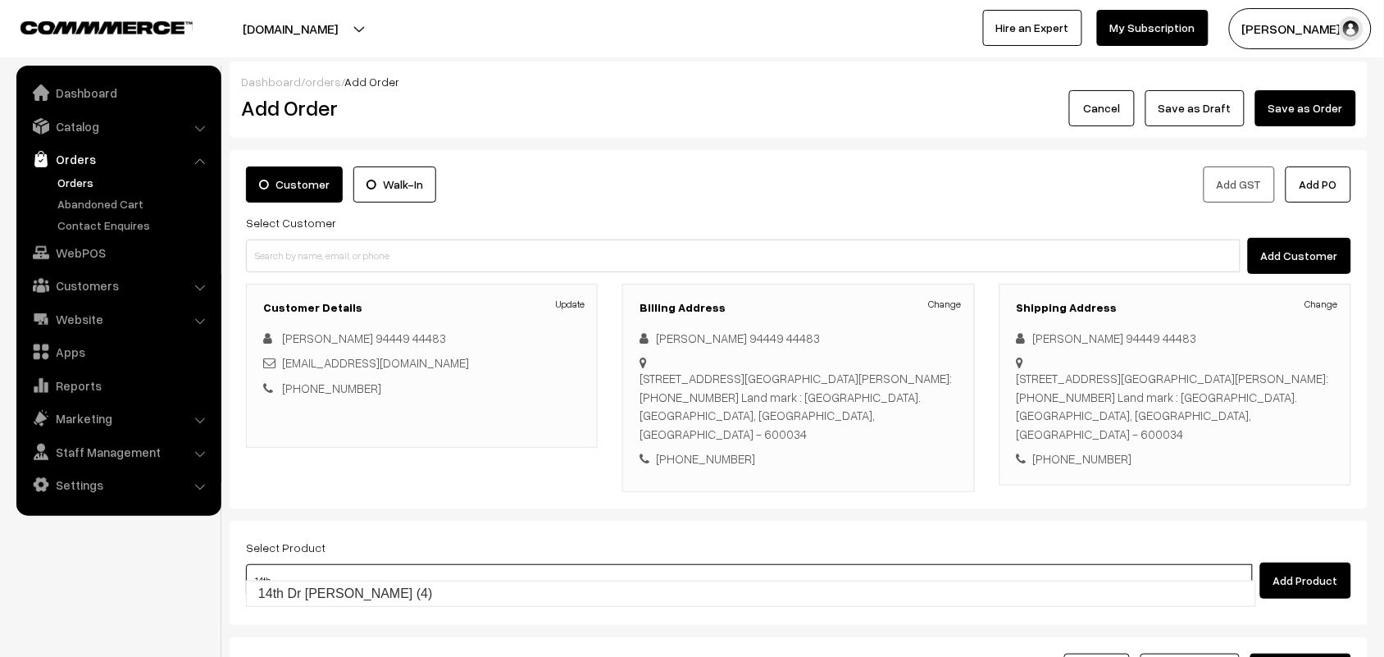
type input "14th Dr Idly (4)"
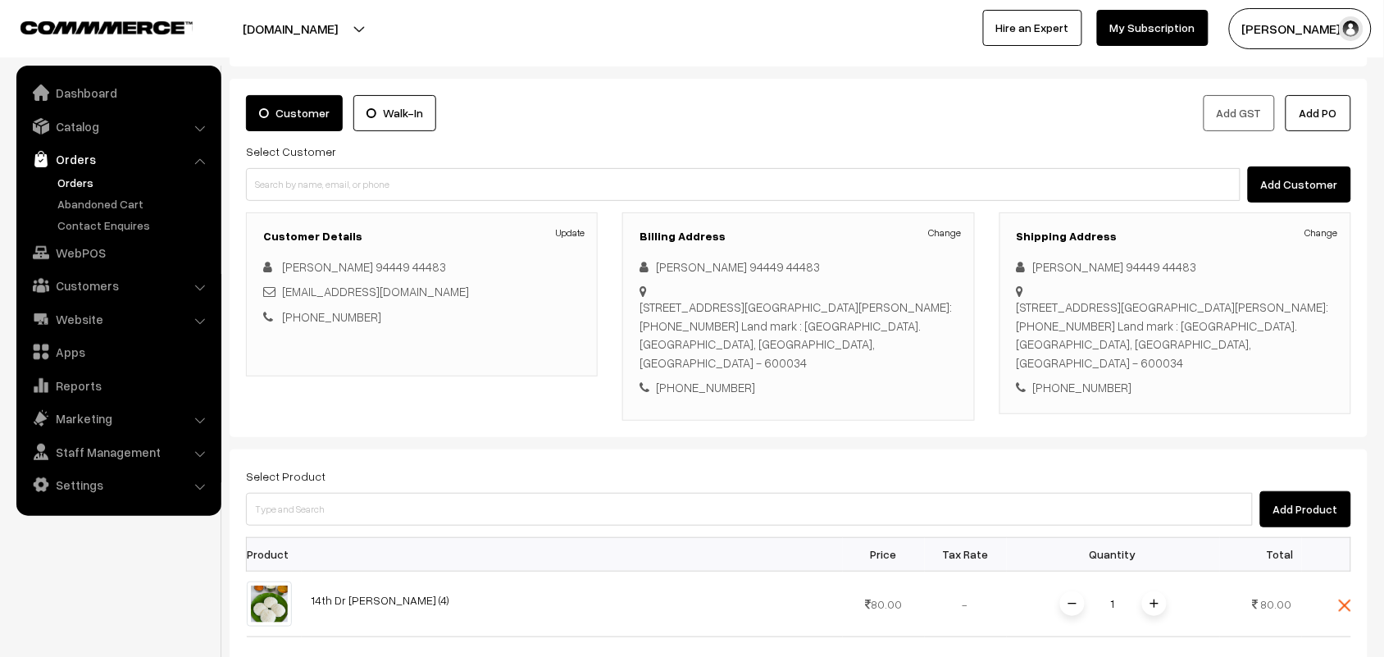
scroll to position [205, 0]
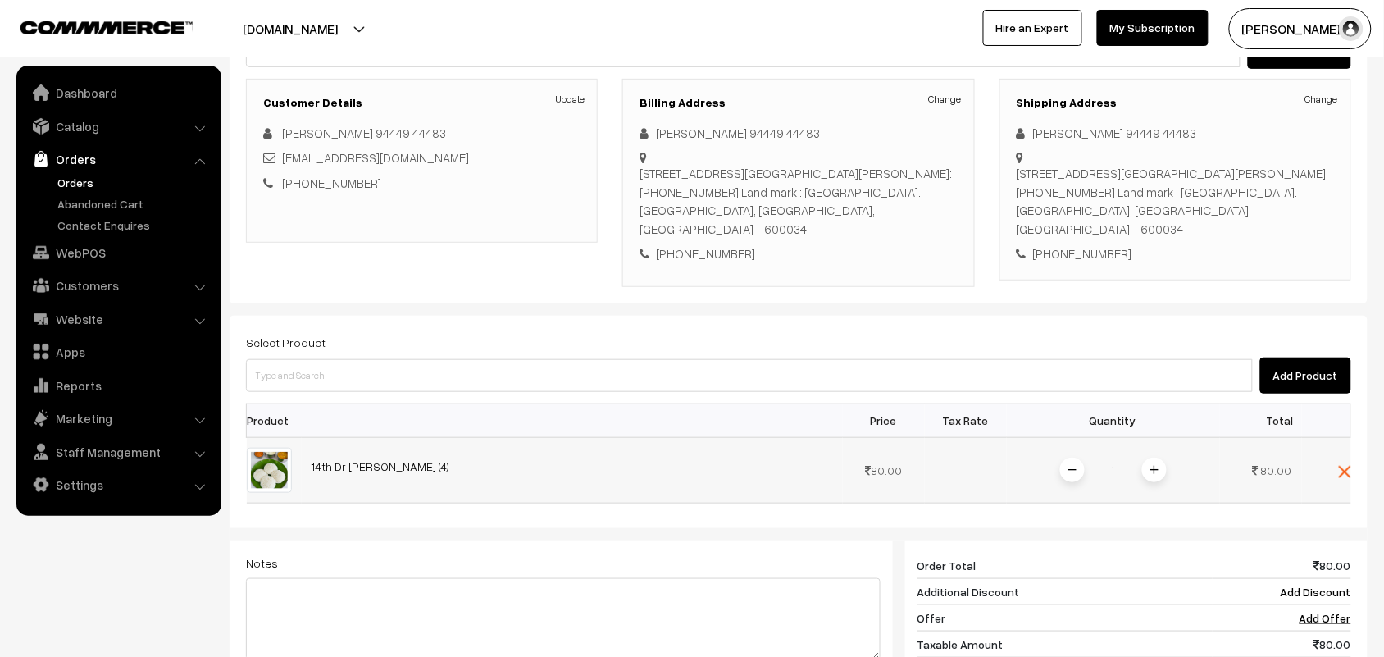
click at [1156, 466] on img at bounding box center [1154, 470] width 8 height 8
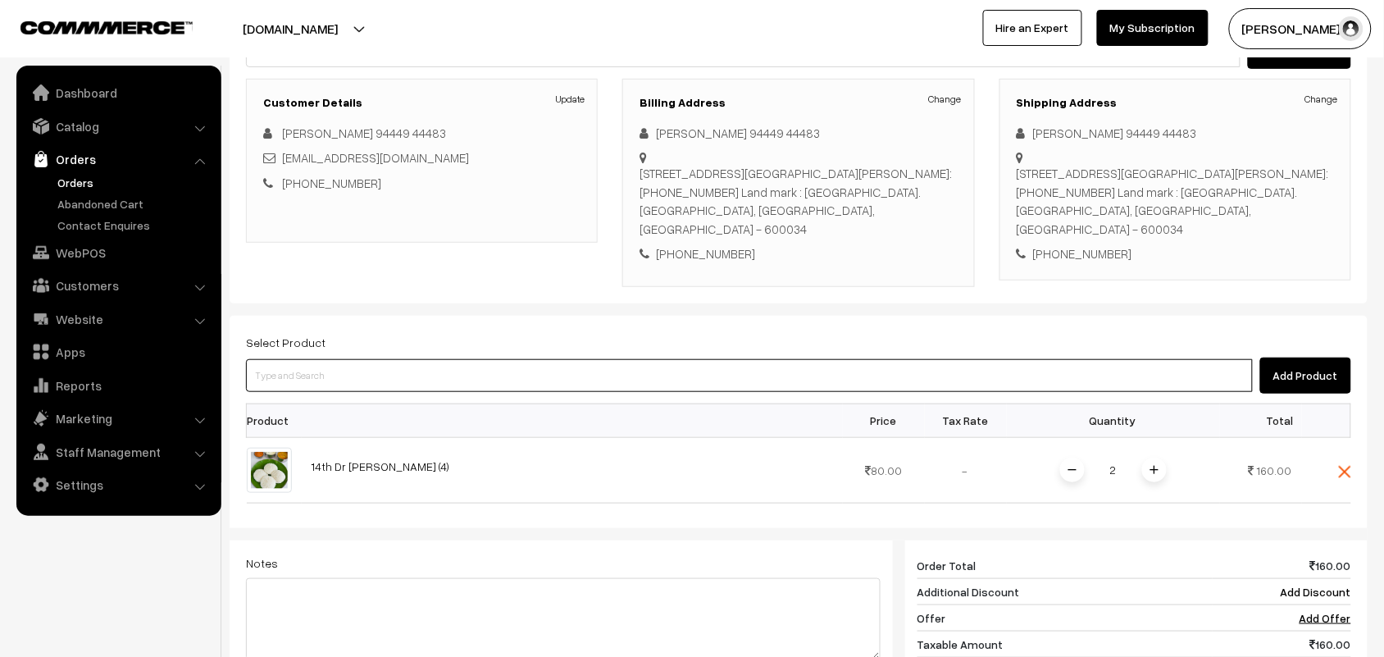
click at [1039, 361] on input at bounding box center [749, 375] width 1007 height 33
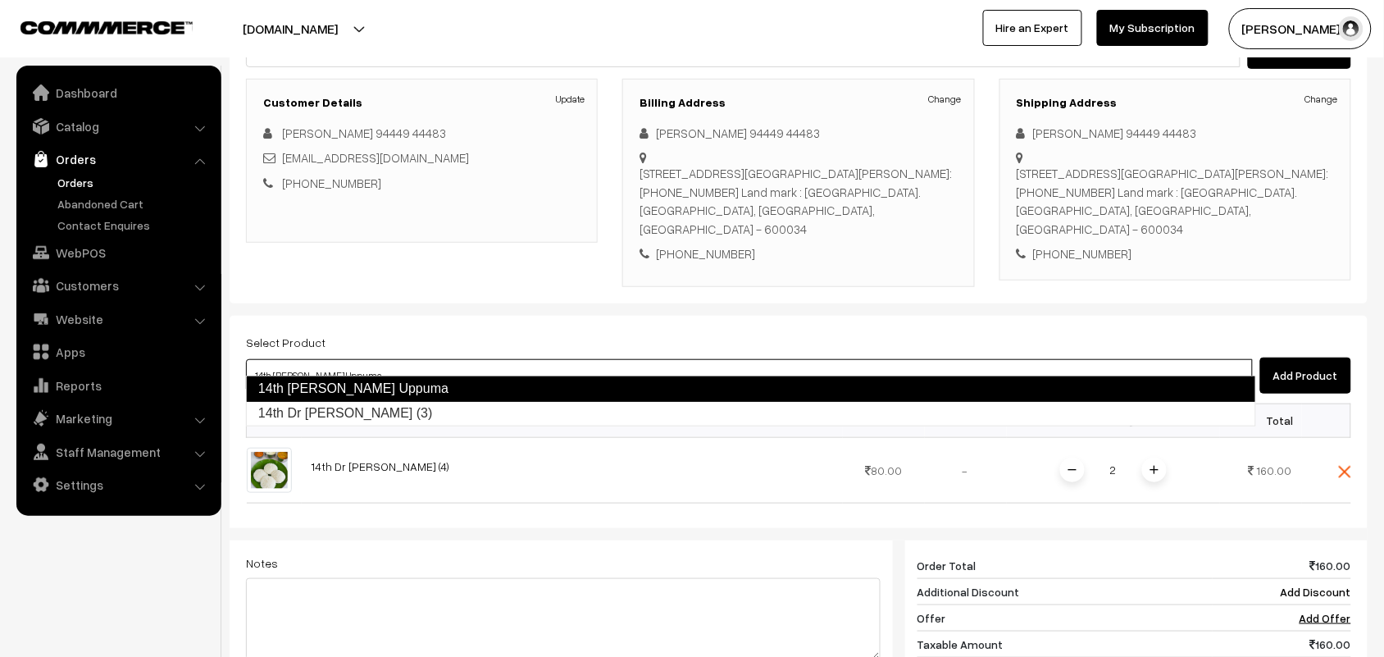
type input "14th Dr Chapathi (3)"
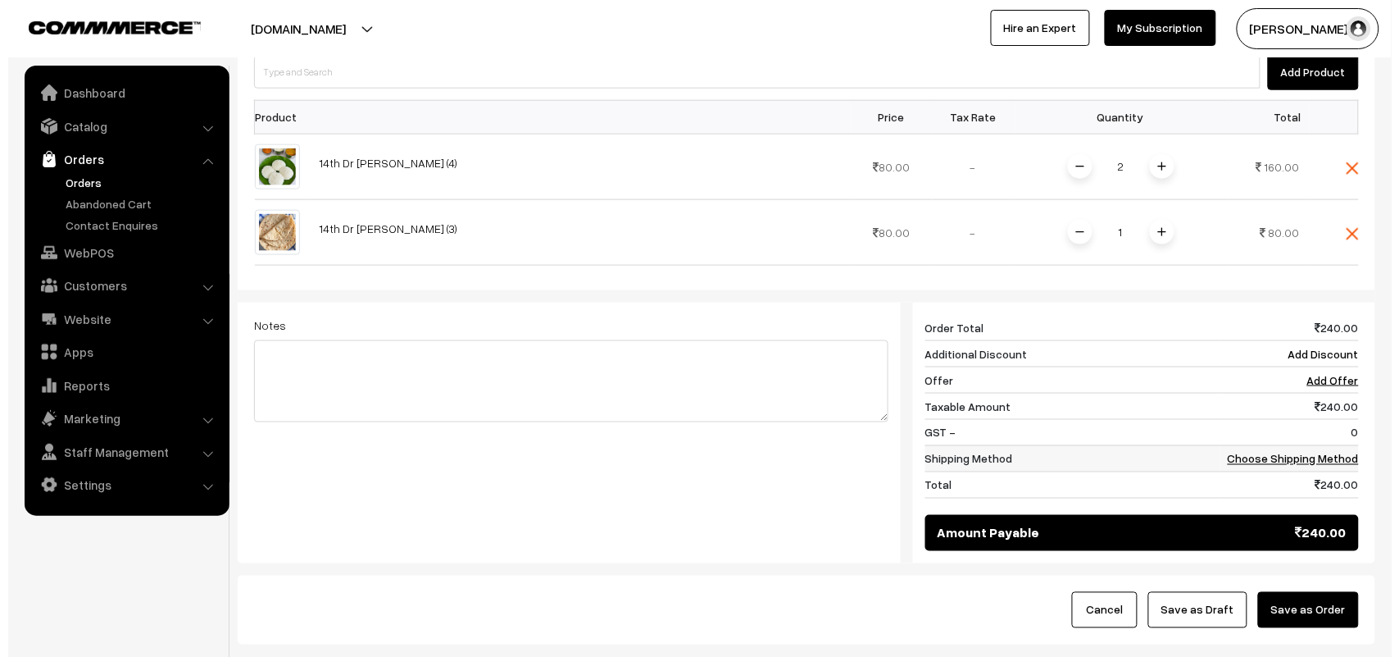
scroll to position [512, 0]
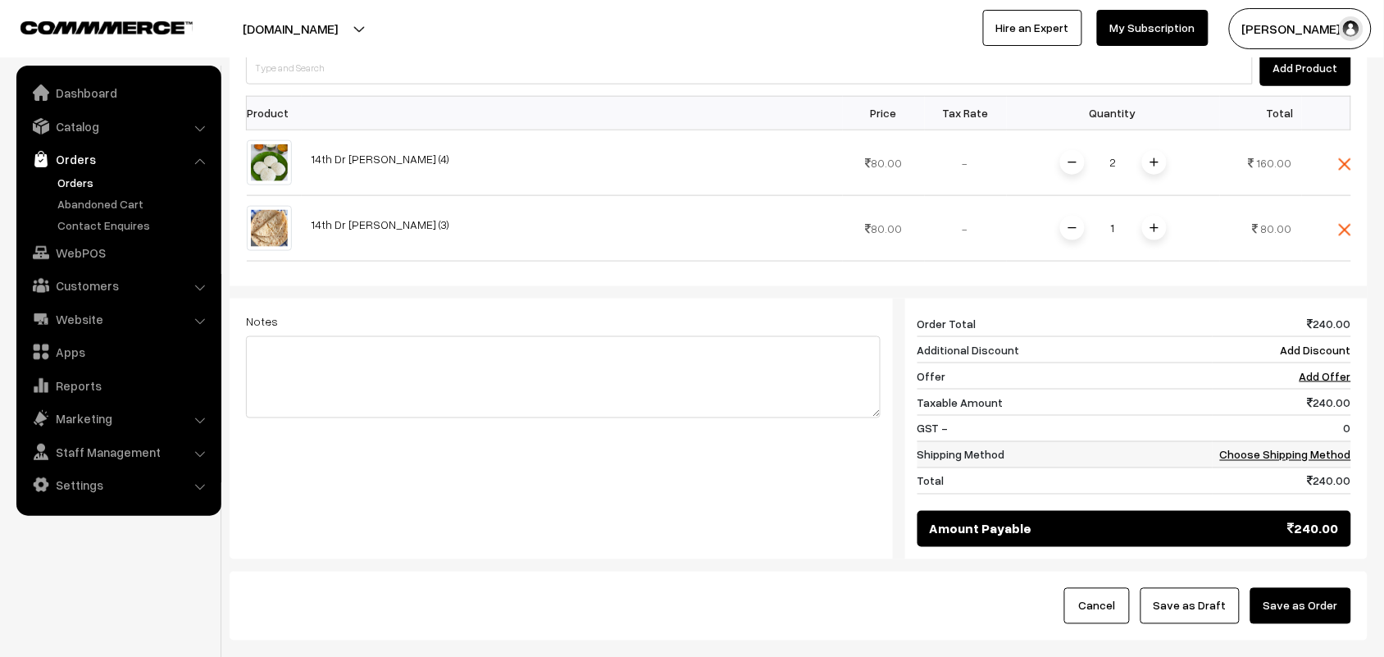
click at [1326, 448] on link "Choose Shipping Method" at bounding box center [1285, 455] width 131 height 14
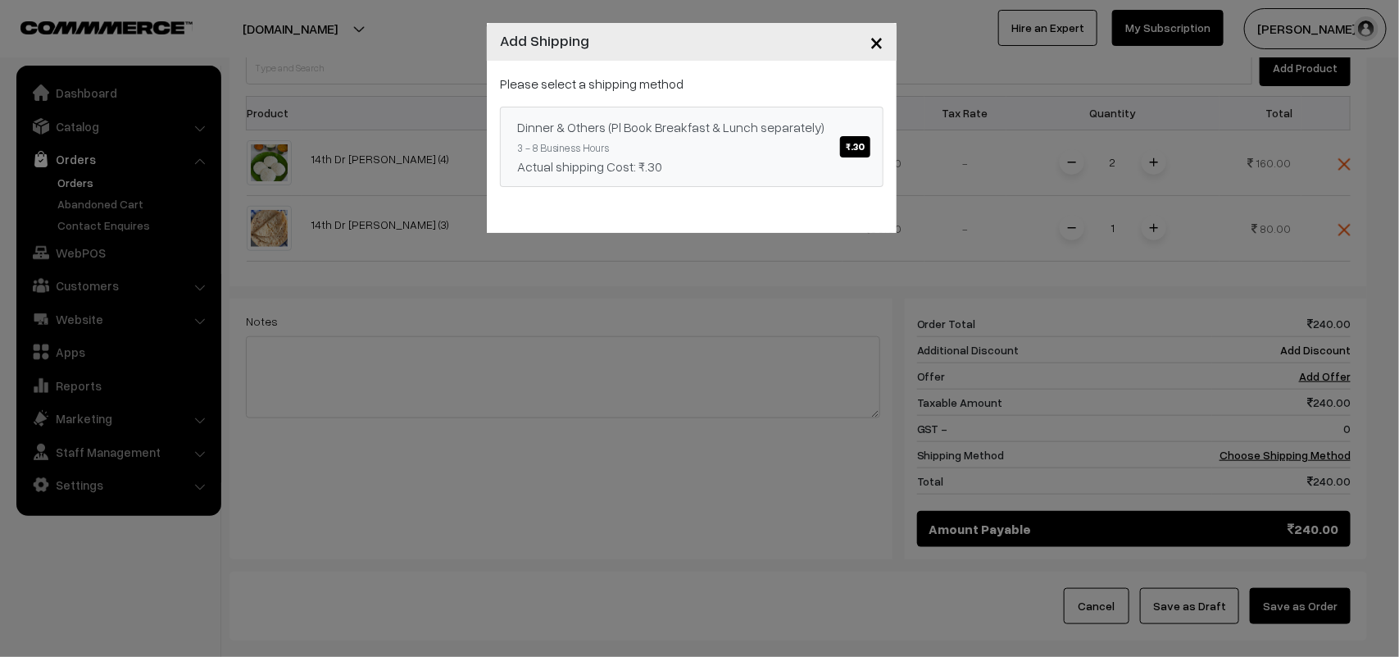
click at [852, 138] on span "₹.30" at bounding box center [855, 146] width 30 height 21
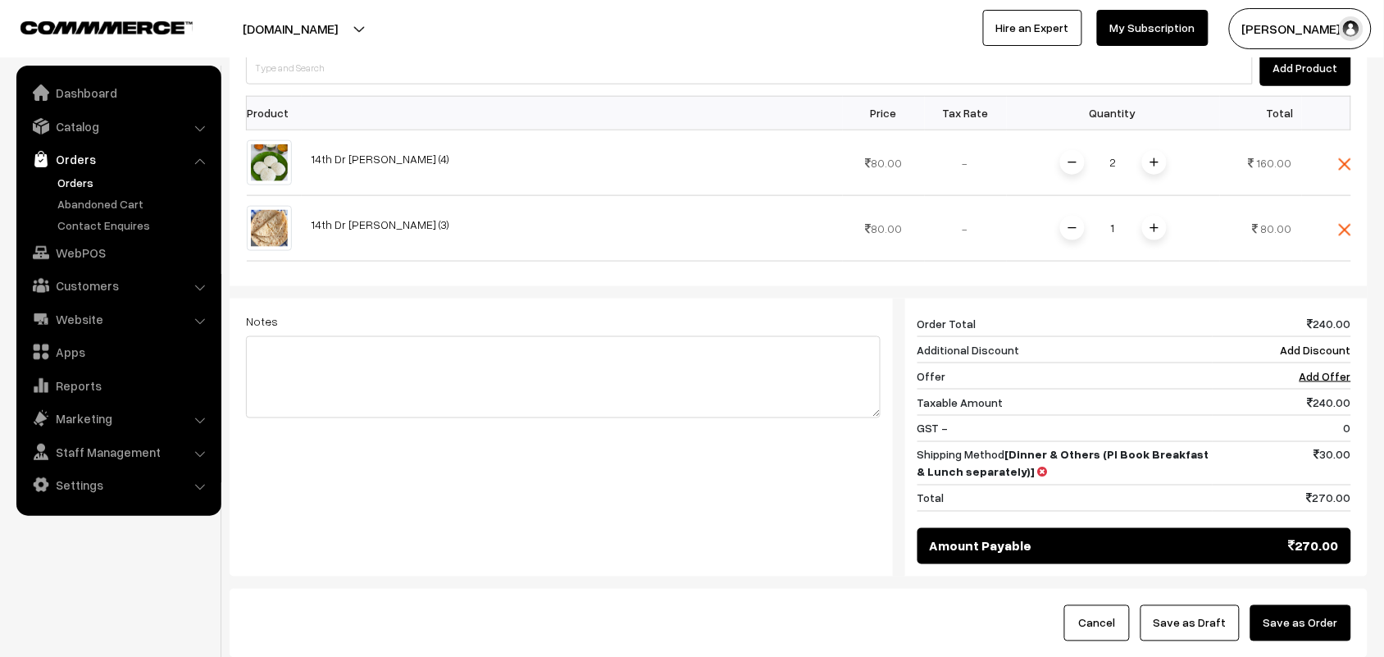
click at [1320, 607] on button "Save as Order" at bounding box center [1300, 623] width 101 height 36
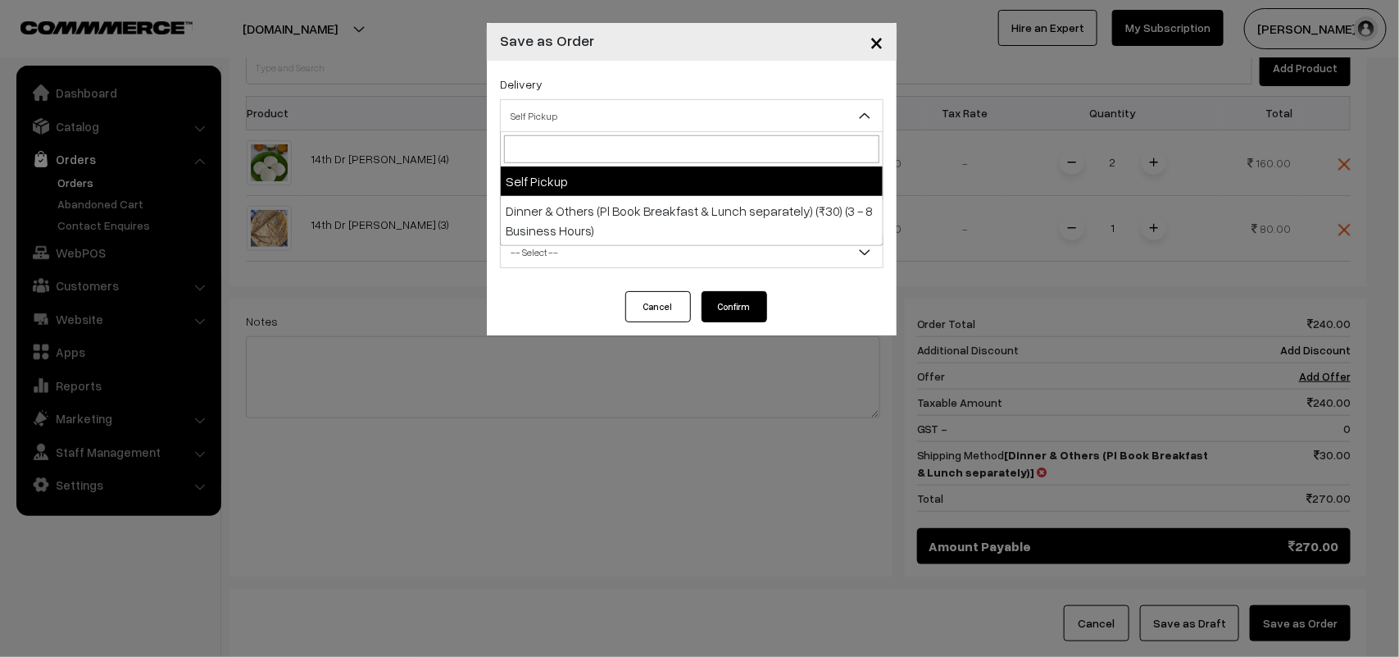
click at [710, 111] on span "Self Pickup" at bounding box center [692, 116] width 382 height 29
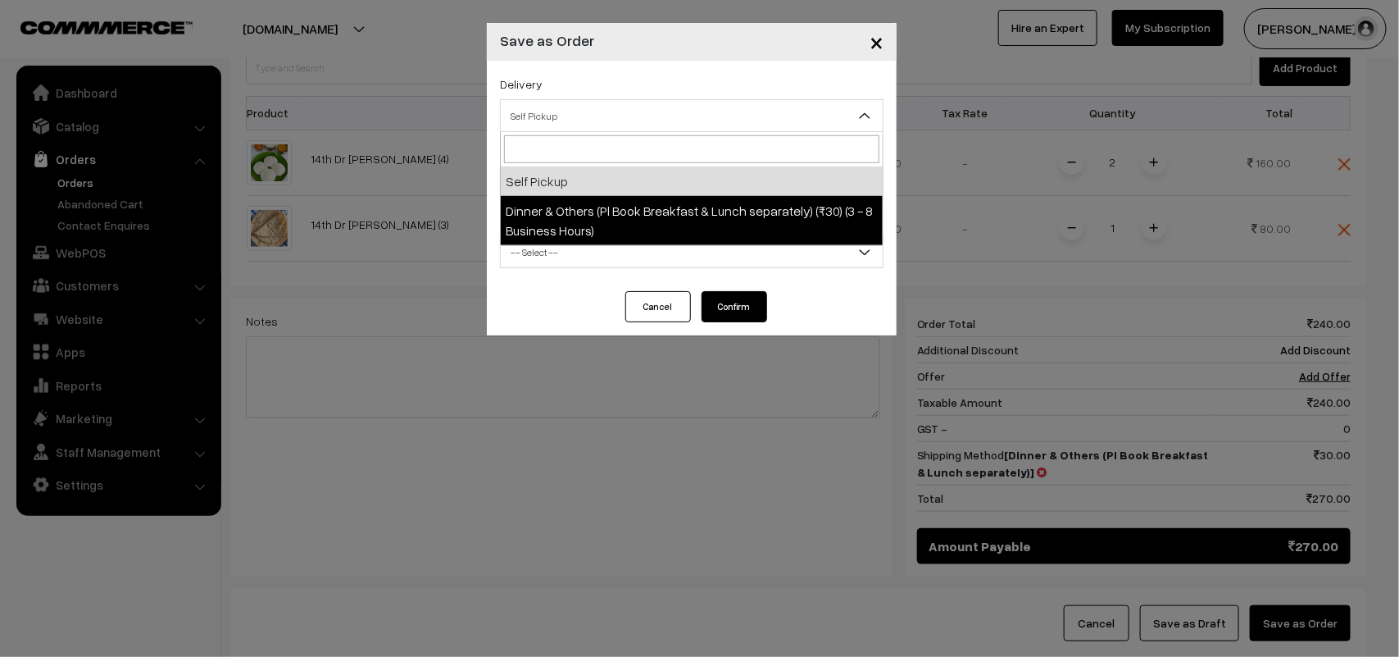
select select "DOP1"
select select "3"
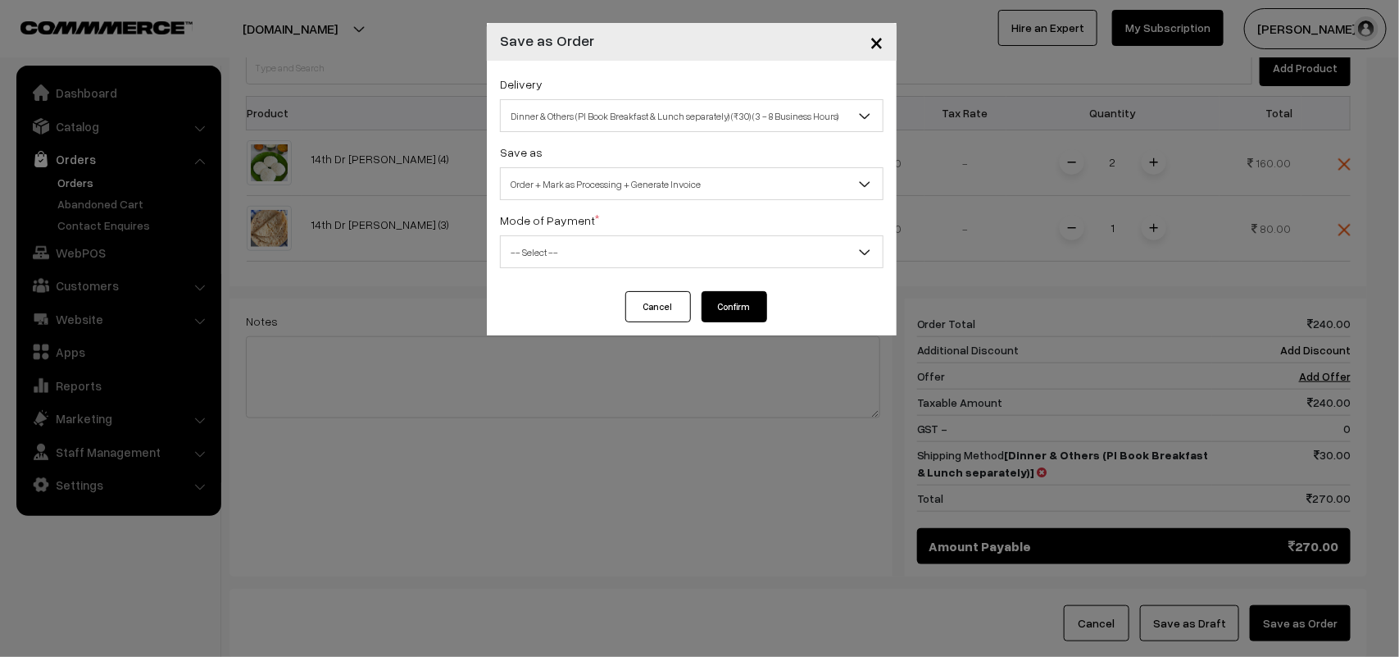
click at [686, 246] on span "-- Select --" at bounding box center [692, 252] width 382 height 29
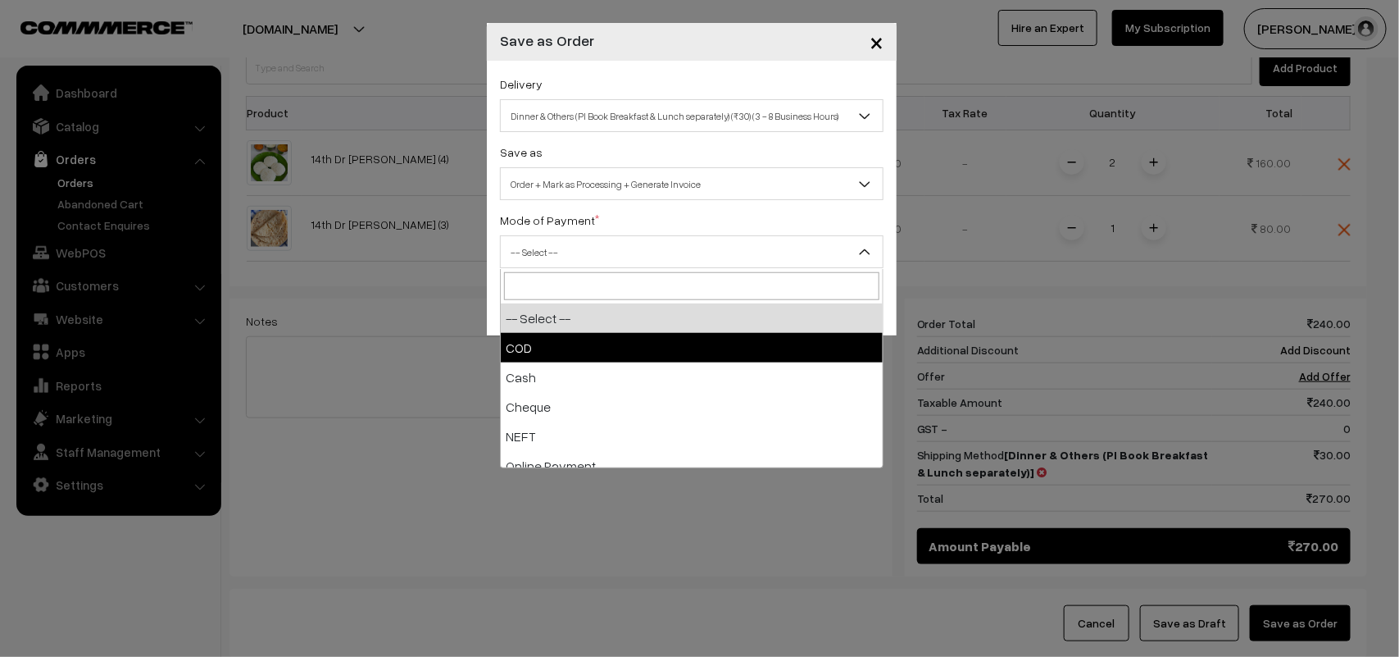
select select "1"
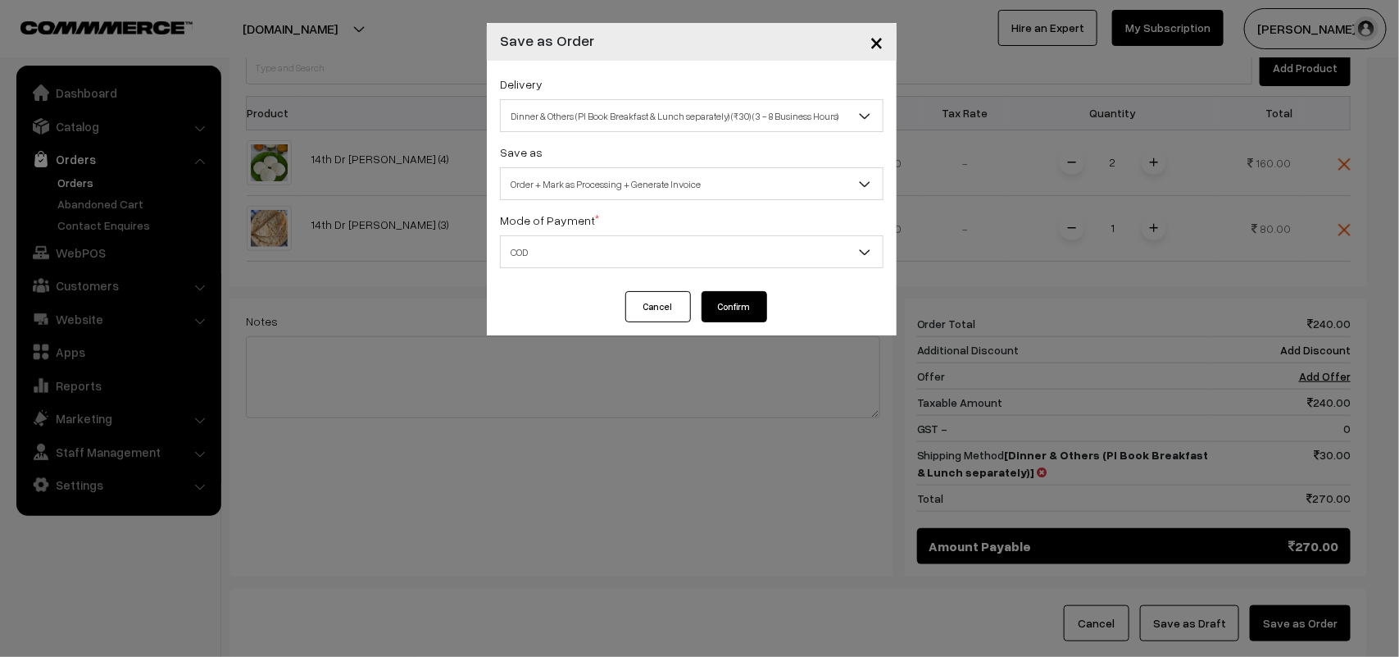
click at [719, 303] on button "Confirm" at bounding box center [735, 306] width 66 height 31
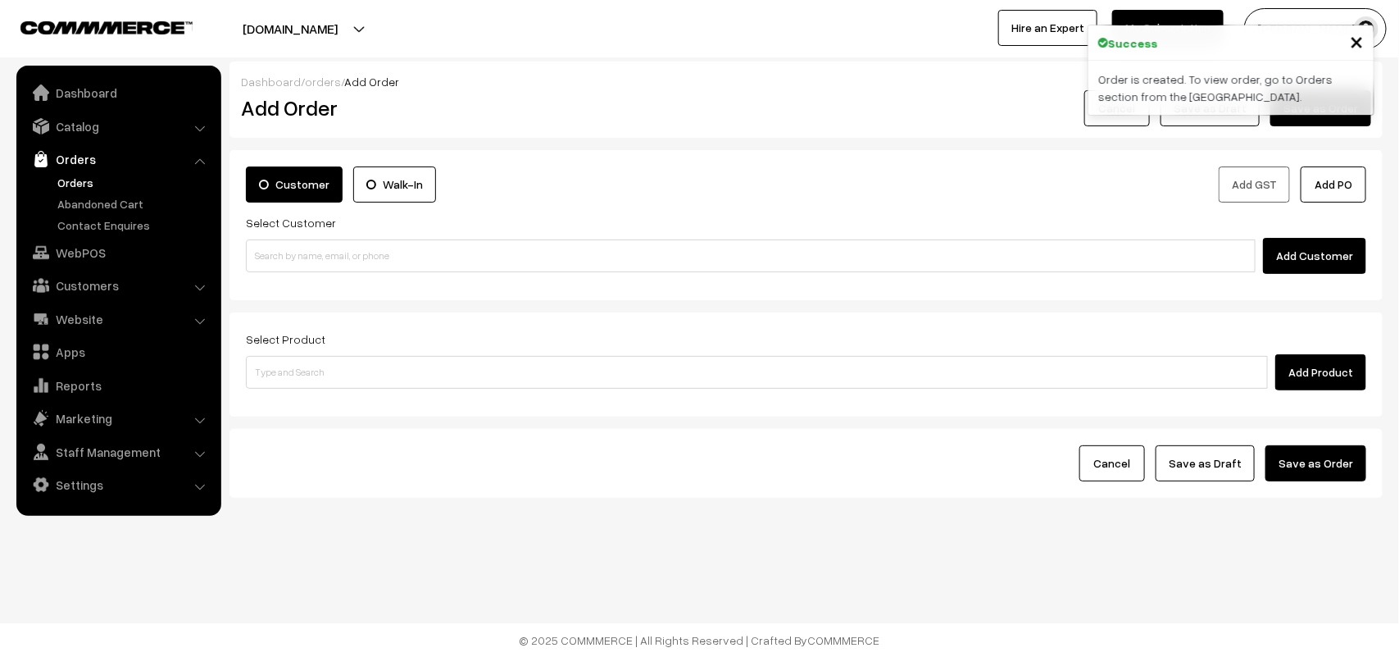
click at [86, 182] on link "Orders" at bounding box center [134, 182] width 162 height 17
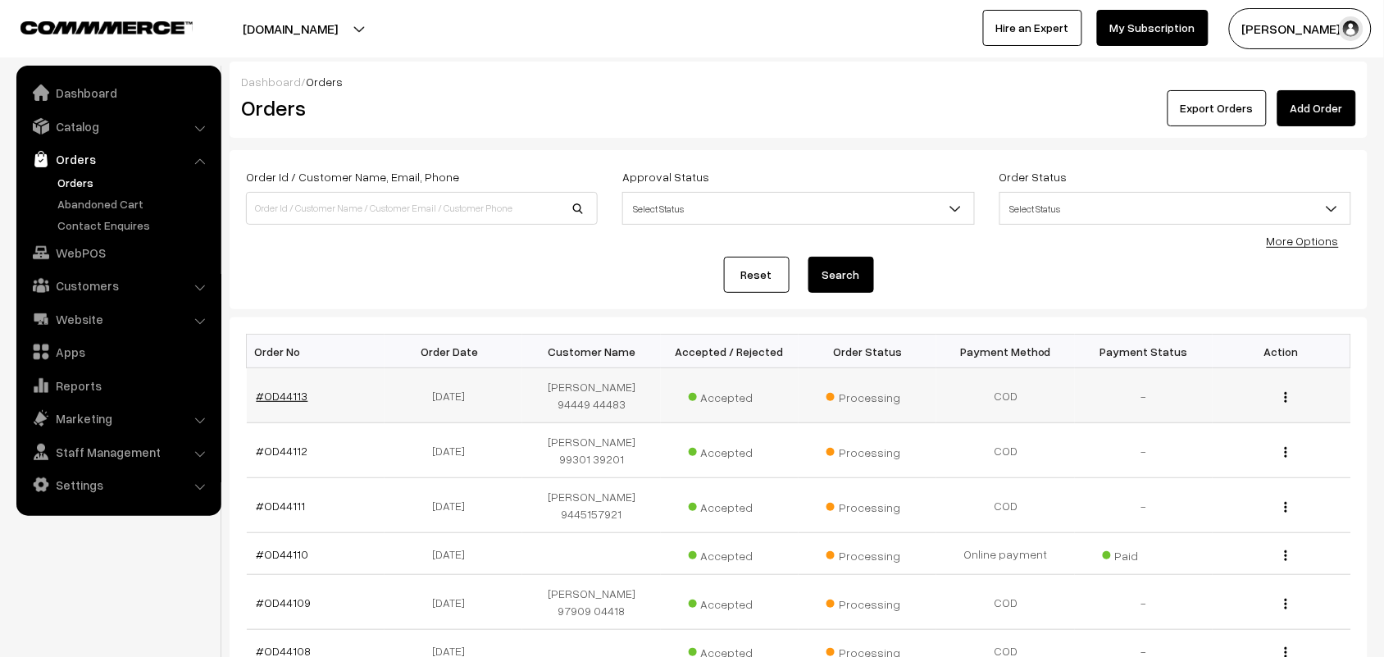
click at [284, 396] on link "#OD44113" at bounding box center [283, 396] width 52 height 14
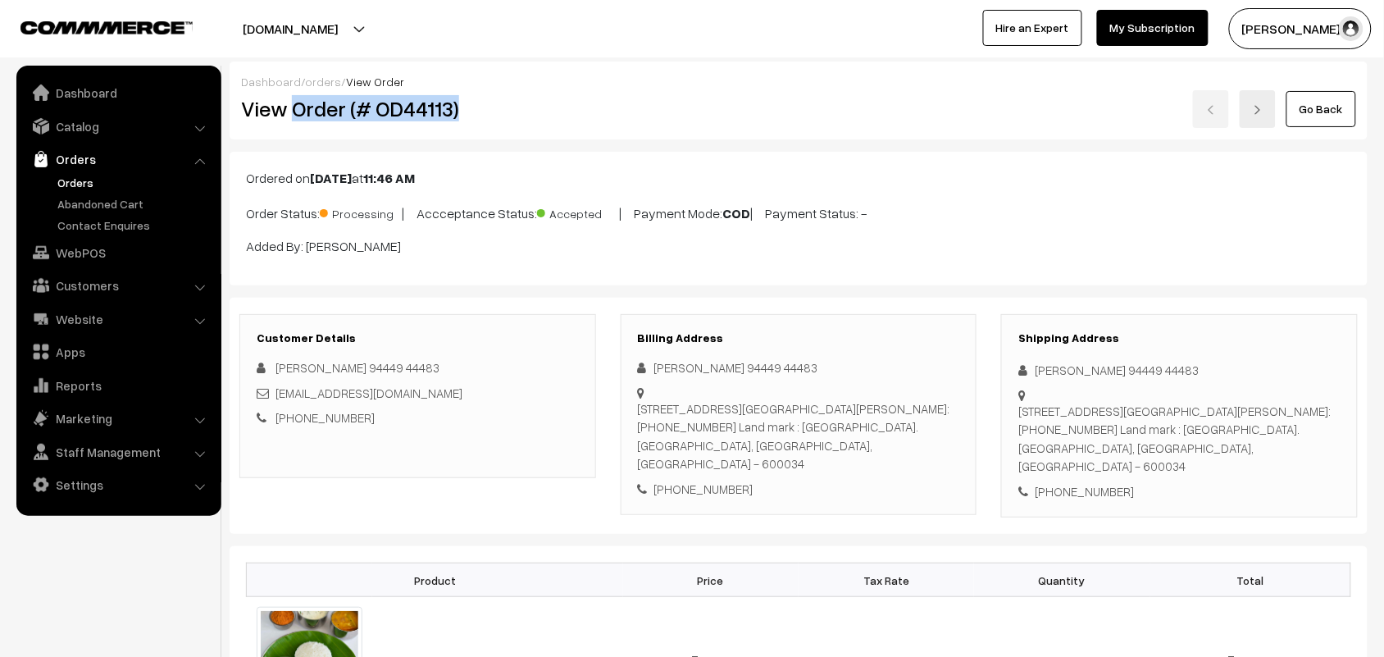
drag, startPoint x: 293, startPoint y: 108, endPoint x: 512, endPoint y: 108, distance: 219.7
click at [512, 108] on h2 "View Order (# OD44113)" at bounding box center [418, 108] width 355 height 25
copy h2 "Order (# OD44113)"
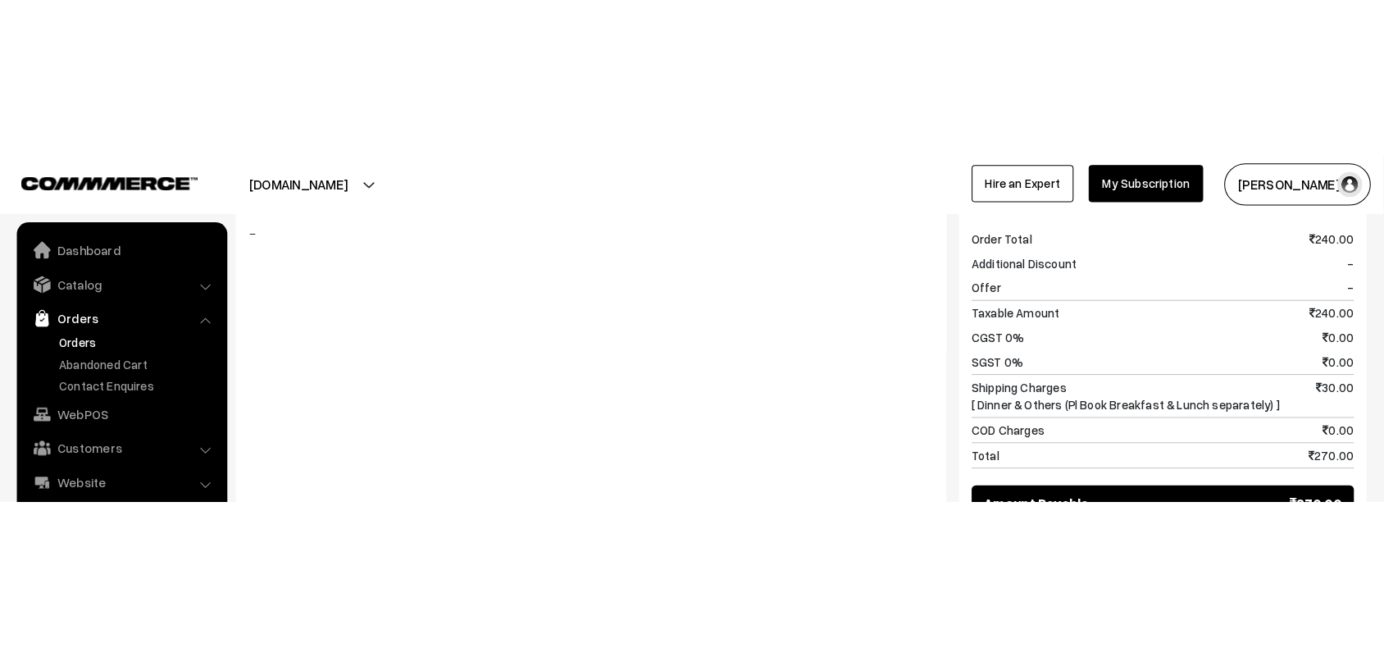
scroll to position [894, 0]
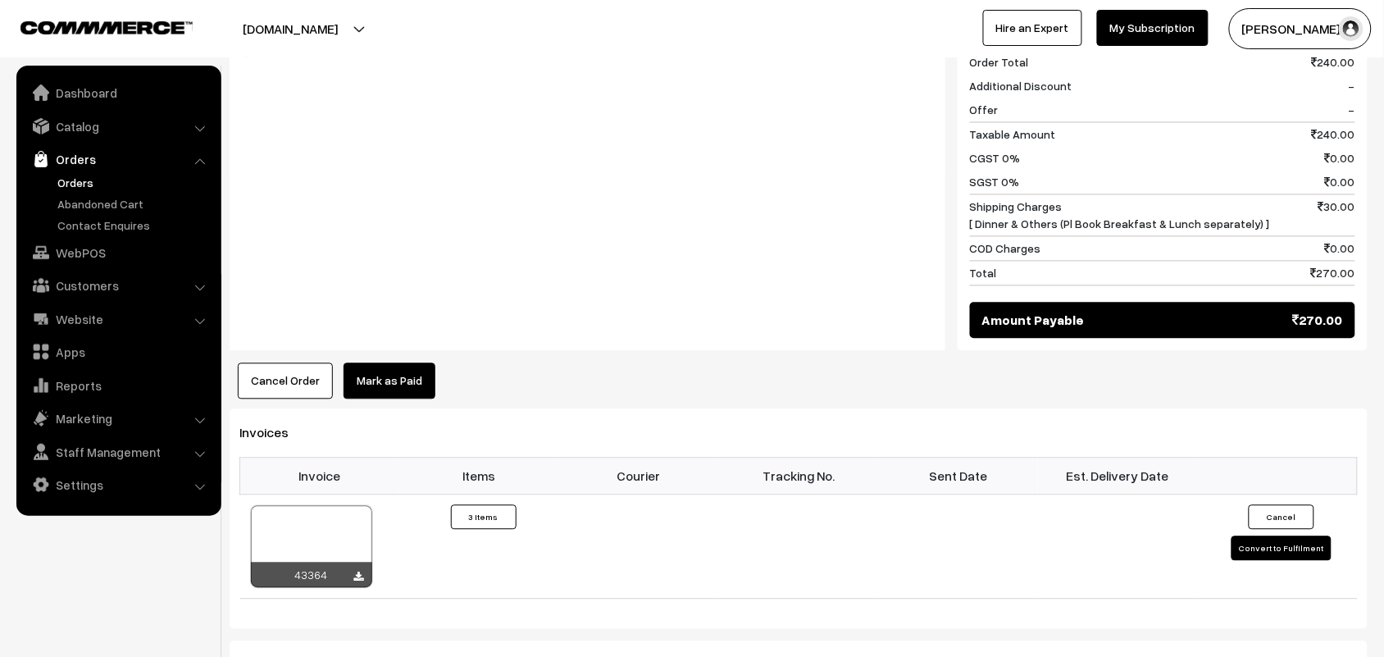
click at [1359, 210] on div "Summary Order Total 240.00 Additional Discount - Offer - Taxable Amount 240.00 …" at bounding box center [1162, 180] width 410 height 343
click at [359, 572] on icon at bounding box center [359, 577] width 10 height 11
click at [86, 256] on link "WebPOS" at bounding box center [117, 253] width 195 height 30
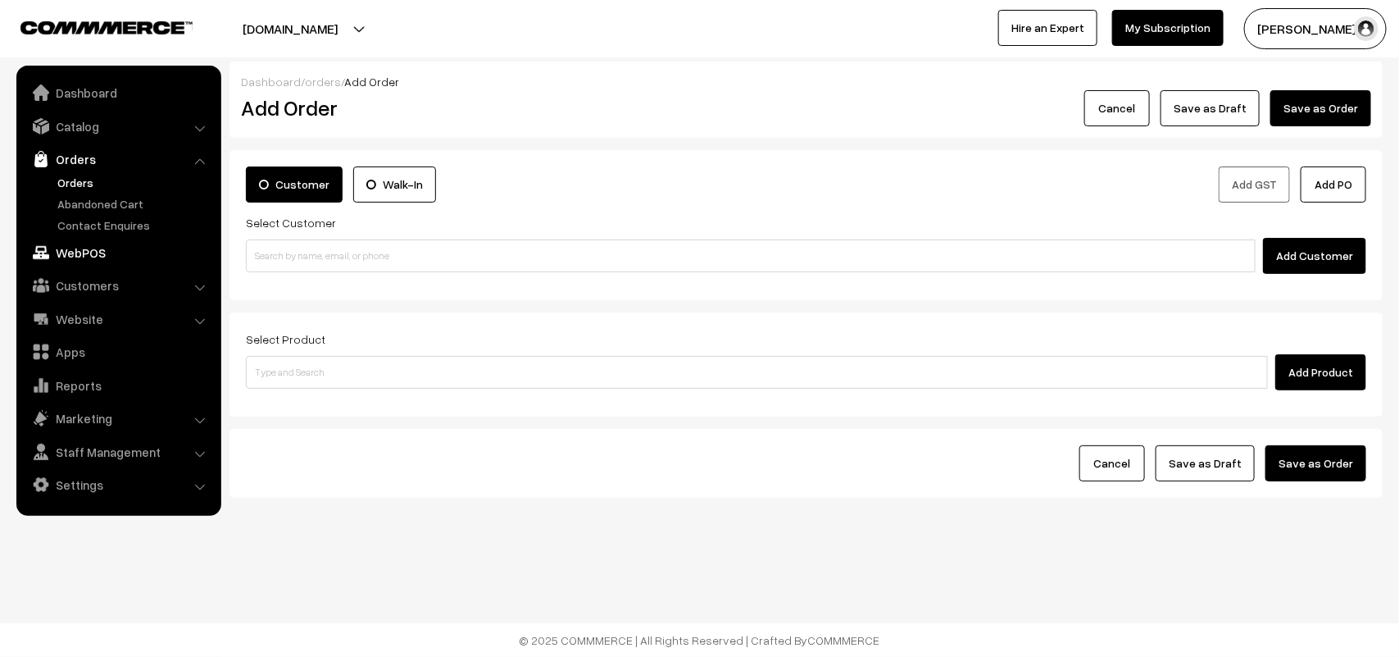
click at [91, 252] on link "WebPOS" at bounding box center [117, 253] width 195 height 30
click at [423, 461] on div "Cancel Save as Draft Save as Order" at bounding box center [806, 463] width 1120 height 36
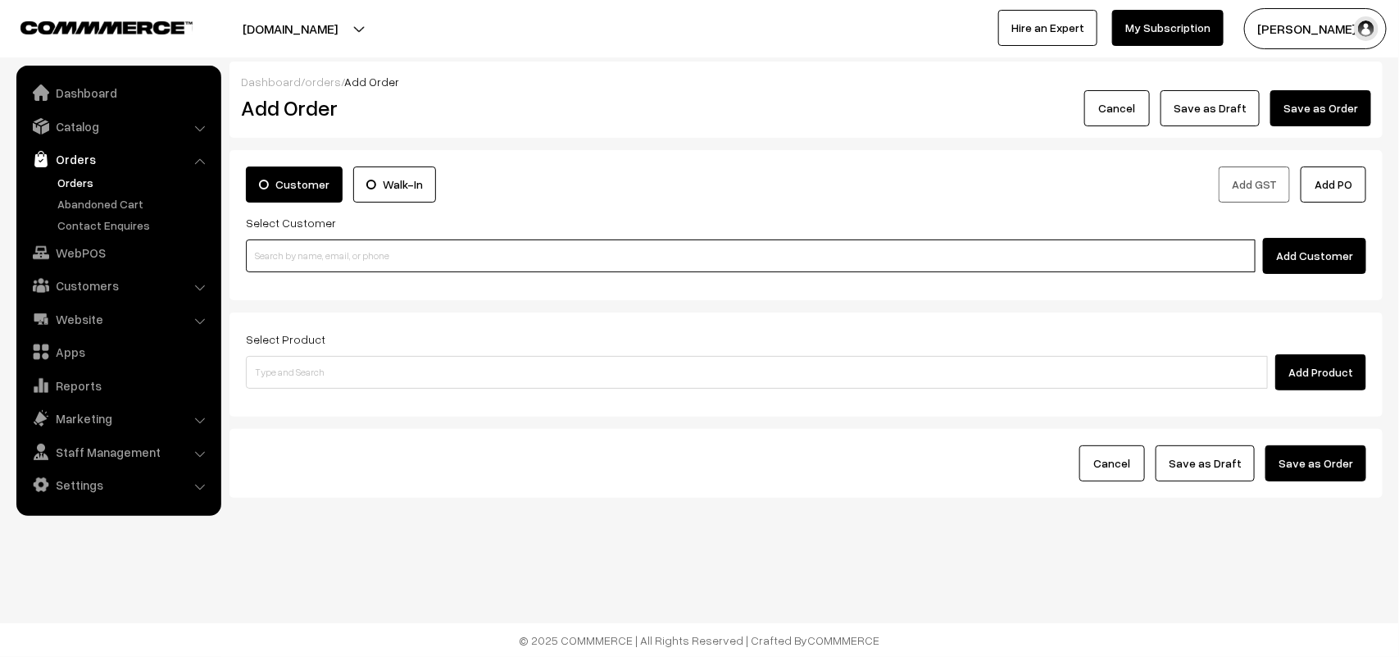
click at [398, 257] on input at bounding box center [751, 255] width 1010 height 33
paste input "+91 6382 180 590"
type input "6382180590"
click at [373, 248] on input at bounding box center [751, 255] width 1010 height 33
paste input "6382180590"
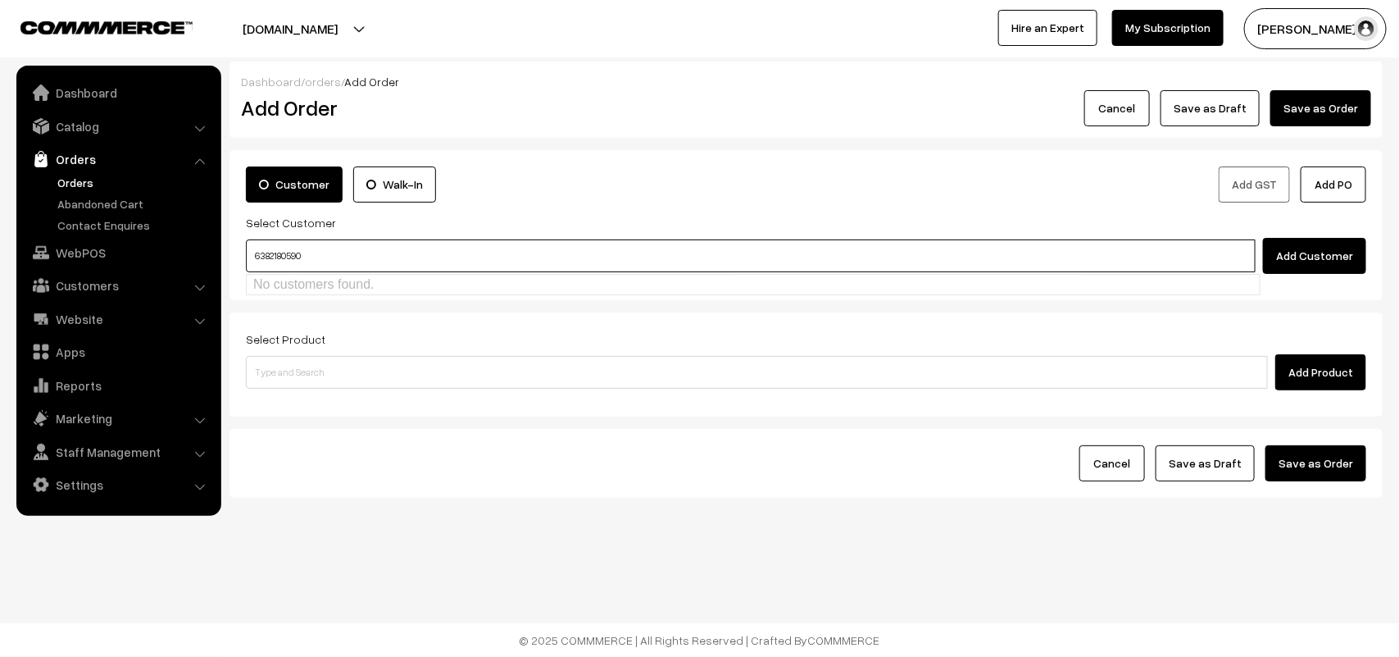
type input "6382180590"
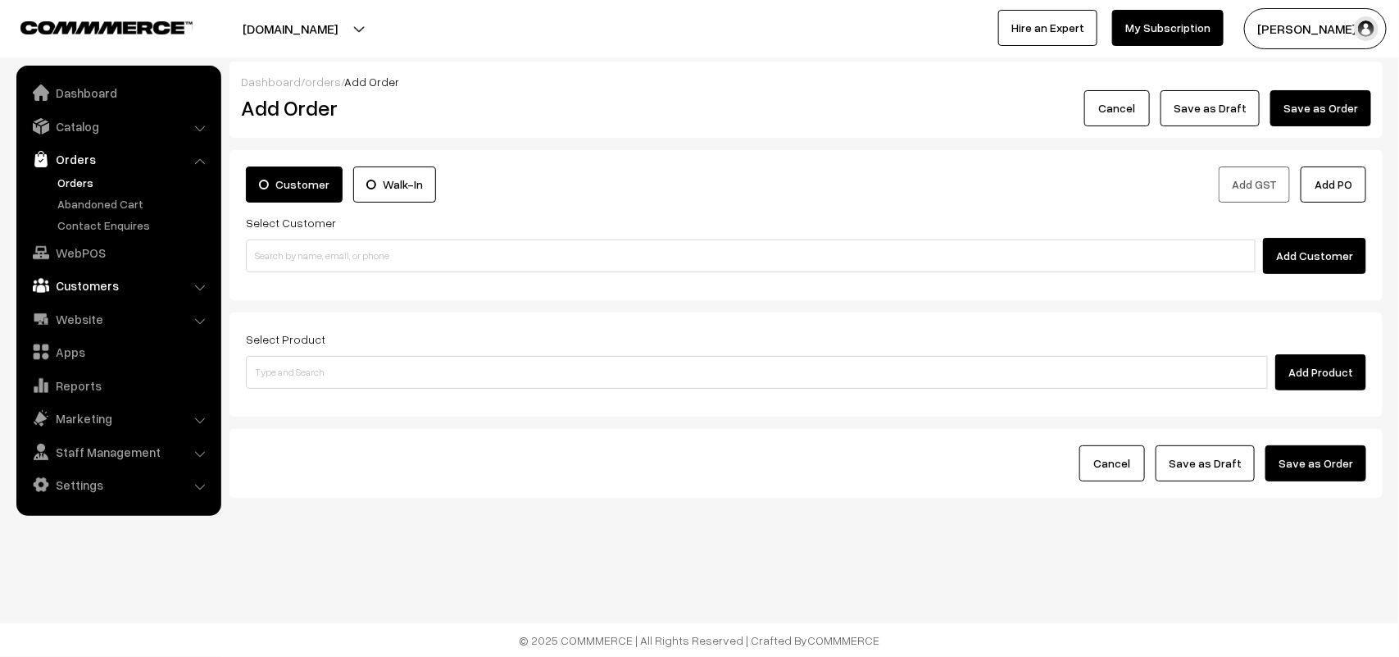
click at [79, 288] on link "Customers" at bounding box center [117, 285] width 195 height 30
click at [112, 251] on link "Customers" at bounding box center [134, 248] width 162 height 17
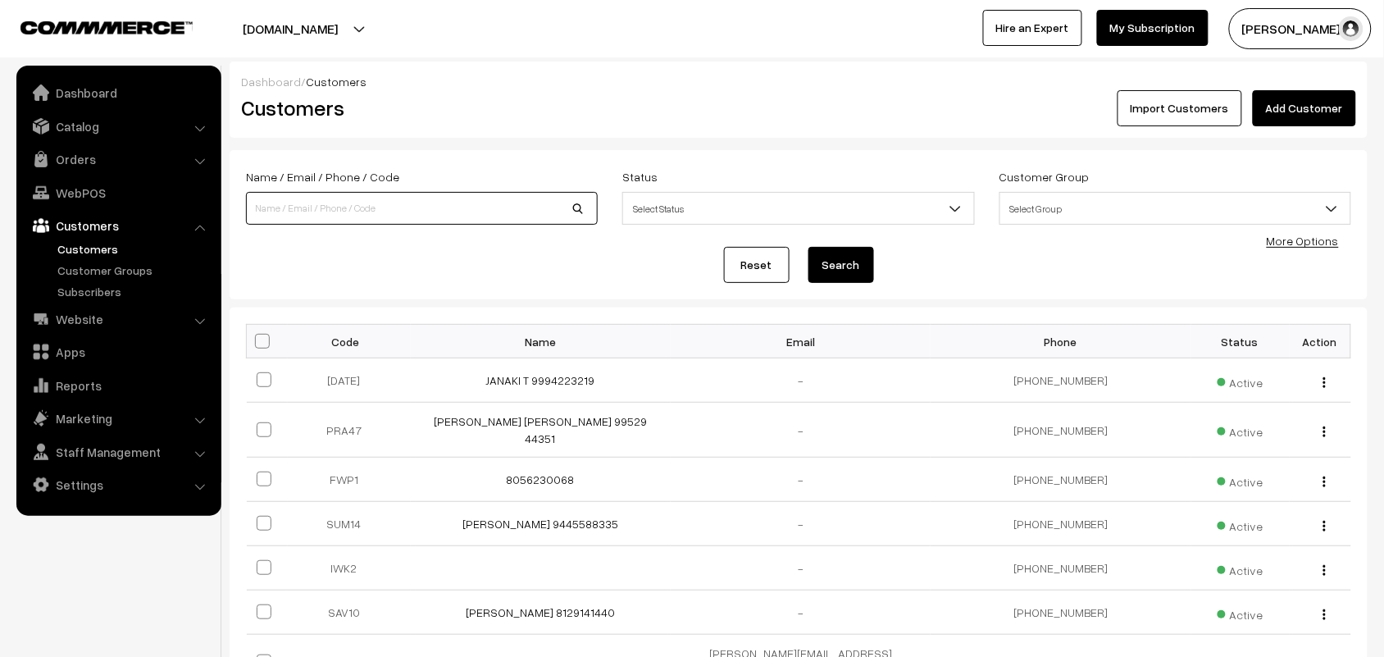
click at [420, 207] on input at bounding box center [422, 208] width 352 height 33
paste input "6382180590."
type input "6382180590"
click at [808, 247] on button "Search" at bounding box center [841, 265] width 66 height 36
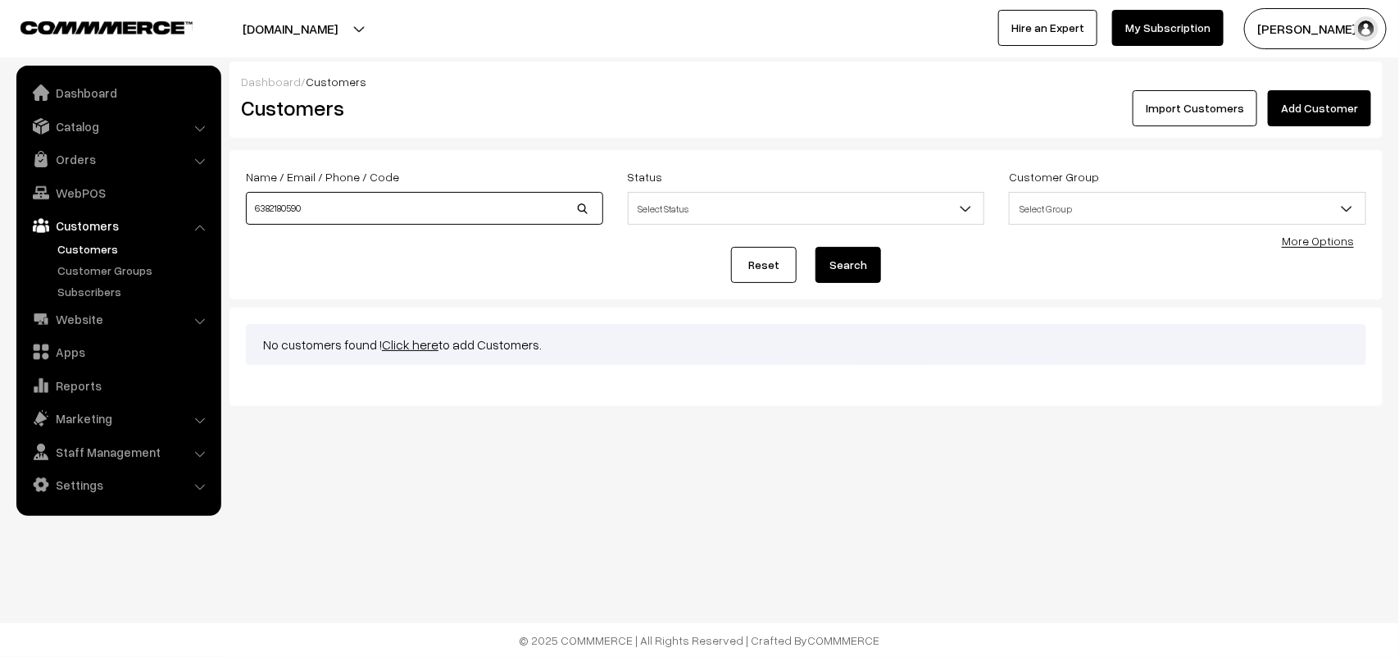
click at [252, 207] on input "6382180590" at bounding box center [424, 208] width 357 height 33
click at [839, 271] on button "Search" at bounding box center [849, 265] width 66 height 36
click at [411, 344] on link "Click here" at bounding box center [410, 344] width 57 height 16
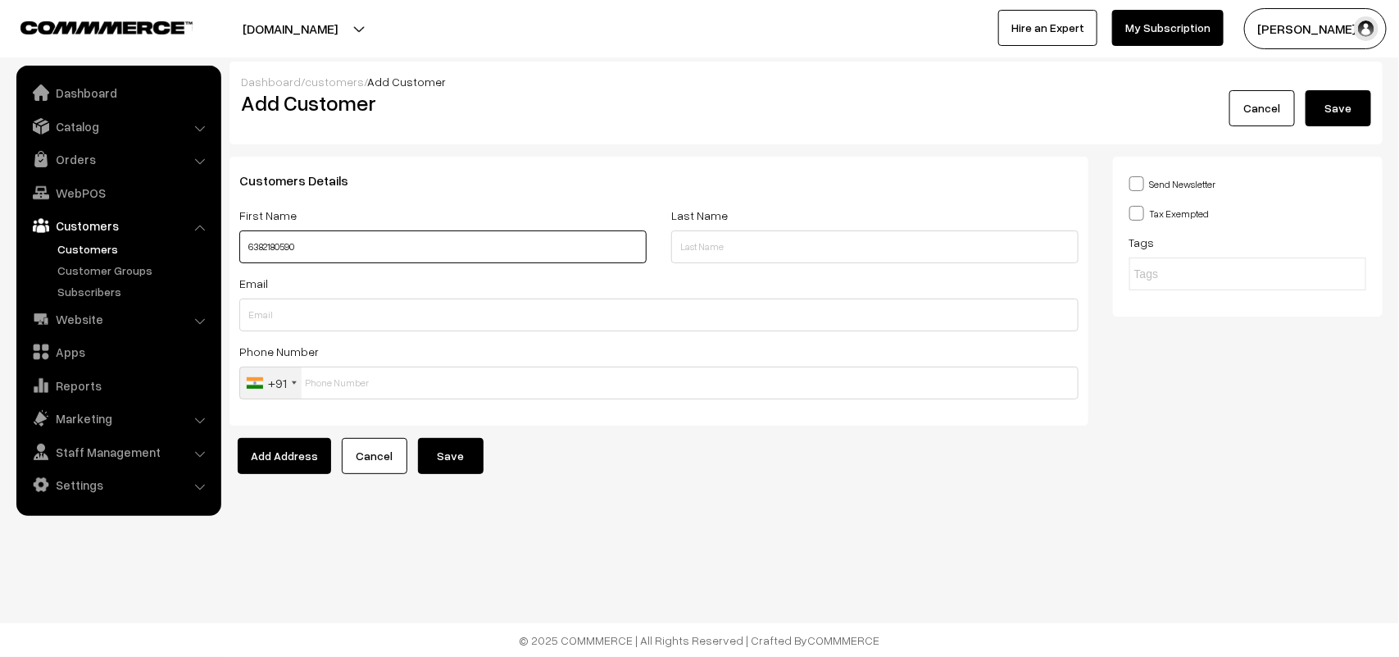
drag, startPoint x: 246, startPoint y: 251, endPoint x: 284, endPoint y: 243, distance: 38.6
click at [248, 251] on input "6382180590" at bounding box center [442, 246] width 407 height 33
paste input "G. KRISHNAMURTHY VIJAYA"
type input "[PERSON_NAME] 6382180590"
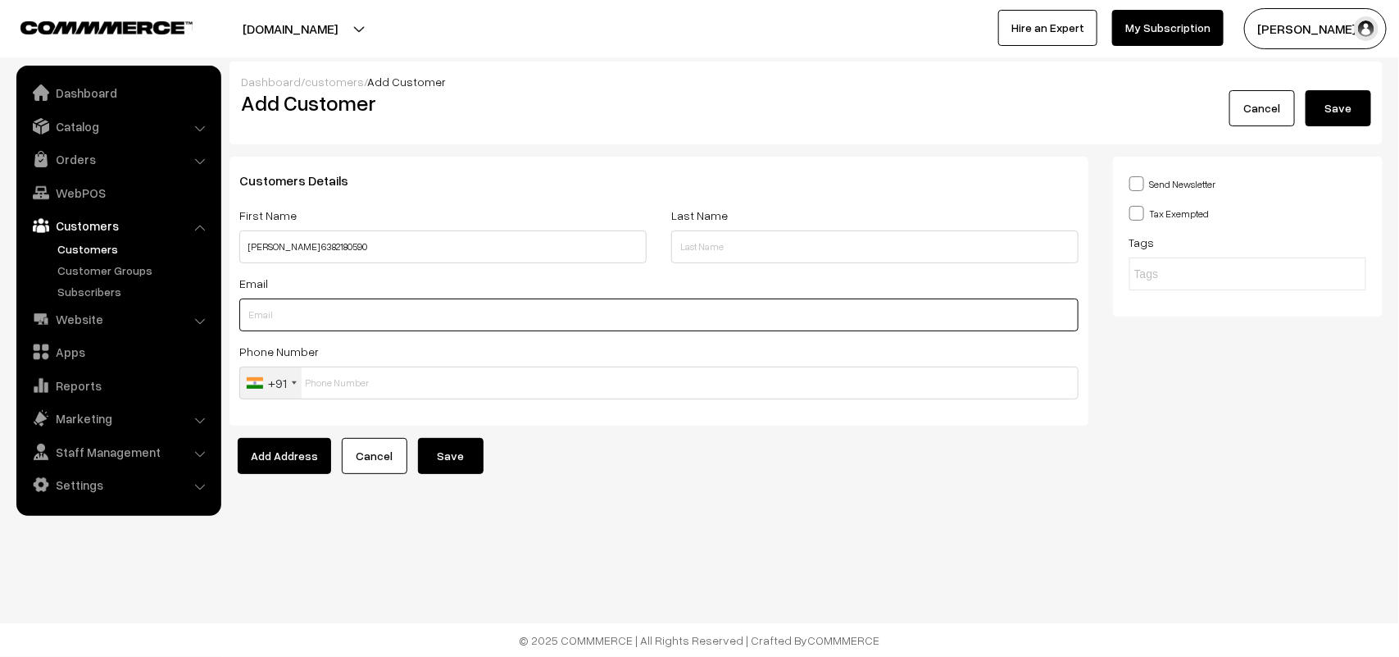
click at [359, 320] on input "text" at bounding box center [658, 314] width 839 height 33
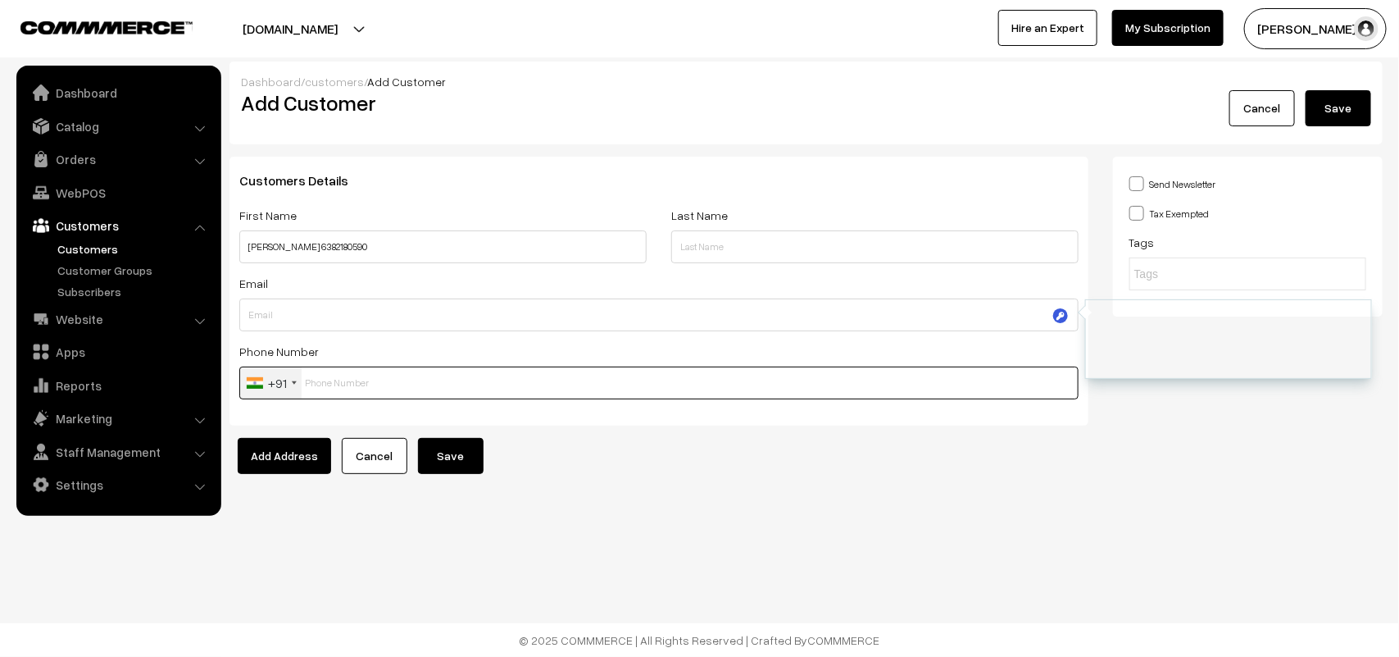
click at [361, 377] on input "text" at bounding box center [658, 382] width 839 height 33
drag, startPoint x: 358, startPoint y: 244, endPoint x: 436, endPoint y: 247, distance: 77.9
click at [436, 247] on input "[PERSON_NAME] 6382180590" at bounding box center [442, 246] width 407 height 33
click at [452, 247] on input "[PERSON_NAME] 6382180590" at bounding box center [442, 246] width 407 height 33
drag, startPoint x: 358, startPoint y: 248, endPoint x: 430, endPoint y: 259, distance: 72.9
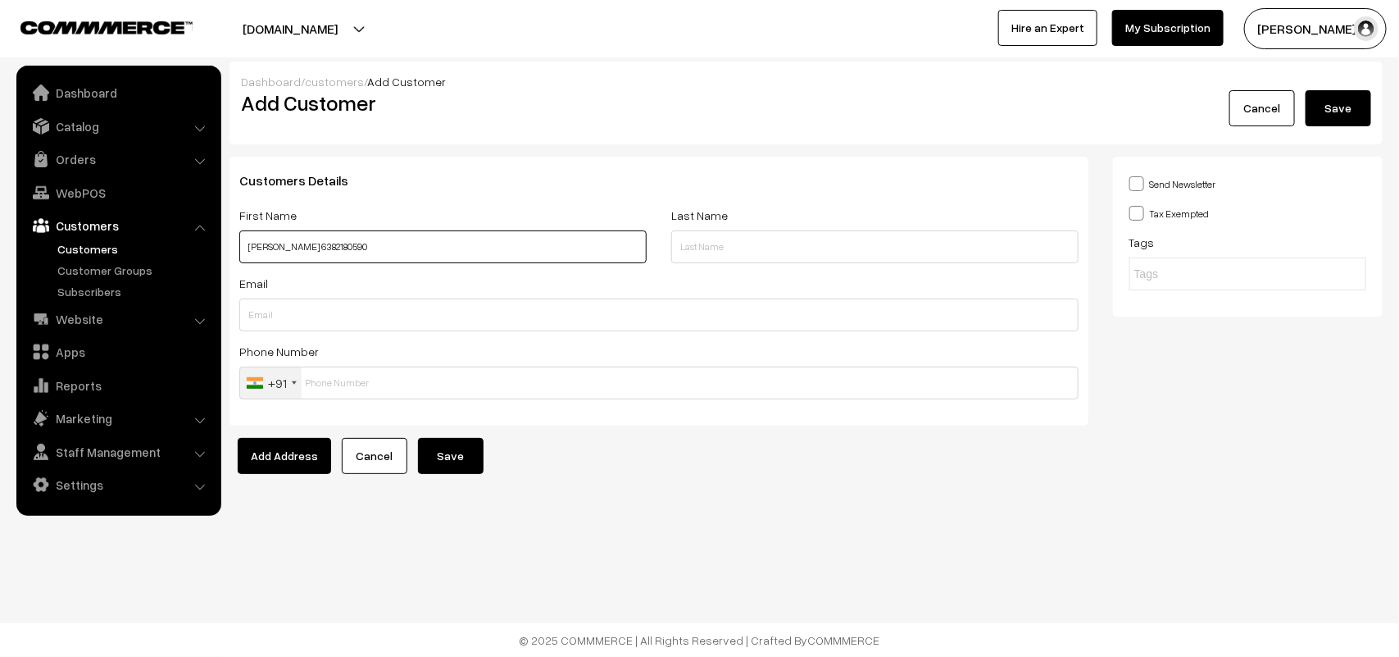
click at [430, 259] on input "[PERSON_NAME] 6382180590" at bounding box center [442, 246] width 407 height 33
click at [402, 389] on input "text" at bounding box center [658, 382] width 839 height 33
paste input "638218059"
click at [307, 384] on input "638218059" at bounding box center [658, 382] width 839 height 33
click at [352, 387] on input "638218059" at bounding box center [658, 382] width 839 height 33
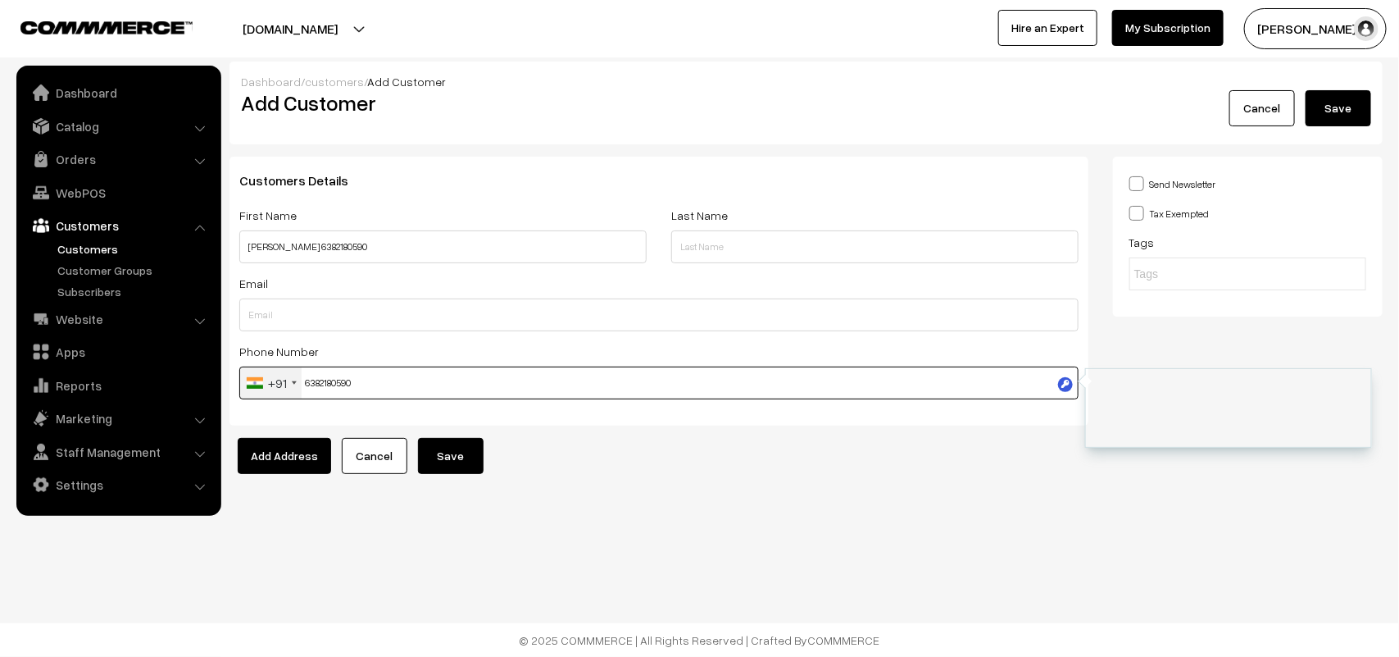
type input "6382180590"
click at [459, 448] on button "Save" at bounding box center [451, 456] width 66 height 36
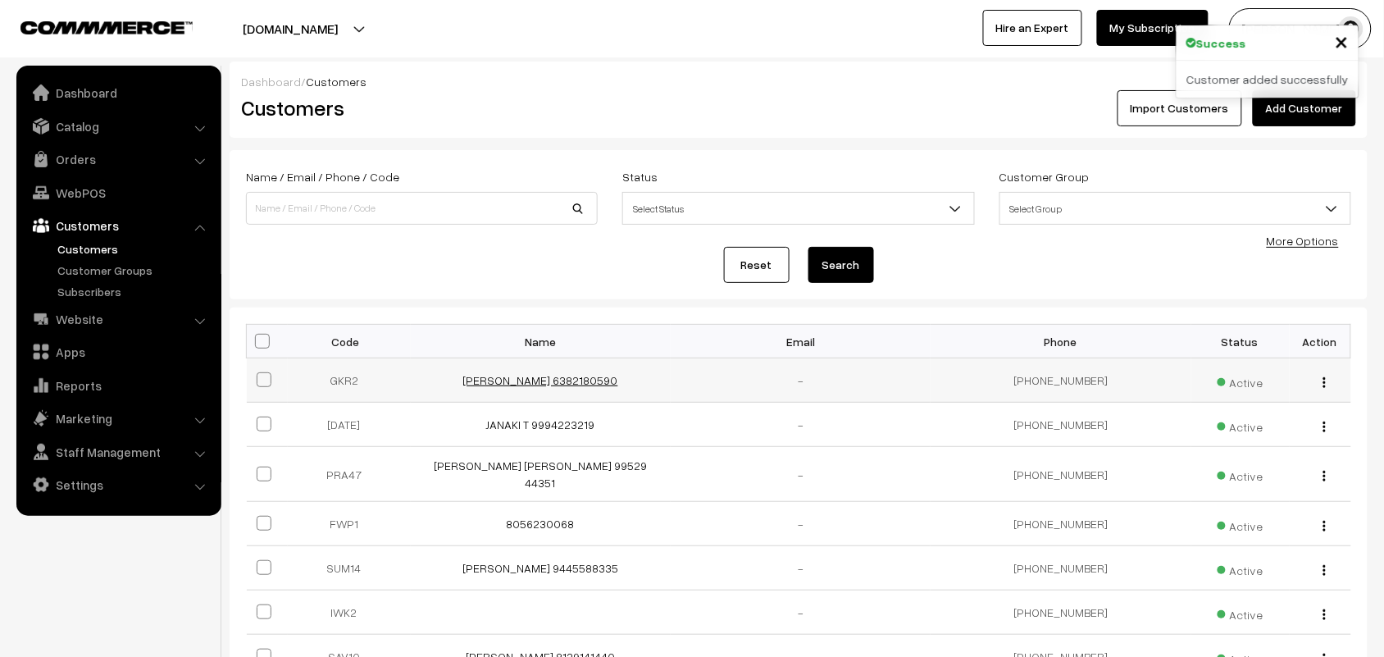
click at [507, 379] on link "[PERSON_NAME] 6382180590" at bounding box center [540, 380] width 155 height 14
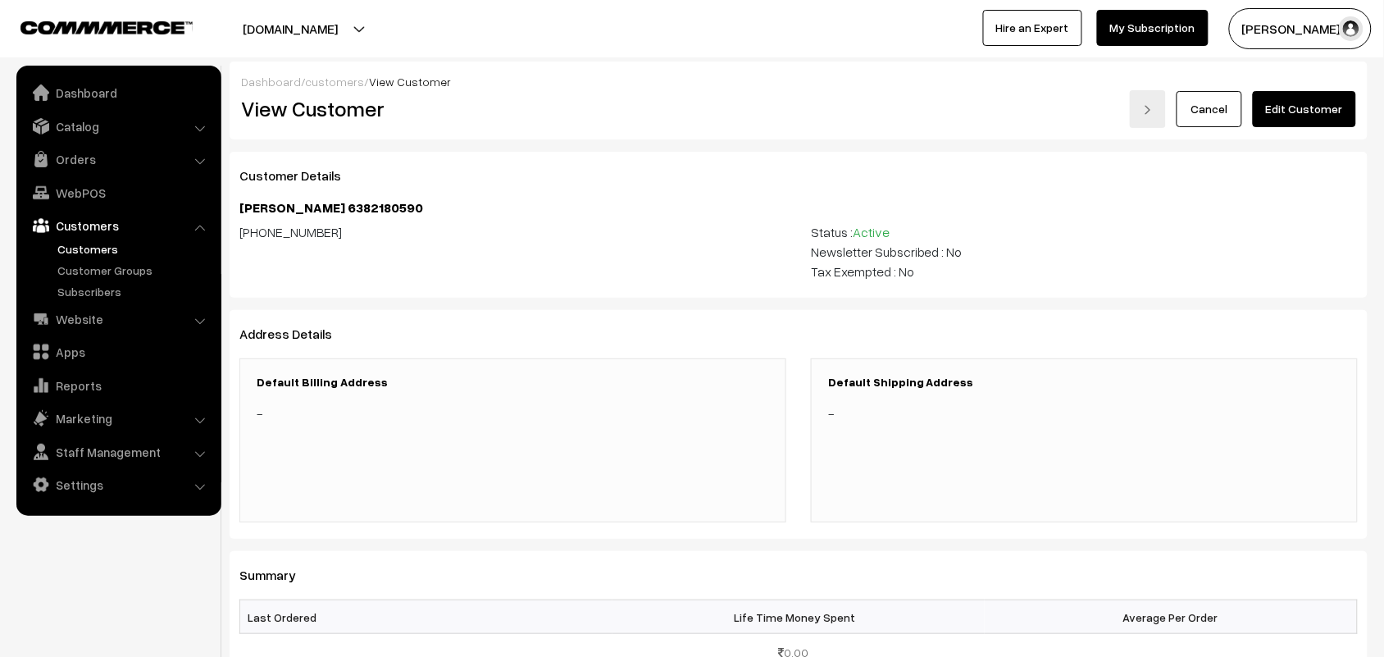
click at [239, 207] on h4 "[PERSON_NAME] 6382180590" at bounding box center [798, 208] width 1118 height 16
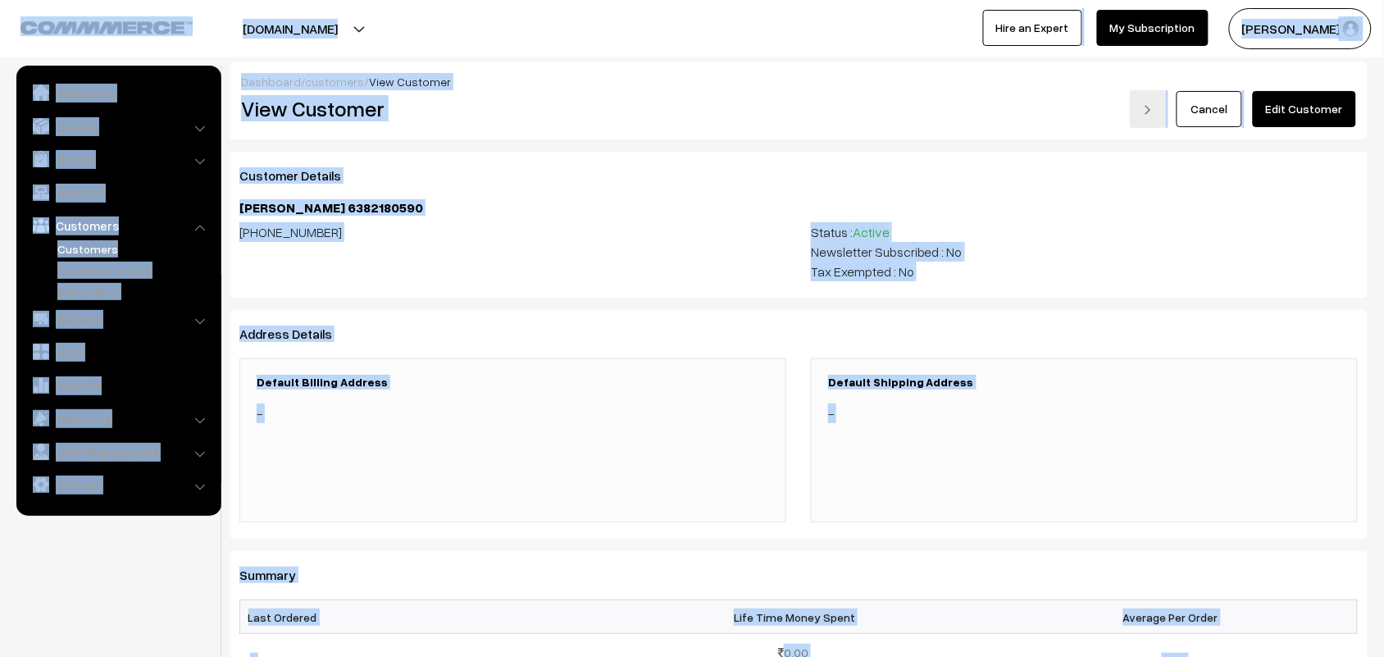
click at [461, 252] on div "+91 6382180590" at bounding box center [512, 251] width 571 height 59
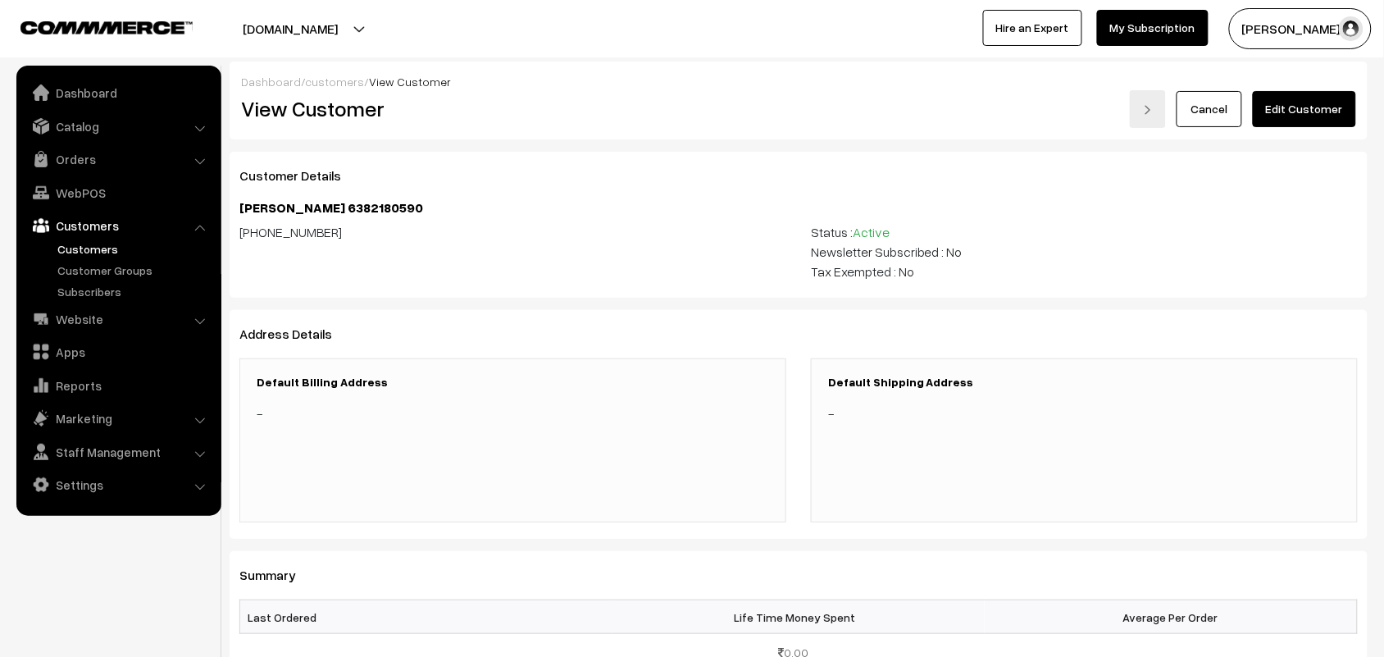
drag, startPoint x: 242, startPoint y: 211, endPoint x: 543, endPoint y: 215, distance: 301.7
click at [543, 215] on h4 "[PERSON_NAME] 6382180590" at bounding box center [798, 208] width 1118 height 16
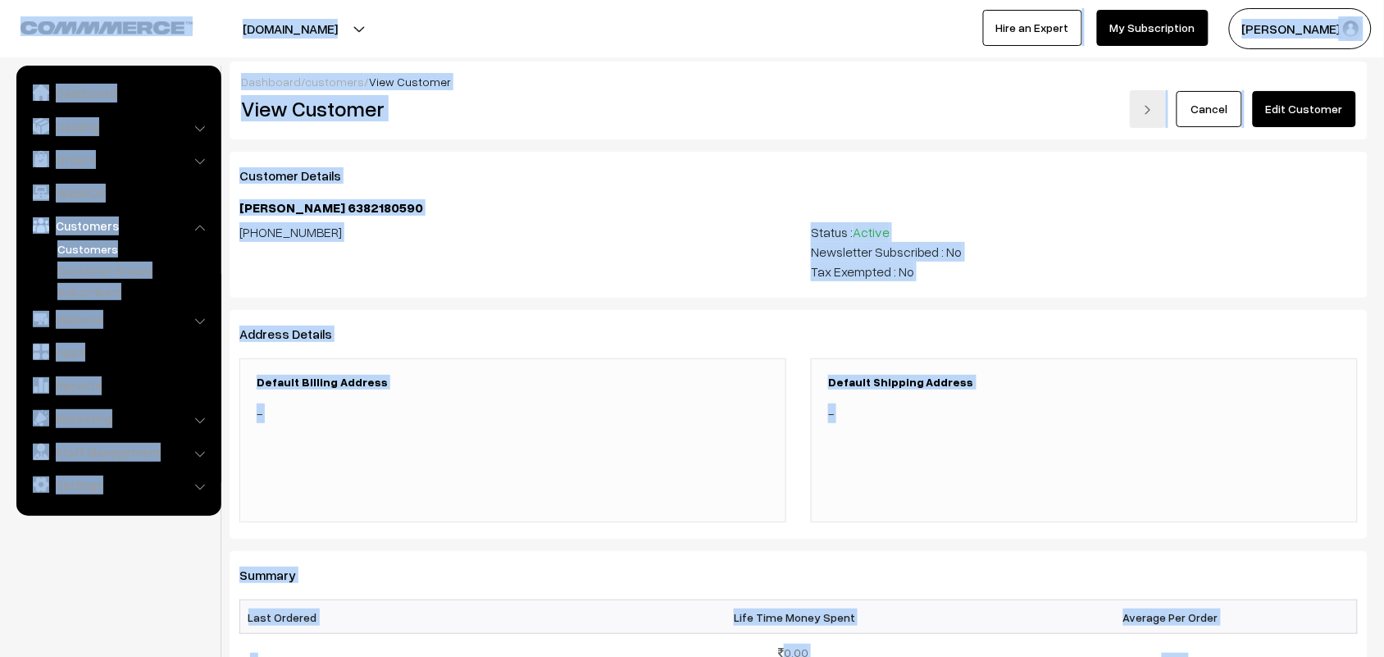
click at [563, 252] on div "+91 6382180590" at bounding box center [512, 251] width 571 height 59
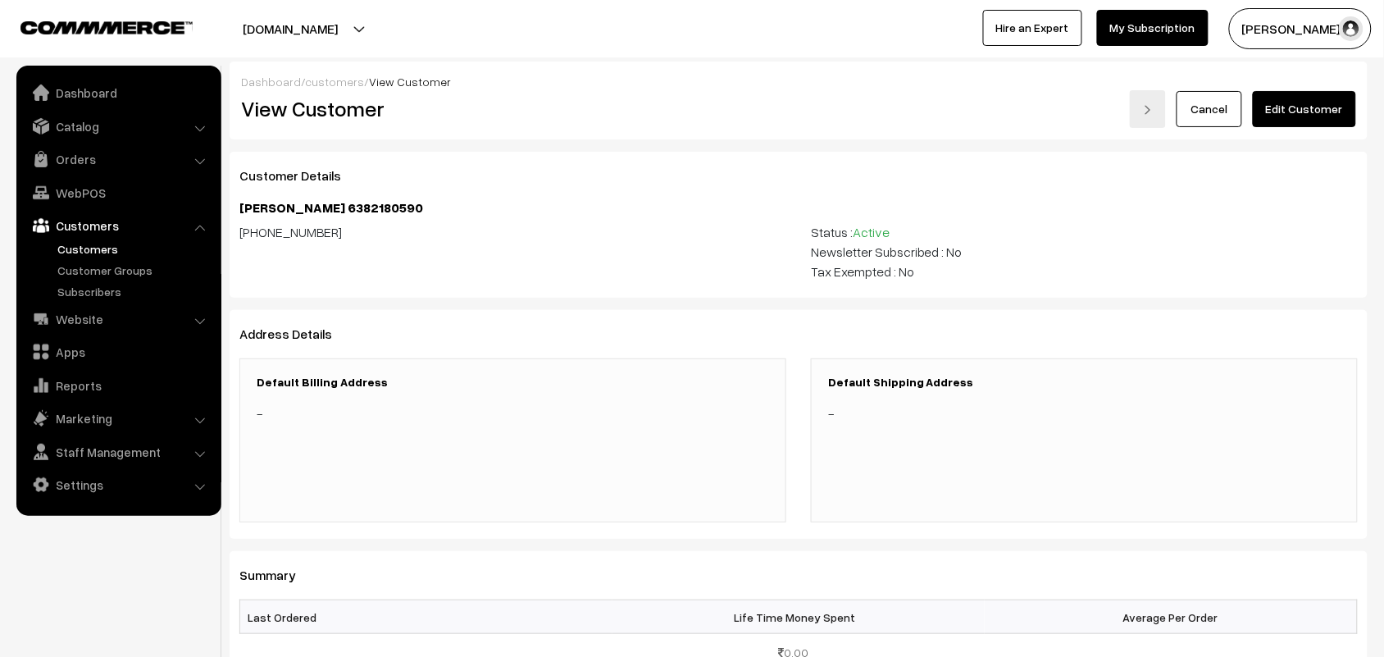
drag, startPoint x: 474, startPoint y: 203, endPoint x: 242, endPoint y: 206, distance: 232.0
click at [242, 206] on h4 "[PERSON_NAME] 6382180590" at bounding box center [798, 208] width 1118 height 16
copy h4 "[PERSON_NAME] 6382180590"
click at [1325, 102] on link "Edit Customer" at bounding box center [1303, 109] width 103 height 36
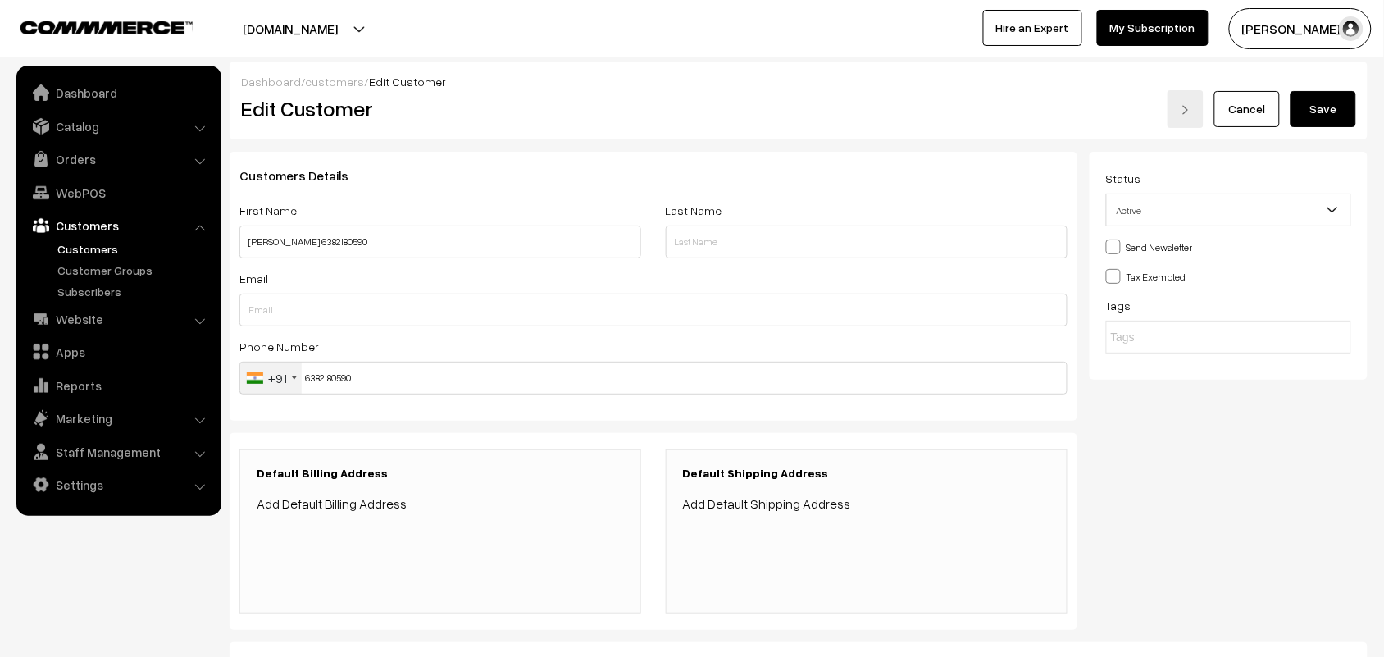
click at [357, 510] on link "Add Default Billing Address" at bounding box center [332, 503] width 150 height 16
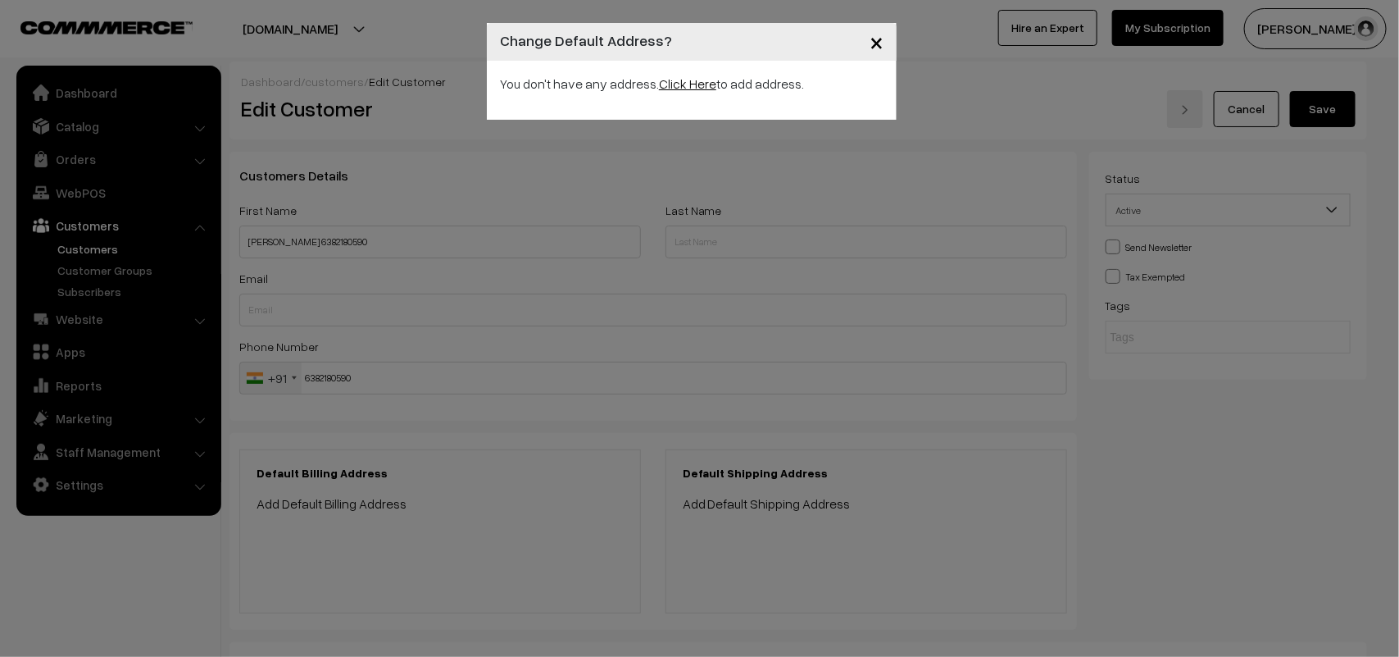
click at [695, 80] on link "Click Here" at bounding box center [687, 83] width 57 height 16
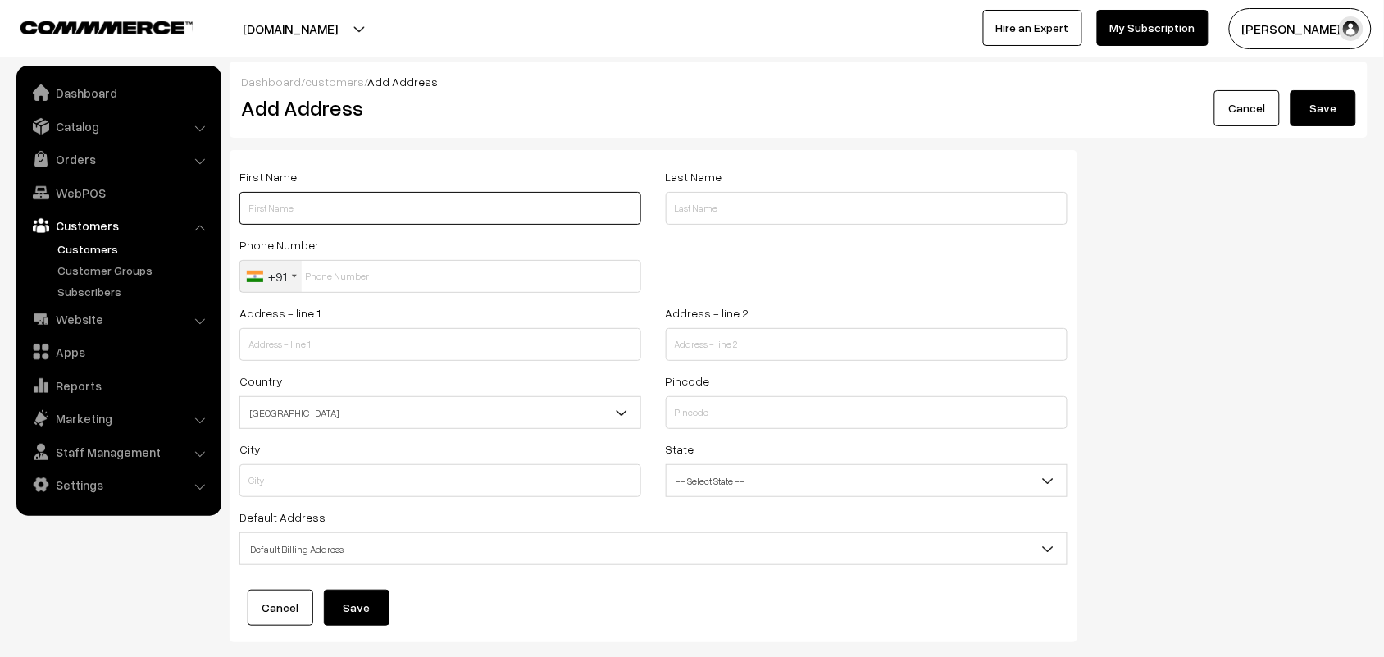
click at [443, 219] on input "text" at bounding box center [440, 208] width 402 height 33
paste input "[PERSON_NAME] 6382180590"
drag, startPoint x: 359, startPoint y: 209, endPoint x: 457, endPoint y: 219, distance: 98.0
click at [457, 219] on input "[PERSON_NAME] 6382180590" at bounding box center [440, 208] width 402 height 33
type input "[PERSON_NAME] 6382180590"
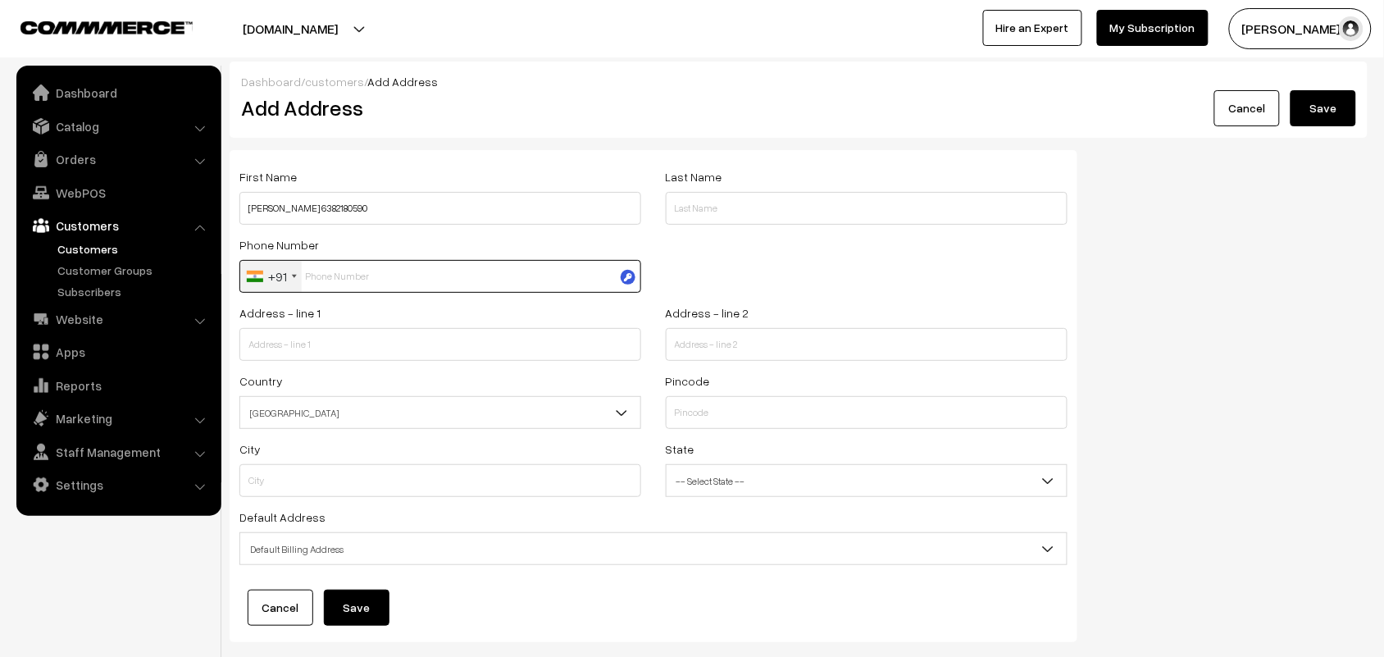
click at [418, 280] on input "text" at bounding box center [440, 276] width 402 height 33
paste input "6382180590"
type input "6382180590"
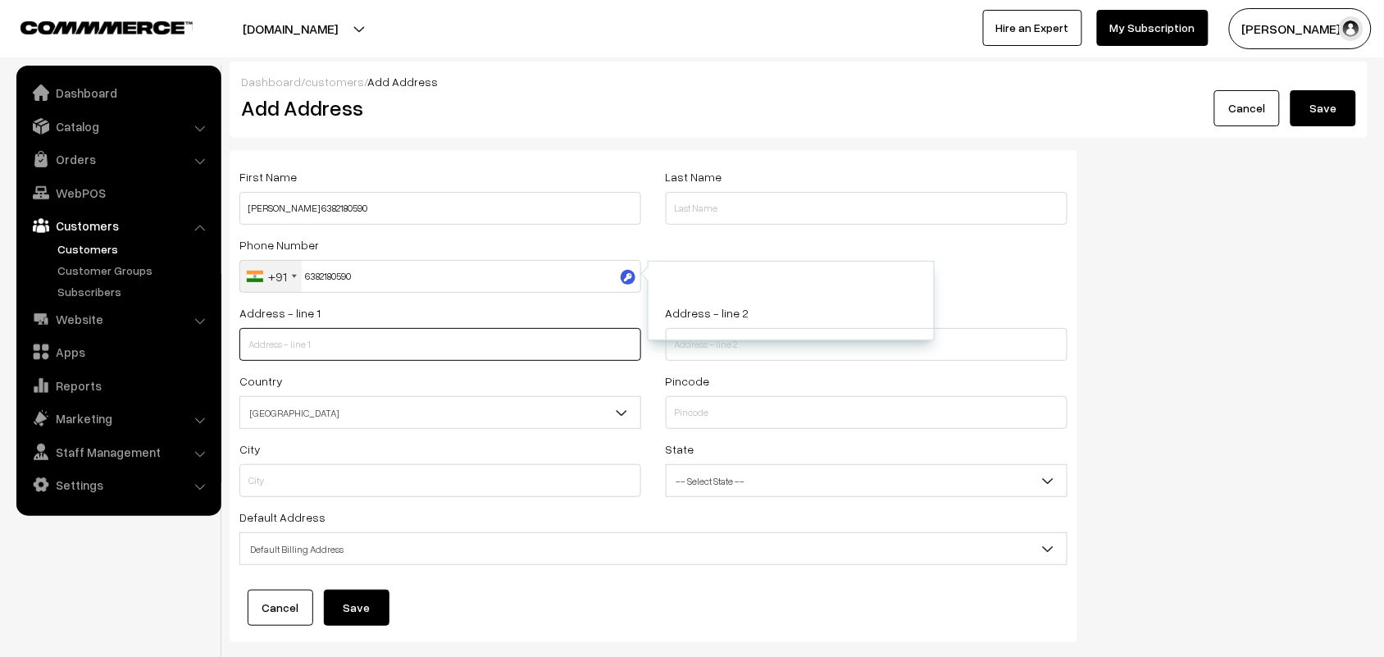
click at [412, 349] on input "text" at bounding box center [440, 344] width 402 height 33
paste input "9/8, SOUTH GANGAI AMMAN KOIL SECOND STREET"
type input "9/8, SOUTH GANGAI AMMAN KOIL SECOND STREET"
click at [739, 348] on input "text" at bounding box center [867, 344] width 402 height 33
paste input "CHOOLAIMEDU"
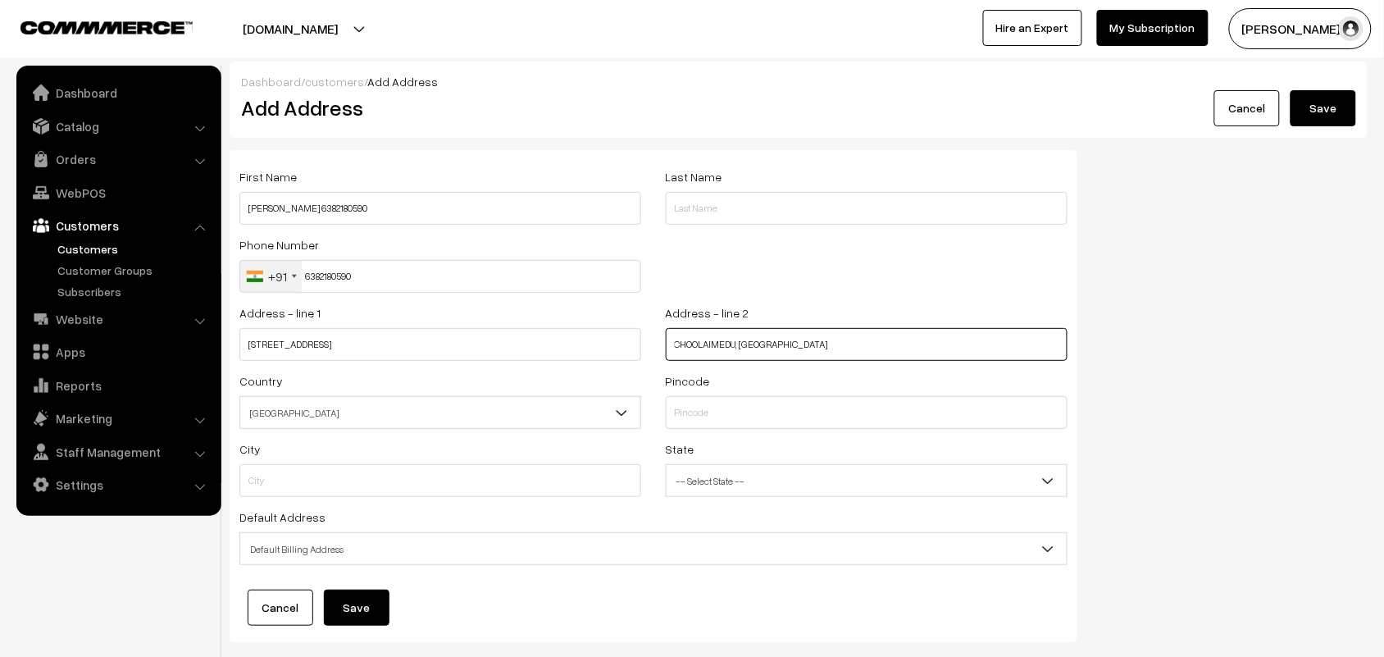
paste input "CHINNA MANI VALLIAMMAL KALYANAM MANDAPAM"
type input "CHOOLAIMEDU, near CHINNA MANI VALLIAMMAL KALYANAM MANDAPAM"
click at [758, 423] on input "text" at bounding box center [867, 412] width 402 height 33
type input "600094"
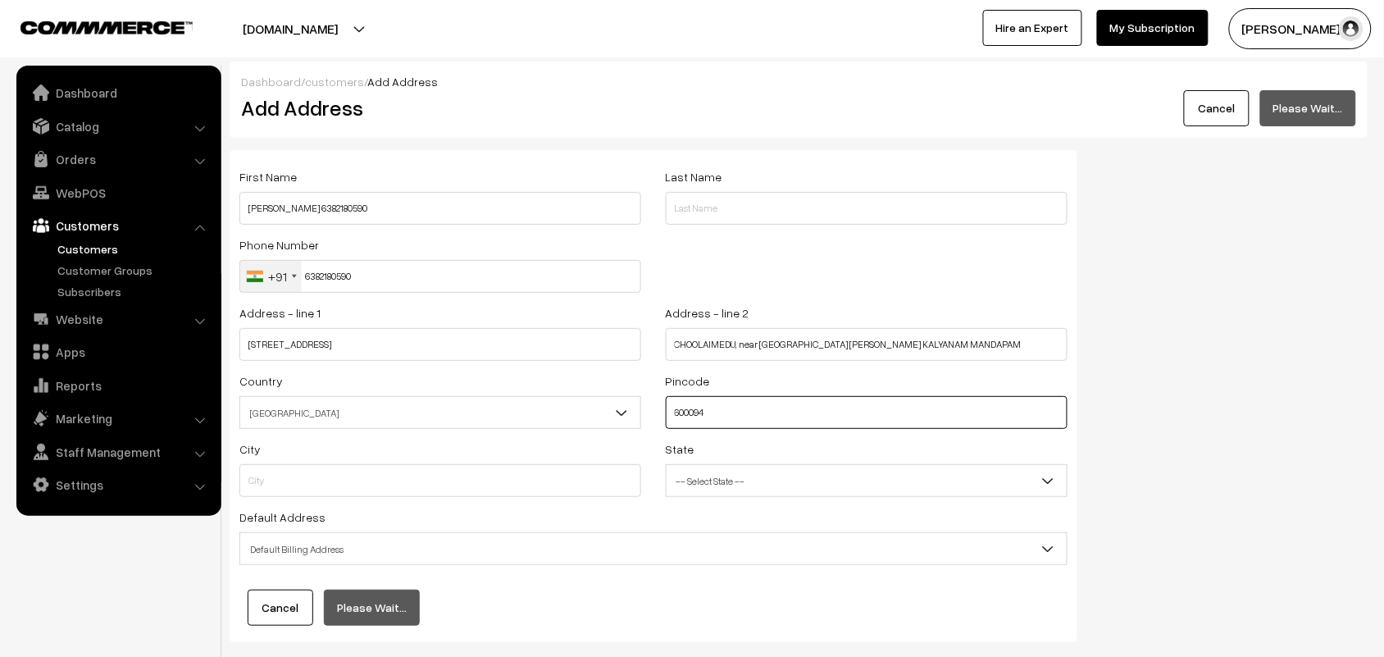
type input "Chennai"
select select "Tamil Nadu"
type input "600094"
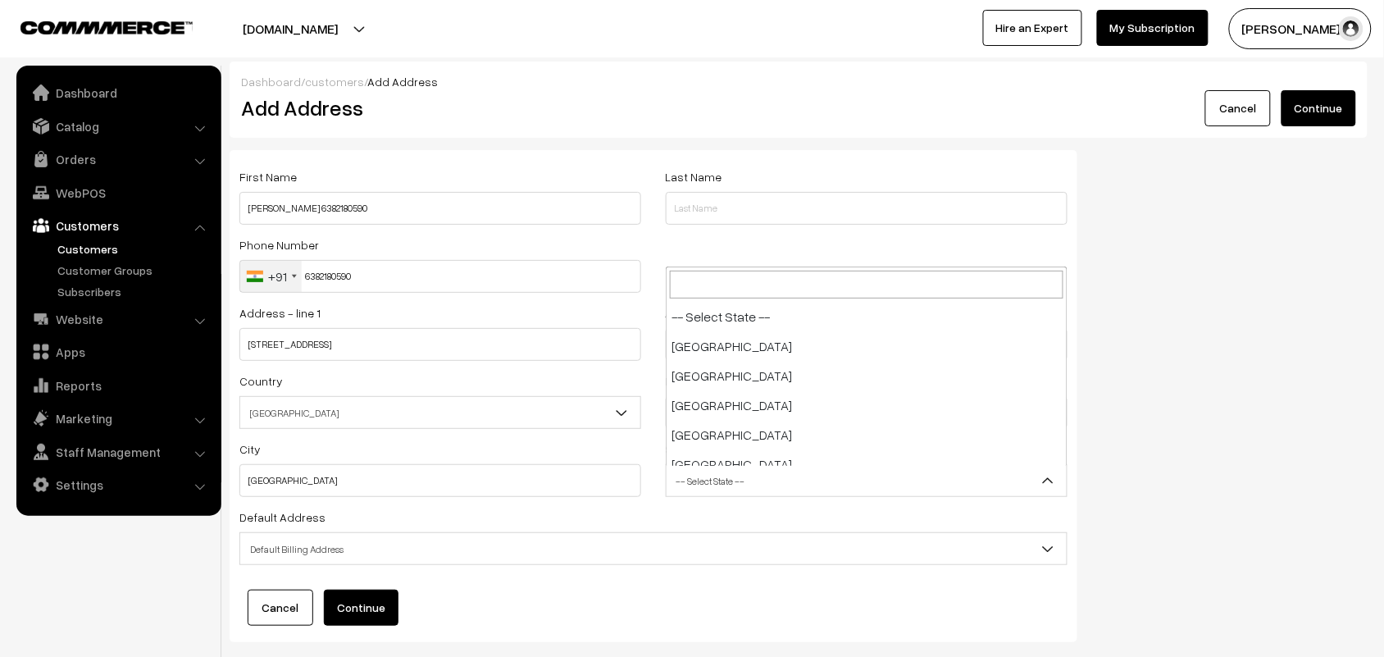
click at [721, 477] on span "-- Select State --" at bounding box center [866, 480] width 400 height 29
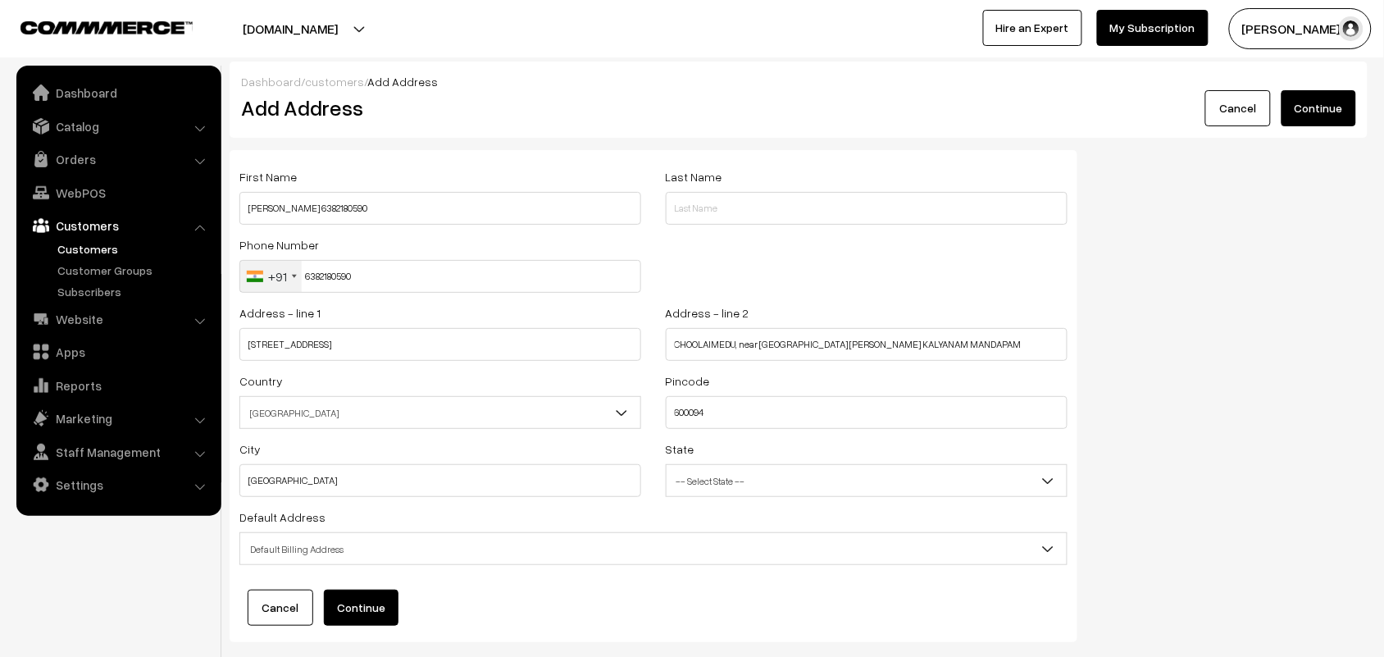
click at [686, 552] on span "Default Billing Address" at bounding box center [653, 548] width 826 height 29
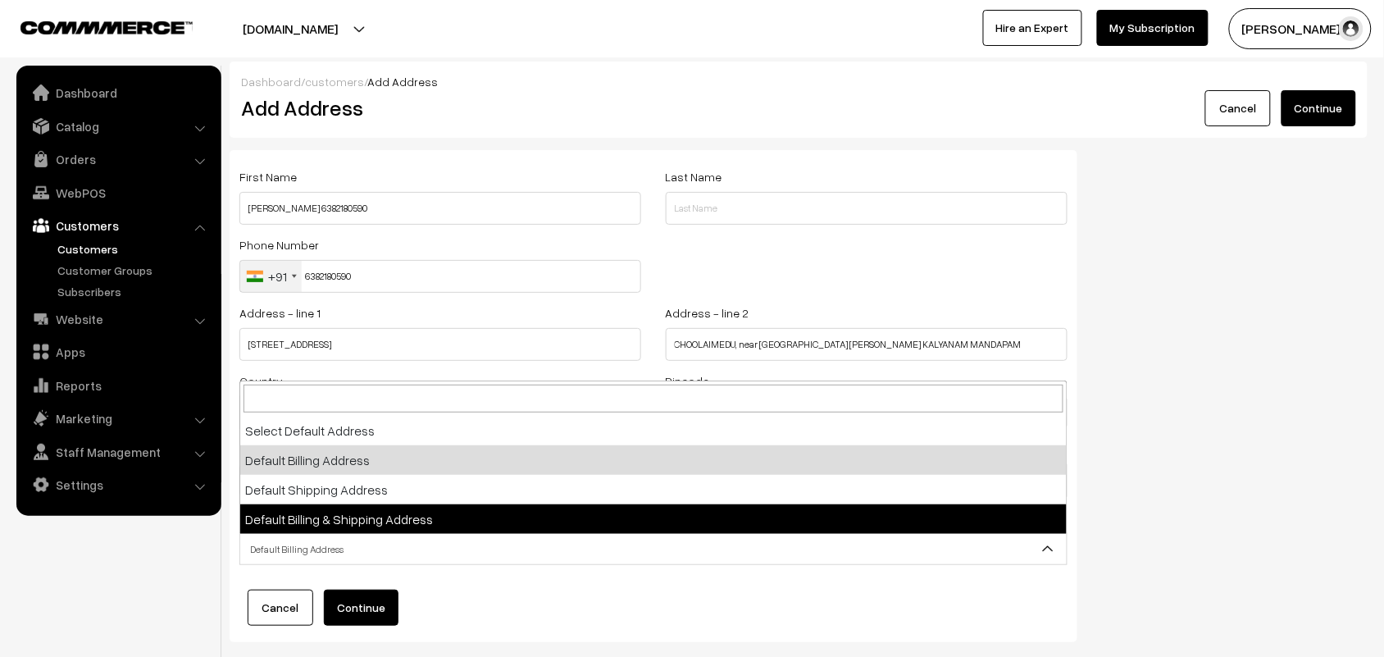
select select "3"
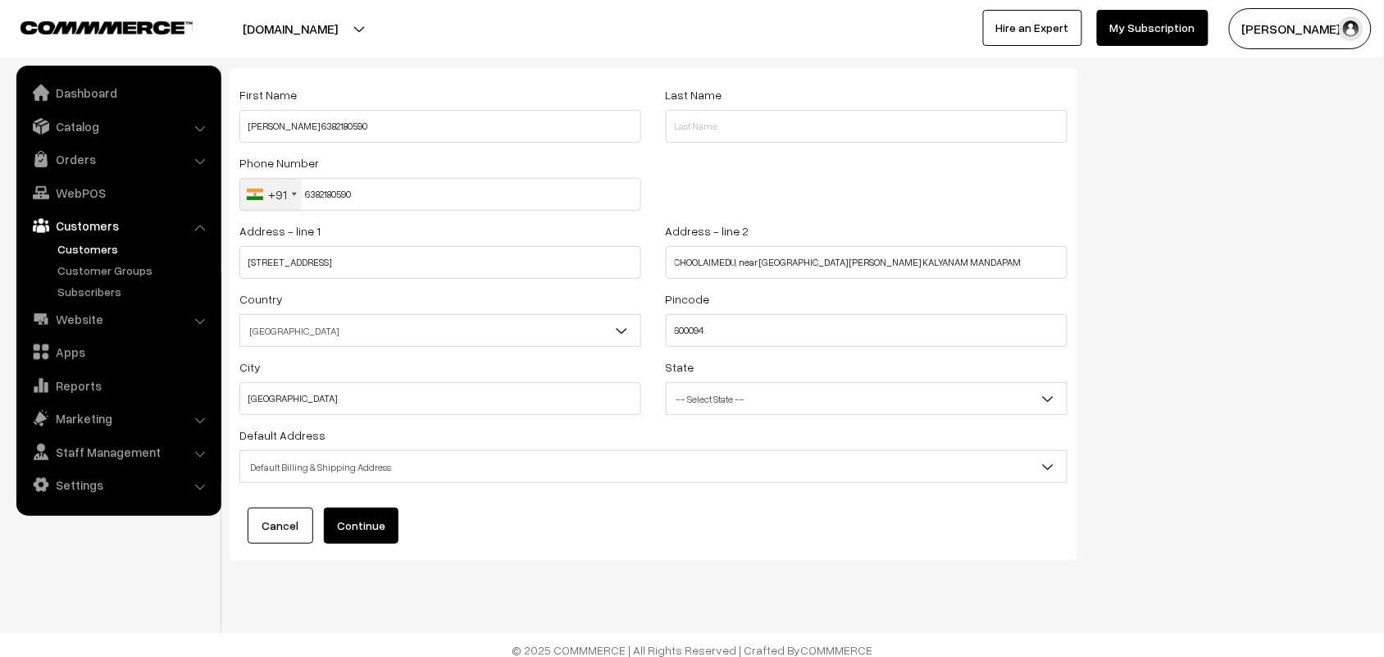
scroll to position [0, 0]
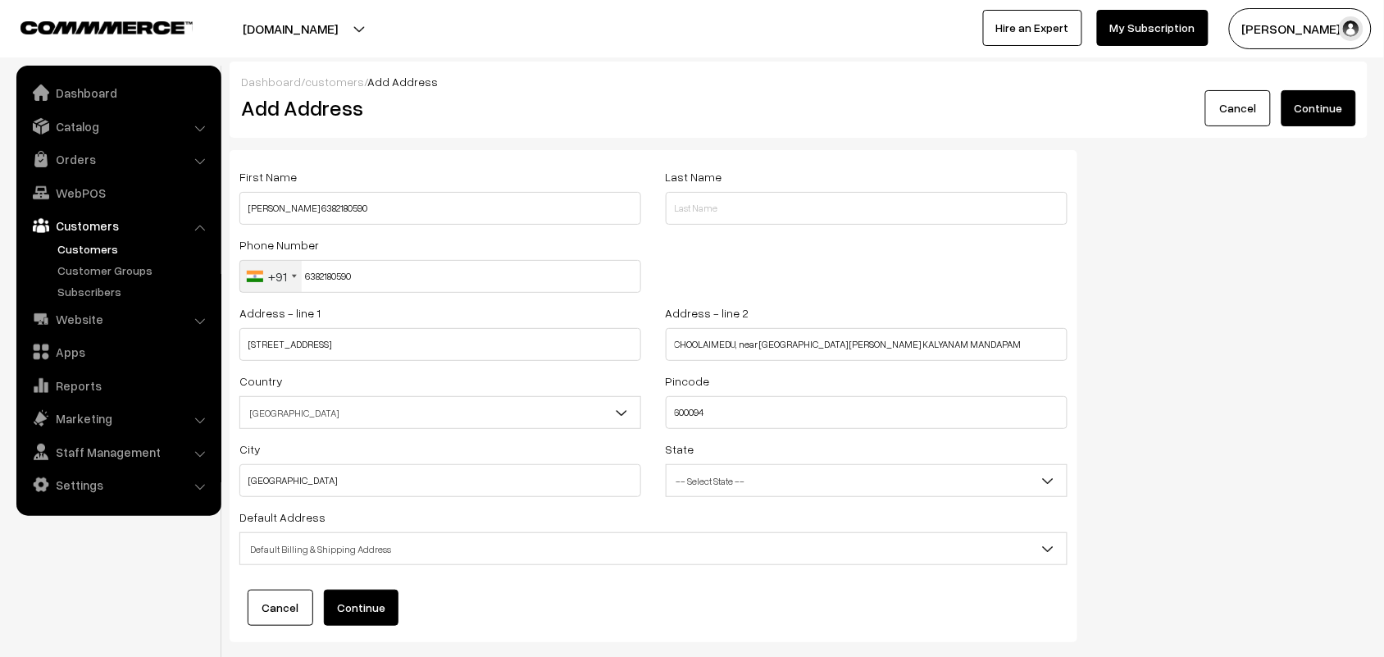
click at [379, 607] on button "Continue" at bounding box center [361, 607] width 75 height 36
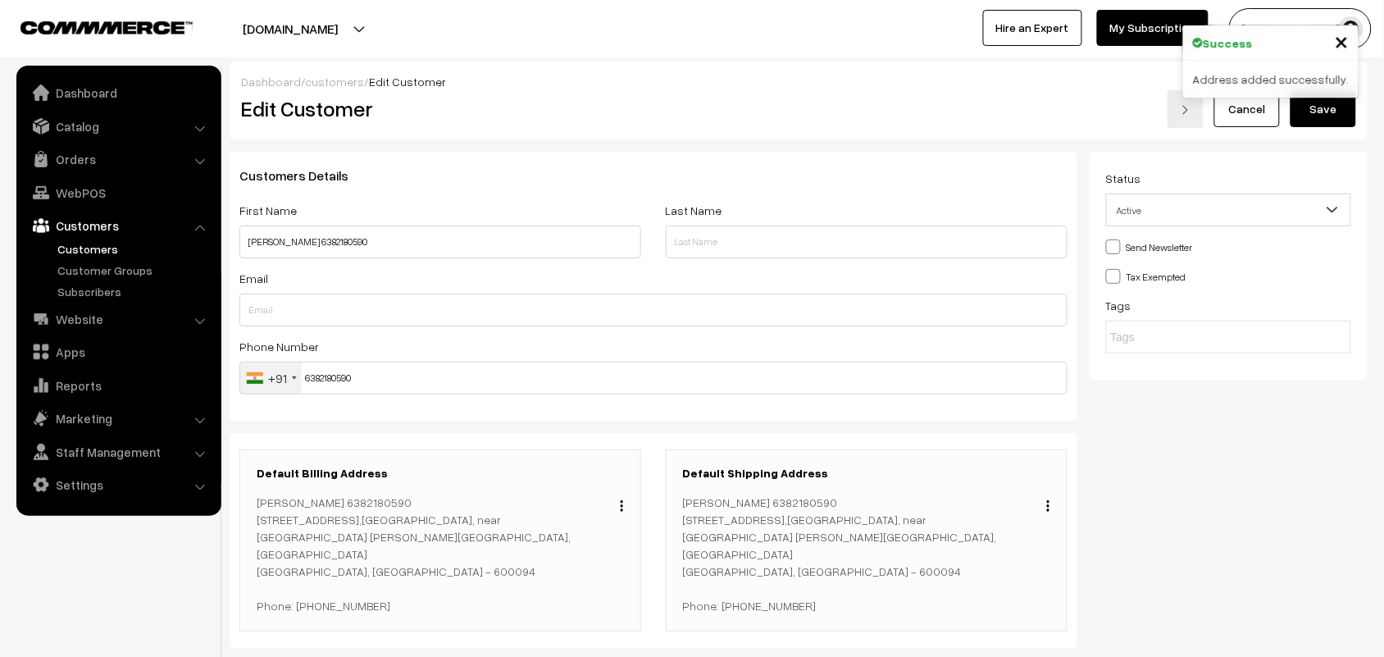
click at [1326, 111] on button "Save" at bounding box center [1323, 109] width 66 height 36
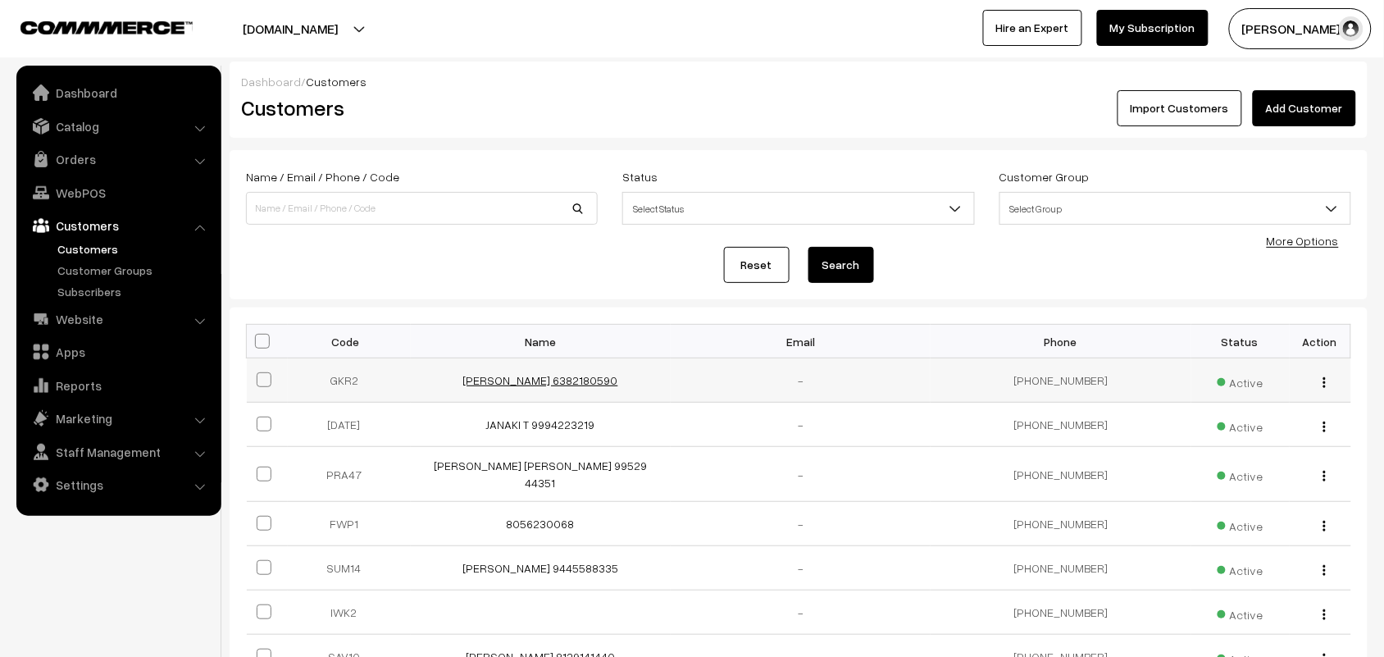
click at [586, 382] on link "[PERSON_NAME] 6382180590" at bounding box center [540, 380] width 155 height 14
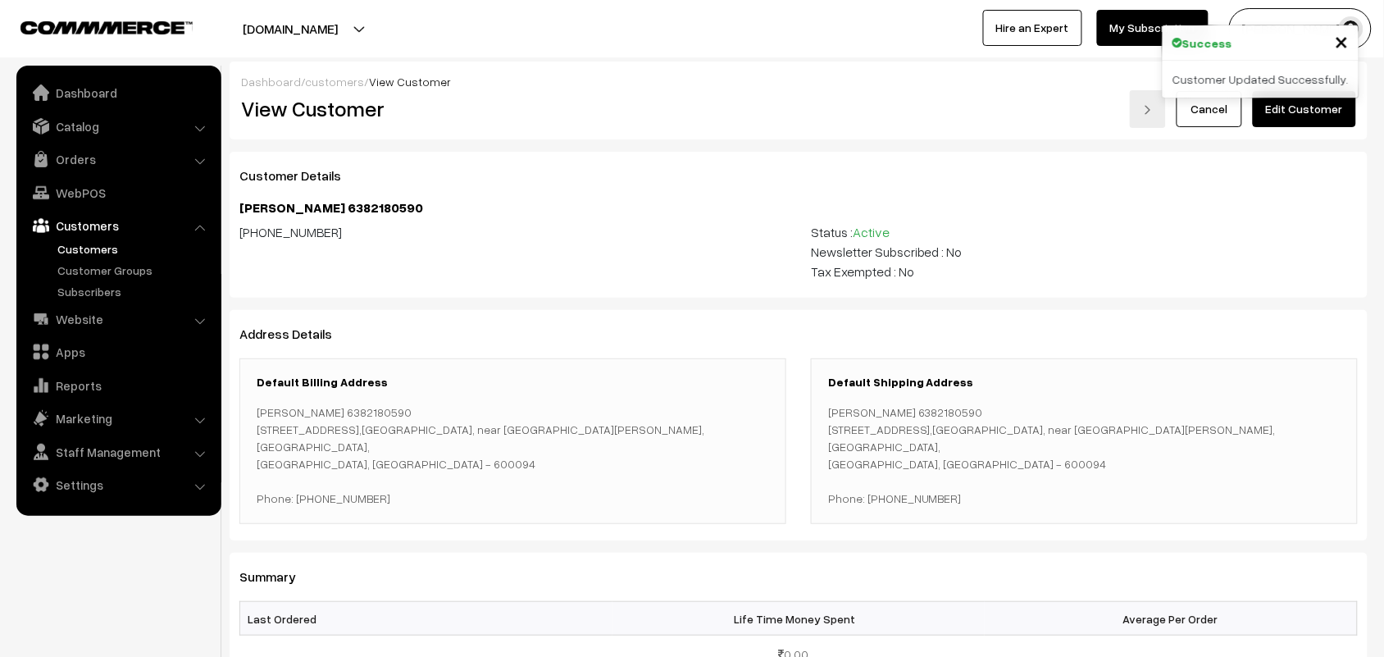
click at [293, 227] on div "[PHONE_NUMBER]" at bounding box center [512, 232] width 547 height 20
click at [250, 235] on div "[PHONE_NUMBER]" at bounding box center [512, 232] width 547 height 20
drag, startPoint x: 263, startPoint y: 236, endPoint x: 338, endPoint y: 254, distance: 76.7
click at [338, 254] on div "[PHONE_NUMBER]" at bounding box center [512, 251] width 571 height 59
copy div "6382180590"
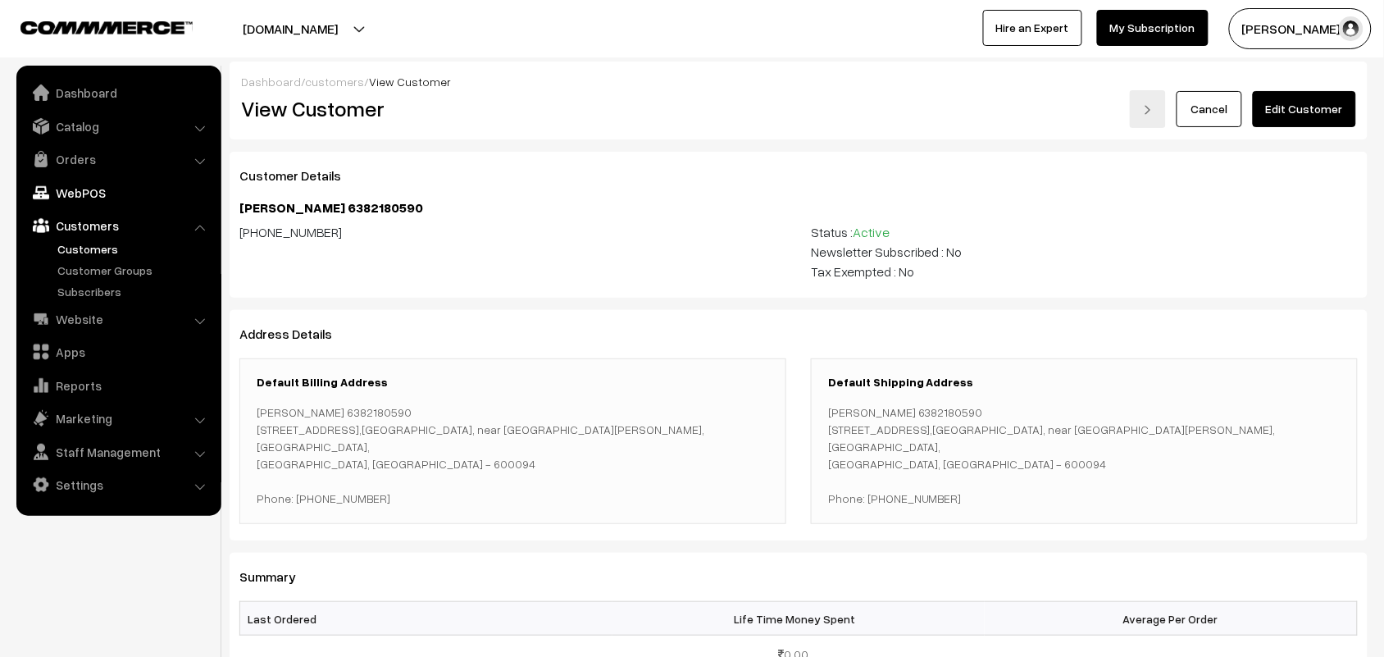
click at [111, 185] on link "WebPOS" at bounding box center [117, 193] width 195 height 30
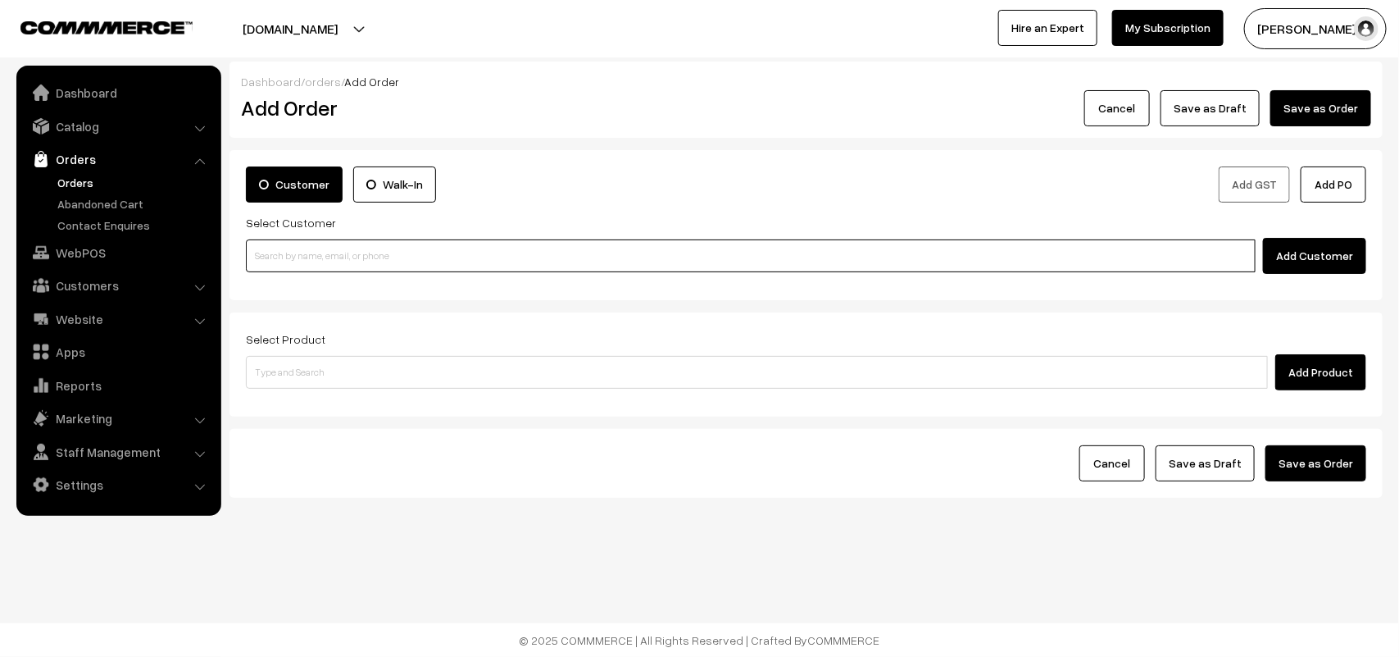
click at [391, 247] on input at bounding box center [751, 255] width 1010 height 33
paste input "6382180590"
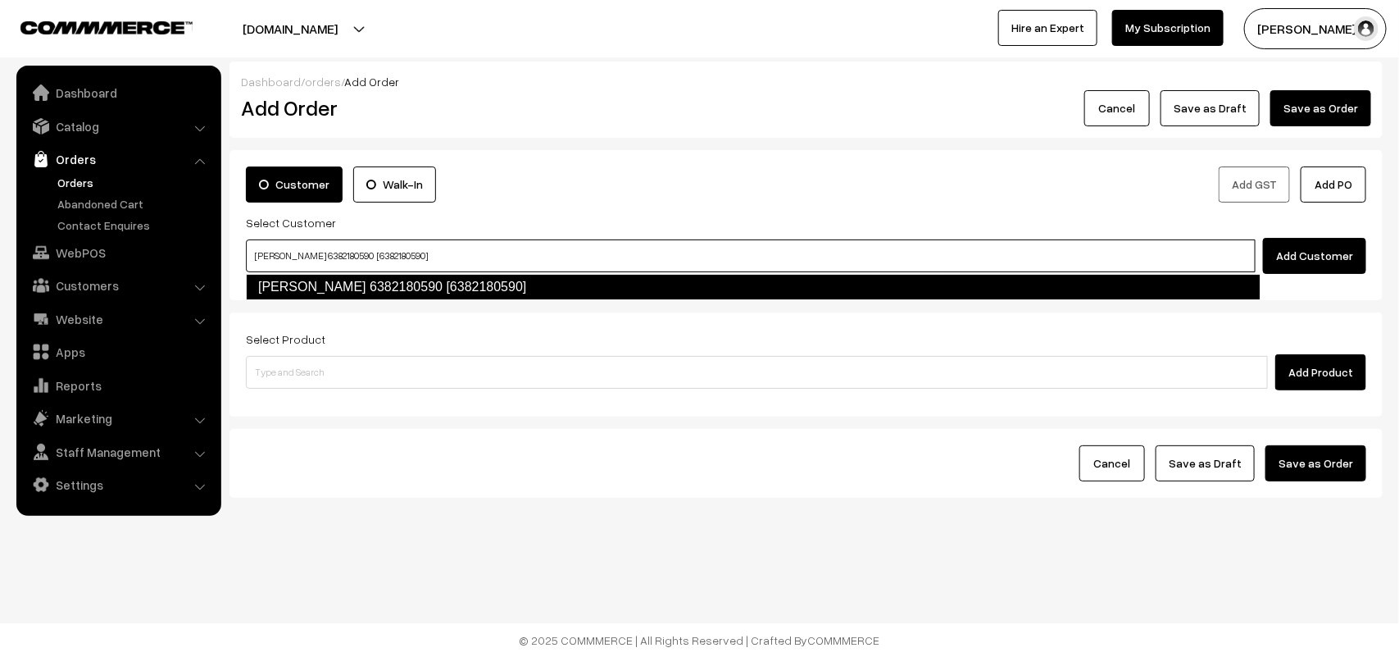
type input "G. KRISHNAMURTHY VIJAYA 6382180590 [6382180590]"
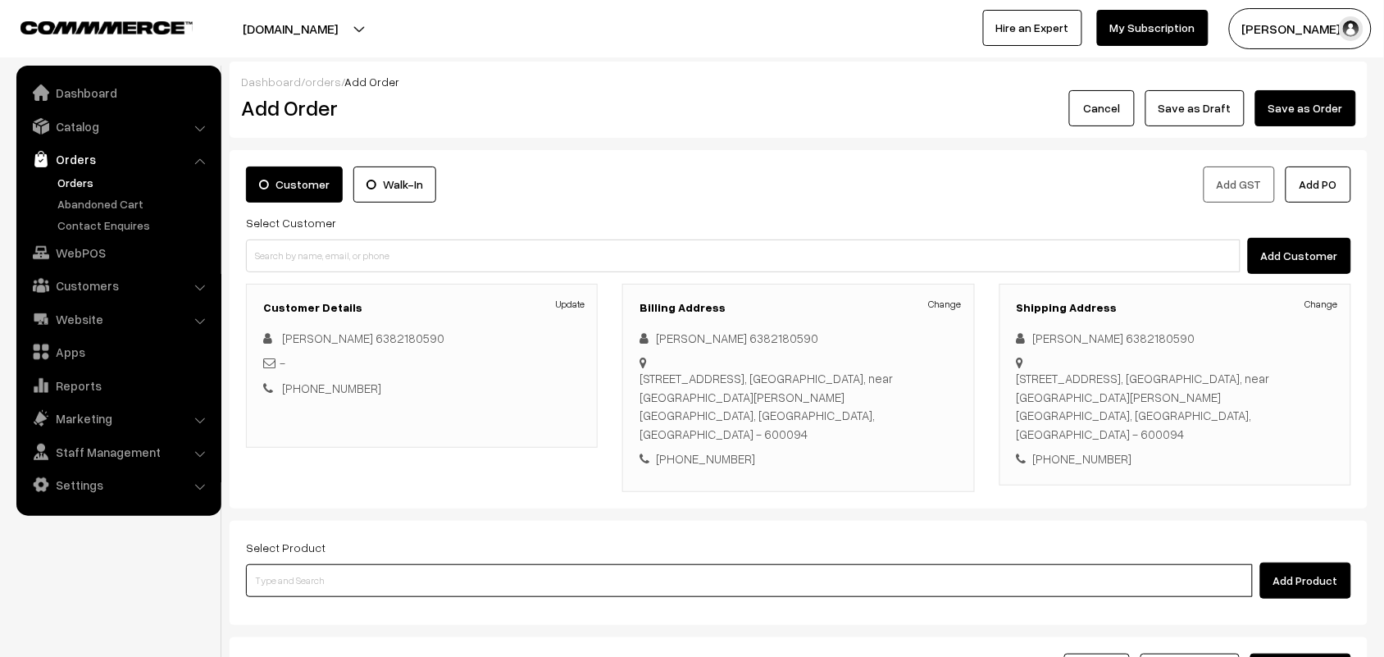
click at [789, 570] on input at bounding box center [749, 580] width 1007 height 33
type input "h"
type input "[DATE] - Horlicks Burfi"
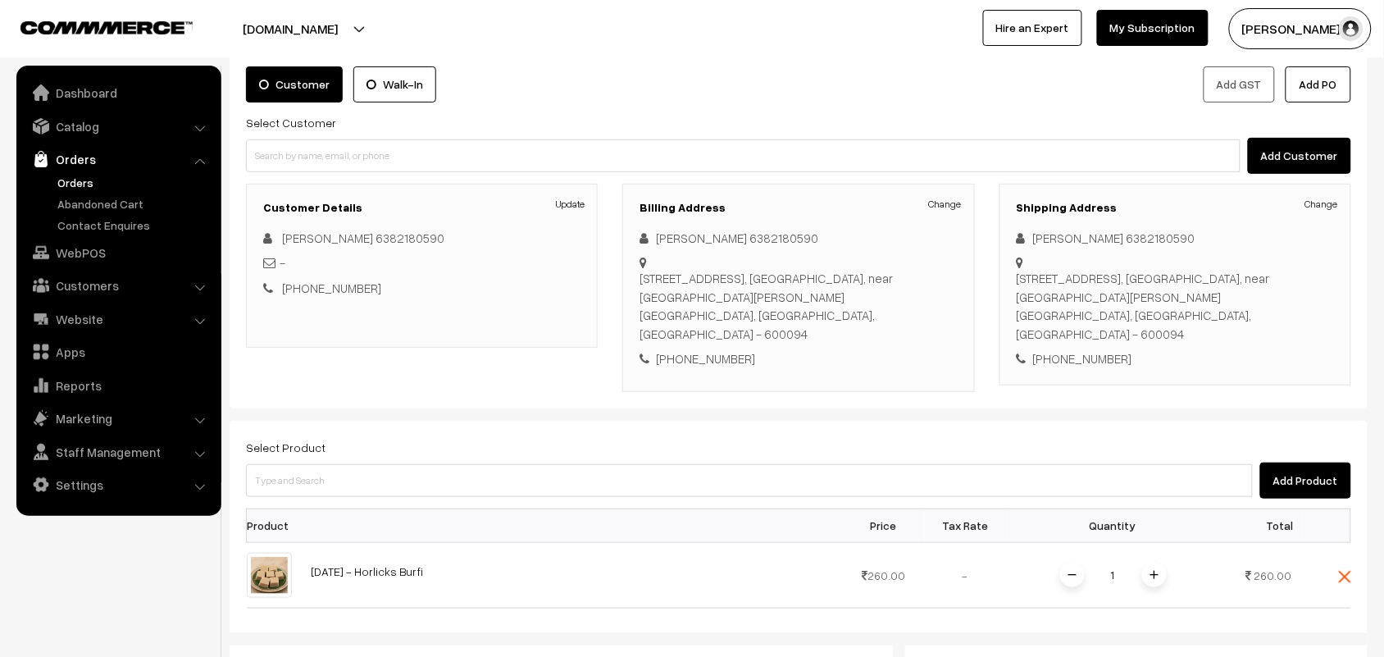
scroll to position [205, 0]
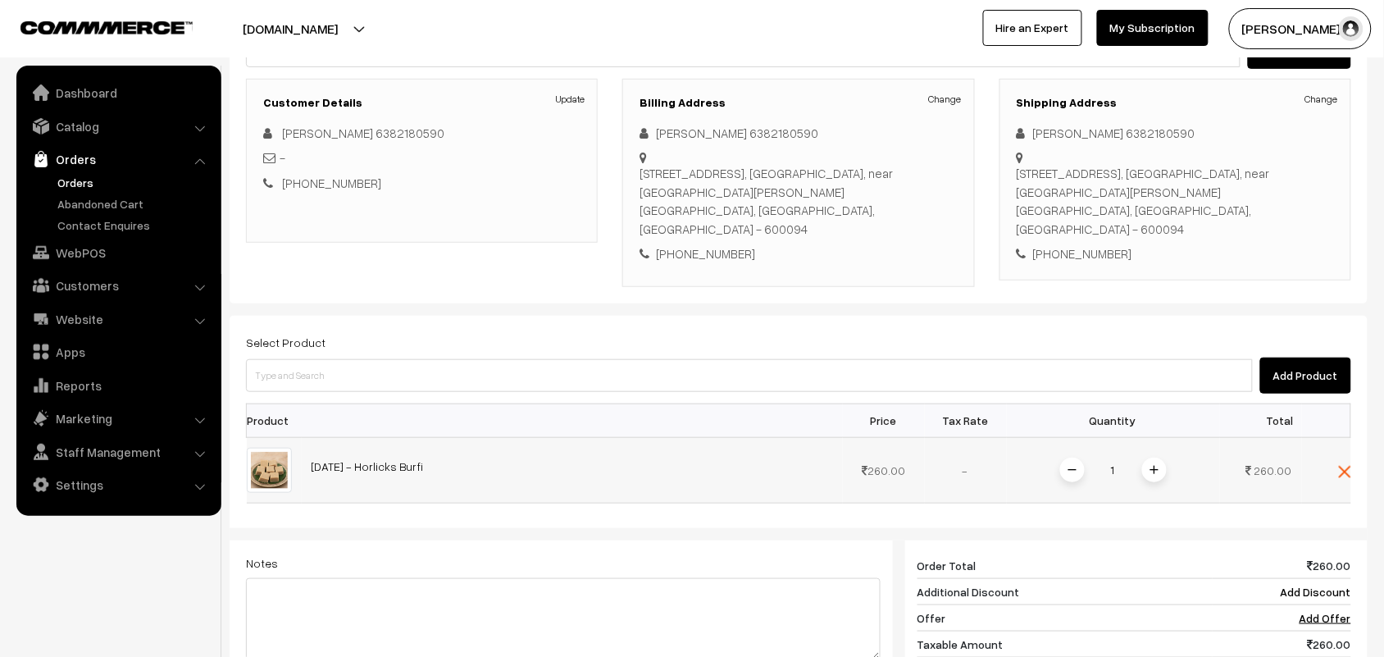
click at [1158, 477] on span at bounding box center [1154, 469] width 25 height 25
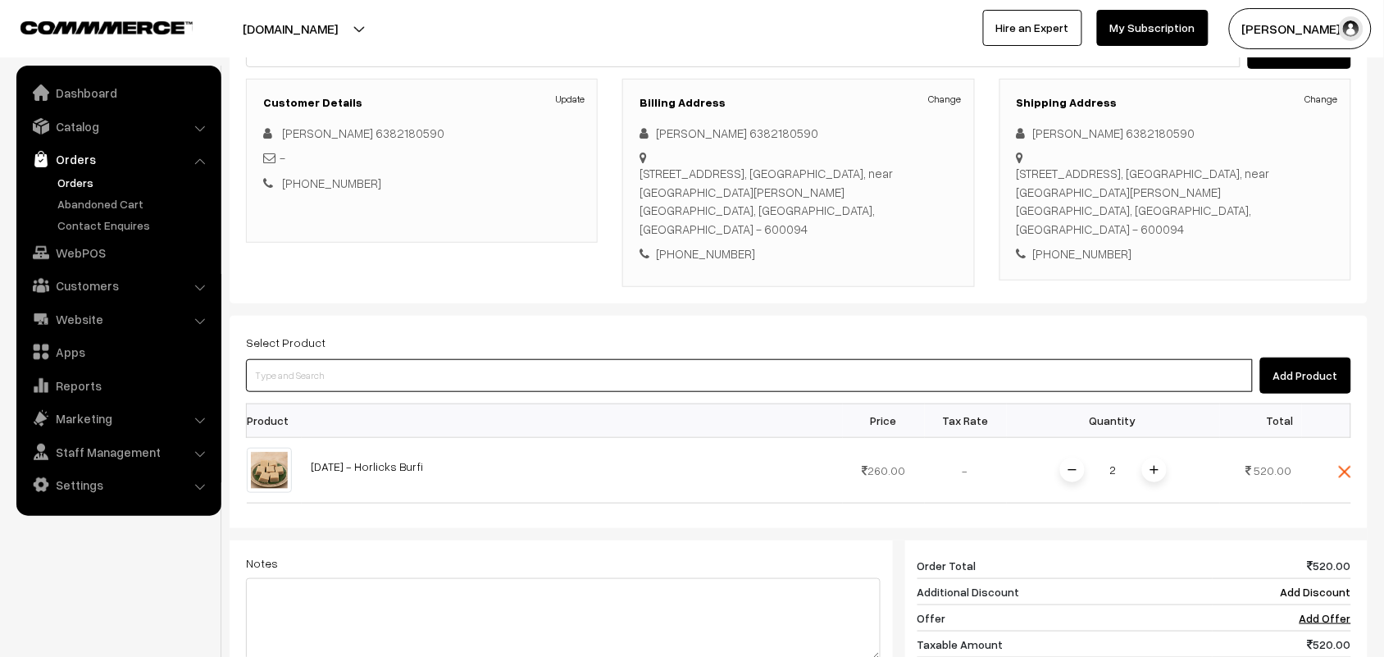
click at [449, 382] on input at bounding box center [749, 375] width 1007 height 33
type input "Diwali - Ribbon Pakkoda"
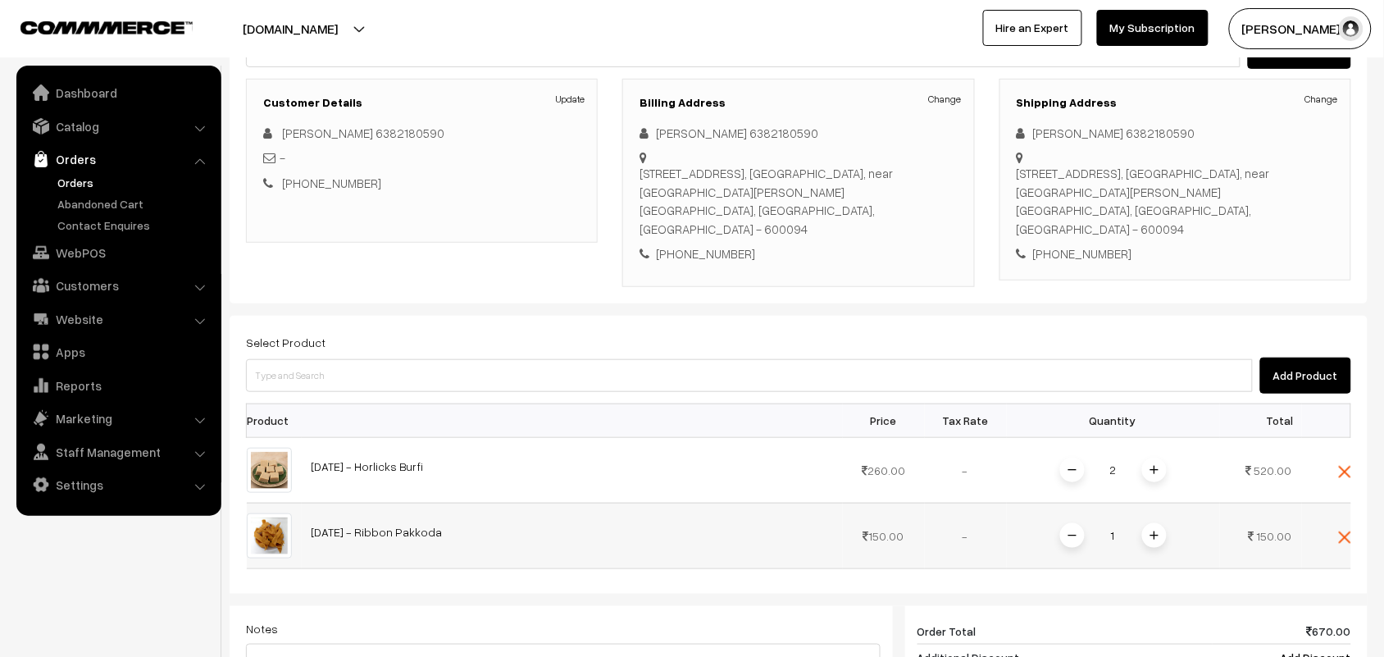
click at [1152, 534] on img at bounding box center [1154, 535] width 8 height 8
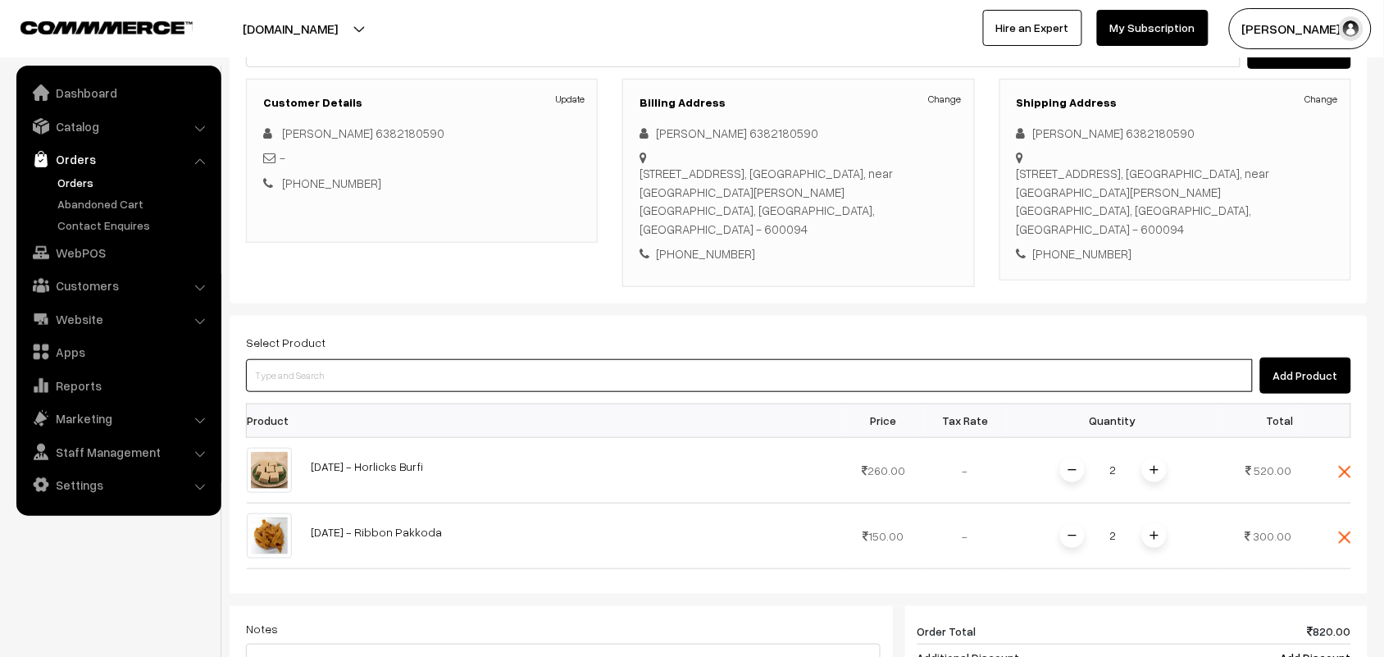
click at [526, 375] on input at bounding box center [749, 375] width 1007 height 33
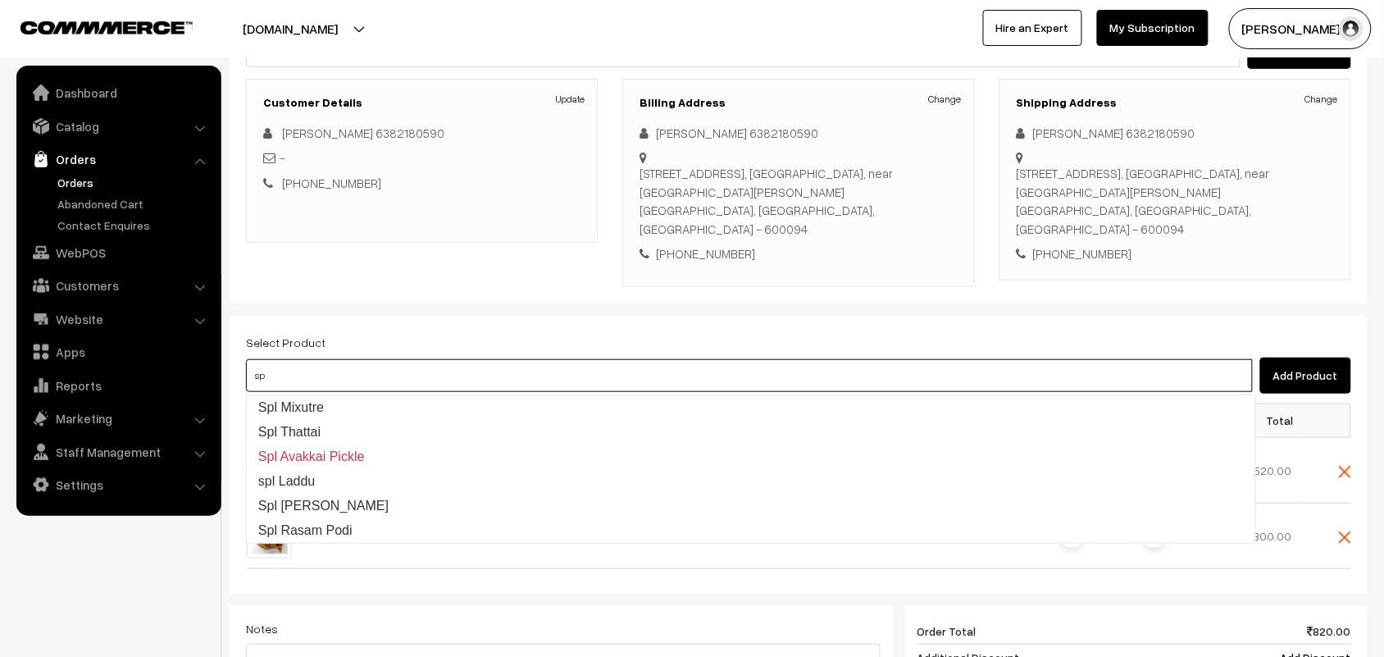
type input "s"
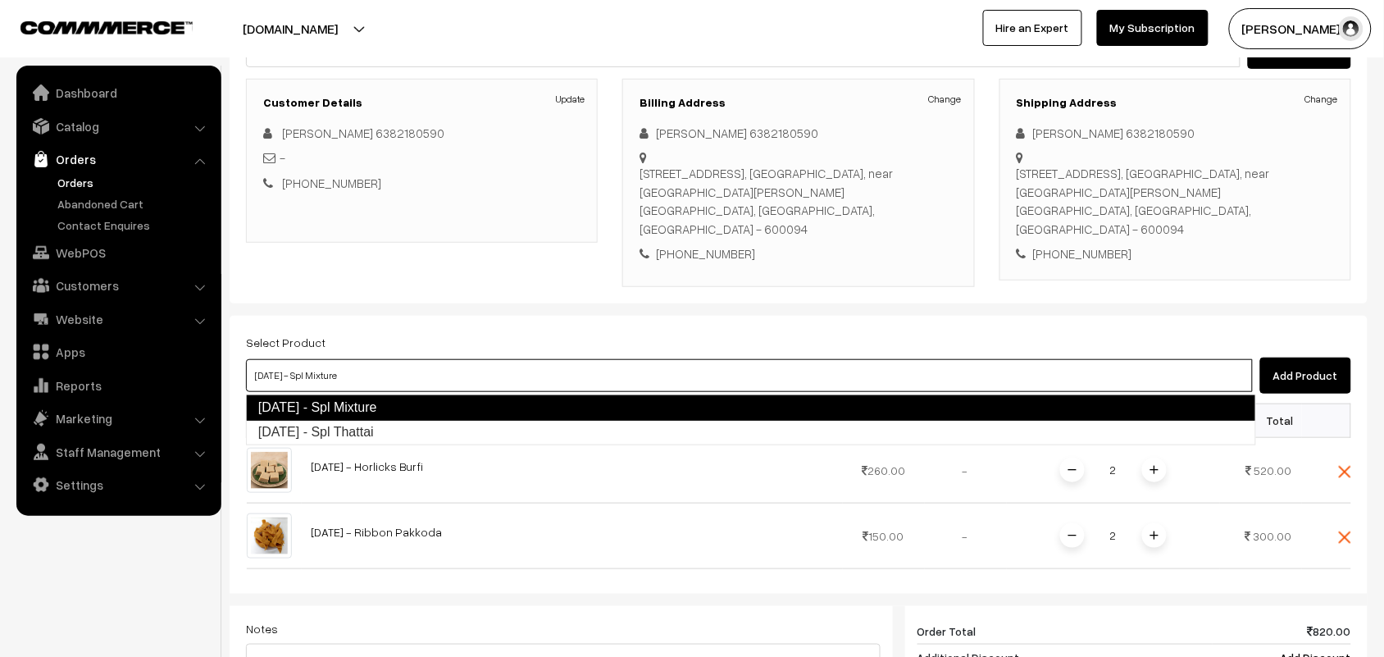
type input "Diwali - Spl Thattai"
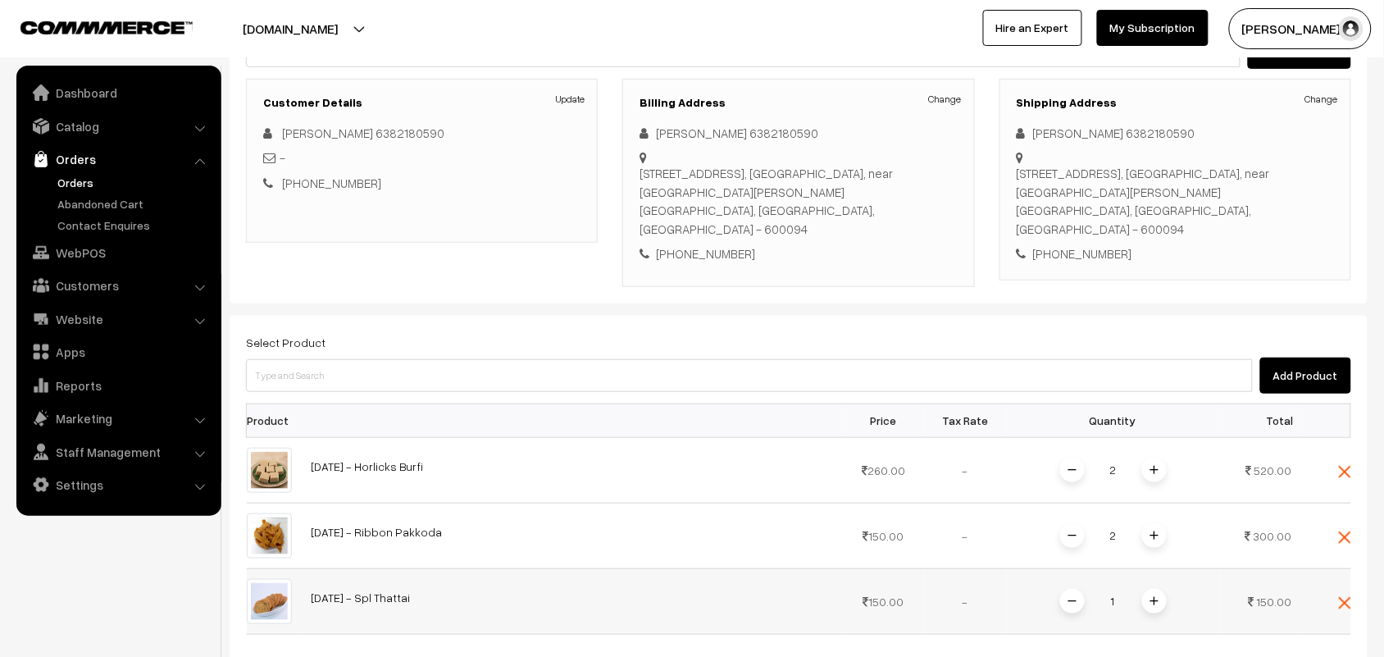
click at [1156, 605] on img at bounding box center [1154, 601] width 8 height 8
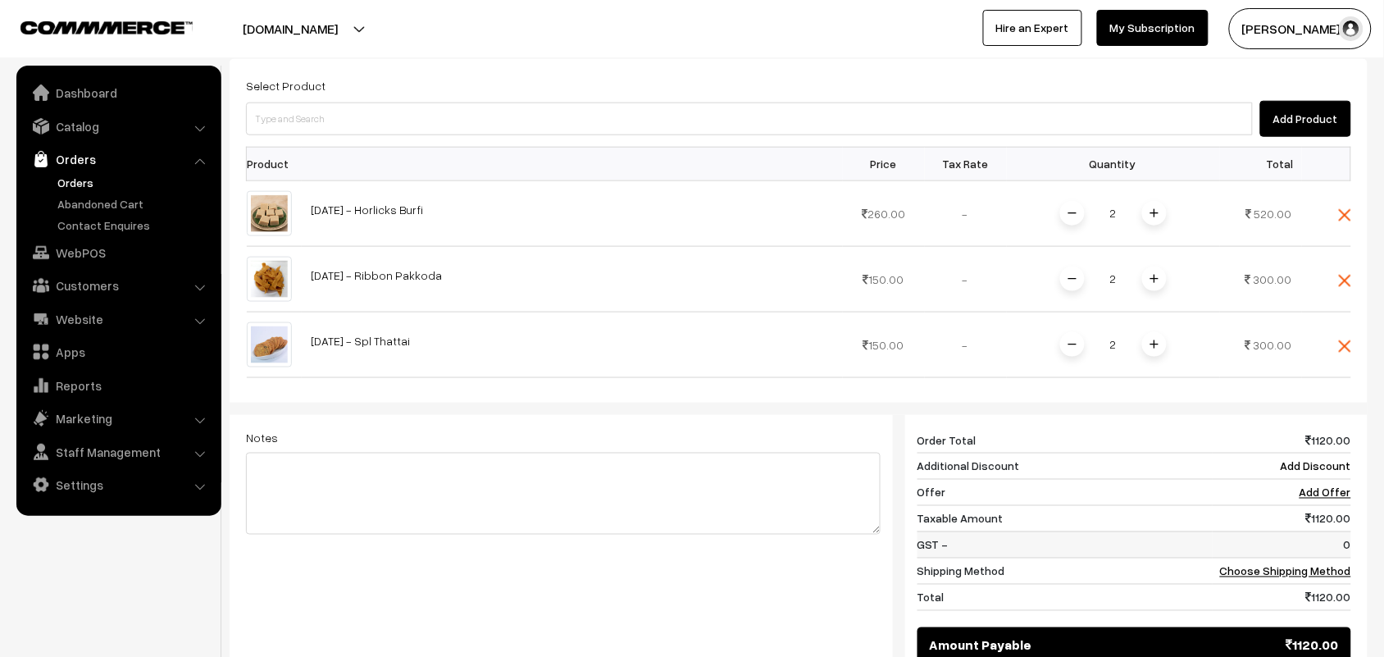
scroll to position [512, 0]
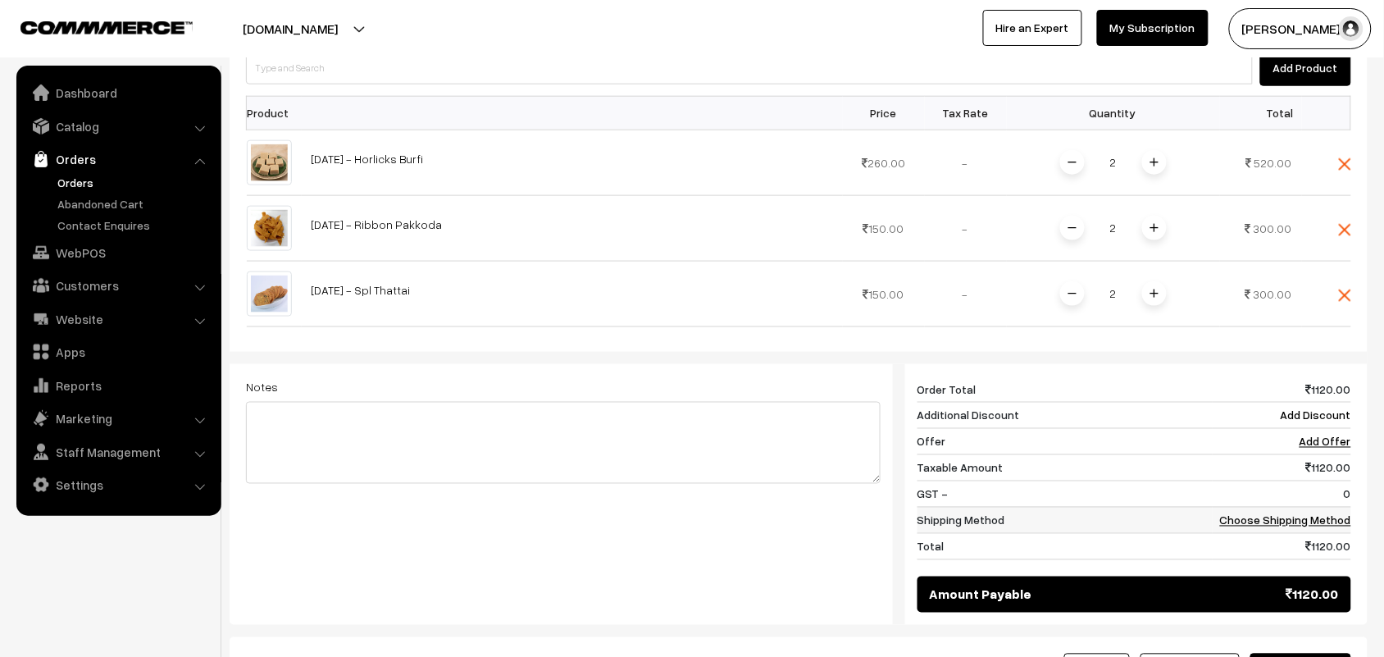
click at [1295, 523] on link "Choose Shipping Method" at bounding box center [1285, 520] width 131 height 14
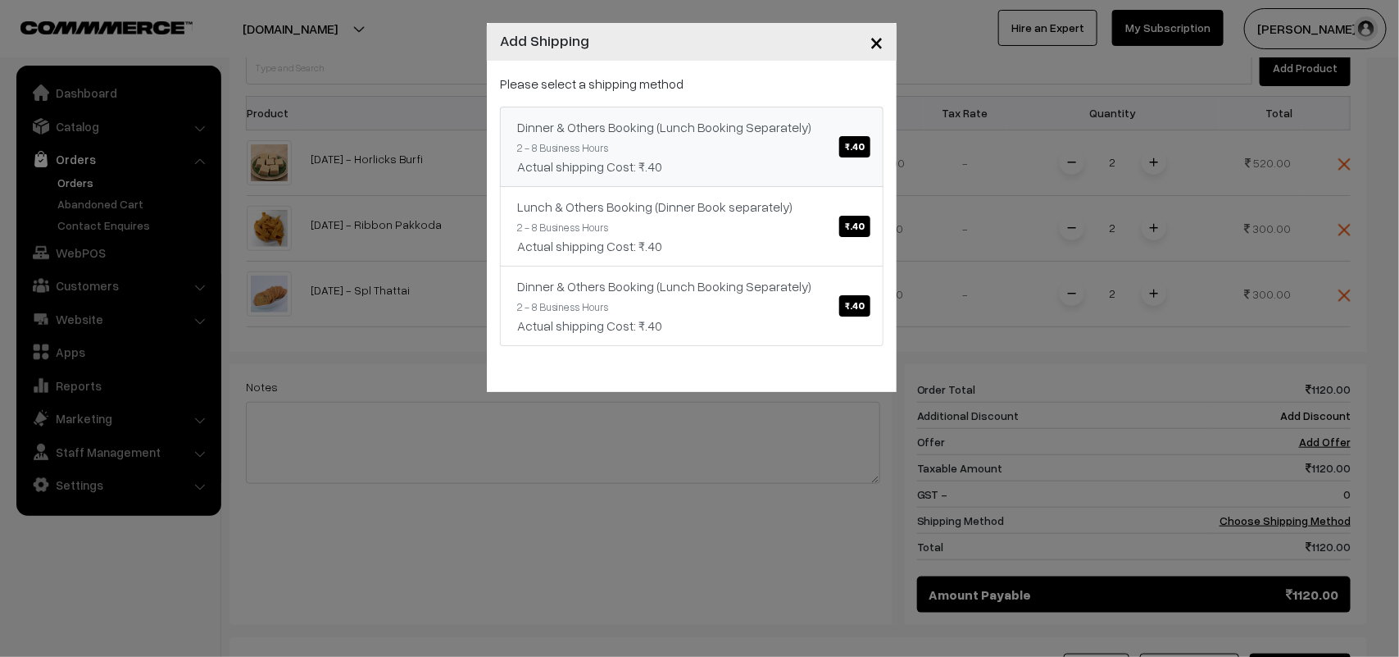
click at [859, 146] on span "₹.40" at bounding box center [854, 146] width 31 height 21
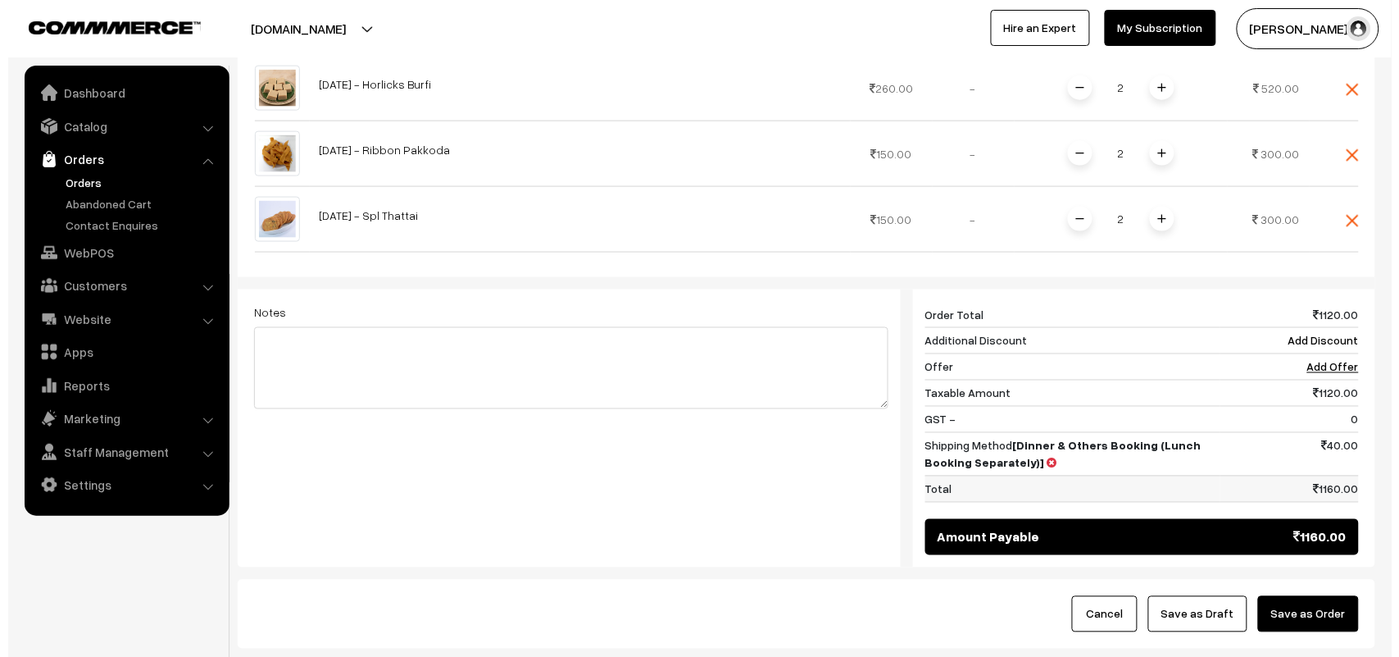
scroll to position [615, 0]
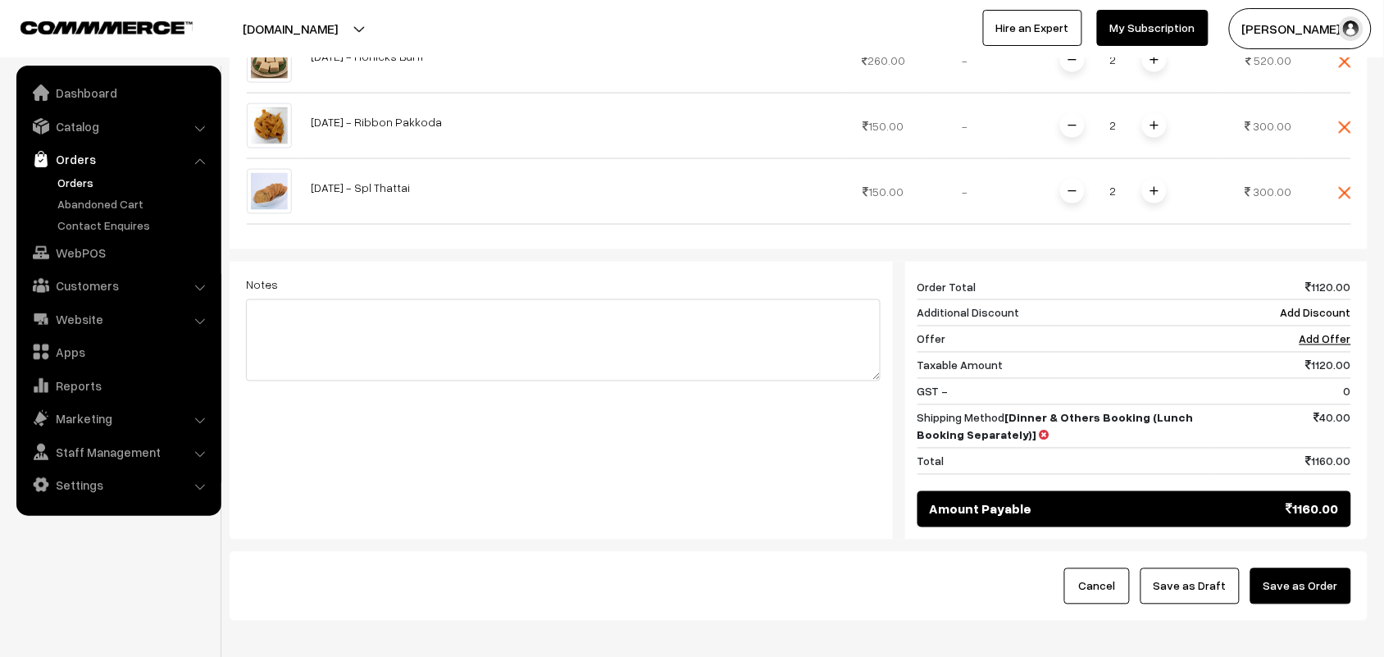
click at [1312, 592] on button "Save as Order" at bounding box center [1300, 586] width 101 height 36
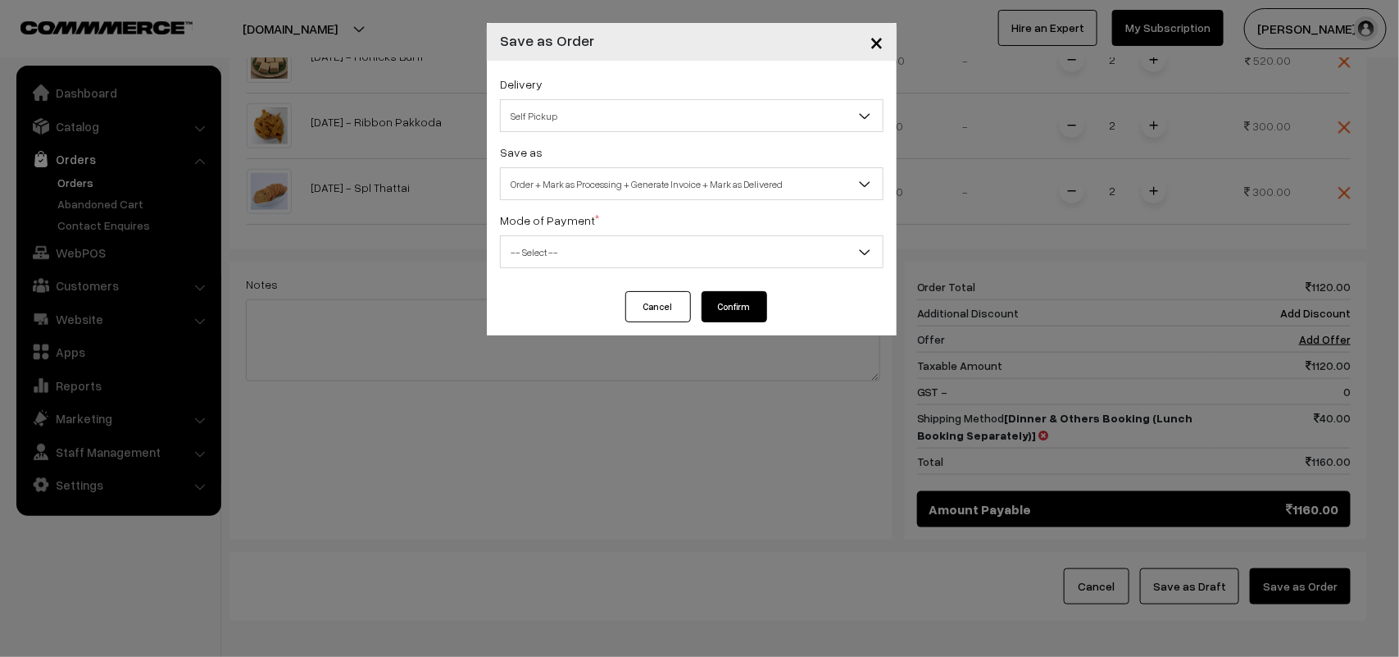
click at [764, 104] on span "Self Pickup" at bounding box center [692, 116] width 382 height 29
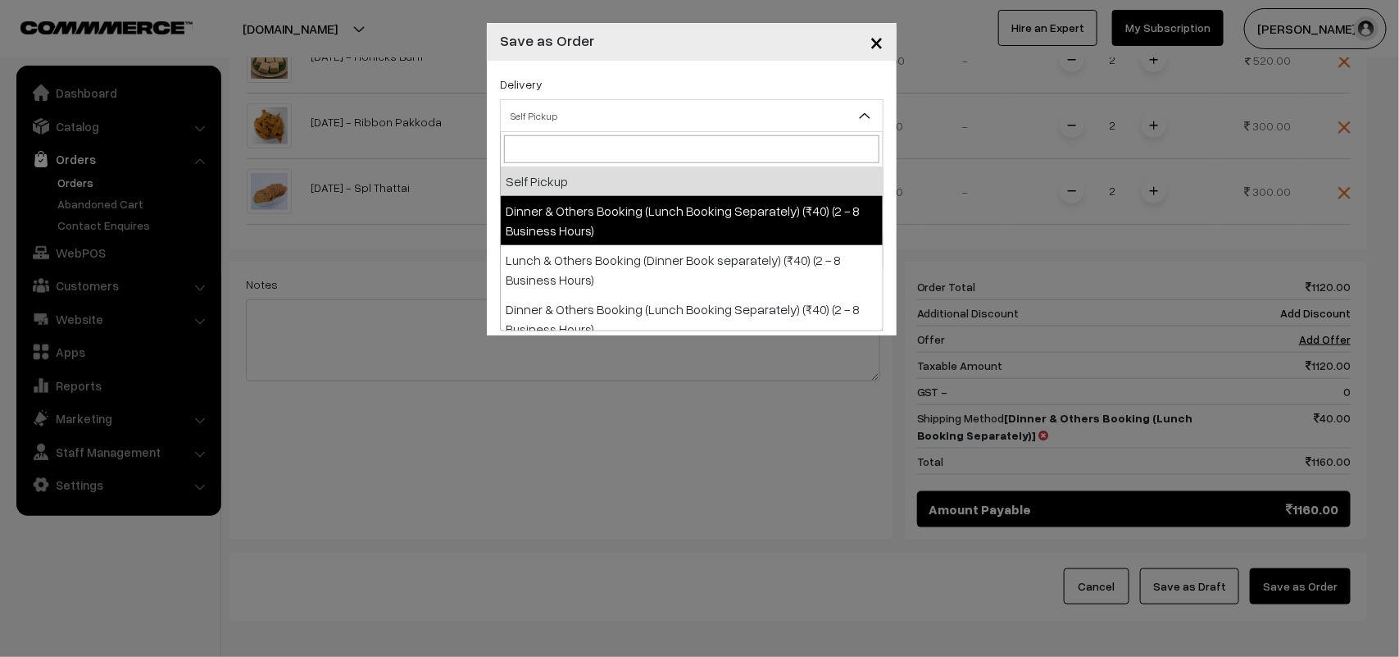
select select "DOB1"
select select "3"
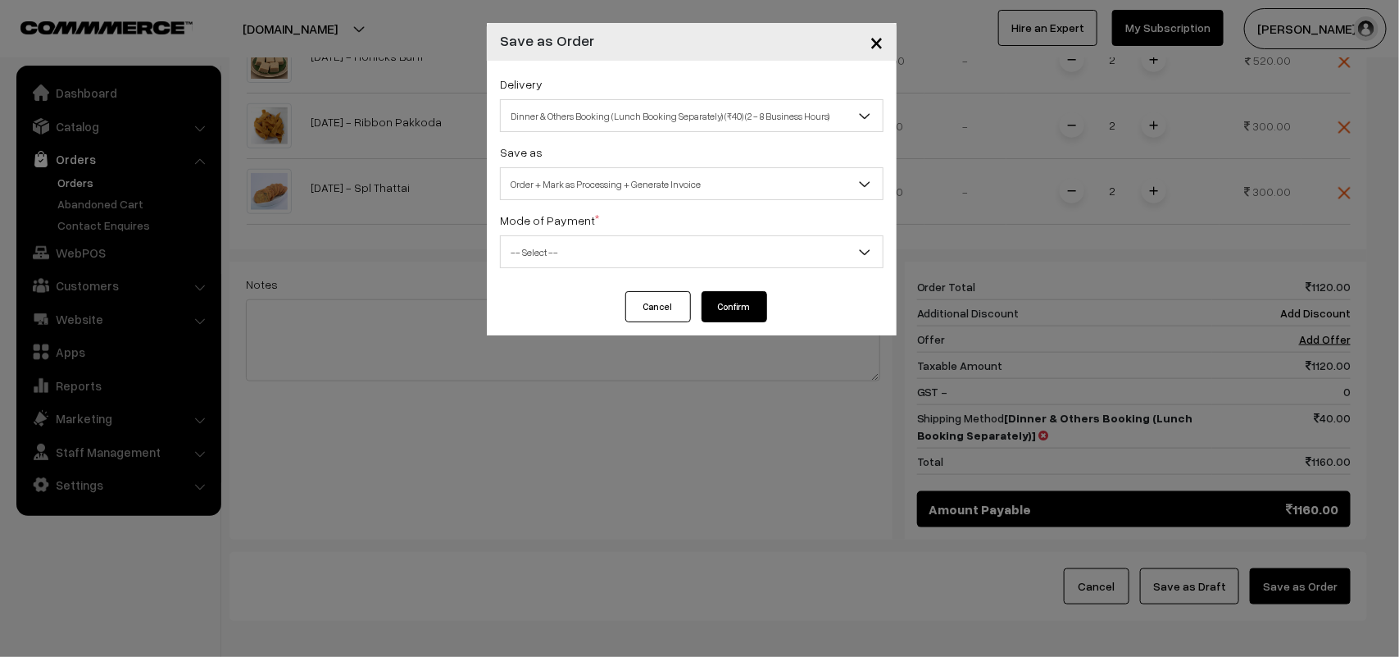
click at [707, 120] on span "Dinner & Others Booking (Lunch Booking Separately) (₹40) (2 - 8 Business Hours)" at bounding box center [692, 116] width 382 height 29
click at [716, 250] on span "-- Select --" at bounding box center [692, 252] width 382 height 29
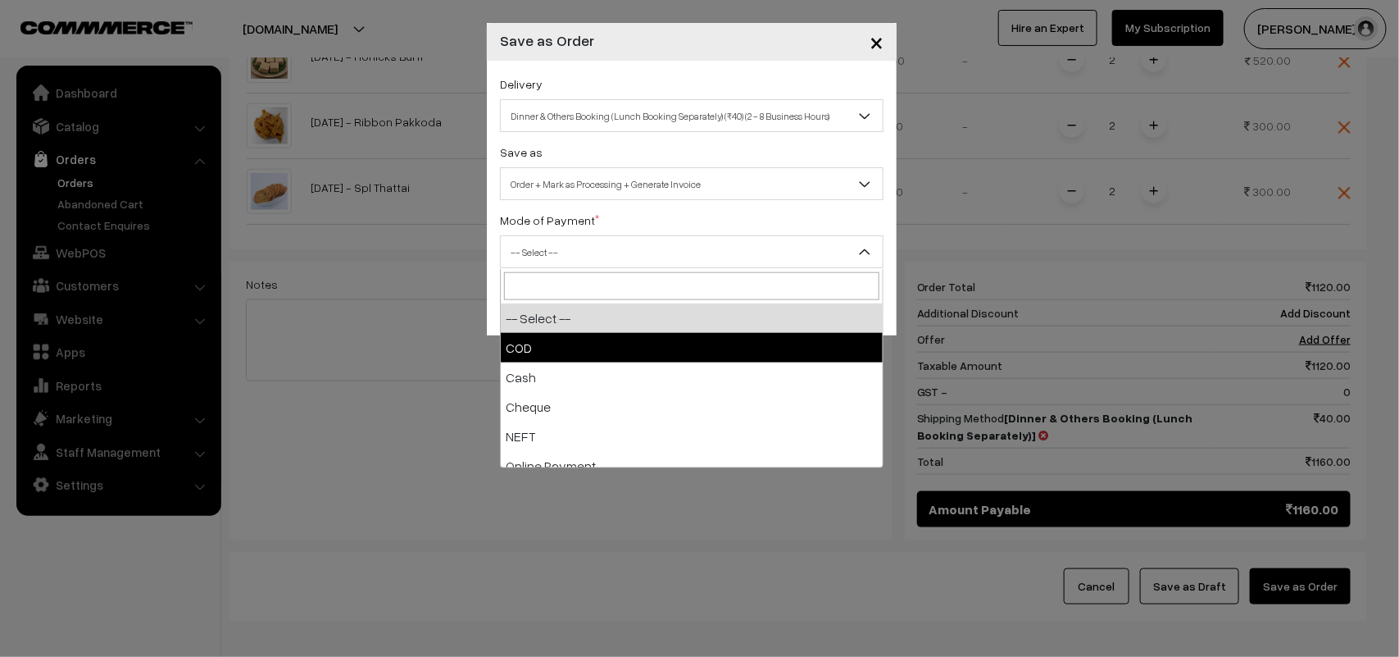
select select "1"
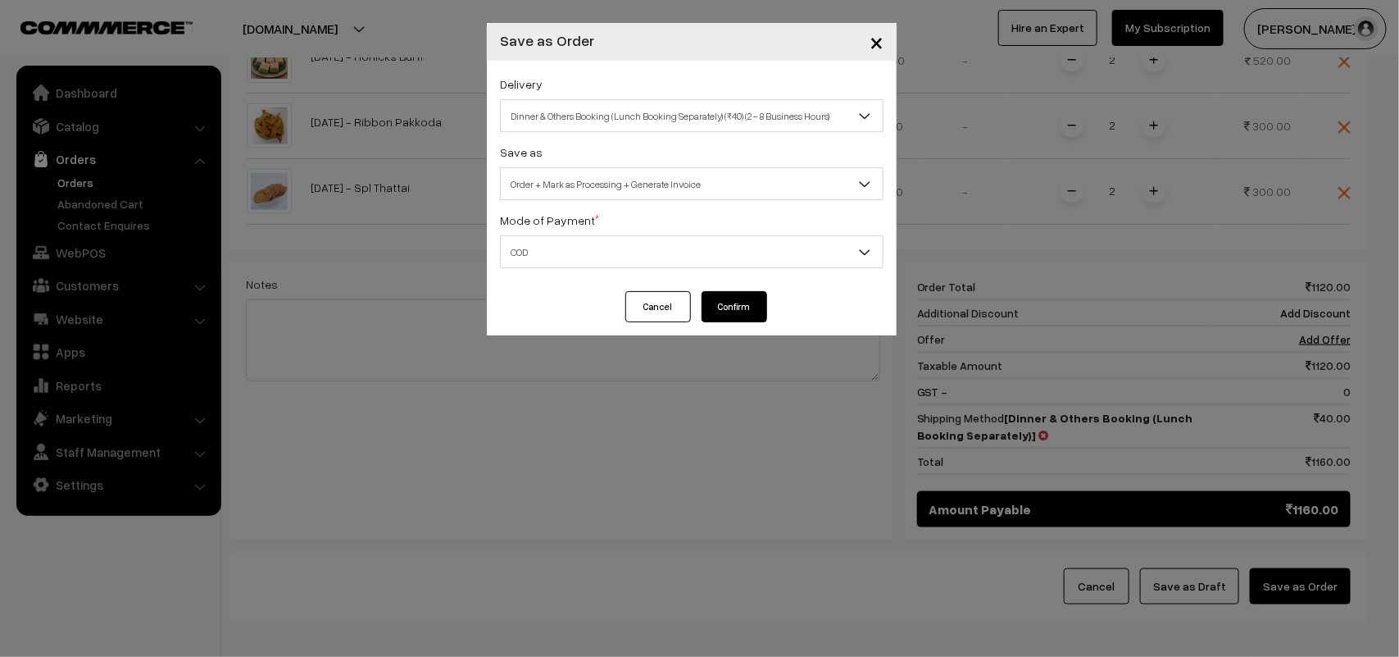
click at [751, 311] on button "Confirm" at bounding box center [735, 306] width 66 height 31
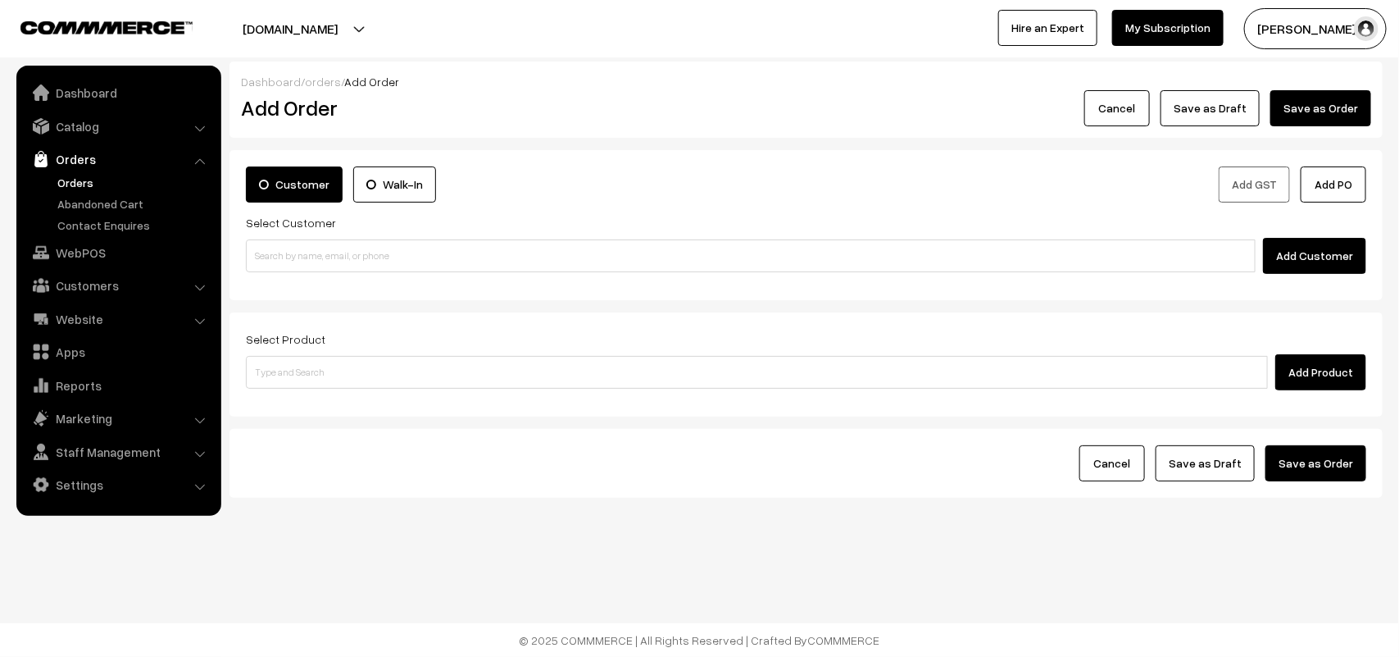
click at [84, 175] on link "Orders" at bounding box center [134, 182] width 162 height 17
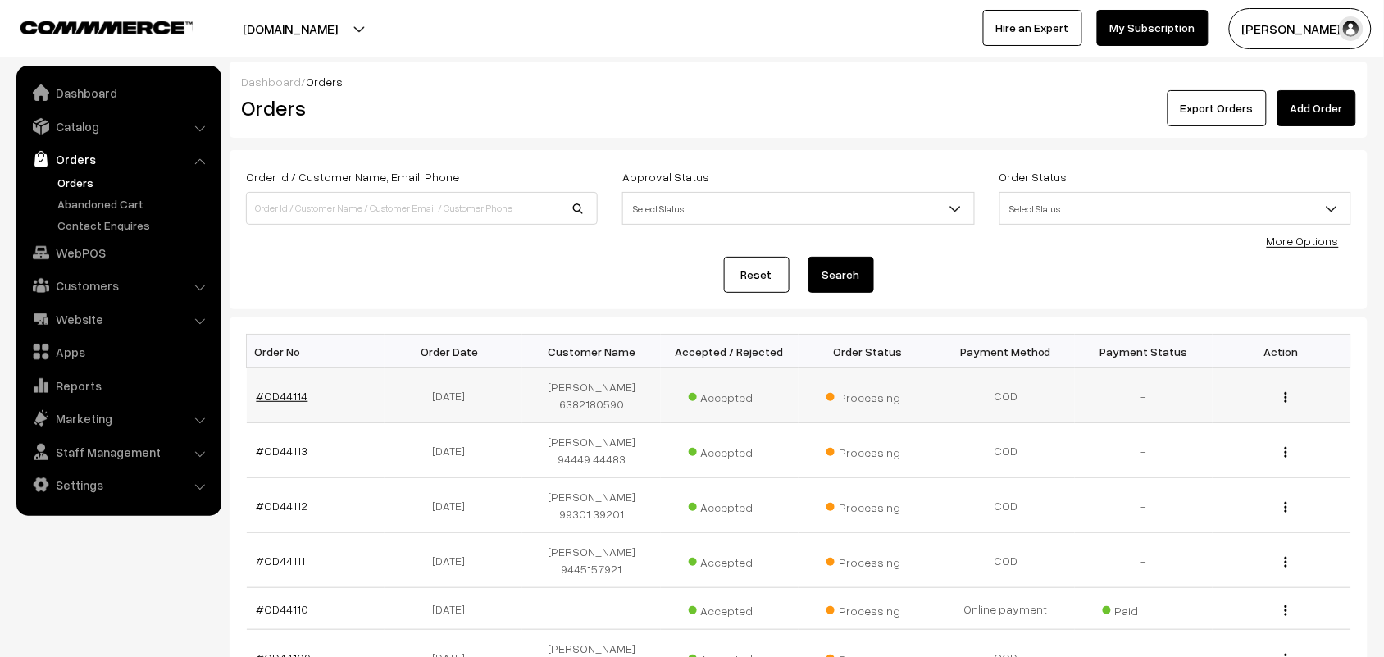
click at [302, 399] on link "#OD44114" at bounding box center [283, 396] width 52 height 14
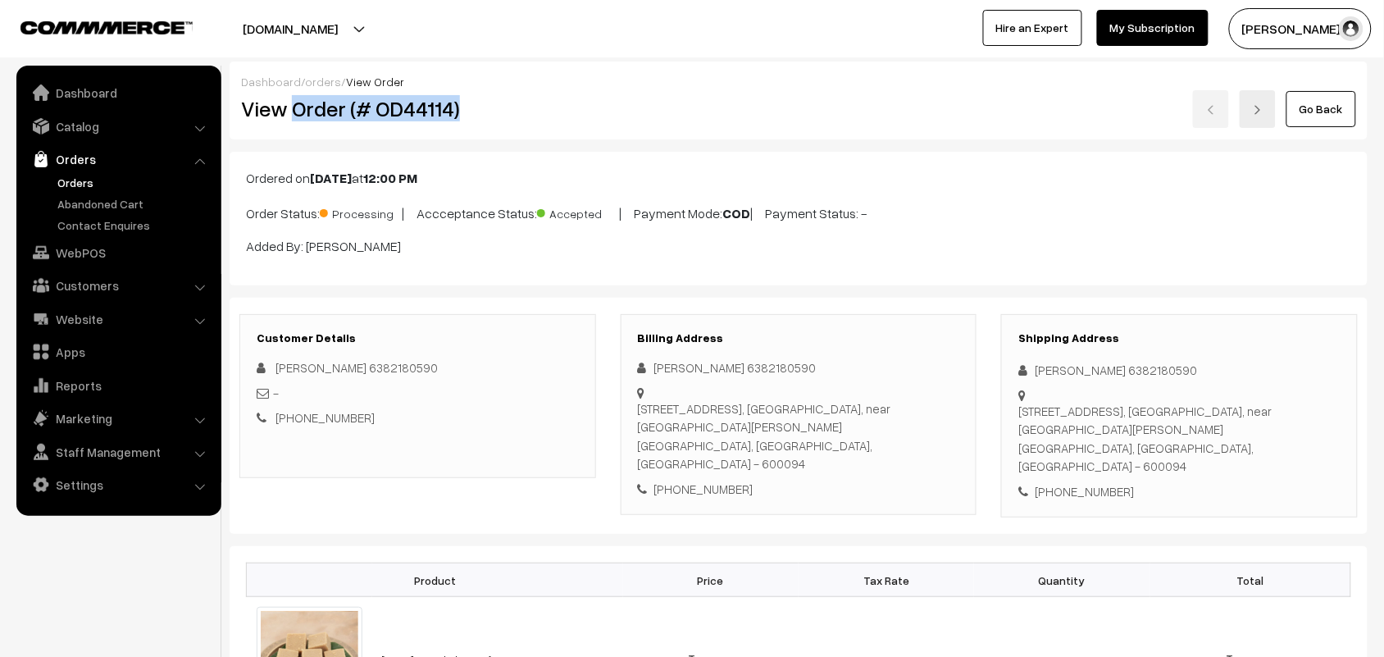
drag, startPoint x: 293, startPoint y: 107, endPoint x: 549, endPoint y: 123, distance: 257.0
click at [549, 123] on div "View Order (# OD44114)" at bounding box center [419, 109] width 380 height 38
copy h2 "Order (# OD44114)"
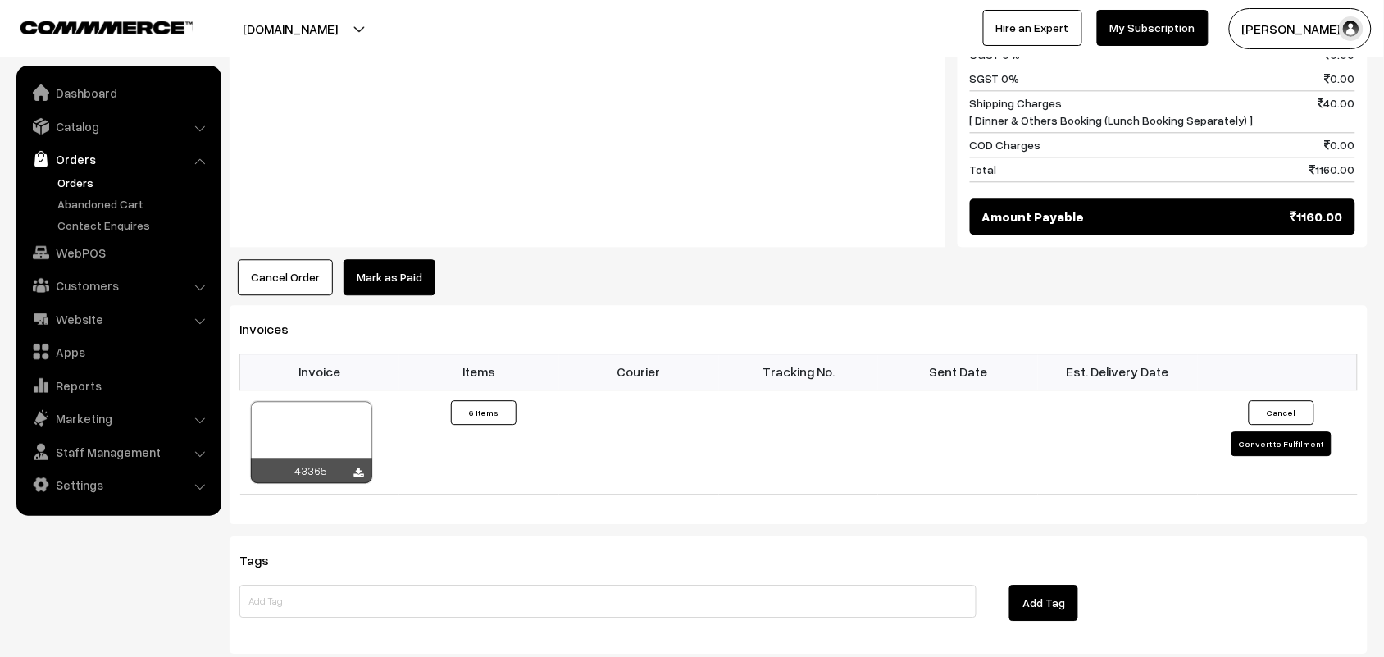
scroll to position [1127, 0]
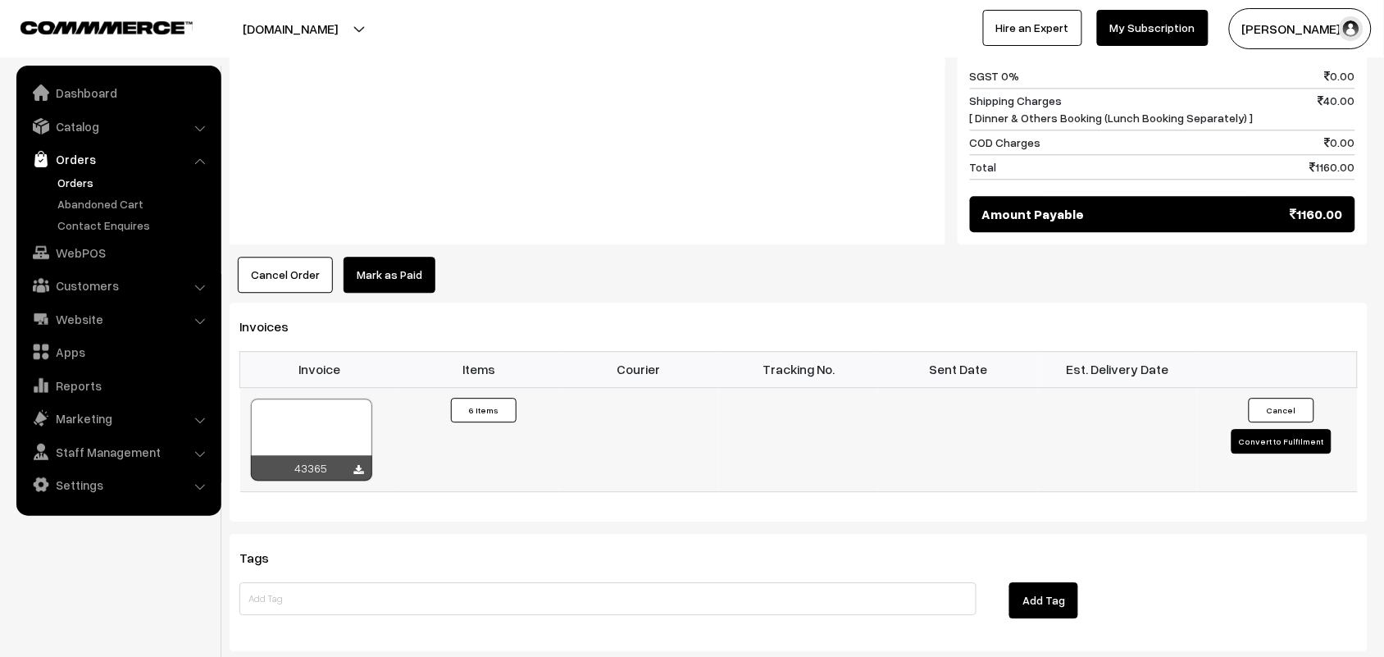
click at [361, 479] on div at bounding box center [359, 470] width 10 height 16
click at [359, 475] on icon at bounding box center [359, 470] width 10 height 11
click at [105, 247] on link "WebPOS" at bounding box center [117, 253] width 195 height 30
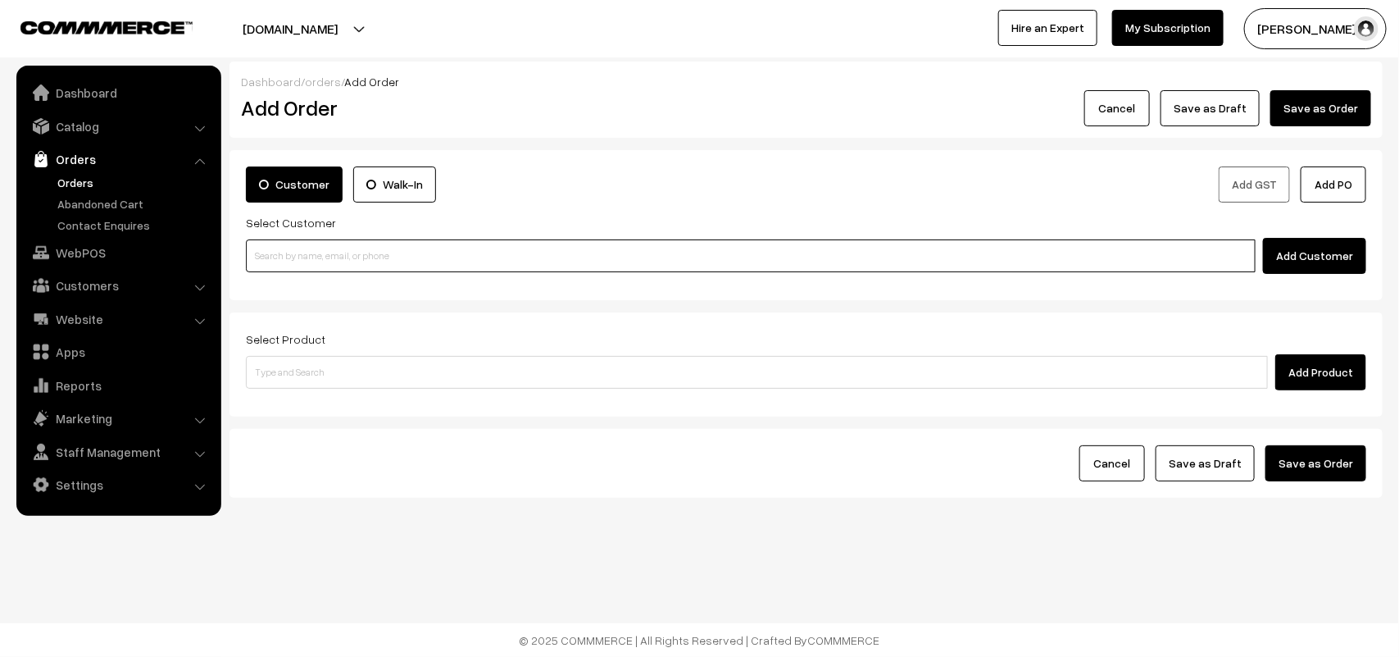
click at [484, 252] on input at bounding box center [751, 255] width 1010 height 33
paste input "+91 98848 26414"
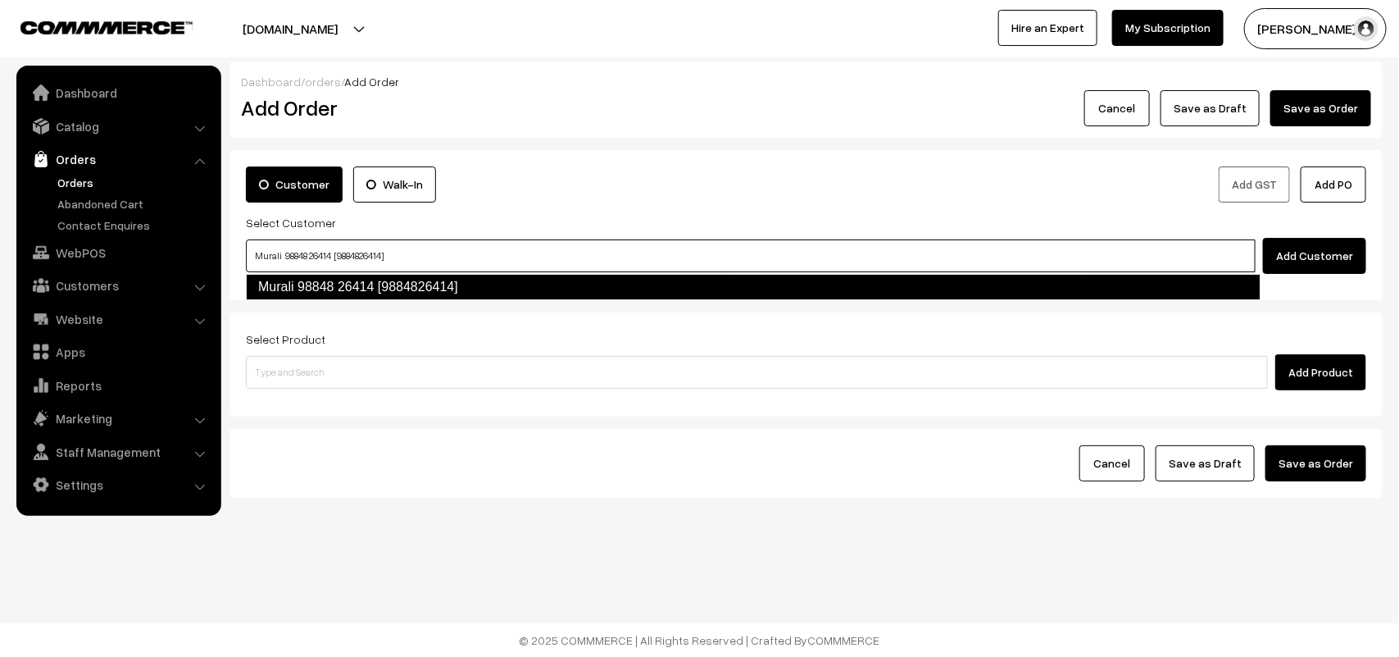
type input "Murali 98848 26414 [9884826414]"
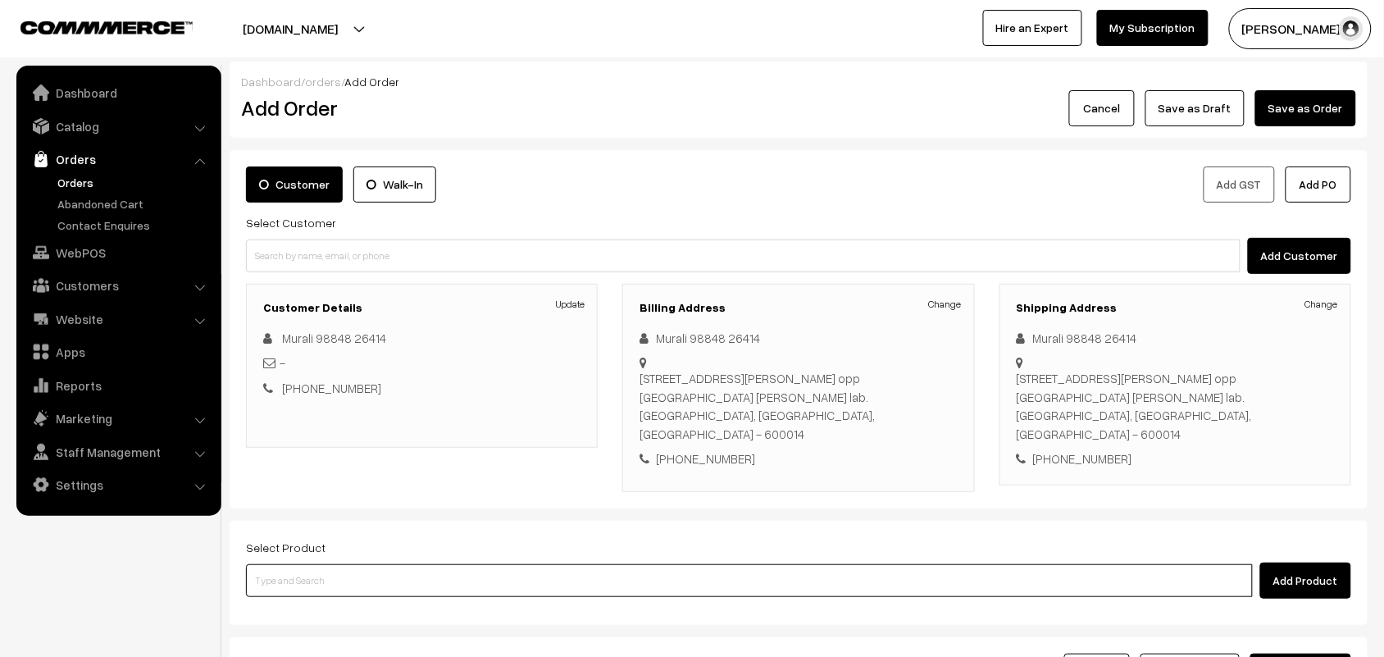
click at [448, 572] on input at bounding box center [749, 580] width 1007 height 33
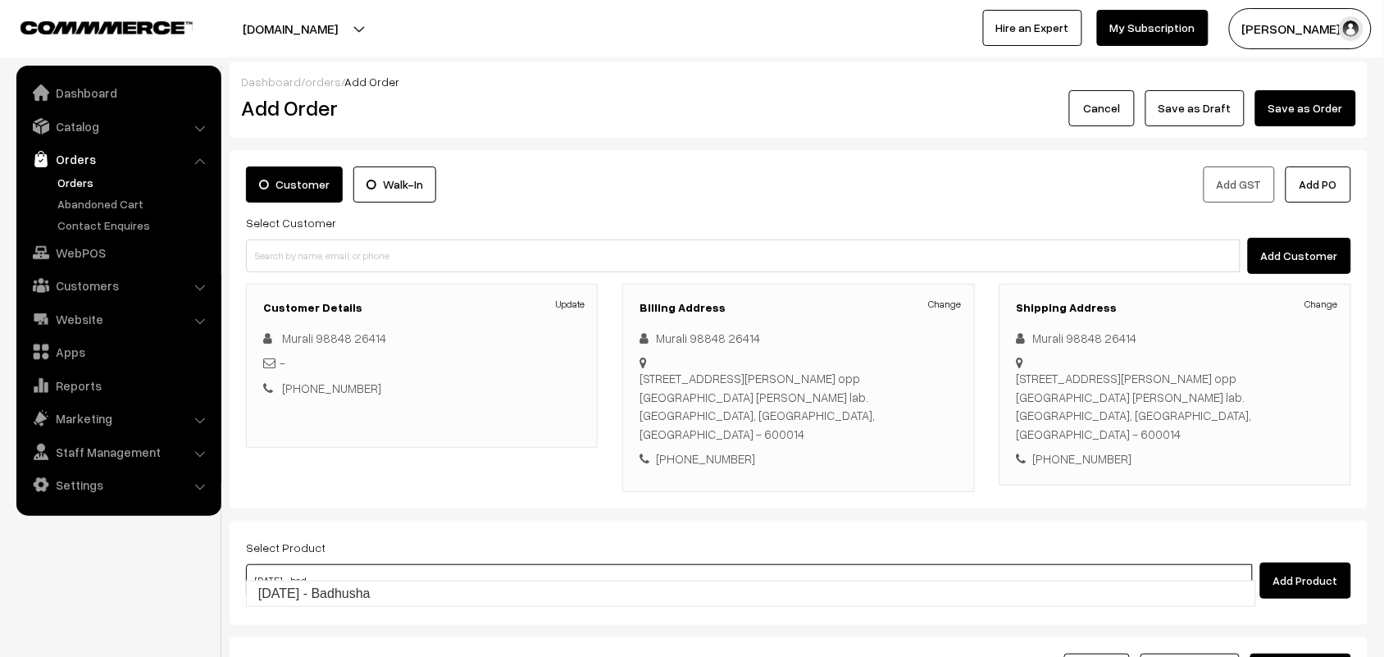
type input "Diwali - Badhusha"
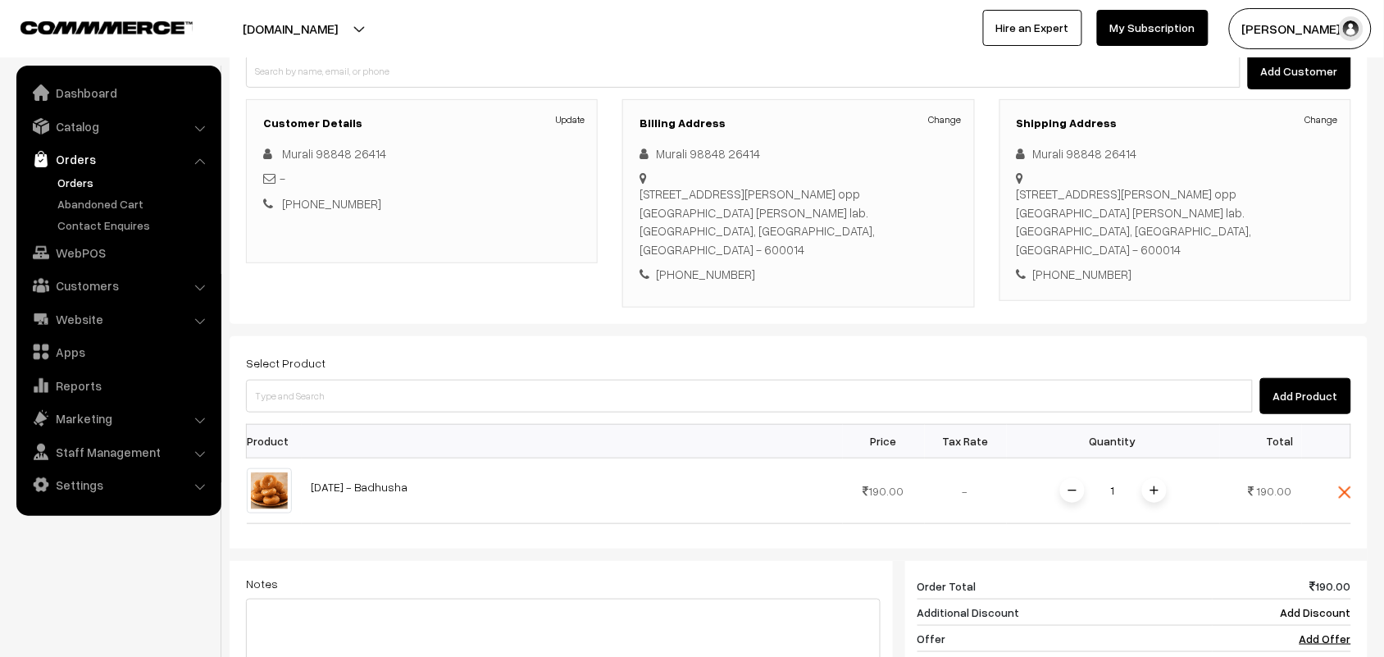
scroll to position [205, 0]
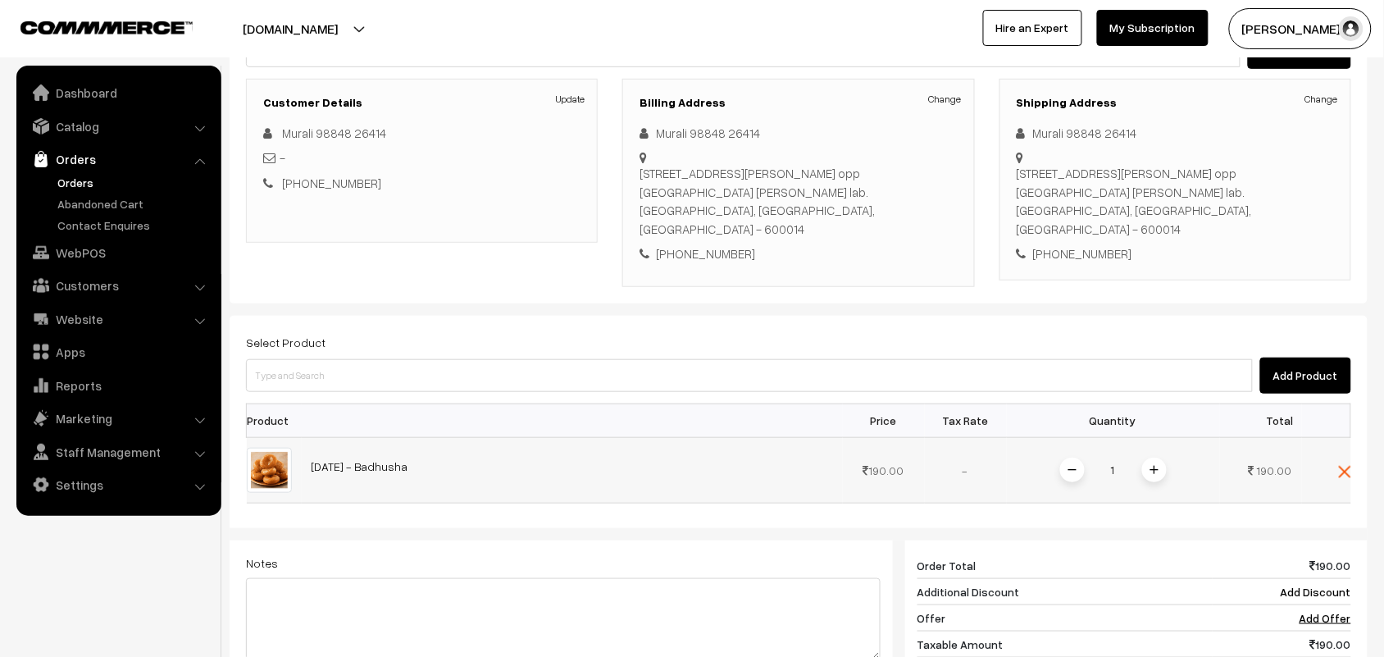
click at [1144, 457] on span at bounding box center [1154, 469] width 25 height 25
click at [1152, 457] on span at bounding box center [1154, 469] width 25 height 25
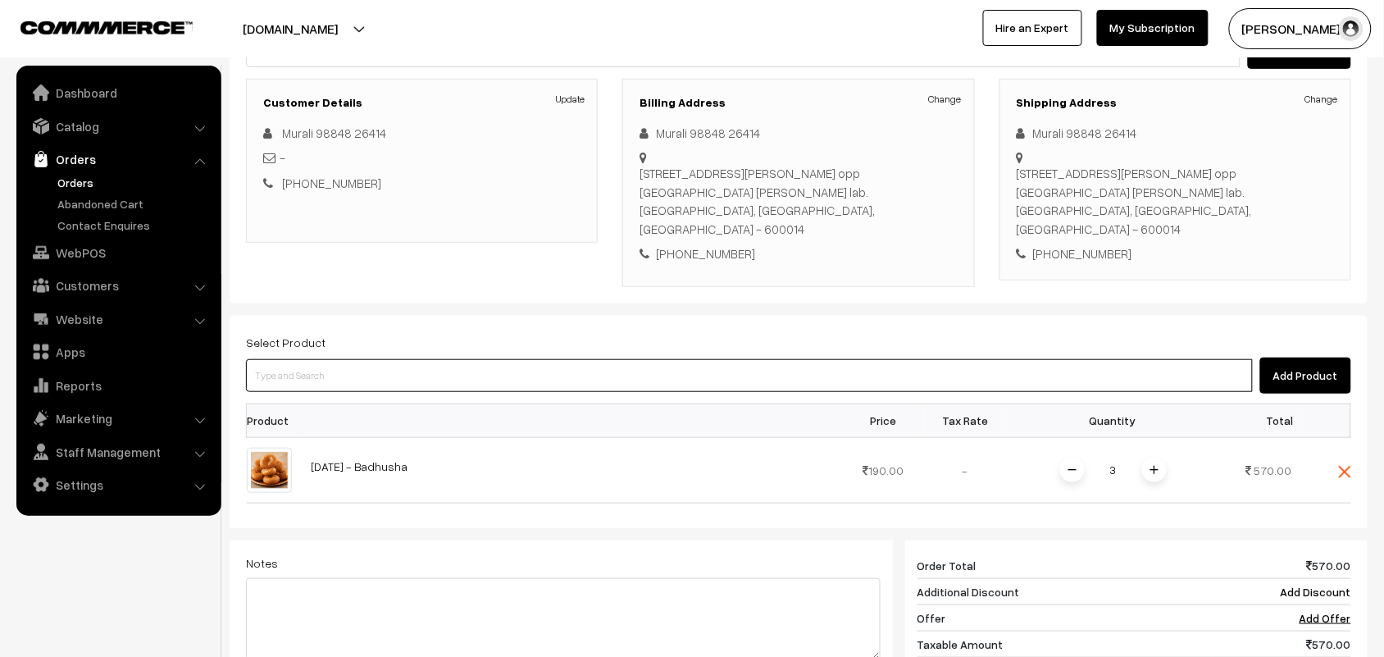
click at [1061, 359] on input at bounding box center [749, 375] width 1007 height 33
click at [535, 359] on input at bounding box center [749, 375] width 1007 height 33
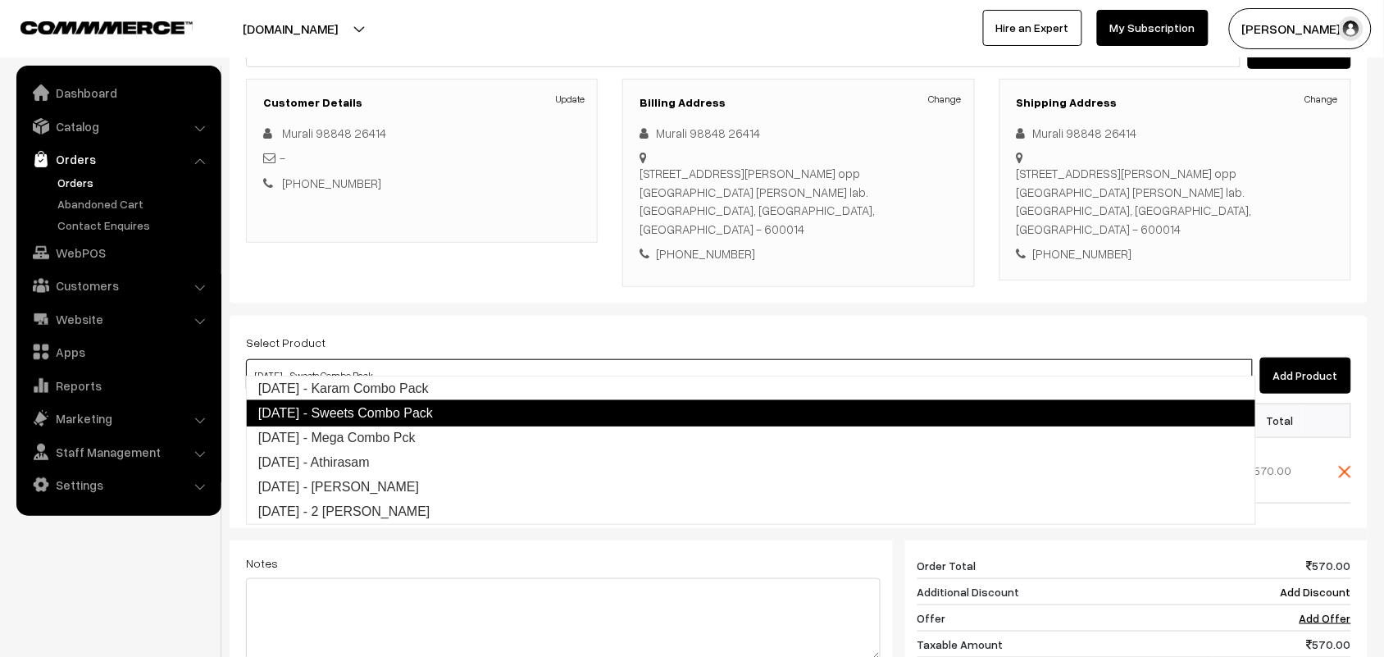
type input "[DATE] - Mega Combo Pck"
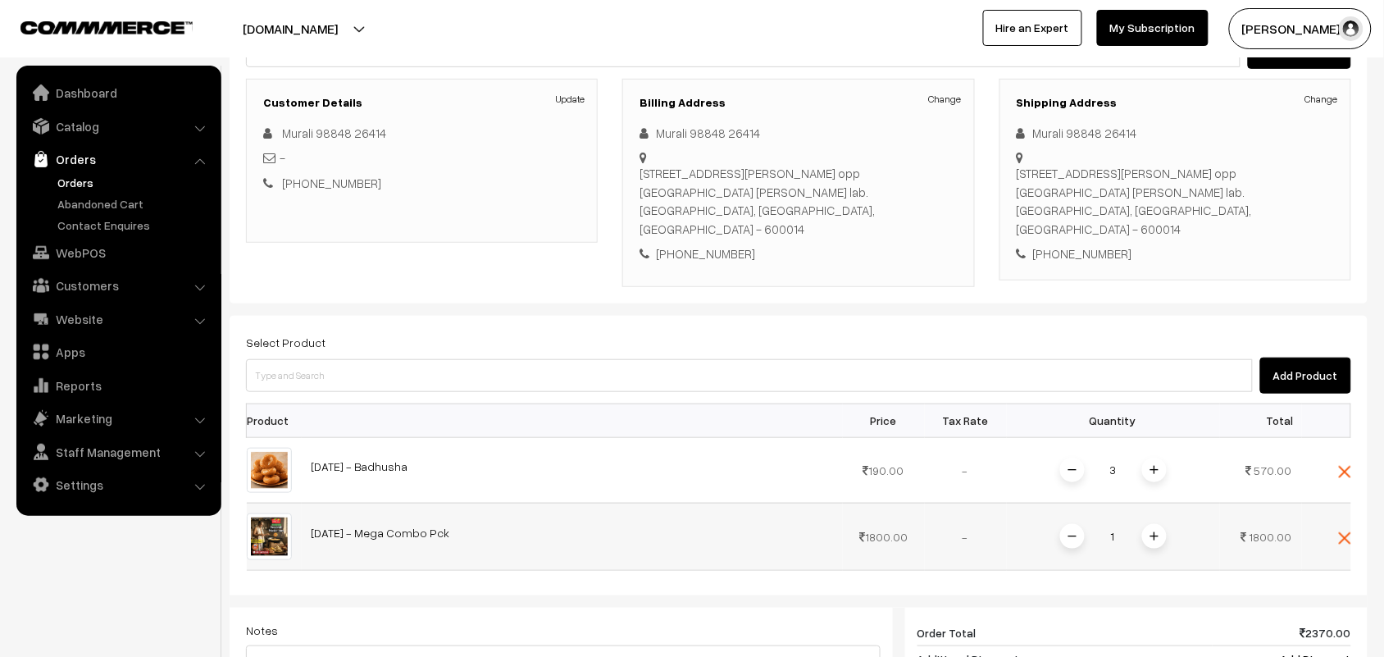
click at [1148, 524] on span at bounding box center [1154, 536] width 25 height 25
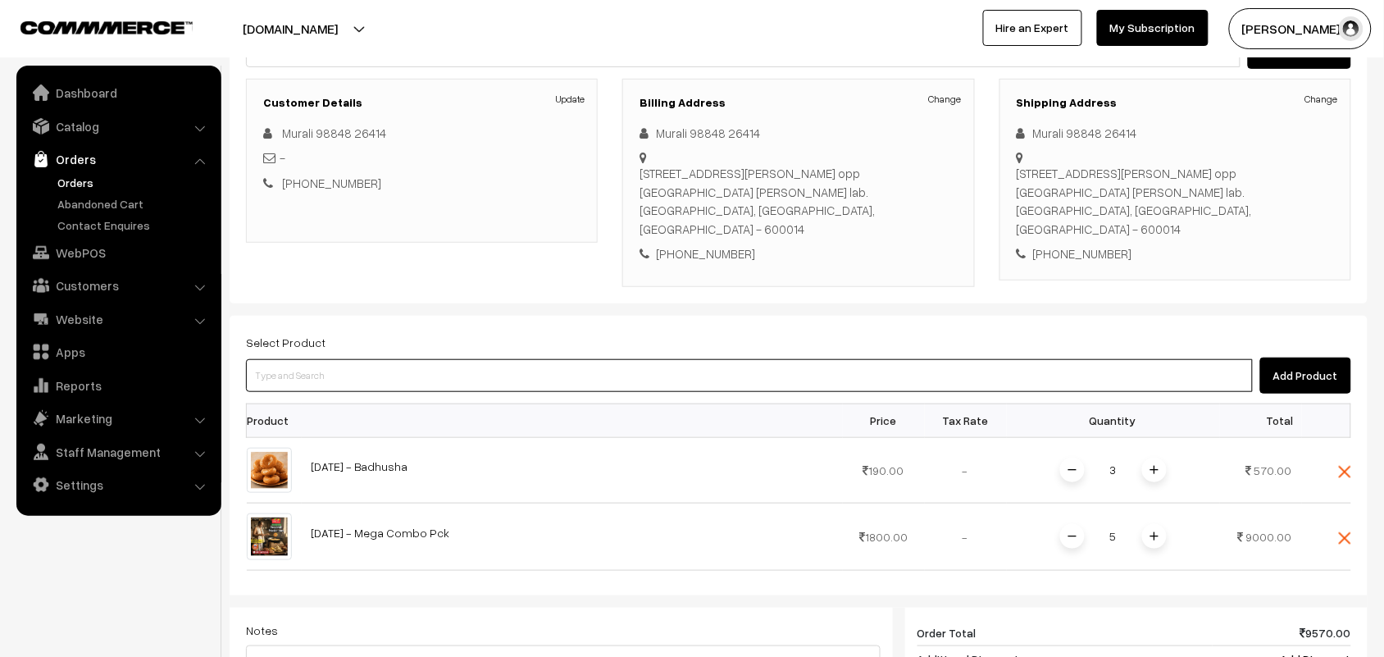
click at [469, 359] on input at bounding box center [749, 375] width 1007 height 33
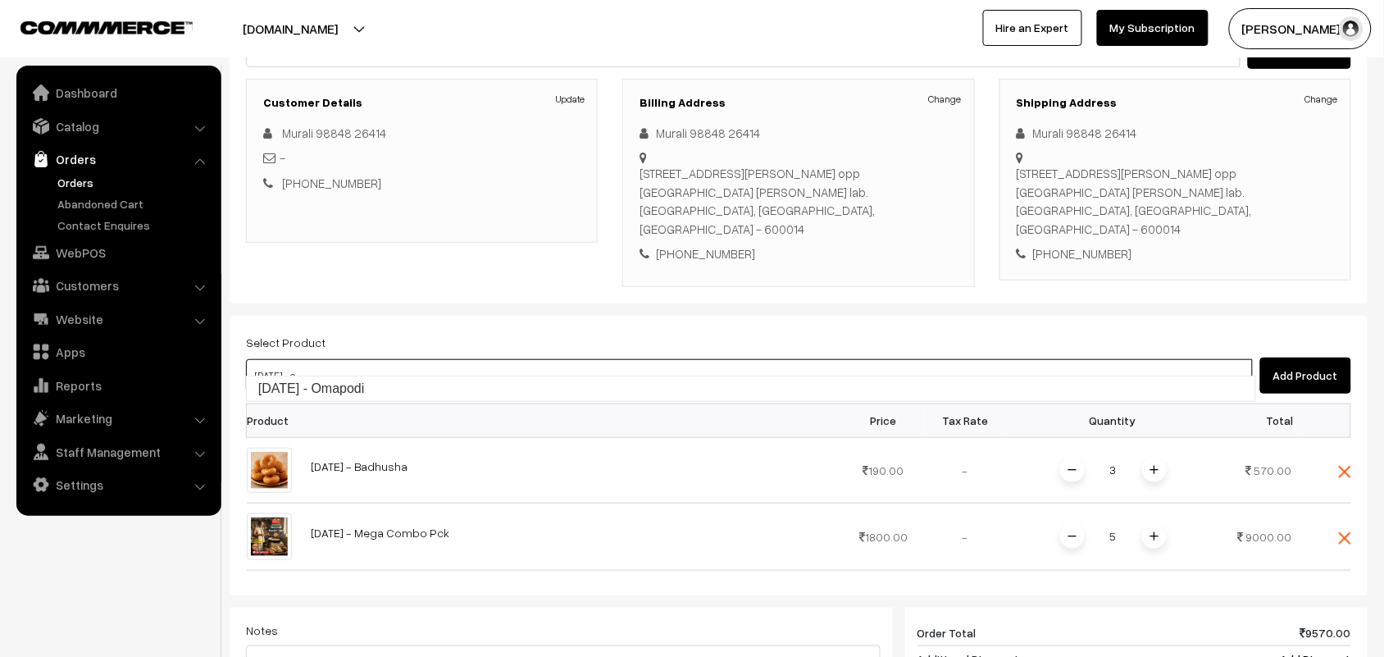
type input "Diwali - Omapodi"
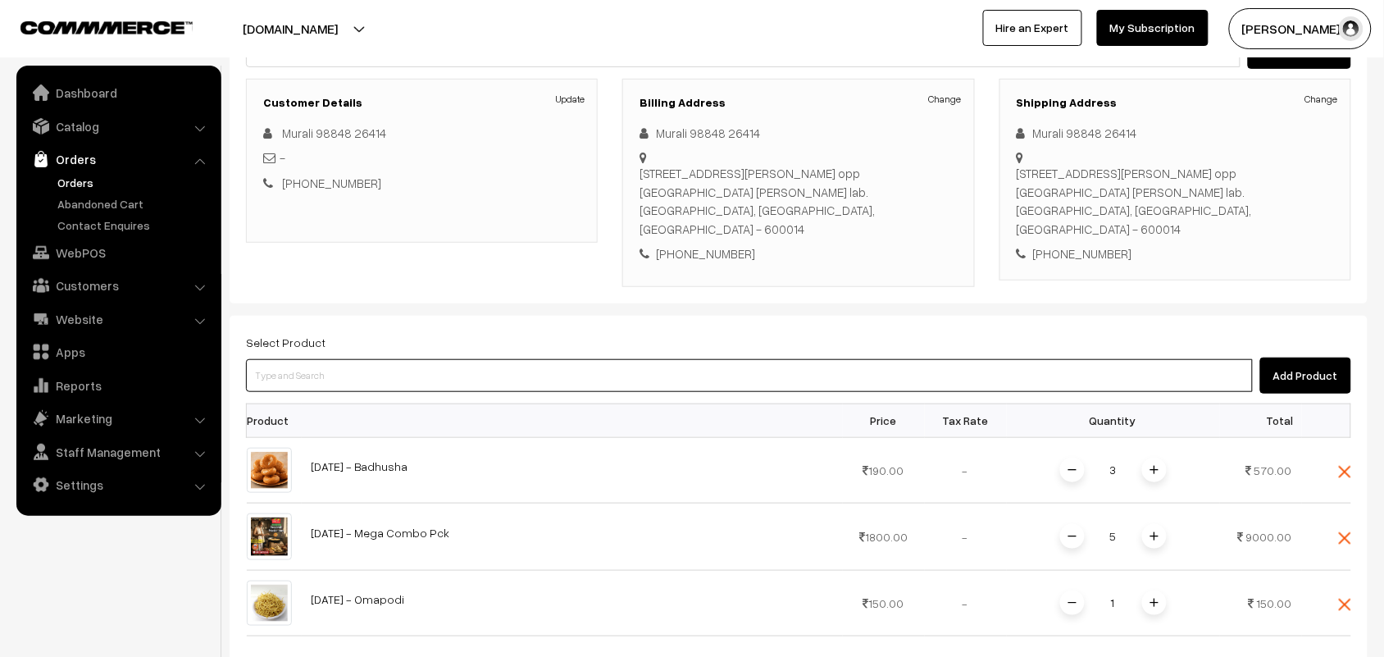
click at [545, 370] on input at bounding box center [749, 375] width 1007 height 33
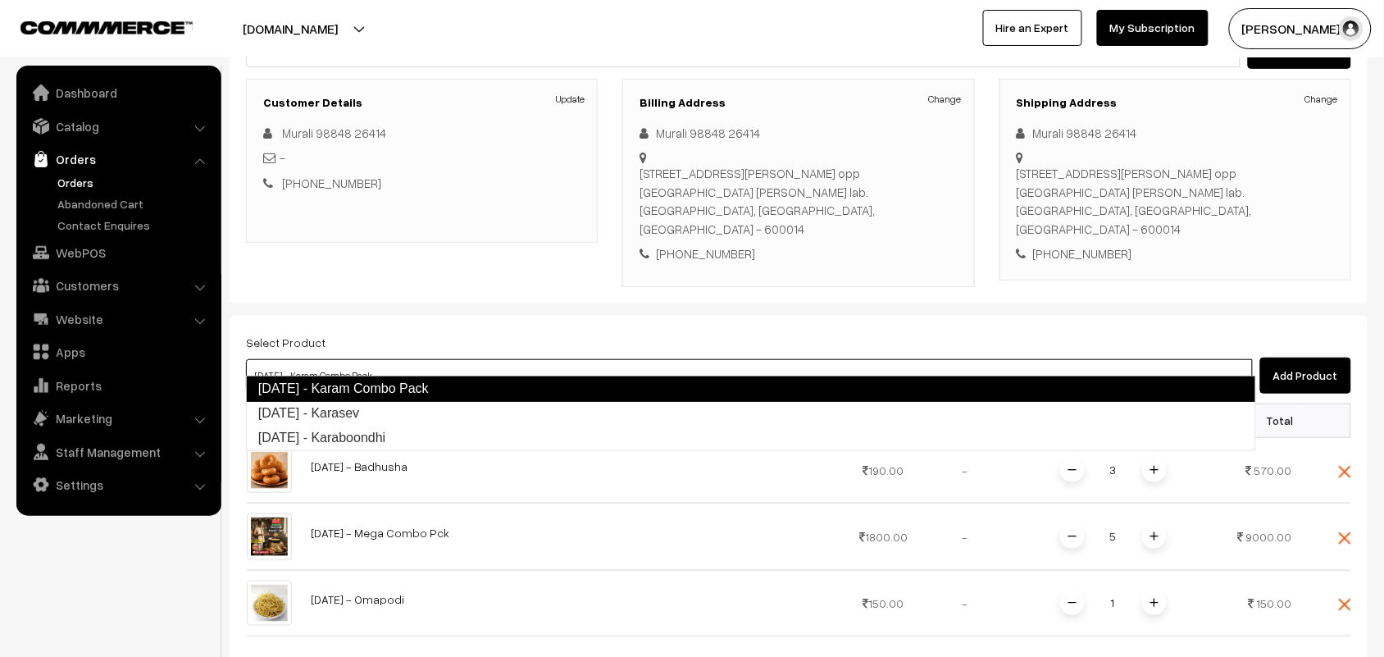
type input "Diwali - Karasev"
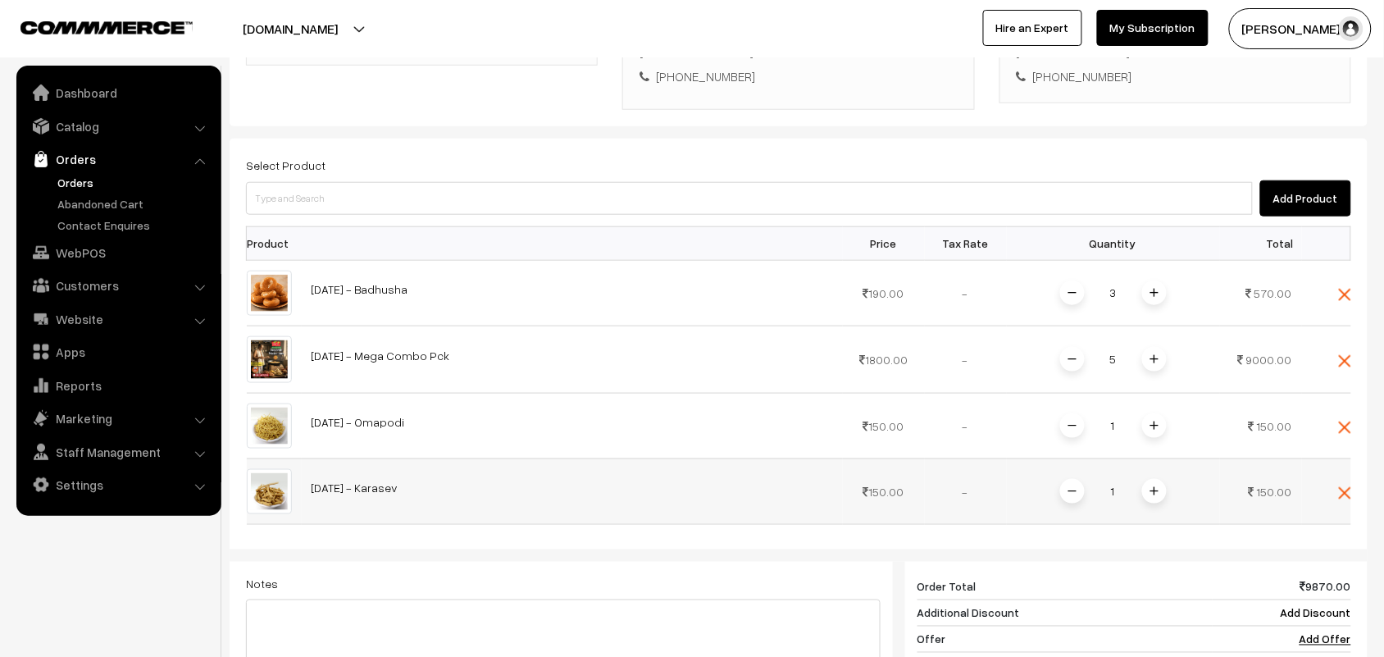
scroll to position [410, 0]
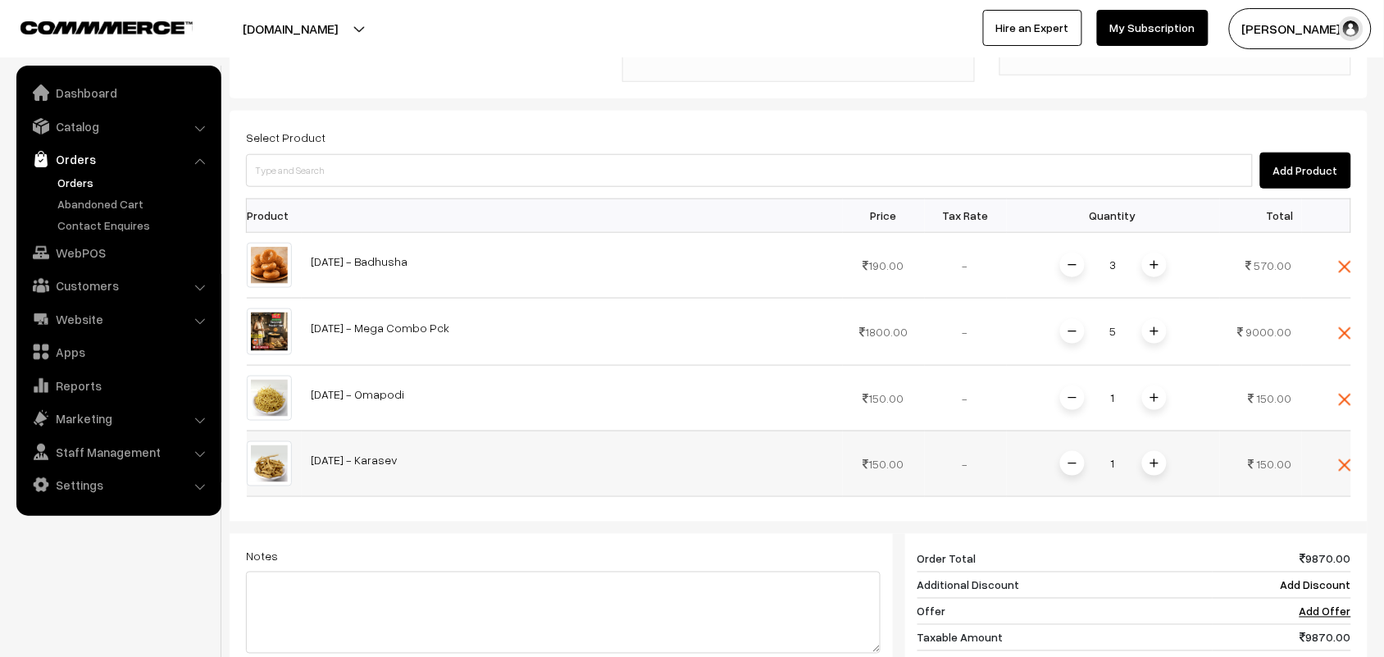
click at [1160, 452] on span at bounding box center [1154, 463] width 25 height 25
click at [1158, 452] on span at bounding box center [1154, 463] width 25 height 25
click at [576, 161] on input at bounding box center [749, 170] width 1007 height 33
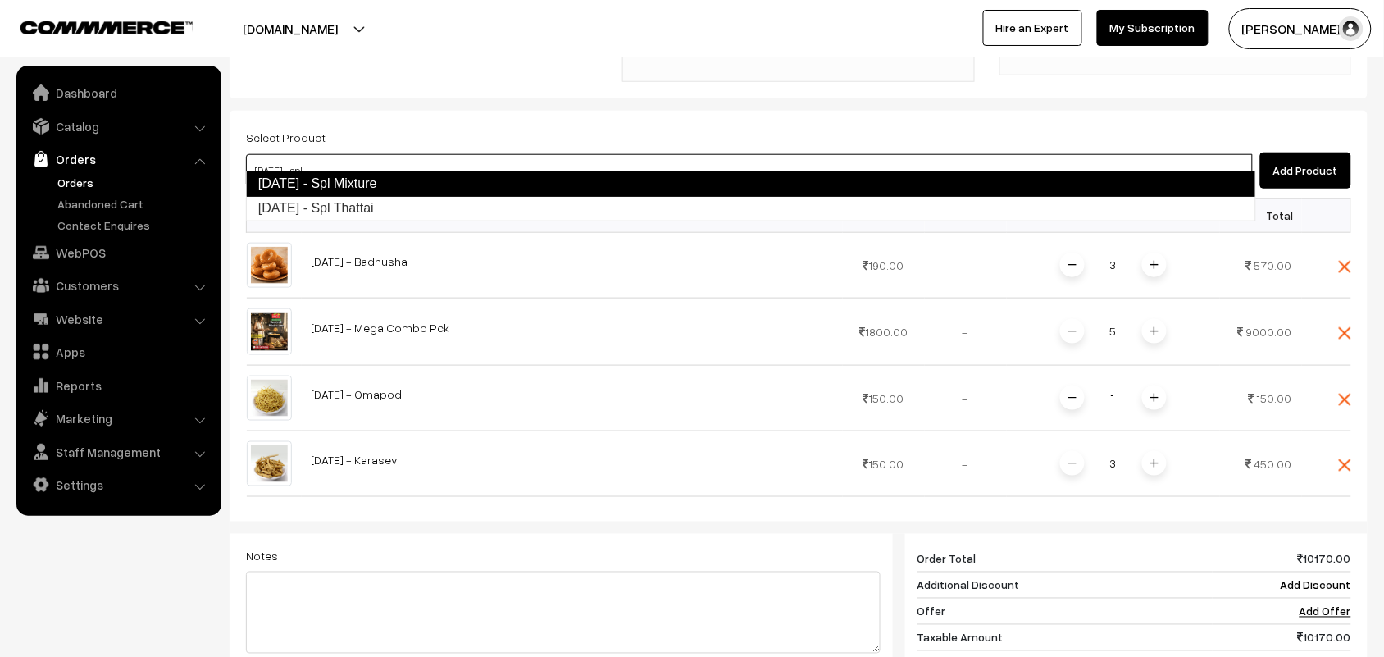
type input "Diwali - Spl Mixture"
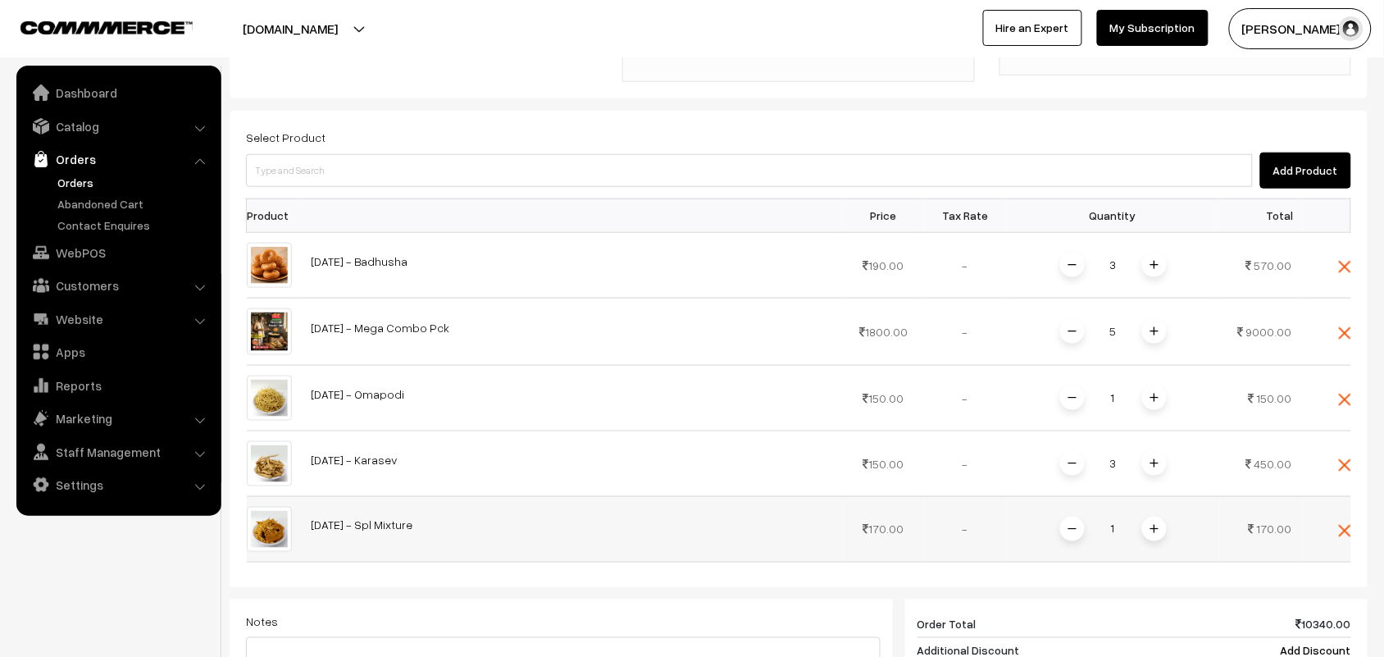
click at [1146, 516] on span at bounding box center [1154, 528] width 25 height 25
click at [1148, 516] on span at bounding box center [1154, 528] width 25 height 25
click at [488, 154] on input at bounding box center [749, 170] width 1007 height 33
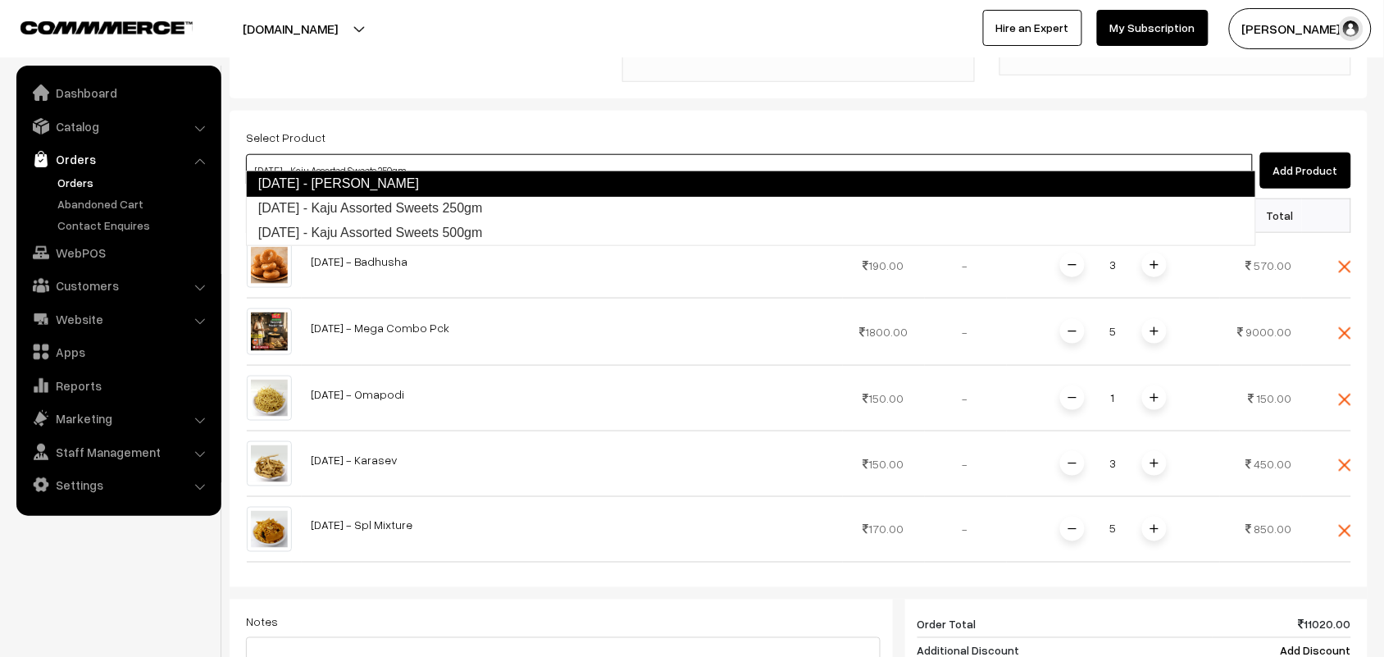
type input "Diwali - Kaju Assorted Sweets 500gm"
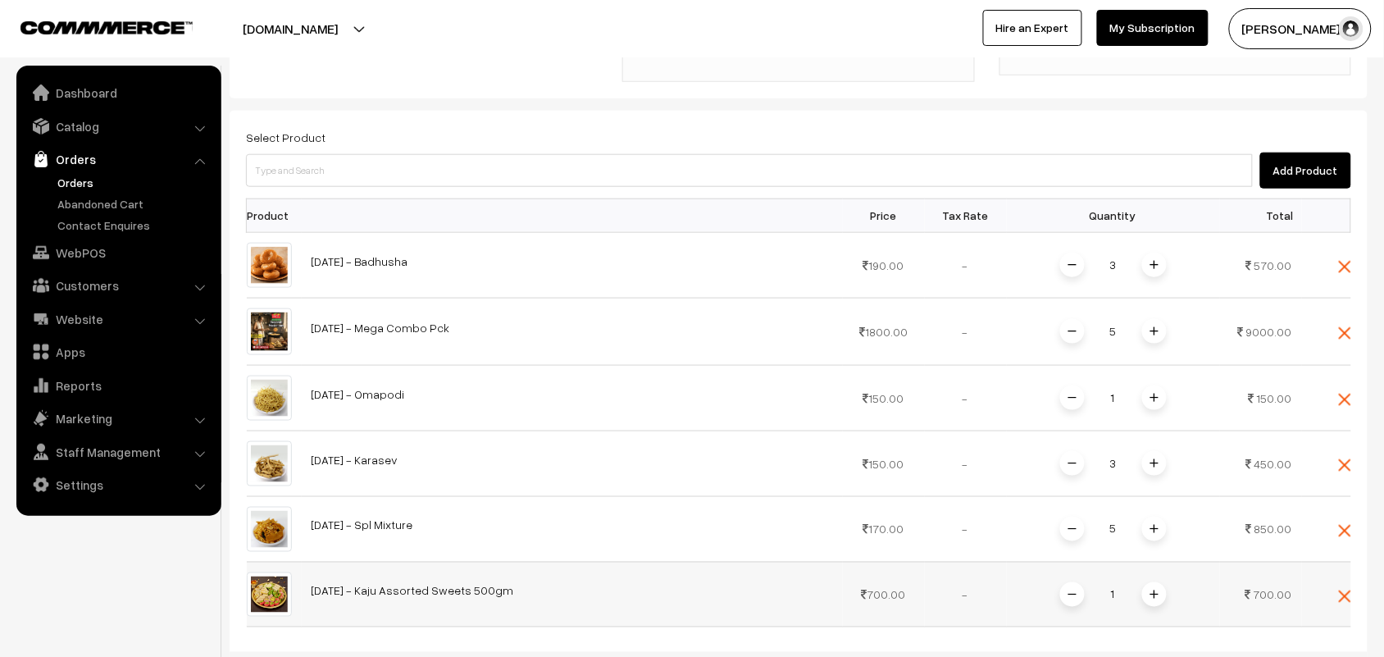
click at [1150, 590] on img at bounding box center [1154, 594] width 8 height 8
click at [477, 154] on input at bounding box center [749, 170] width 1007 height 33
click at [570, 166] on input at bounding box center [749, 170] width 1007 height 33
type input "Diwali - Laddu"
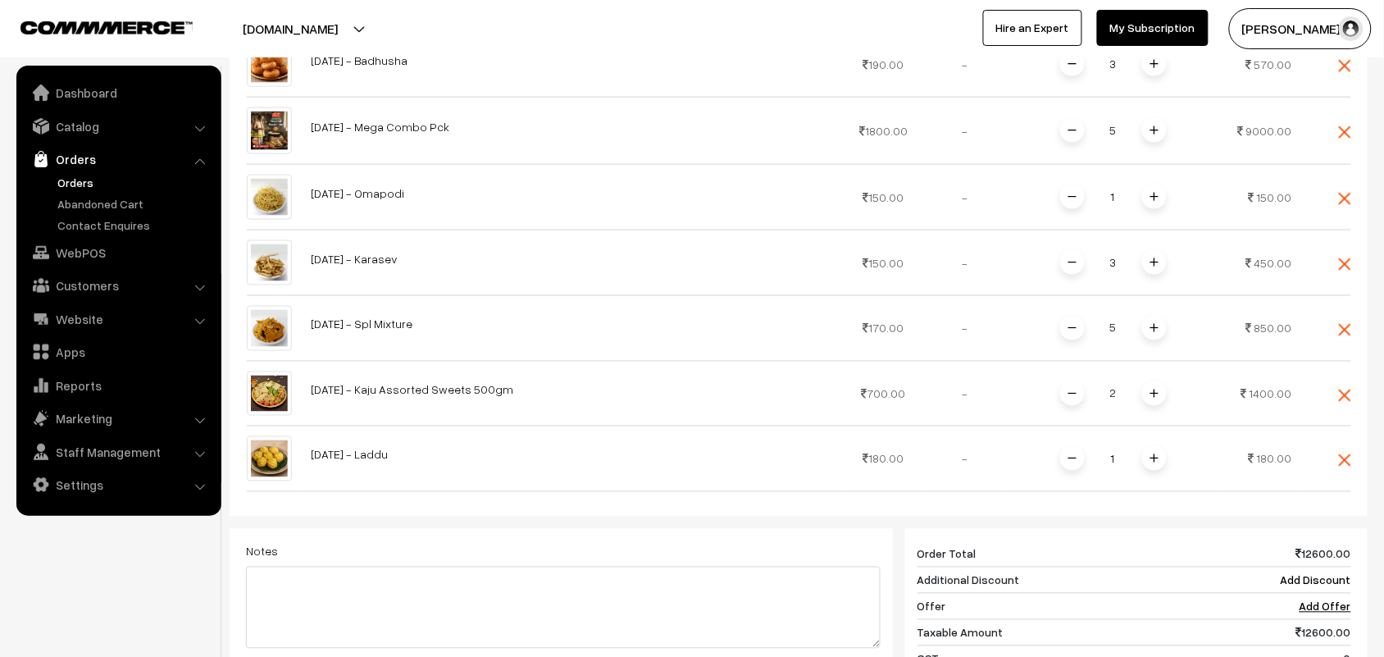
scroll to position [615, 0]
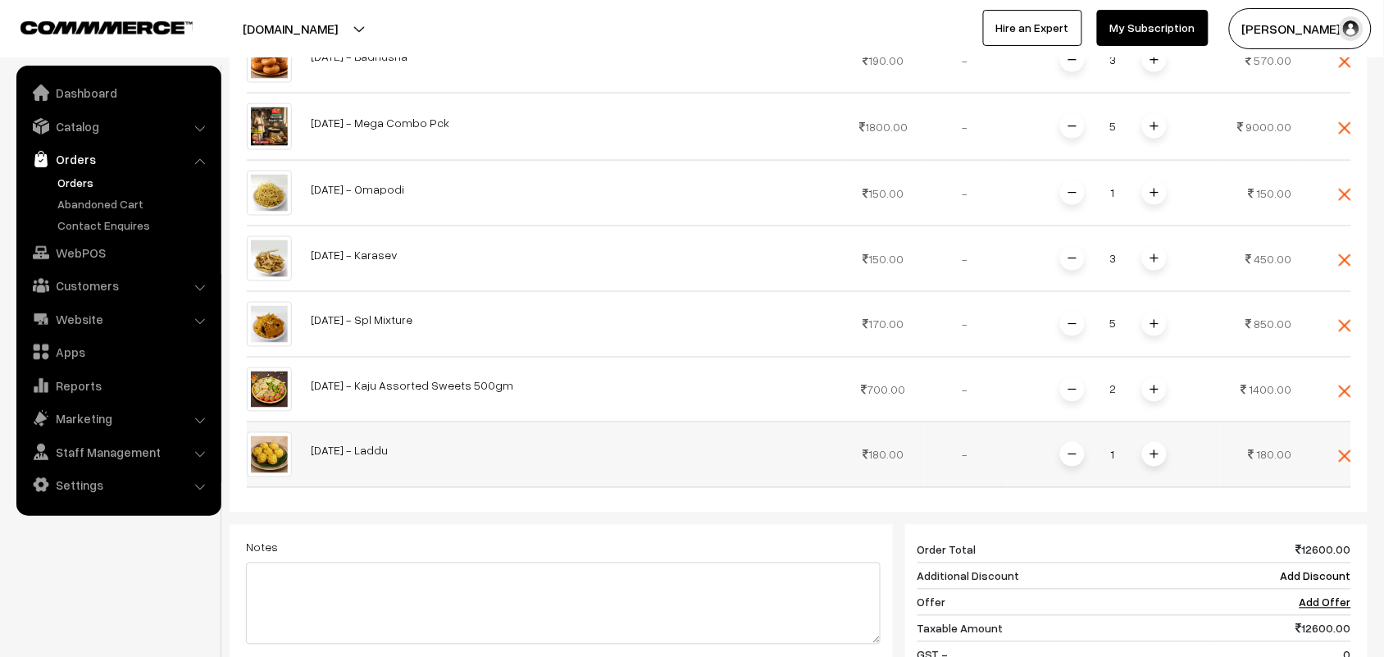
click at [1156, 445] on span at bounding box center [1154, 454] width 25 height 25
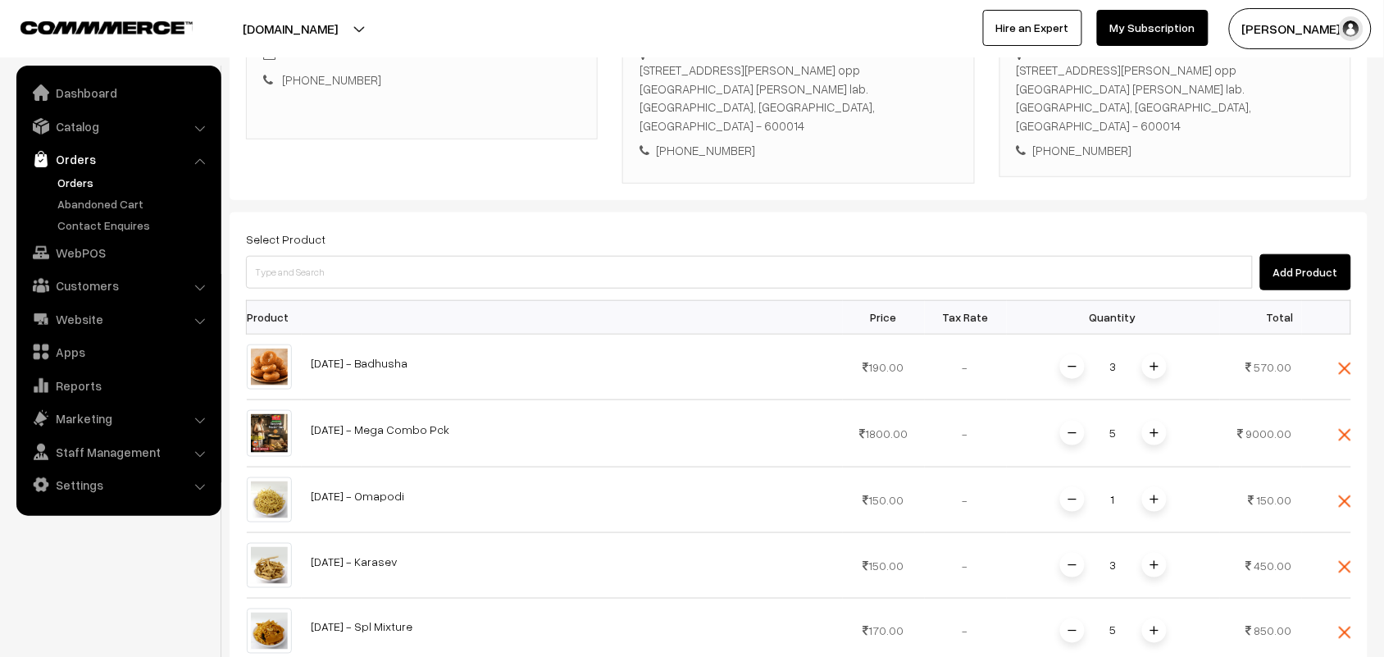
scroll to position [307, 0]
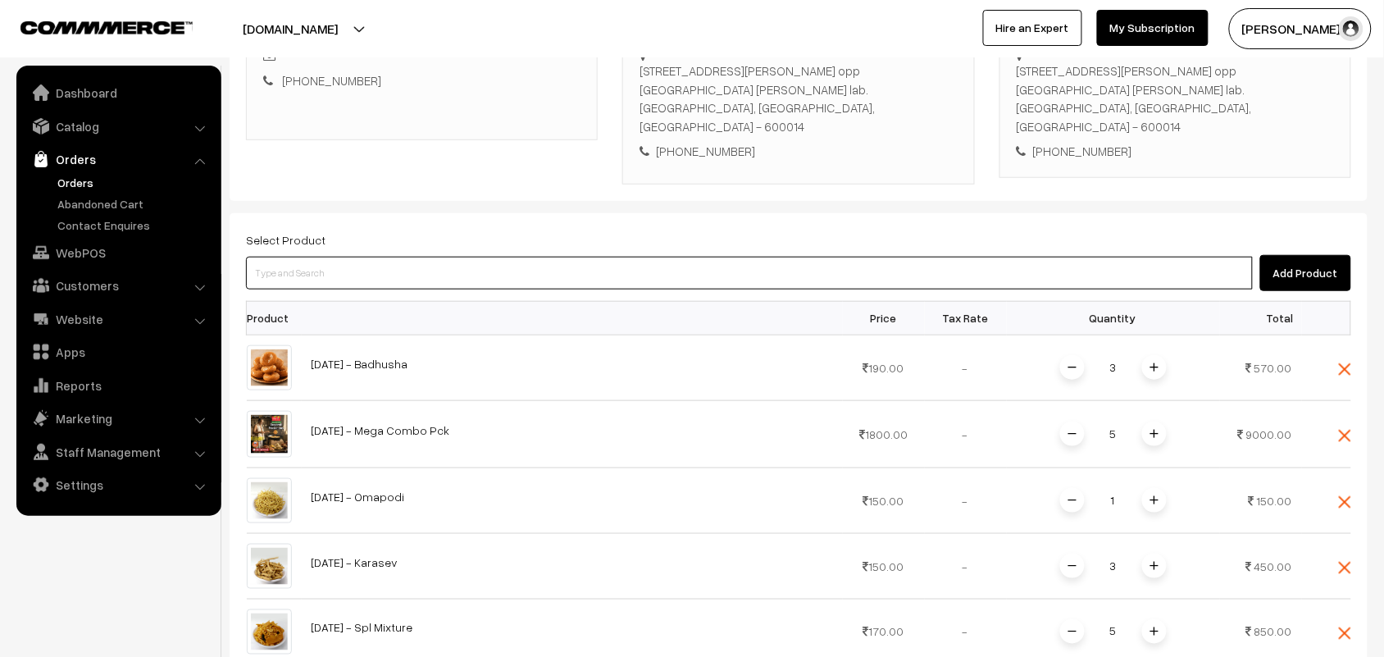
click at [482, 257] on input at bounding box center [749, 273] width 1007 height 33
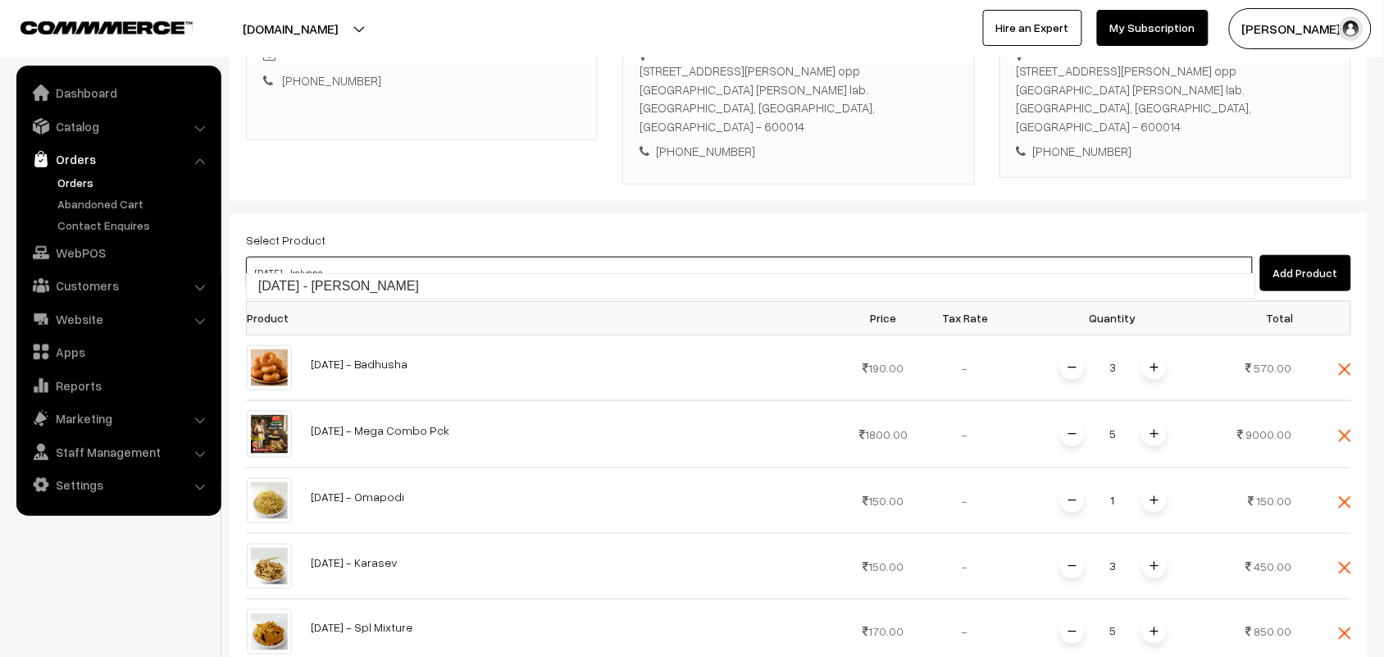
type input "Diwali - Kalyana Mysurpa"
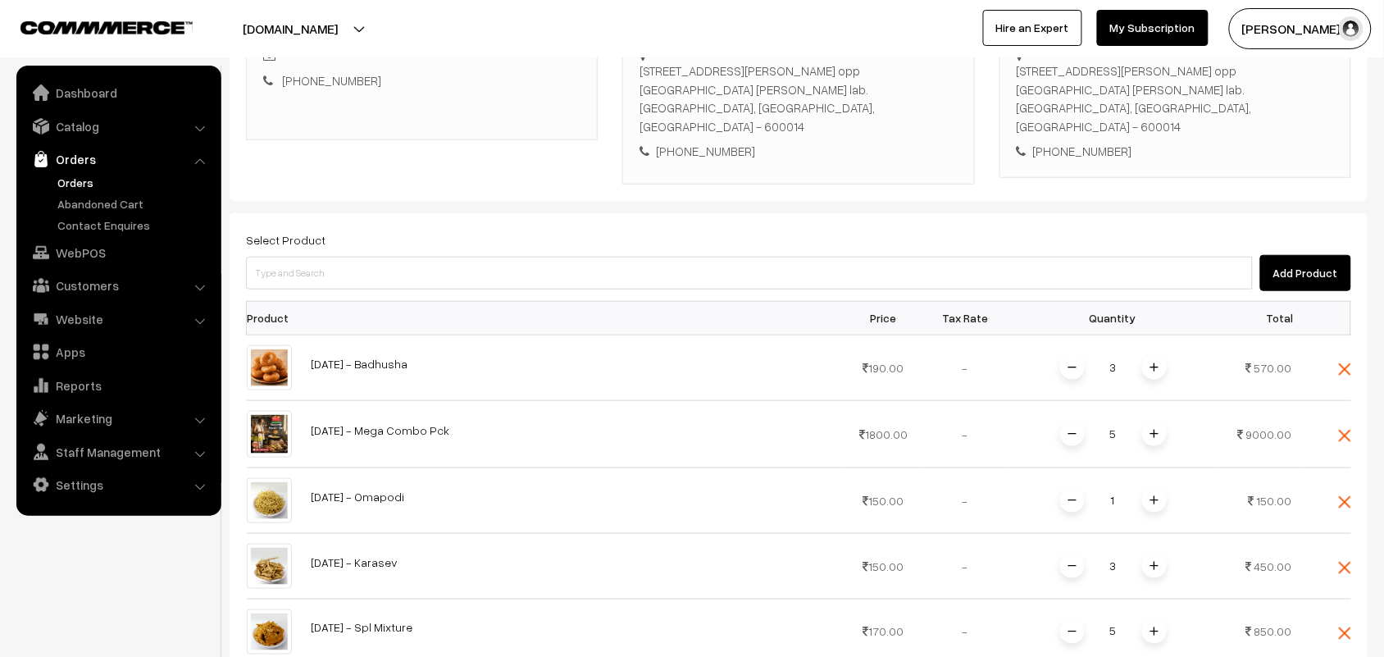
scroll to position [512, 0]
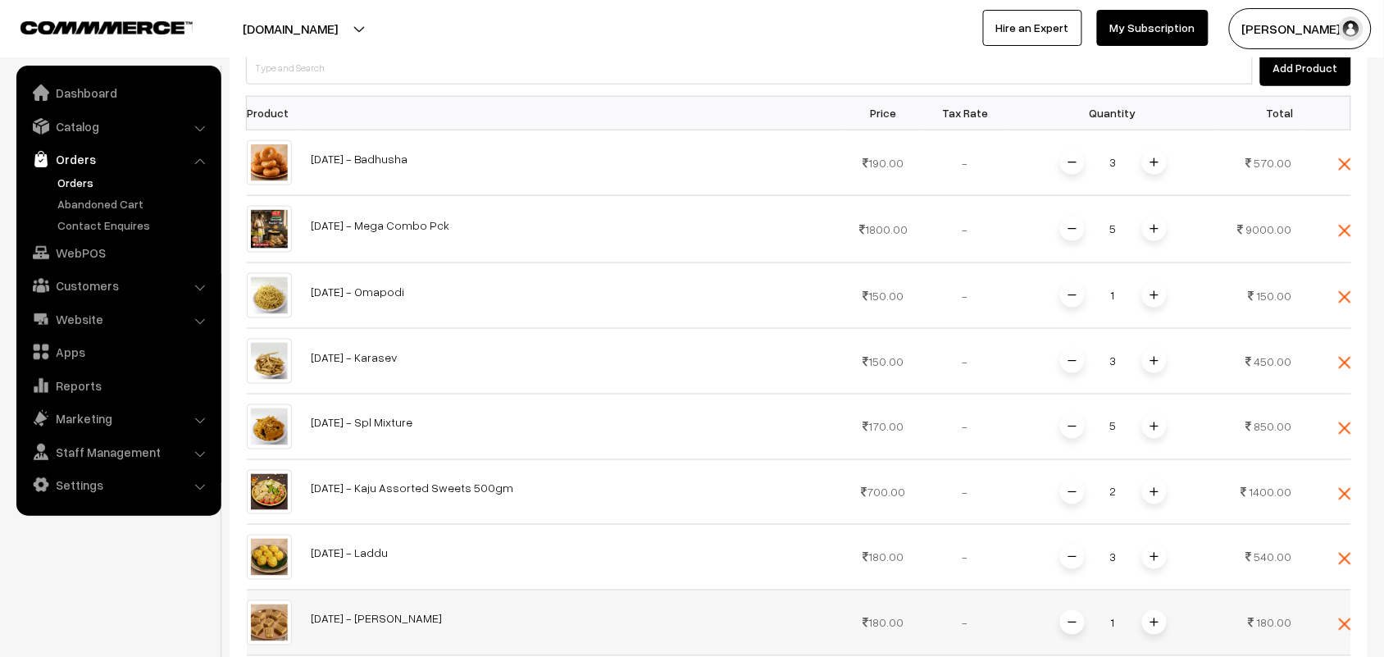
click at [1157, 618] on img at bounding box center [1154, 622] width 8 height 8
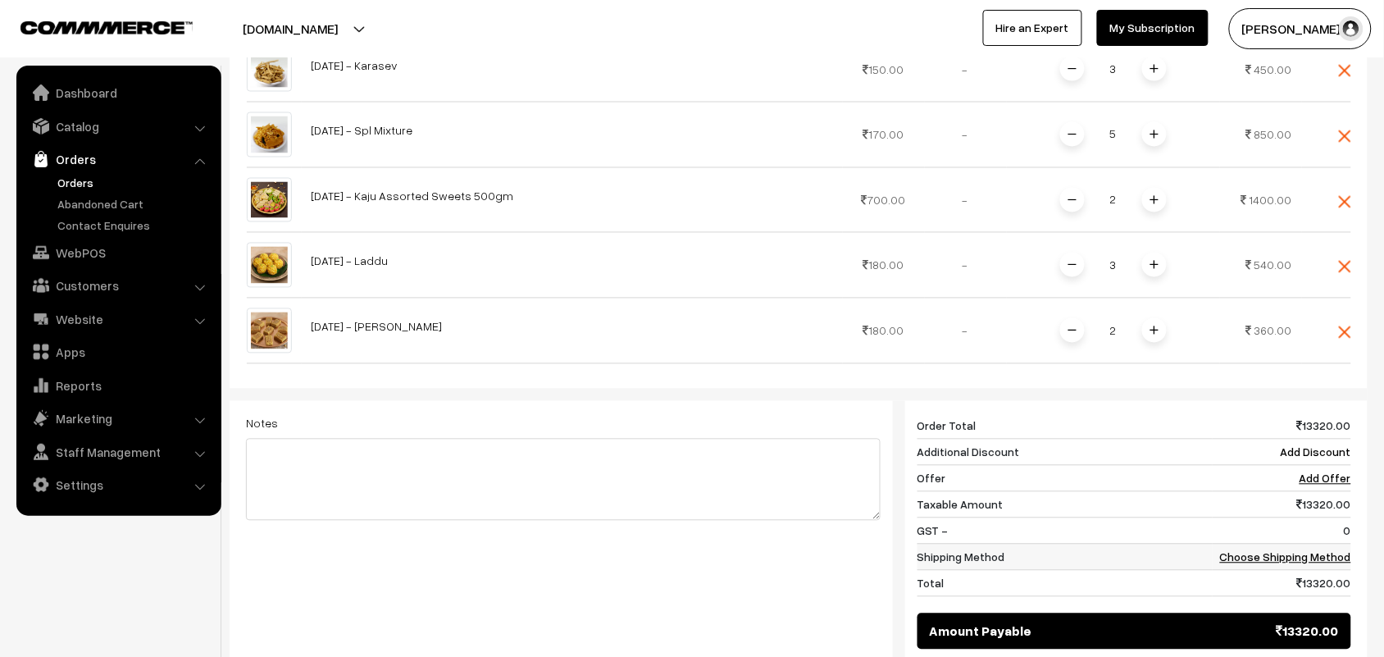
scroll to position [820, 0]
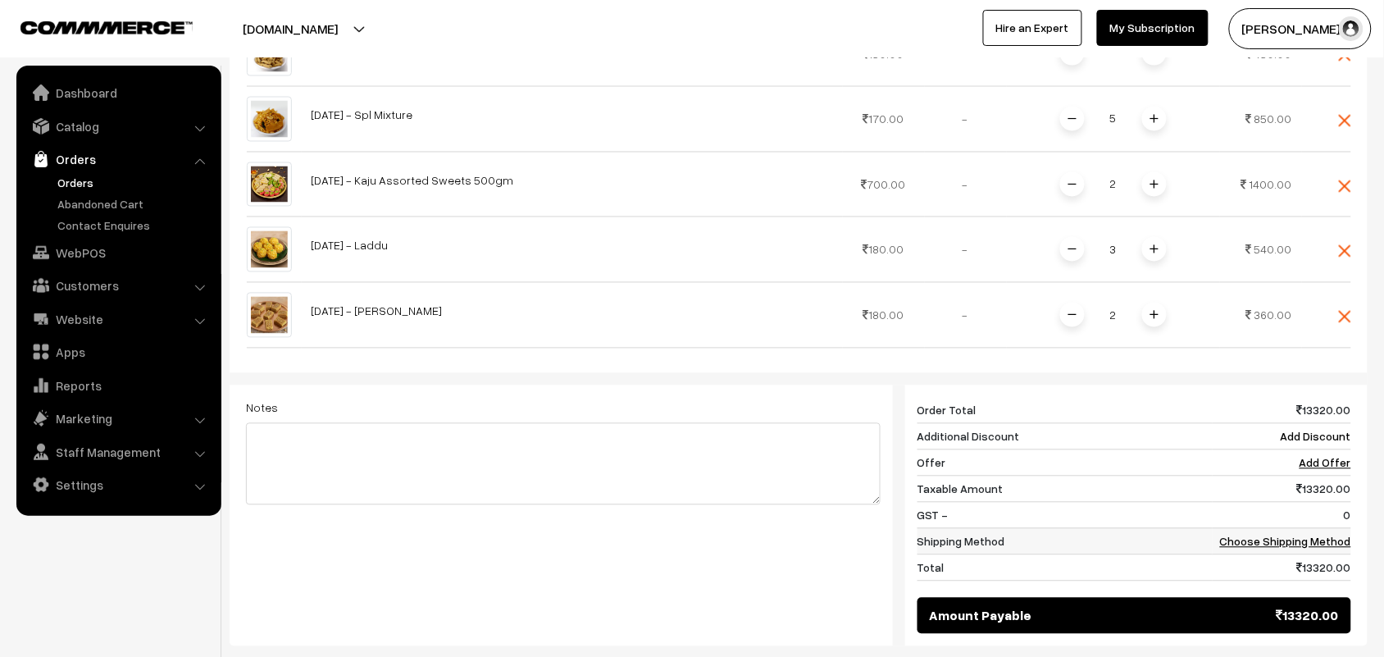
click at [1311, 534] on link "Choose Shipping Method" at bounding box center [1285, 541] width 131 height 14
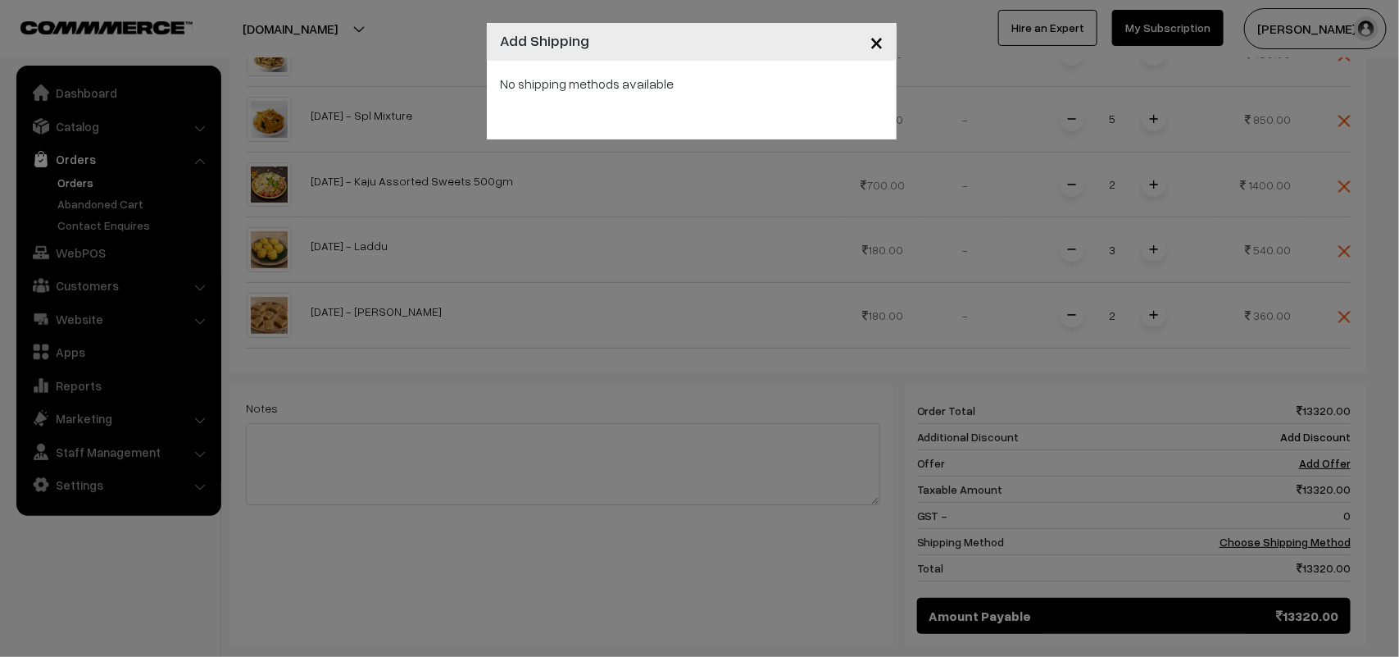
click at [881, 43] on span "×" at bounding box center [877, 41] width 14 height 30
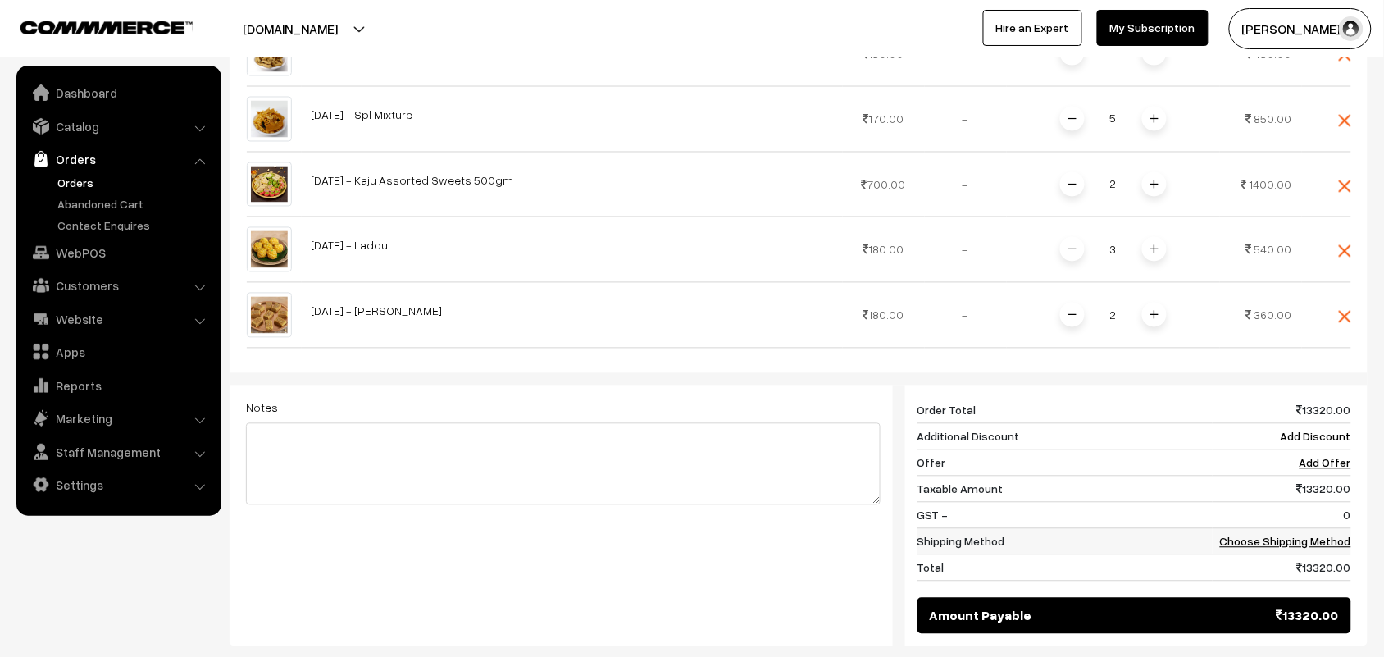
click at [1332, 534] on link "Choose Shipping Method" at bounding box center [1285, 541] width 131 height 14
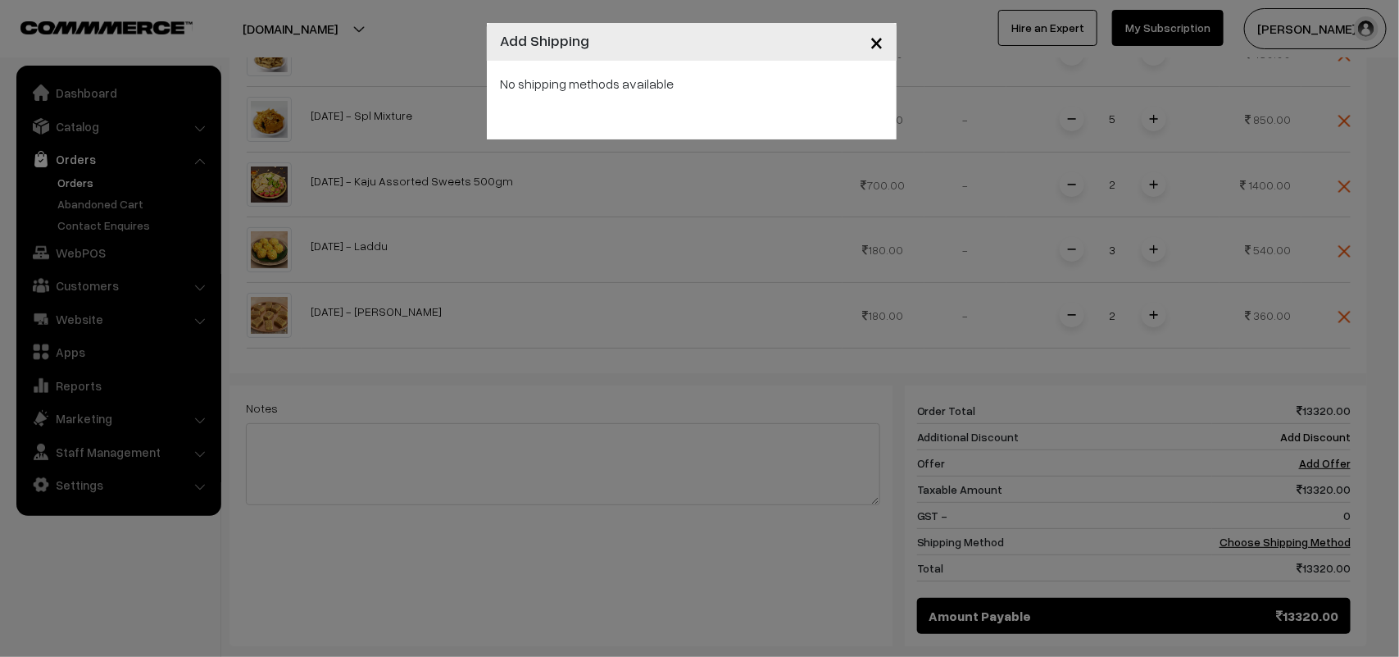
click at [874, 39] on span "×" at bounding box center [877, 41] width 14 height 30
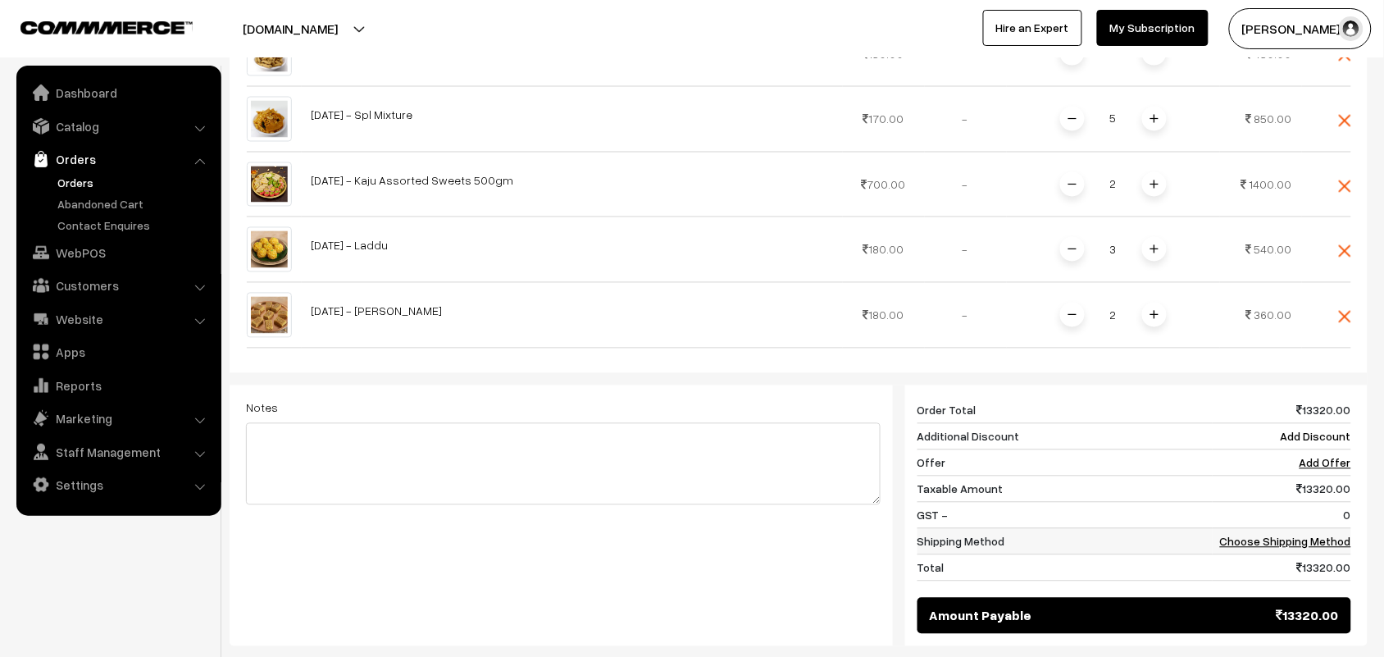
click at [1342, 534] on link "Choose Shipping Method" at bounding box center [1285, 541] width 131 height 14
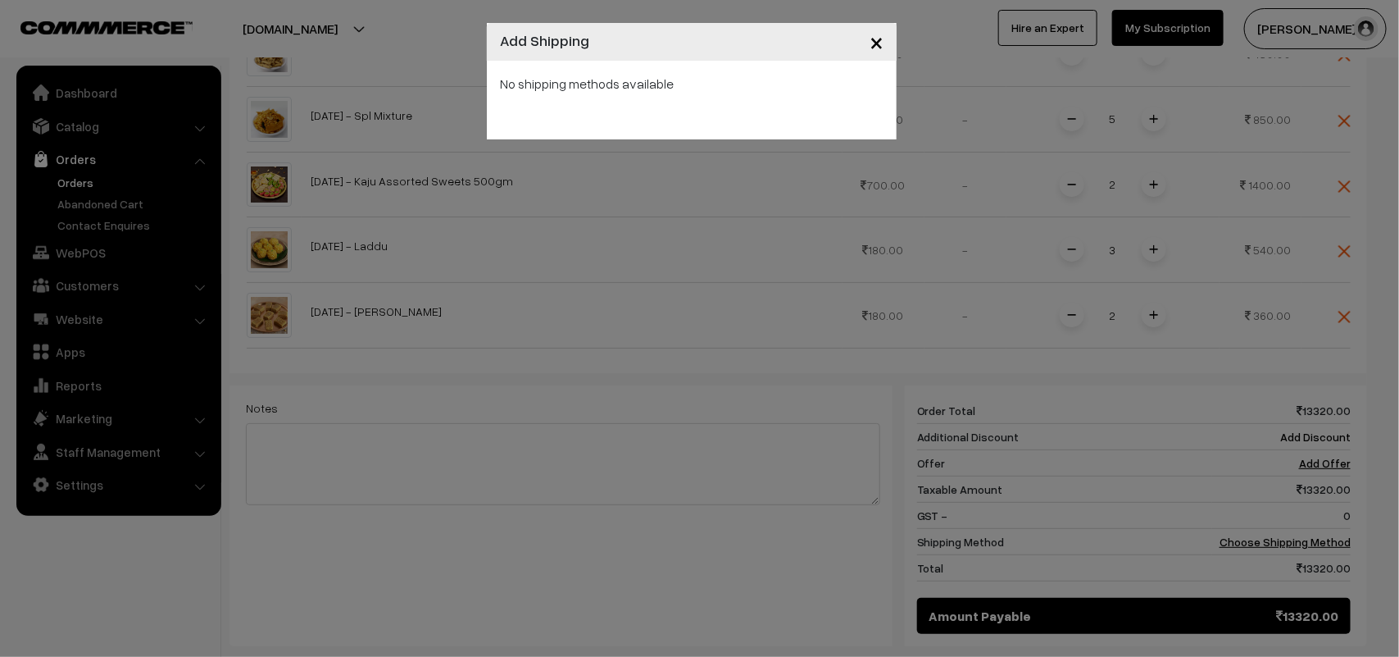
click at [879, 45] on span "×" at bounding box center [877, 41] width 14 height 30
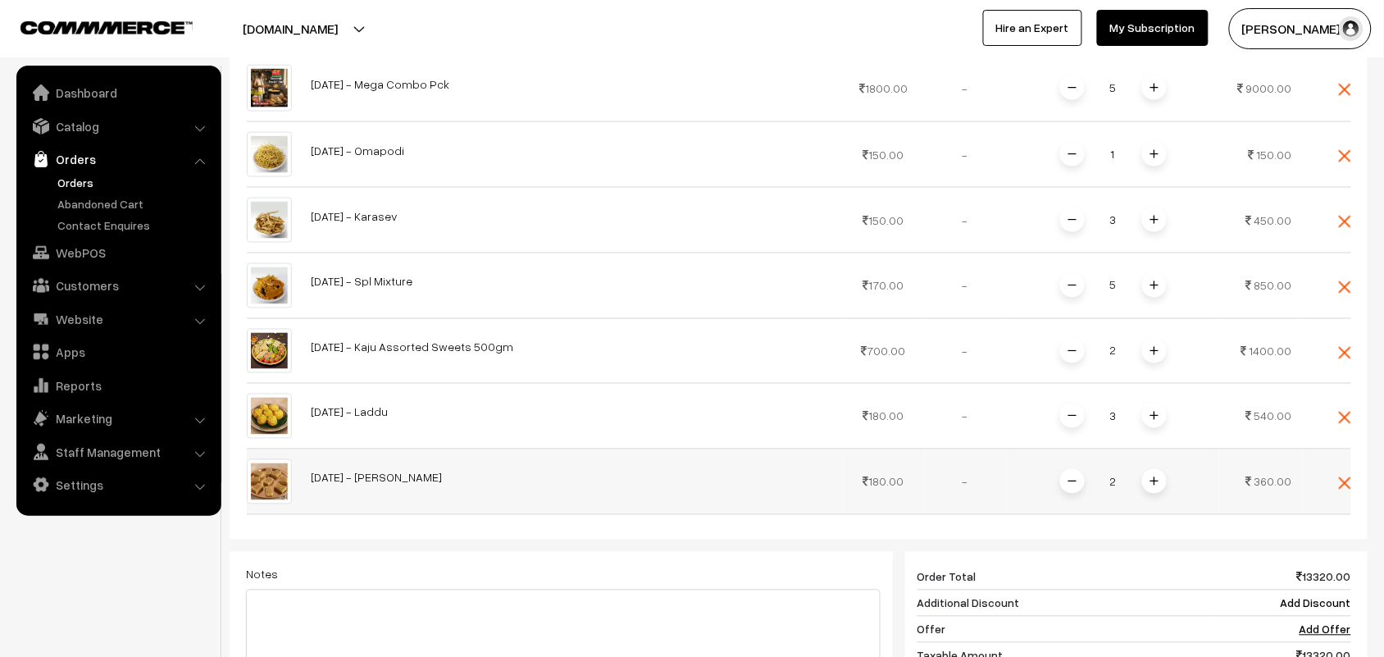
scroll to position [717, 0]
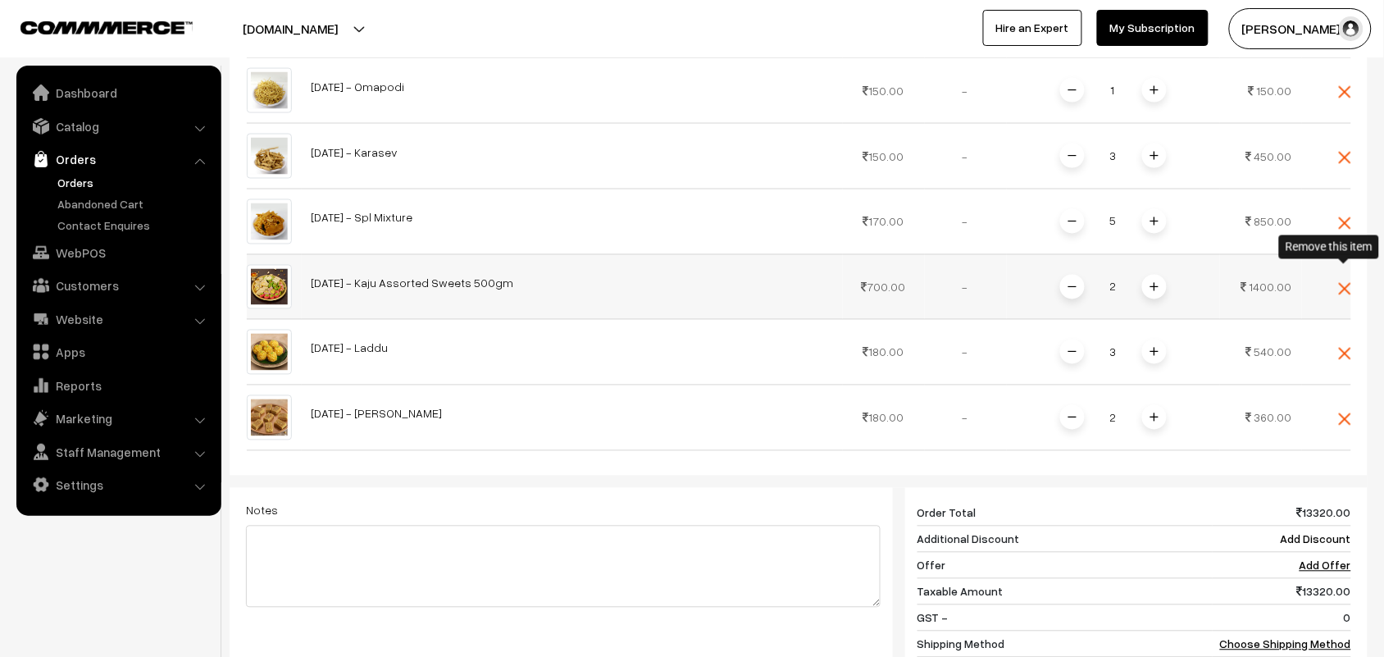
click at [1349, 283] on img at bounding box center [1345, 289] width 12 height 12
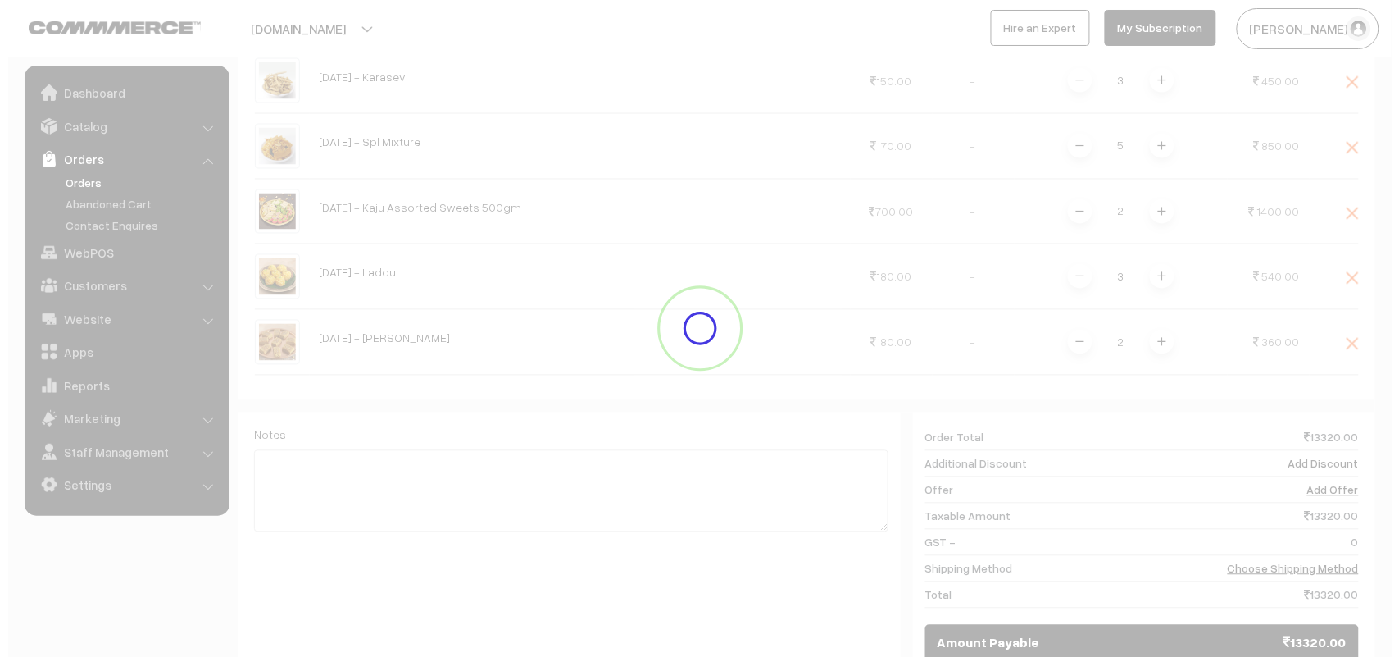
scroll to position [922, 0]
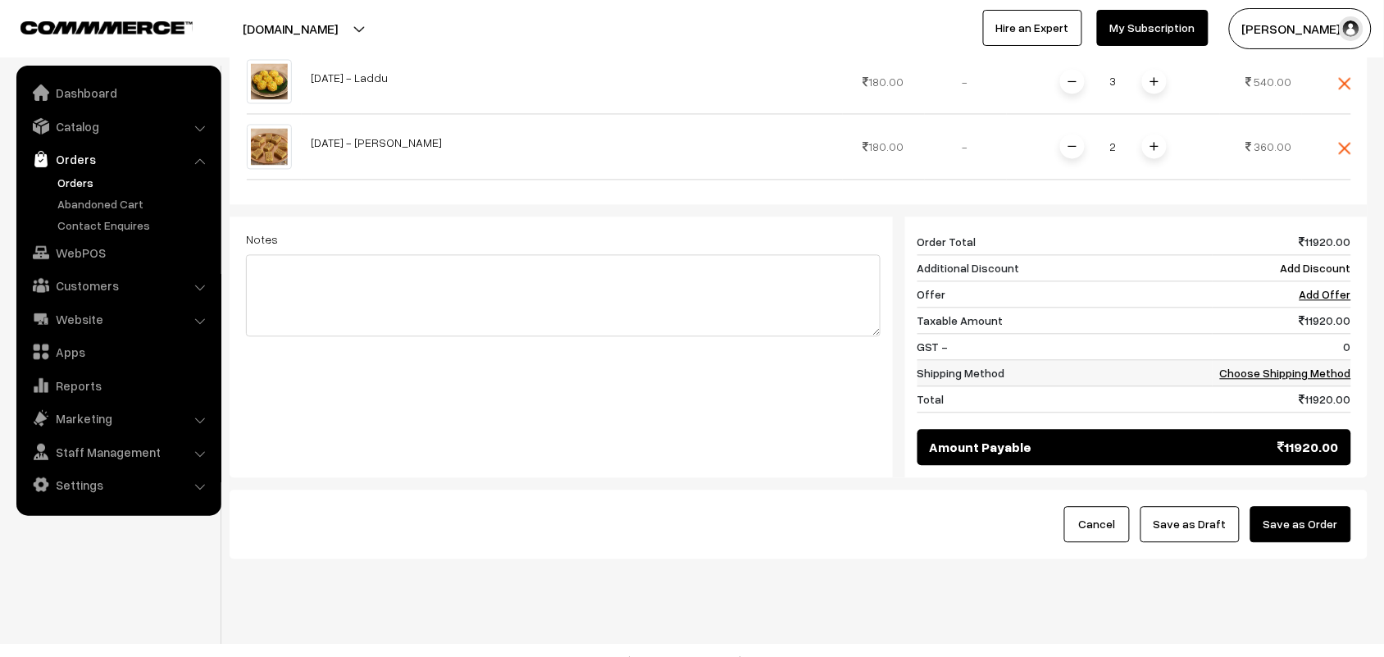
click at [1326, 366] on td "Choose Shipping Method" at bounding box center [1281, 374] width 139 height 26
click at [1326, 366] on link "Choose Shipping Method" at bounding box center [1285, 373] width 131 height 14
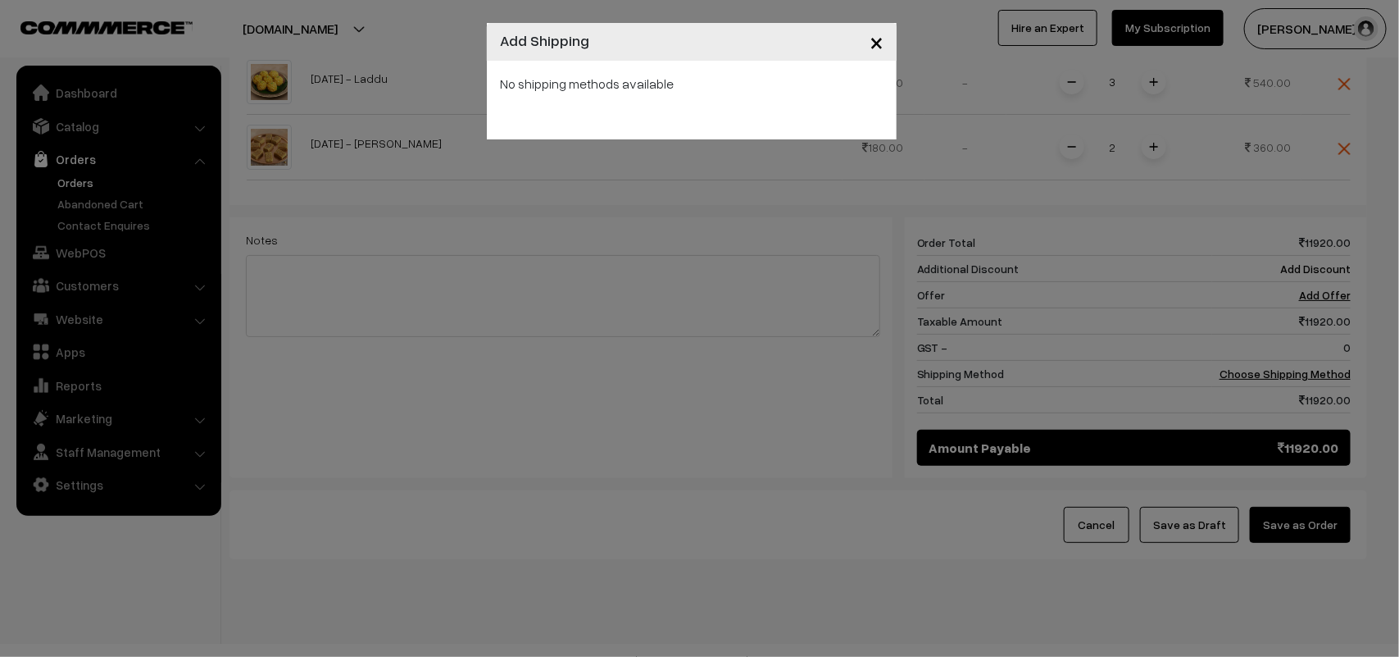
click at [882, 43] on span "×" at bounding box center [877, 41] width 14 height 30
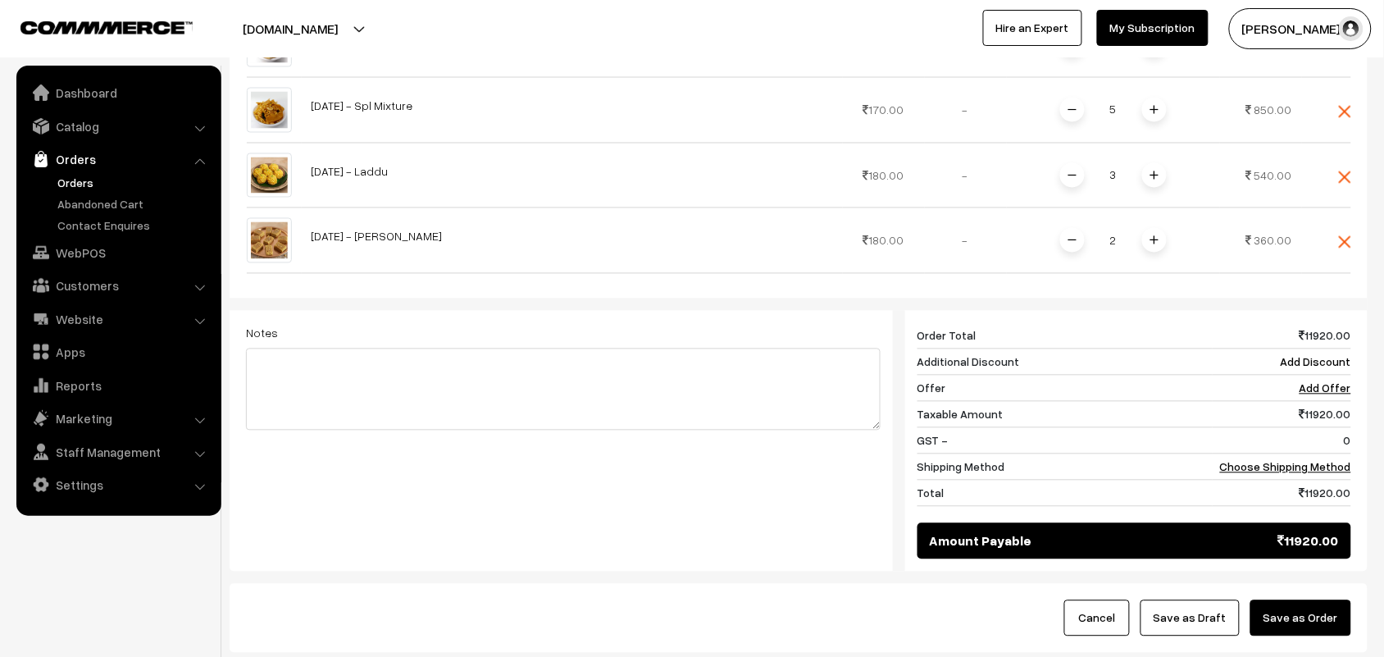
scroll to position [717, 0]
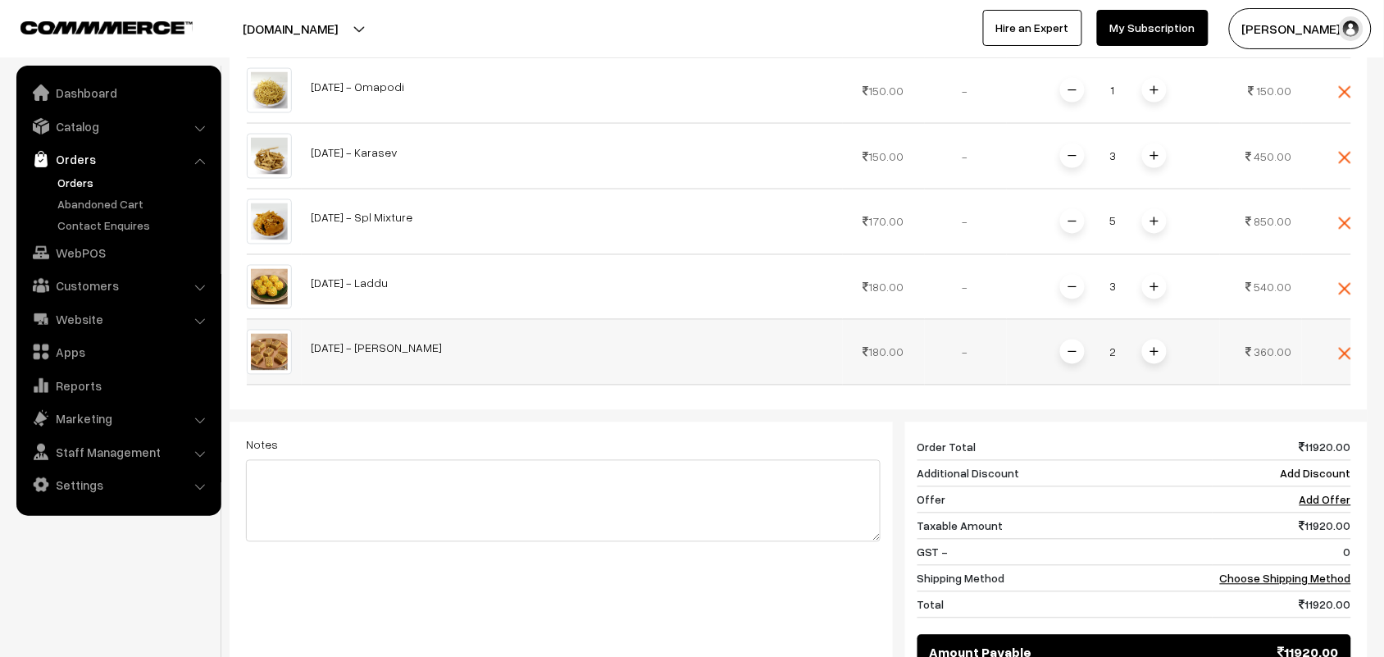
click at [1343, 348] on img at bounding box center [1345, 354] width 12 height 12
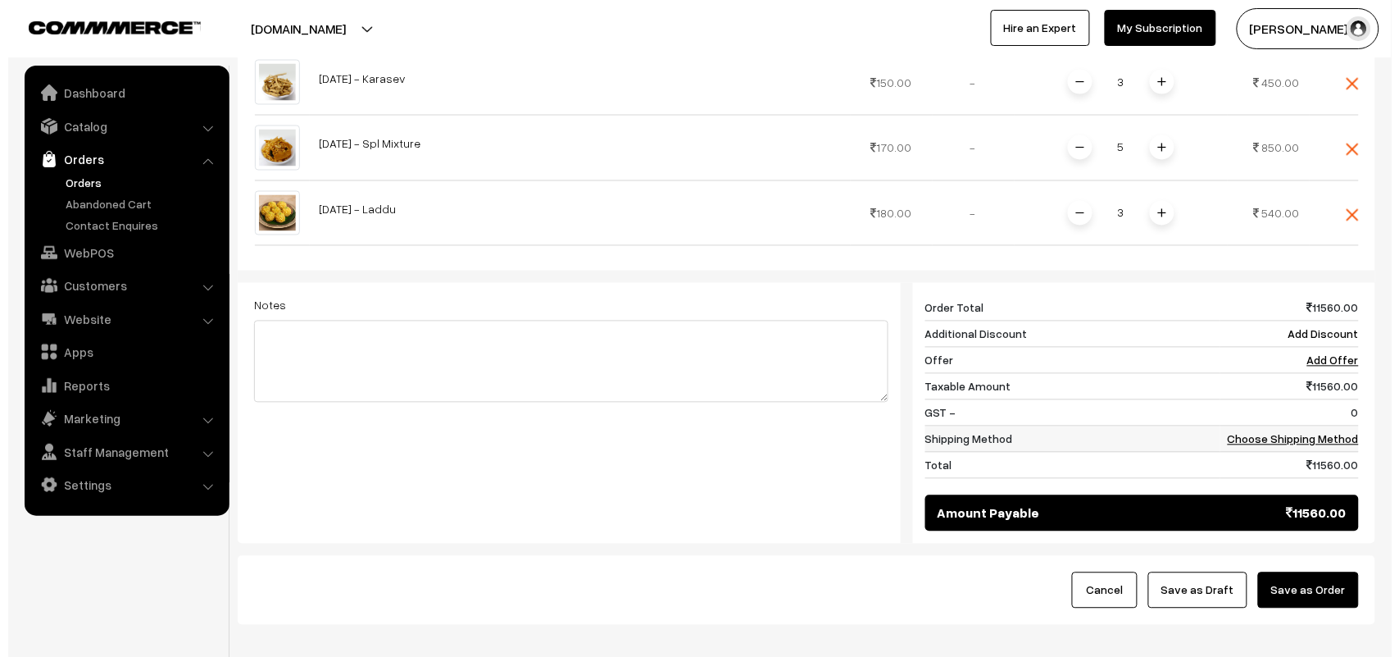
scroll to position [820, 0]
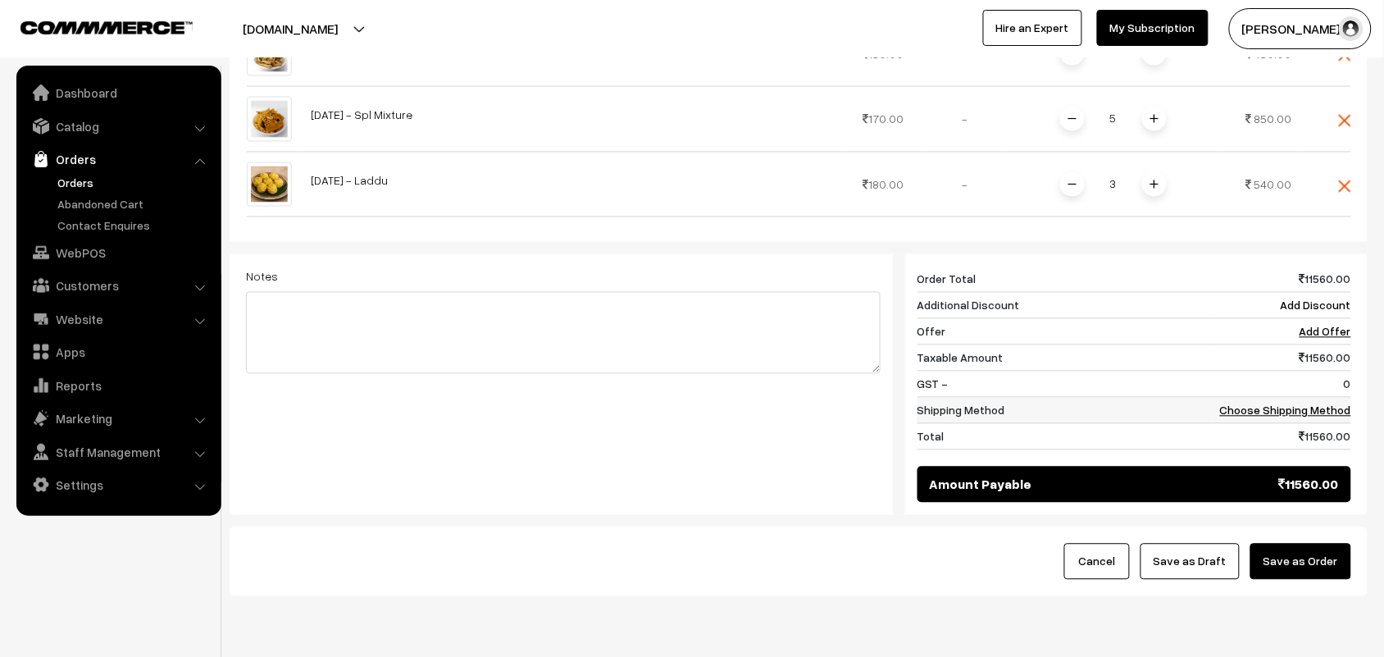
click at [1275, 403] on link "Choose Shipping Method" at bounding box center [1285, 410] width 131 height 14
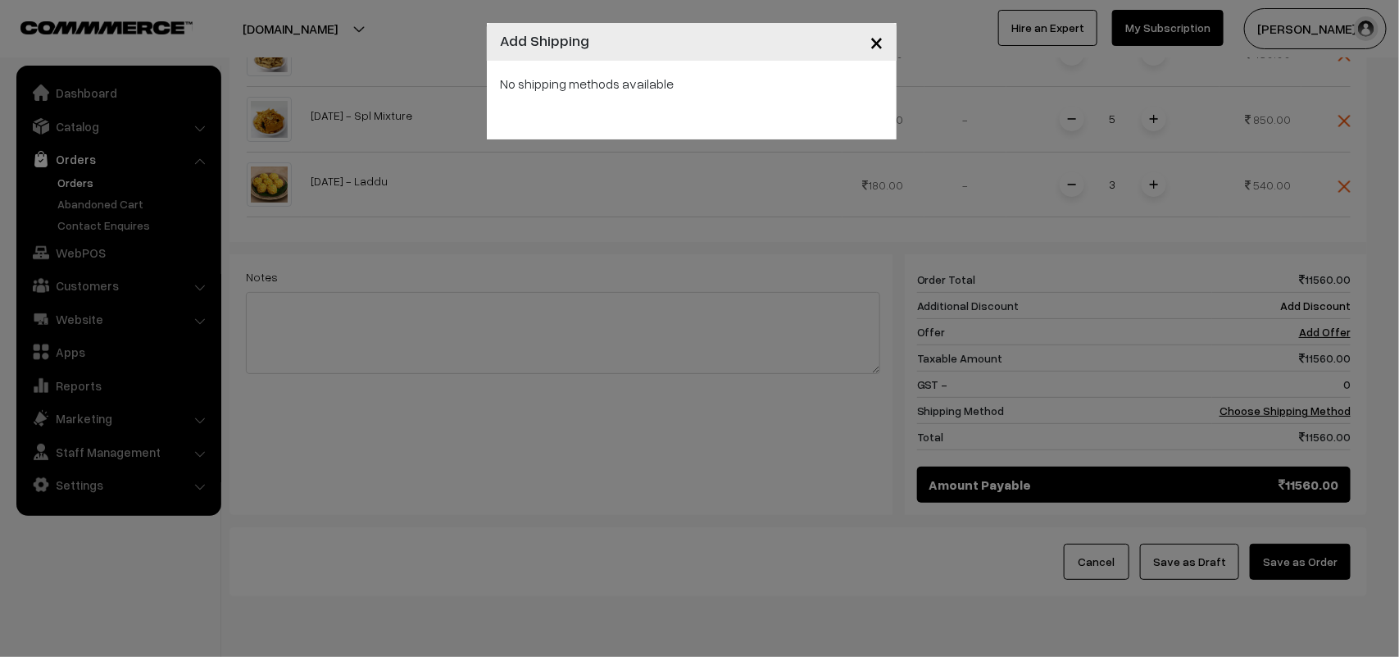
click at [884, 45] on button "×" at bounding box center [877, 41] width 40 height 51
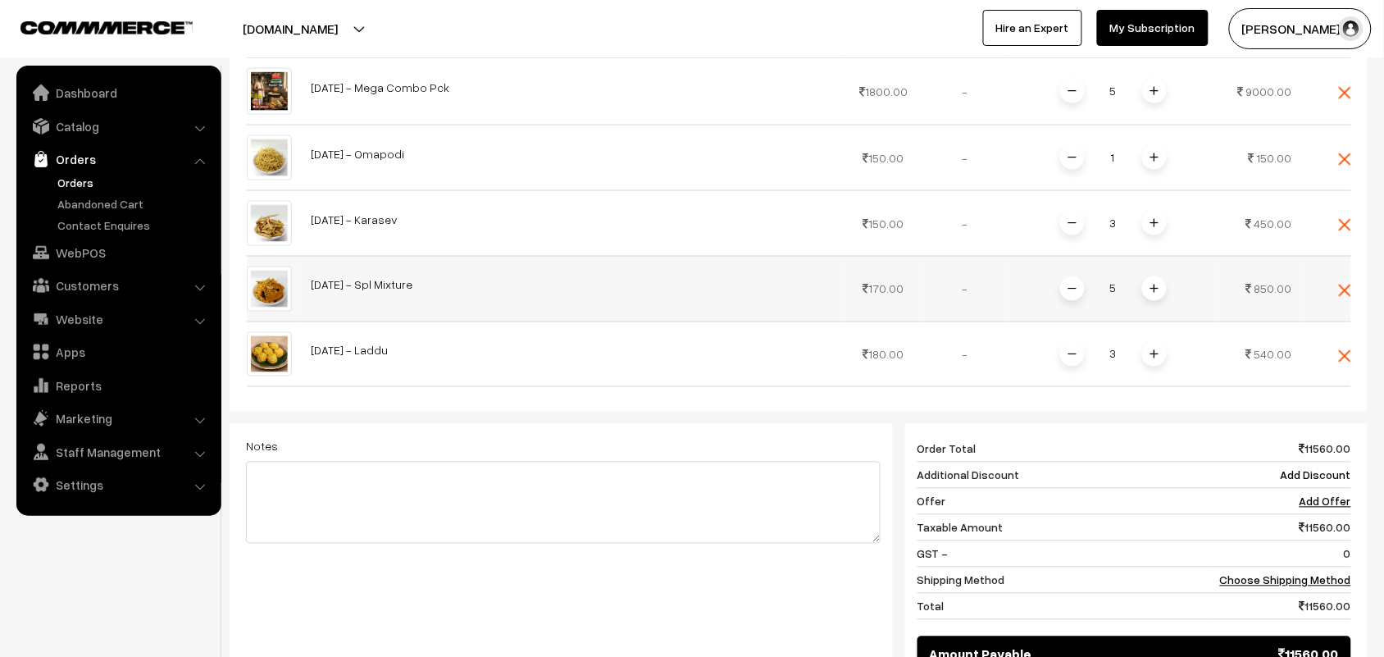
scroll to position [615, 0]
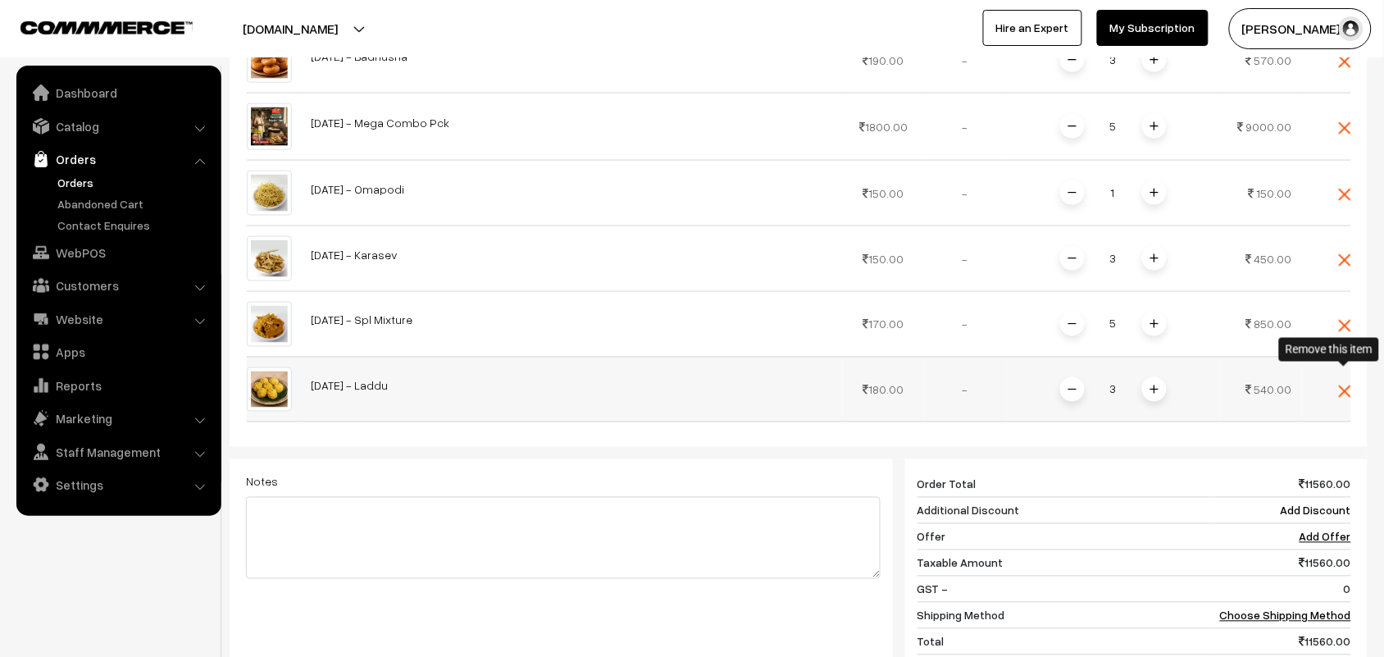
click at [1344, 383] on span at bounding box center [1345, 390] width 12 height 14
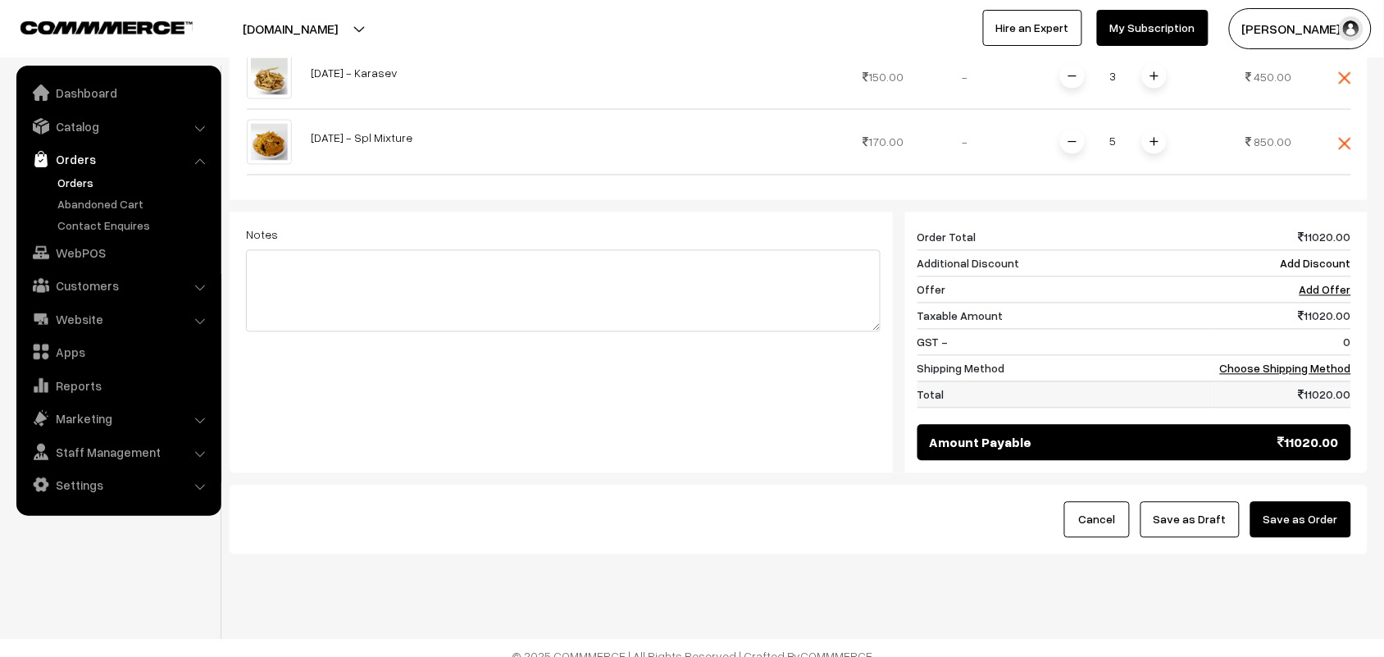
scroll to position [800, 0]
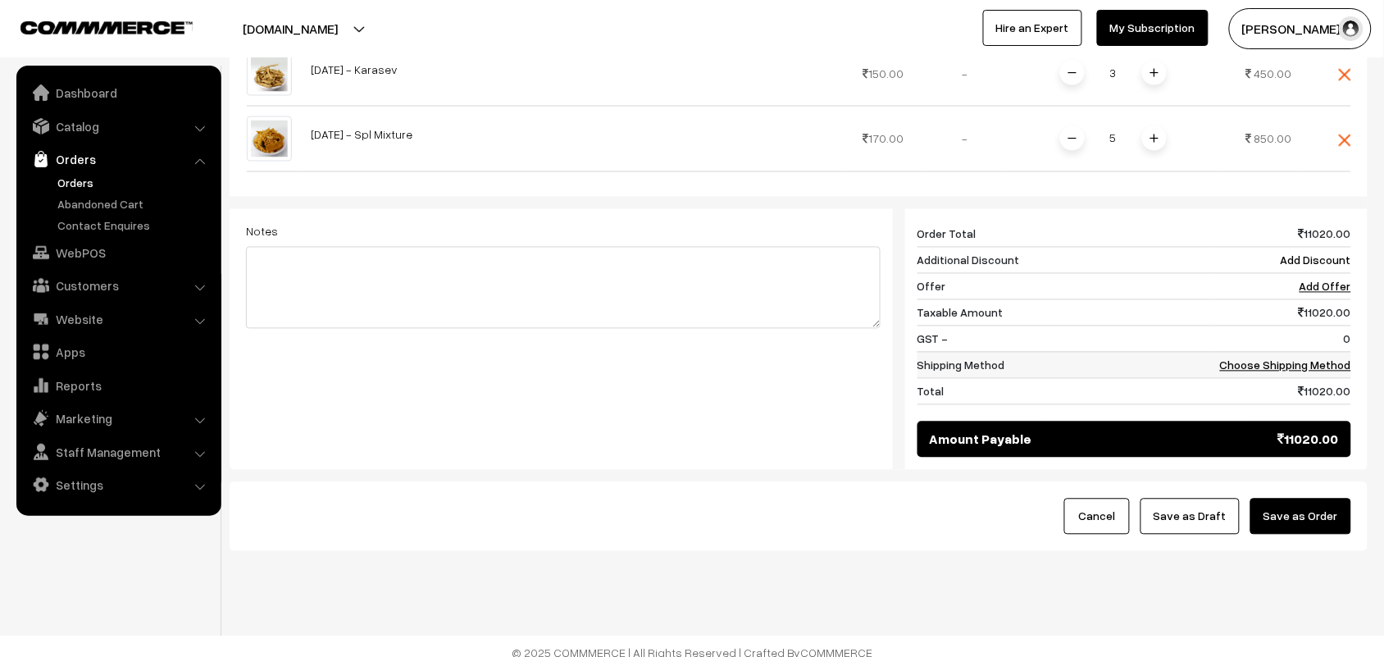
click at [1288, 358] on link "Choose Shipping Method" at bounding box center [1285, 365] width 131 height 14
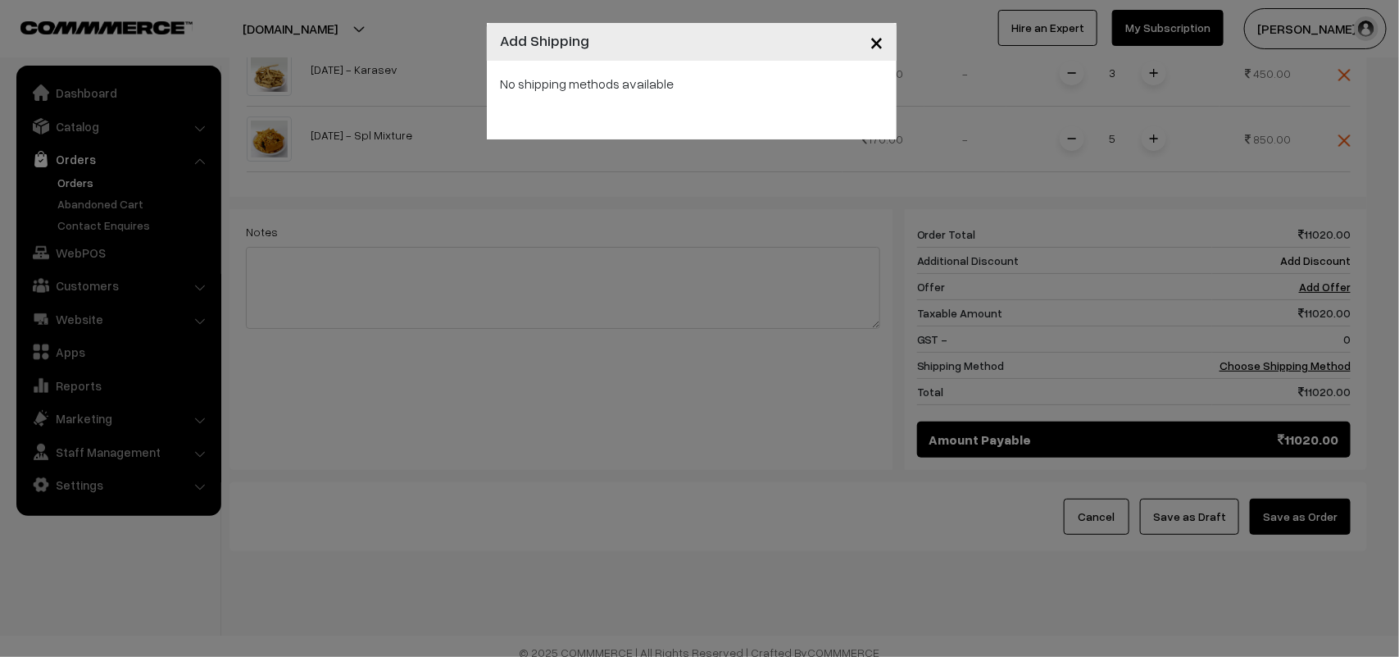
click at [881, 43] on span "×" at bounding box center [877, 41] width 14 height 30
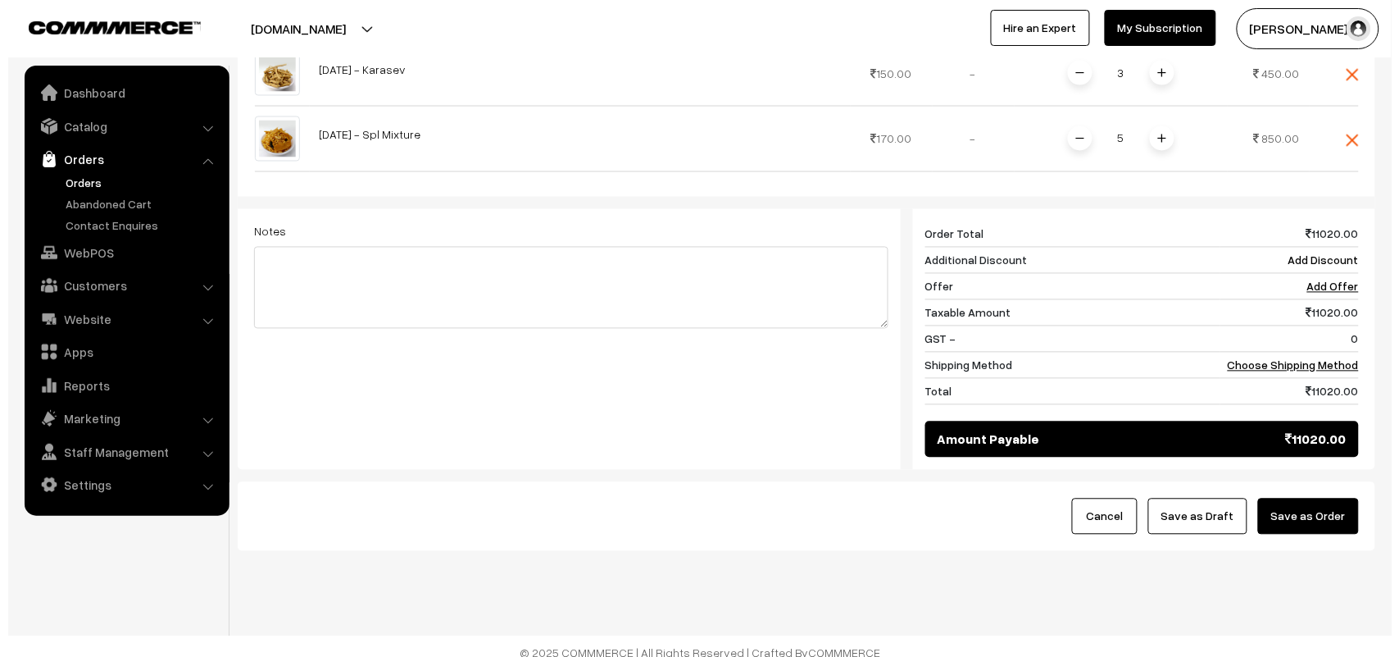
scroll to position [698, 0]
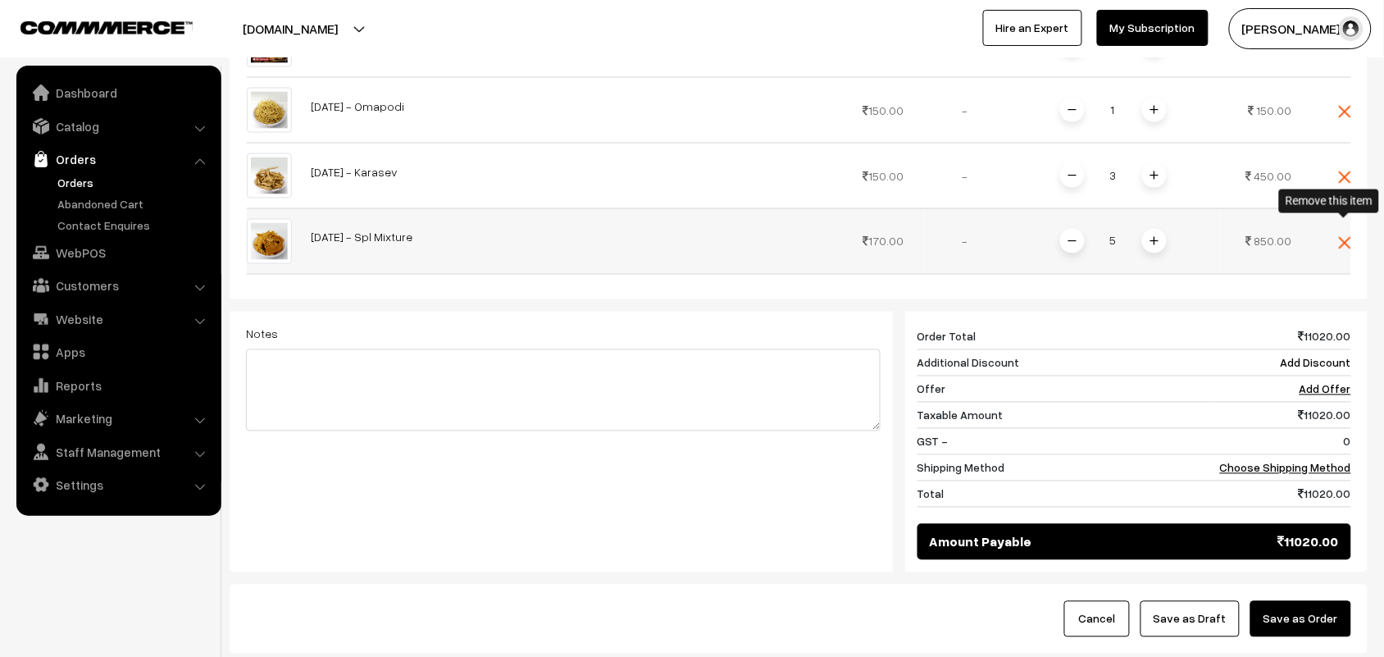
click at [1339, 237] on img at bounding box center [1345, 243] width 12 height 12
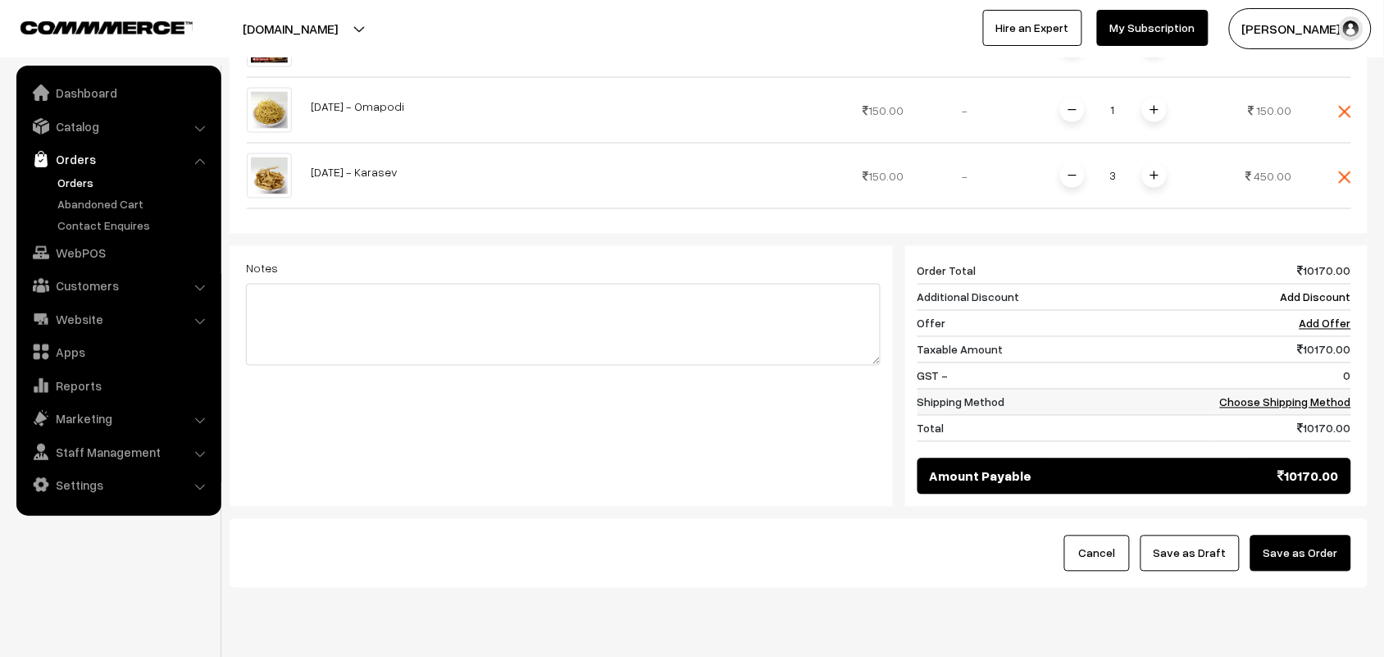
click at [1313, 395] on link "Choose Shipping Method" at bounding box center [1285, 402] width 131 height 14
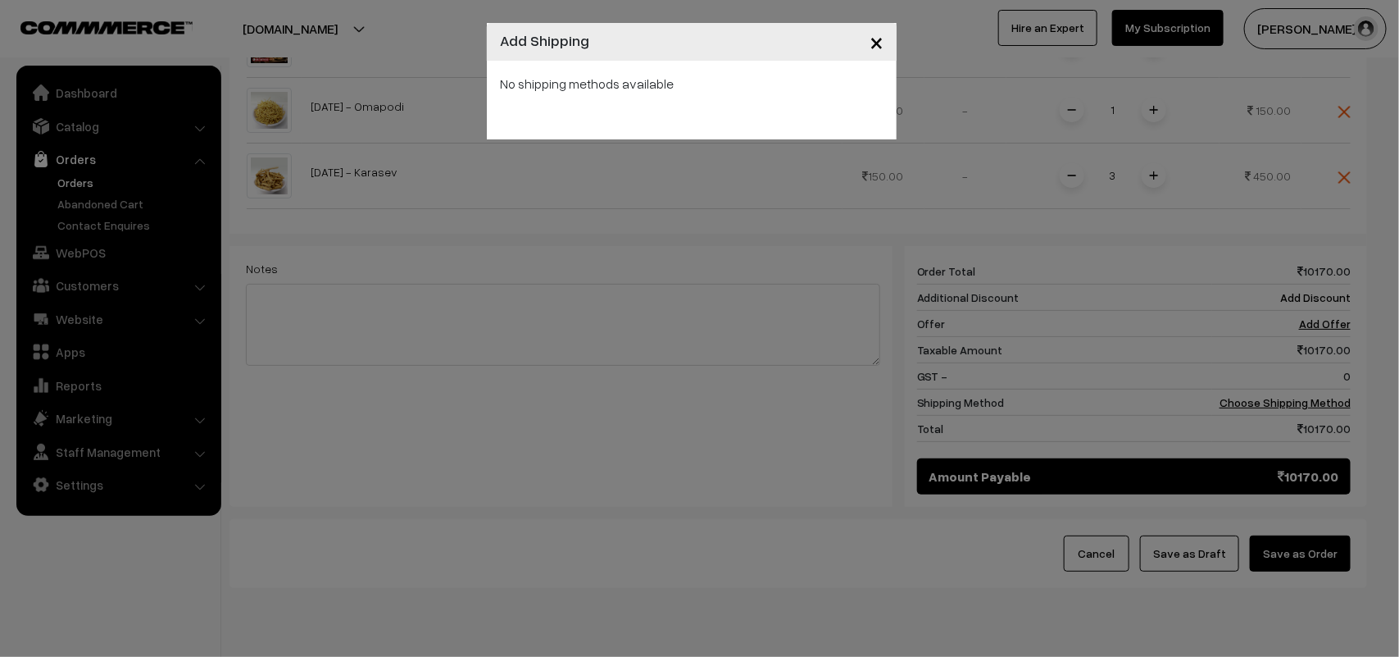
click at [886, 46] on button "×" at bounding box center [877, 41] width 40 height 51
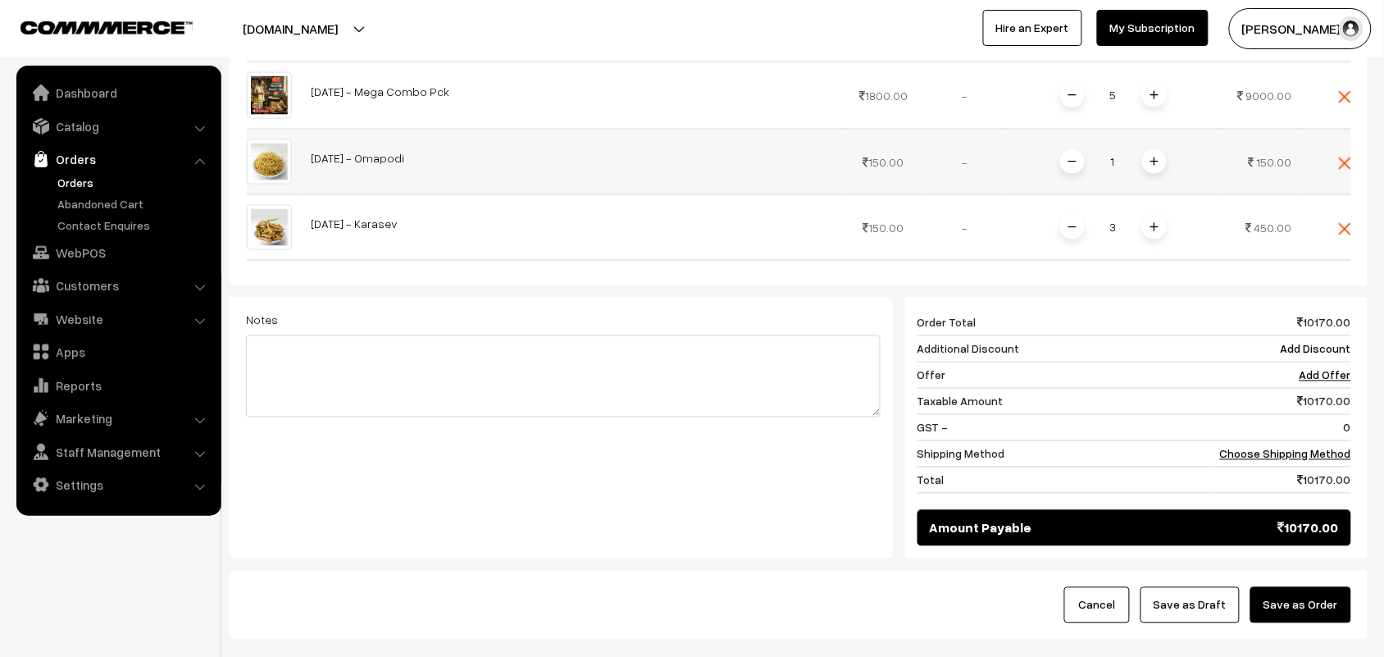
scroll to position [595, 0]
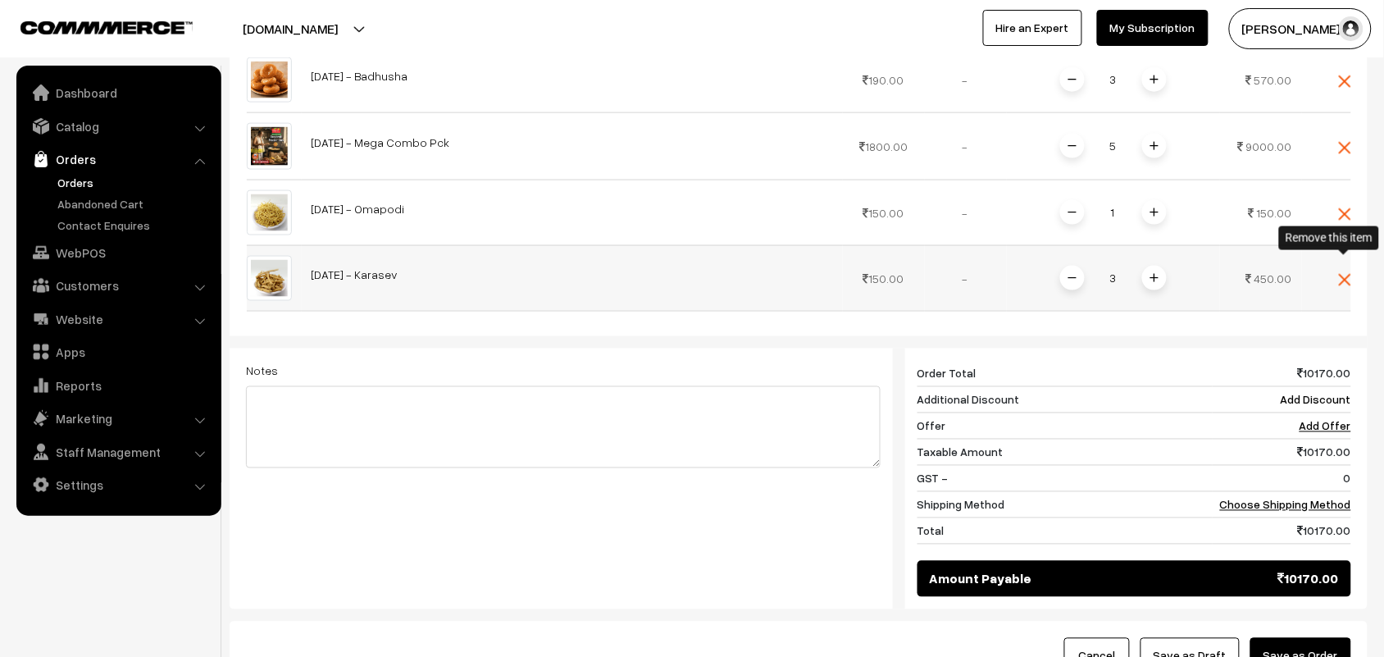
click at [1345, 274] on img at bounding box center [1345, 280] width 12 height 12
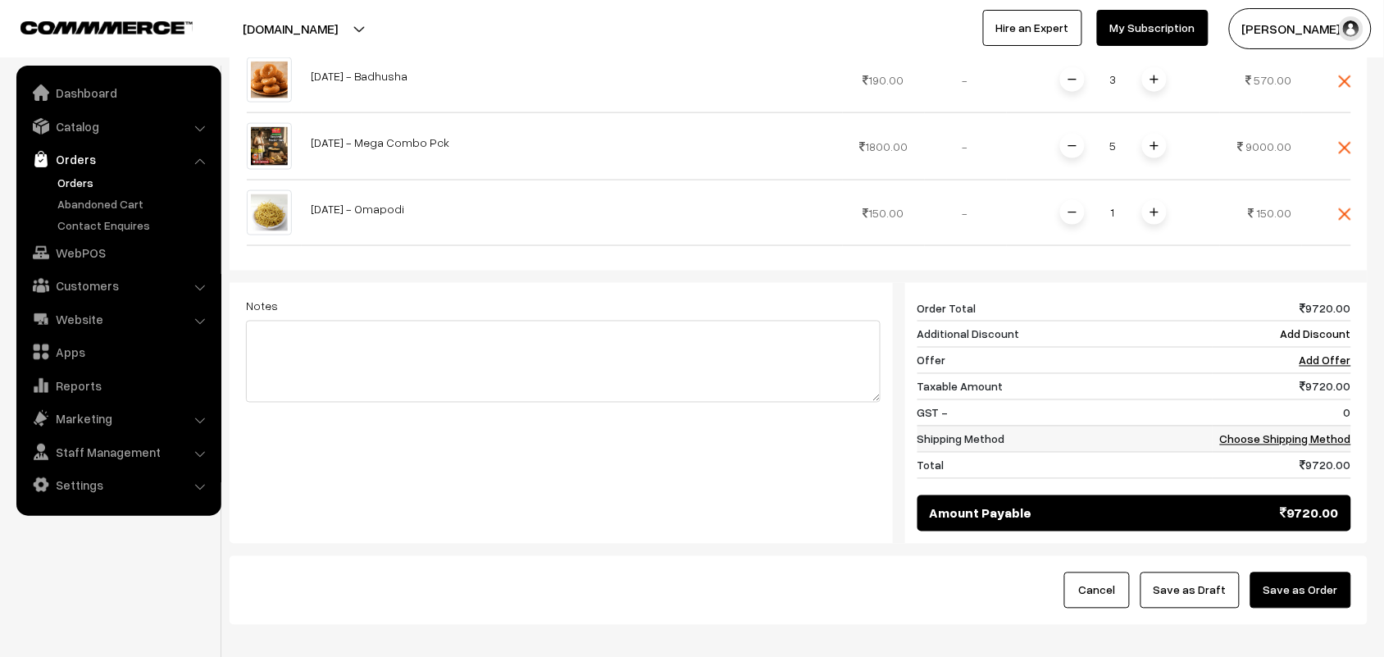
click at [1300, 432] on link "Choose Shipping Method" at bounding box center [1285, 439] width 131 height 14
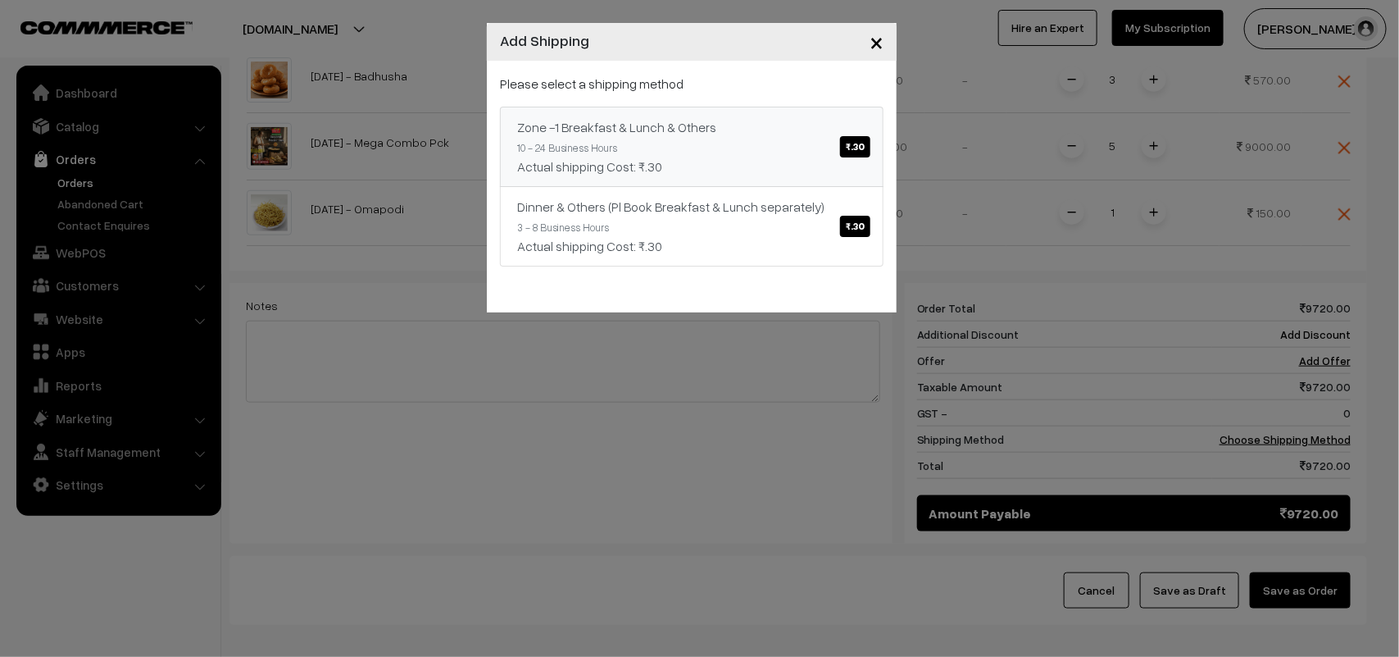
drag, startPoint x: 875, startPoint y: 43, endPoint x: 502, endPoint y: 153, distance: 388.2
click at [875, 43] on span "×" at bounding box center [877, 41] width 14 height 30
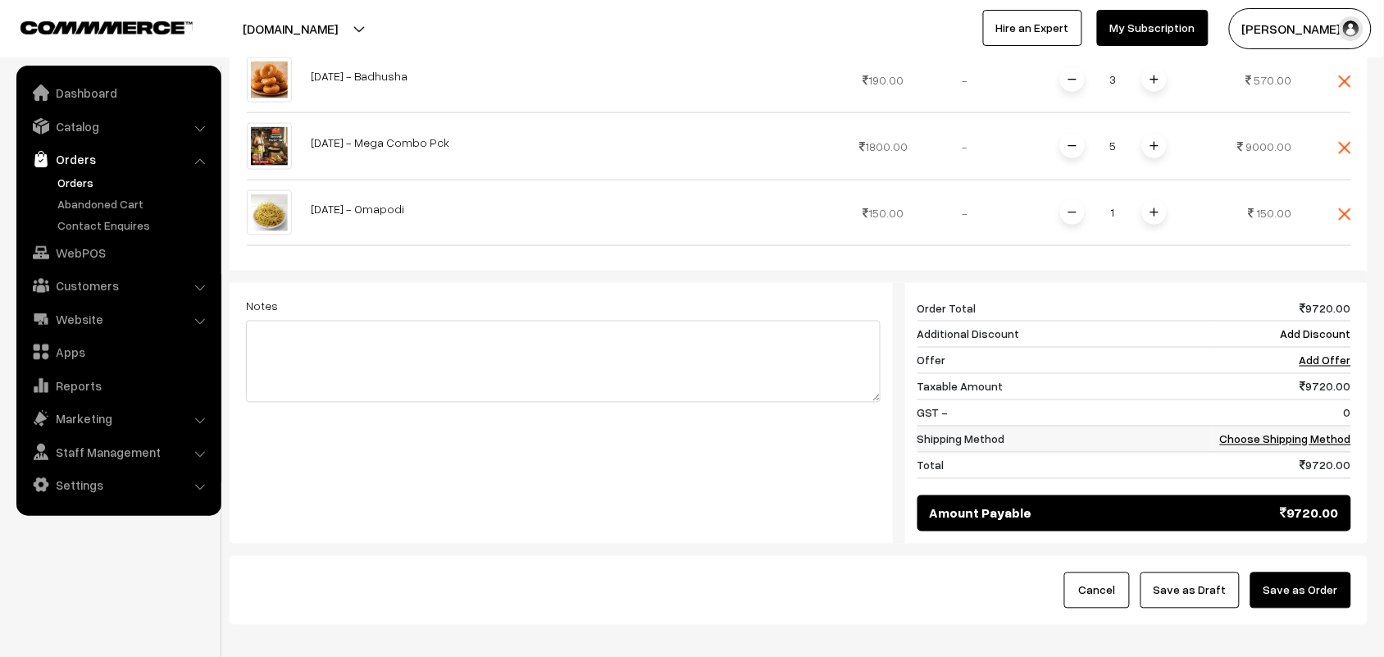
click at [1238, 432] on link "Choose Shipping Method" at bounding box center [1285, 439] width 131 height 14
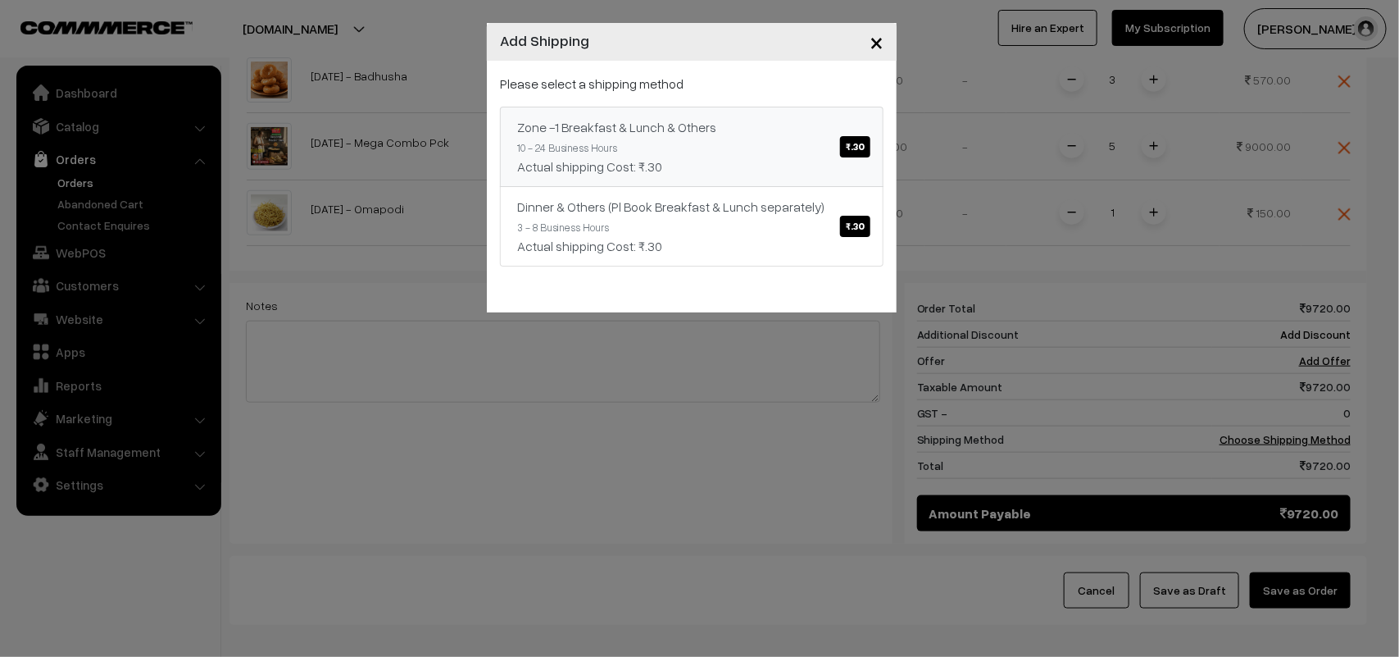
click at [869, 148] on span "₹.30" at bounding box center [855, 146] width 30 height 21
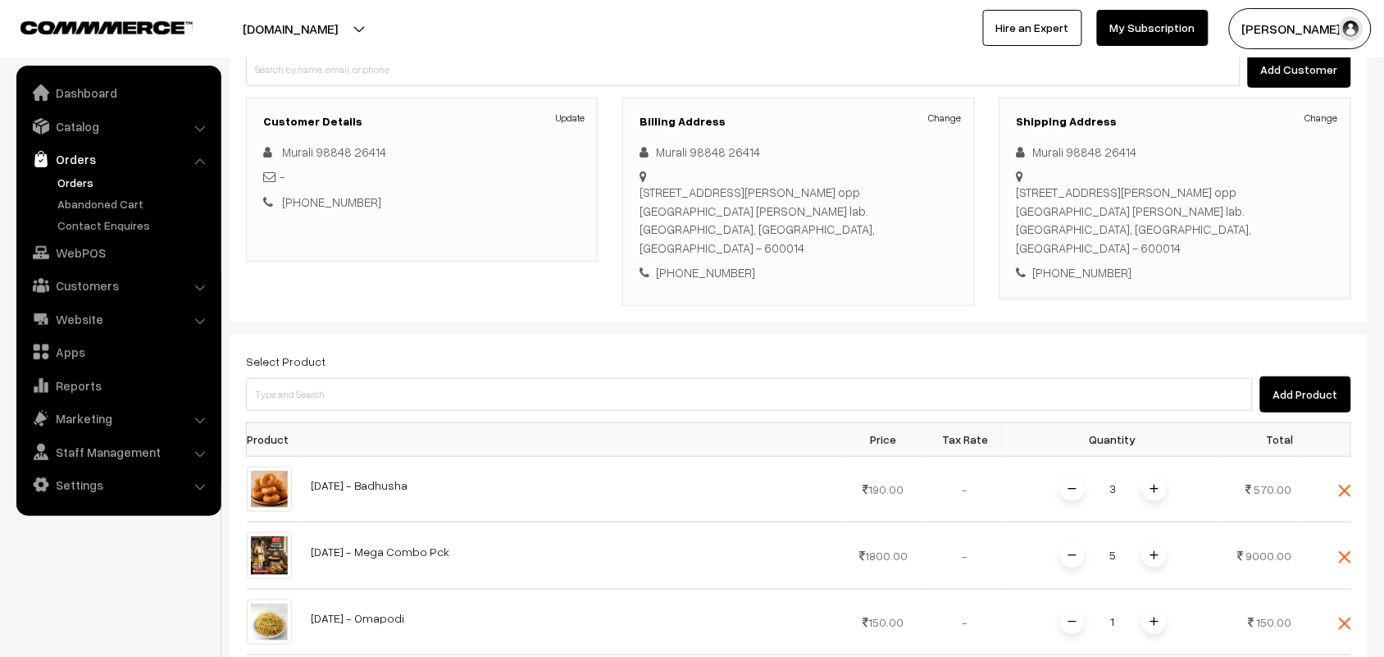
scroll to position [185, 0]
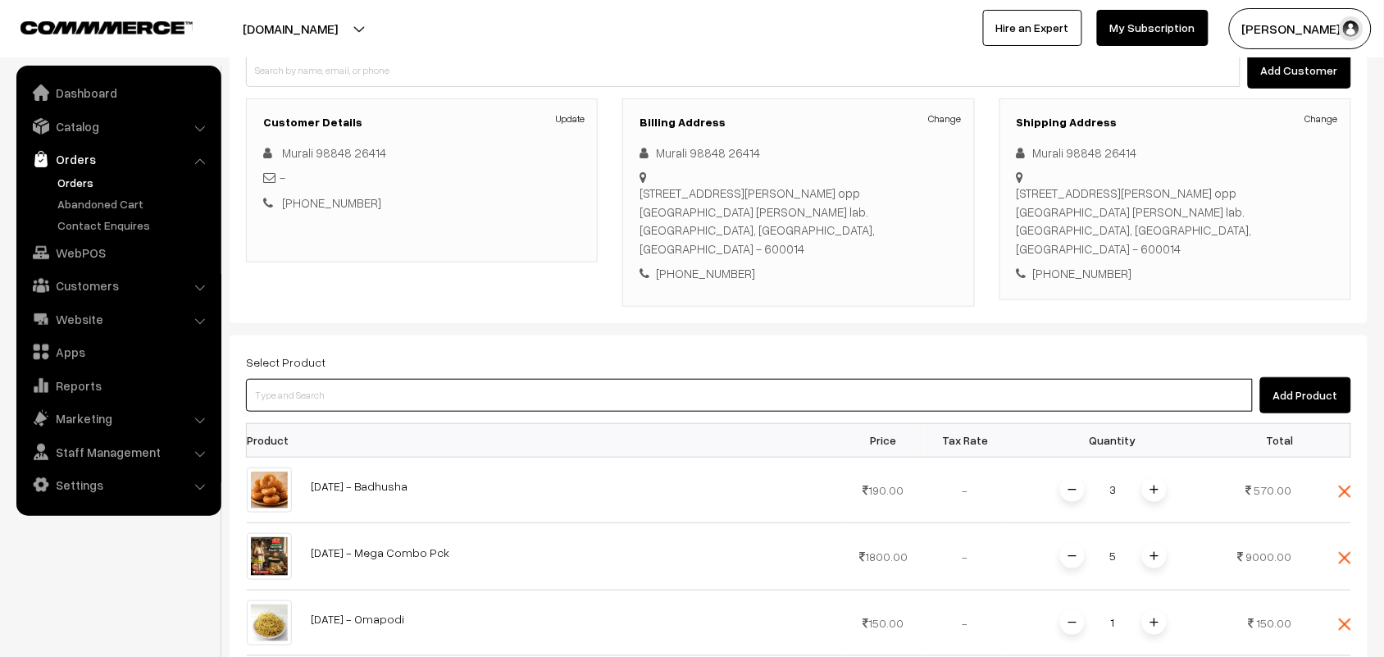
click at [534, 380] on input at bounding box center [749, 395] width 1007 height 33
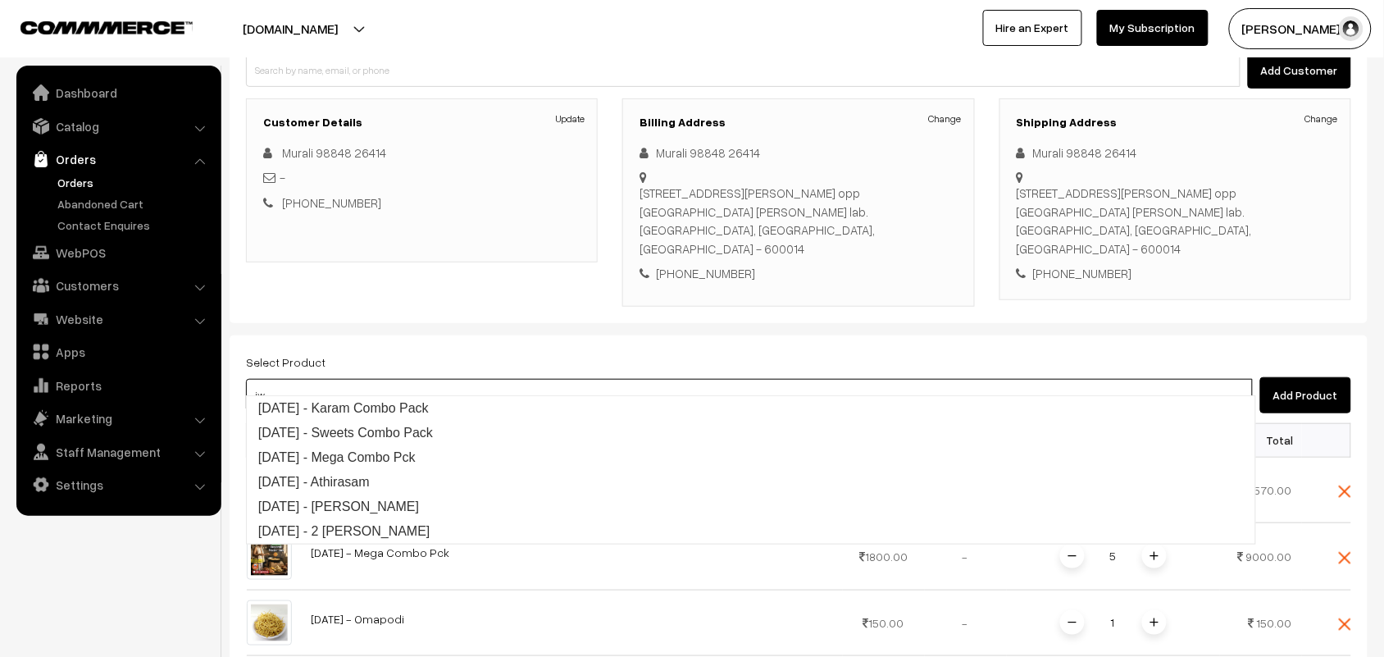
type input "i"
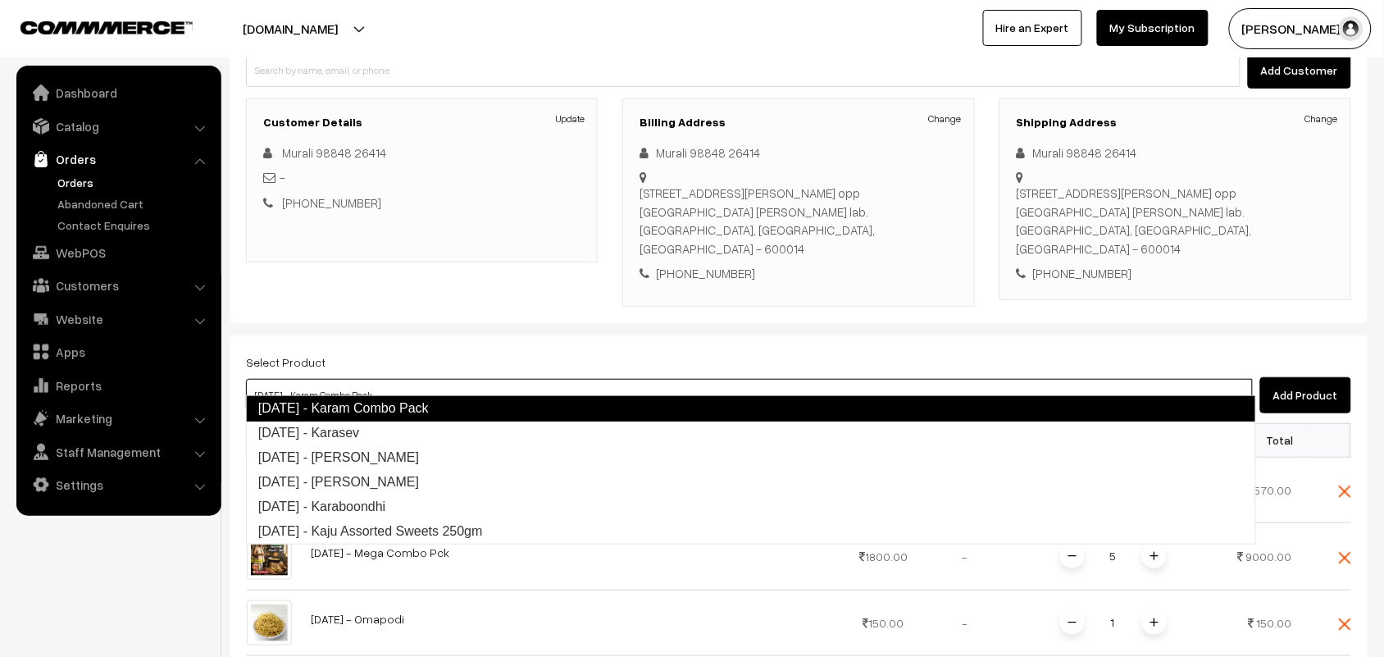
type input "Diwali - Karasev"
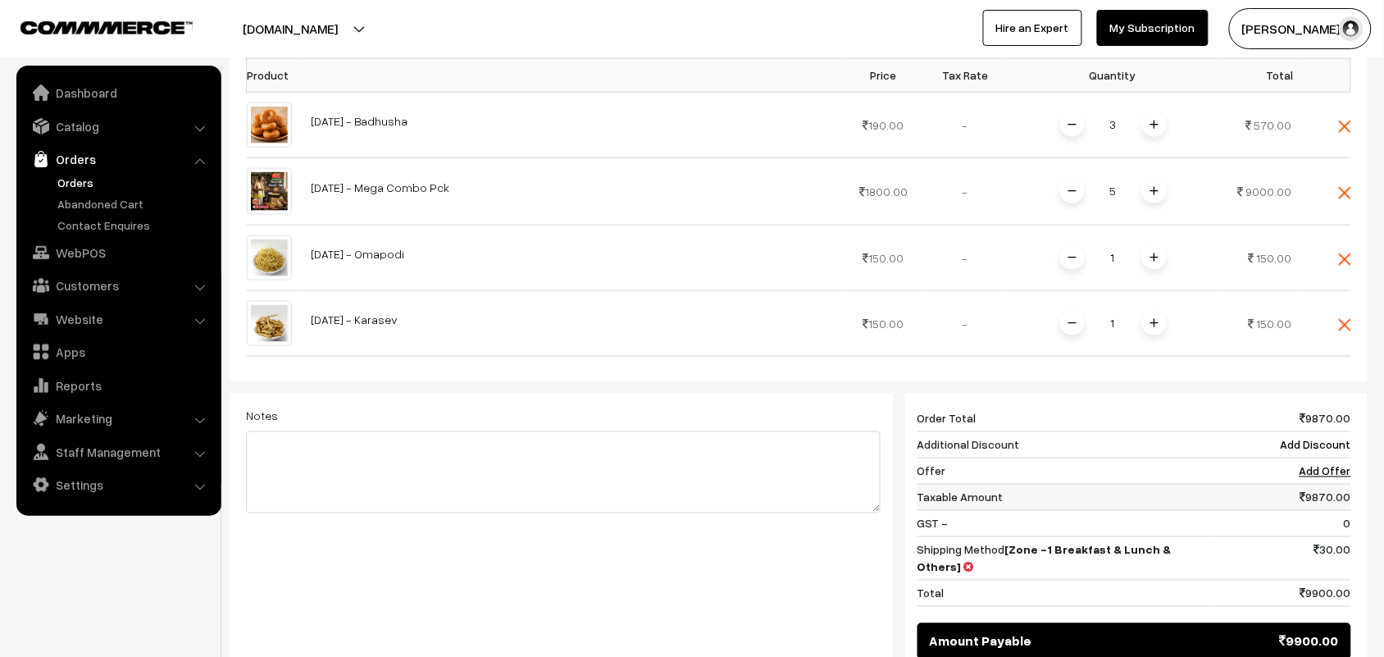
scroll to position [595, 0]
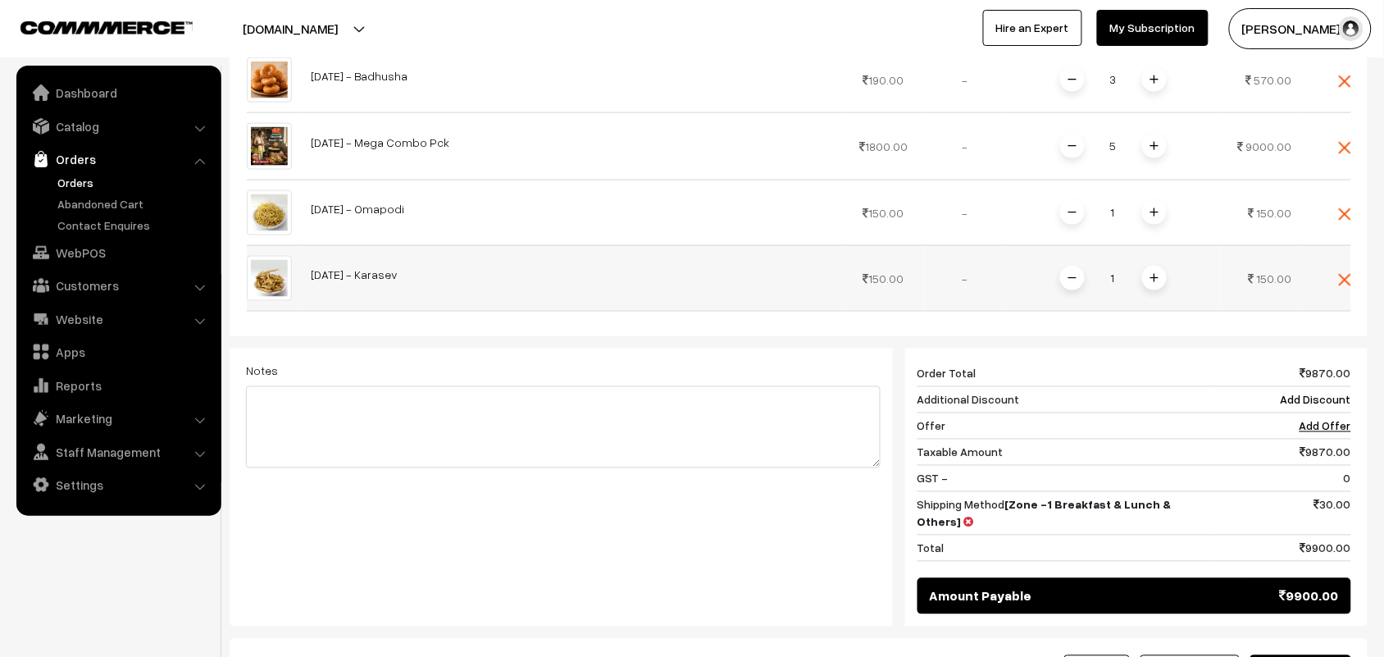
click at [1146, 266] on span at bounding box center [1154, 278] width 25 height 25
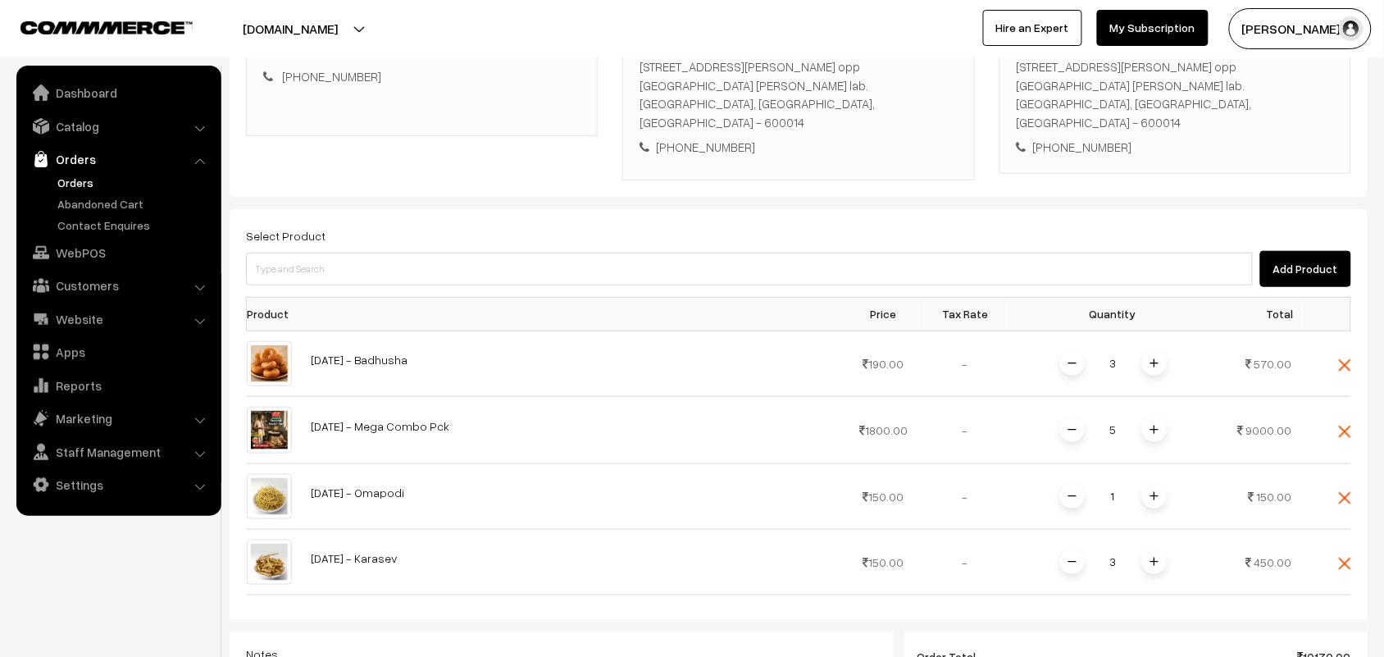
scroll to position [288, 0]
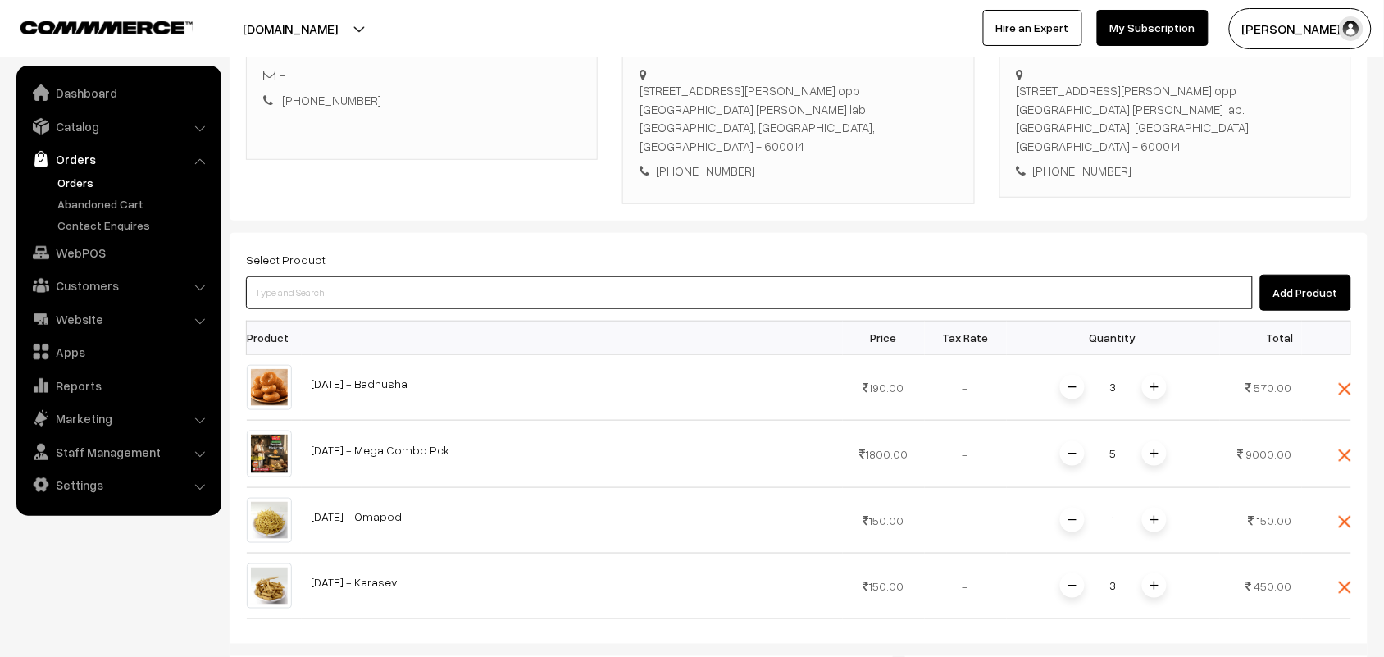
click at [521, 281] on input at bounding box center [749, 292] width 1007 height 33
click at [616, 276] on input at bounding box center [749, 292] width 1007 height 33
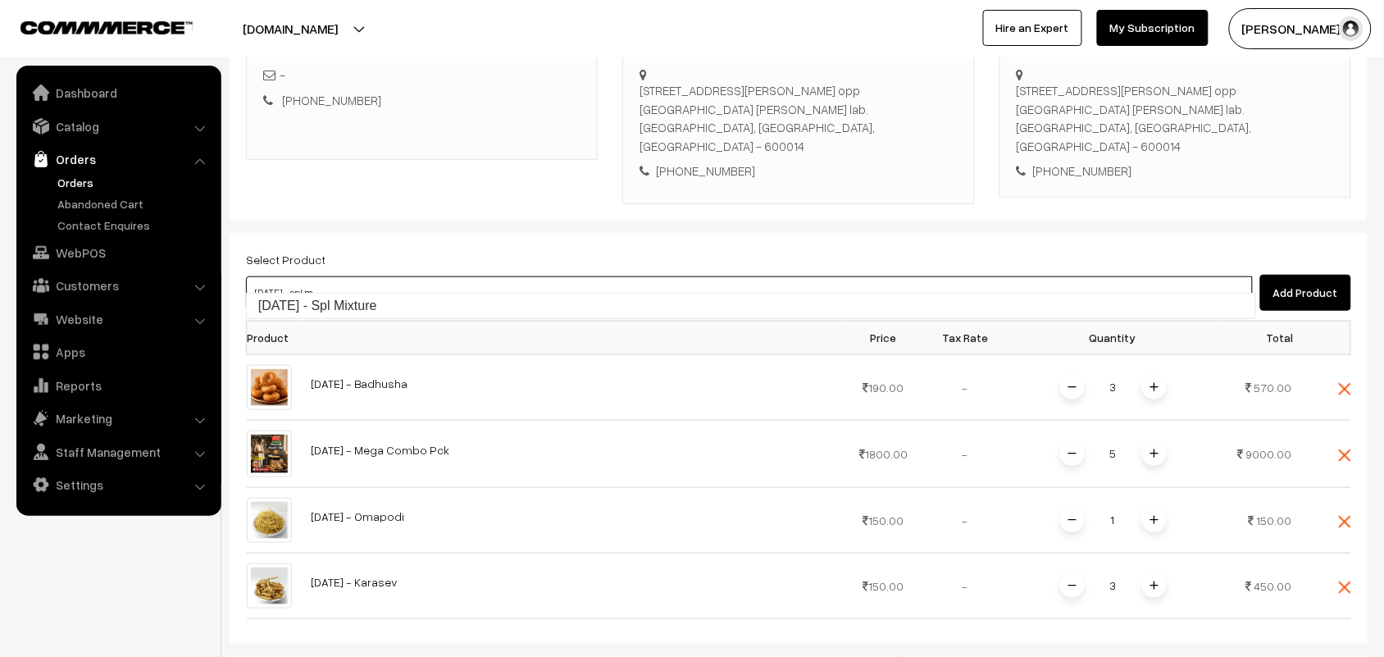
type input "Diwali - Spl Mixture"
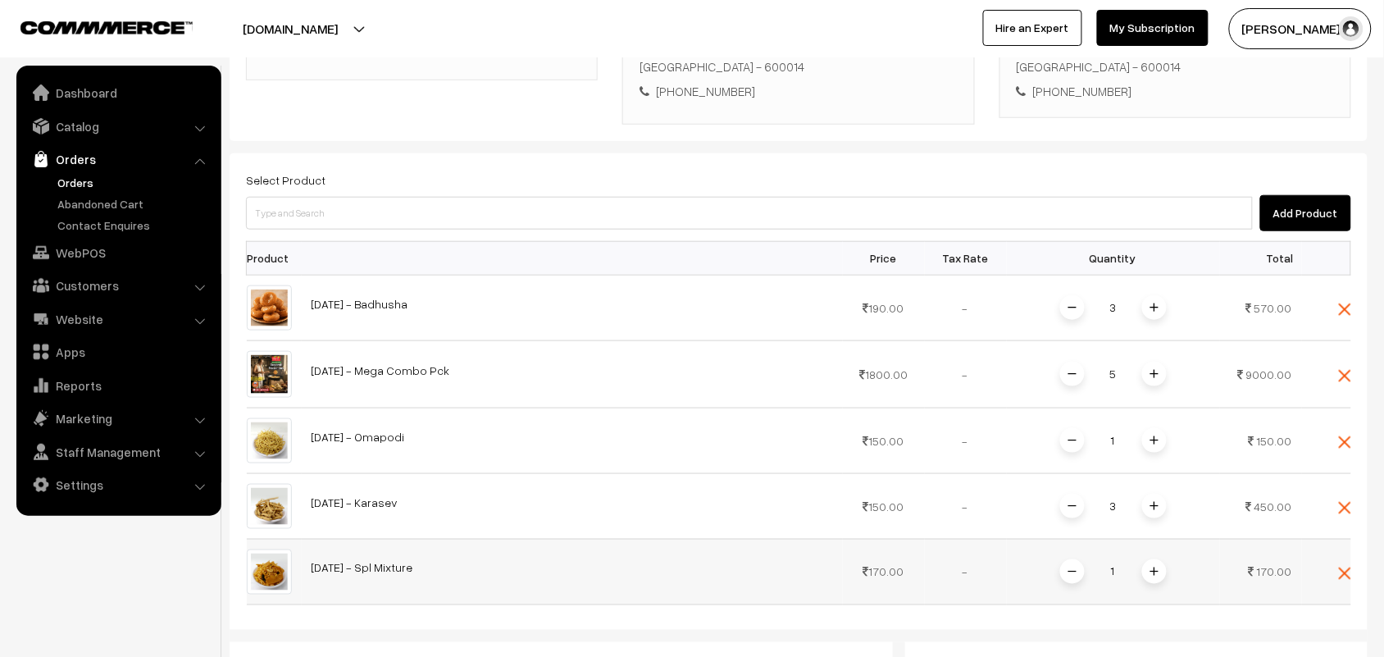
scroll to position [390, 0]
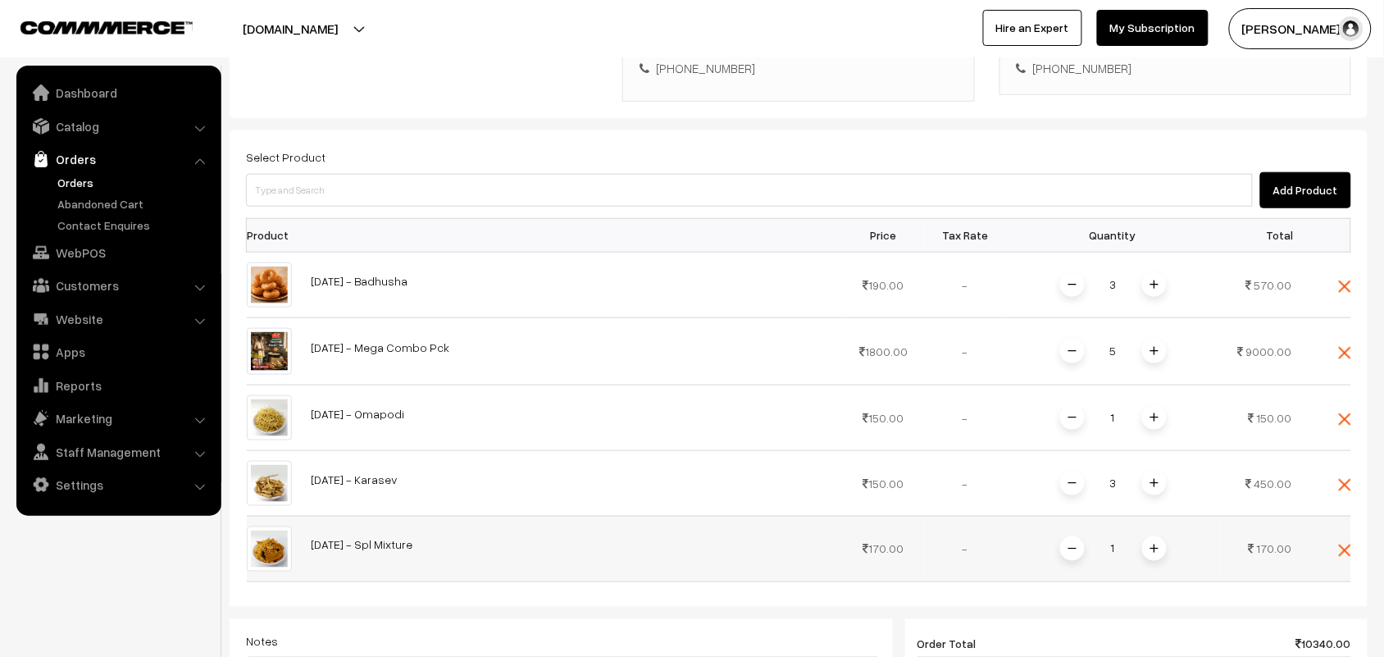
click at [1156, 544] on img at bounding box center [1154, 548] width 8 height 8
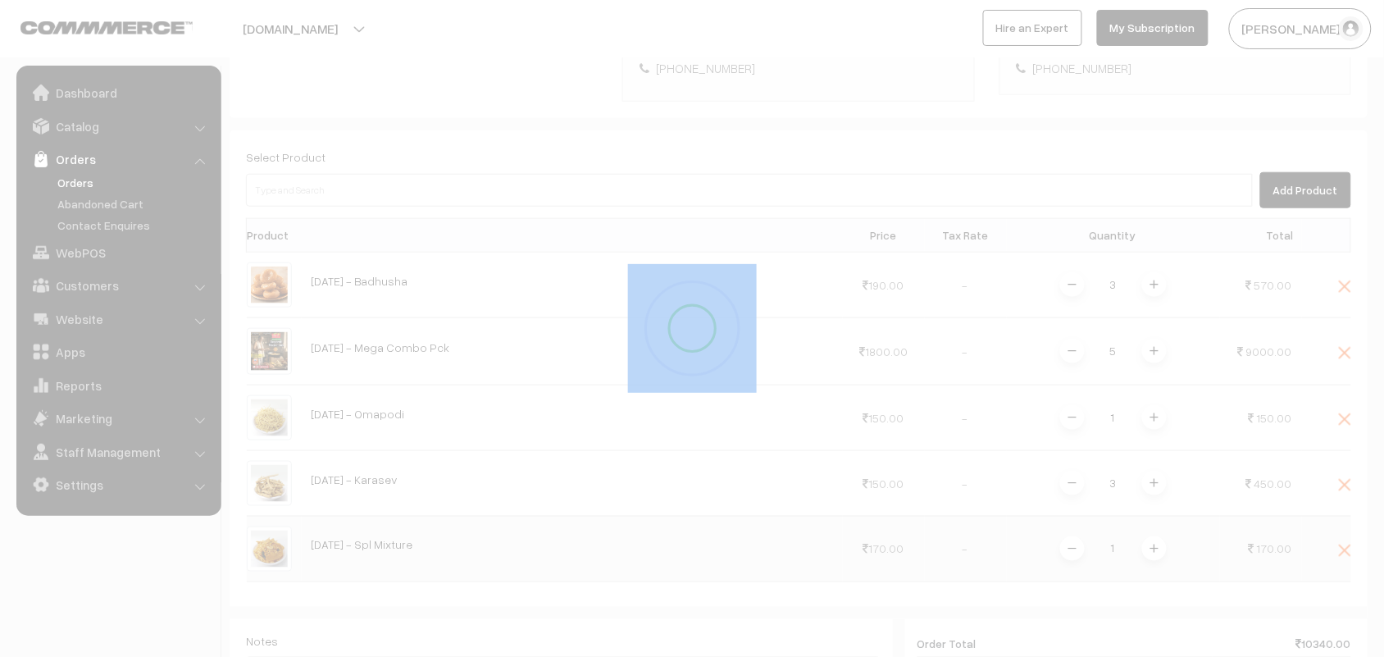
click at [1156, 534] on div "Dashboard / orders / Add Order Add Order Cancel Save as Draft Save as Order Sav…" at bounding box center [799, 324] width 1138 height 1307
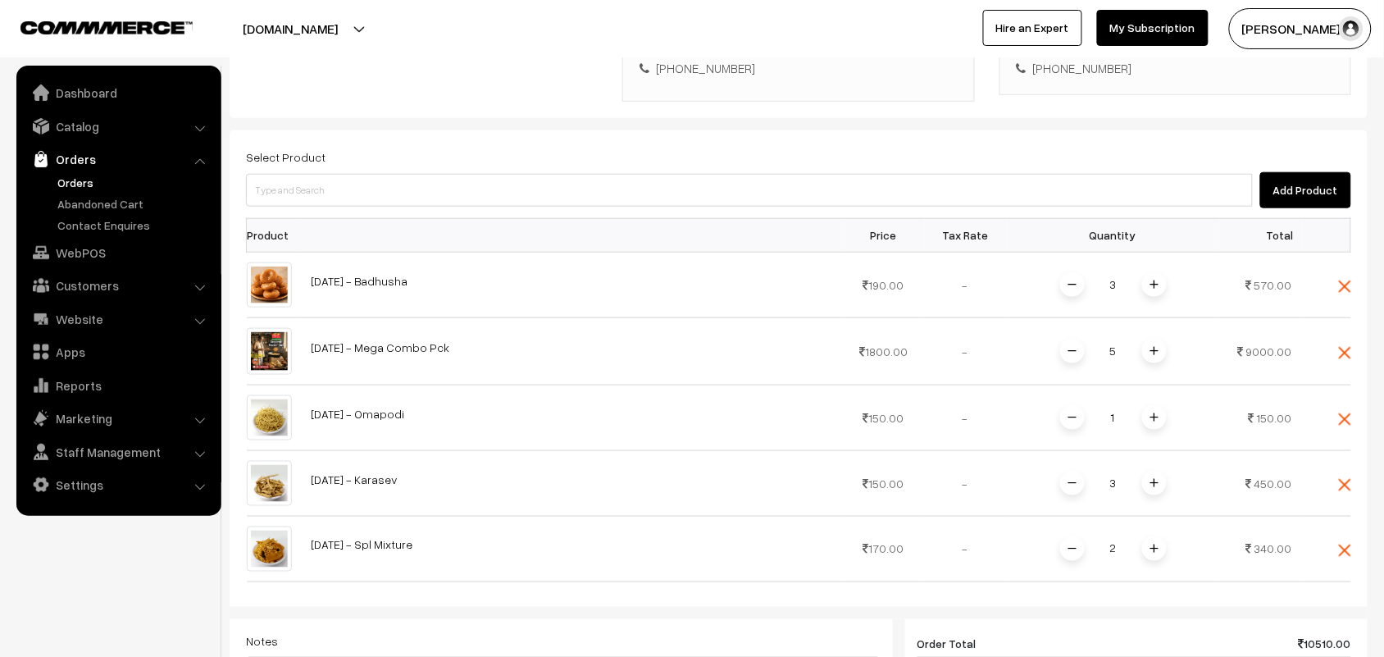
click at [1156, 544] on img at bounding box center [1154, 548] width 8 height 8
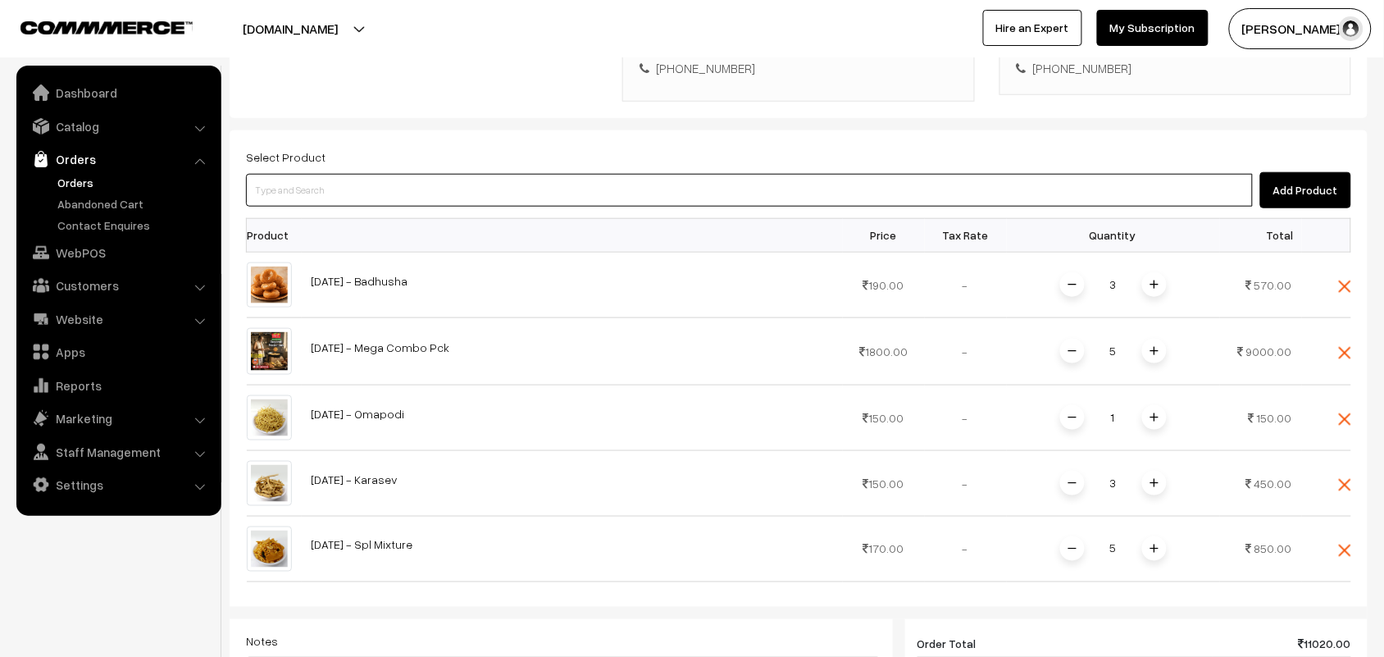
click at [851, 174] on input at bounding box center [749, 190] width 1007 height 33
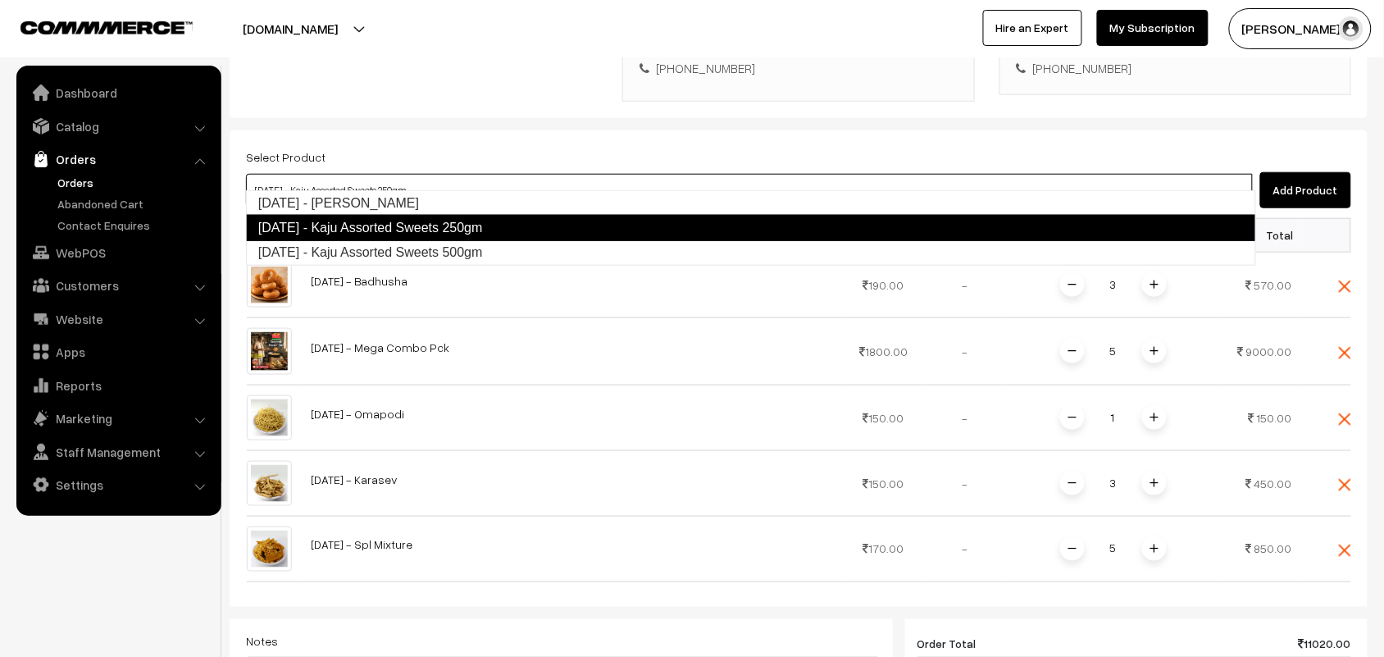
type input "Diwali - Kaju Assorted Sweets 500gm"
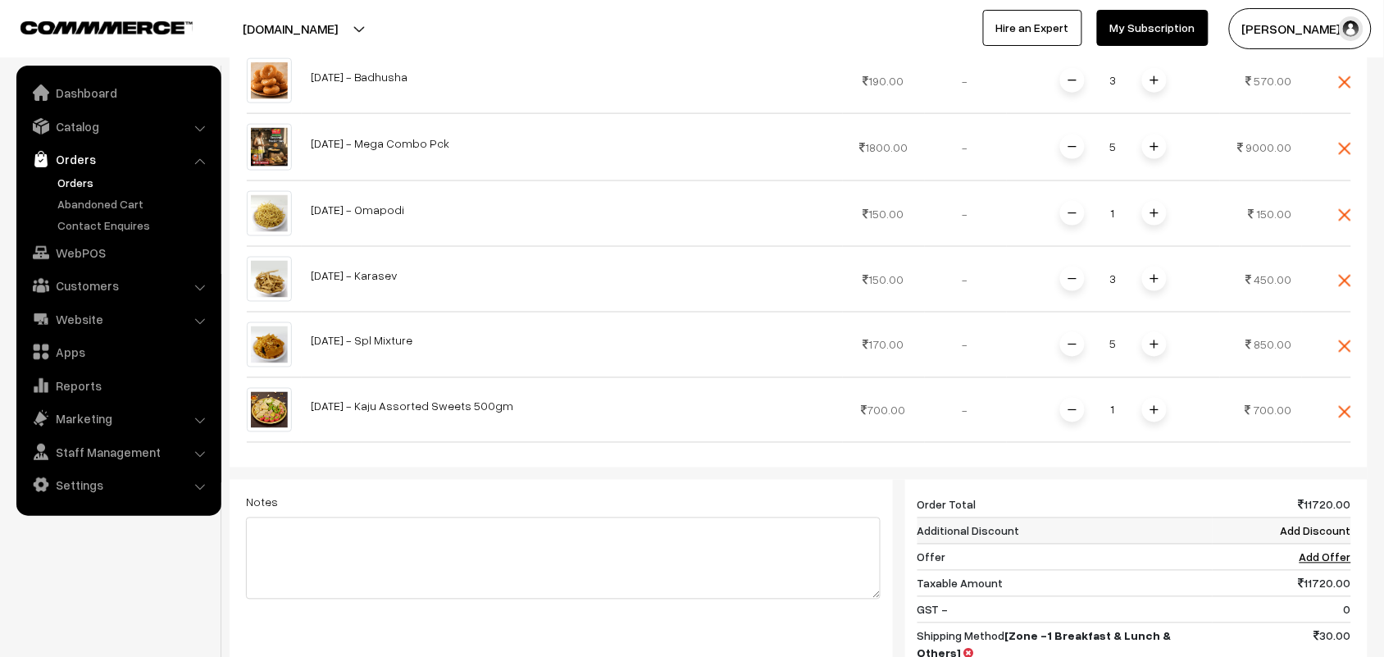
scroll to position [595, 0]
click at [1152, 405] on img at bounding box center [1154, 409] width 8 height 8
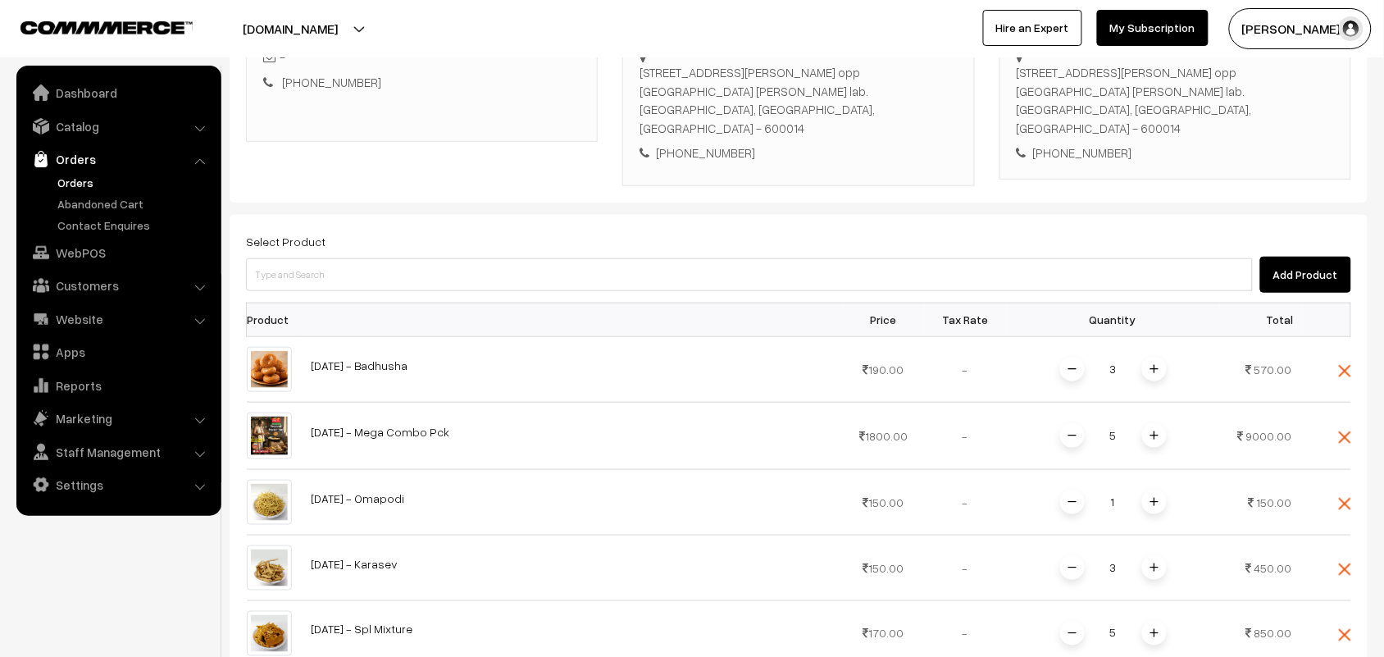
scroll to position [288, 0]
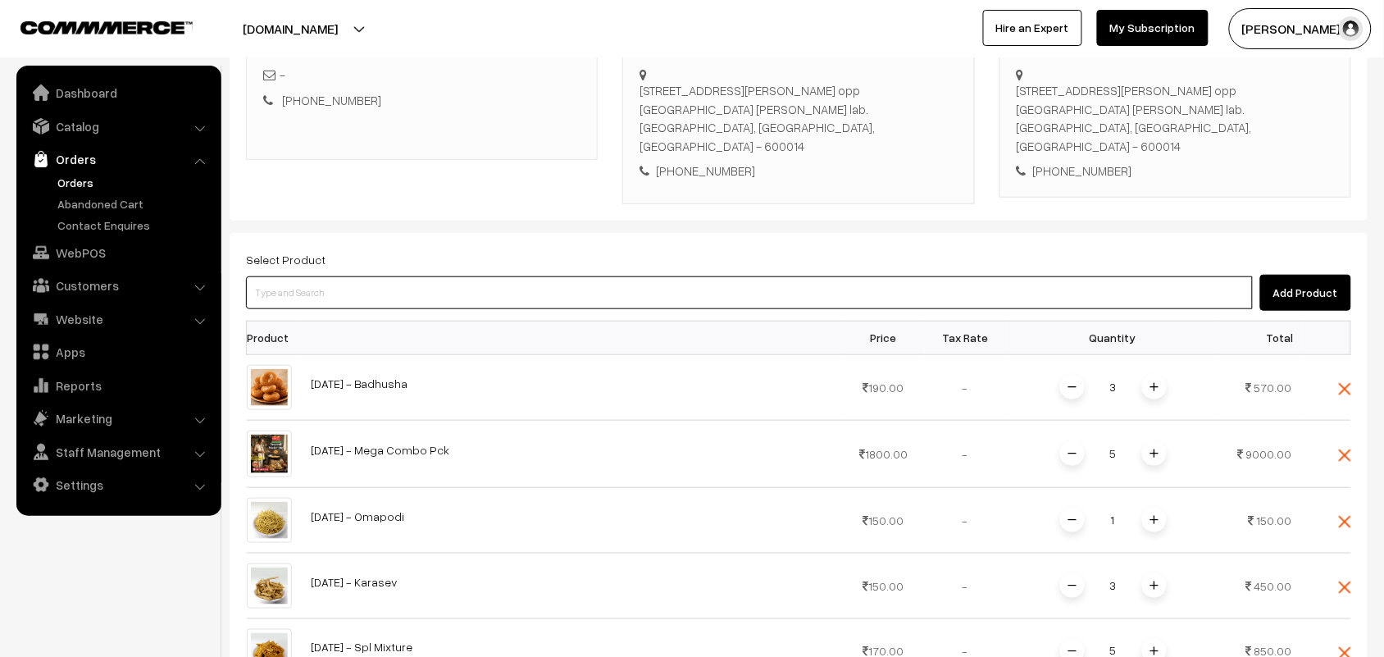
click at [583, 276] on input at bounding box center [749, 292] width 1007 height 33
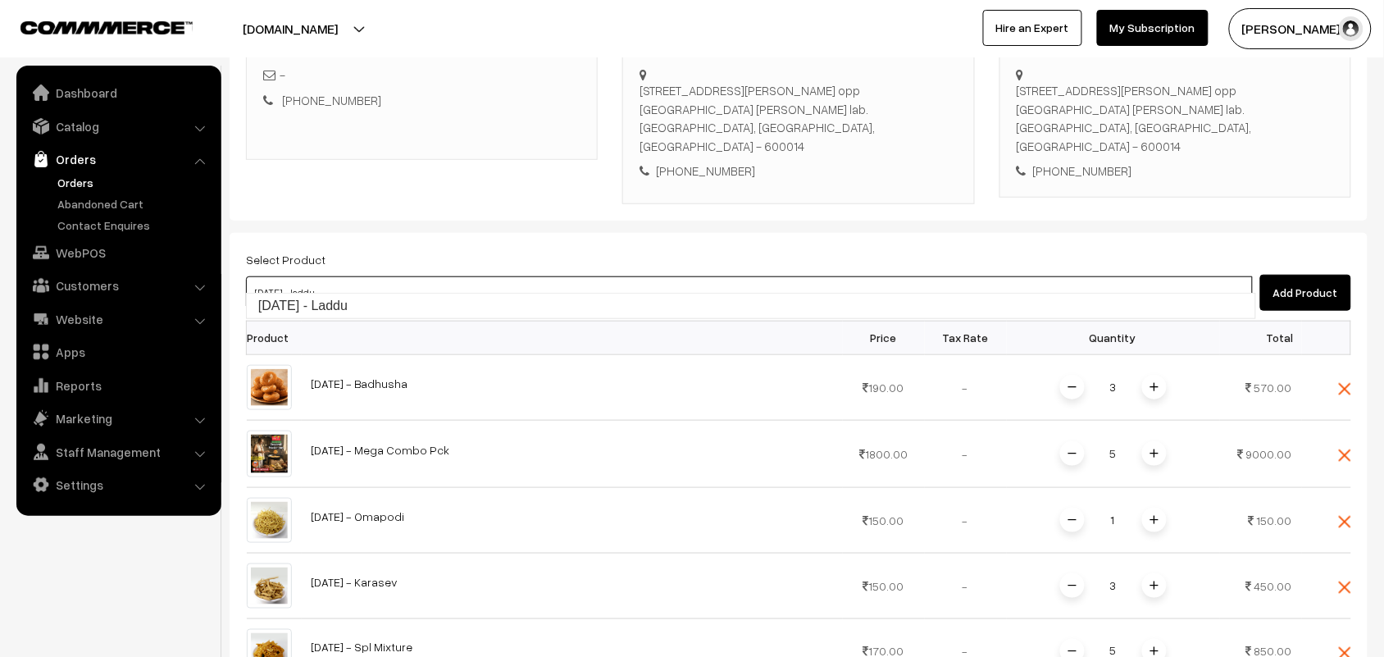
type input "Diwali - Laddu"
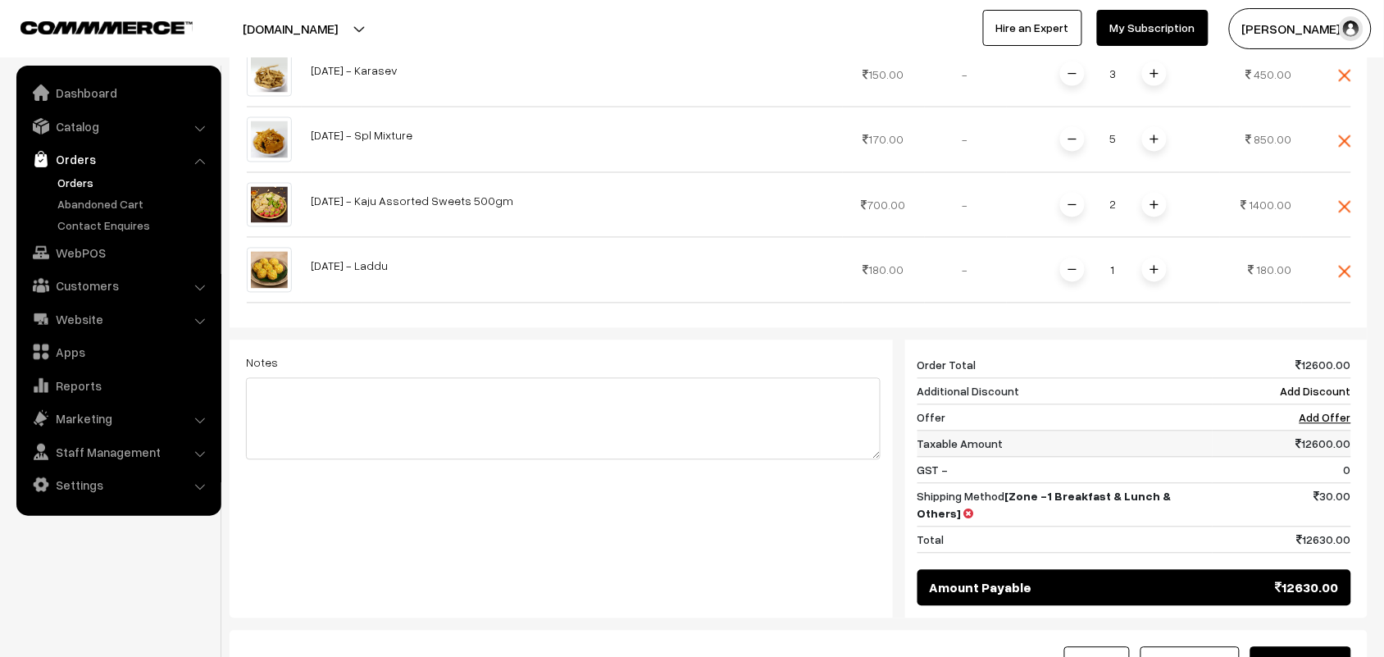
scroll to position [800, 0]
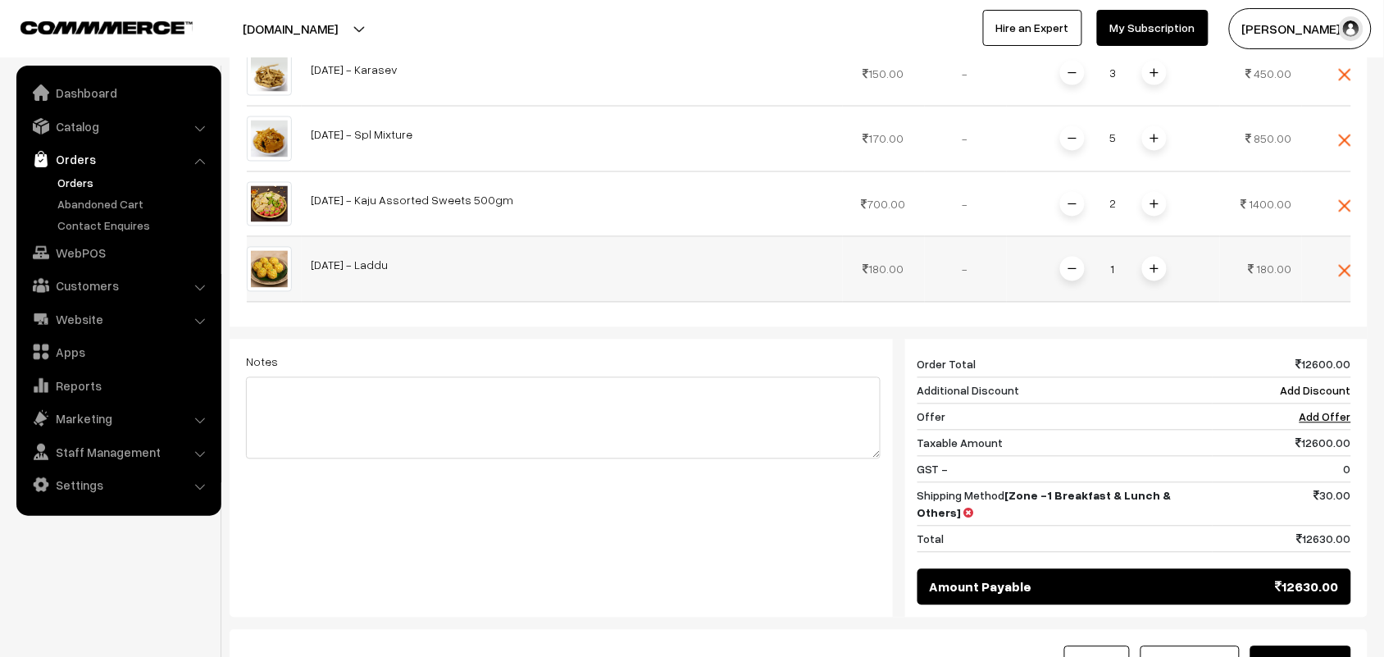
click at [1157, 260] on span at bounding box center [1154, 269] width 25 height 25
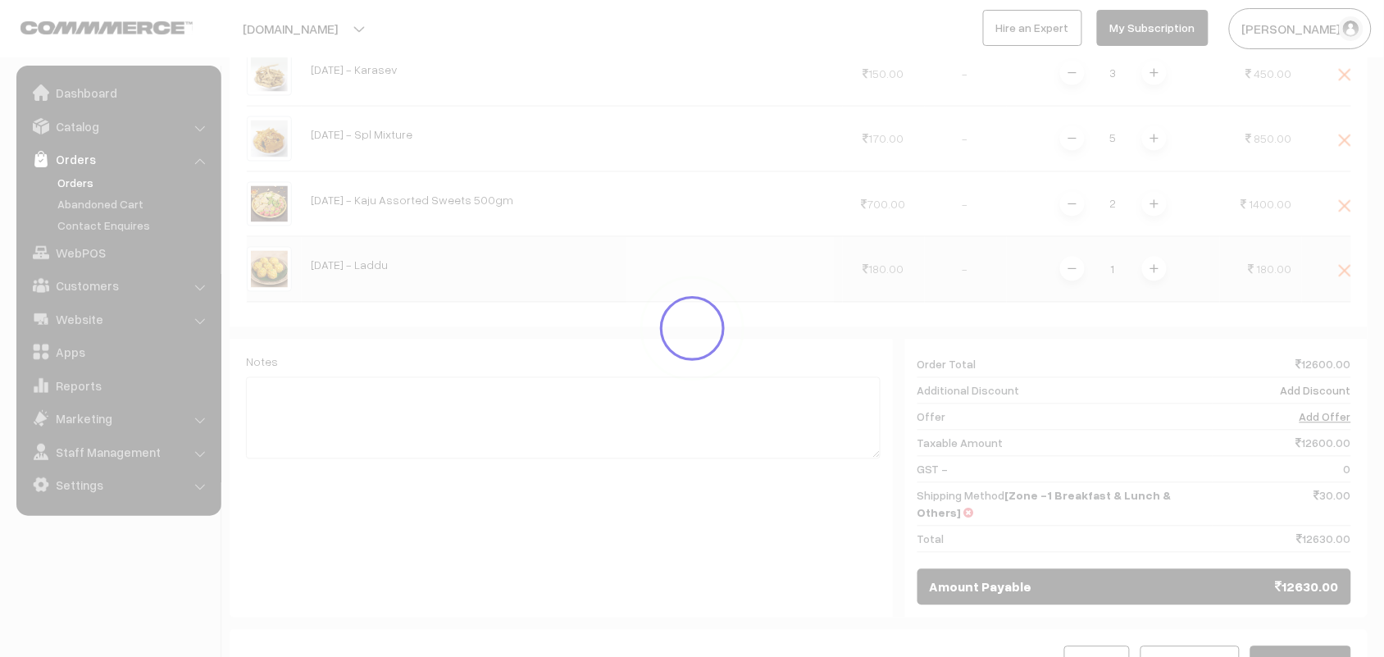
click at [1157, 260] on div at bounding box center [692, 328] width 1384 height 657
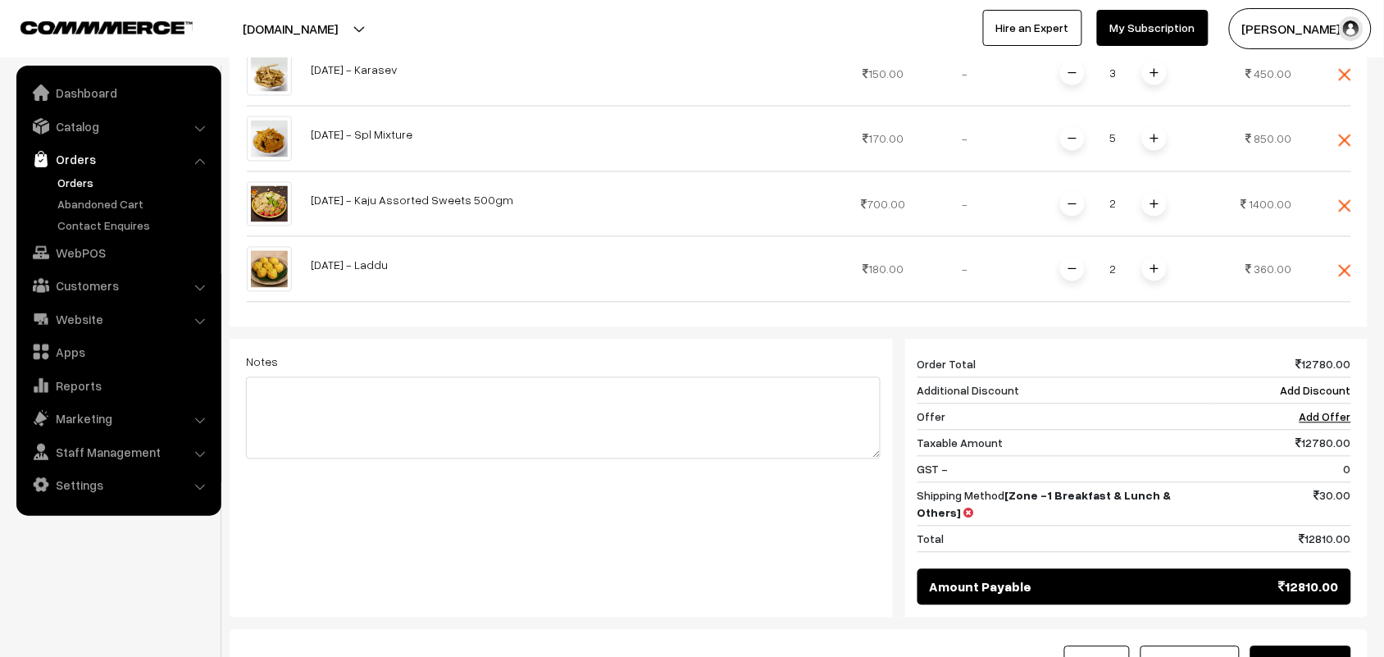
click at [1157, 260] on span at bounding box center [1154, 269] width 25 height 25
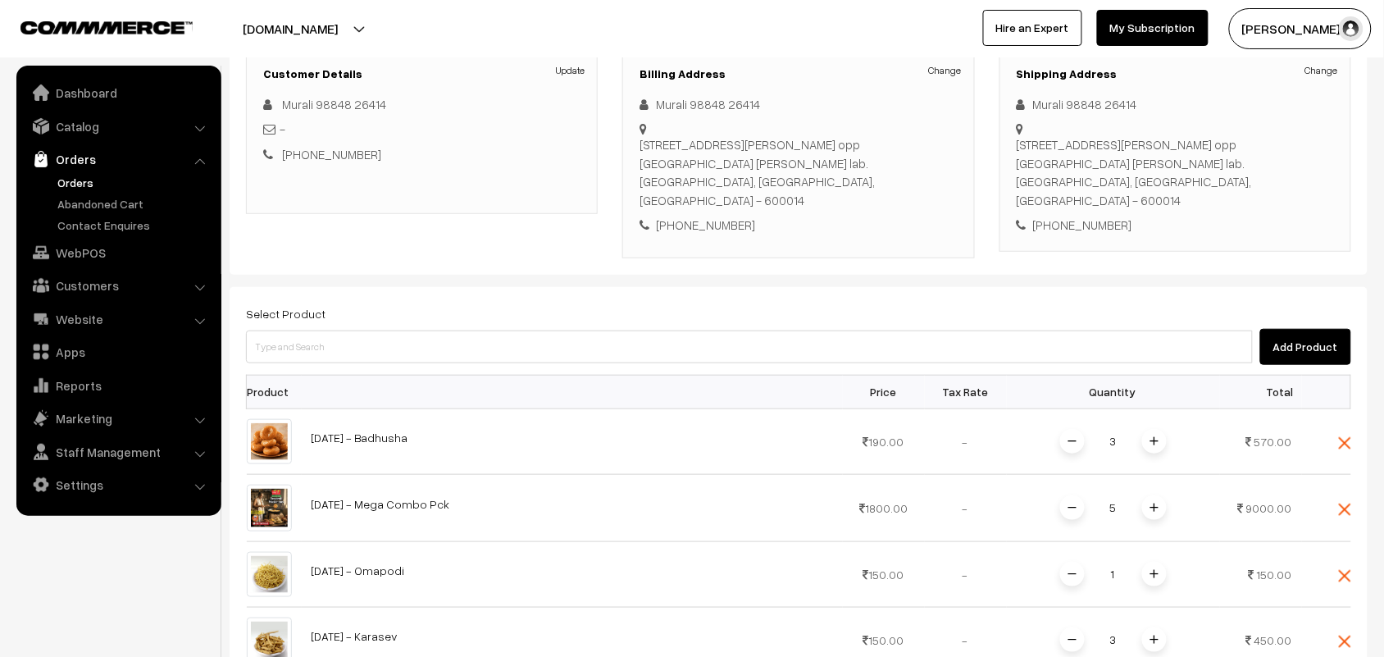
scroll to position [185, 0]
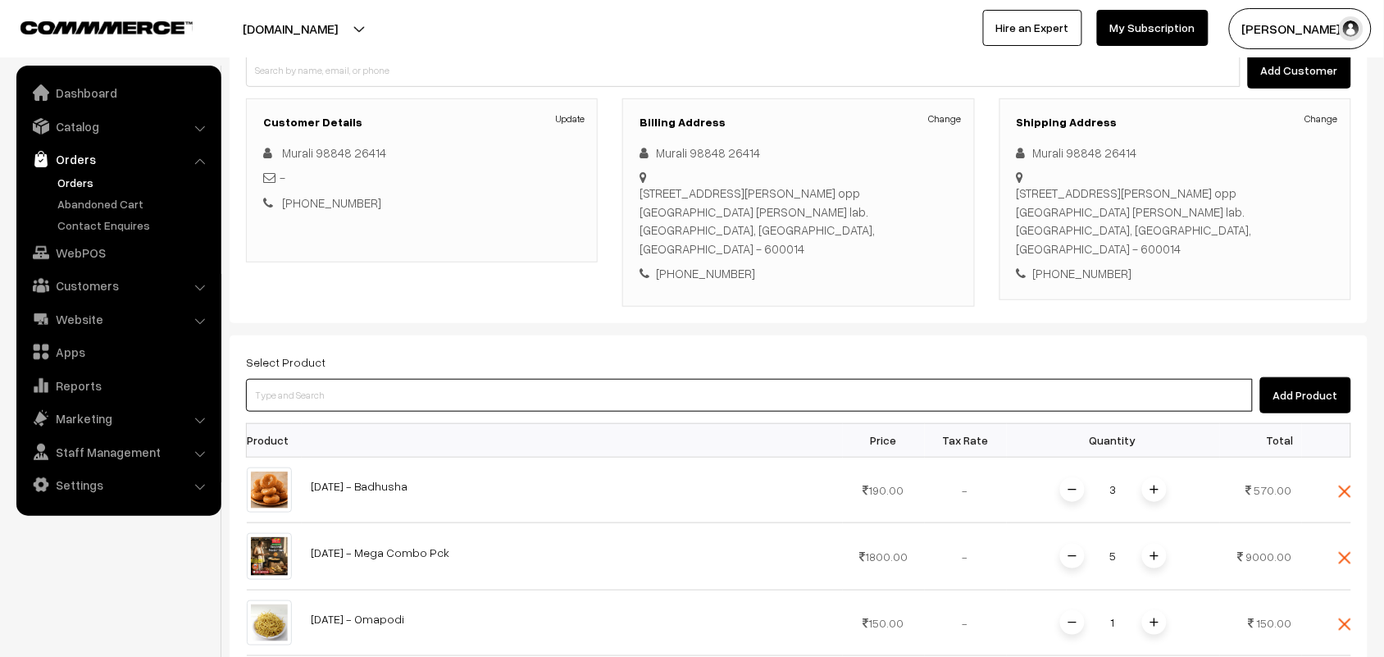
click at [761, 384] on input at bounding box center [749, 395] width 1007 height 33
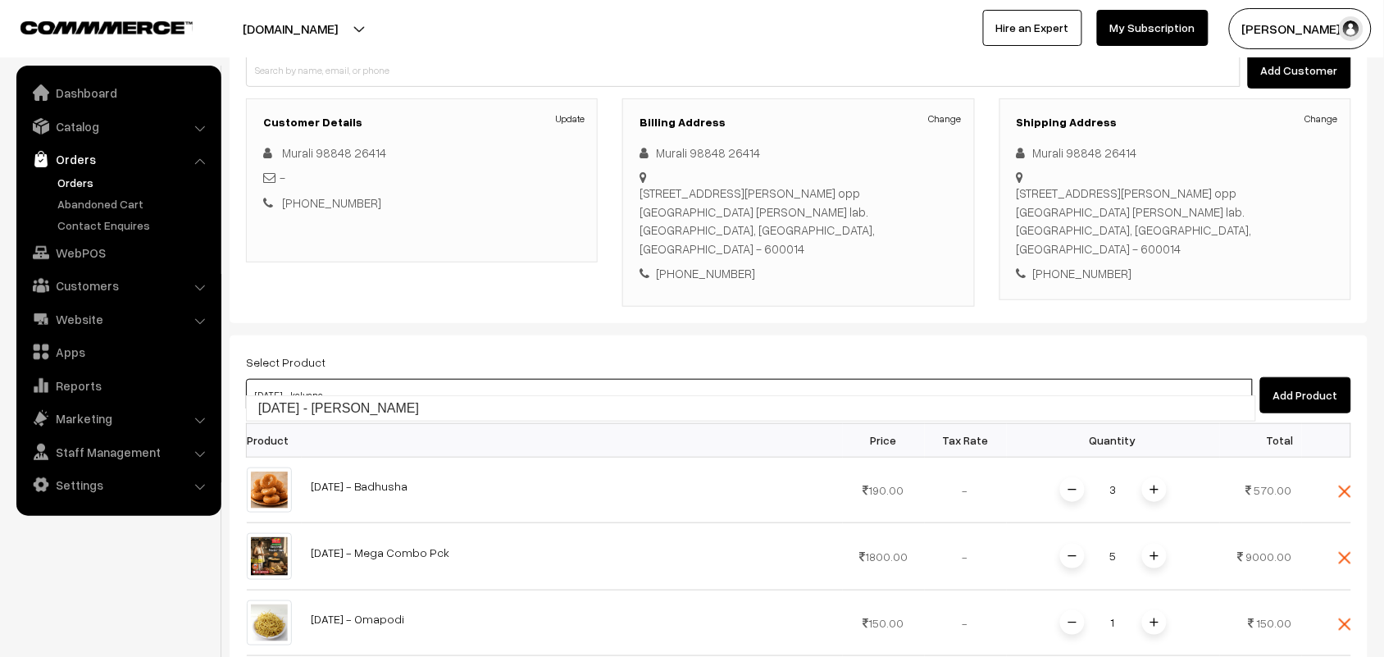
type input "Diwali - Kalyana Mysurpa"
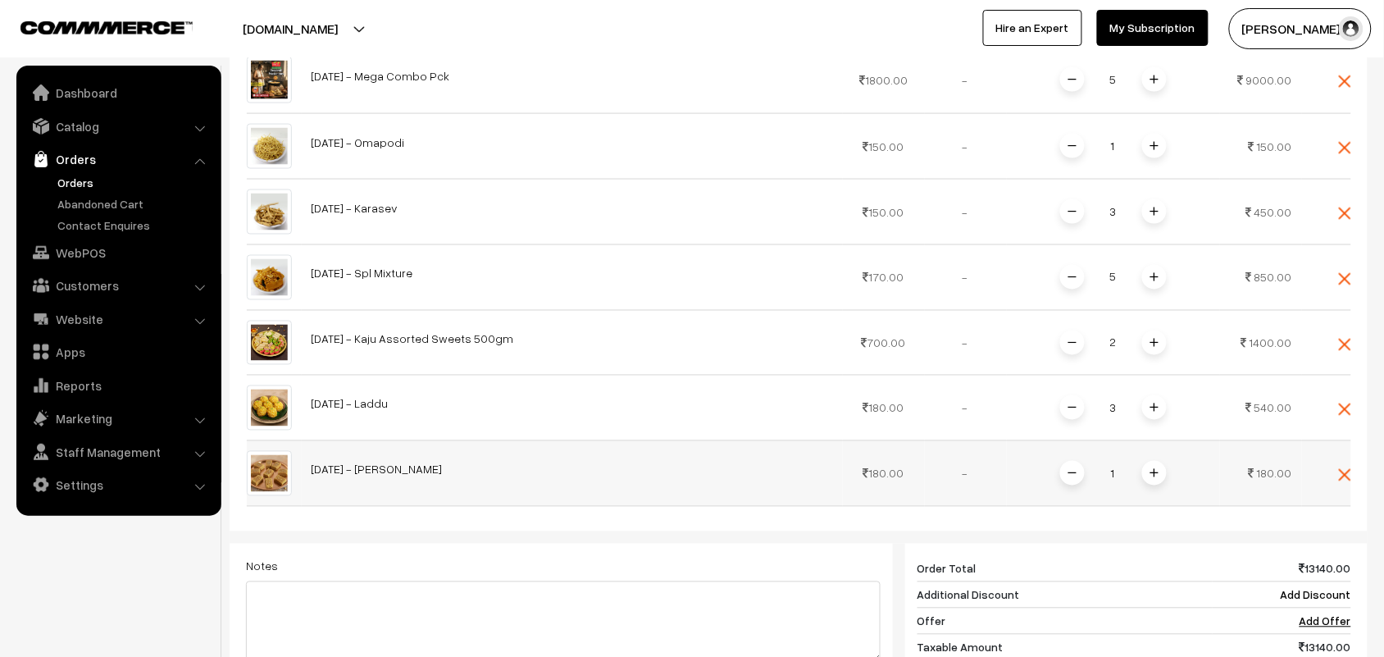
scroll to position [698, 0]
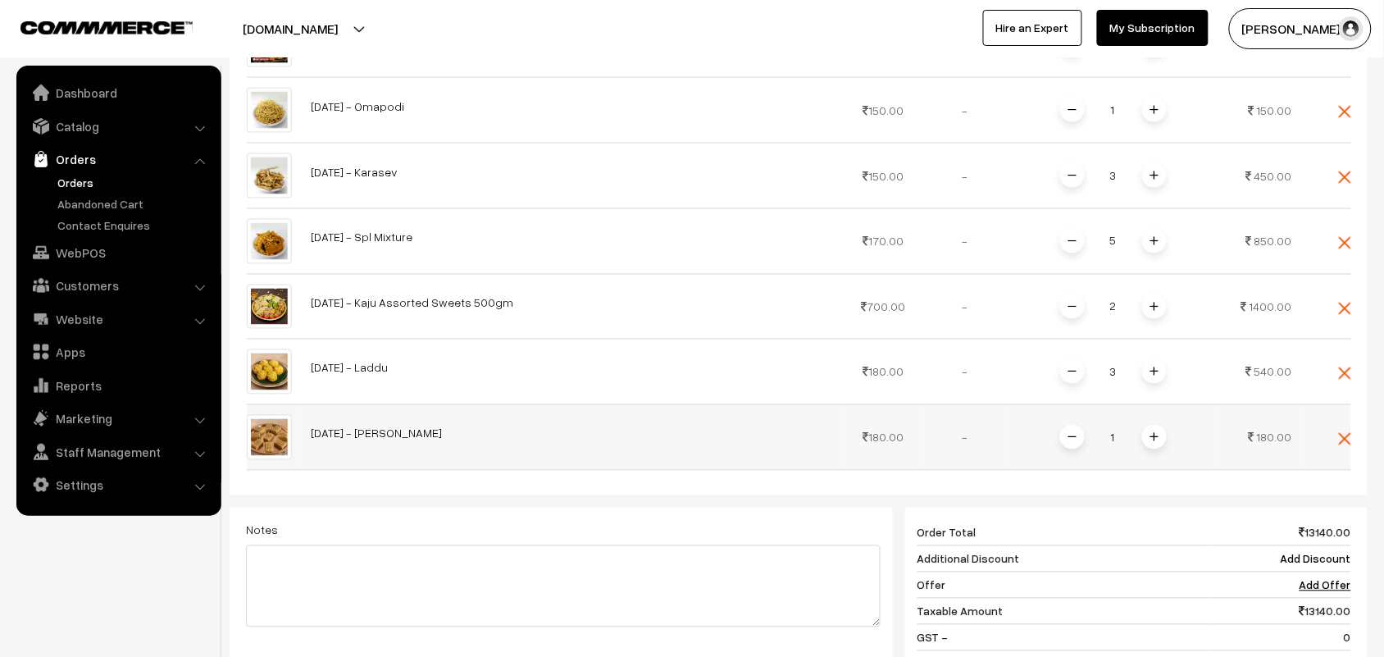
click at [1157, 433] on img at bounding box center [1154, 437] width 8 height 8
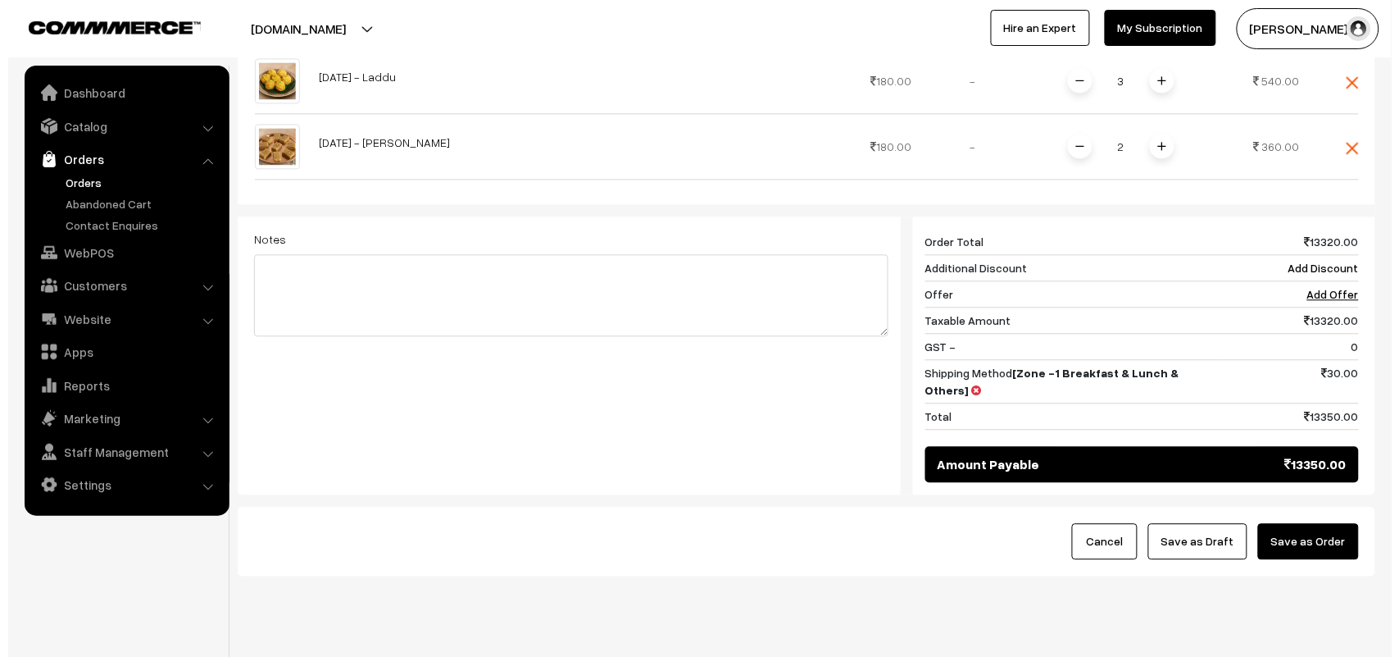
scroll to position [997, 0]
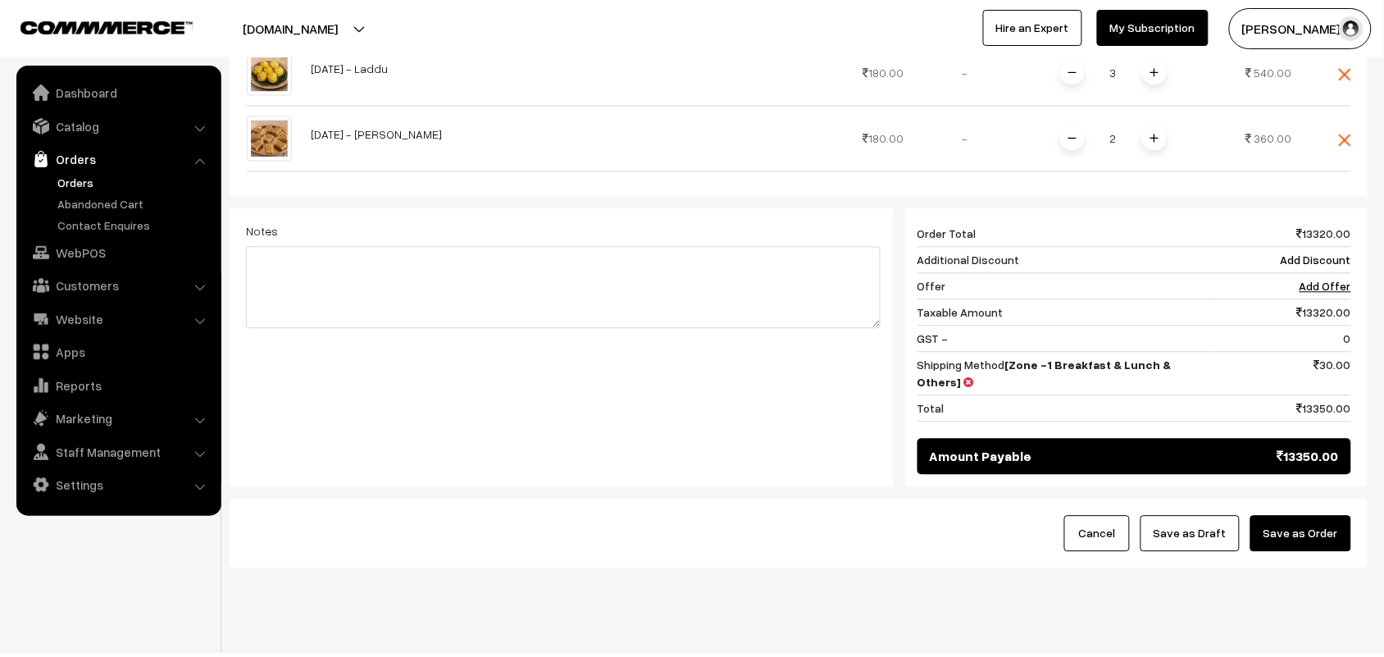
click at [1301, 515] on button "Save as Order" at bounding box center [1300, 533] width 101 height 36
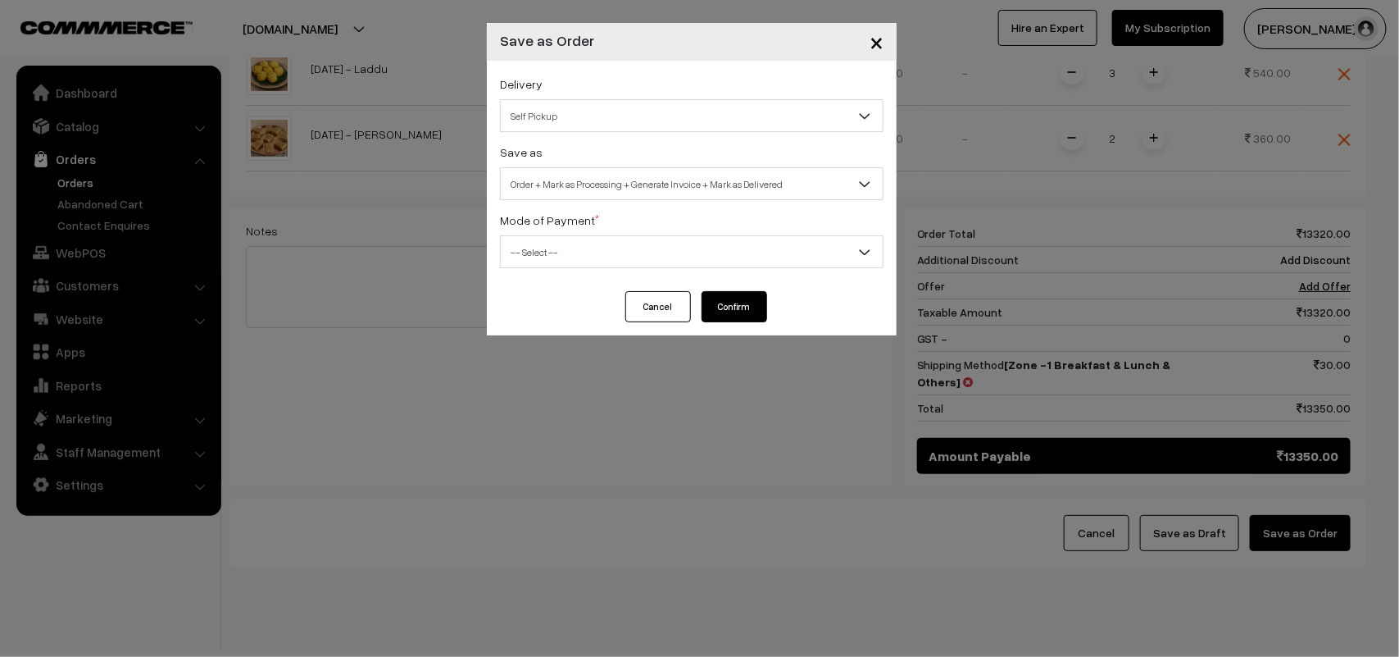
click at [587, 125] on span "Self Pickup" at bounding box center [692, 116] width 382 height 29
click at [603, 189] on span "Order + Mark as Processing + Generate Invoice + Mark as Delivered" at bounding box center [692, 184] width 382 height 29
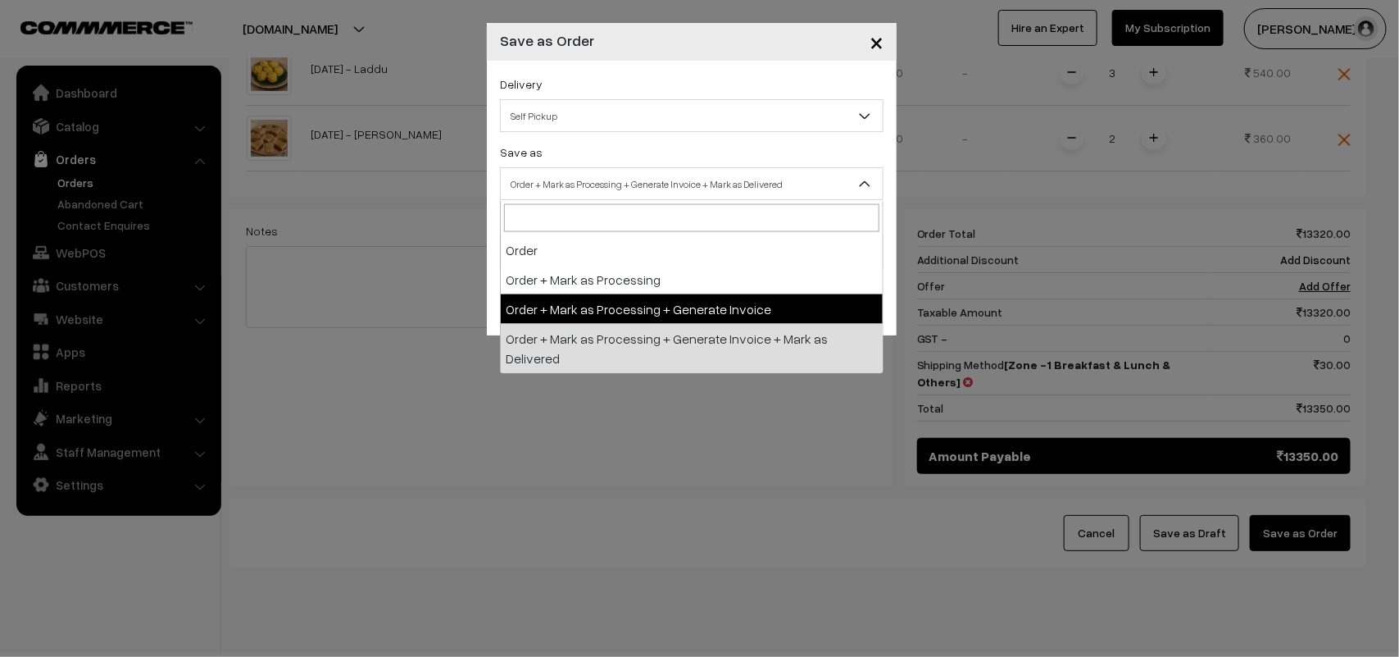
select select "3"
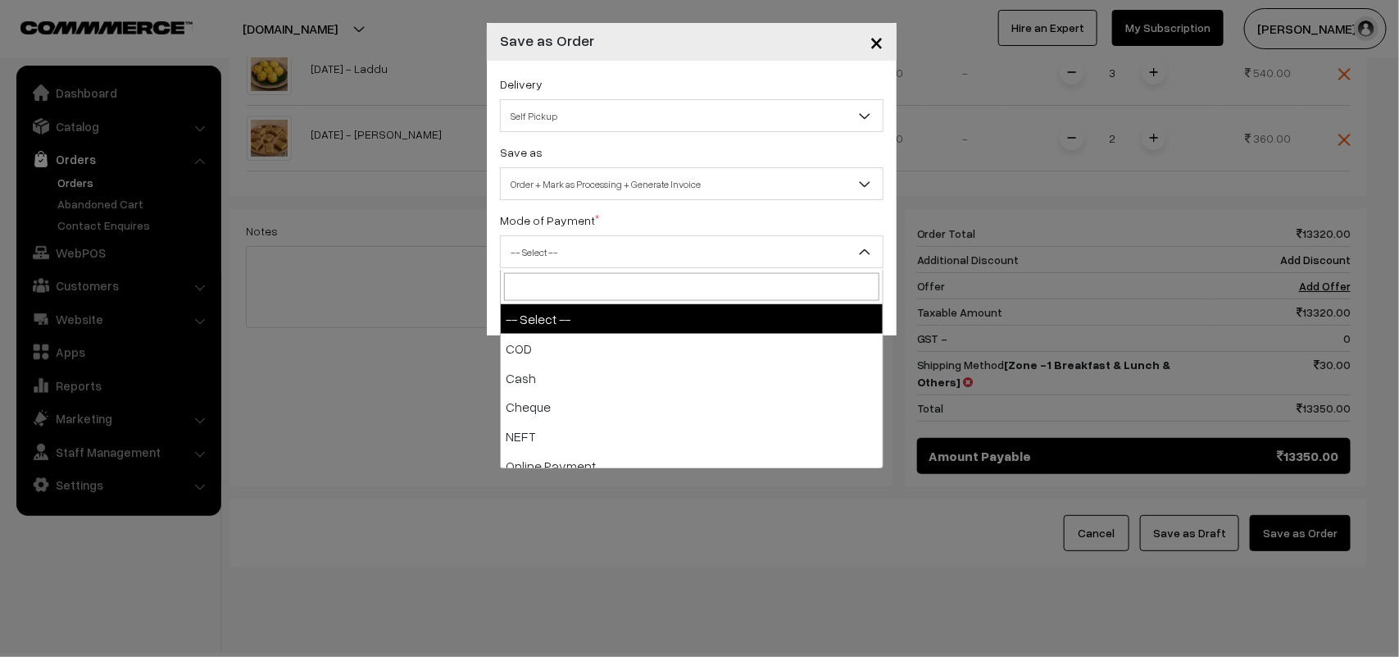
click at [658, 262] on span "-- Select --" at bounding box center [692, 252] width 382 height 29
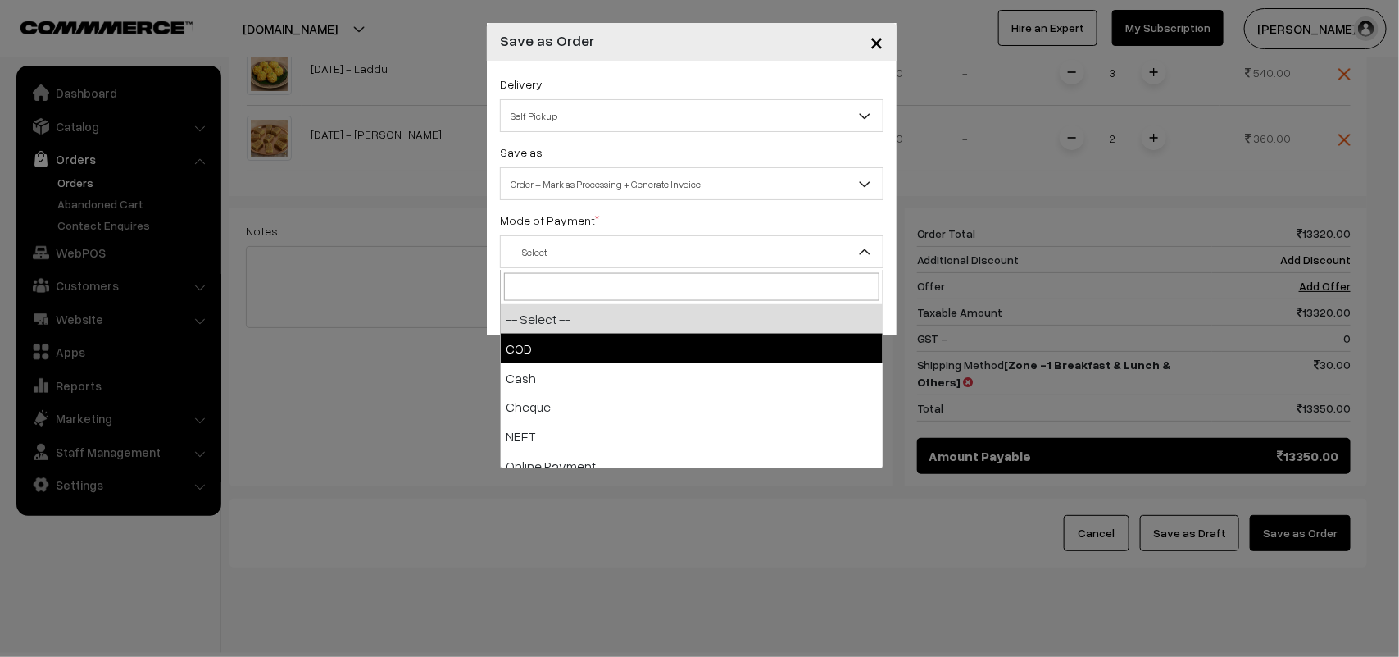
select select "1"
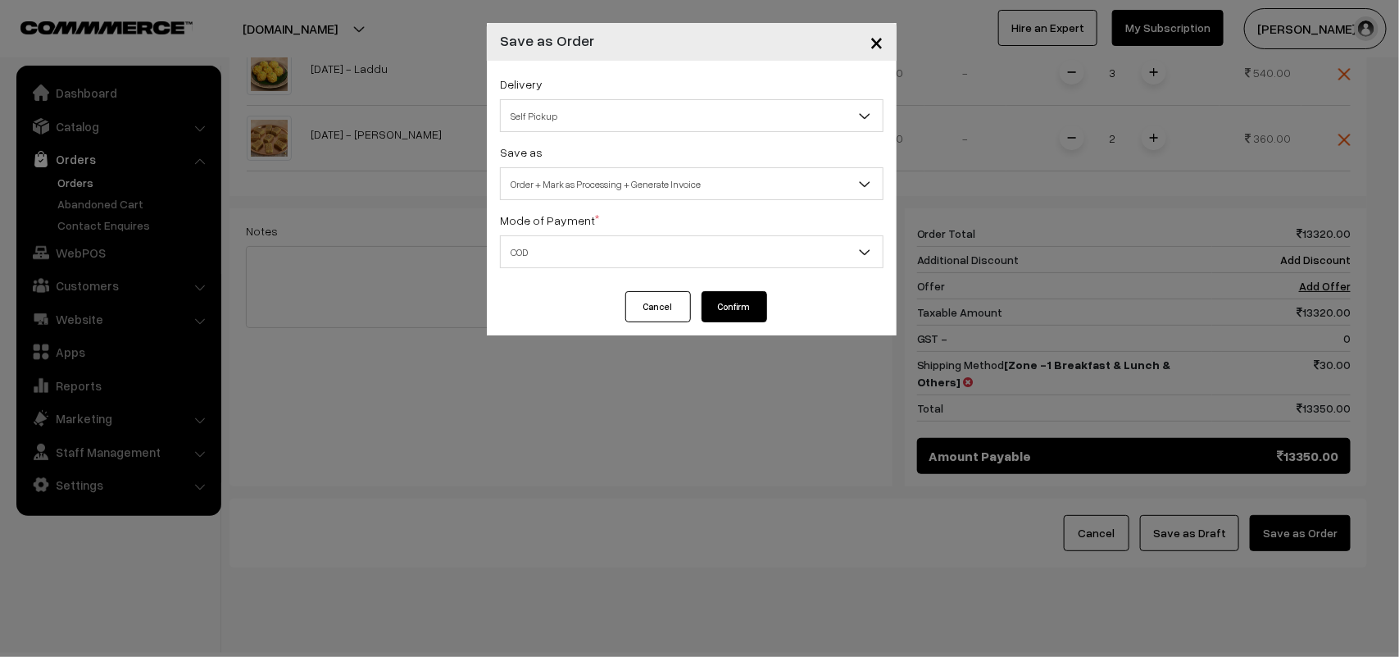
click at [724, 308] on button "Confirm" at bounding box center [735, 306] width 66 height 31
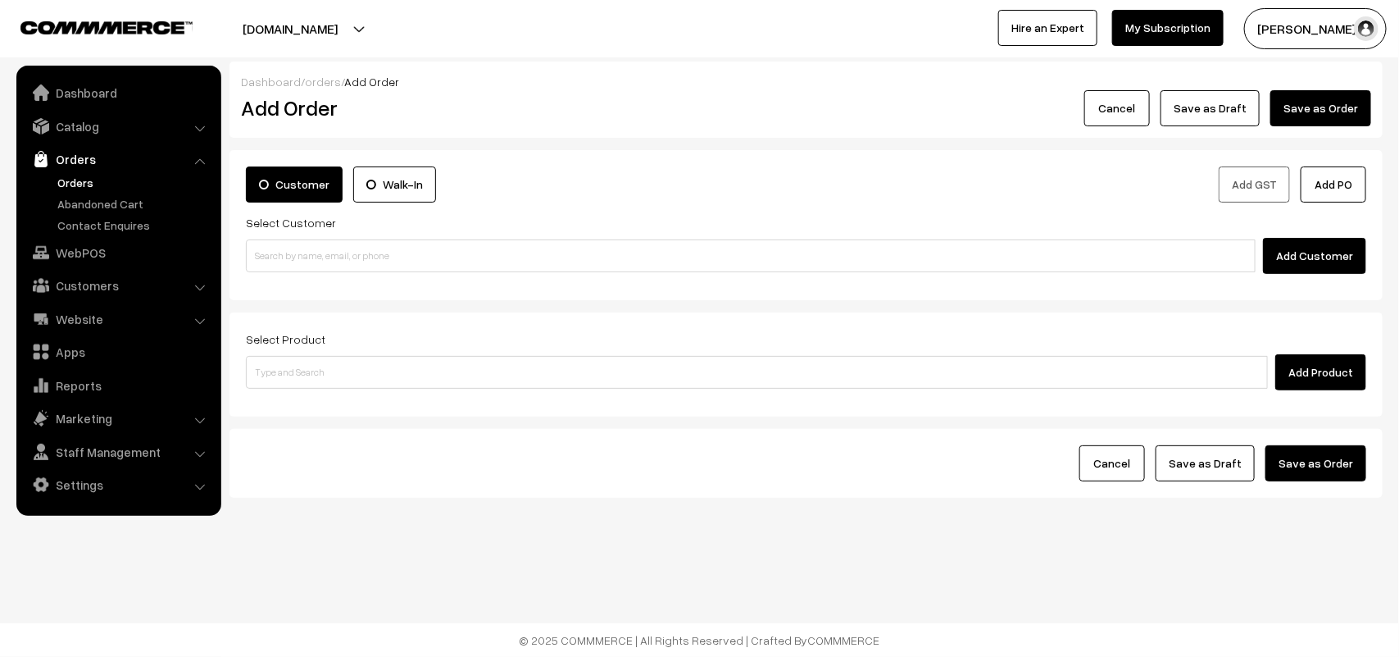
click at [84, 182] on link "Orders" at bounding box center [134, 182] width 162 height 17
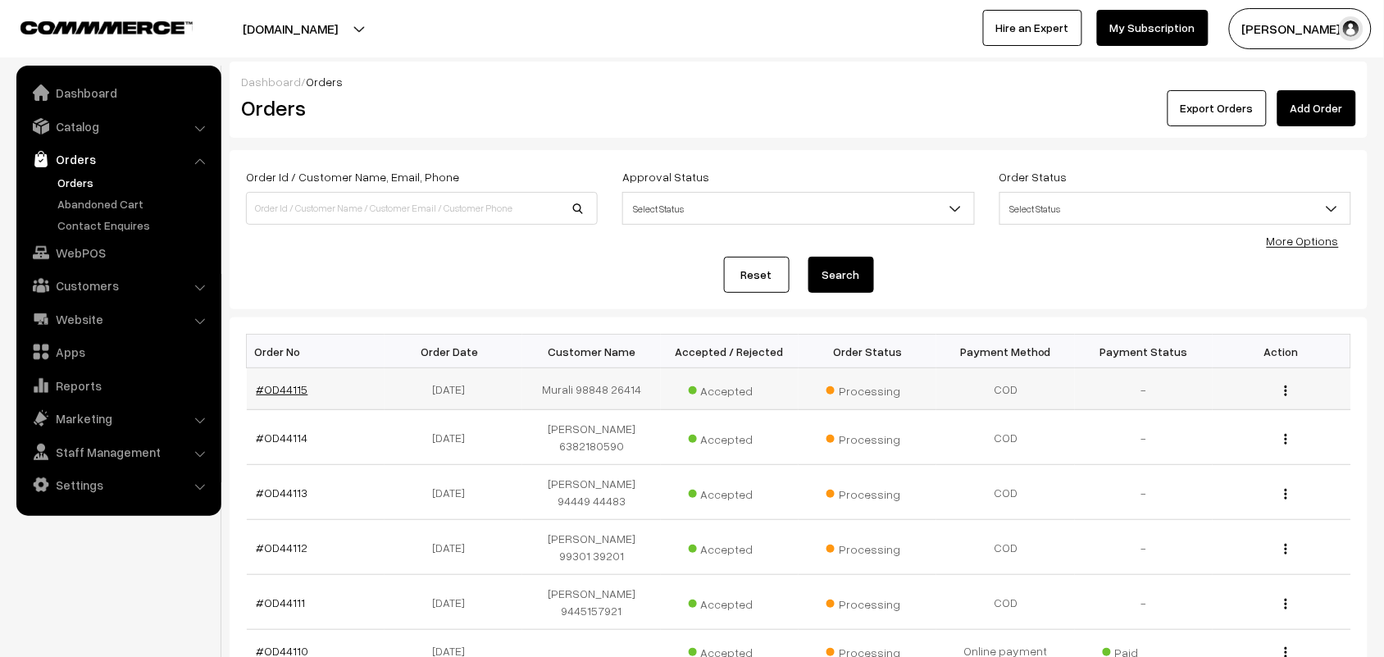
click at [269, 385] on link "#OD44115" at bounding box center [283, 389] width 52 height 14
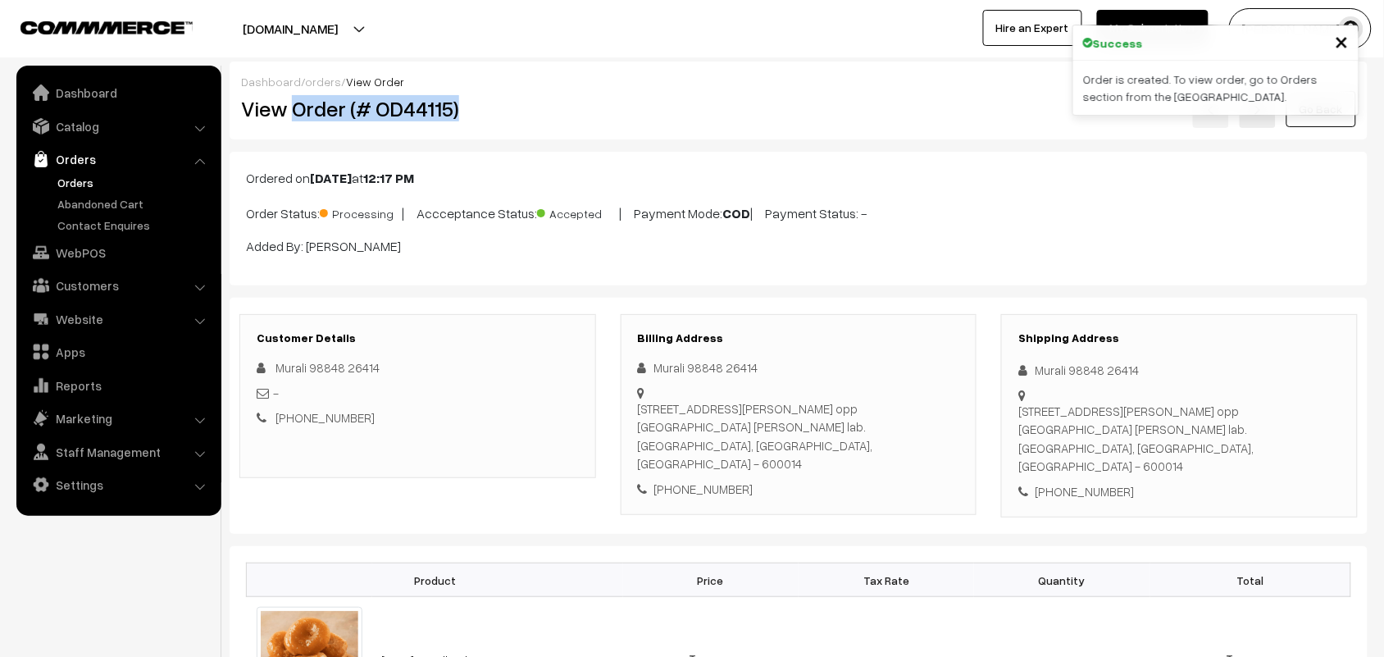
drag, startPoint x: 293, startPoint y: 104, endPoint x: 576, endPoint y: 113, distance: 283.8
click at [576, 113] on h2 "View Order (# OD44115)" at bounding box center [418, 108] width 355 height 25
copy h2 "Order (# OD44115)"
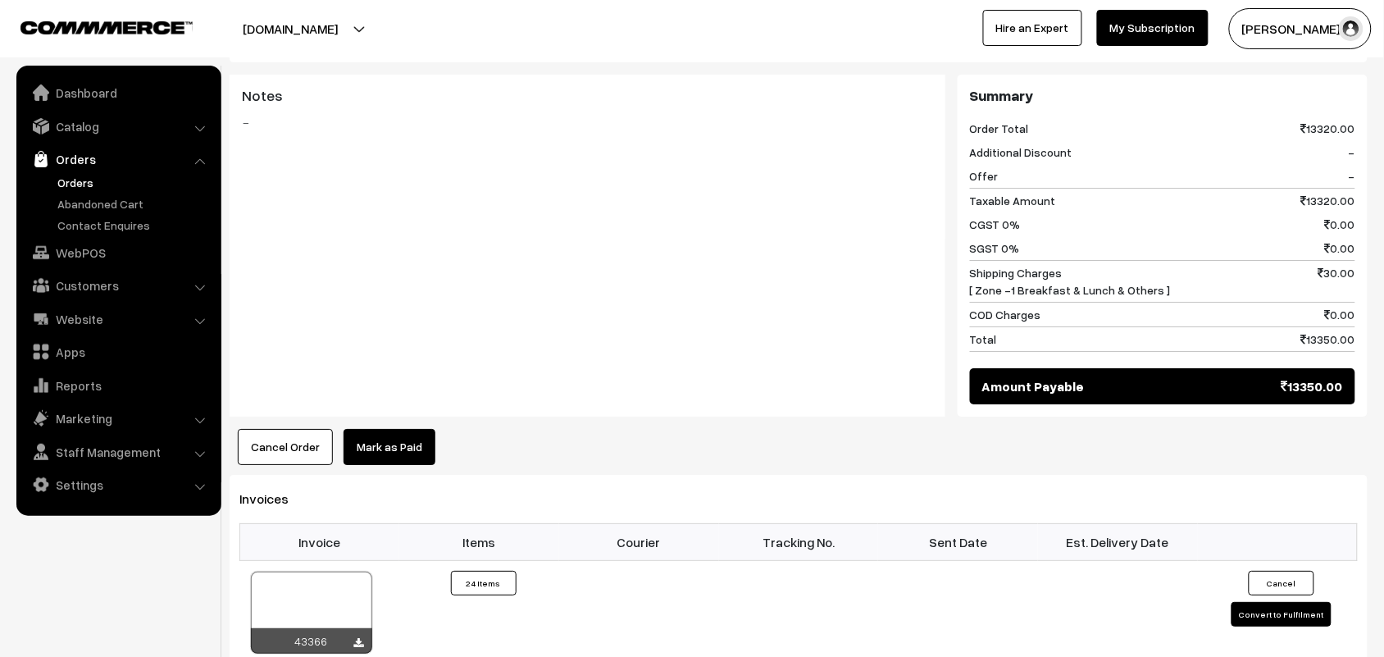
scroll to position [1639, 0]
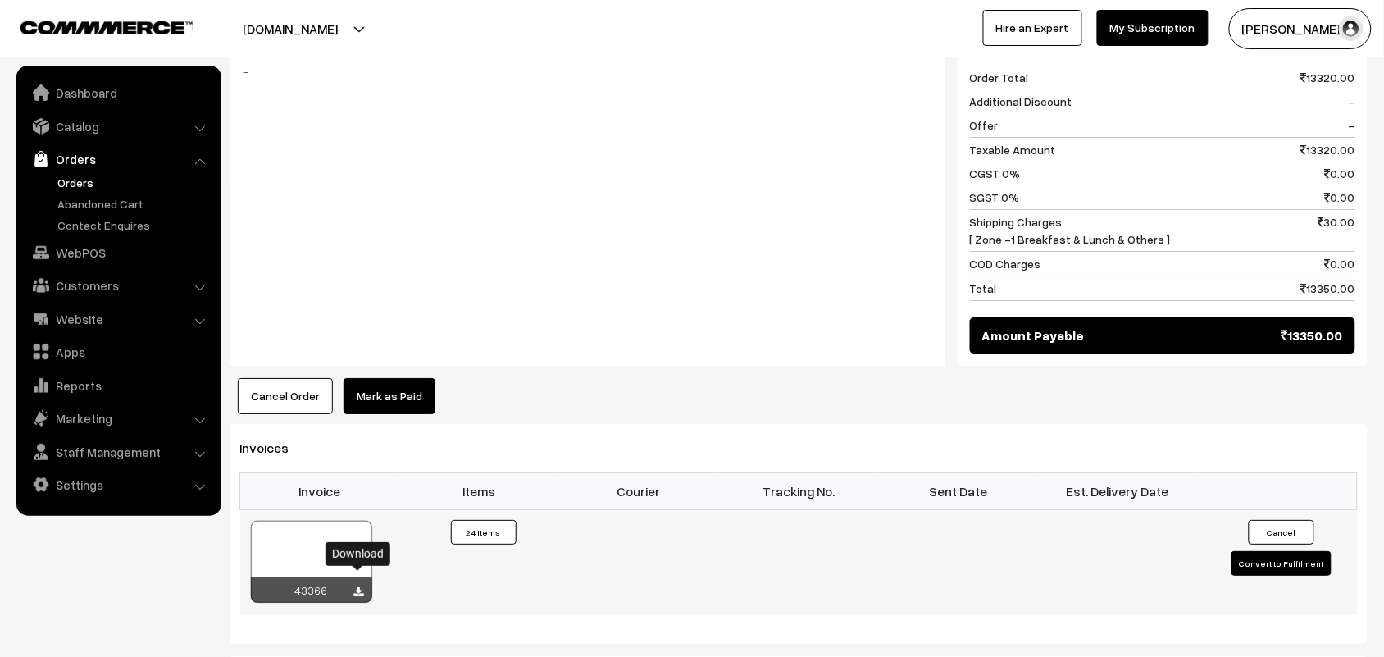
click at [359, 587] on icon at bounding box center [359, 592] width 10 height 11
click at [54, 256] on link "WebPOS" at bounding box center [117, 253] width 195 height 30
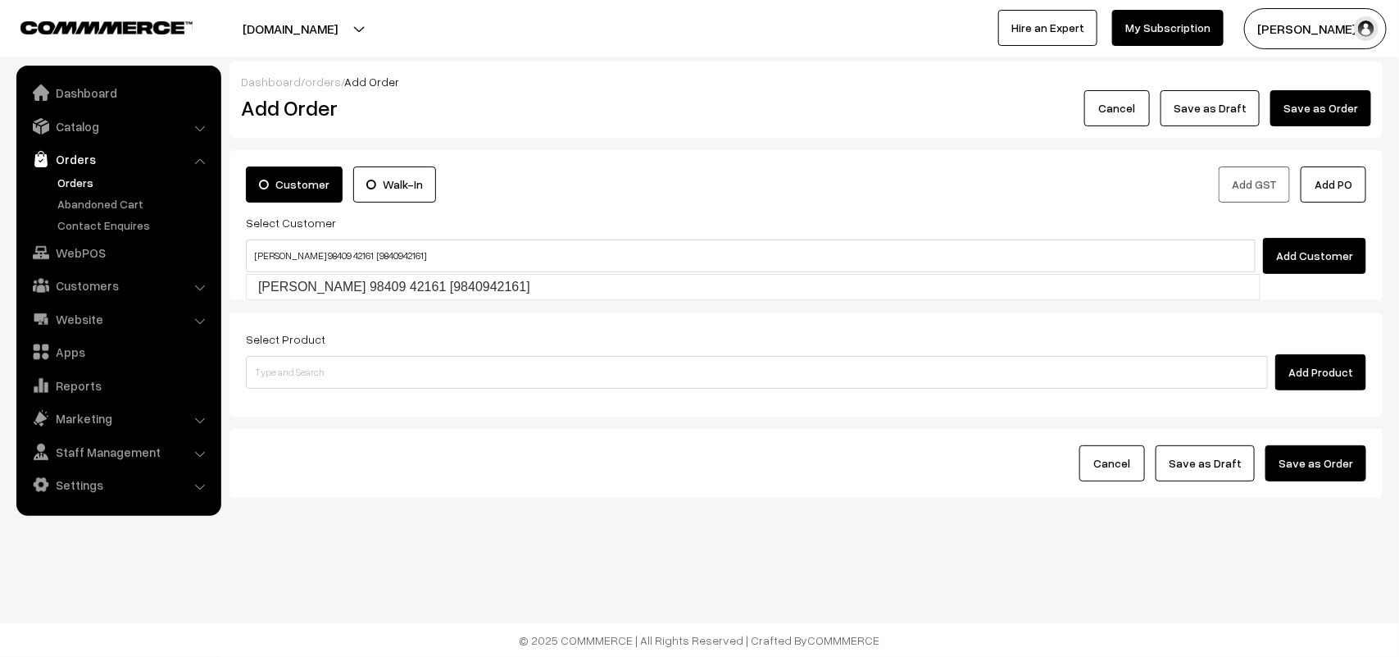
type input "[PERSON_NAME] 98409 42161 [9840942161]"
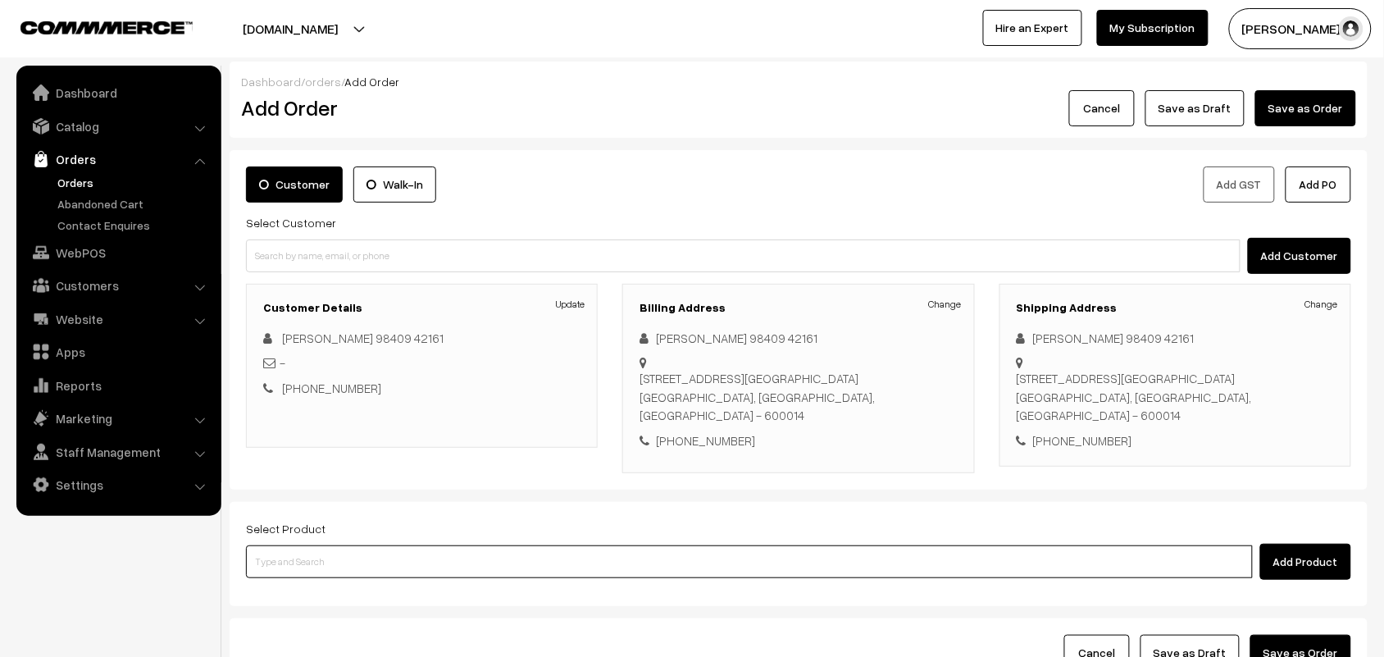
click at [809, 545] on input at bounding box center [749, 561] width 1007 height 33
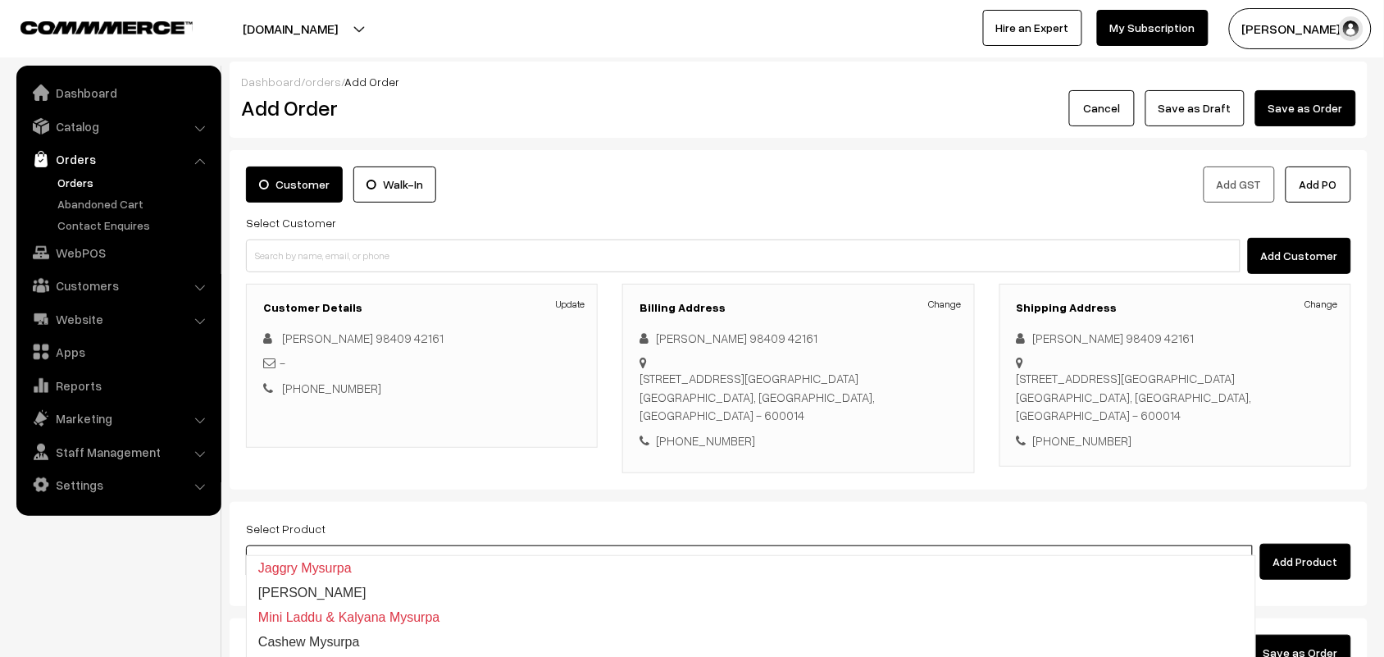
type input "m"
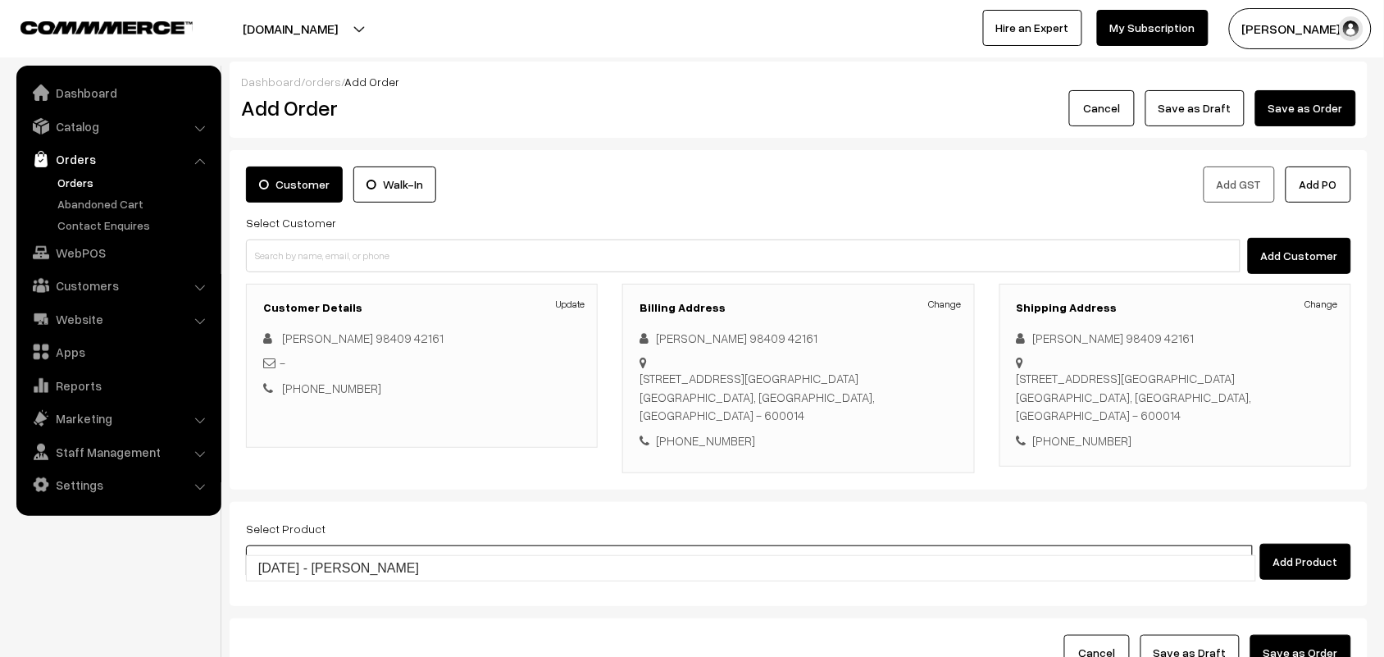
type input "[DATE] - kalyana"
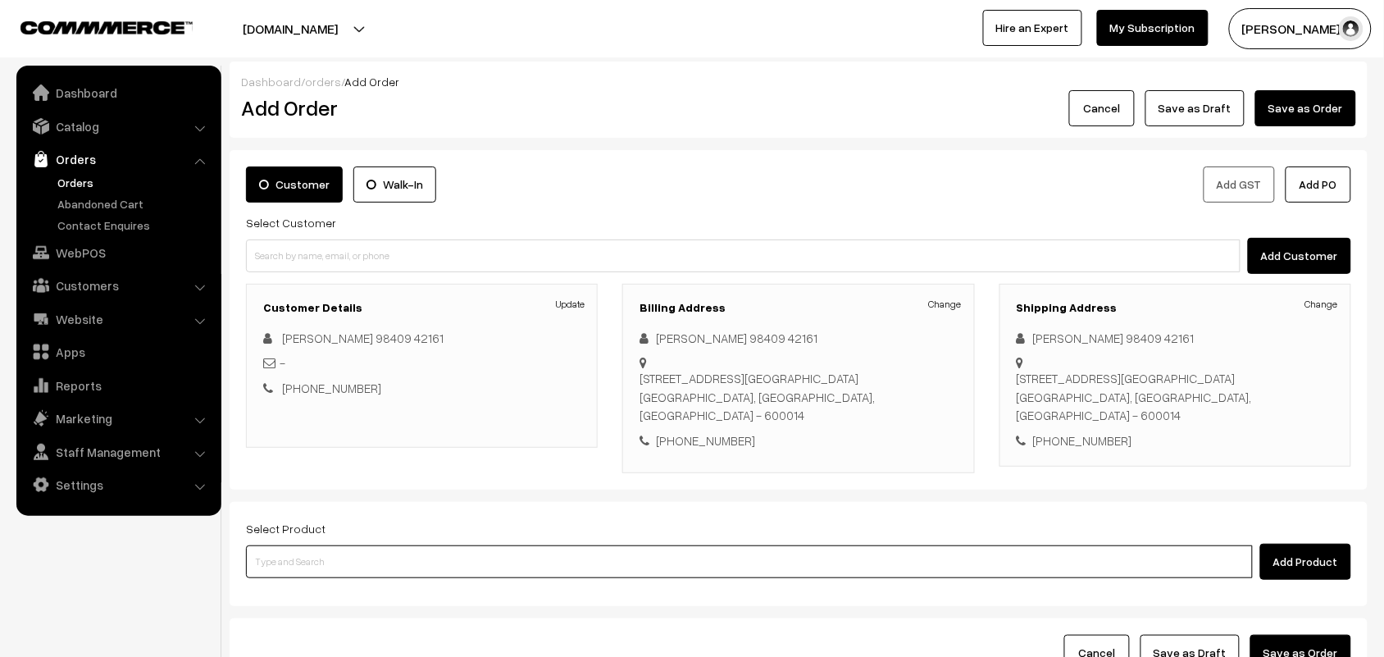
click at [699, 545] on input at bounding box center [749, 561] width 1007 height 33
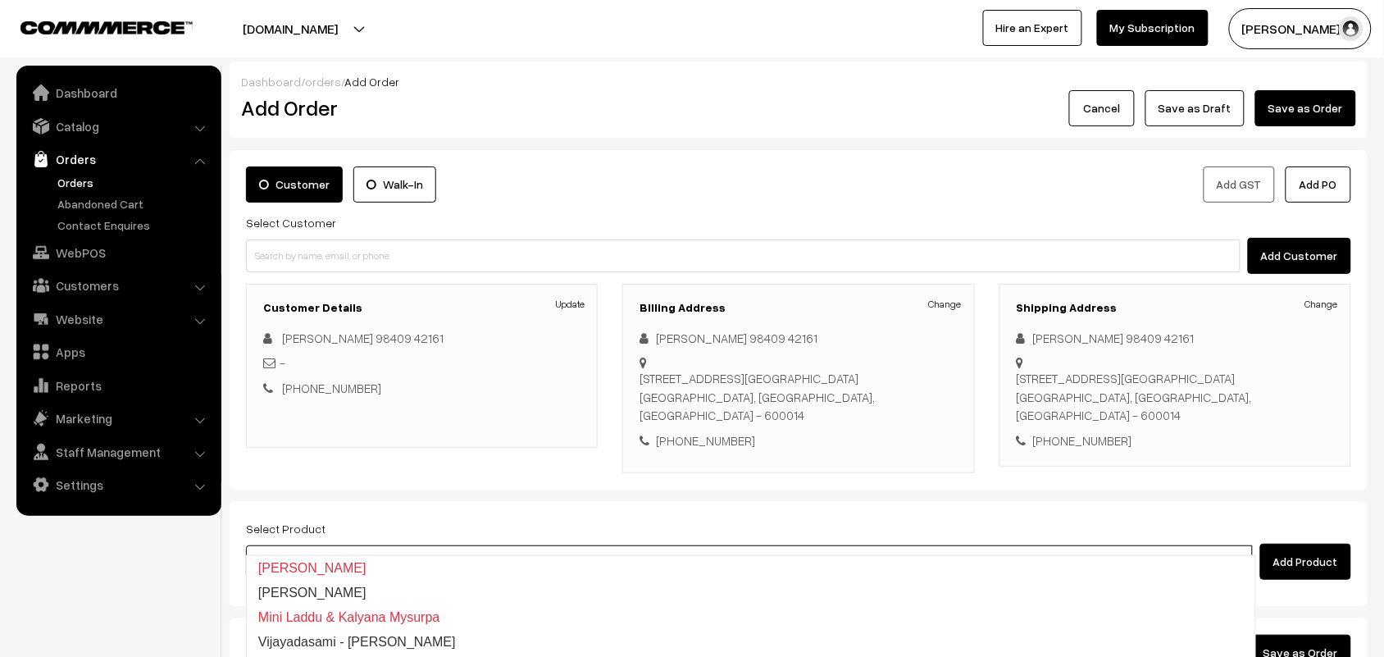
type input "k"
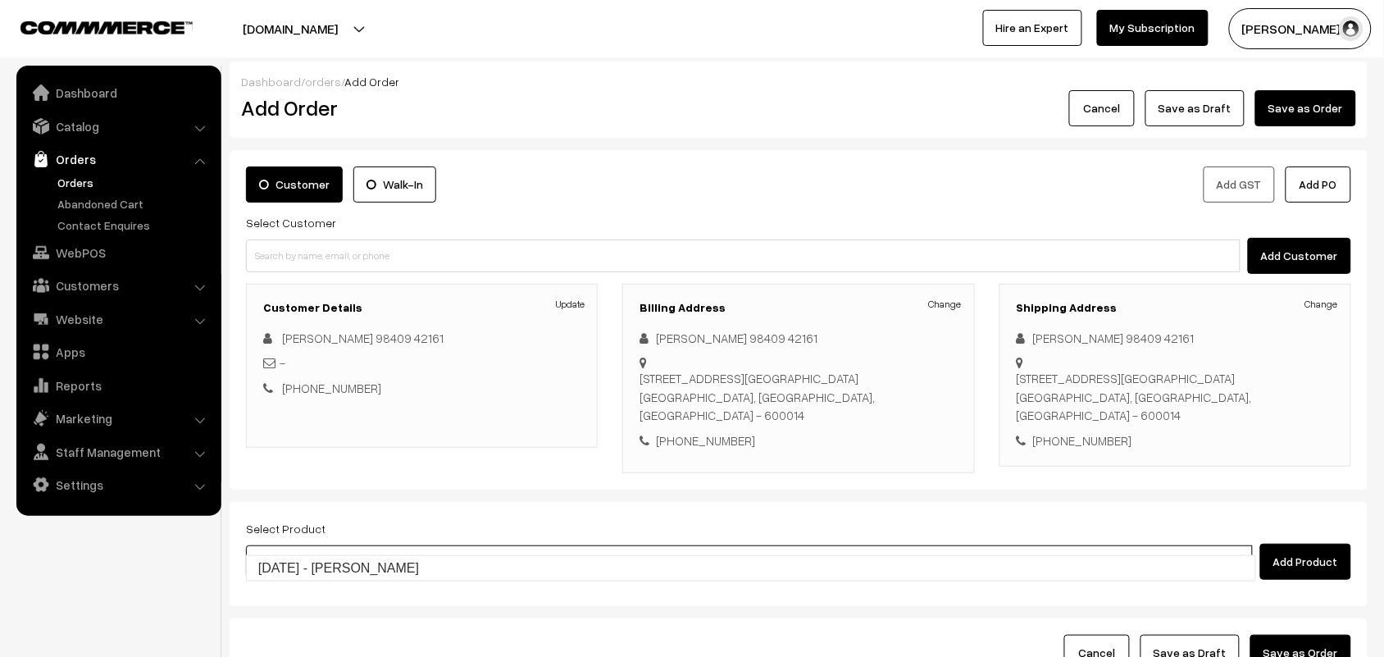
type input "Diwali - Kalyana Mysurpa"
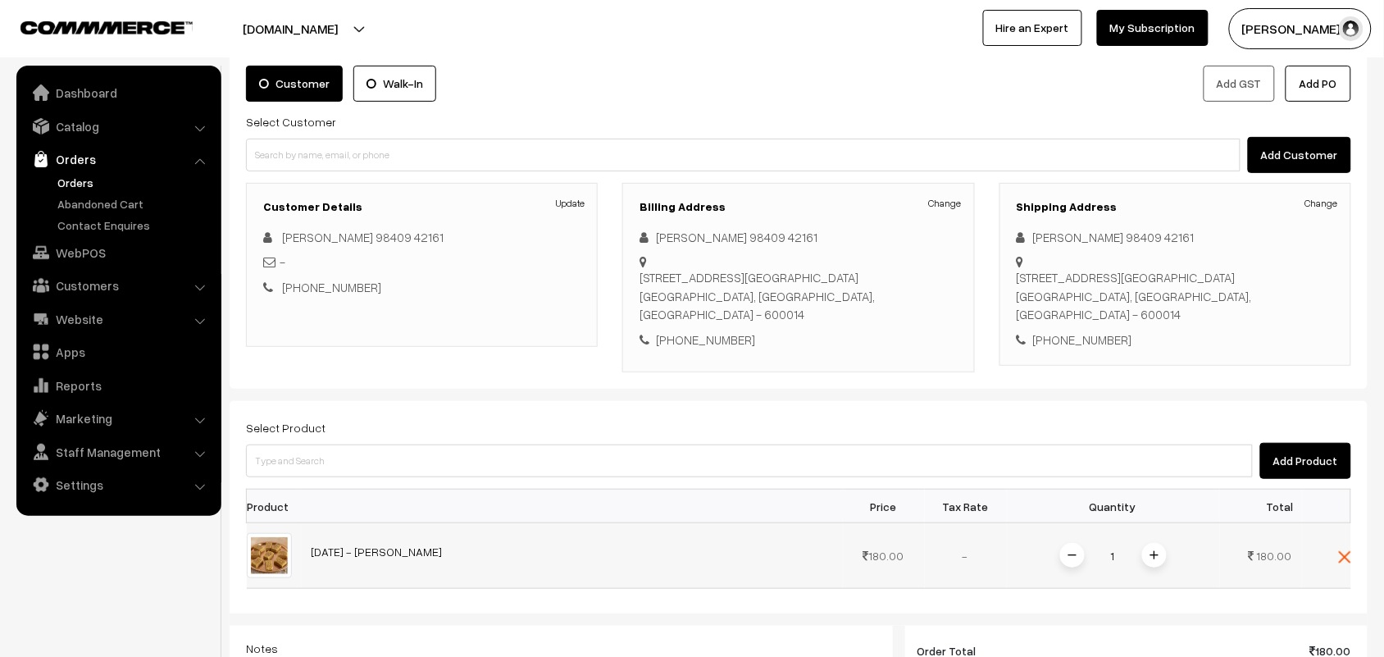
scroll to position [102, 0]
click at [1157, 549] on img at bounding box center [1154, 553] width 8 height 8
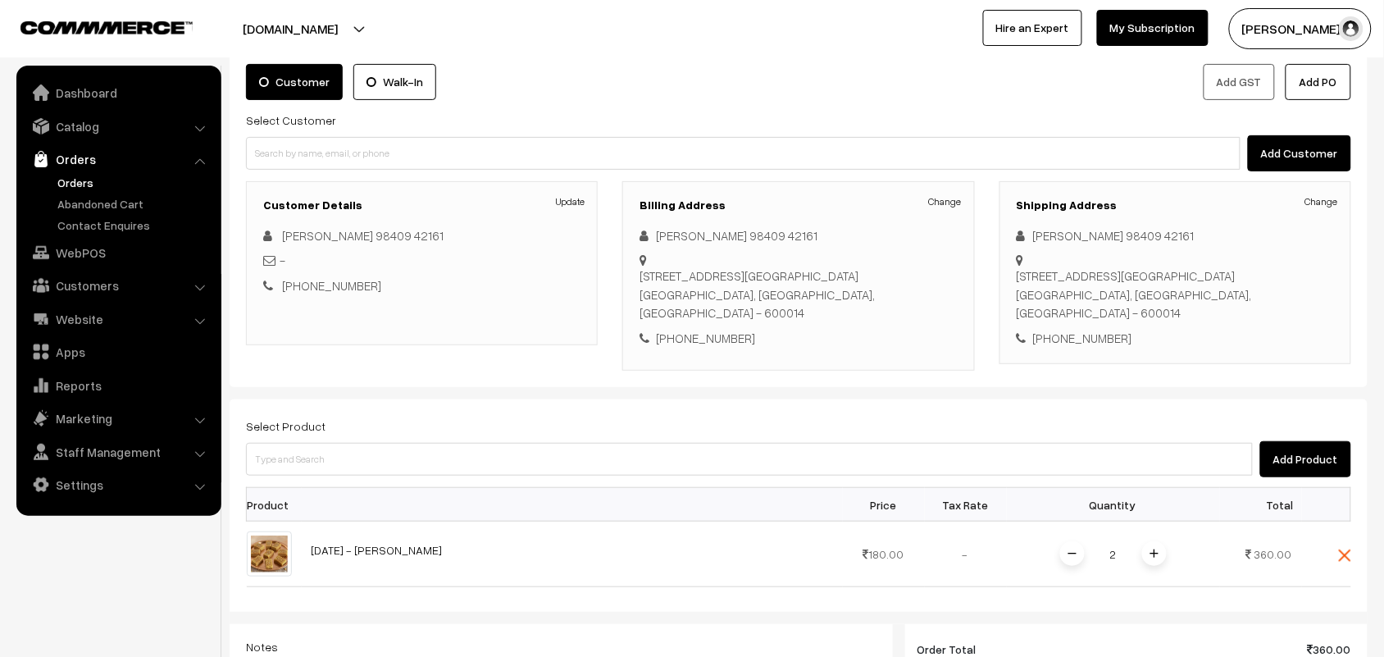
click at [1157, 549] on img at bounding box center [1154, 553] width 8 height 8
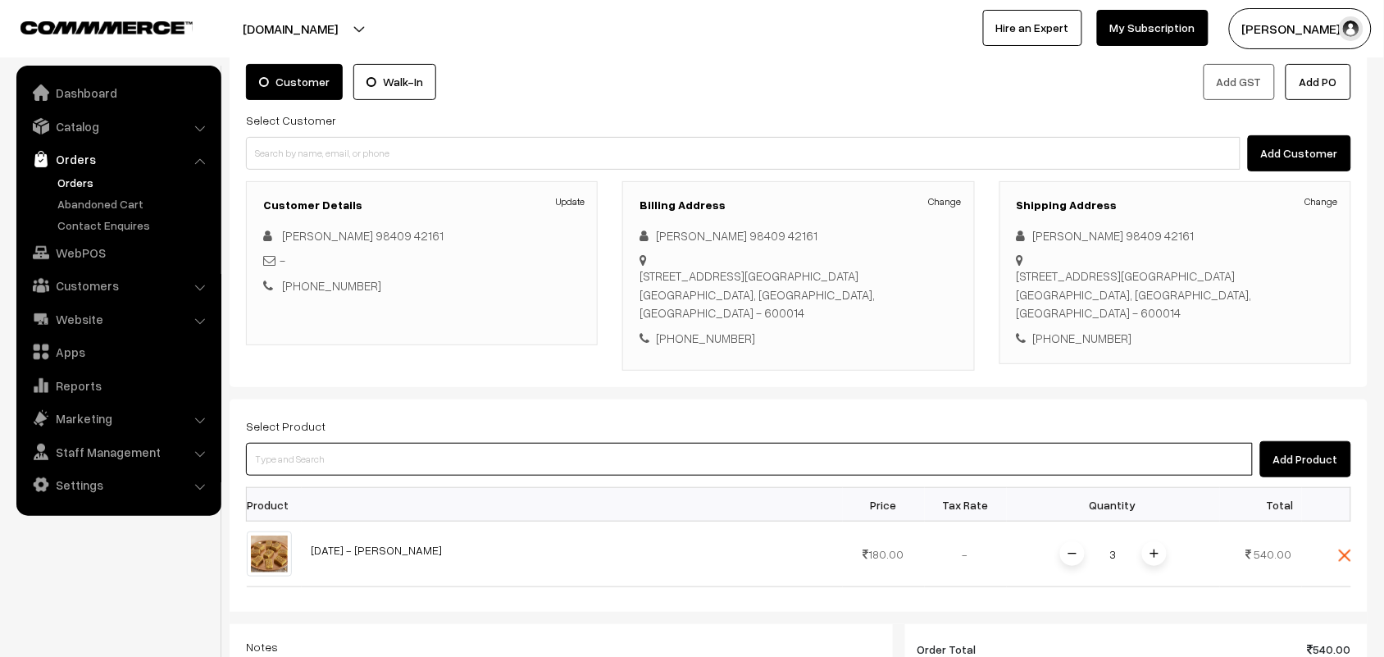
click at [575, 443] on input at bounding box center [749, 459] width 1007 height 33
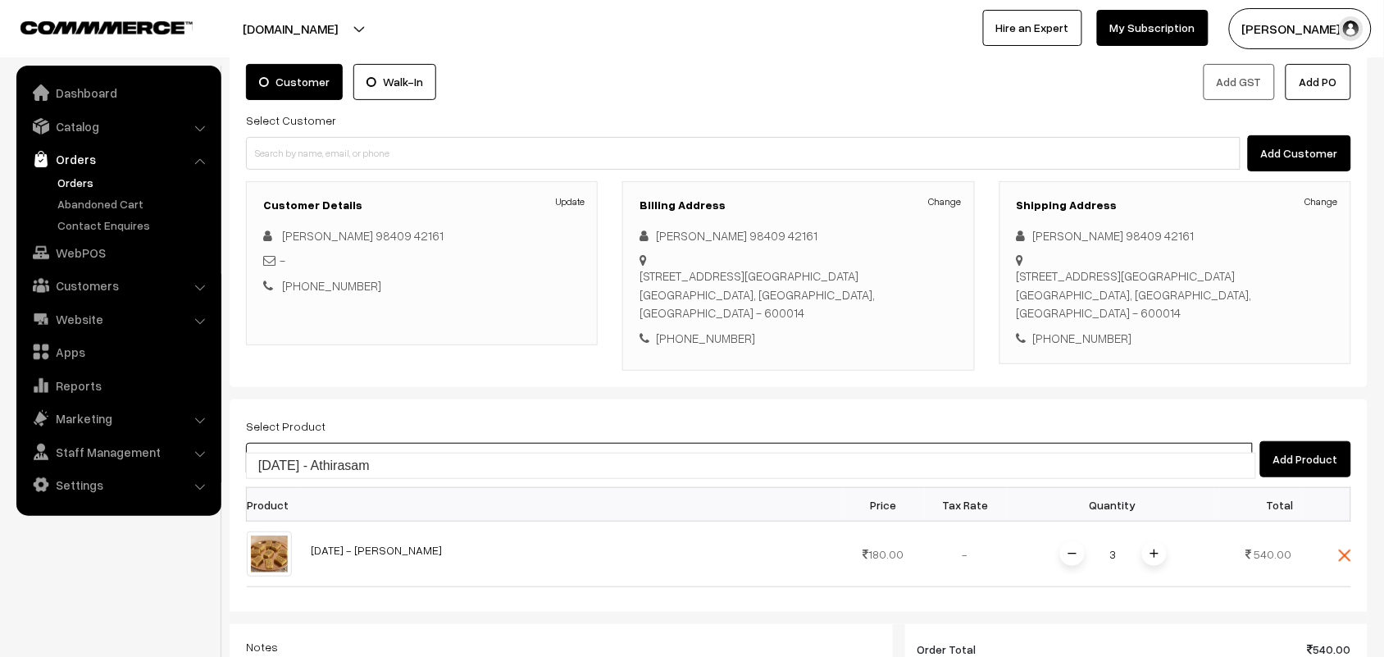
type input "Diwali - Athirasam"
click at [1153, 615] on img at bounding box center [1154, 619] width 8 height 8
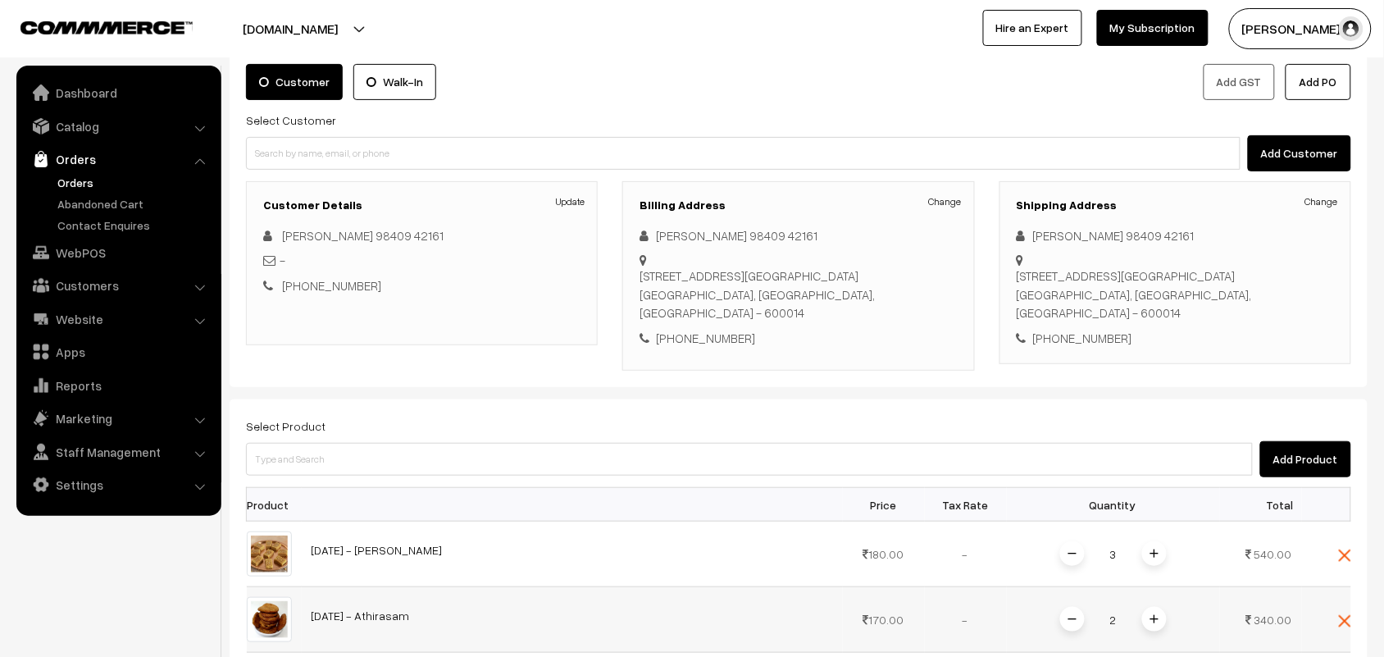
click at [1154, 615] on img at bounding box center [1154, 619] width 8 height 8
click at [1156, 615] on img at bounding box center [1154, 619] width 8 height 8
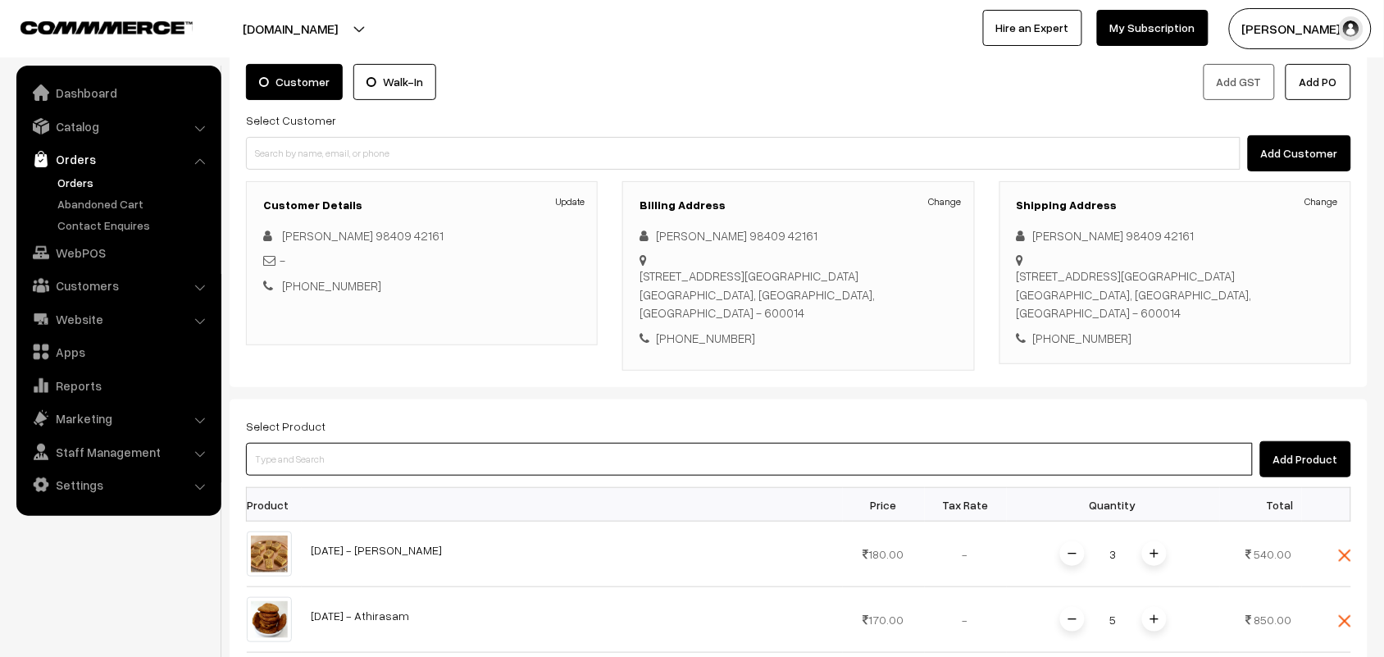
click at [568, 443] on input at bounding box center [749, 459] width 1007 height 33
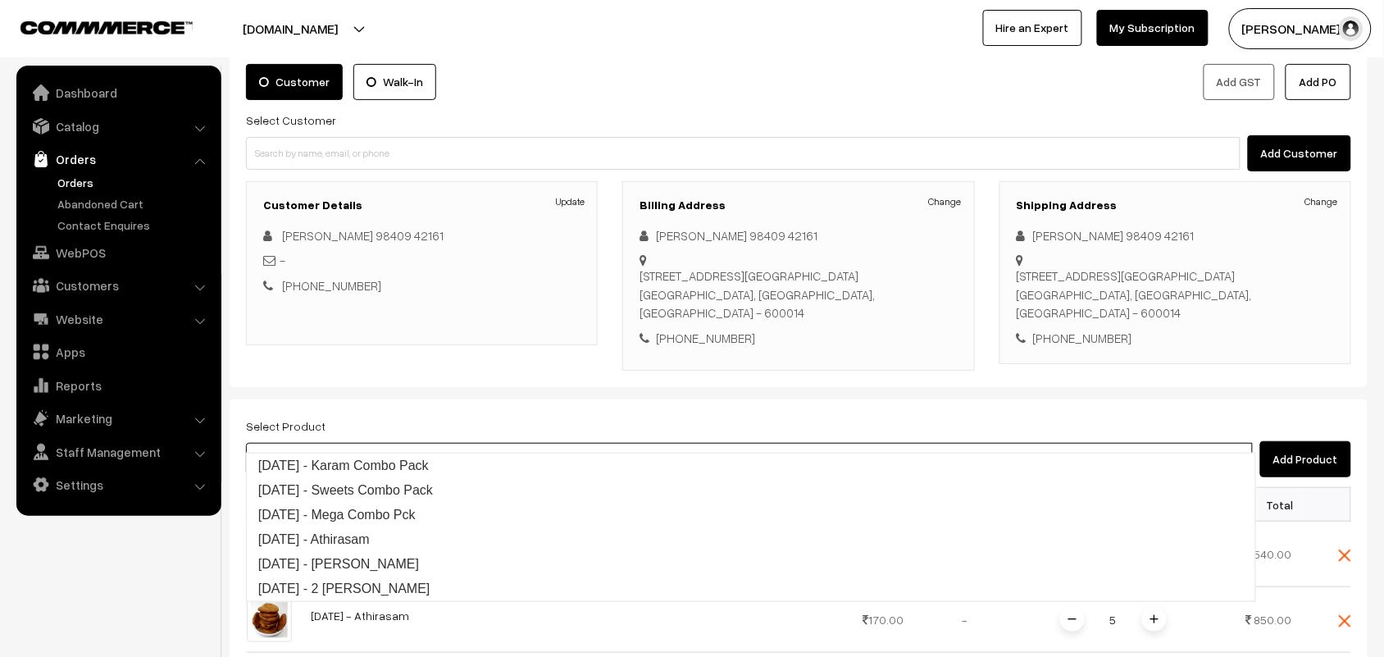
type input "diwali -"
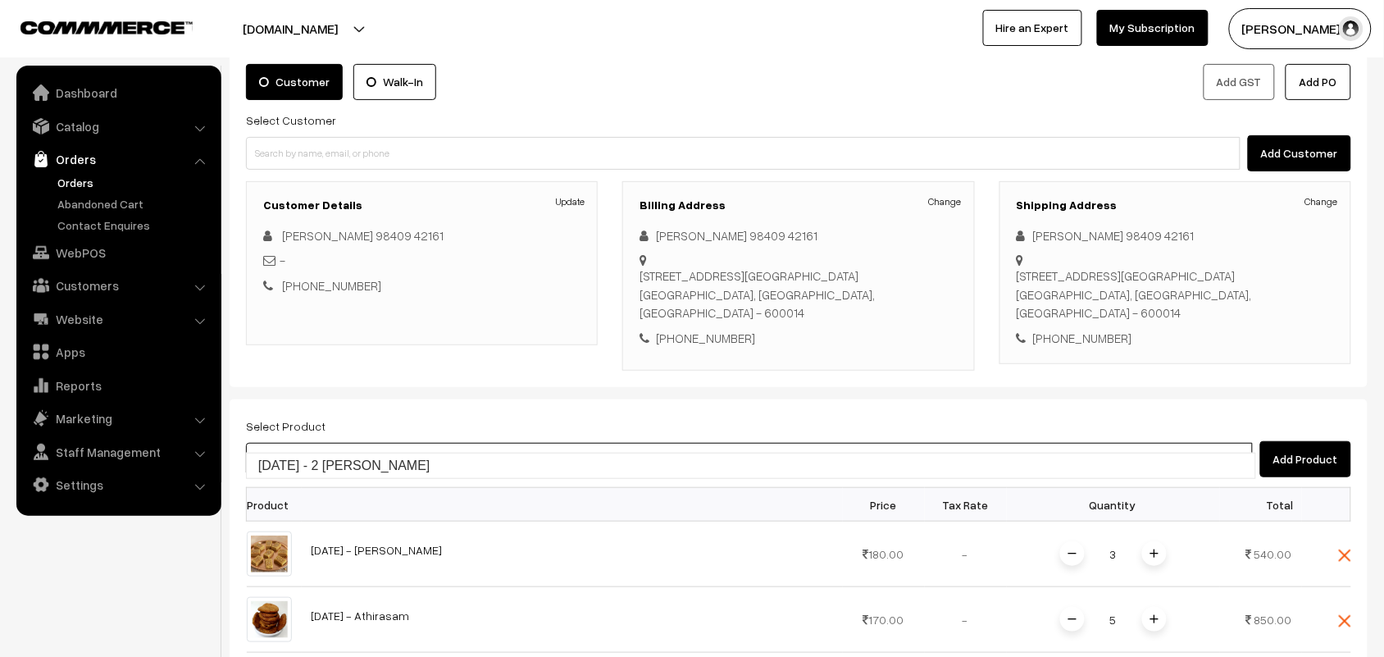
type input "Diwali - 2 Suttu Murukku"
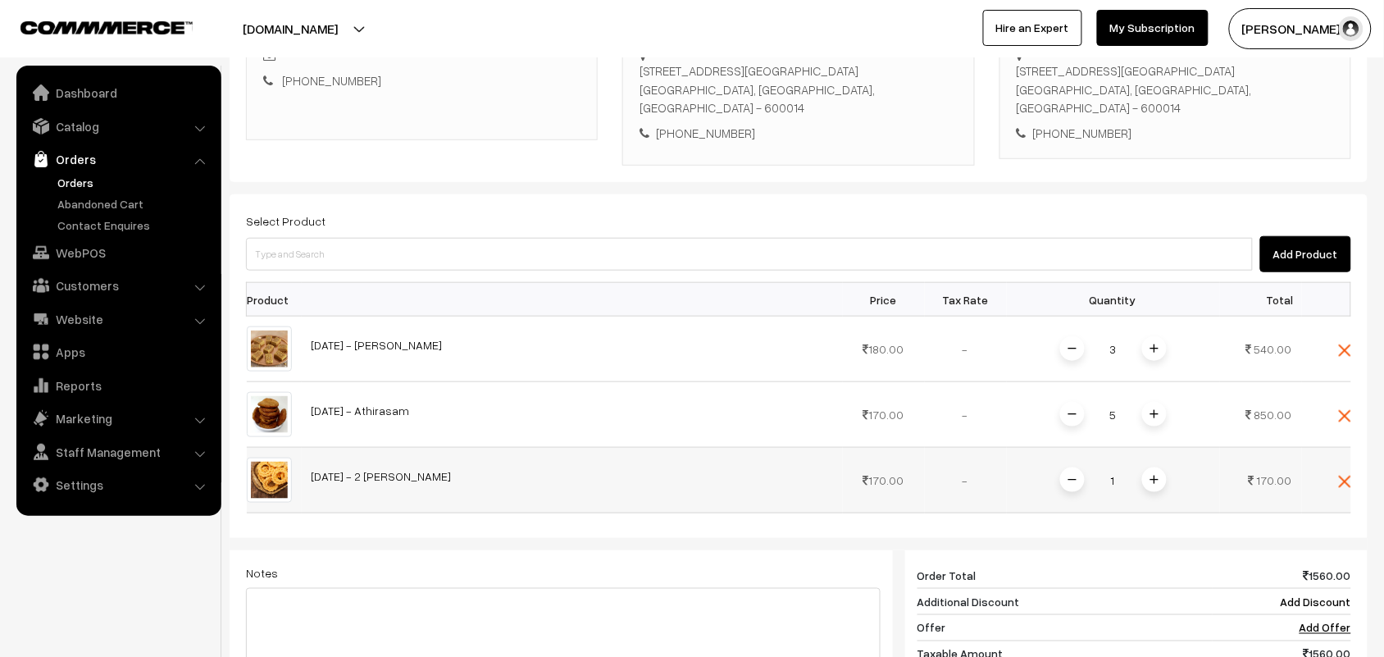
click at [1154, 467] on span at bounding box center [1154, 479] width 25 height 25
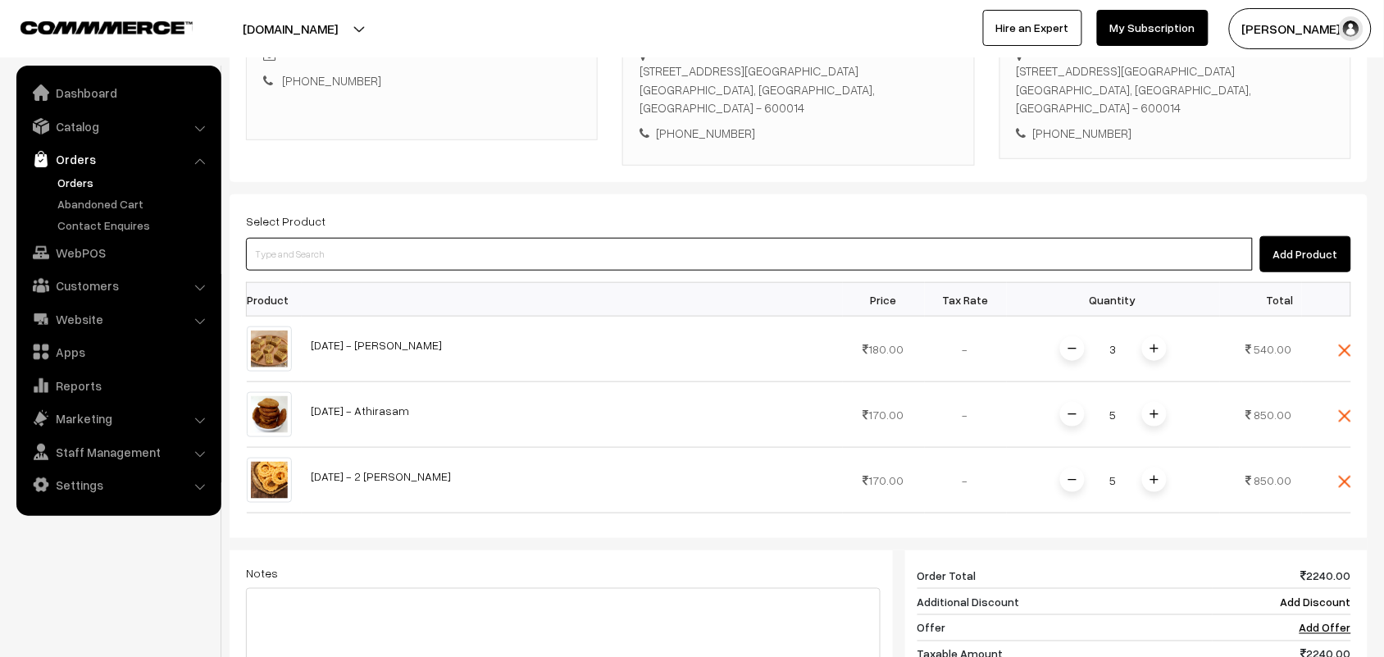
click at [395, 243] on input at bounding box center [749, 254] width 1007 height 33
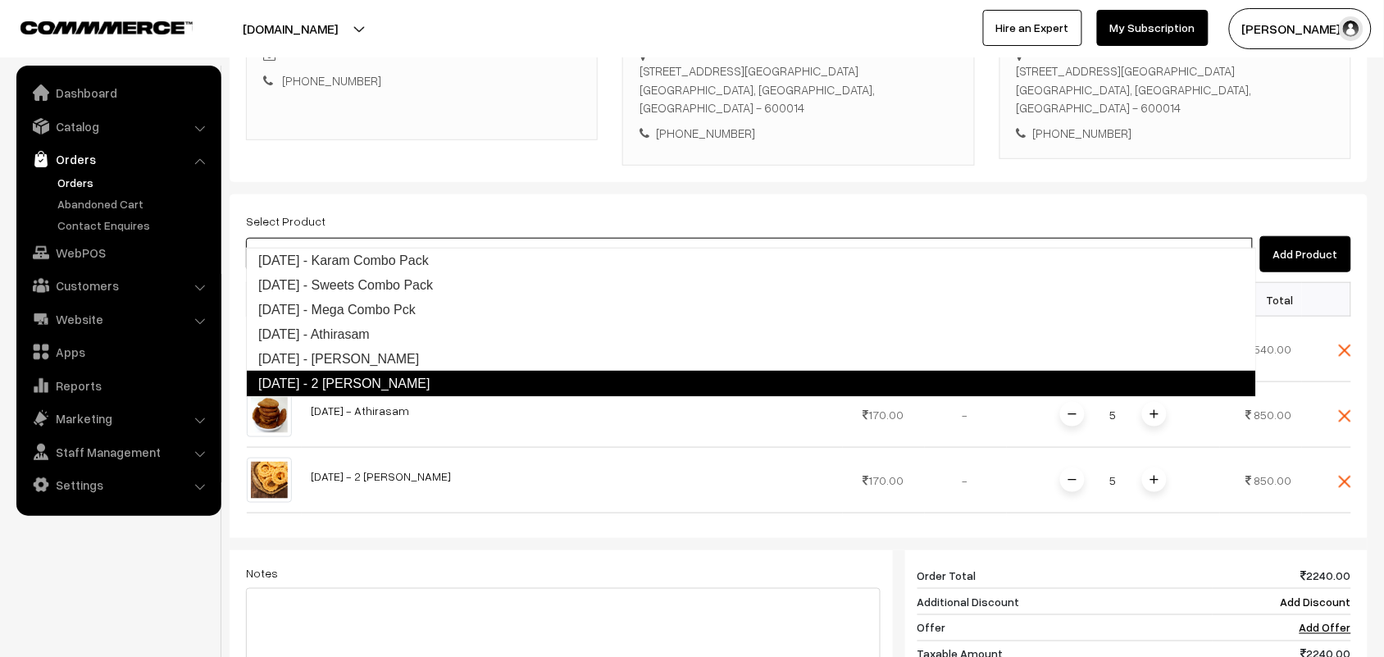
type input "Diwali - Tirunelveli Halwa"
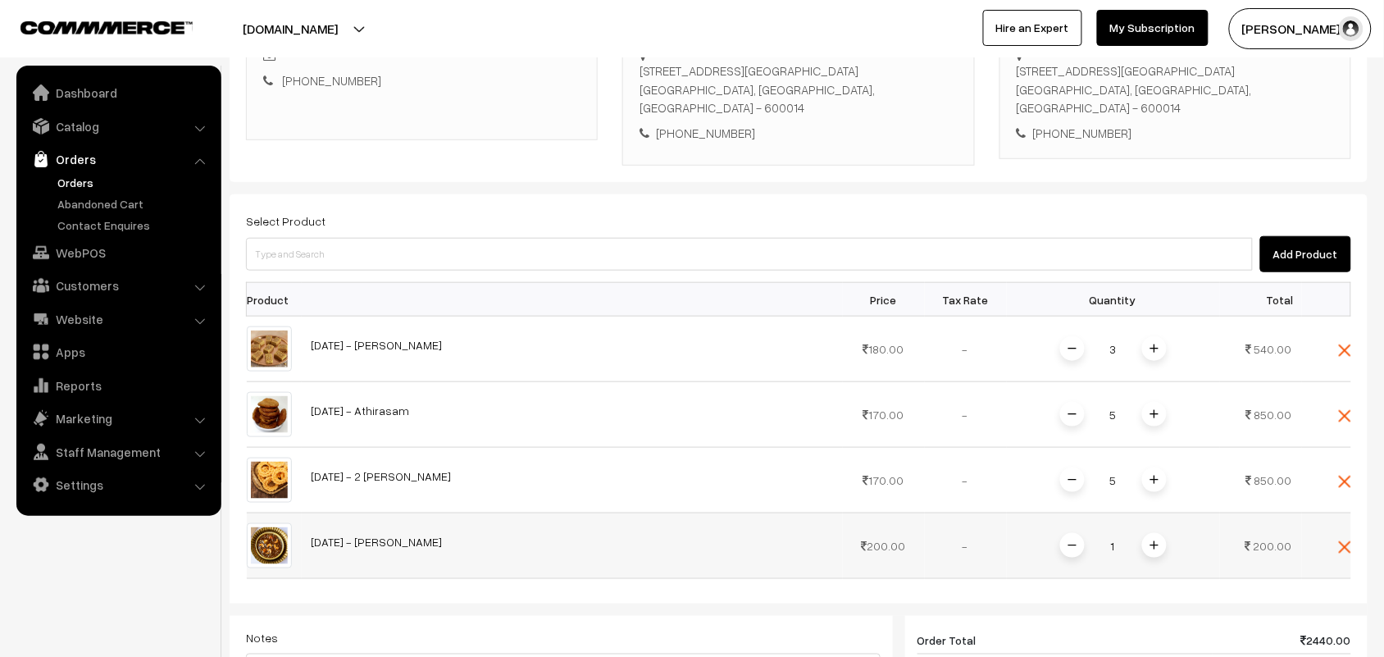
click at [1157, 541] on img at bounding box center [1154, 545] width 8 height 8
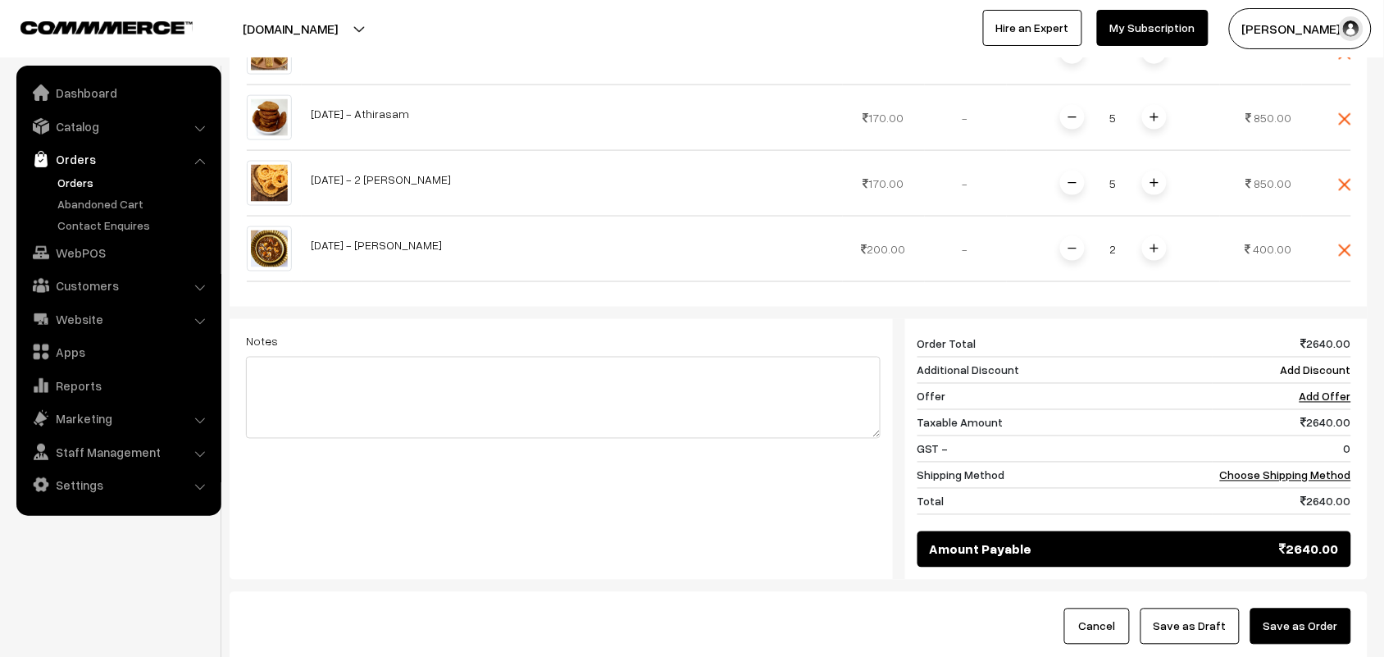
scroll to position [615, 0]
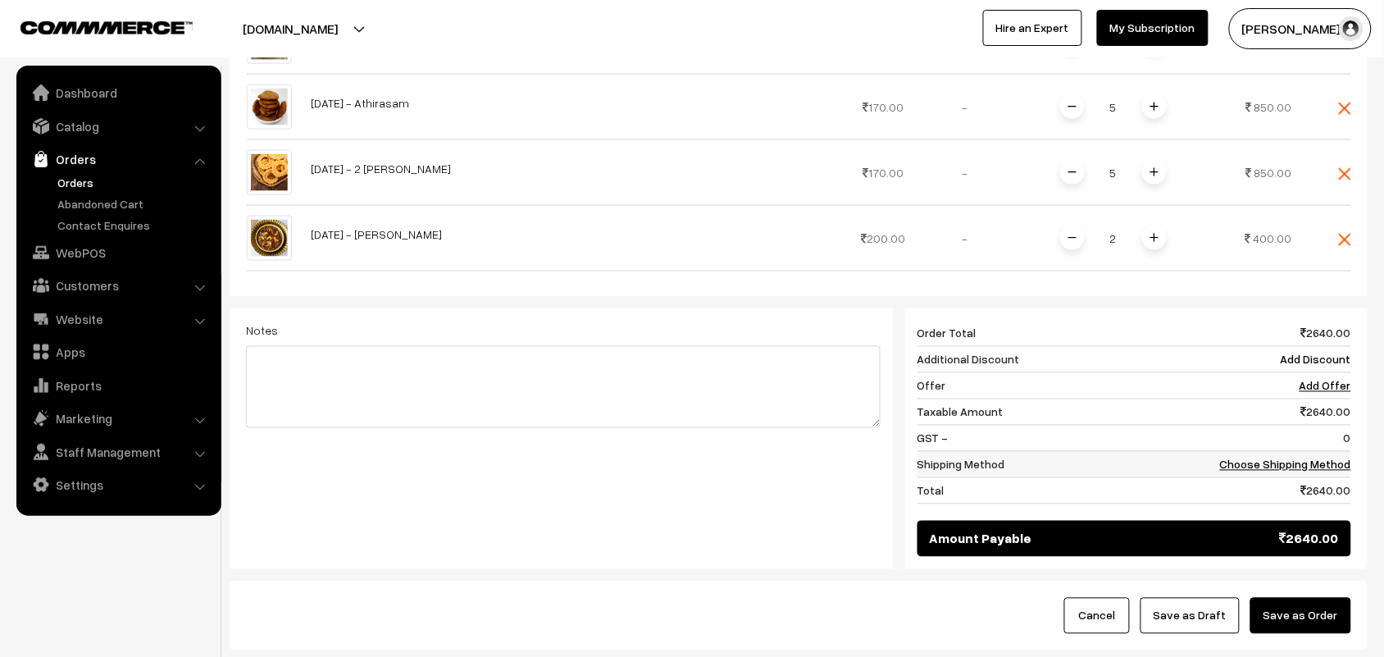
click at [1268, 457] on link "Choose Shipping Method" at bounding box center [1285, 464] width 131 height 14
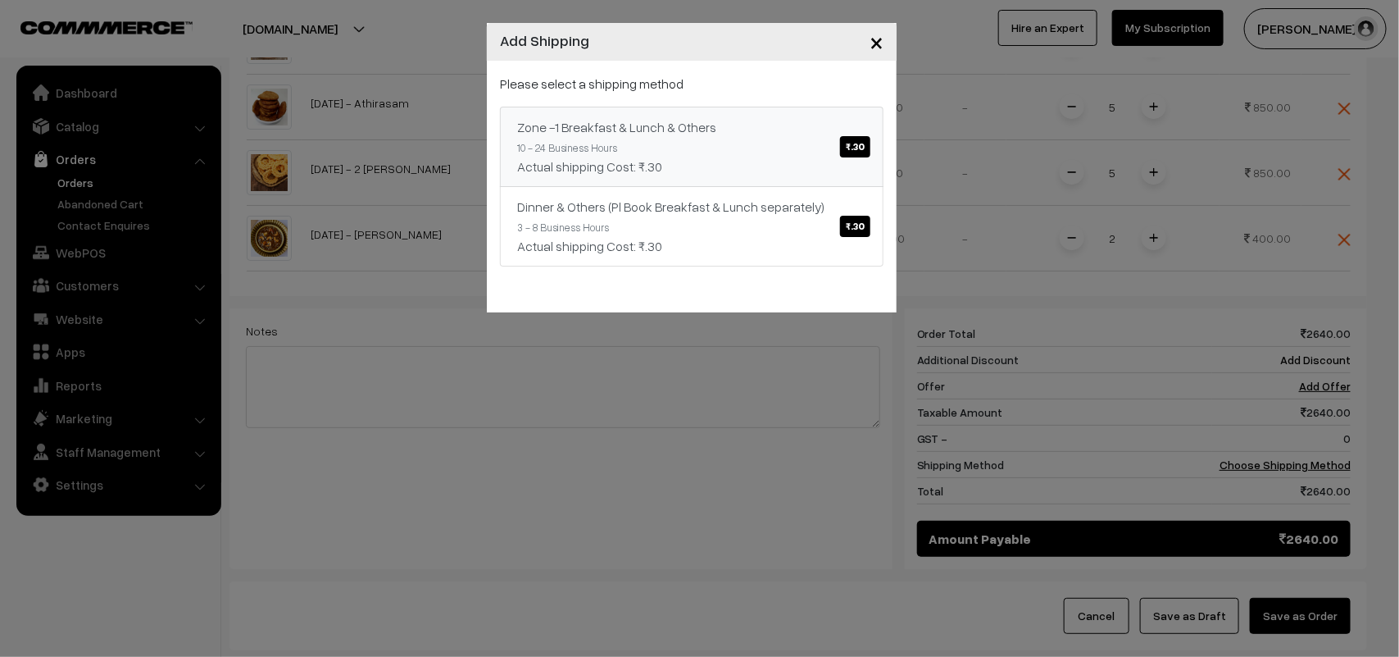
click at [861, 153] on span "₹.30" at bounding box center [855, 146] width 30 height 21
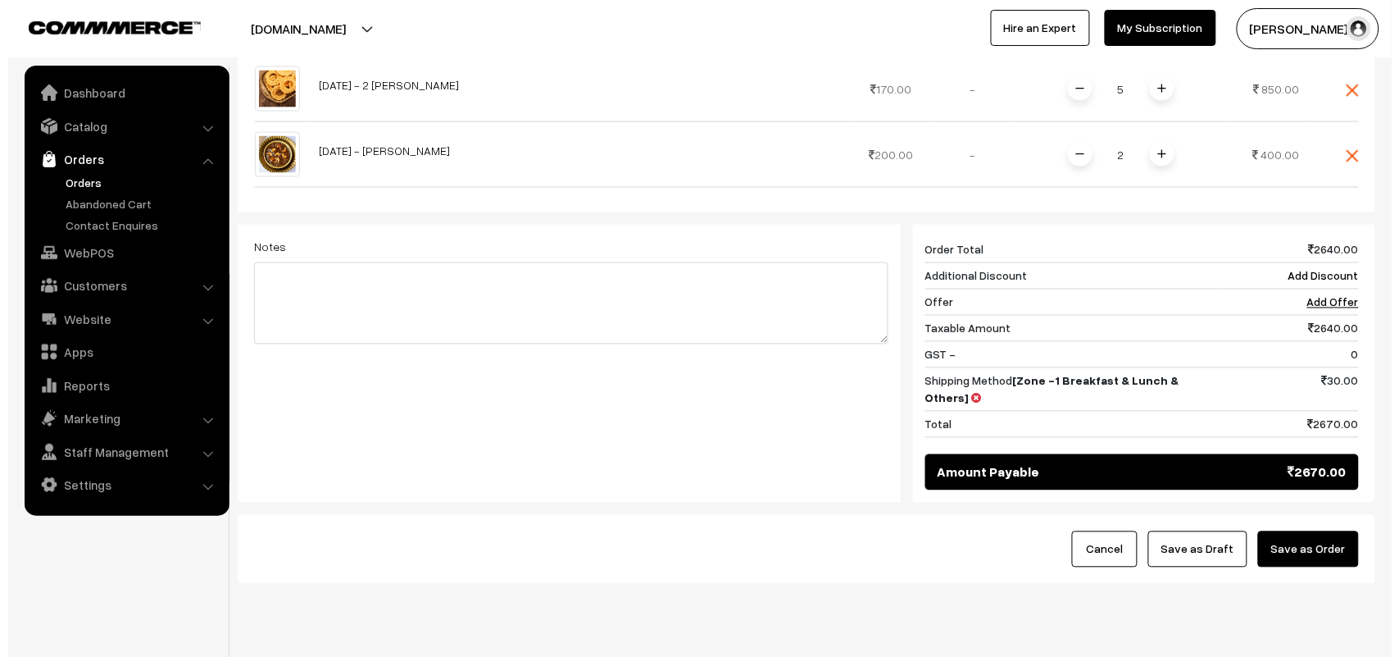
scroll to position [707, 0]
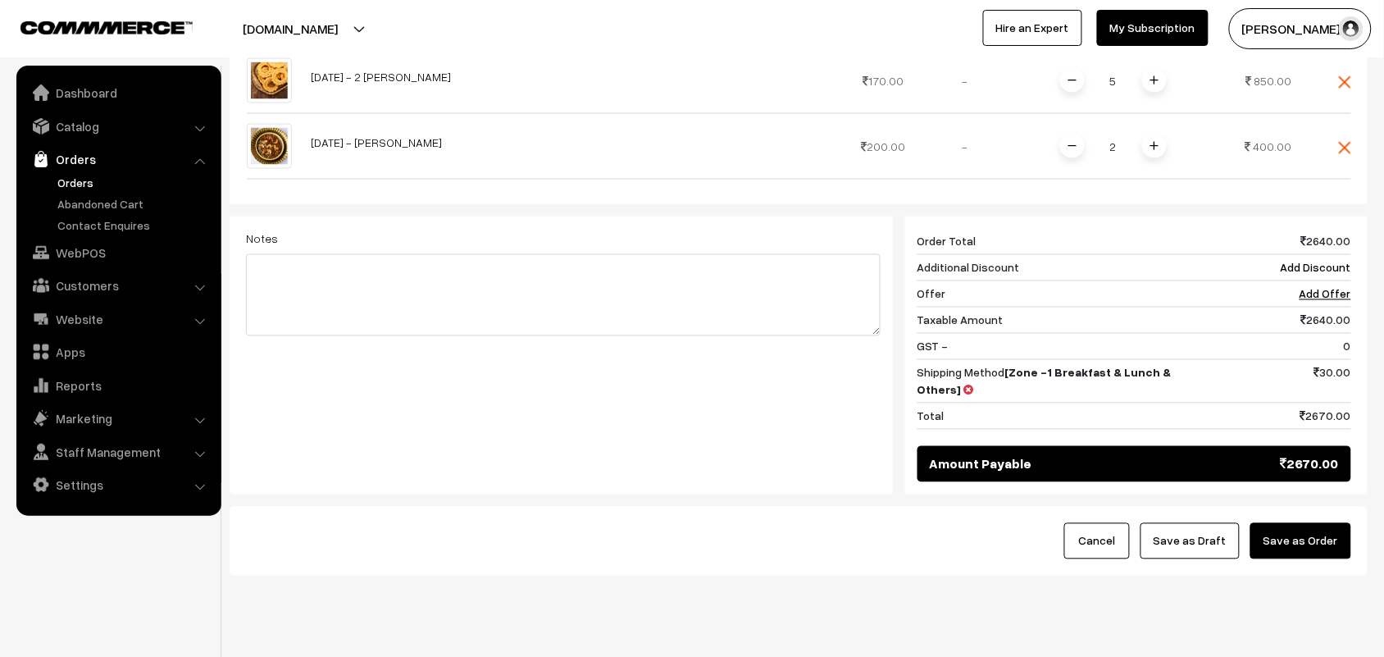
click at [1288, 523] on button "Save as Order" at bounding box center [1300, 541] width 101 height 36
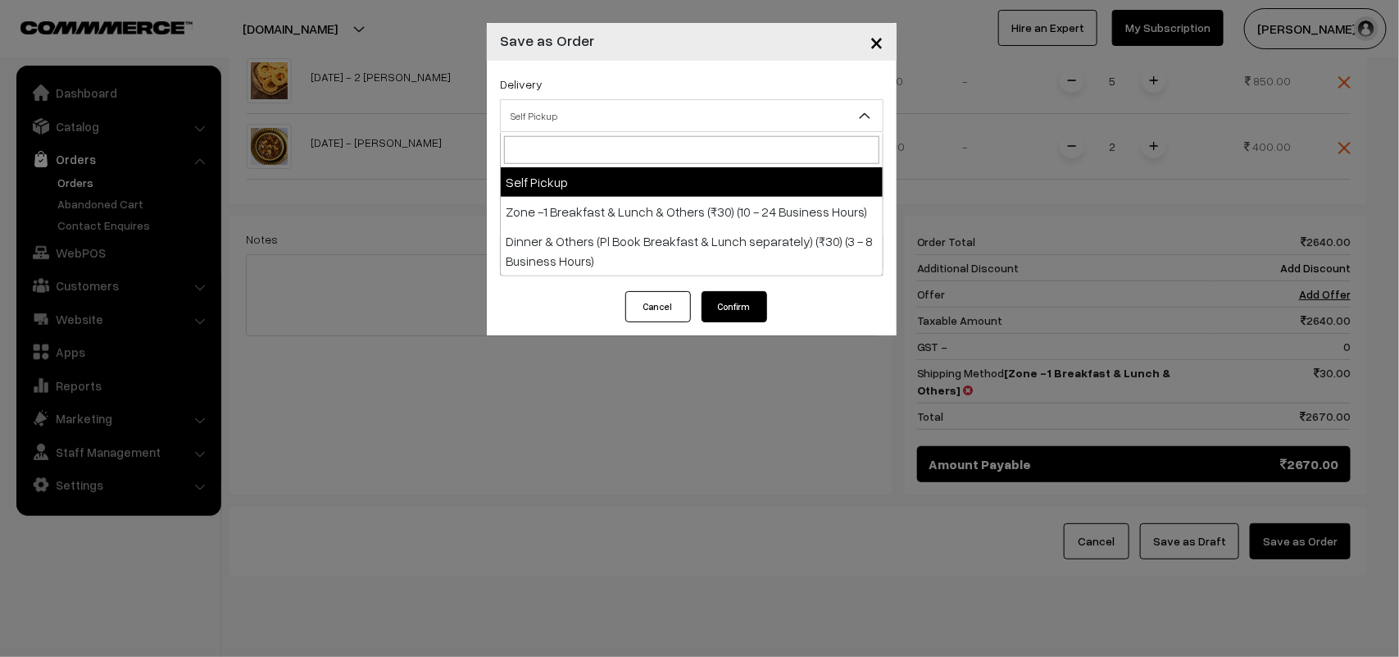
click at [810, 119] on span "Self Pickup" at bounding box center [692, 116] width 382 height 29
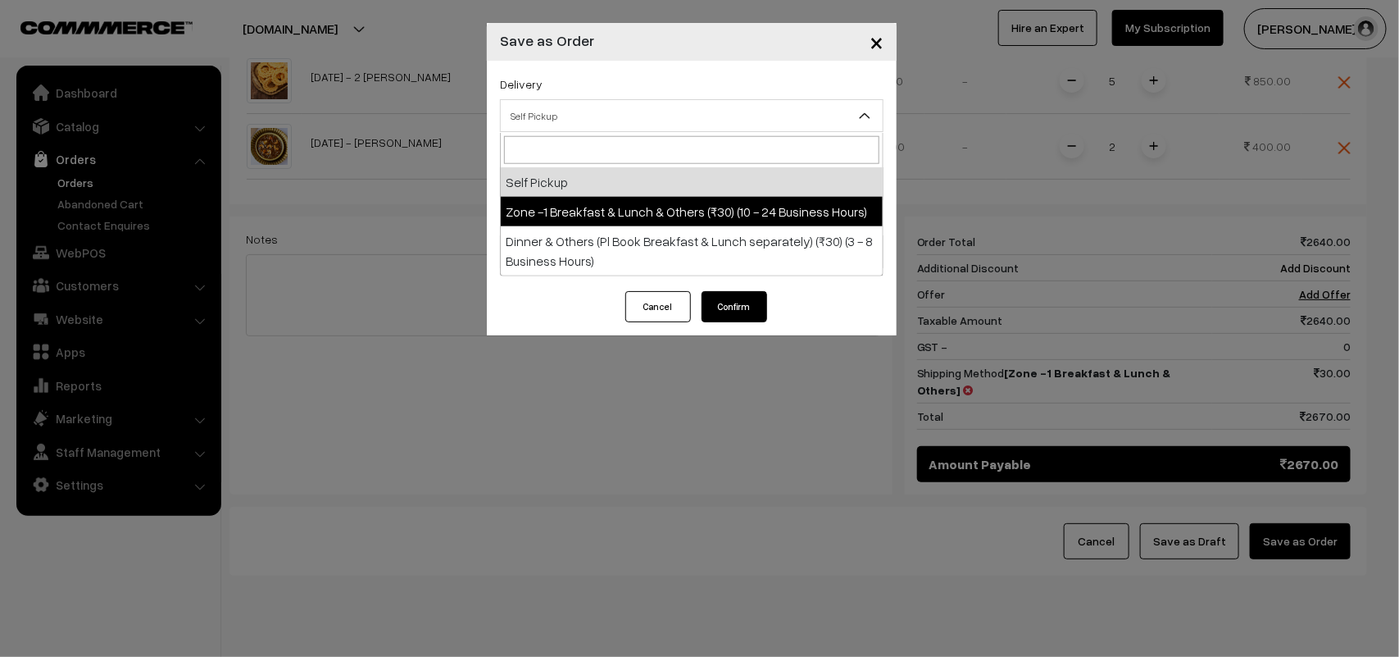
select select "ZON1"
select select "3"
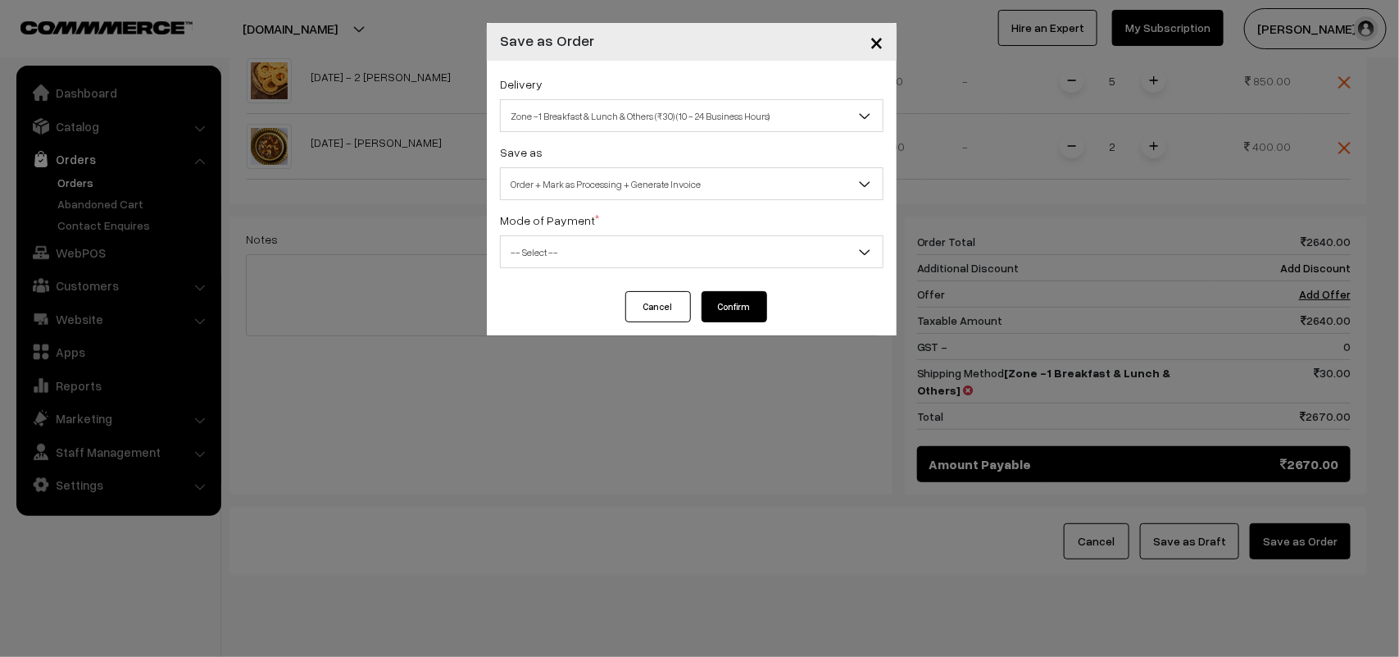
click at [757, 252] on span "-- Select --" at bounding box center [692, 252] width 382 height 29
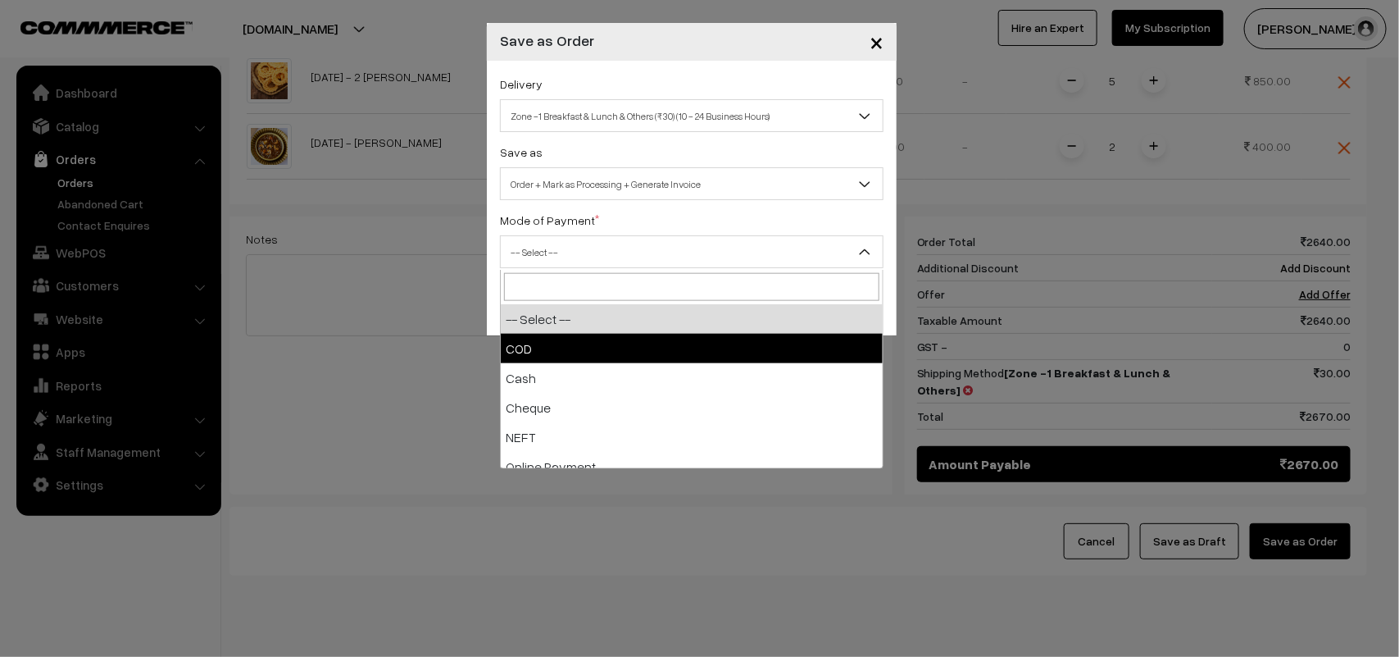
select select "1"
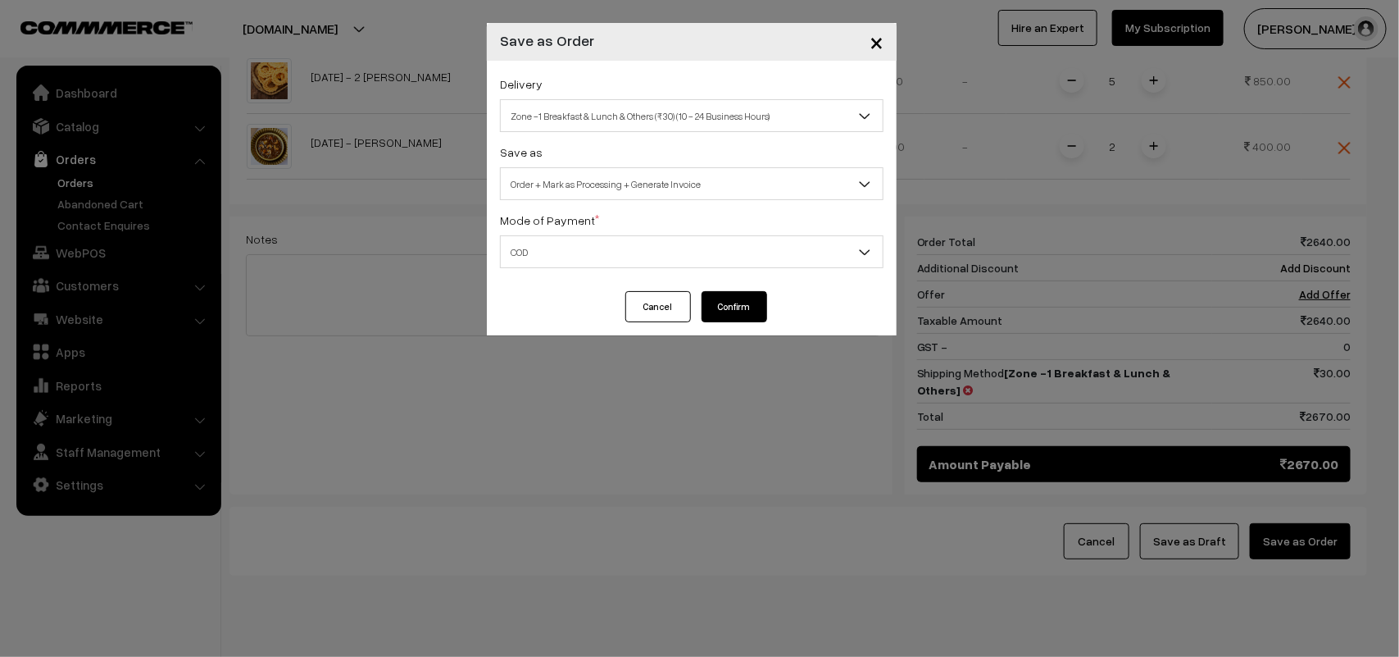
click at [748, 310] on button "Confirm" at bounding box center [735, 306] width 66 height 31
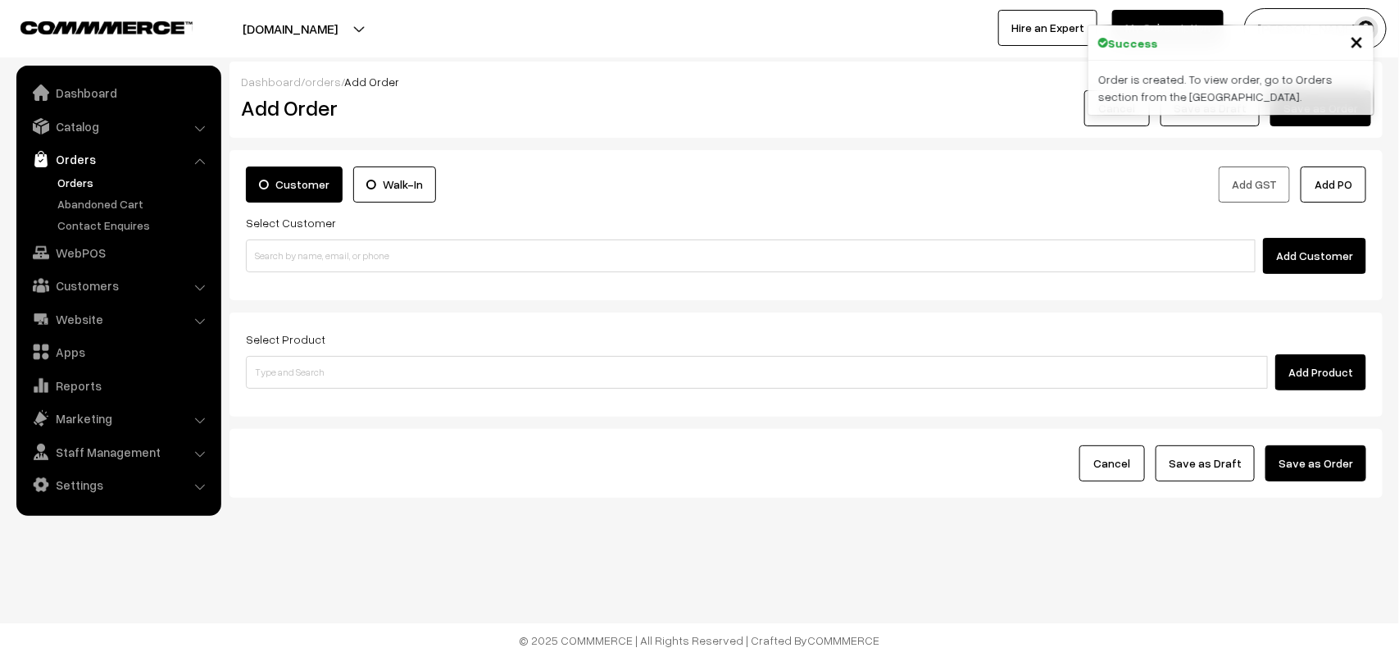
click at [76, 180] on link "Orders" at bounding box center [134, 182] width 162 height 17
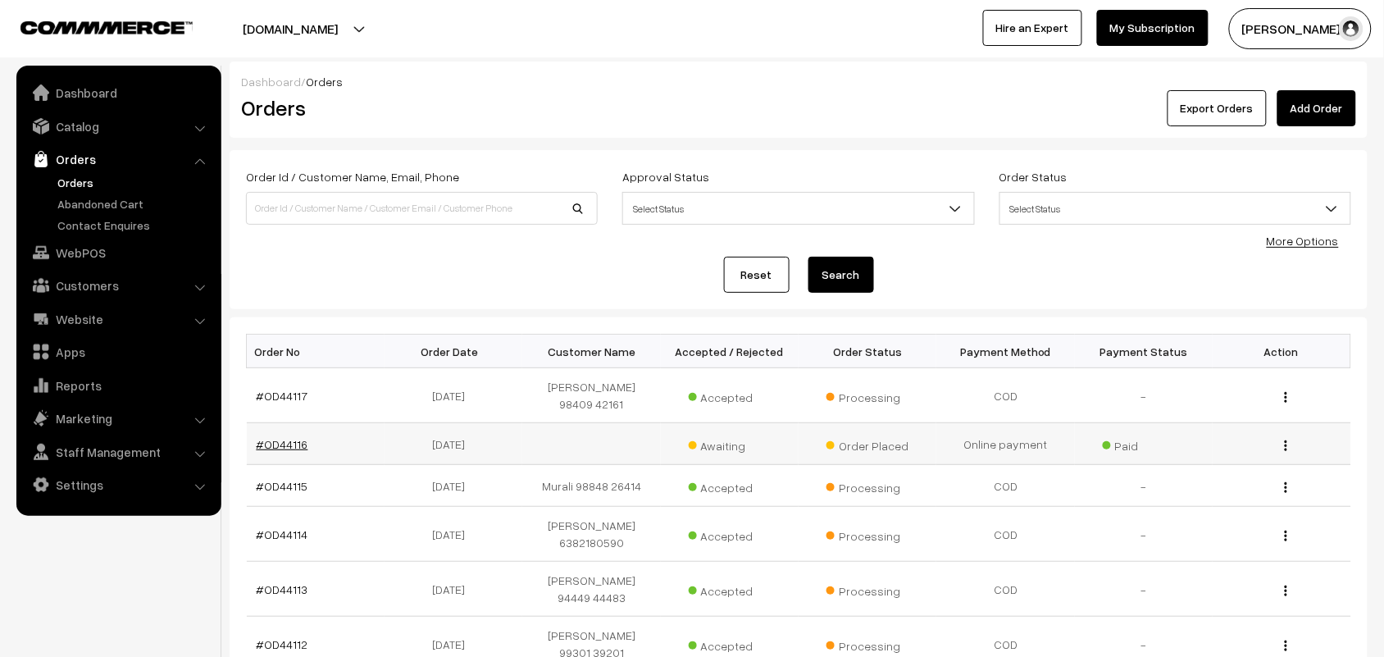
click at [277, 437] on link "#OD44116" at bounding box center [283, 444] width 52 height 14
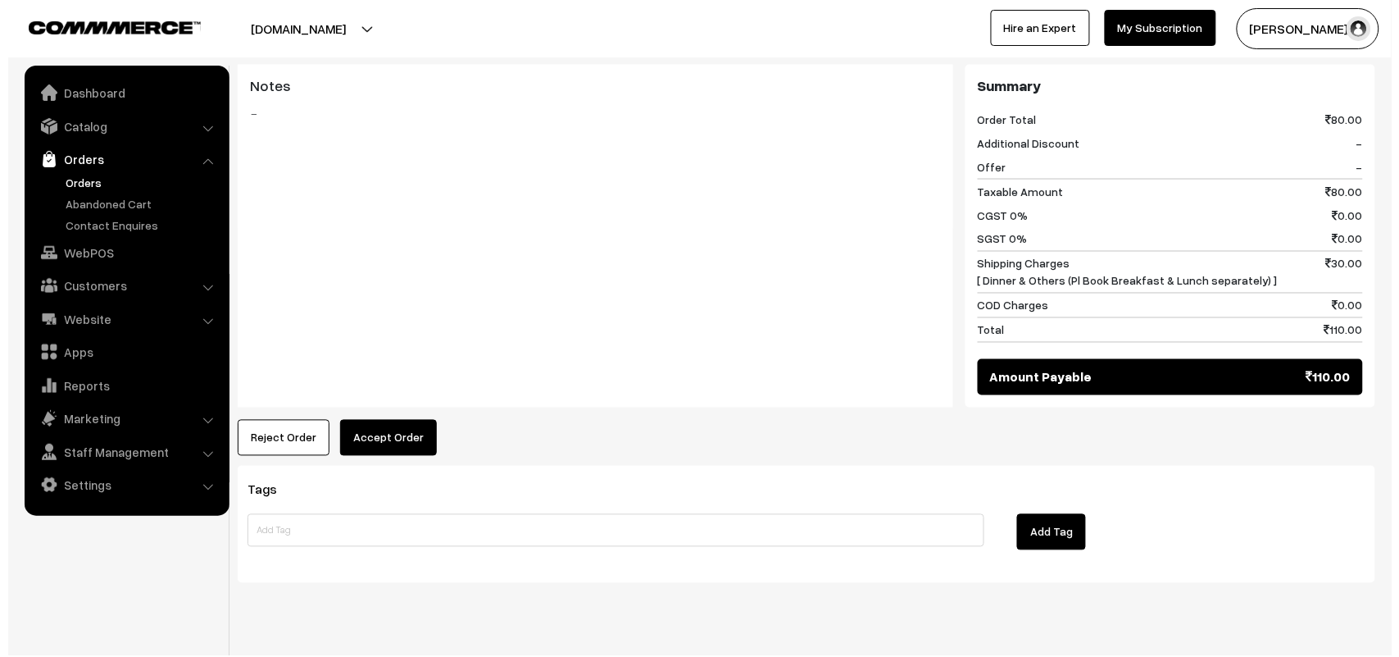
scroll to position [693, 0]
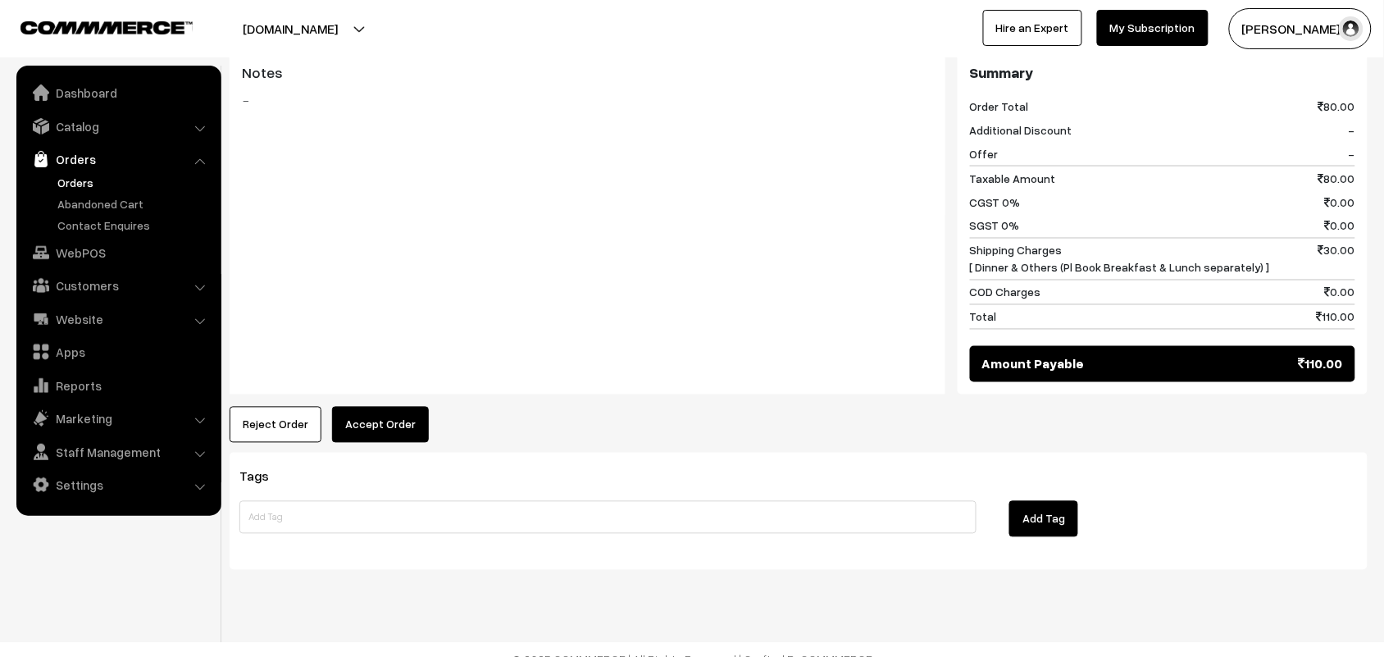
click at [403, 407] on button "Accept Order" at bounding box center [380, 425] width 97 height 36
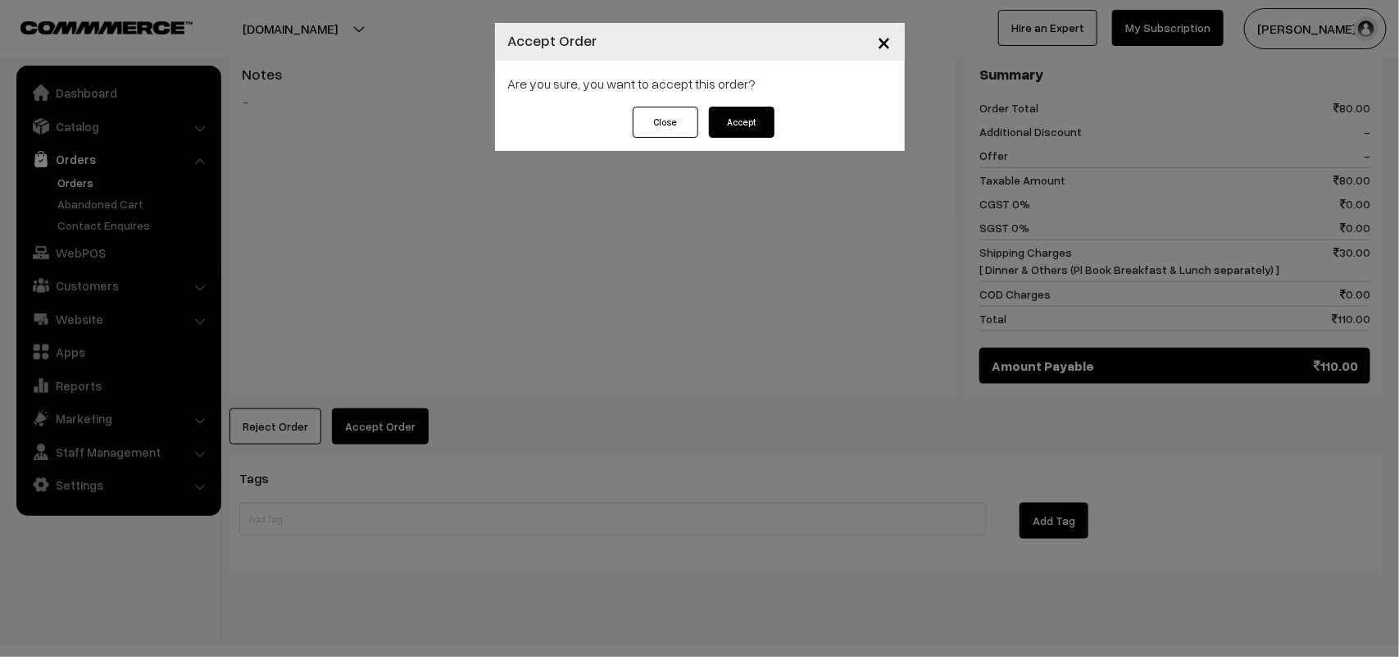
click at [747, 125] on button "Accept" at bounding box center [742, 122] width 66 height 31
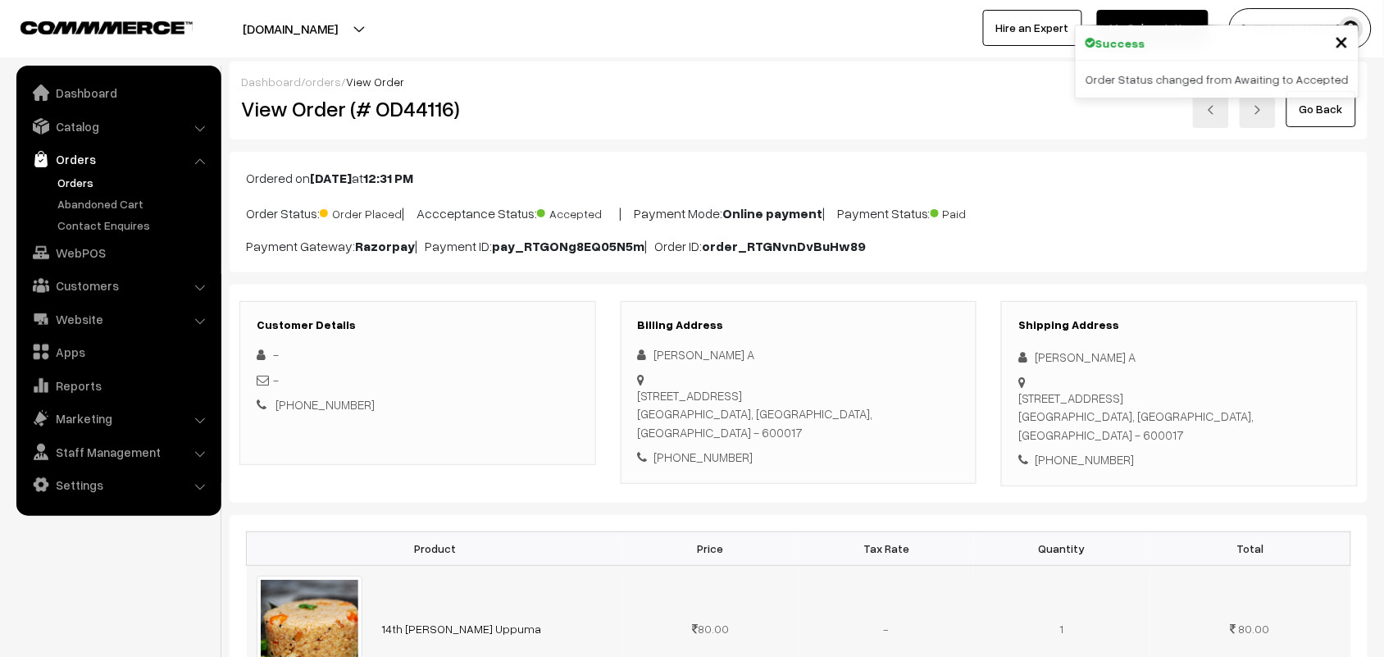
click at [930, 611] on td "-" at bounding box center [885, 628] width 175 height 126
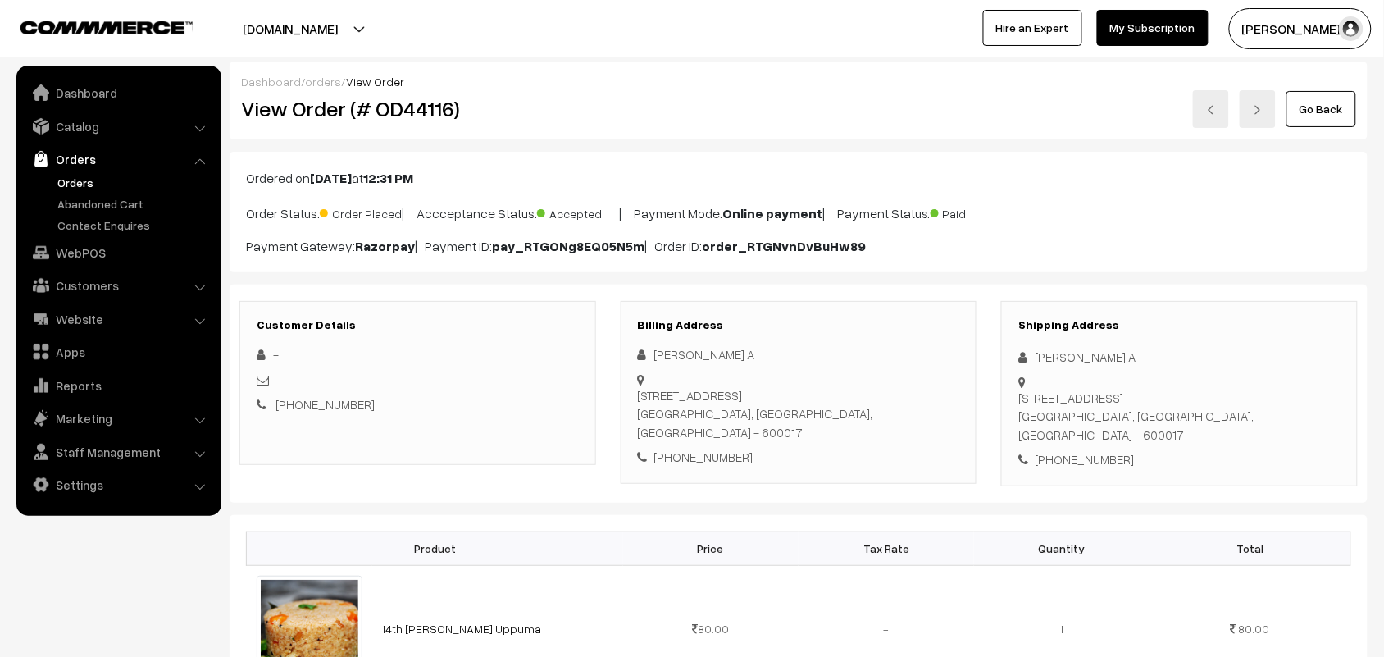
click at [1345, 394] on div "Shipping Address ShankarRaman A 30 Habibullah Road, T Nagar Chennai, Tamil Nadu…" at bounding box center [1179, 393] width 357 height 185
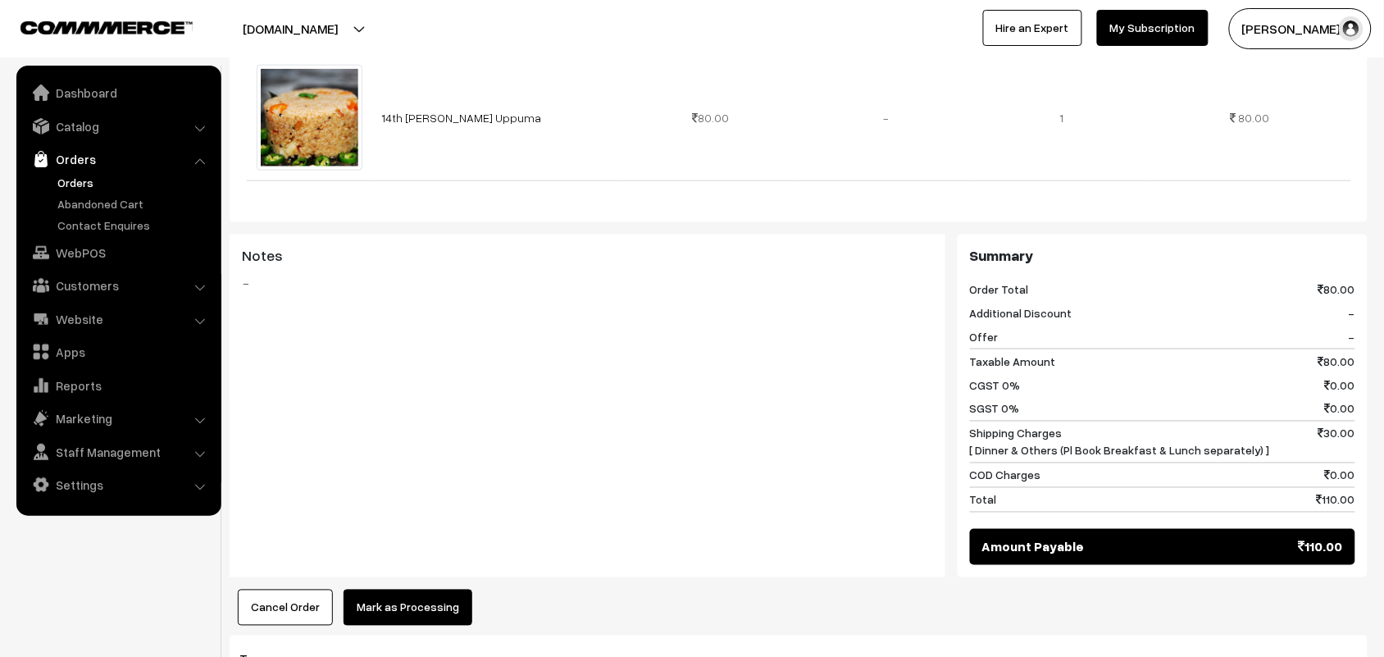
scroll to position [820, 0]
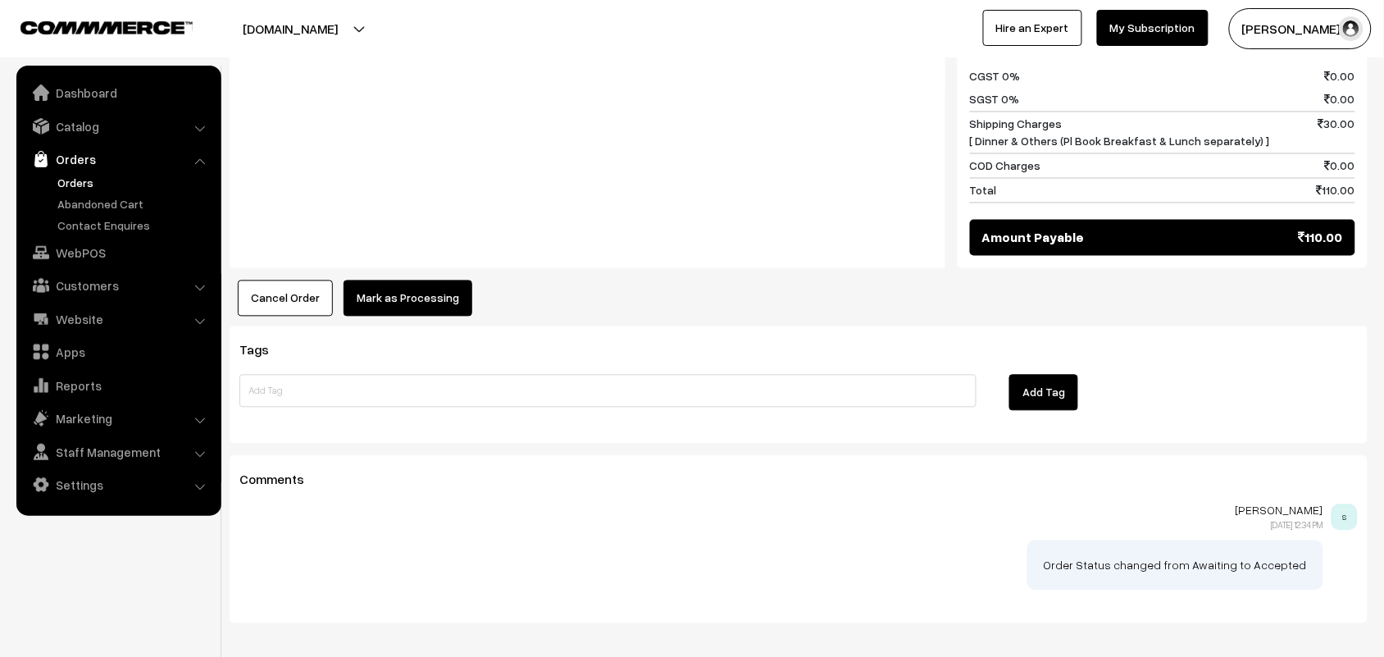
click at [394, 285] on button "Mark as Processing" at bounding box center [407, 298] width 129 height 36
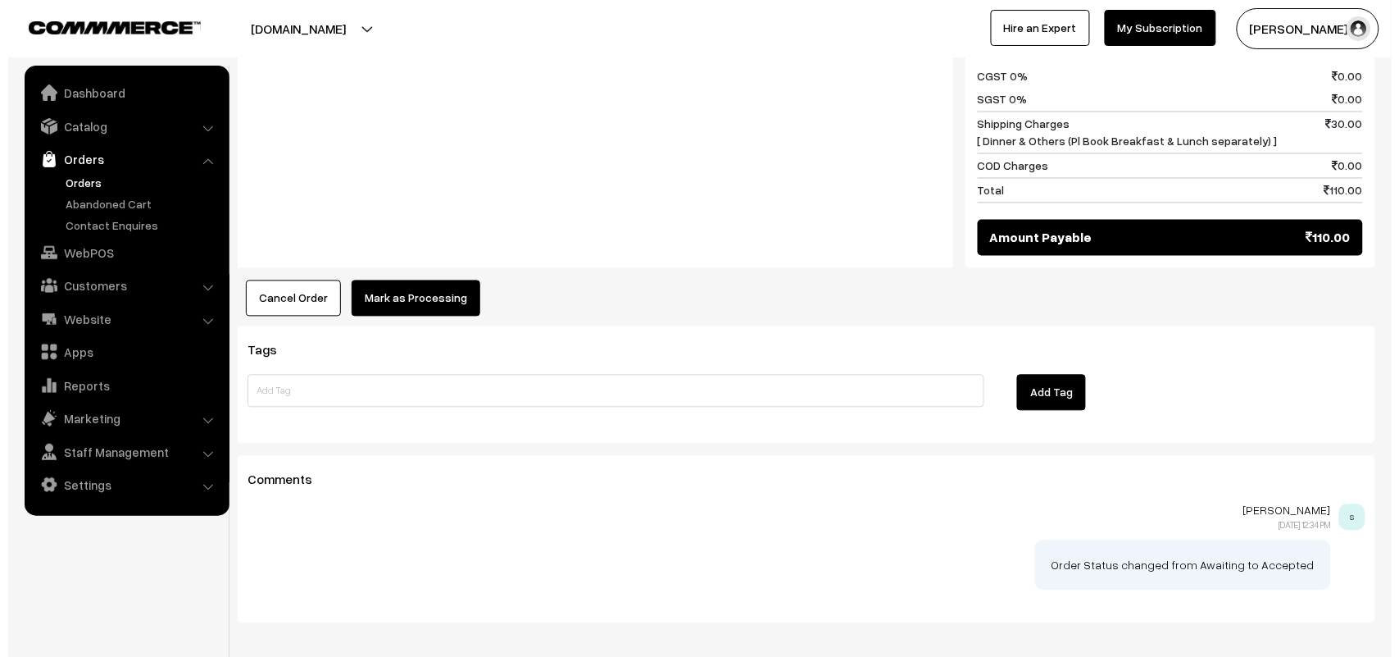
scroll to position [821, 0]
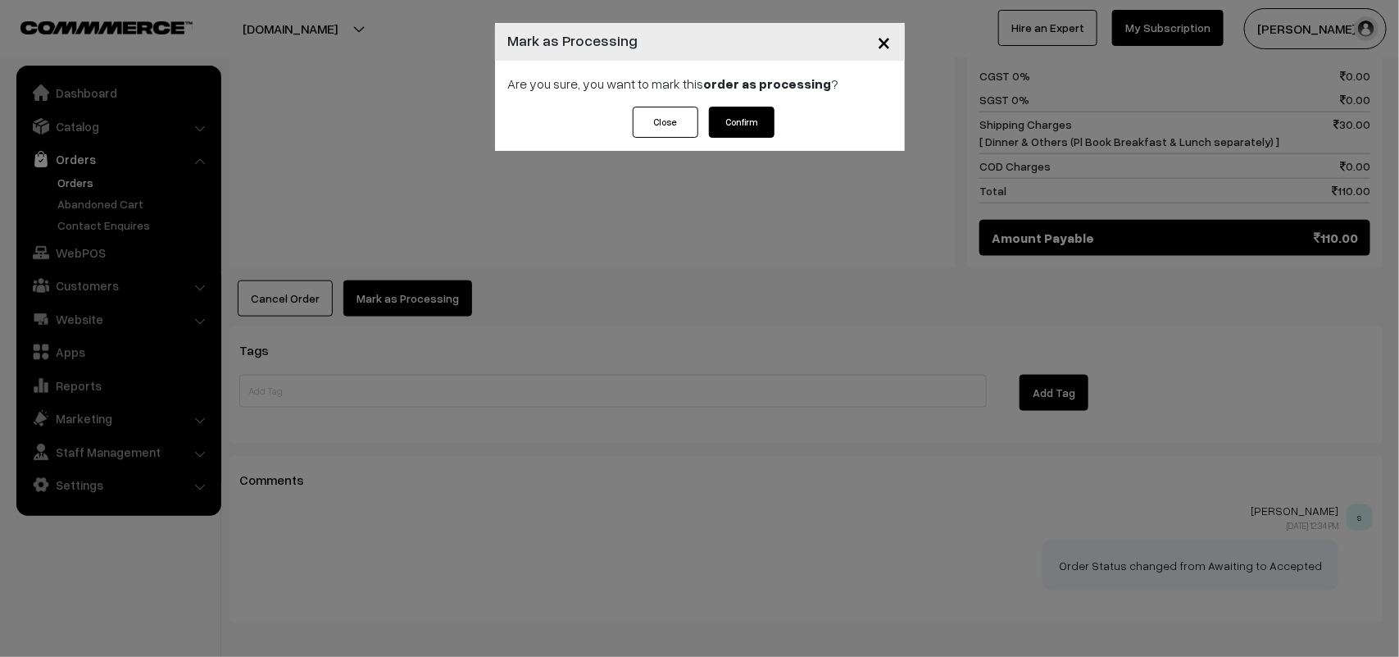
click at [730, 123] on button "Confirm" at bounding box center [742, 122] width 66 height 31
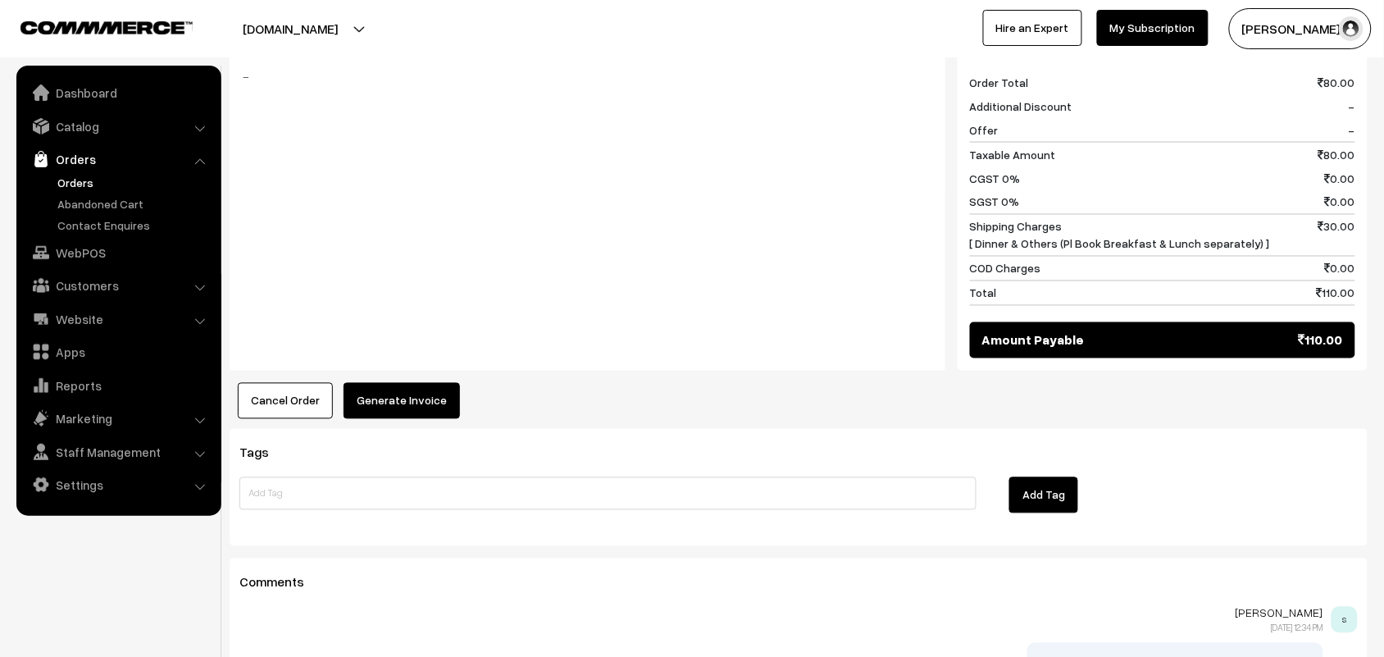
click at [392, 383] on button "Generate Invoice" at bounding box center [401, 401] width 116 height 36
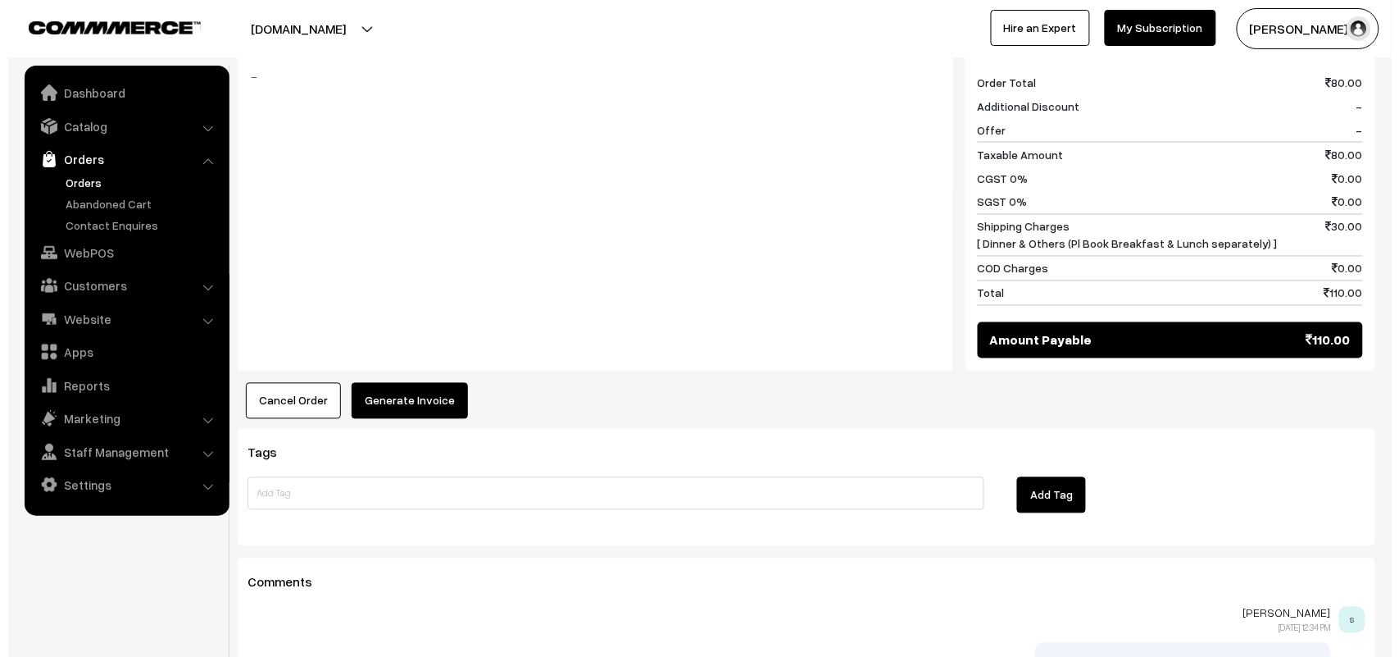
scroll to position [719, 0]
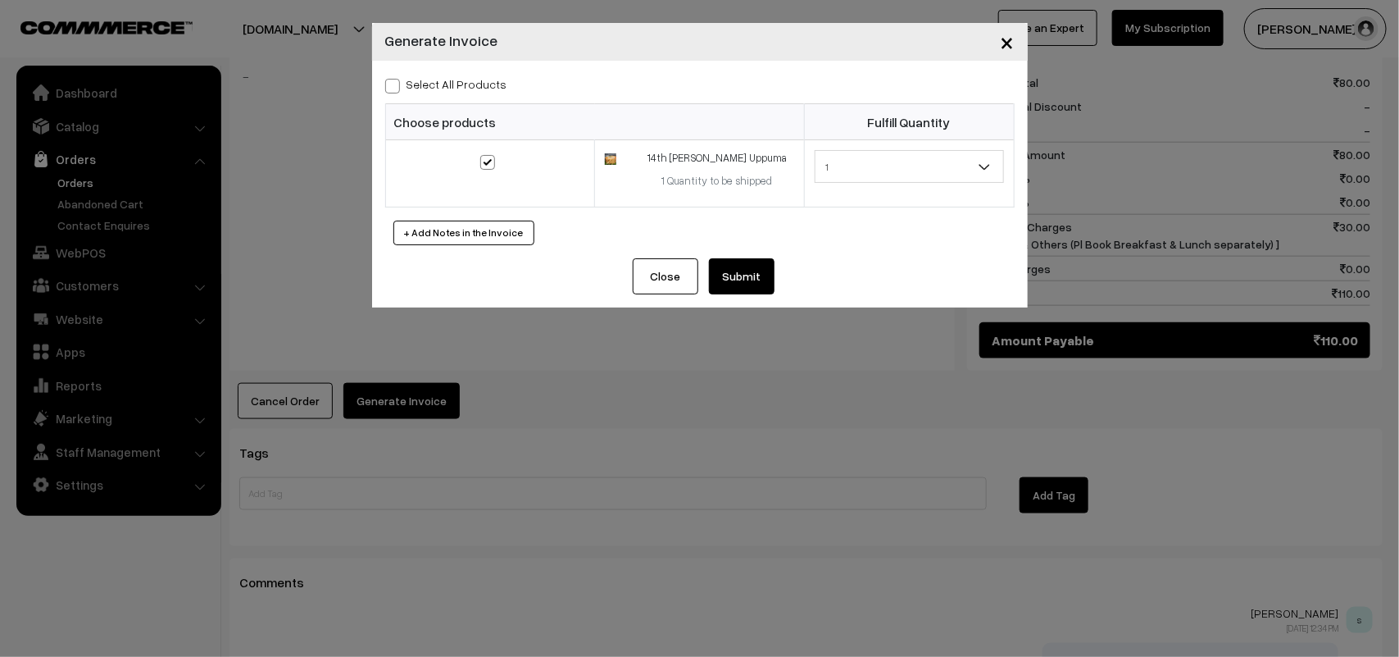
click at [394, 86] on span at bounding box center [392, 86] width 15 height 15
click at [394, 86] on input "Select All Products" at bounding box center [390, 83] width 11 height 11
checkbox input "true"
click at [757, 267] on button "Submit" at bounding box center [742, 276] width 66 height 36
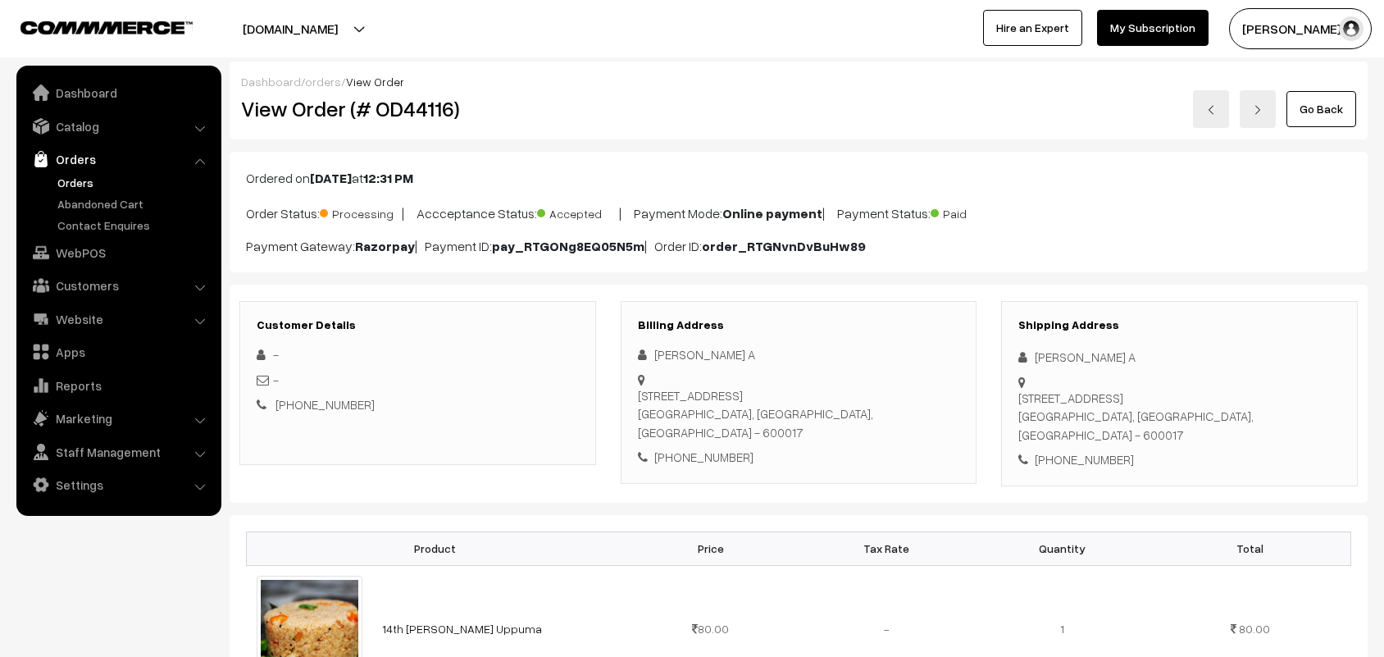
scroll to position [717, 0]
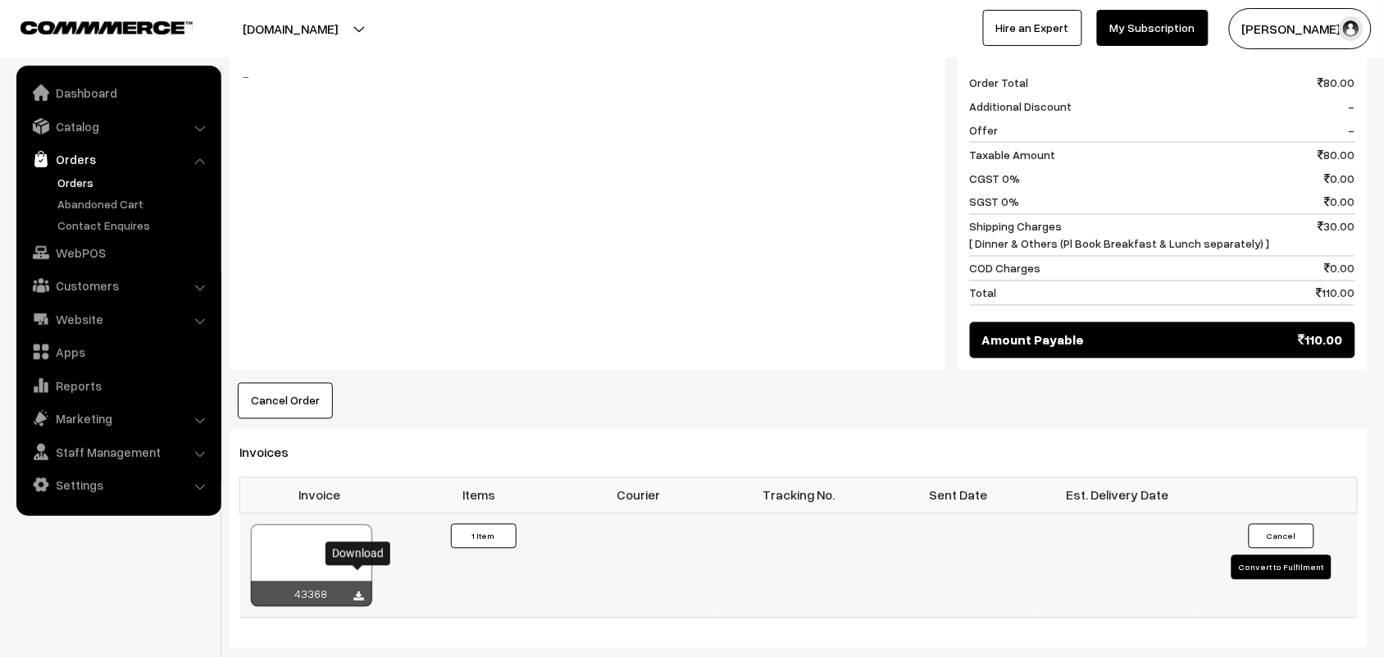
click at [357, 592] on icon at bounding box center [359, 597] width 10 height 11
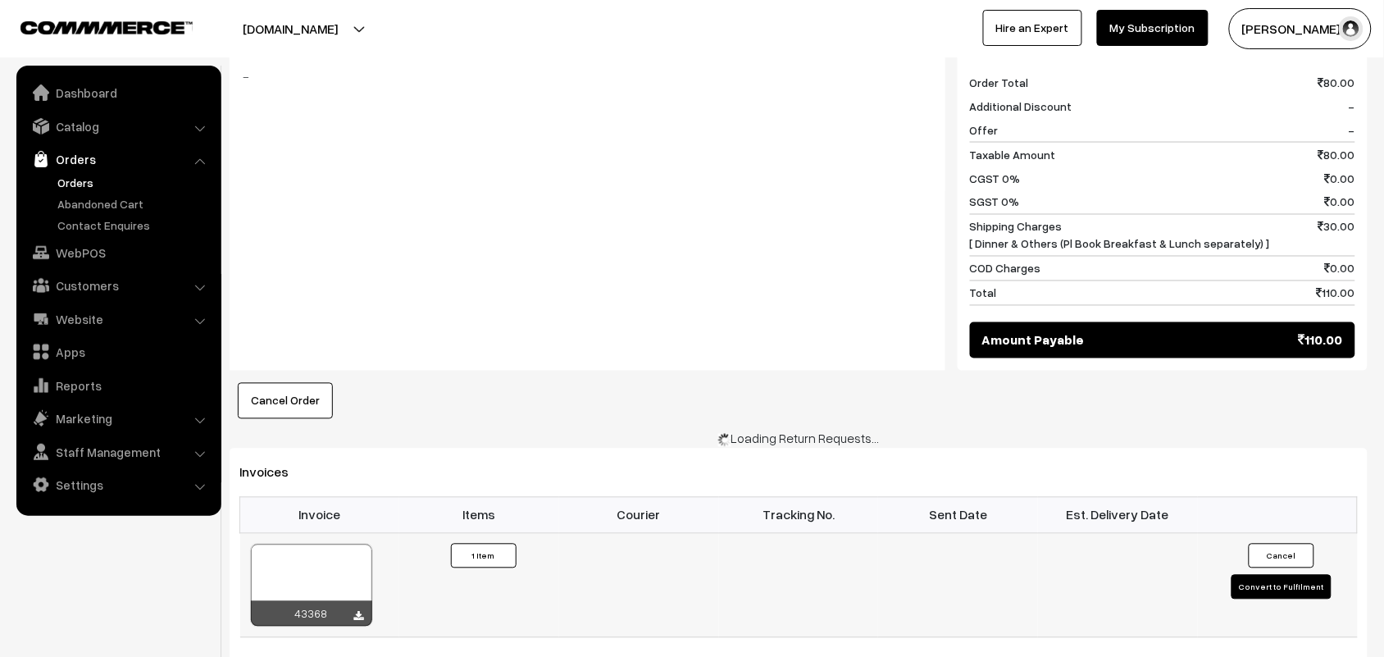
scroll to position [719, 0]
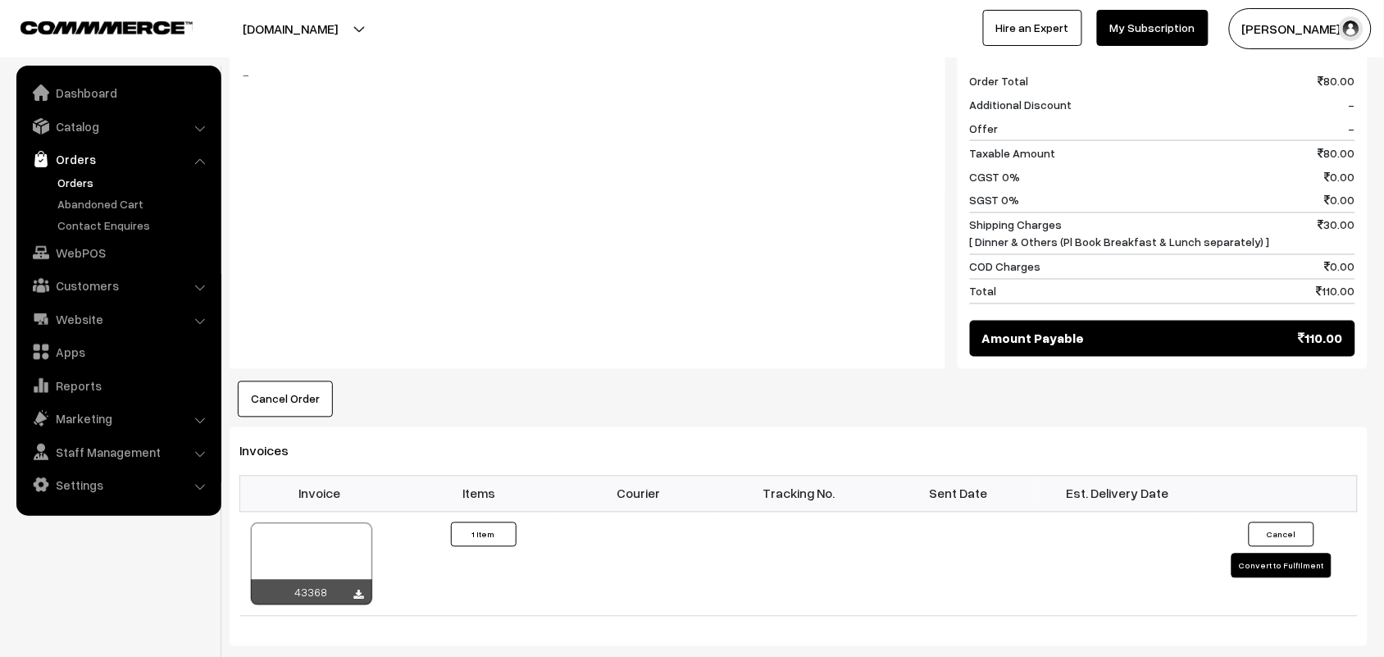
click at [76, 180] on link "Orders" at bounding box center [134, 182] width 162 height 17
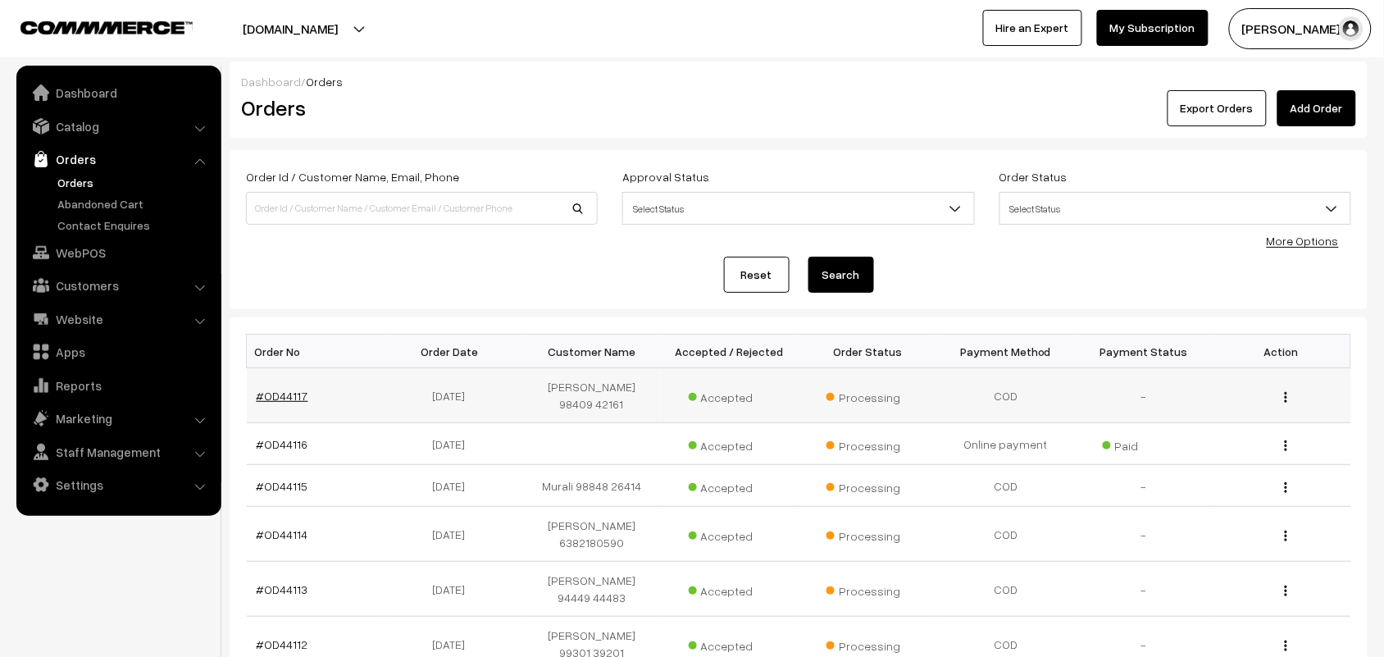
click at [285, 389] on link "#OD44117" at bounding box center [283, 396] width 52 height 14
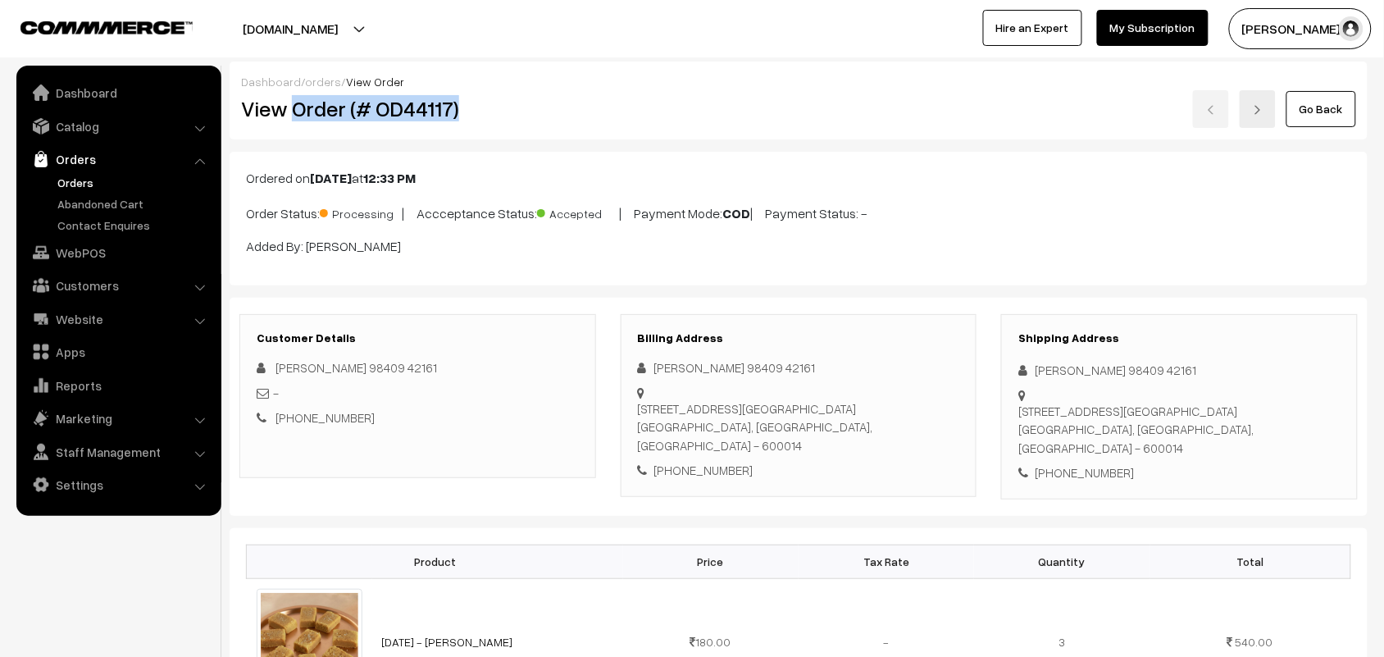
drag, startPoint x: 293, startPoint y: 103, endPoint x: 468, endPoint y: 116, distance: 175.0
click at [468, 116] on h2 "View Order (# OD44117)" at bounding box center [418, 108] width 355 height 25
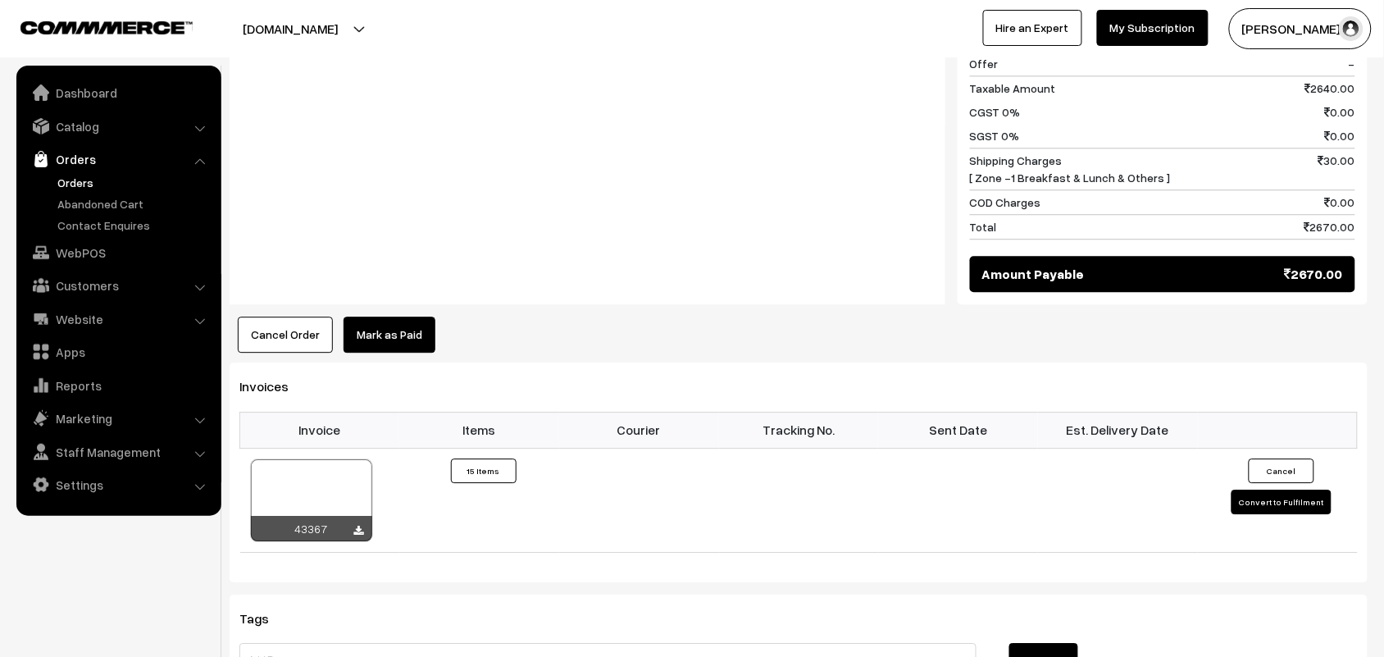
scroll to position [1230, 0]
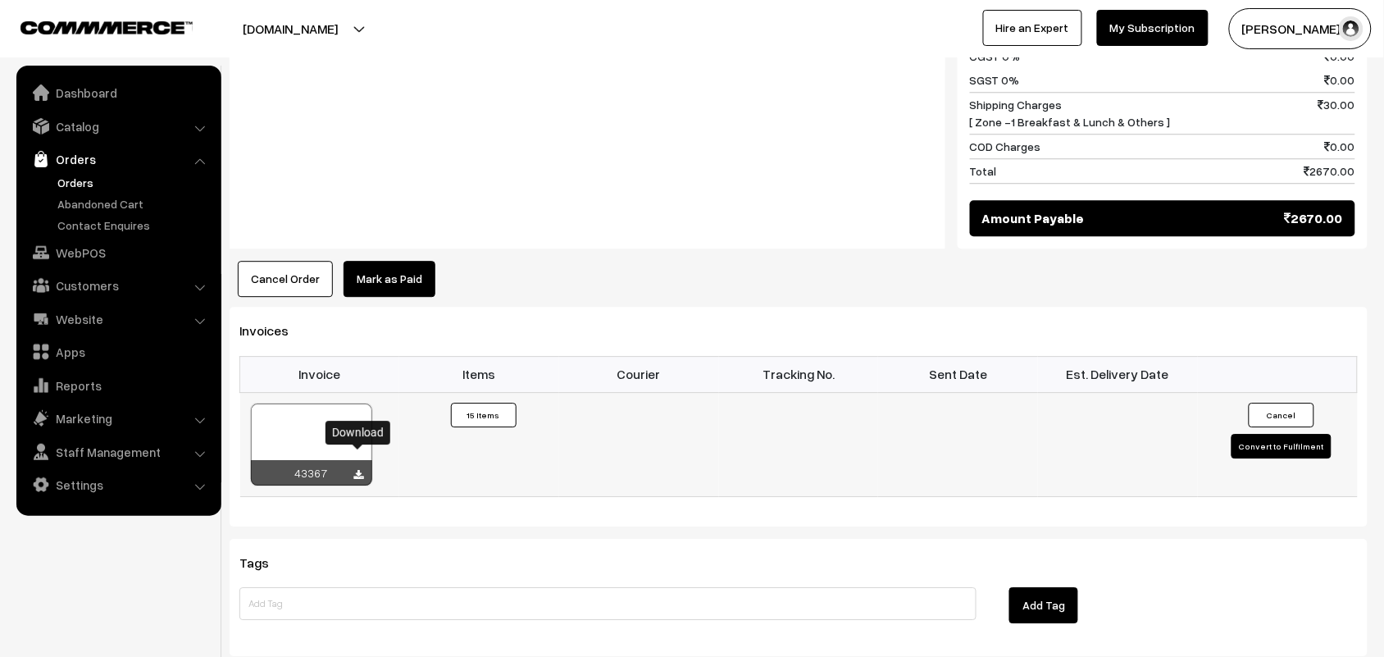
click at [354, 470] on icon at bounding box center [359, 475] width 10 height 11
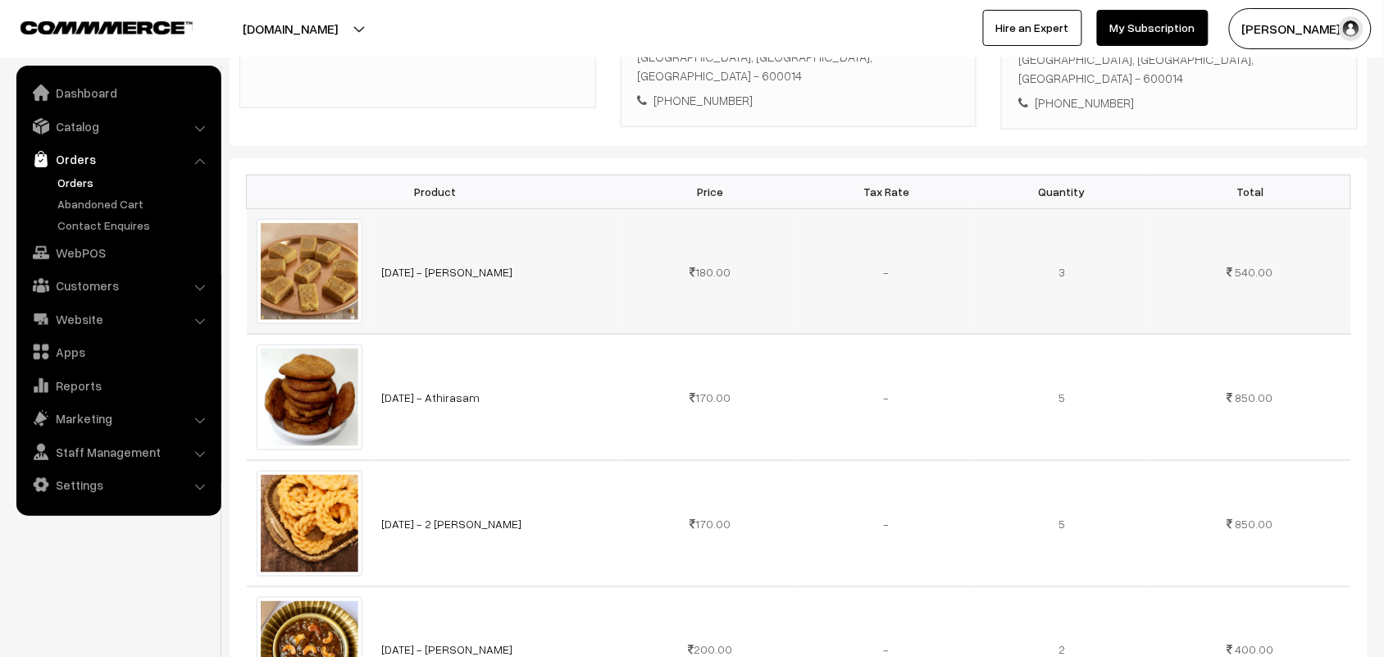
scroll to position [307, 0]
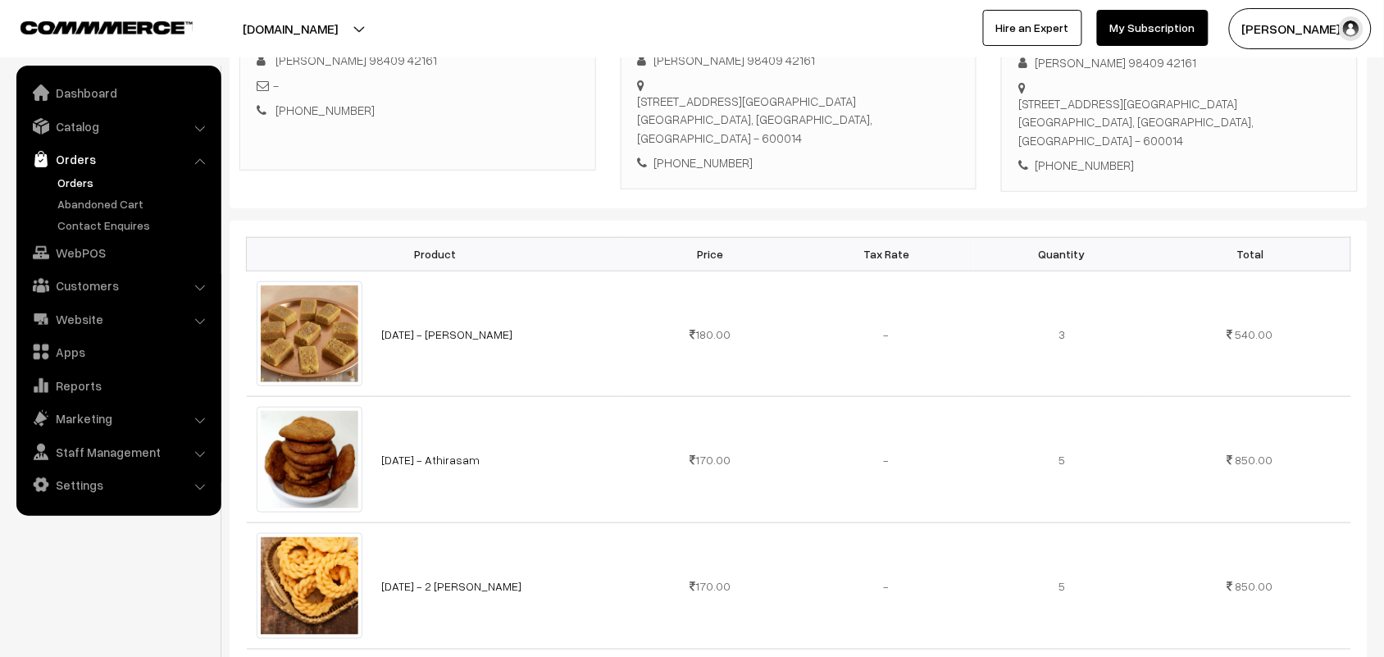
click at [67, 184] on link "Orders" at bounding box center [134, 182] width 162 height 17
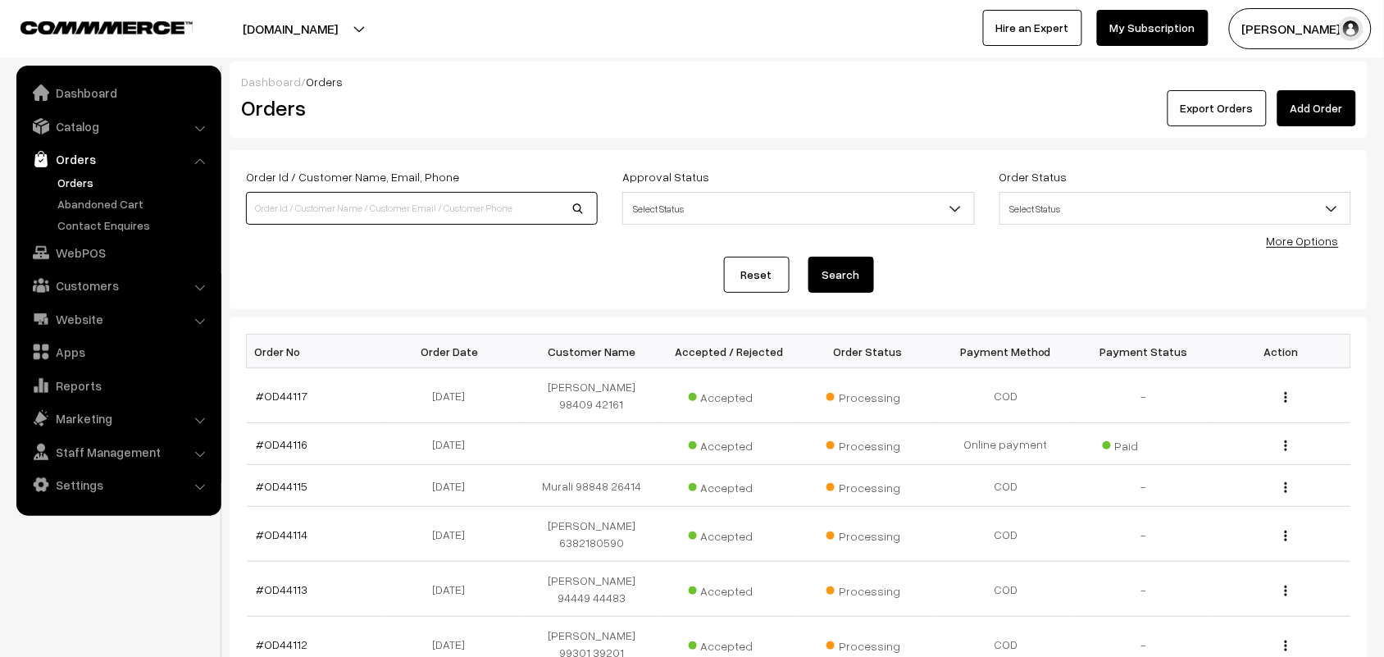
click at [345, 207] on input at bounding box center [422, 208] width 352 height 33
type input "43217"
click at [808, 257] on button "Search" at bounding box center [841, 275] width 66 height 36
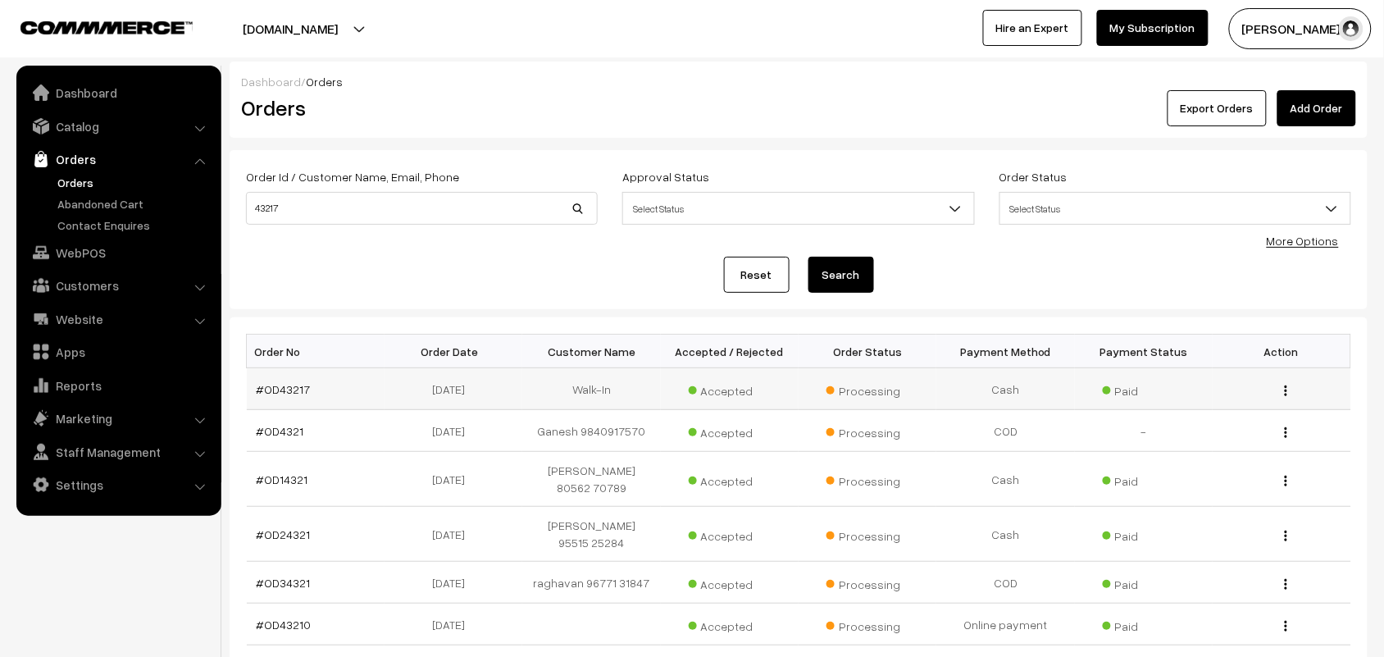
click at [288, 396] on td "#OD43217" at bounding box center [316, 389] width 138 height 42
click at [288, 385] on link "#OD43217" at bounding box center [284, 389] width 54 height 14
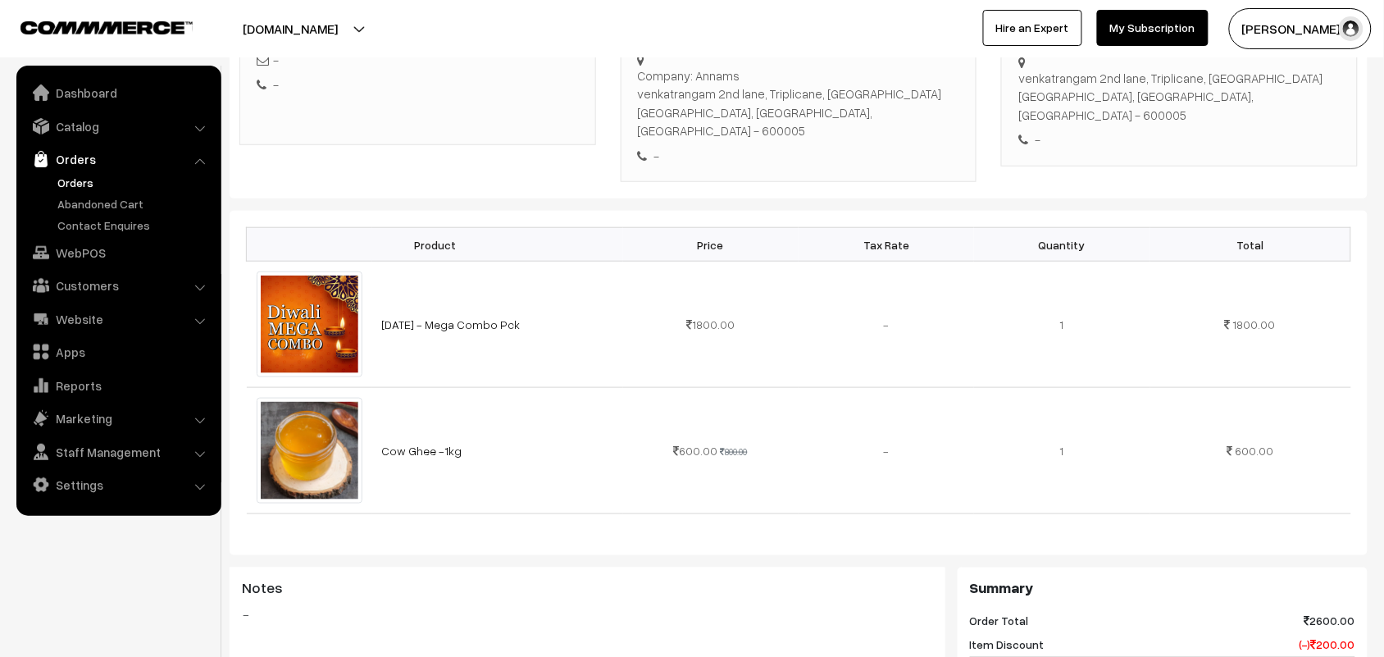
scroll to position [307, 0]
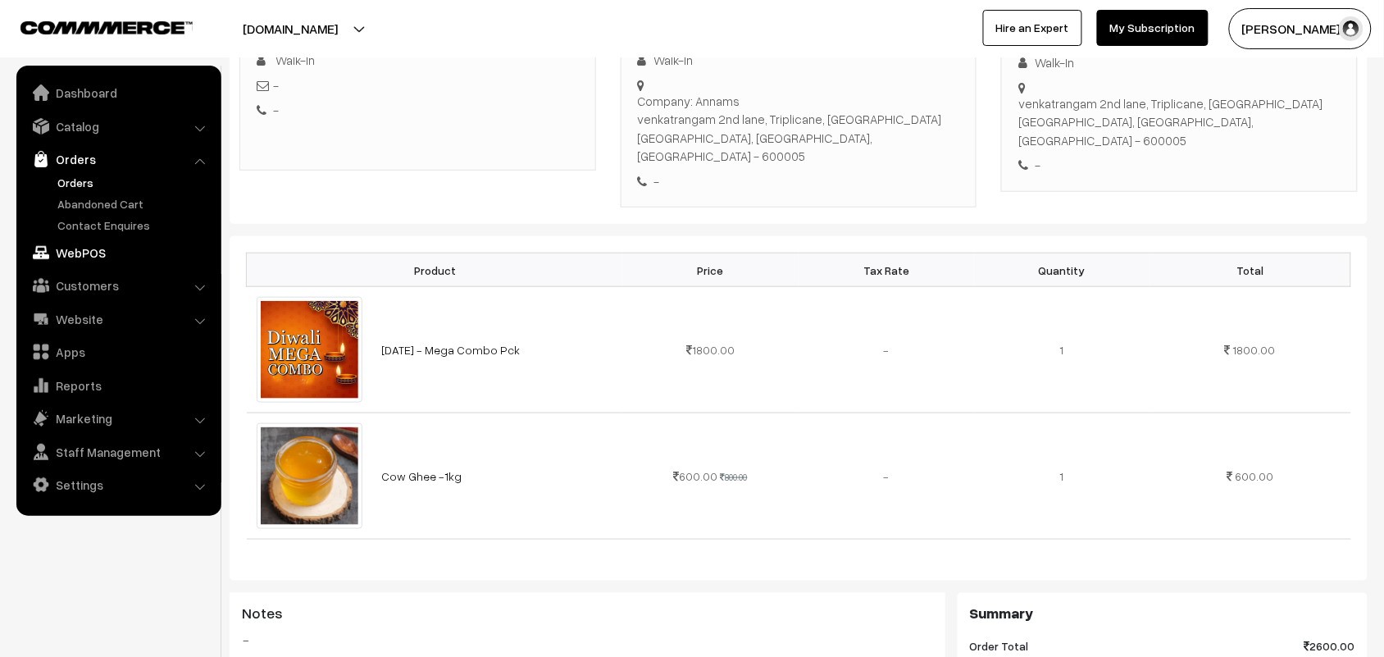
click at [88, 247] on link "WebPOS" at bounding box center [117, 253] width 195 height 30
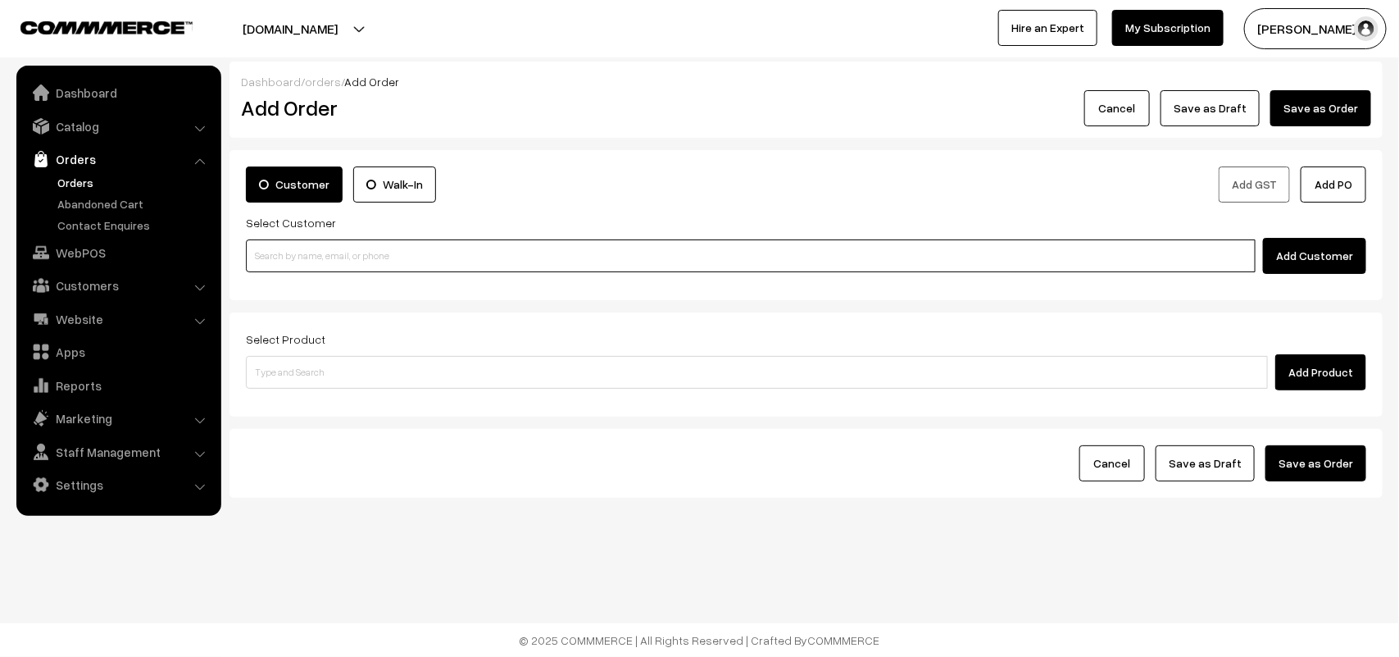
click at [448, 267] on input at bounding box center [751, 255] width 1010 height 33
paste input "+91 98401 02573"
type input "K Jayakumar 98401 02573 [9840102573]"
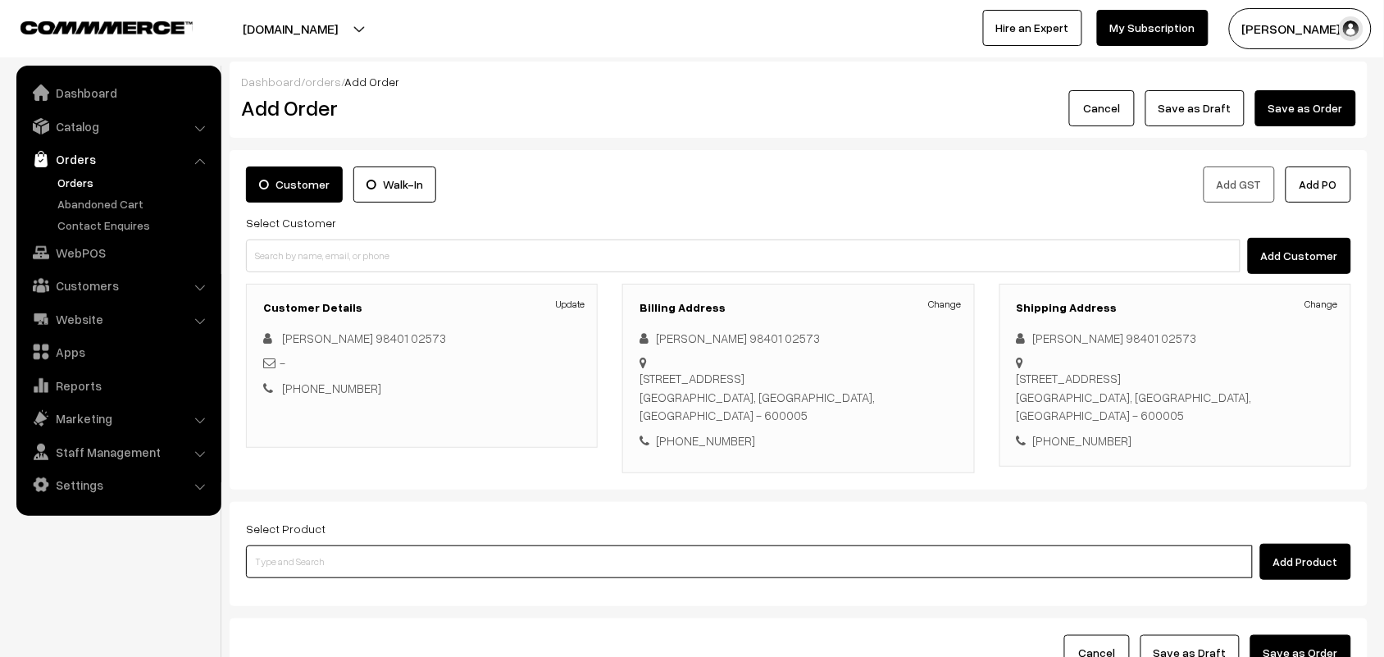
click at [576, 547] on input at bounding box center [749, 561] width 1007 height 33
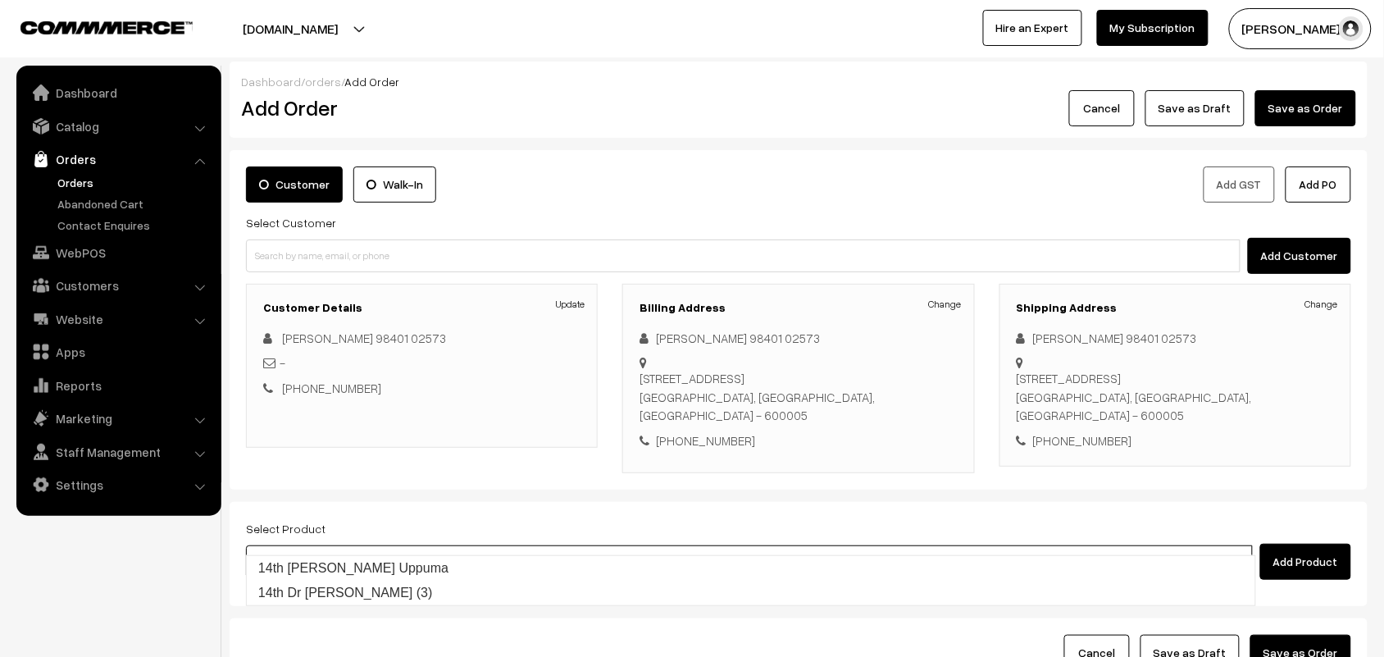
type input "14th Dr Wheat Rava Uppuma"
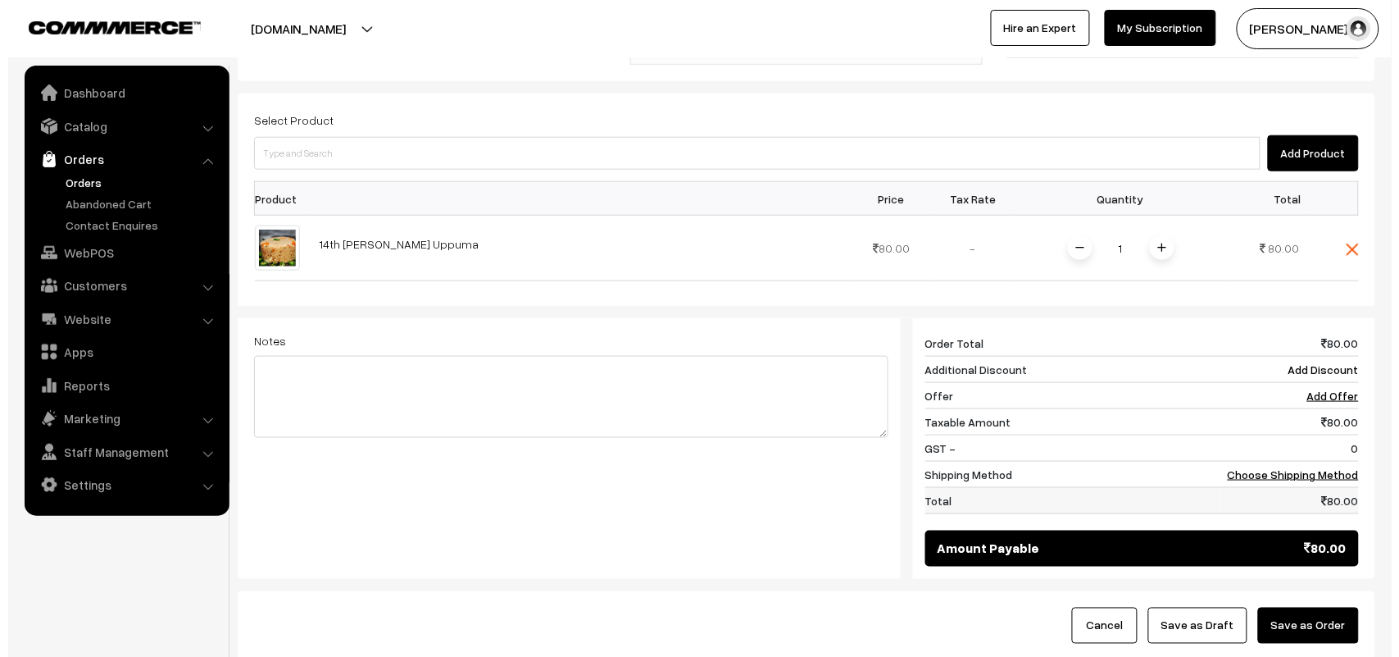
scroll to position [410, 0]
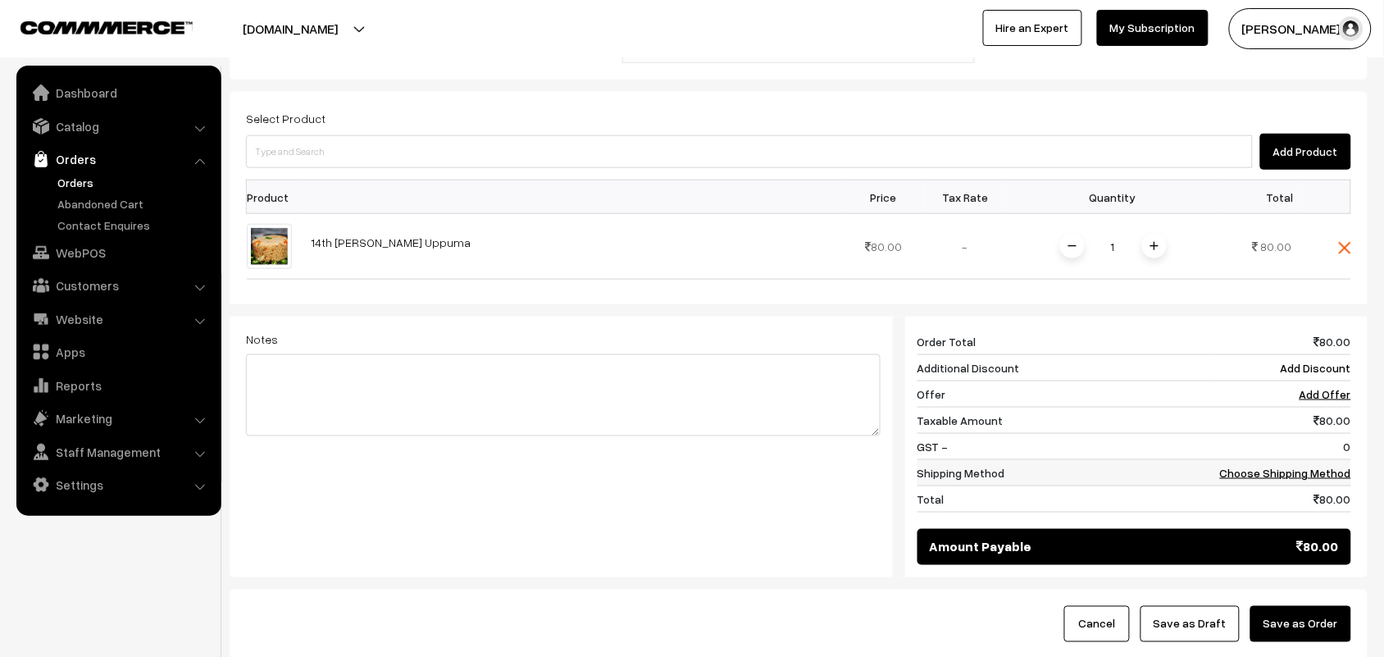
click at [1304, 466] on link "Choose Shipping Method" at bounding box center [1285, 473] width 131 height 14
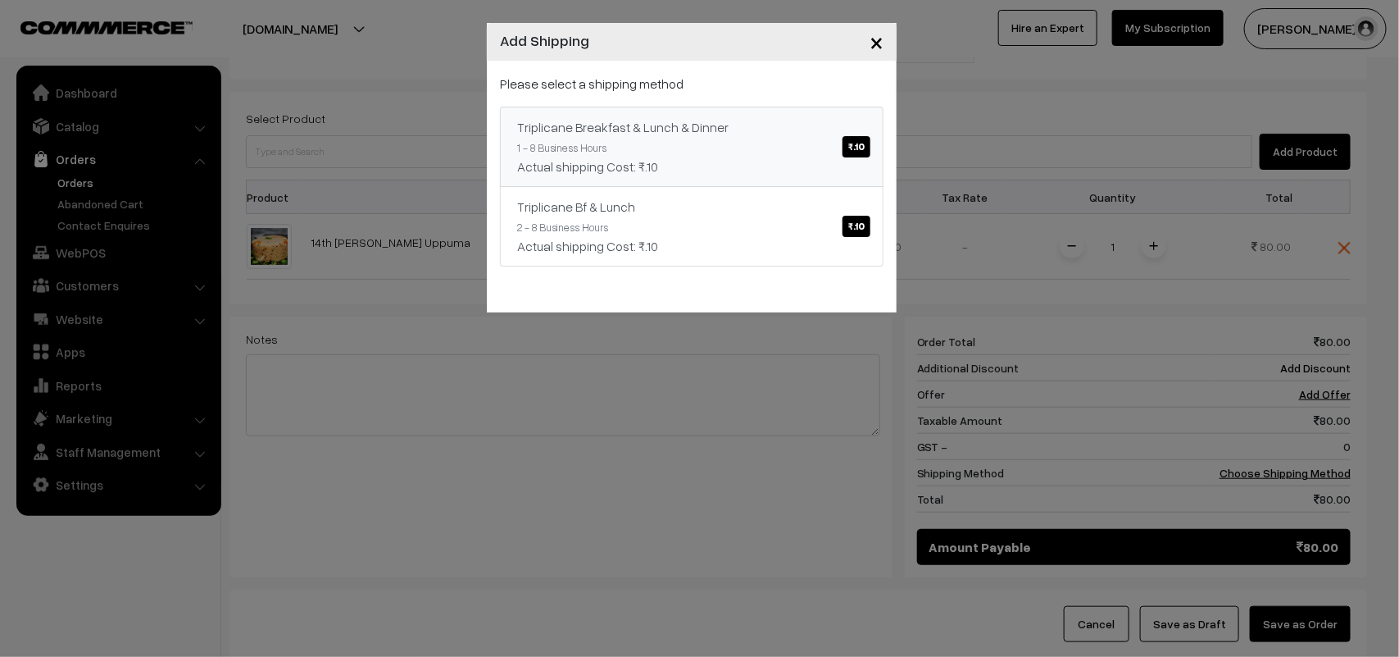
click at [852, 154] on span "₹.10" at bounding box center [857, 146] width 28 height 21
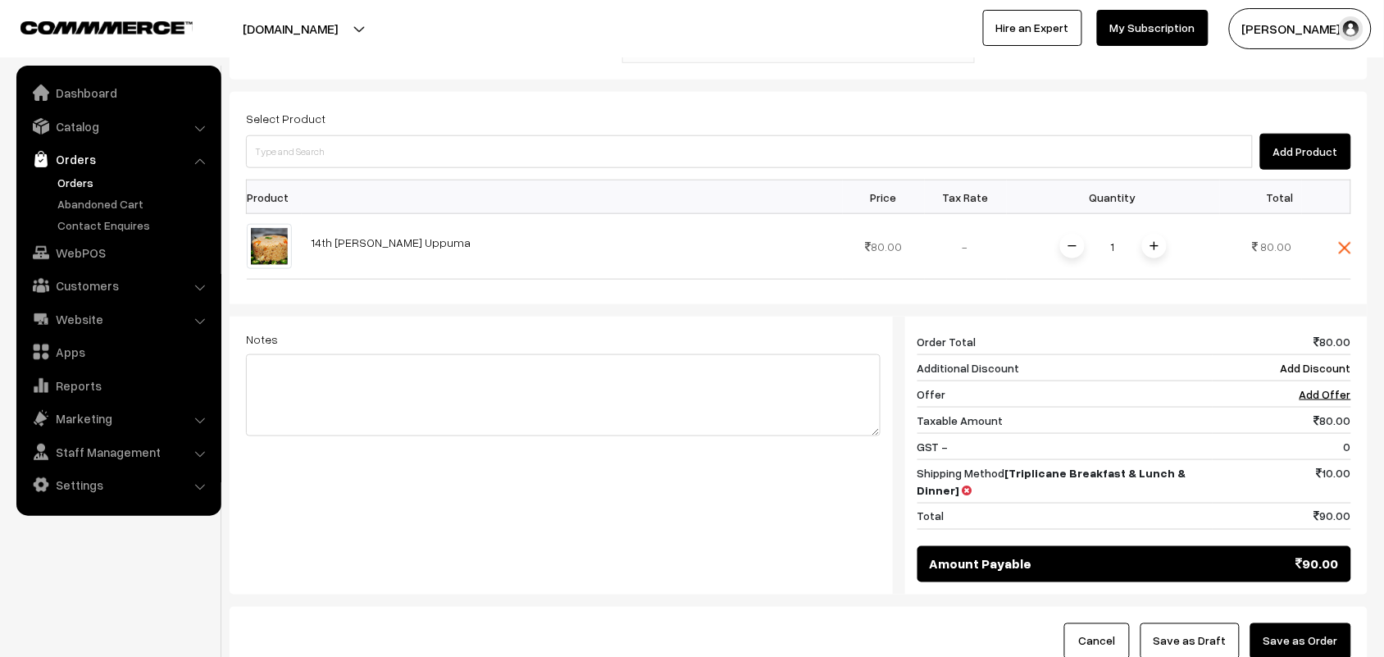
click at [1320, 623] on button "Save as Order" at bounding box center [1300, 641] width 101 height 36
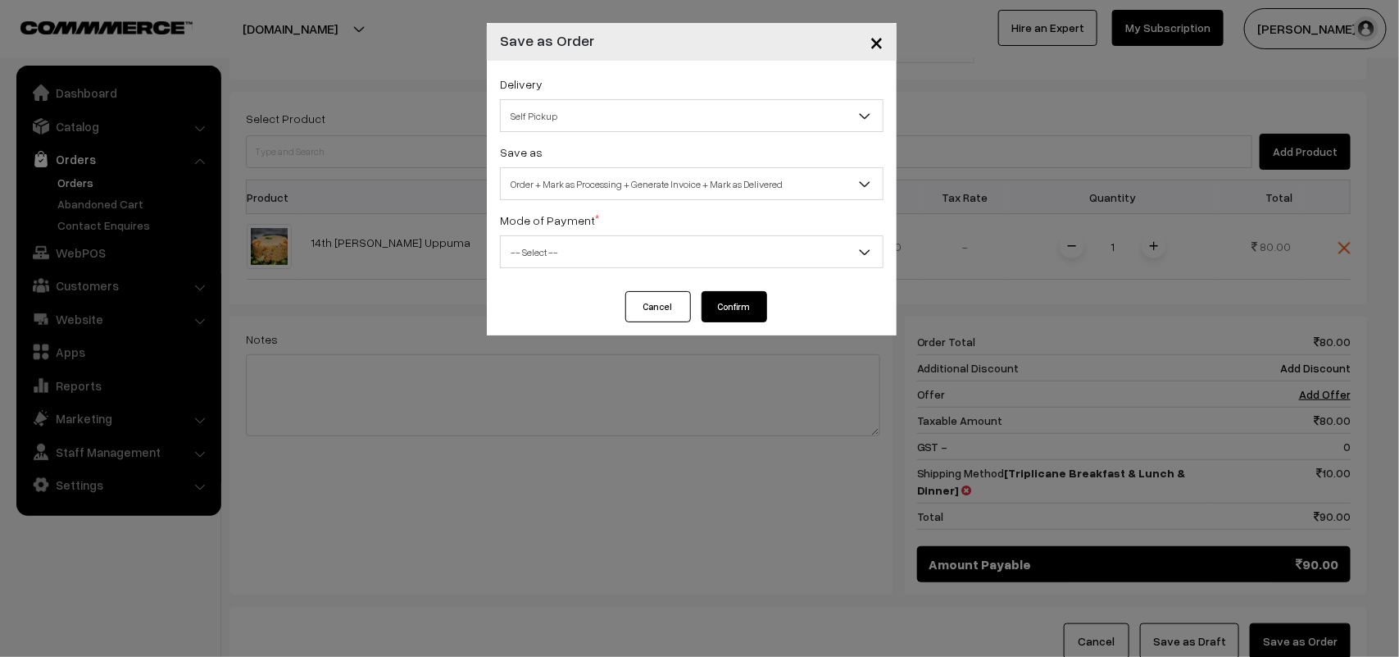
click at [595, 111] on span "Self Pickup" at bounding box center [692, 116] width 382 height 29
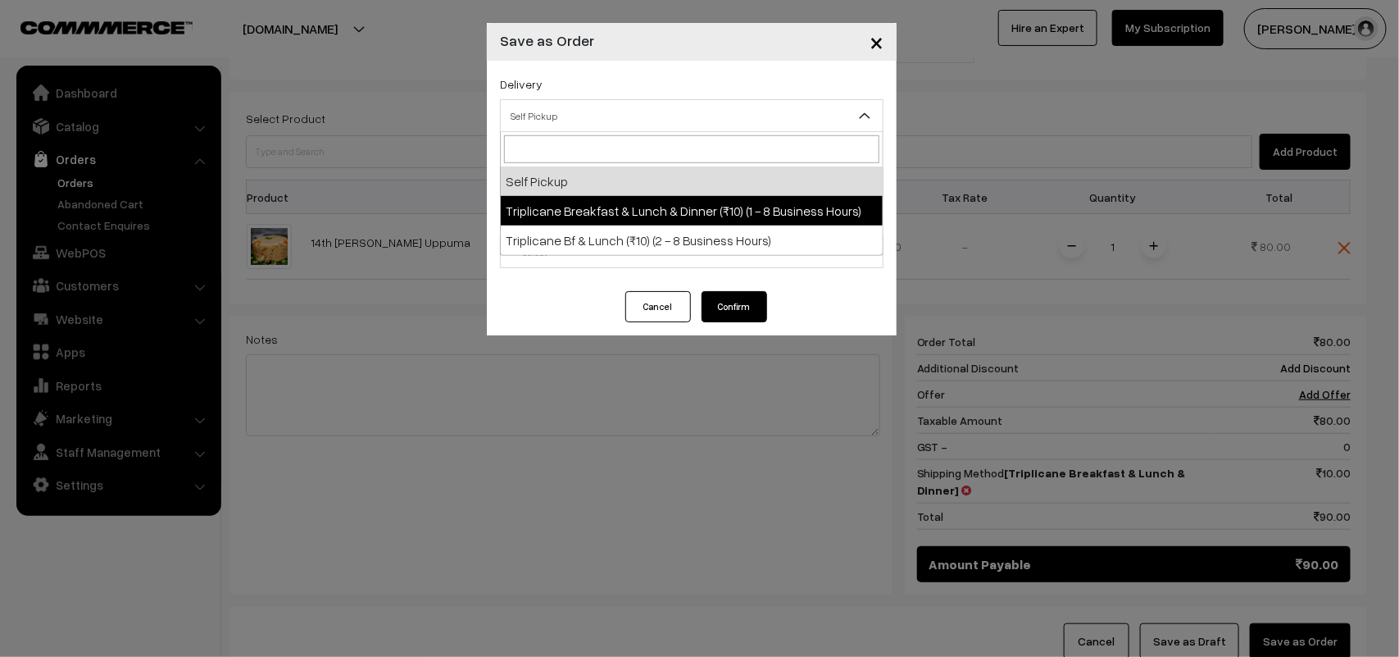
select select "TBL1"
select select "3"
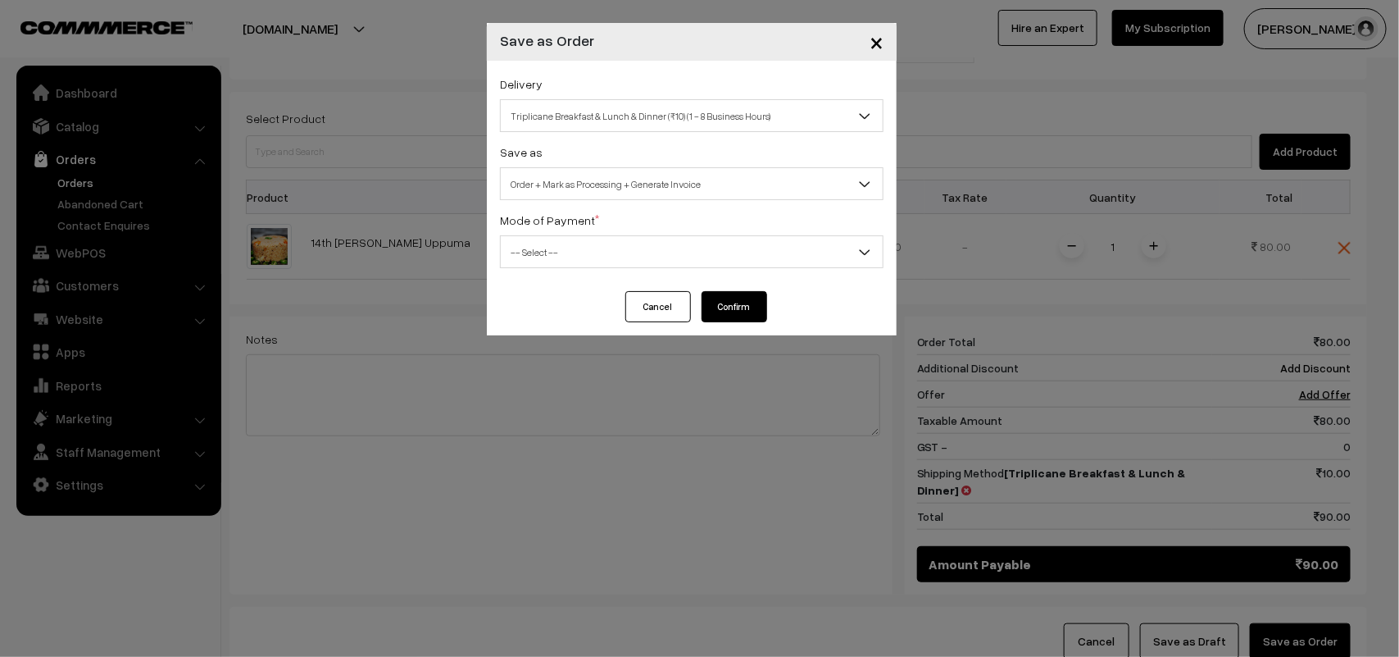
click at [604, 251] on span "-- Select --" at bounding box center [692, 252] width 382 height 29
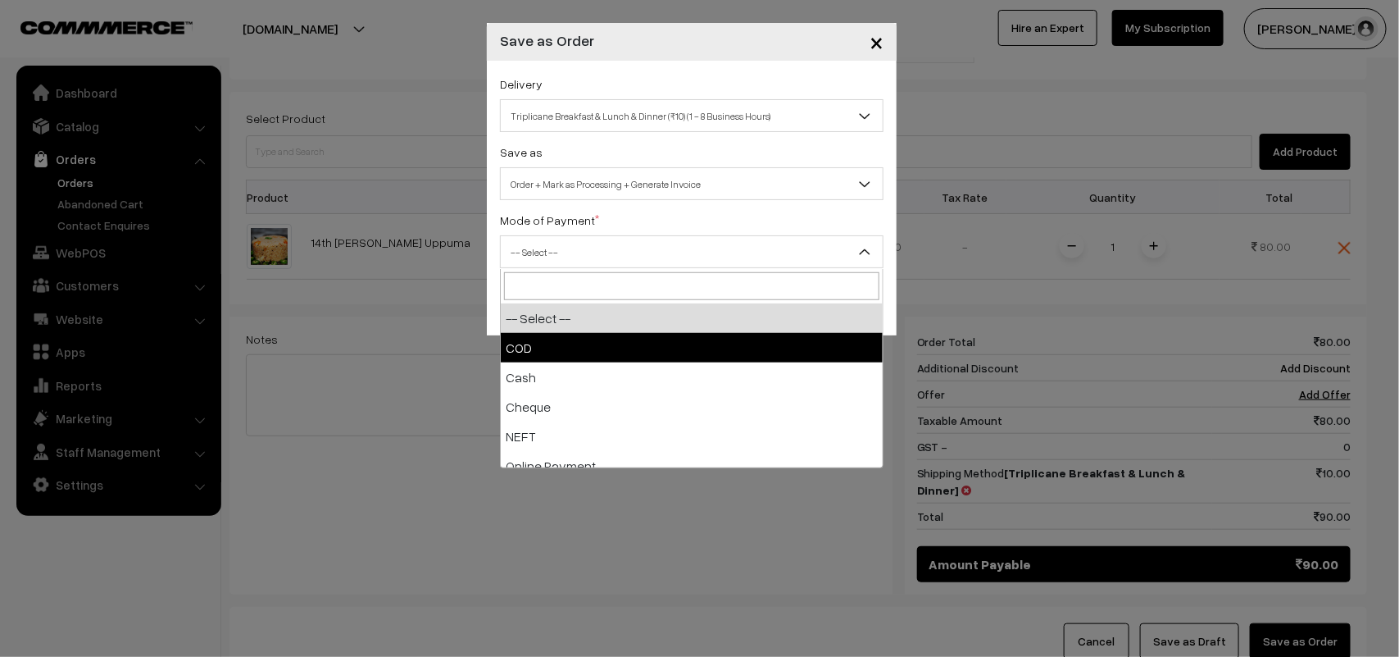
select select "1"
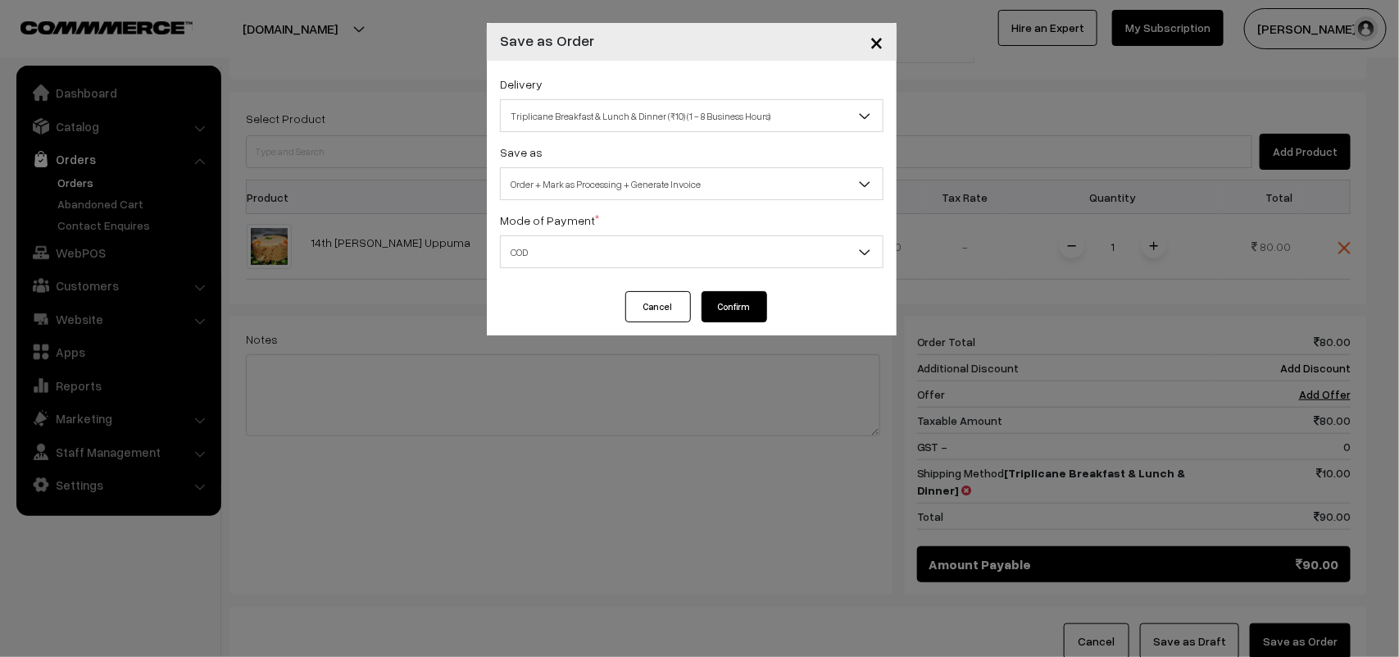
click at [714, 302] on button "Confirm" at bounding box center [735, 306] width 66 height 31
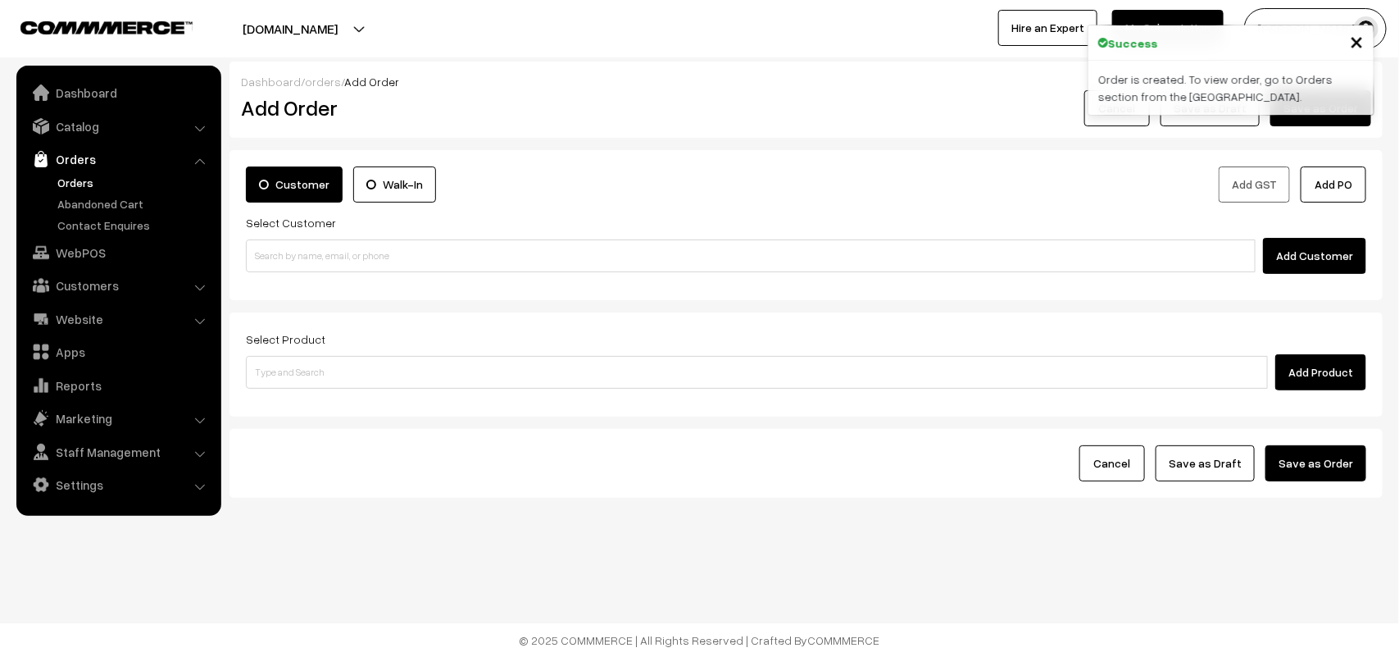
click at [86, 183] on link "Orders" at bounding box center [134, 182] width 162 height 17
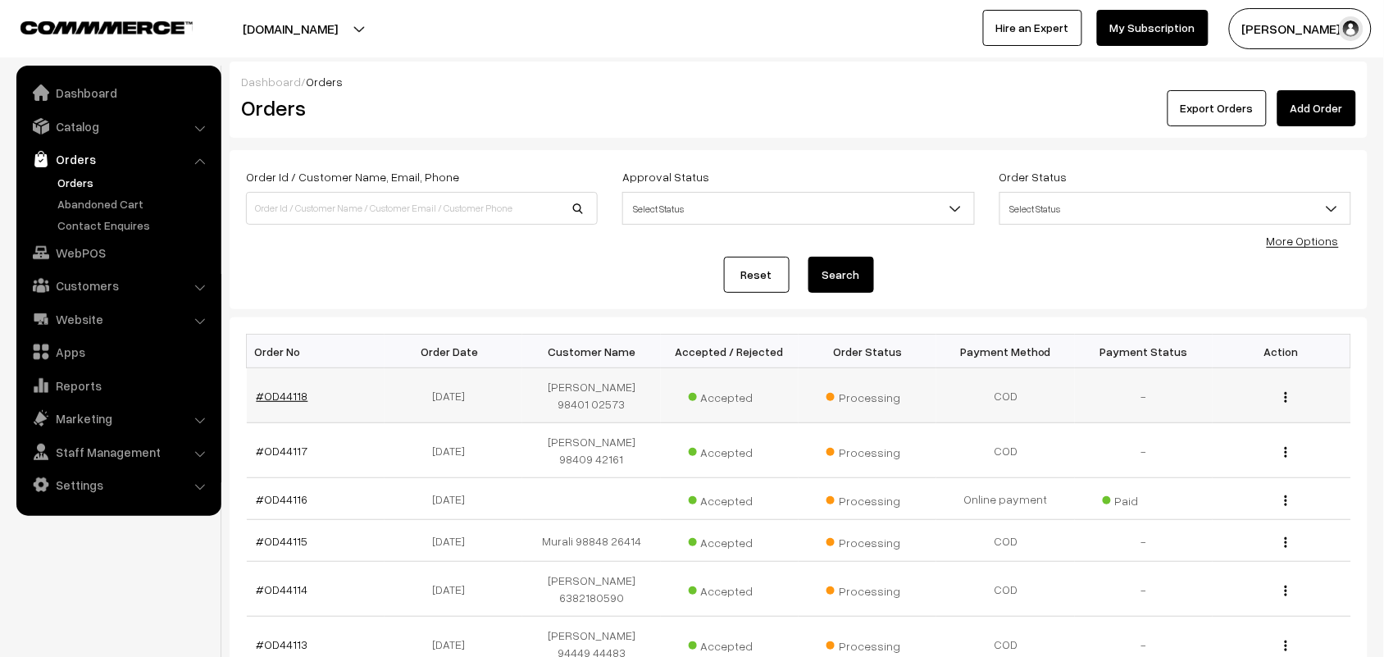
click at [297, 396] on link "#OD44118" at bounding box center [283, 396] width 52 height 14
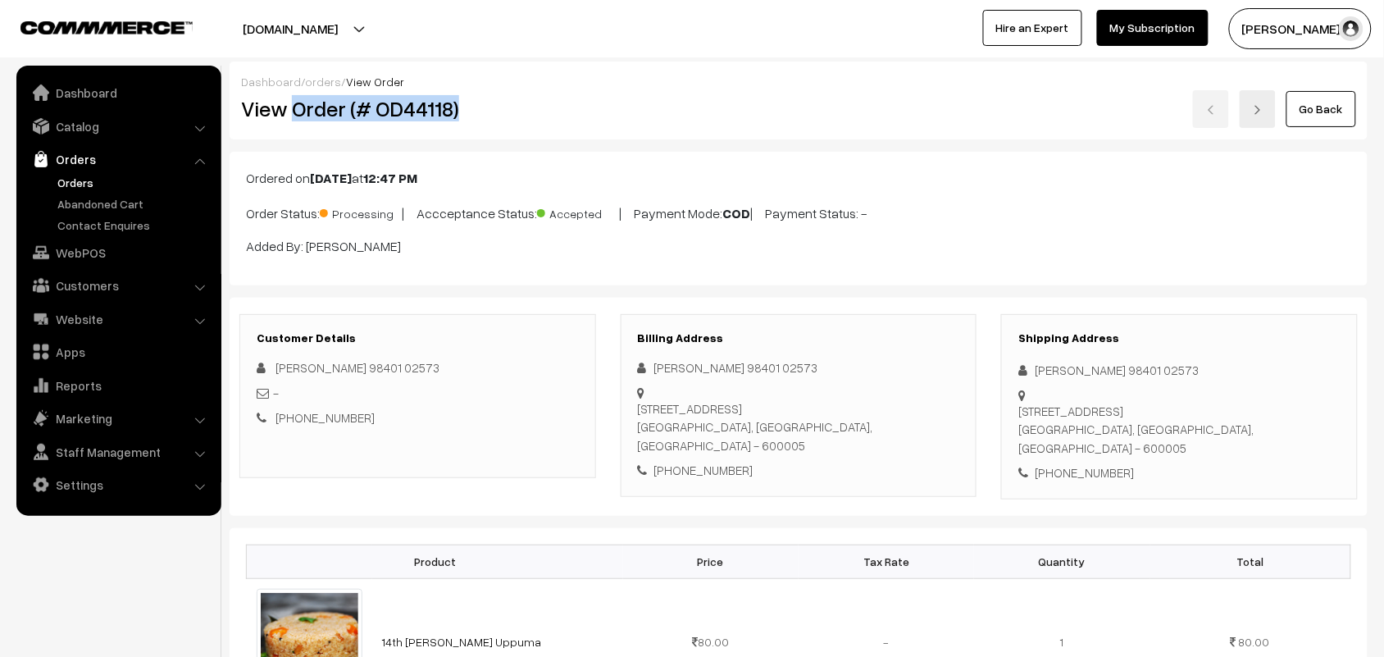
drag, startPoint x: 293, startPoint y: 109, endPoint x: 580, endPoint y: 109, distance: 287.7
click at [580, 109] on h2 "View Order (# OD44118)" at bounding box center [418, 108] width 355 height 25
copy h2 "Order (# OD44118)"
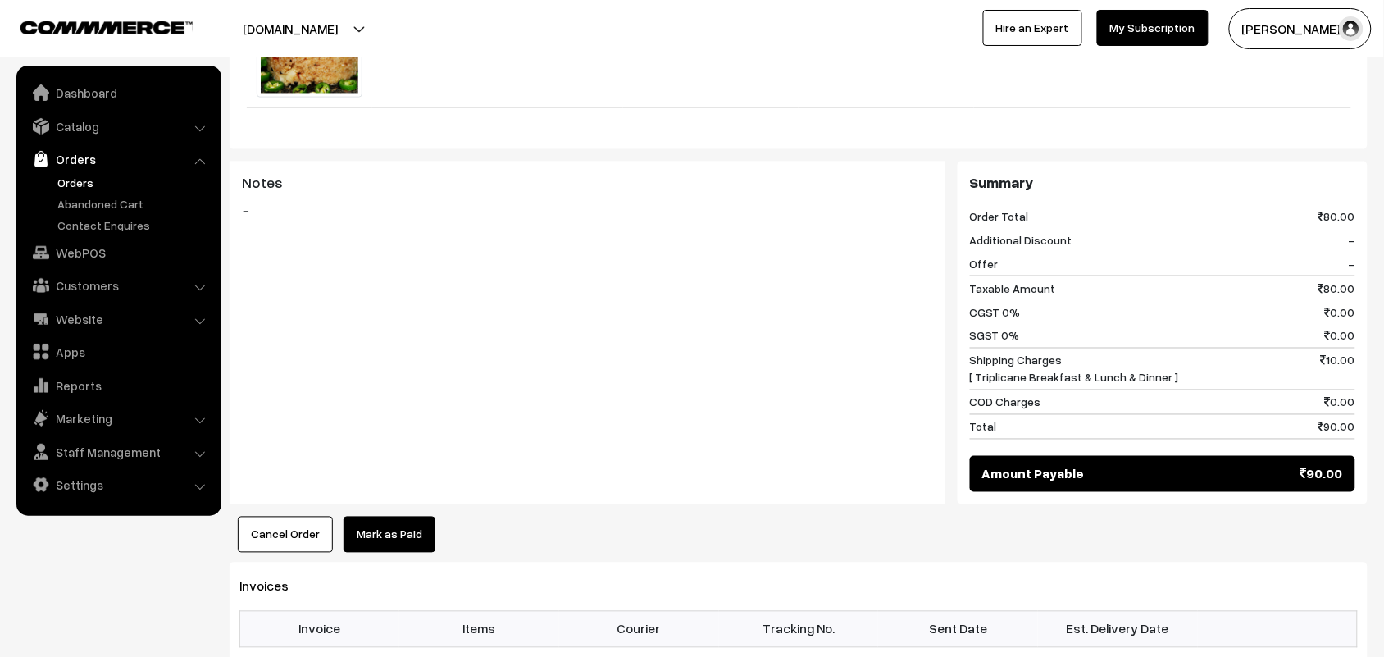
scroll to position [820, 0]
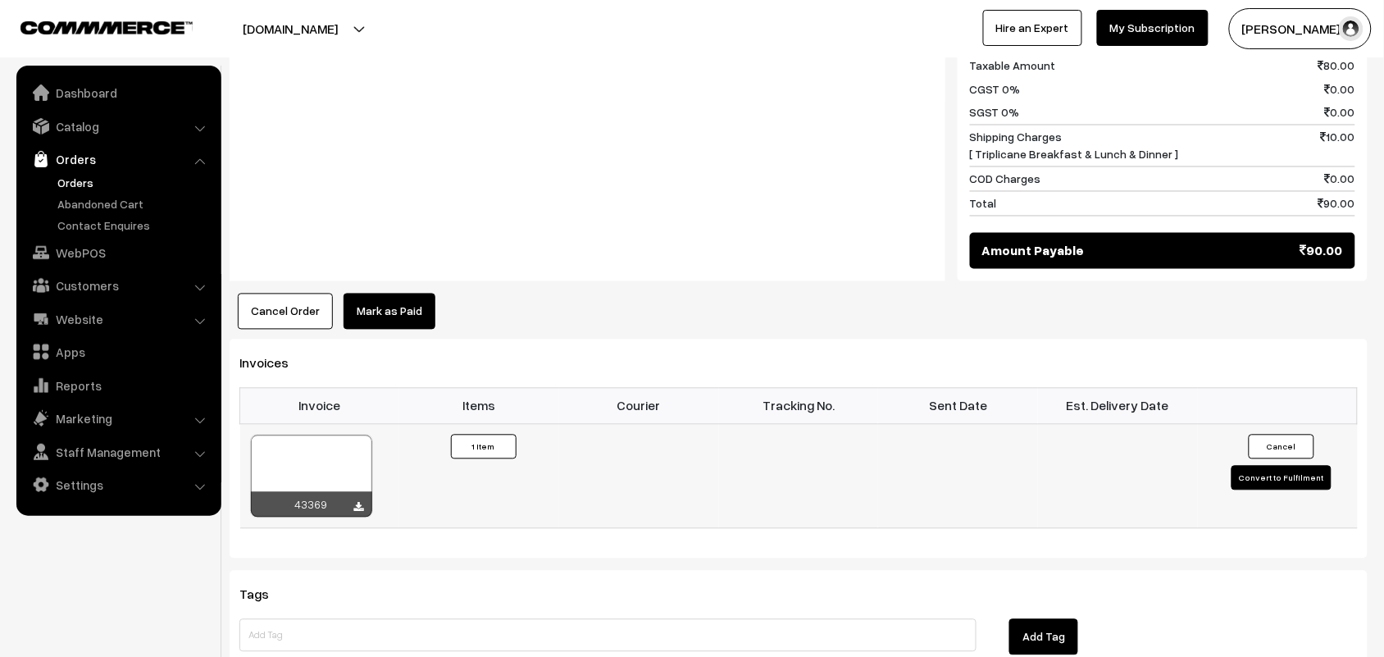
click at [357, 500] on div at bounding box center [359, 508] width 10 height 16
click at [357, 502] on icon at bounding box center [359, 507] width 10 height 11
click at [70, 175] on link "Orders" at bounding box center [134, 182] width 162 height 17
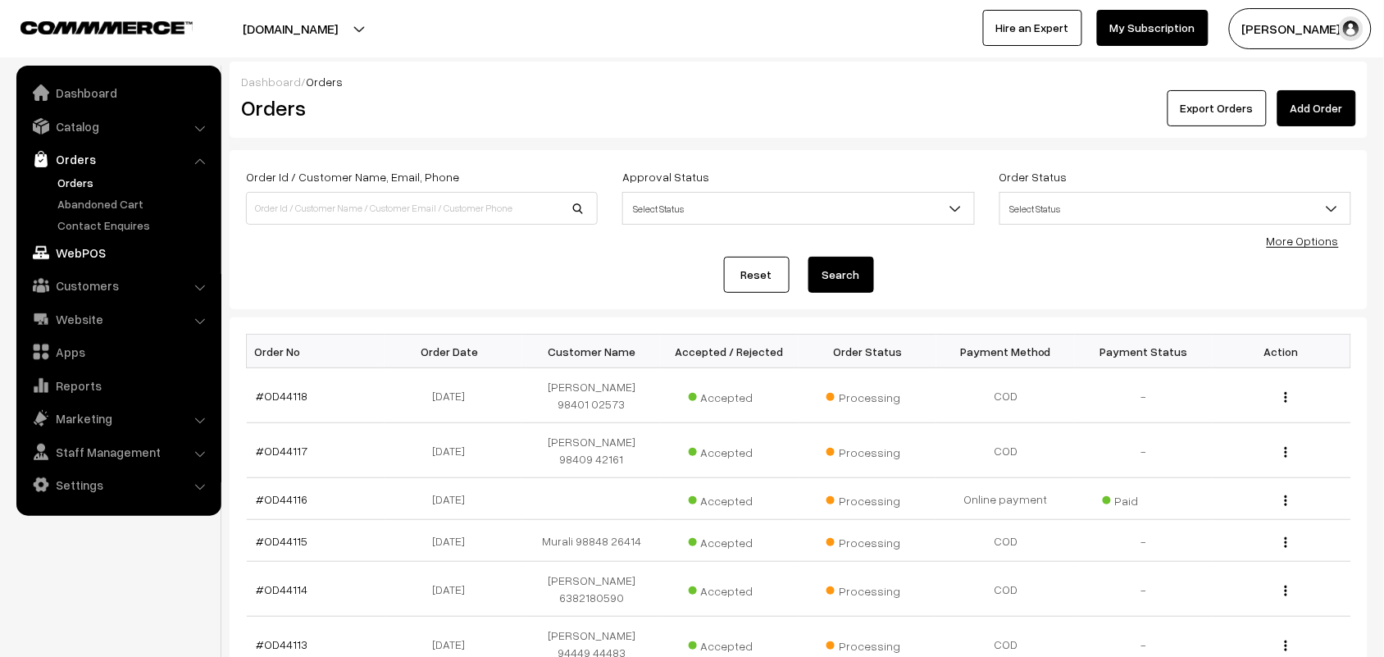
click at [84, 251] on link "WebPOS" at bounding box center [117, 253] width 195 height 30
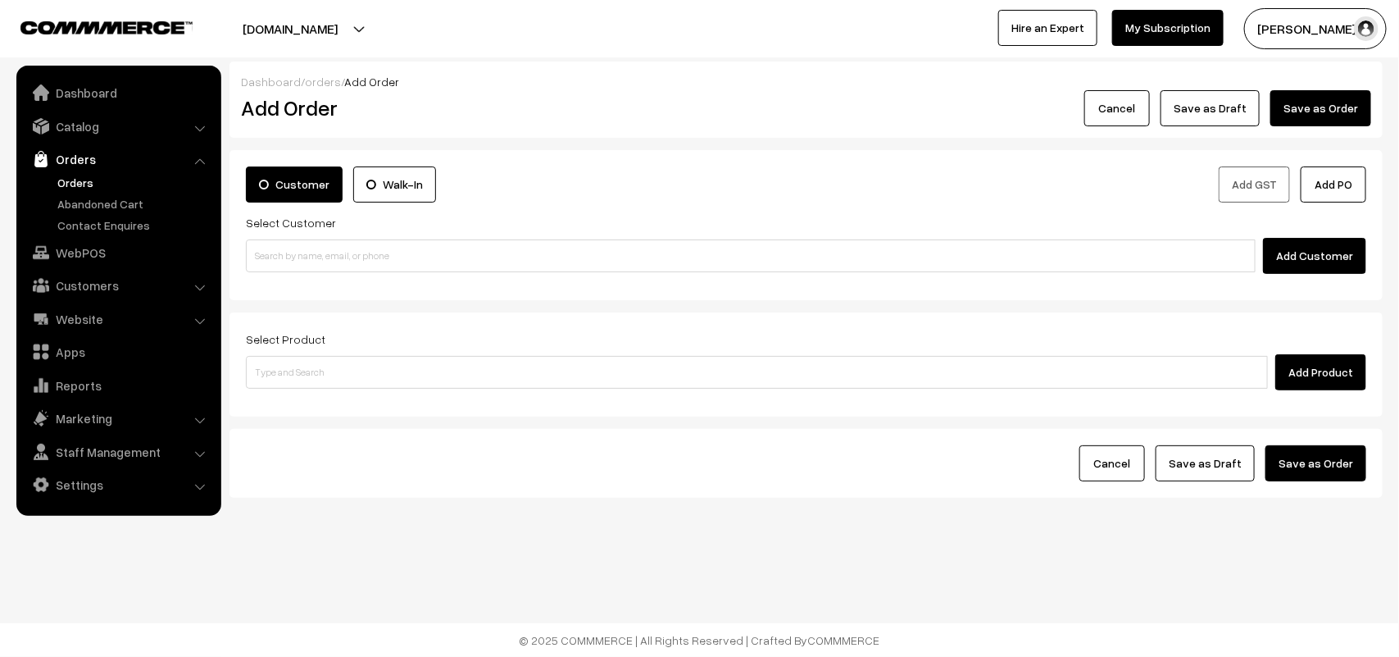
click at [403, 225] on div "Select Customer Add Customer" at bounding box center [806, 242] width 1120 height 61
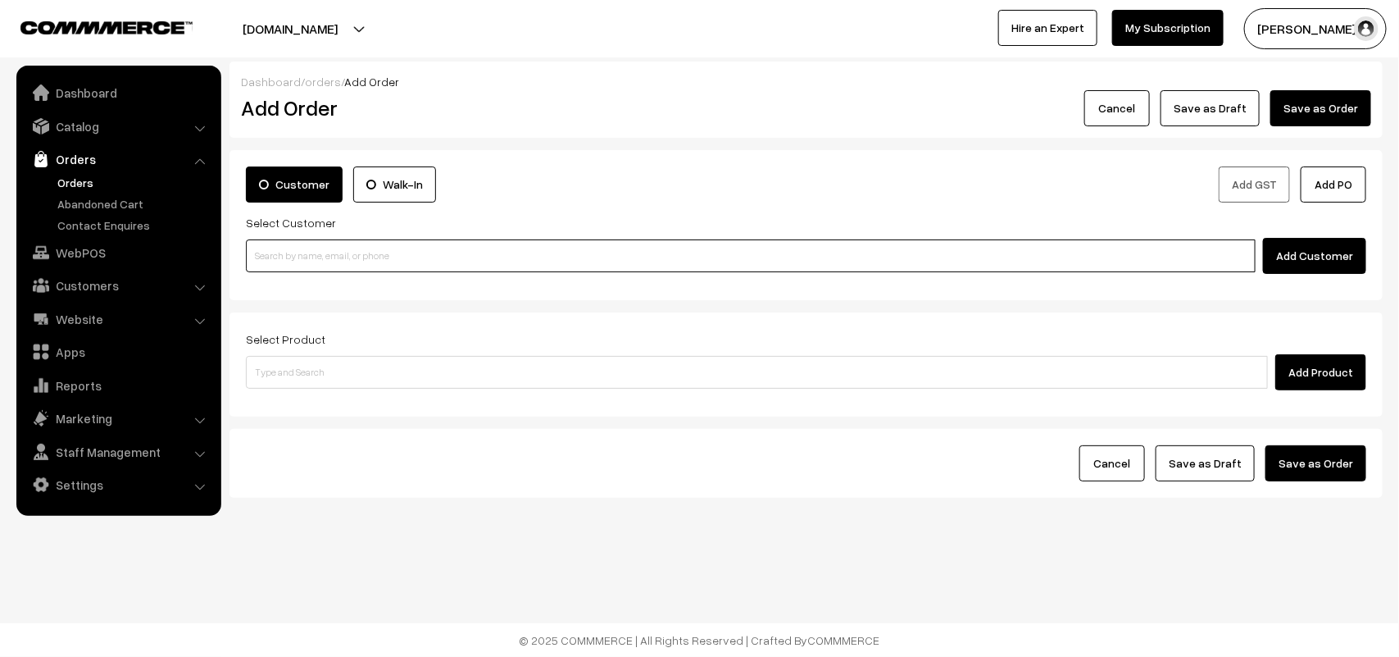
click at [406, 248] on input at bounding box center [751, 255] width 1010 height 33
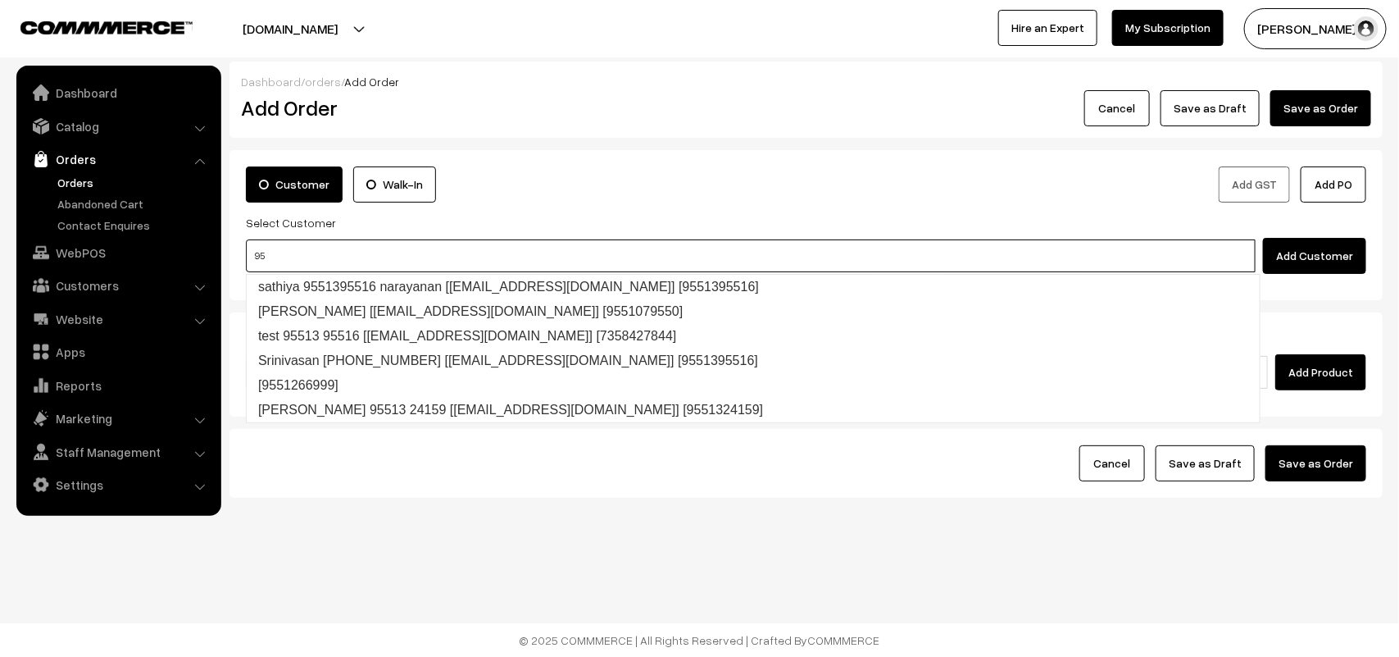
type input "9"
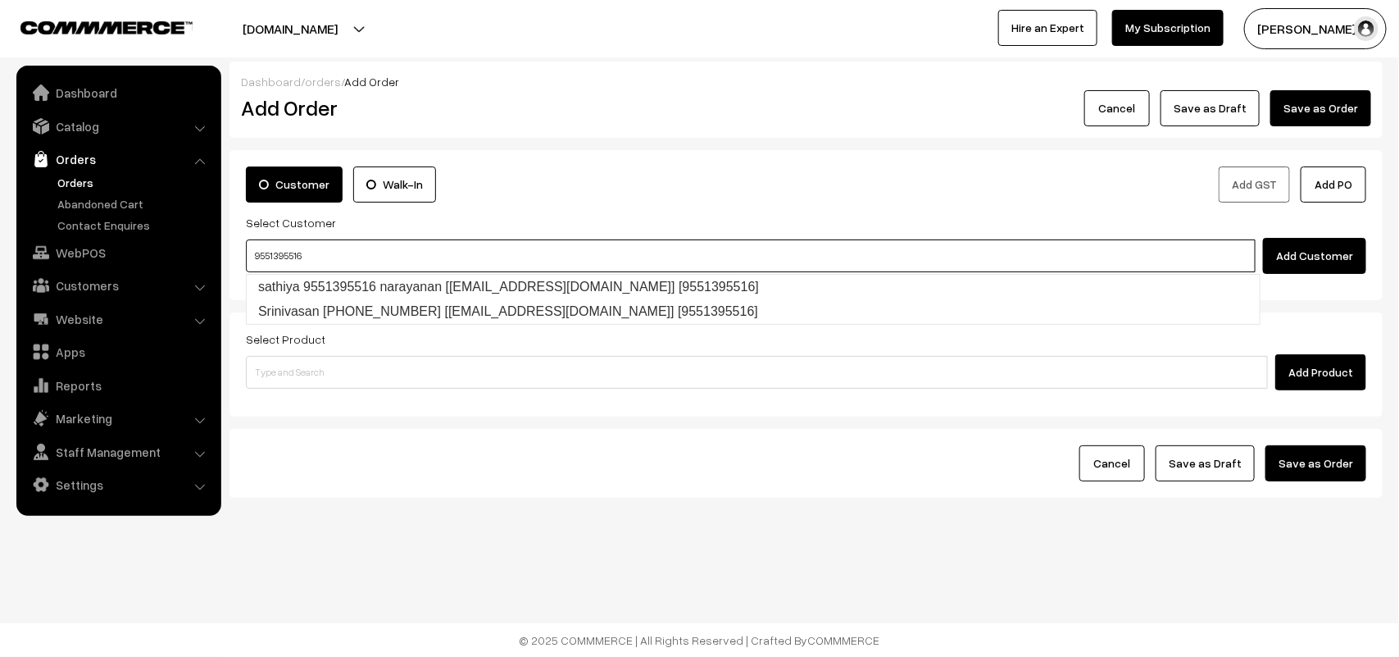
type input "9551395516"
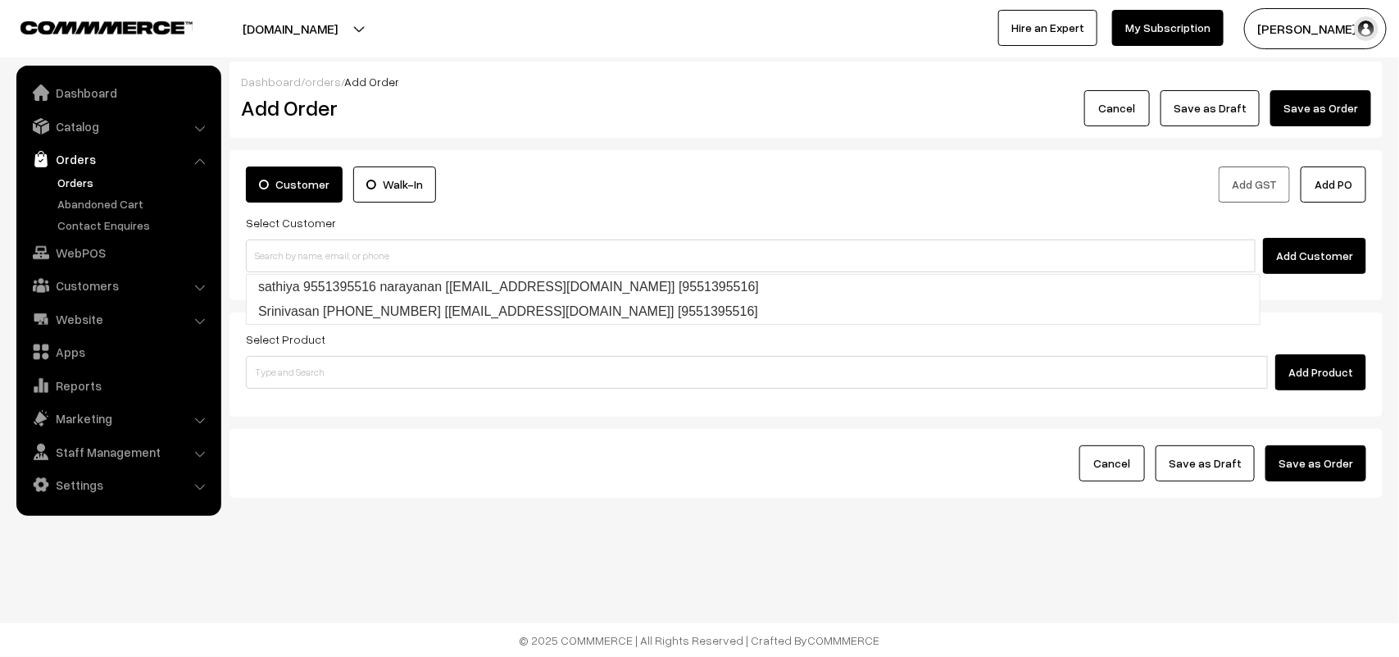
click at [398, 193] on label "Walk-In" at bounding box center [394, 184] width 83 height 36
click at [0, 0] on input "Walk-In" at bounding box center [0, 0] width 0 height 0
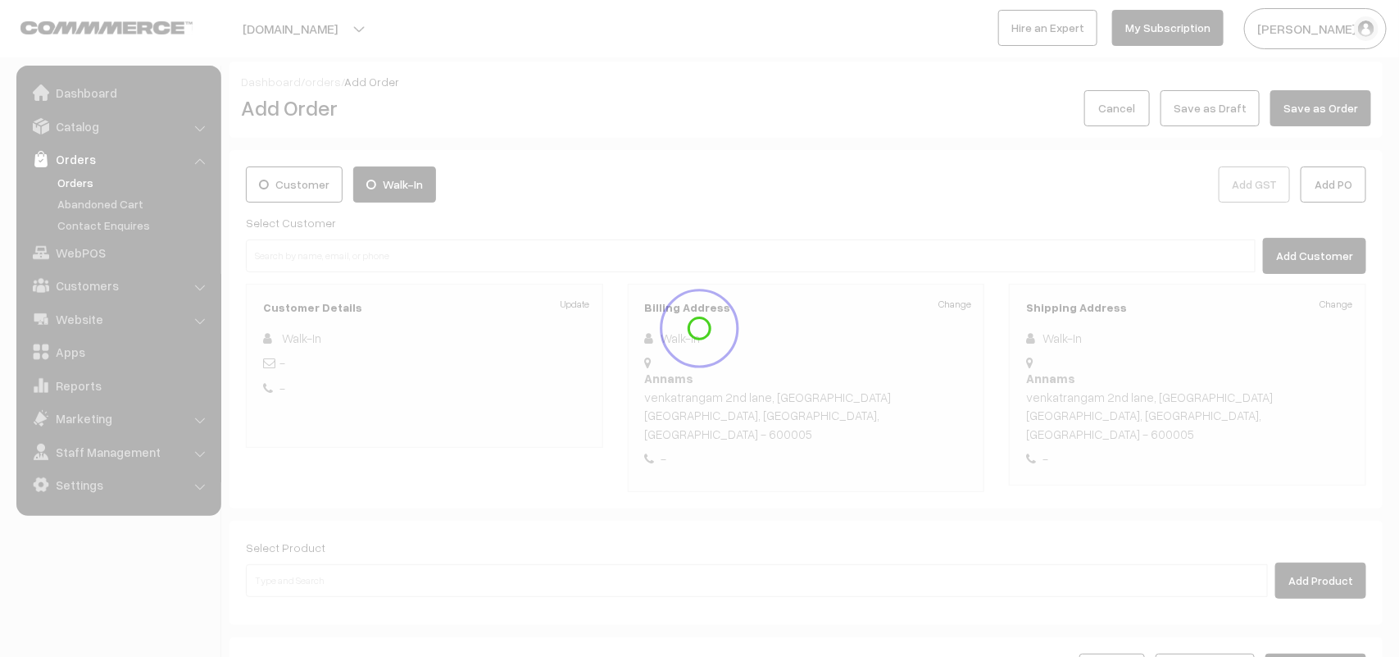
click at [402, 181] on div at bounding box center [699, 328] width 1399 height 657
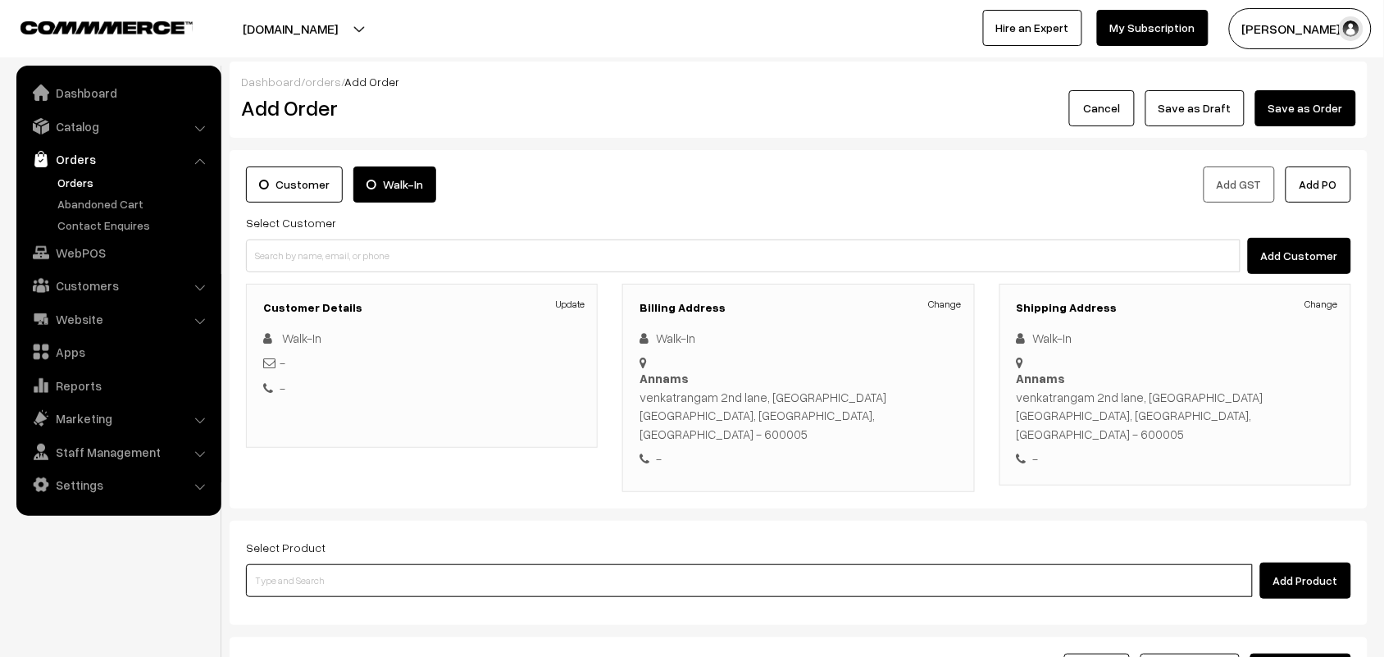
click at [408, 564] on input at bounding box center [749, 580] width 1007 height 33
type input "a"
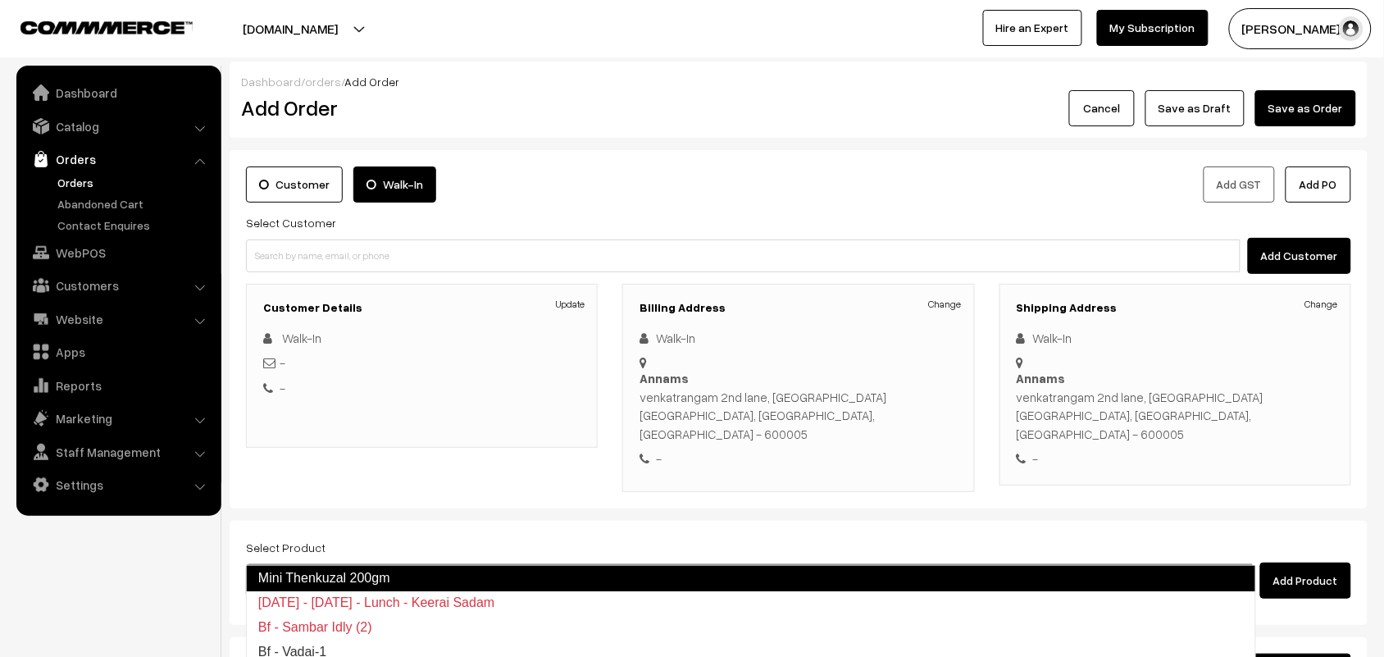
click at [293, 586] on link "Mini Thenkuzal 200gm" at bounding box center [751, 578] width 1010 height 26
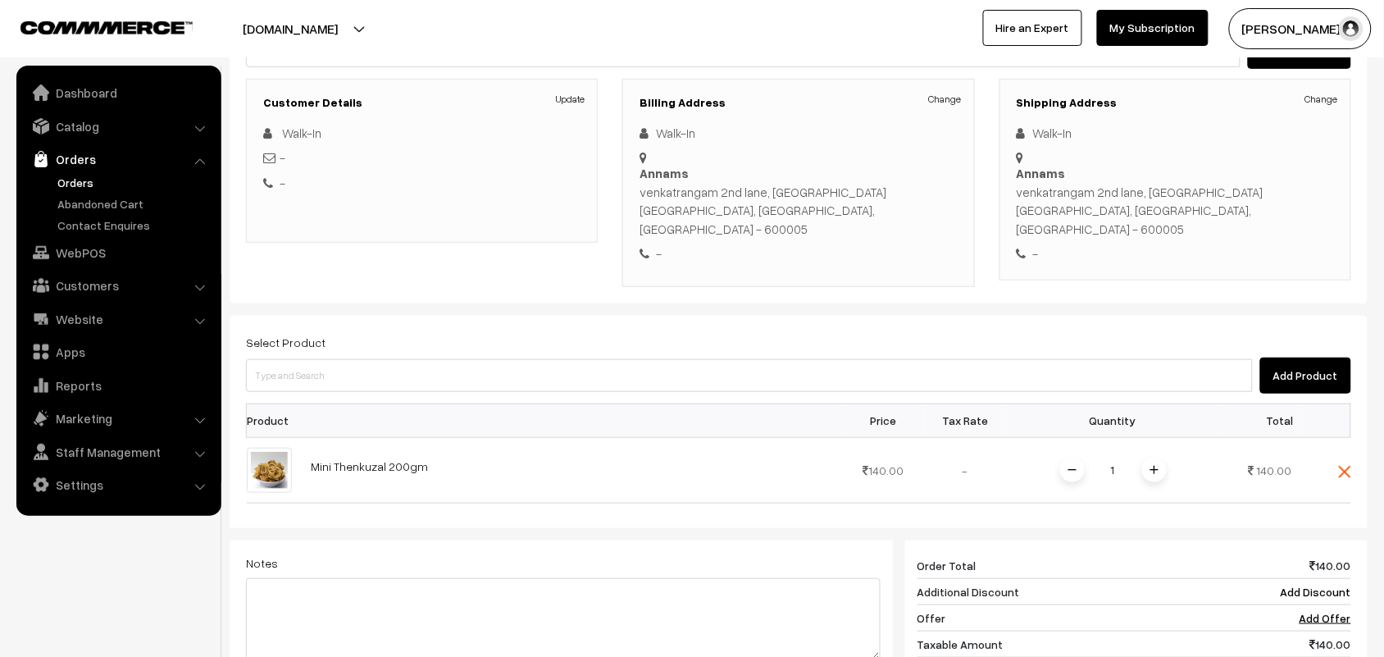
scroll to position [410, 0]
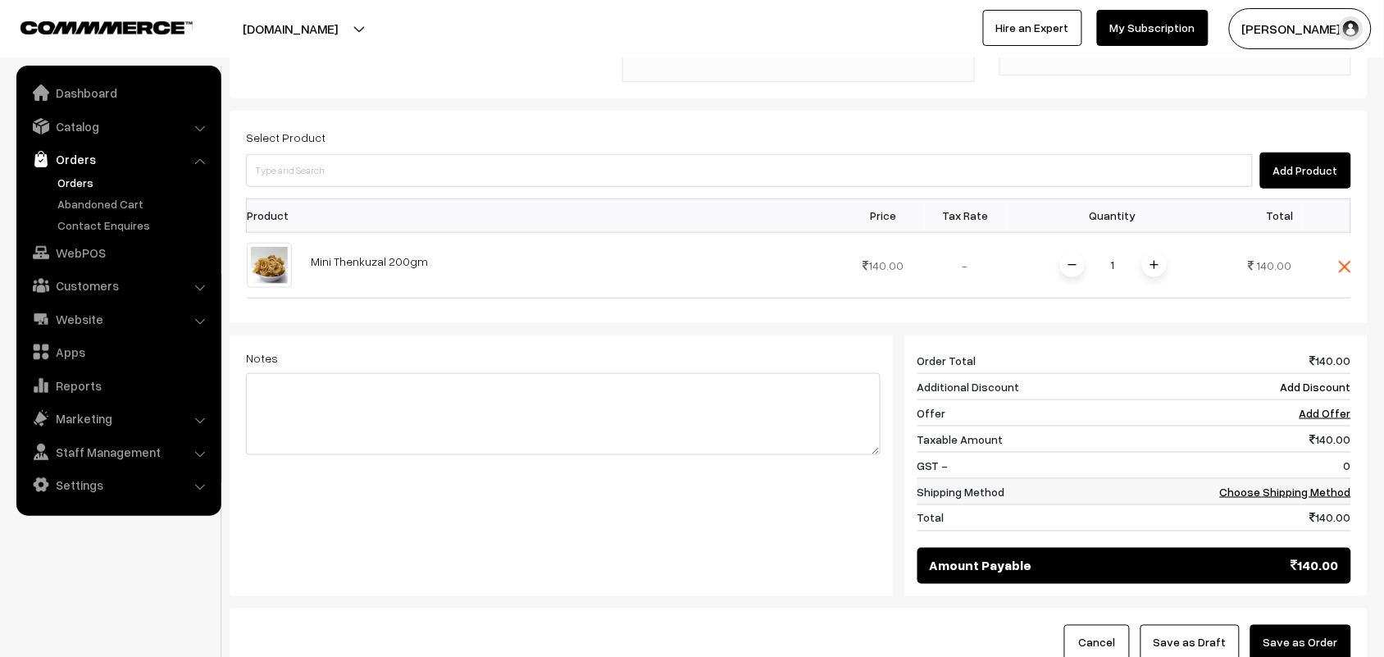
click at [1326, 484] on link "Choose Shipping Method" at bounding box center [1285, 491] width 131 height 14
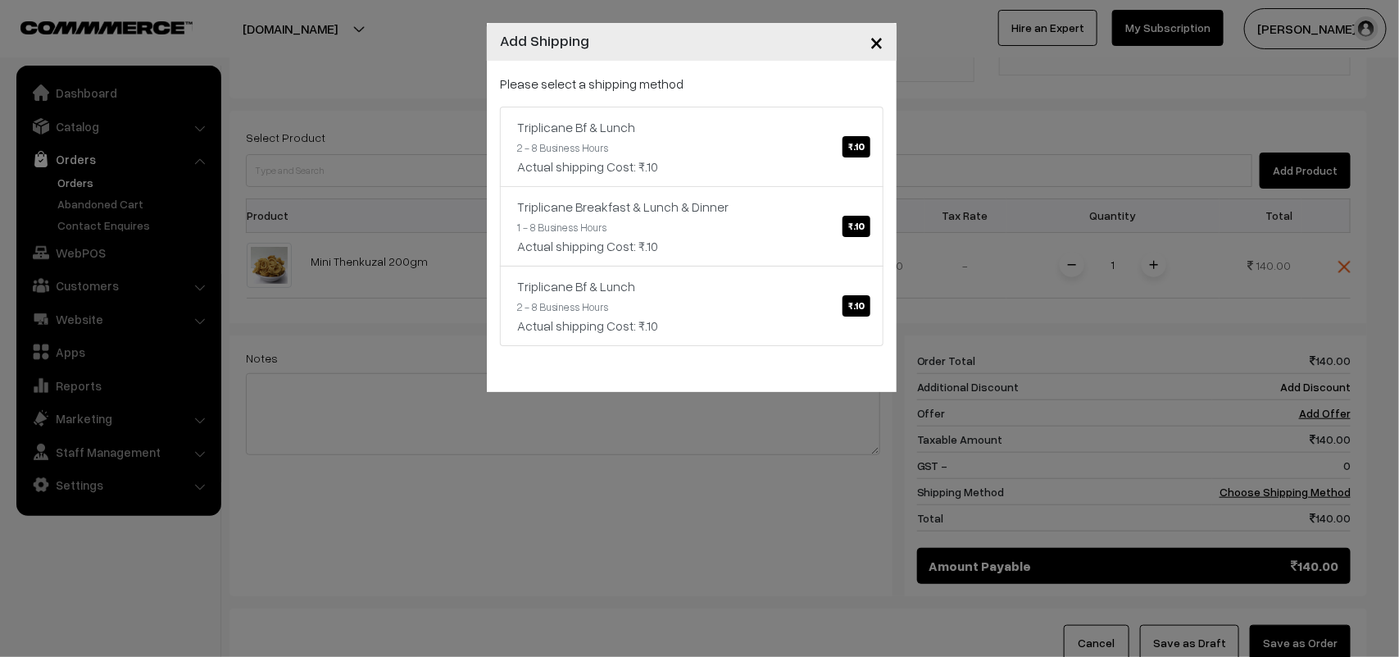
click at [625, 533] on div "× Add Shipping Please select a shipping method Triplicane Bf & Lunch ₹.10 2 - 8…" at bounding box center [699, 328] width 1399 height 657
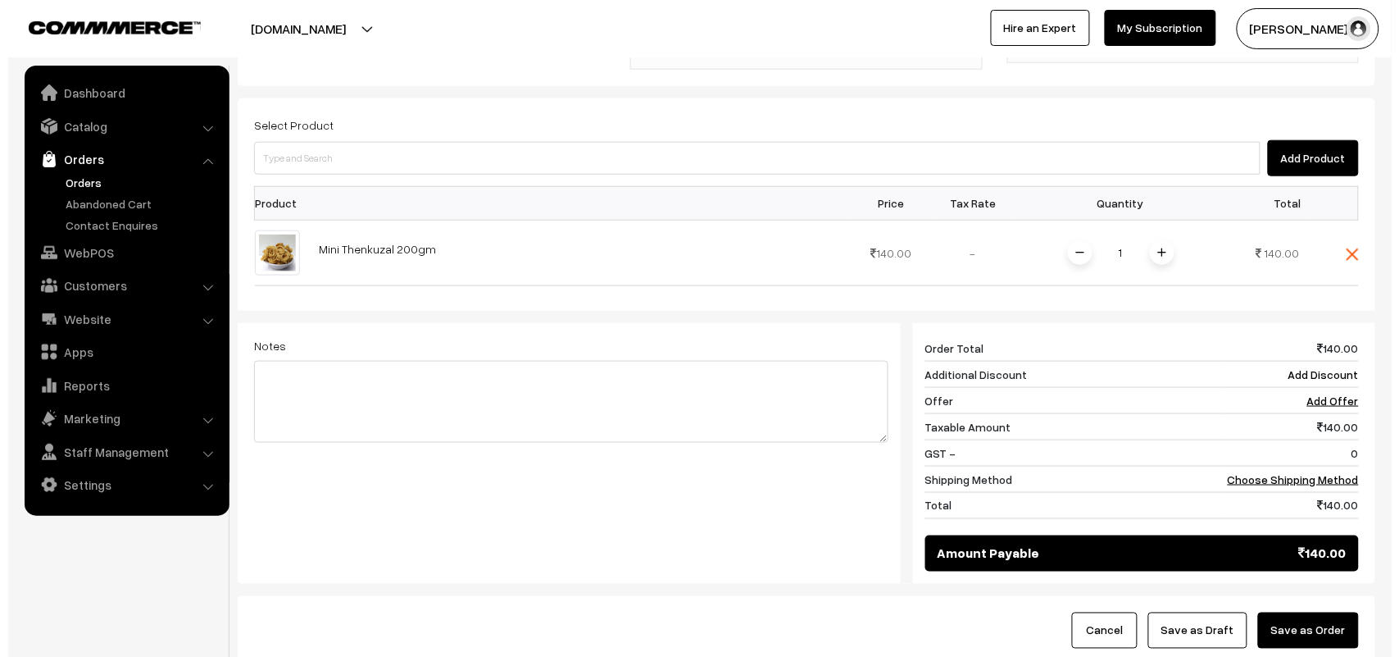
scroll to position [418, 0]
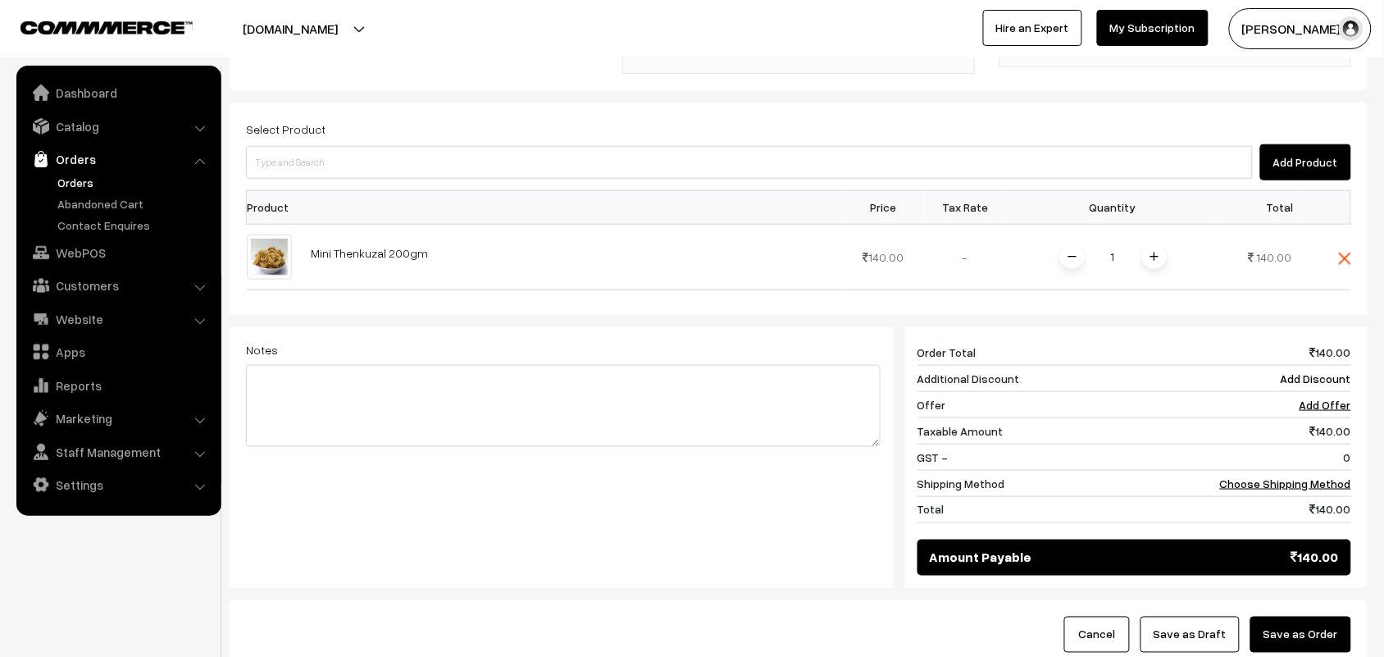
click at [1306, 616] on button "Save as Order" at bounding box center [1300, 634] width 101 height 36
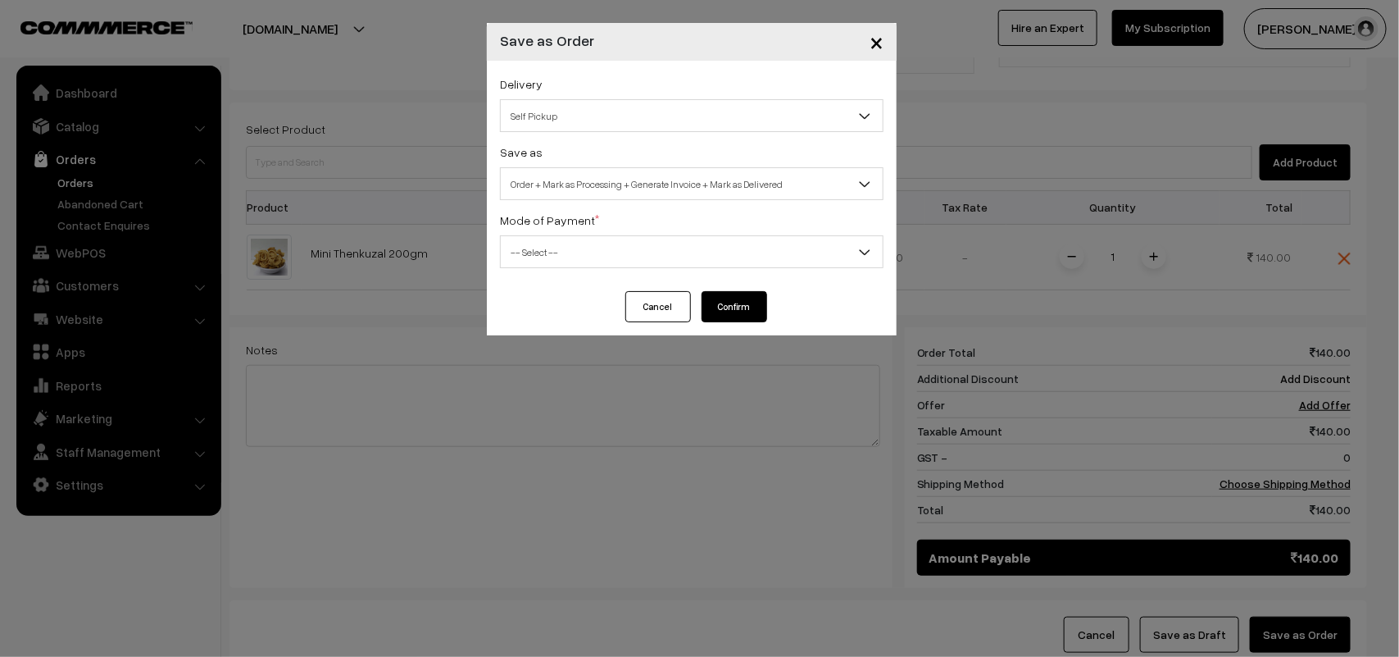
drag, startPoint x: 297, startPoint y: 493, endPoint x: 344, endPoint y: 470, distance: 52.8
click at [298, 493] on div "× Save as Order Delivery Self Pickup Triplicane Bf & Lunch (₹10) (2 - 8 Busines…" at bounding box center [699, 328] width 1399 height 657
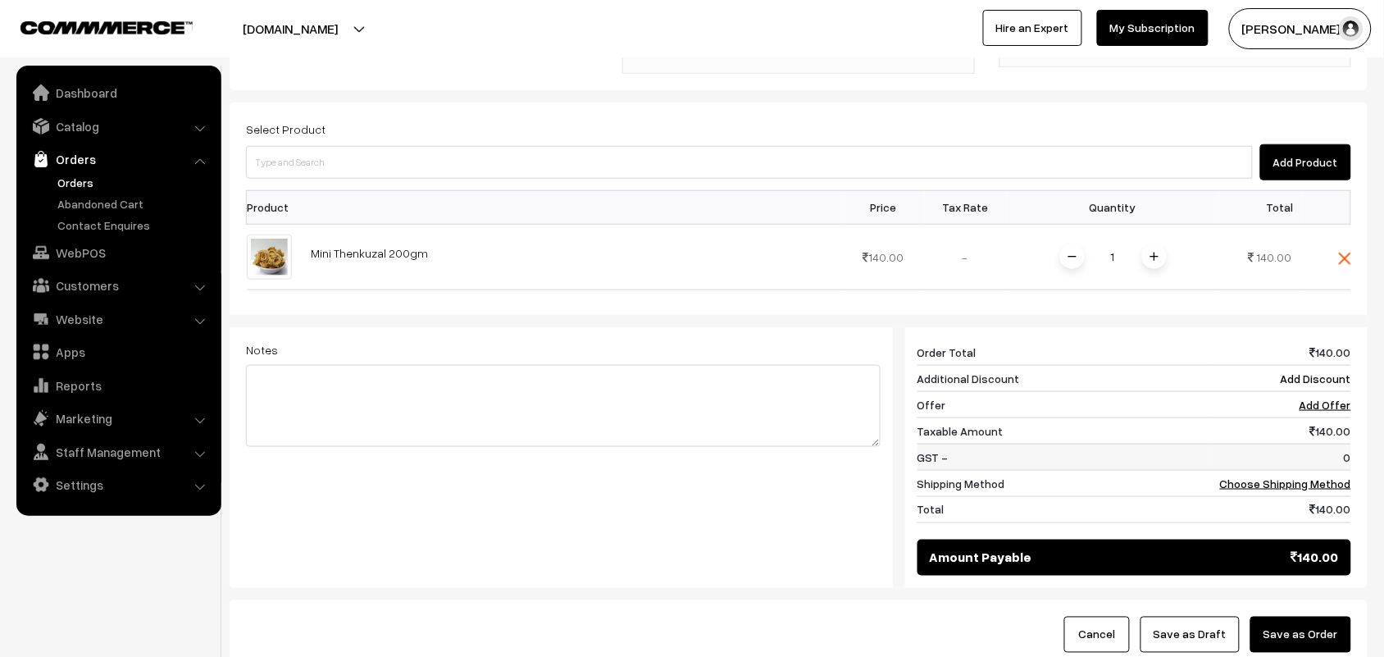
click at [1314, 443] on td "0" at bounding box center [1281, 456] width 139 height 26
click at [1310, 476] on link "Choose Shipping Method" at bounding box center [1285, 483] width 131 height 14
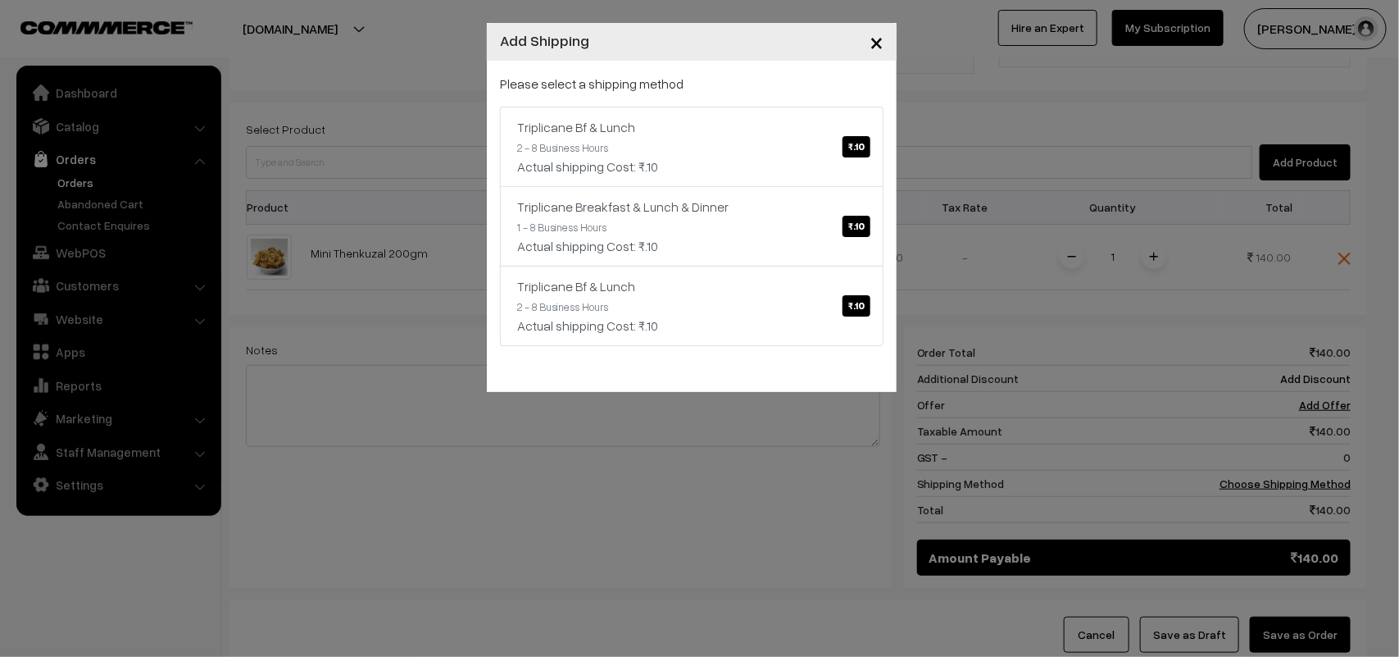
click at [951, 592] on div "× Add Shipping Please select a shipping method Triplicane Bf & Lunch ₹.10 2 - 8…" at bounding box center [699, 328] width 1399 height 657
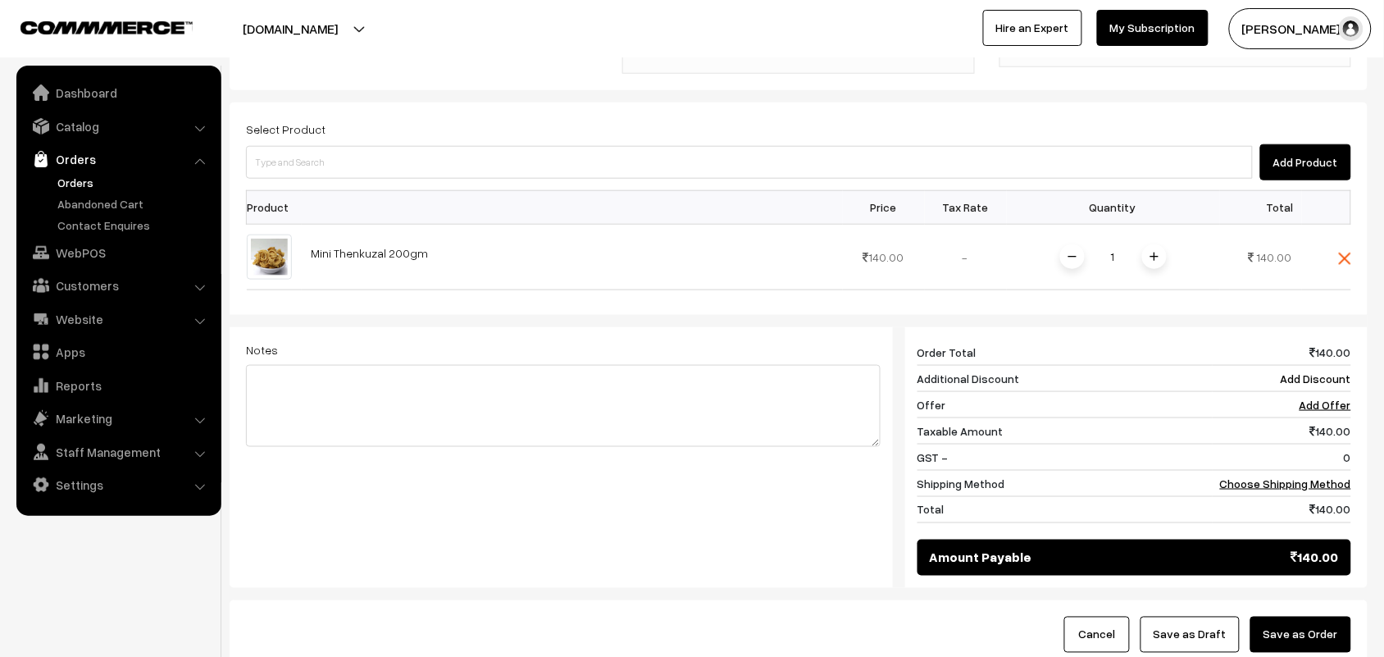
click at [1322, 616] on button "Save as Order" at bounding box center [1300, 634] width 101 height 36
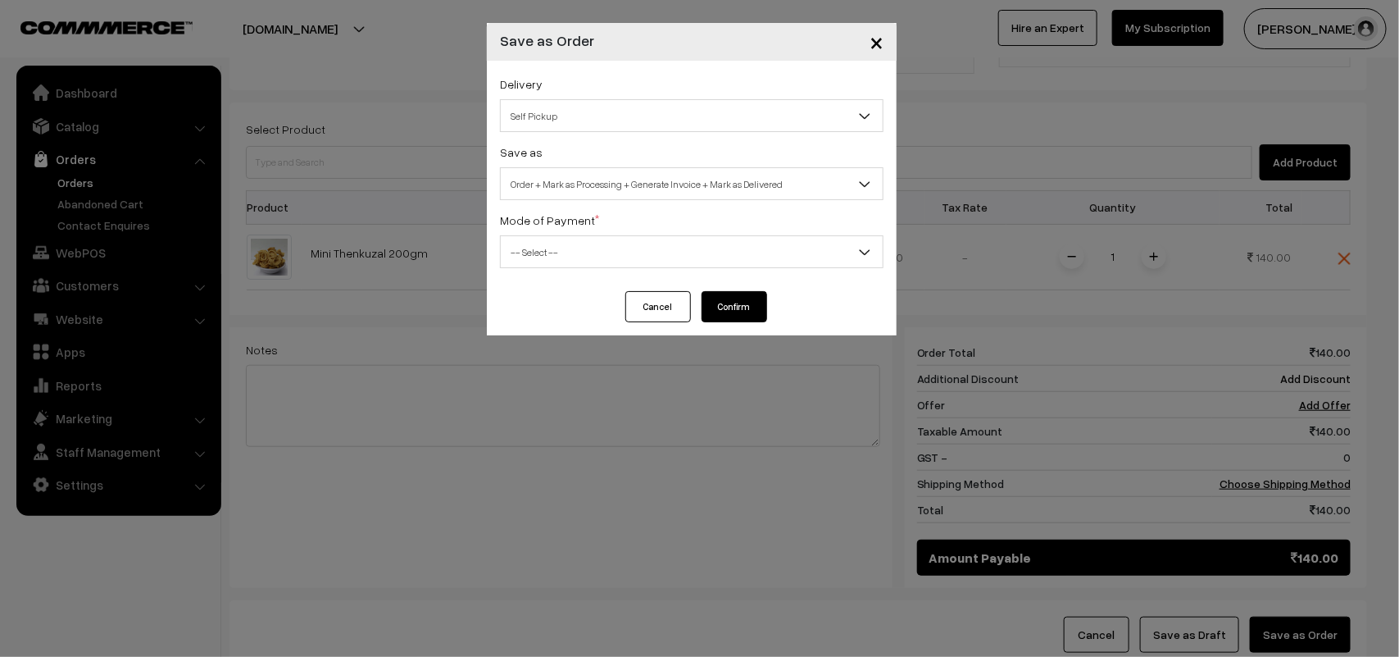
click at [698, 189] on span "Order + Mark as Processing + Generate Invoice + Mark as Delivered" at bounding box center [692, 184] width 382 height 29
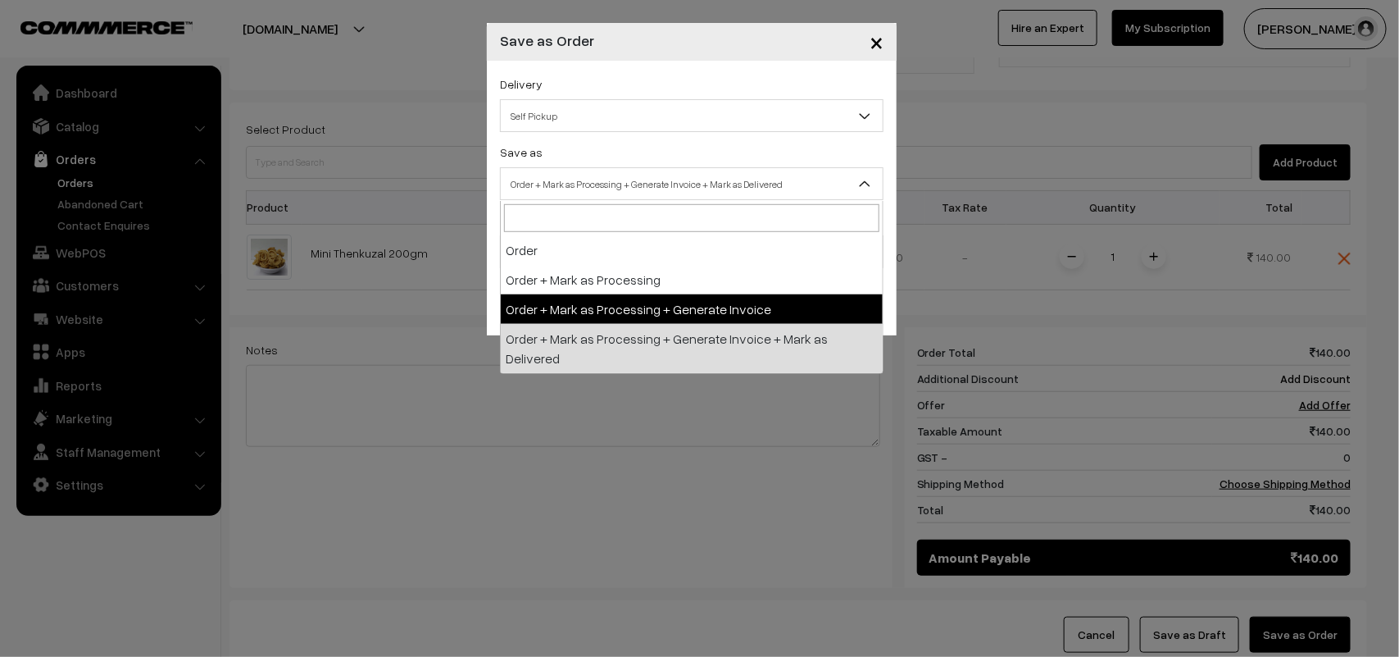
select select "3"
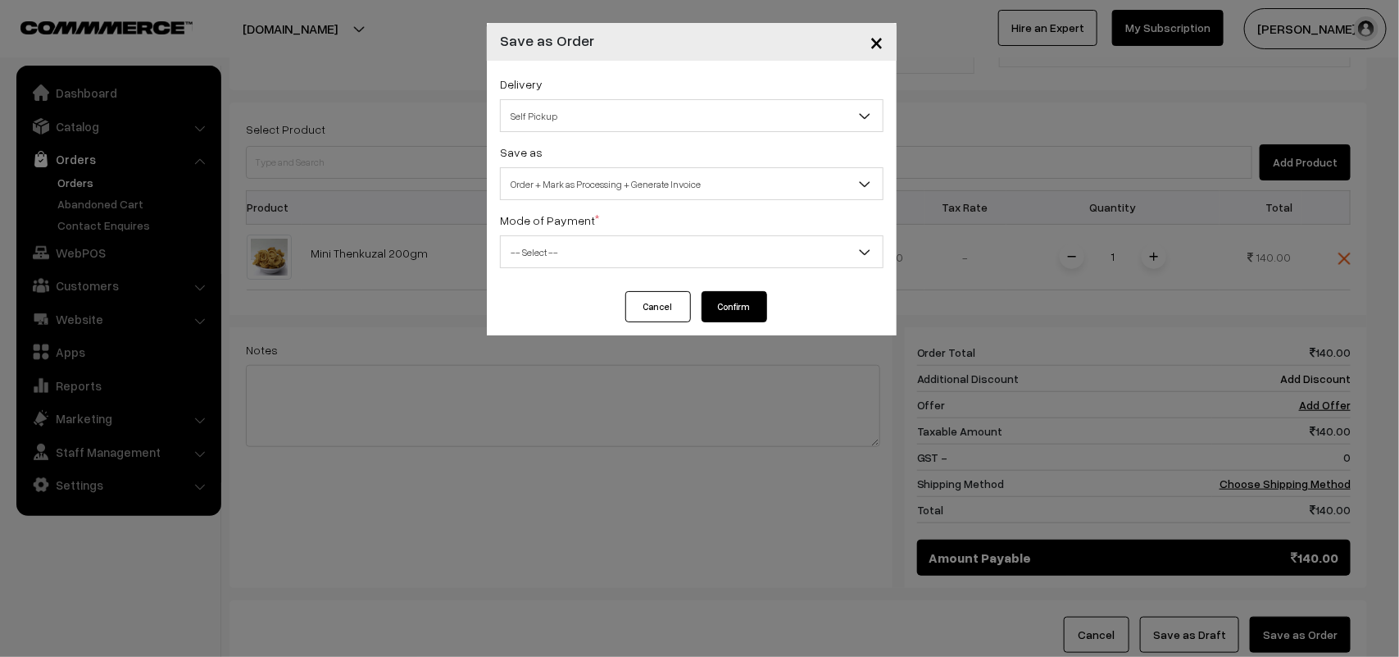
click at [633, 258] on span "-- Select --" at bounding box center [692, 252] width 382 height 29
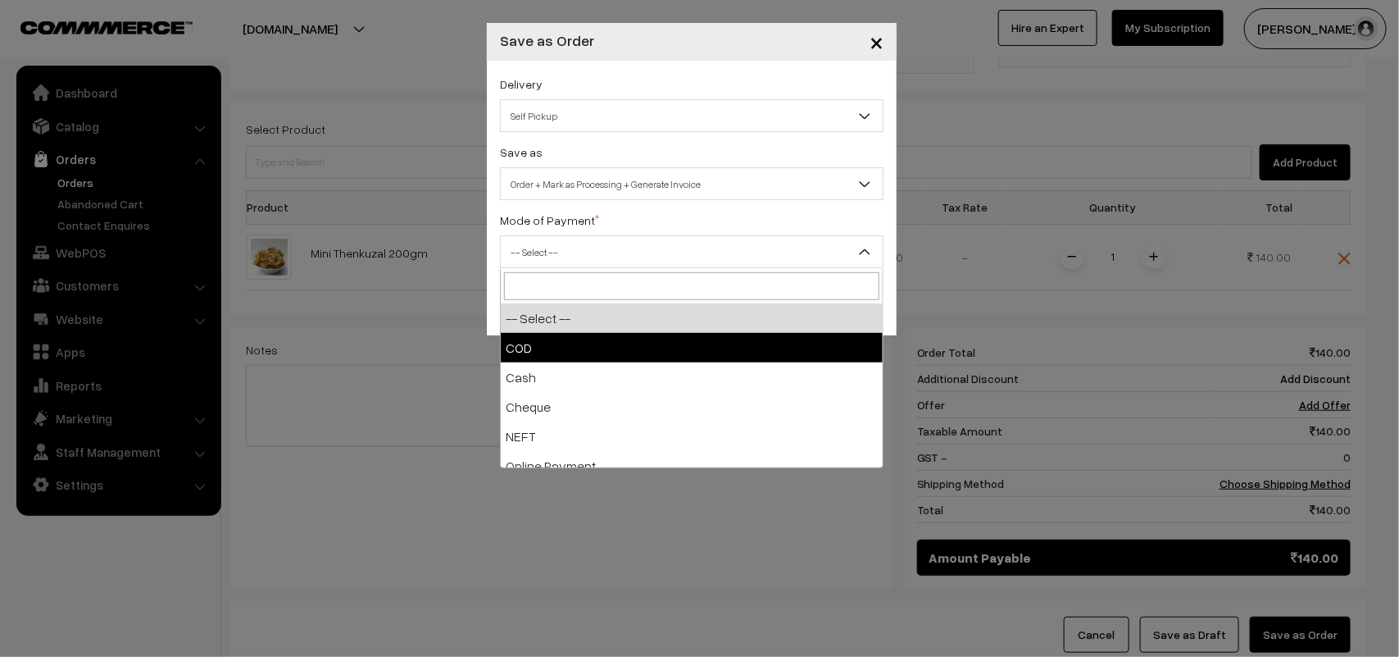
select select "1"
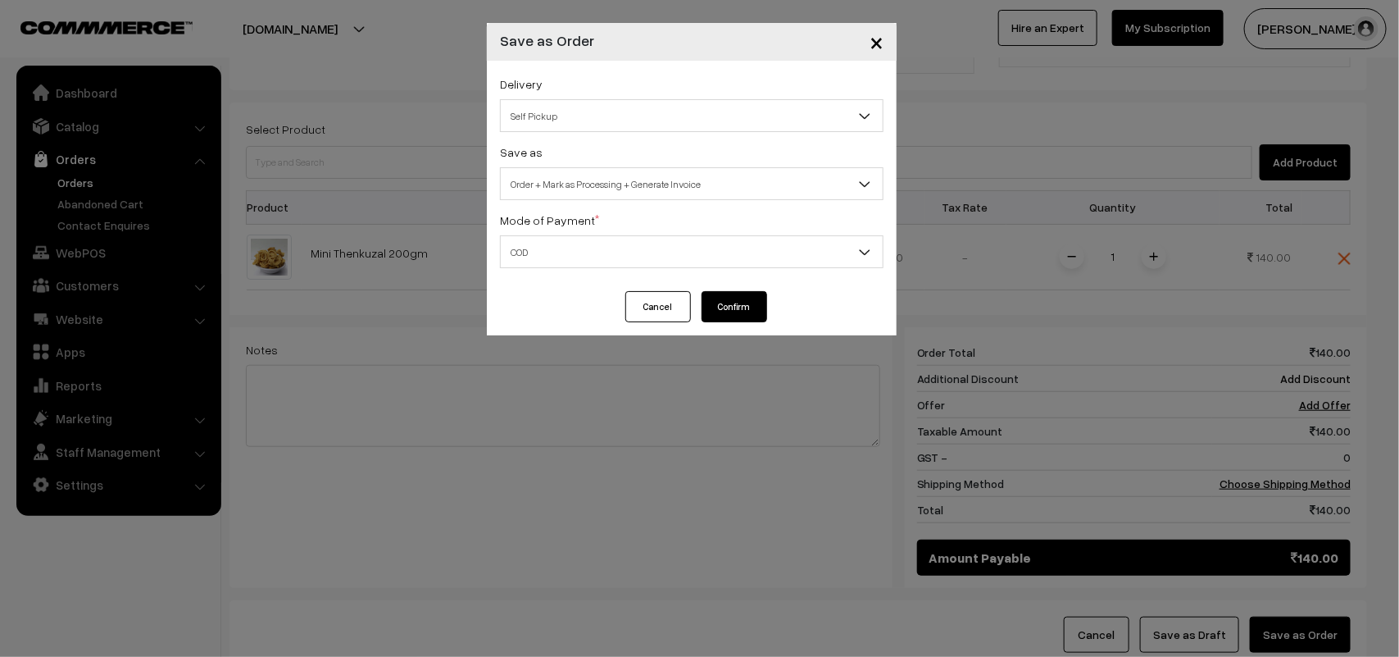
click at [736, 313] on button "Confirm" at bounding box center [735, 306] width 66 height 31
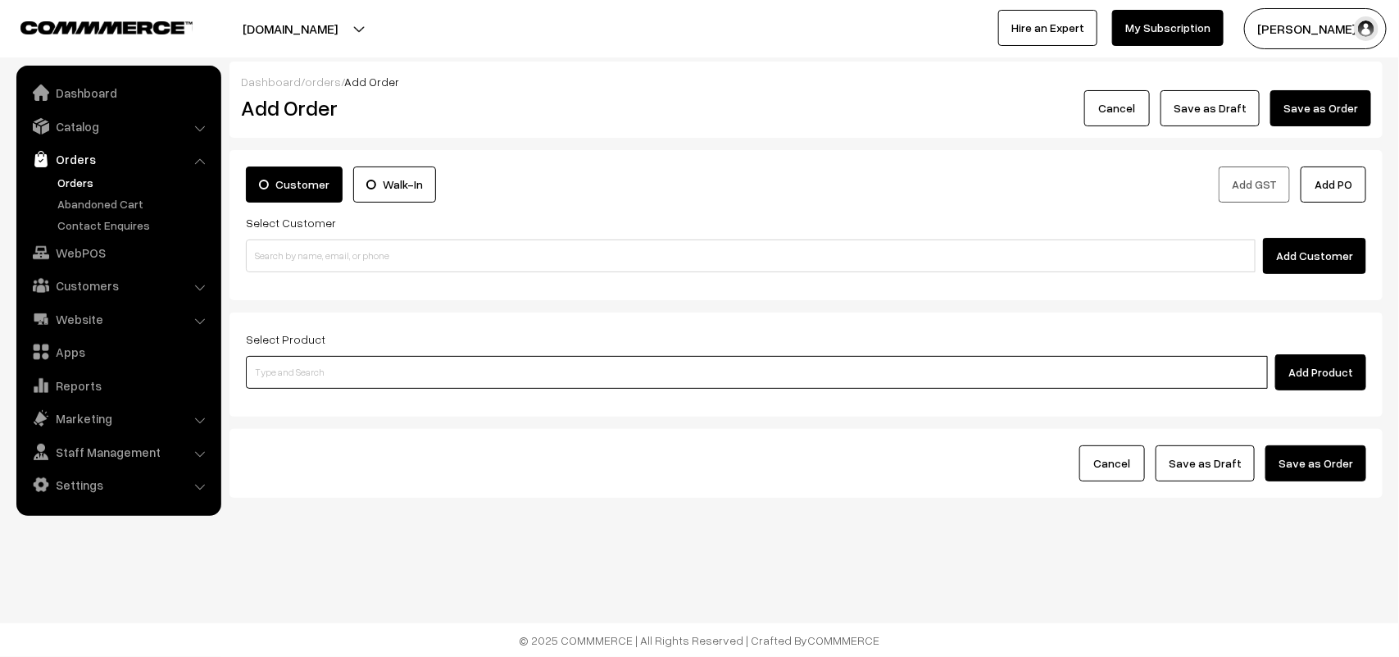
click at [300, 371] on input at bounding box center [757, 372] width 1022 height 33
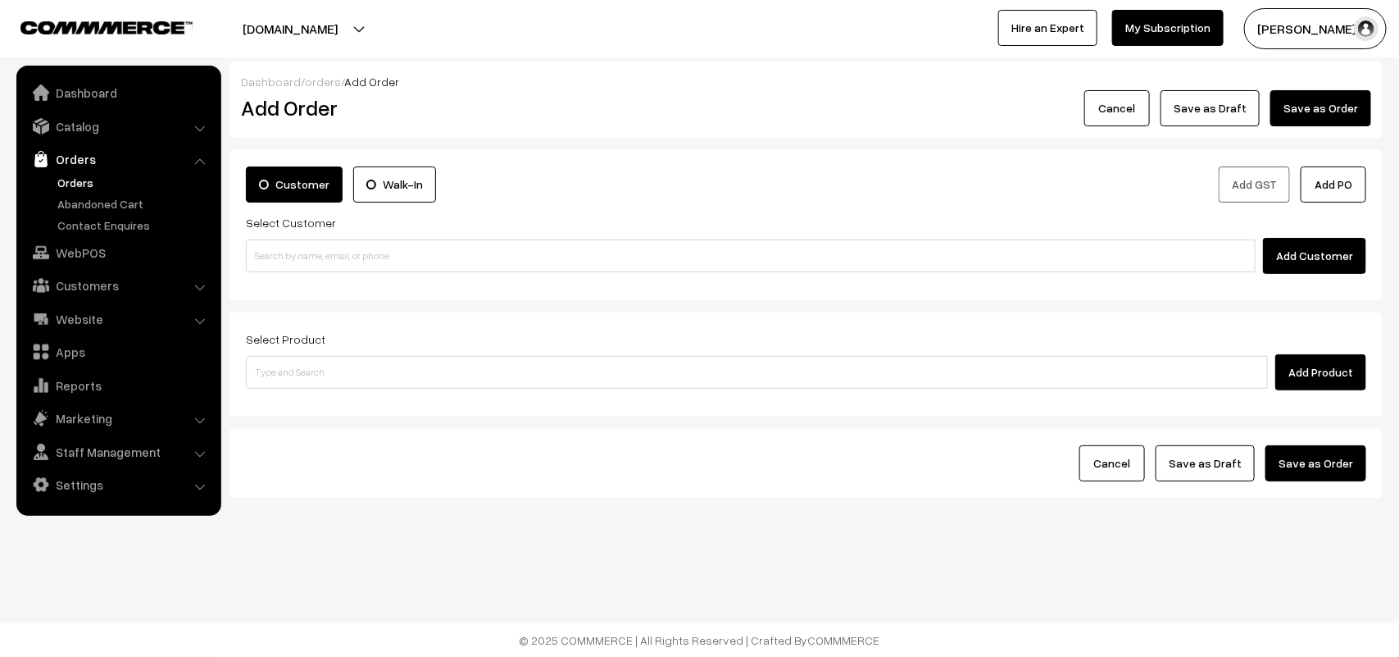
drag, startPoint x: 86, startPoint y: 180, endPoint x: 96, endPoint y: 180, distance: 9.8
click at [86, 179] on link "Orders" at bounding box center [134, 182] width 162 height 17
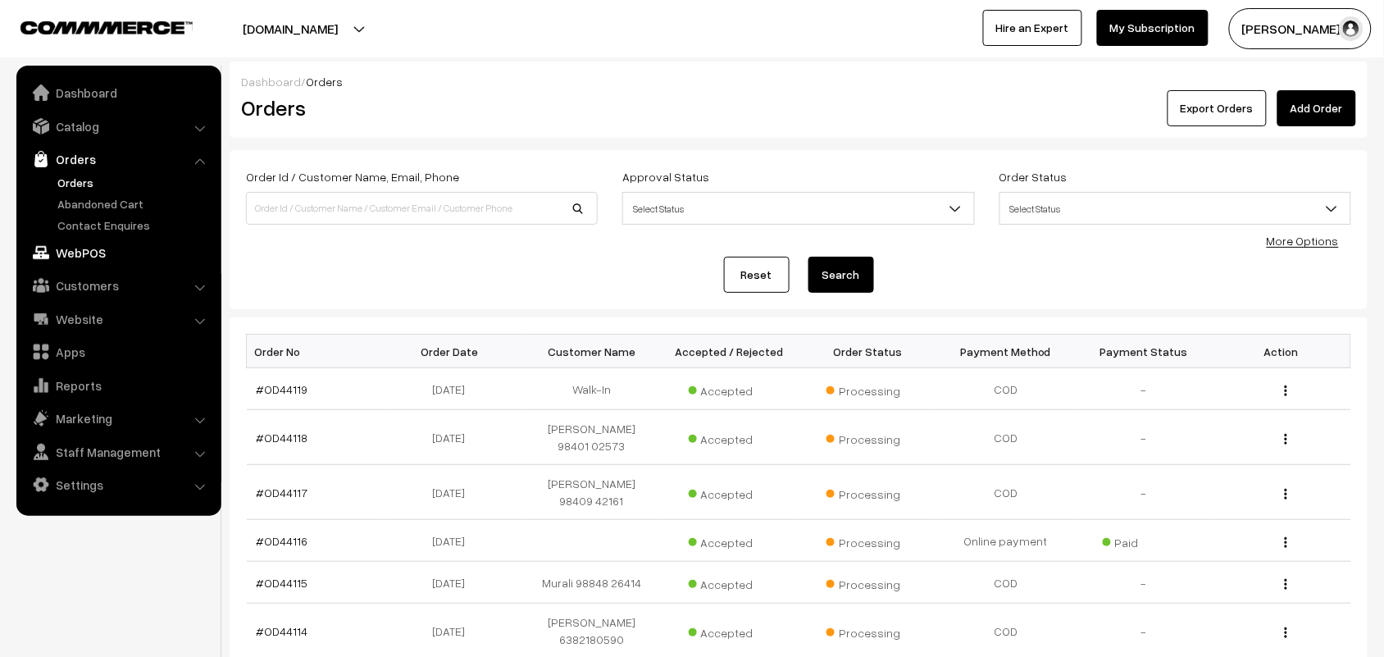
click at [80, 248] on link "WebPOS" at bounding box center [117, 253] width 195 height 30
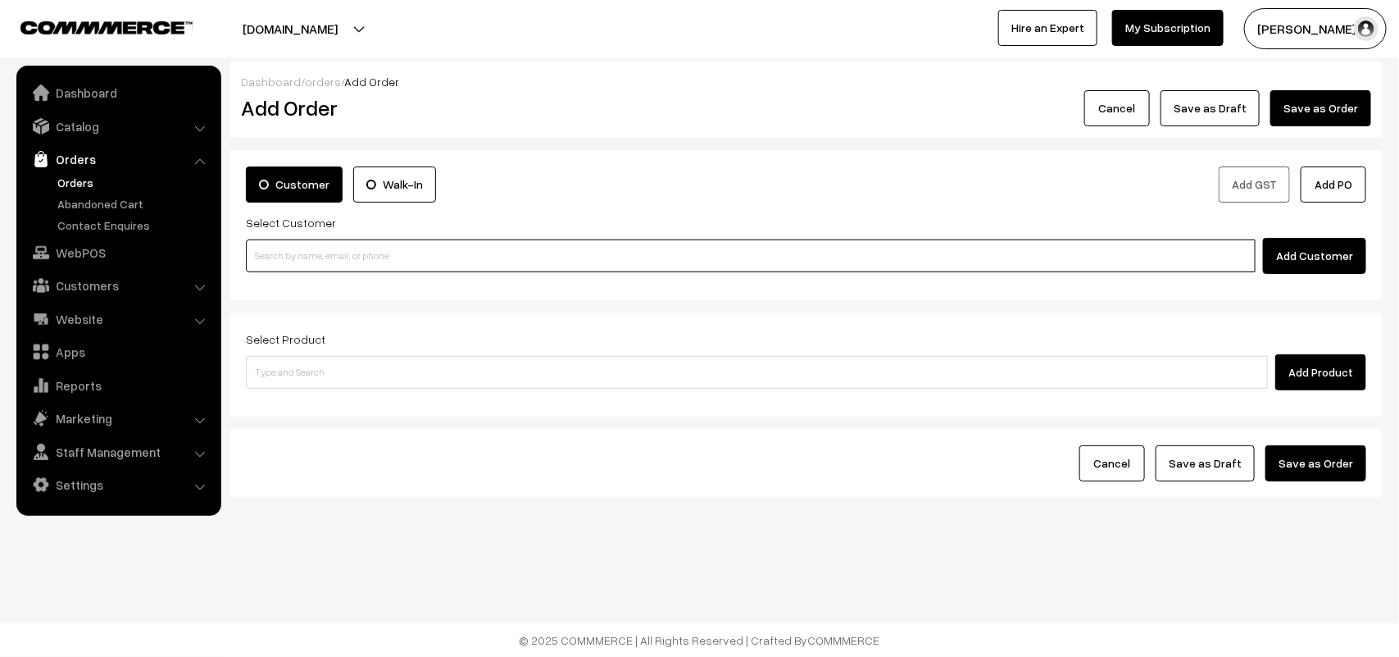
click at [402, 260] on input at bounding box center [751, 255] width 1010 height 33
paste input "98402 98411"
type input "[PERSON_NAME] [9840298411]"
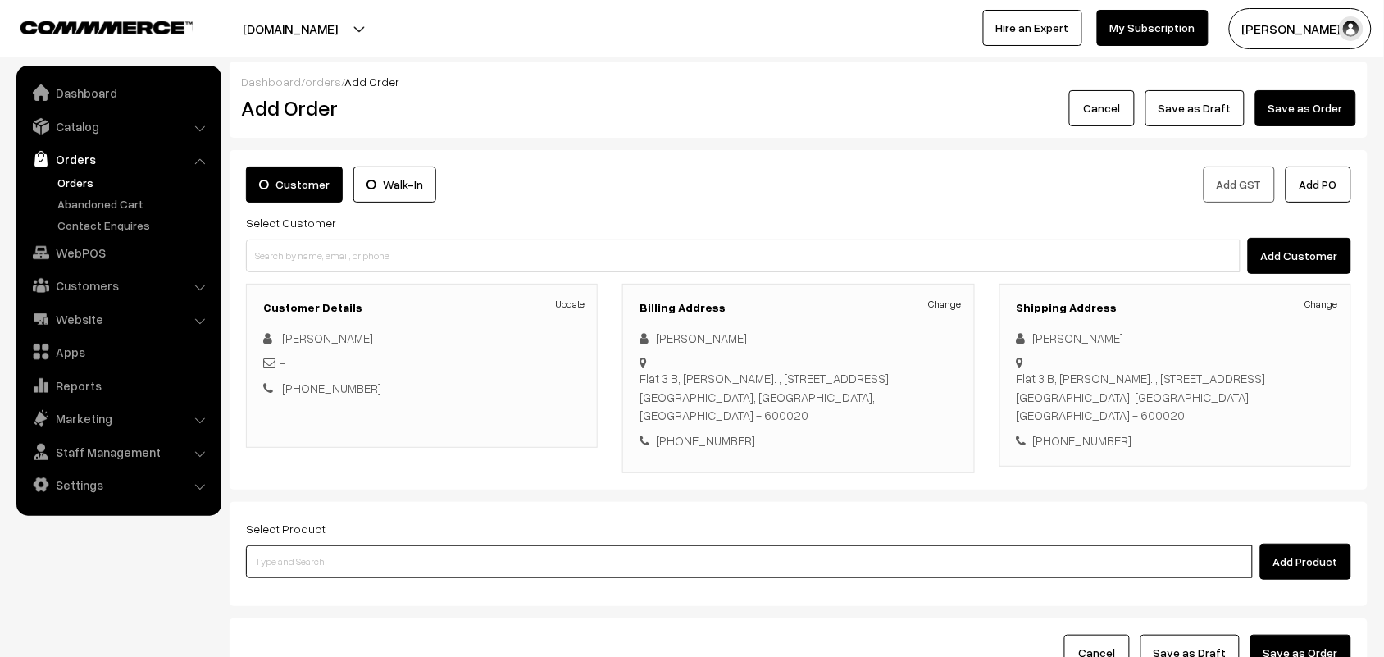
click at [502, 578] on input at bounding box center [749, 561] width 1007 height 33
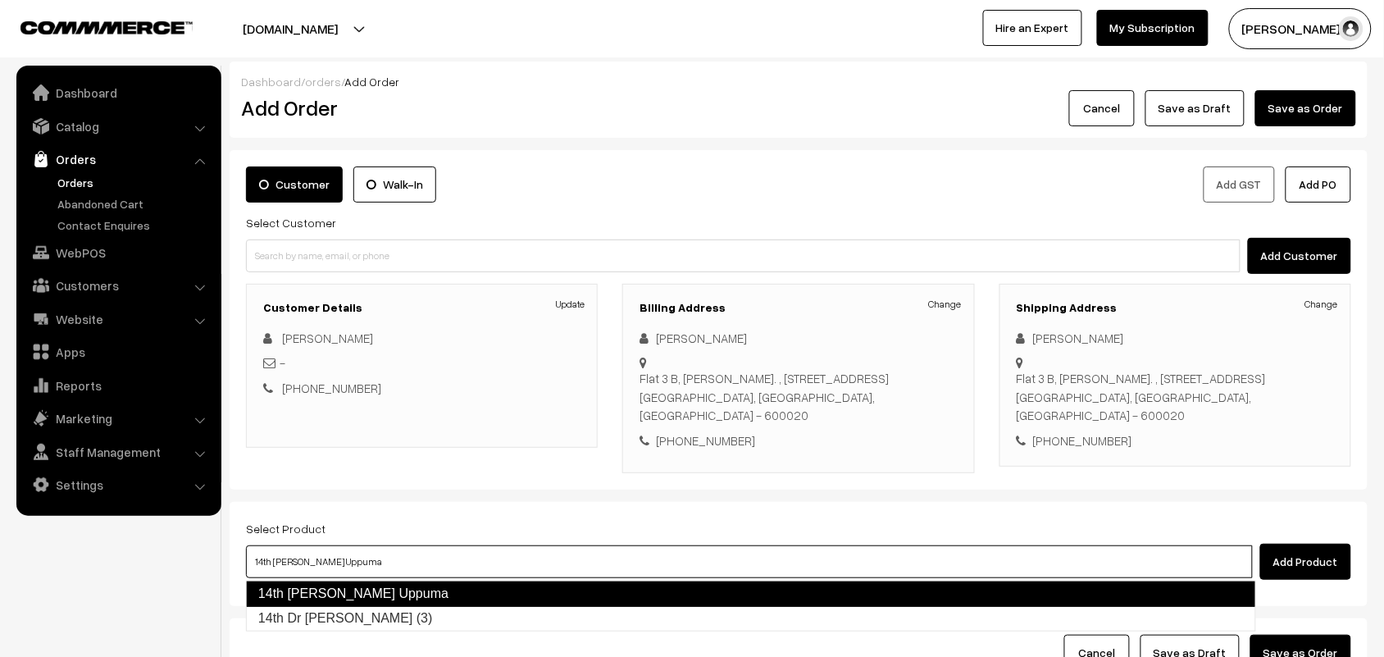
type input "14th Dr Chapathi (3)"
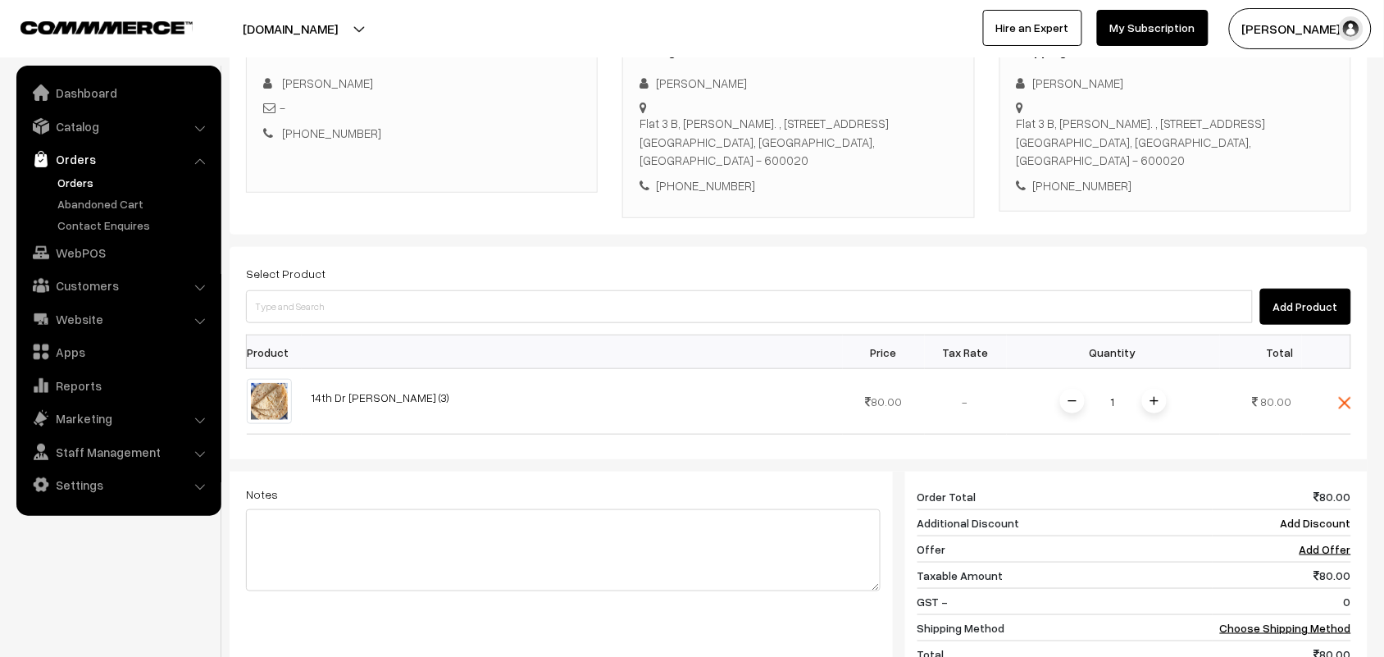
scroll to position [307, 0]
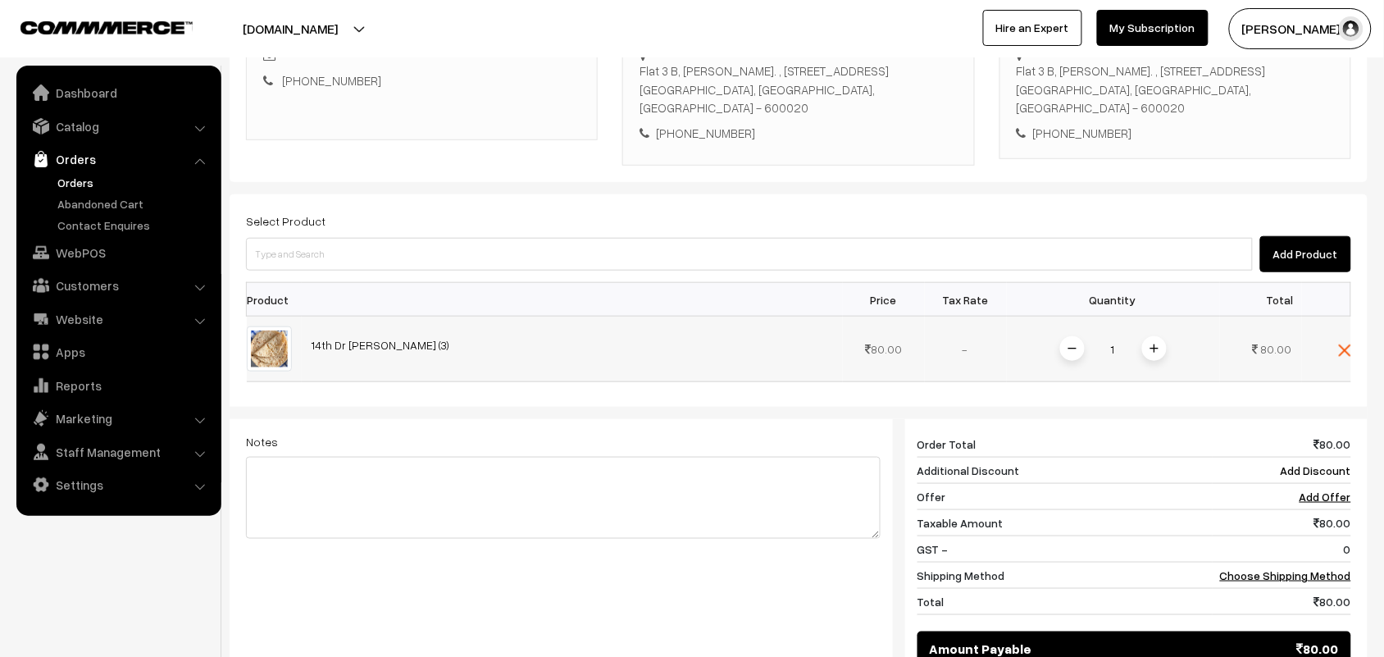
click at [1145, 351] on span at bounding box center [1154, 348] width 25 height 25
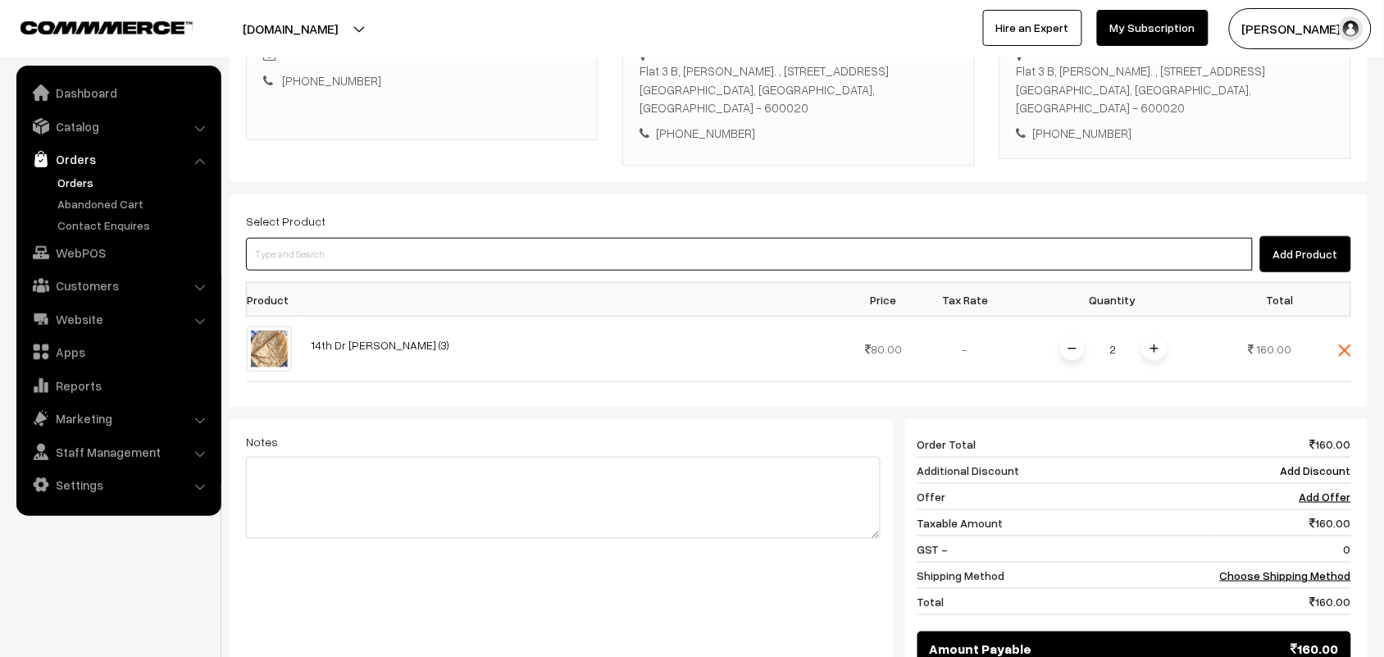
click at [1075, 264] on input at bounding box center [749, 254] width 1007 height 33
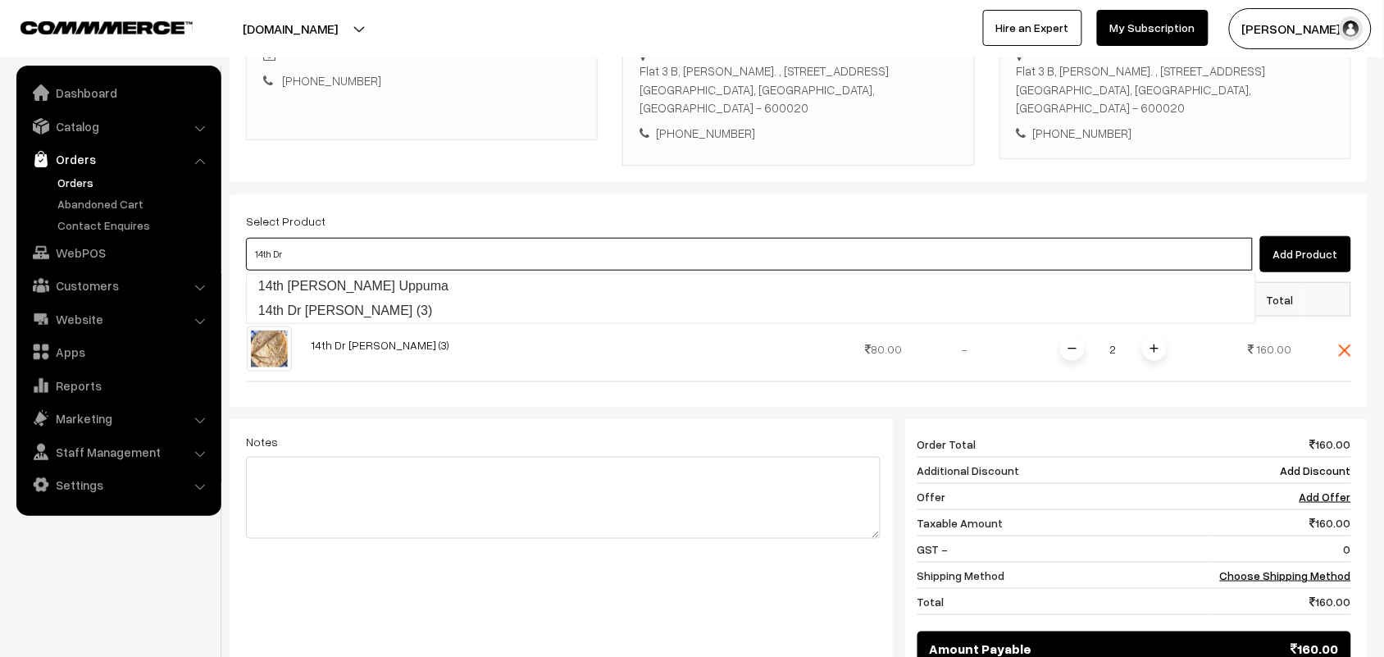
type input "14th Dr Wheat Rava Uppuma"
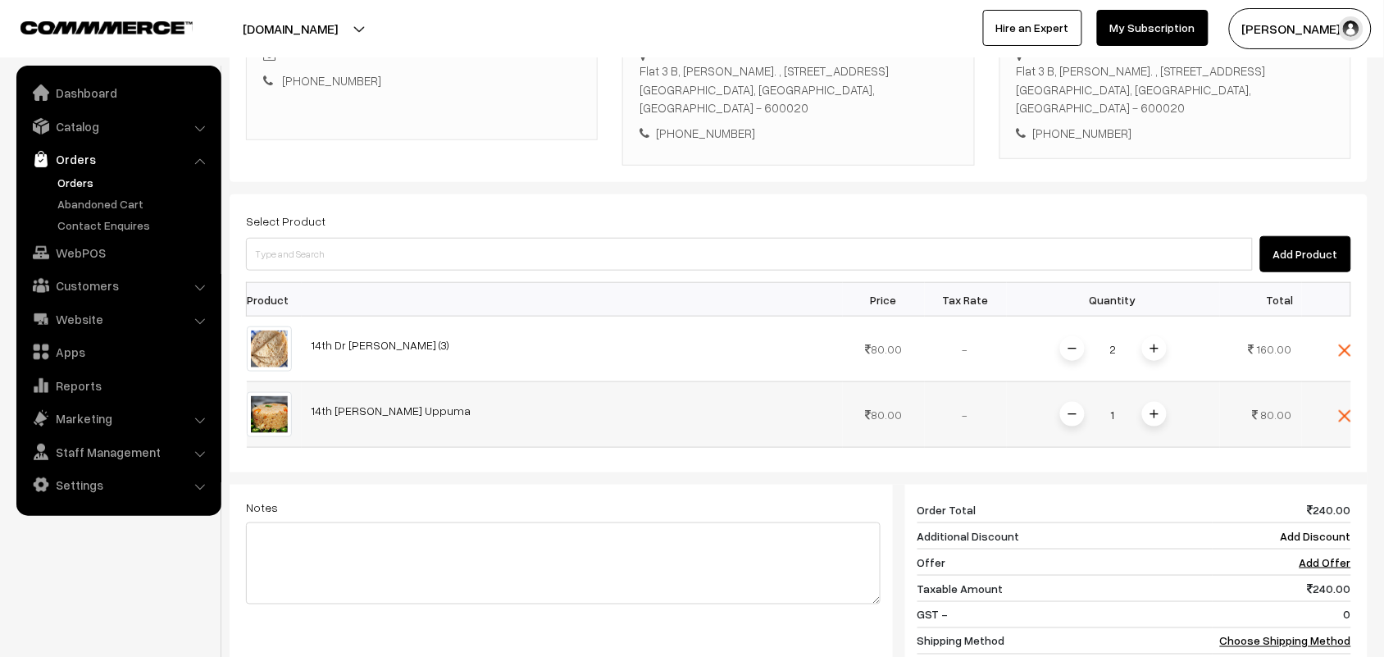
click at [1157, 415] on img at bounding box center [1154, 414] width 8 height 8
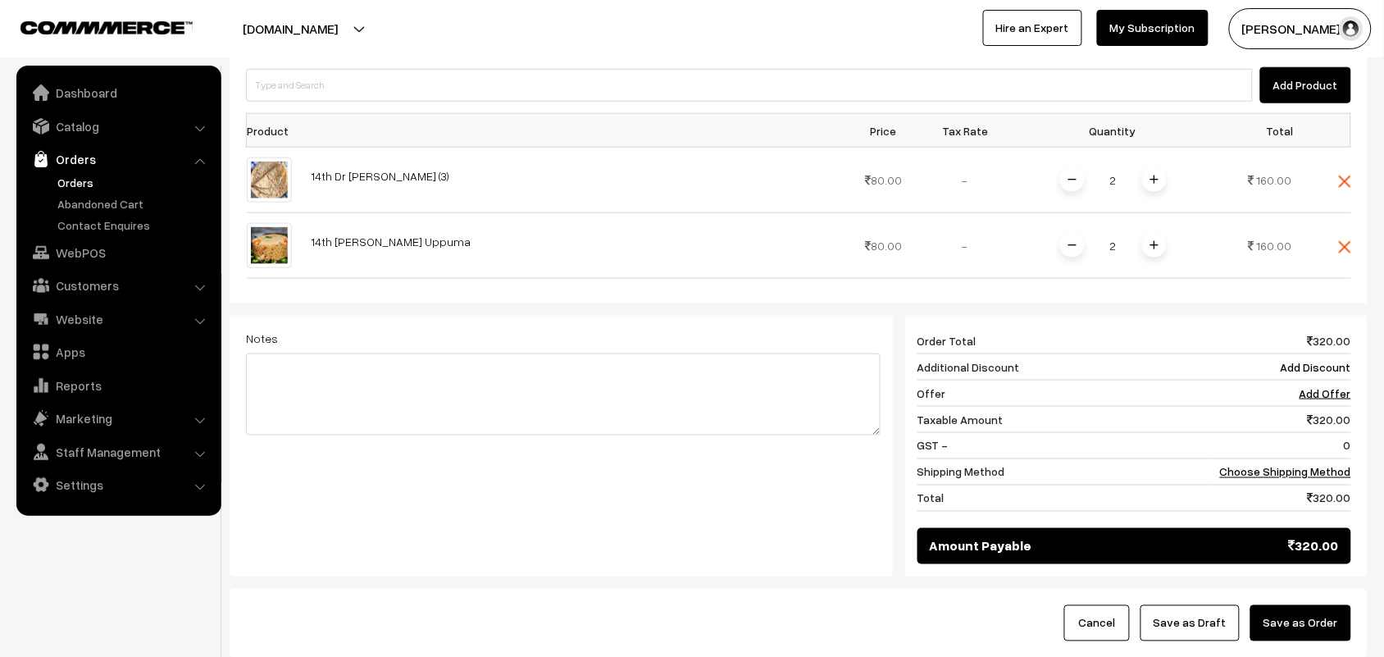
scroll to position [512, 0]
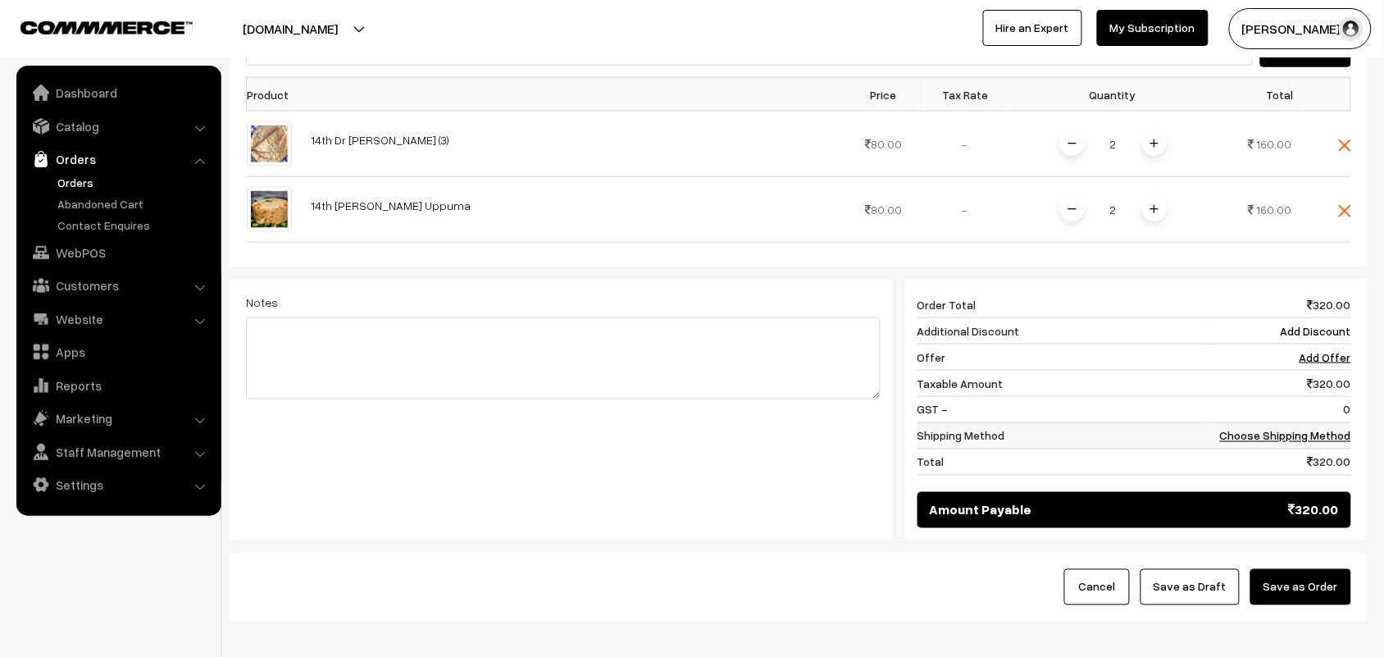
click at [1322, 441] on link "Choose Shipping Method" at bounding box center [1285, 436] width 131 height 14
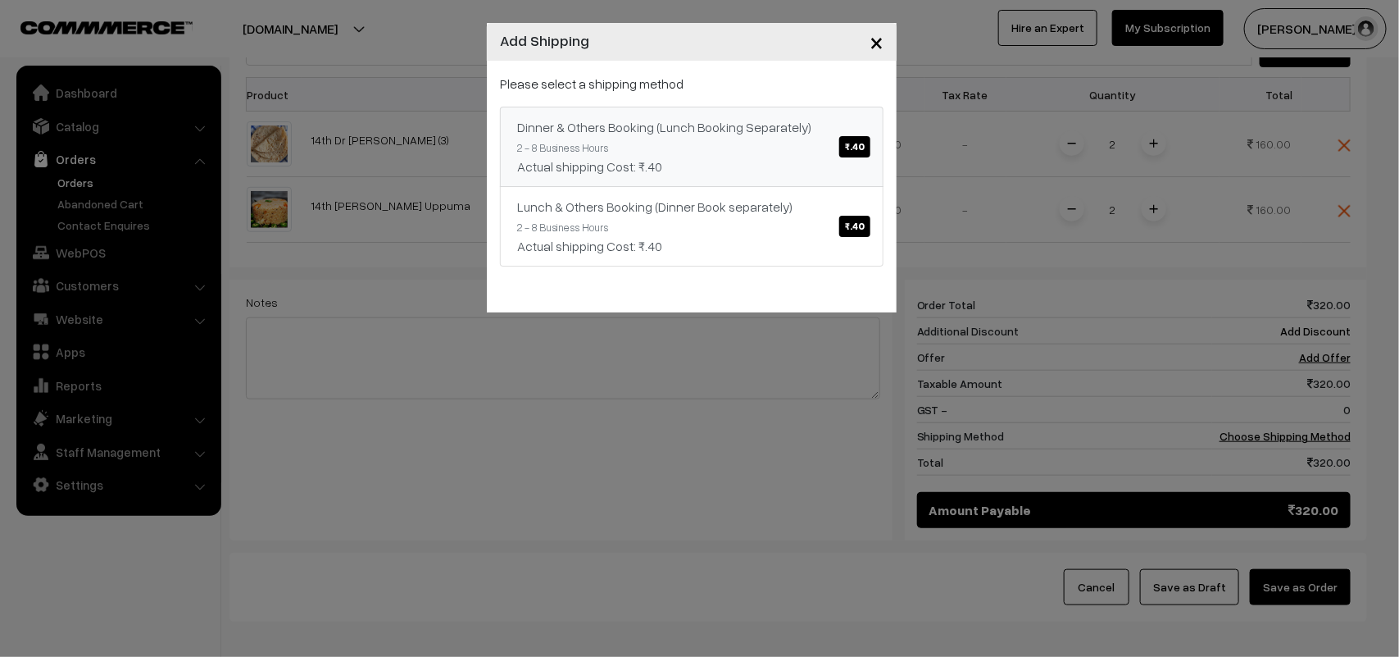
click at [853, 141] on span "₹.40" at bounding box center [854, 146] width 31 height 21
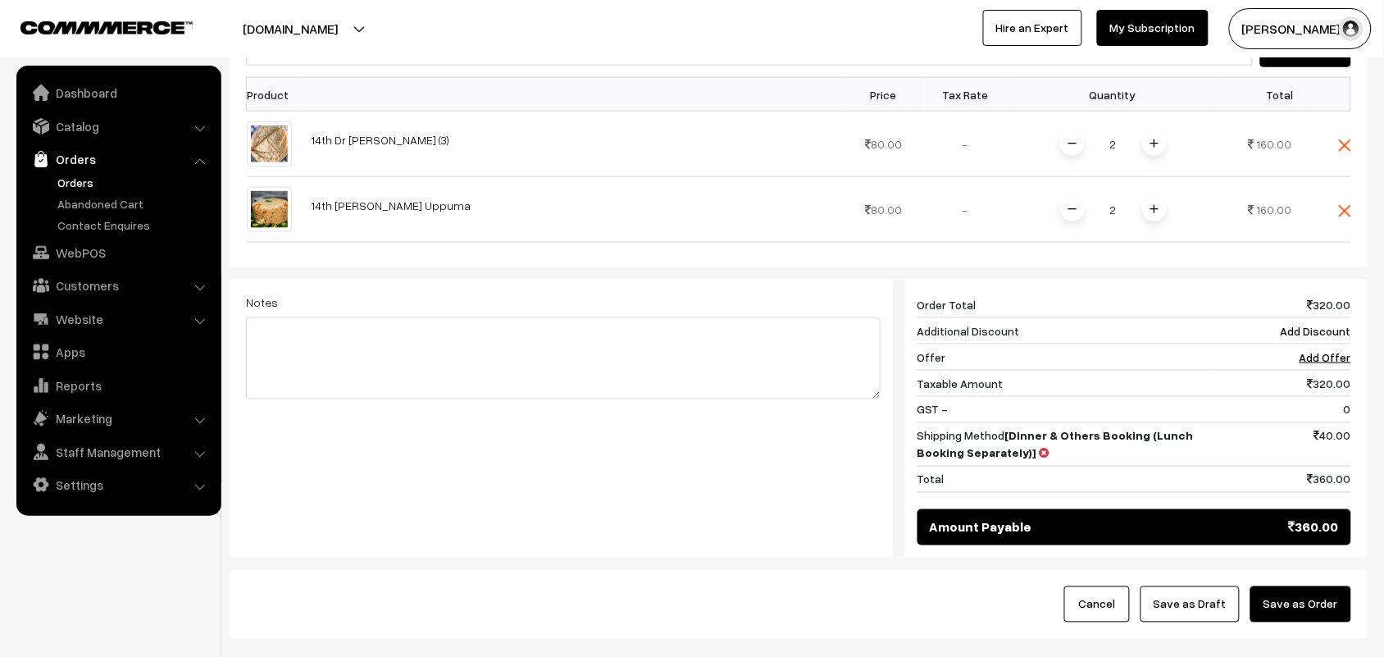
click at [1299, 615] on button "Save as Order" at bounding box center [1300, 604] width 101 height 36
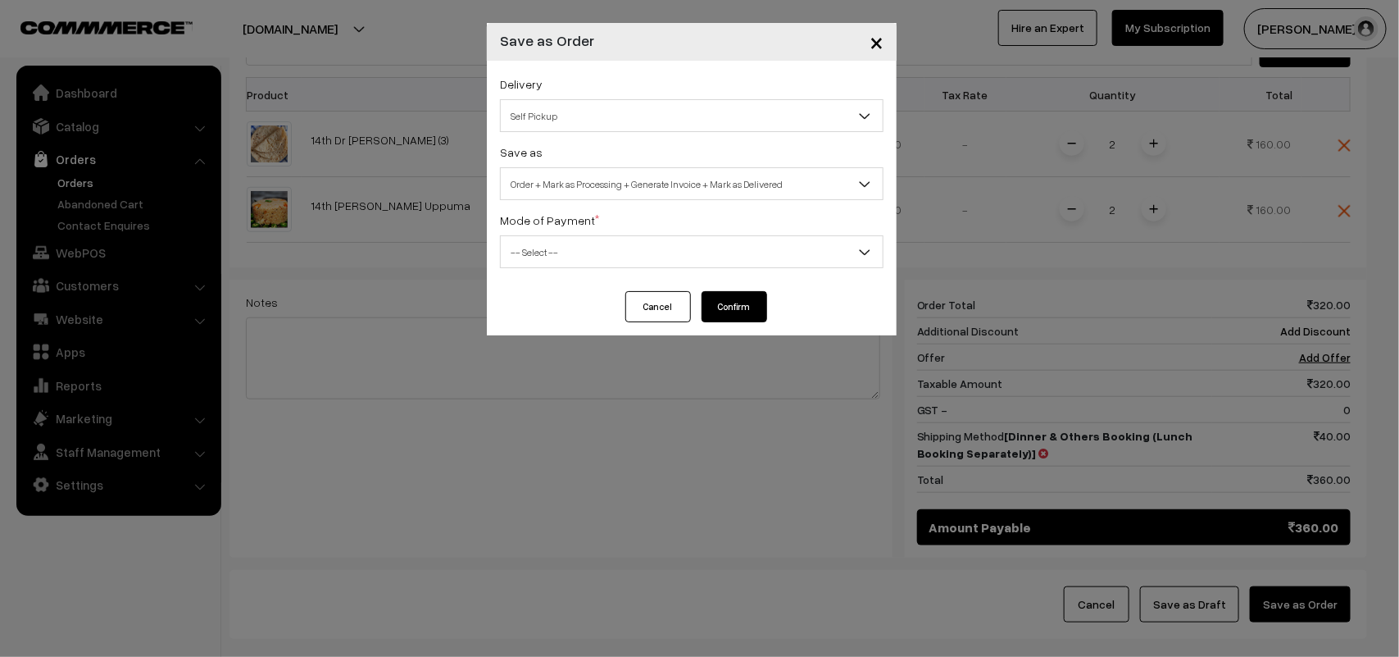
click at [574, 113] on span "Self Pickup" at bounding box center [692, 116] width 382 height 29
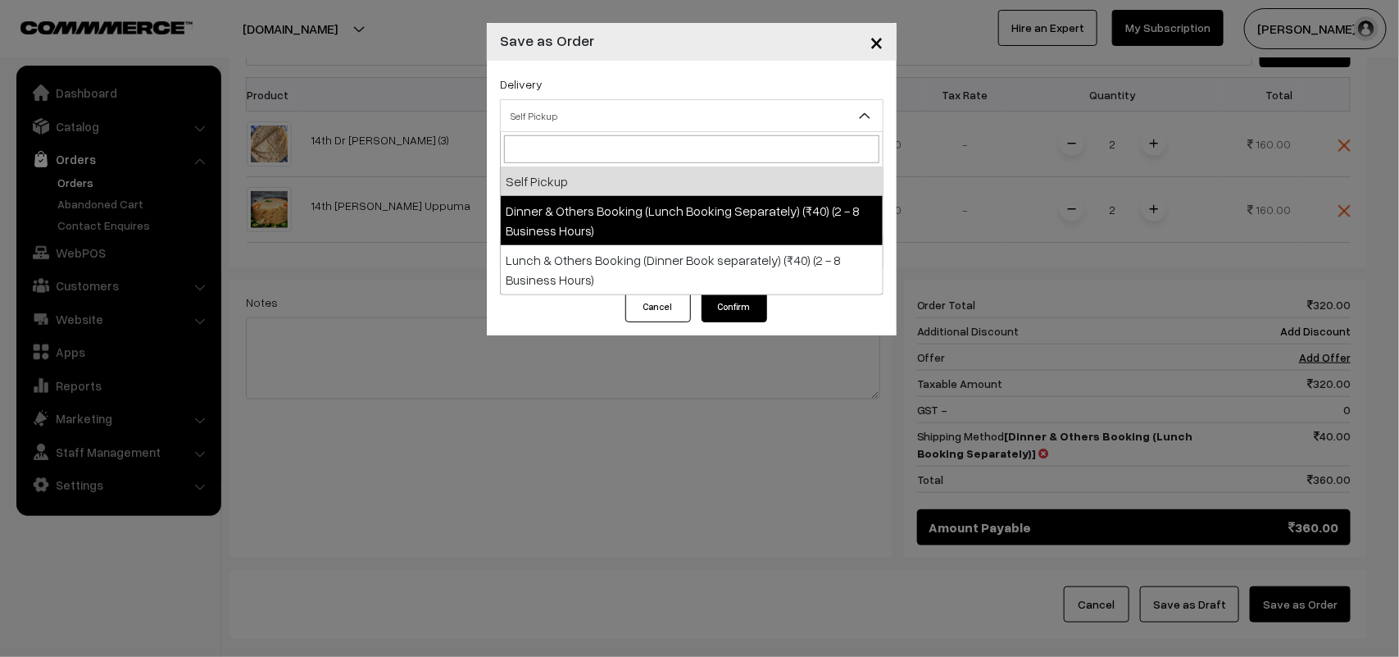
select select "DOB1"
select select "3"
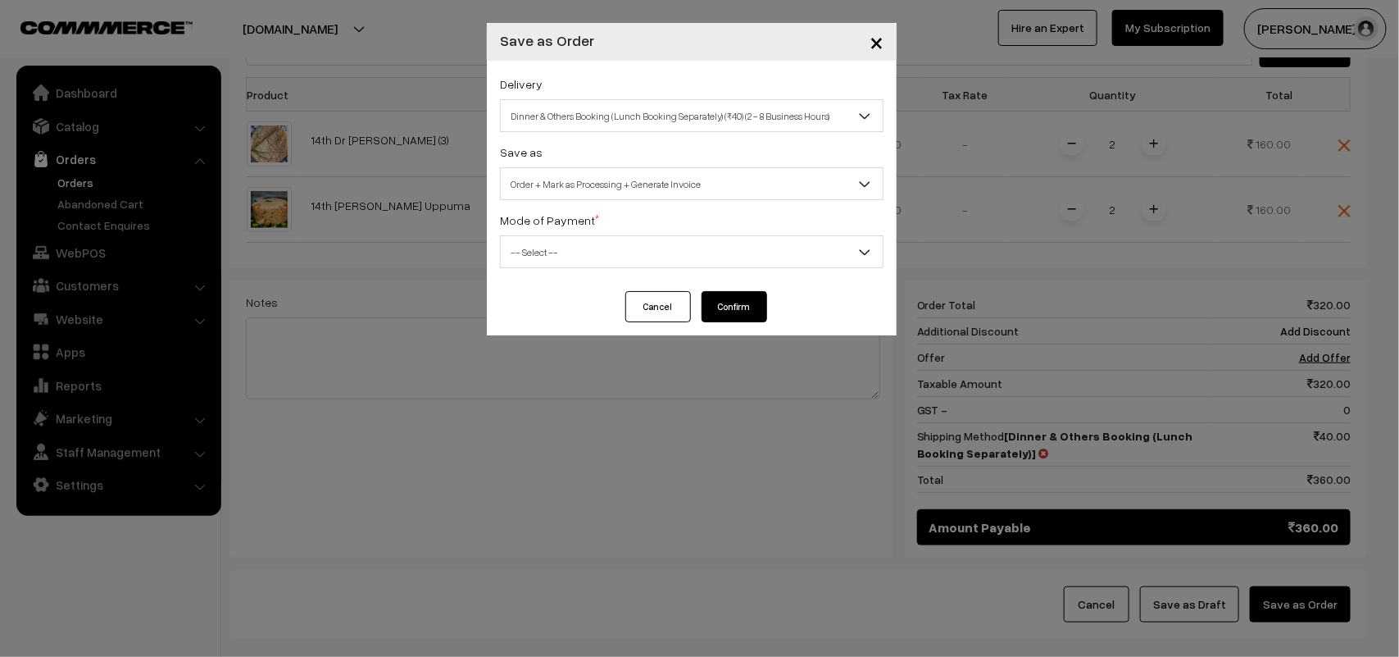
click at [616, 256] on span "-- Select --" at bounding box center [692, 252] width 382 height 29
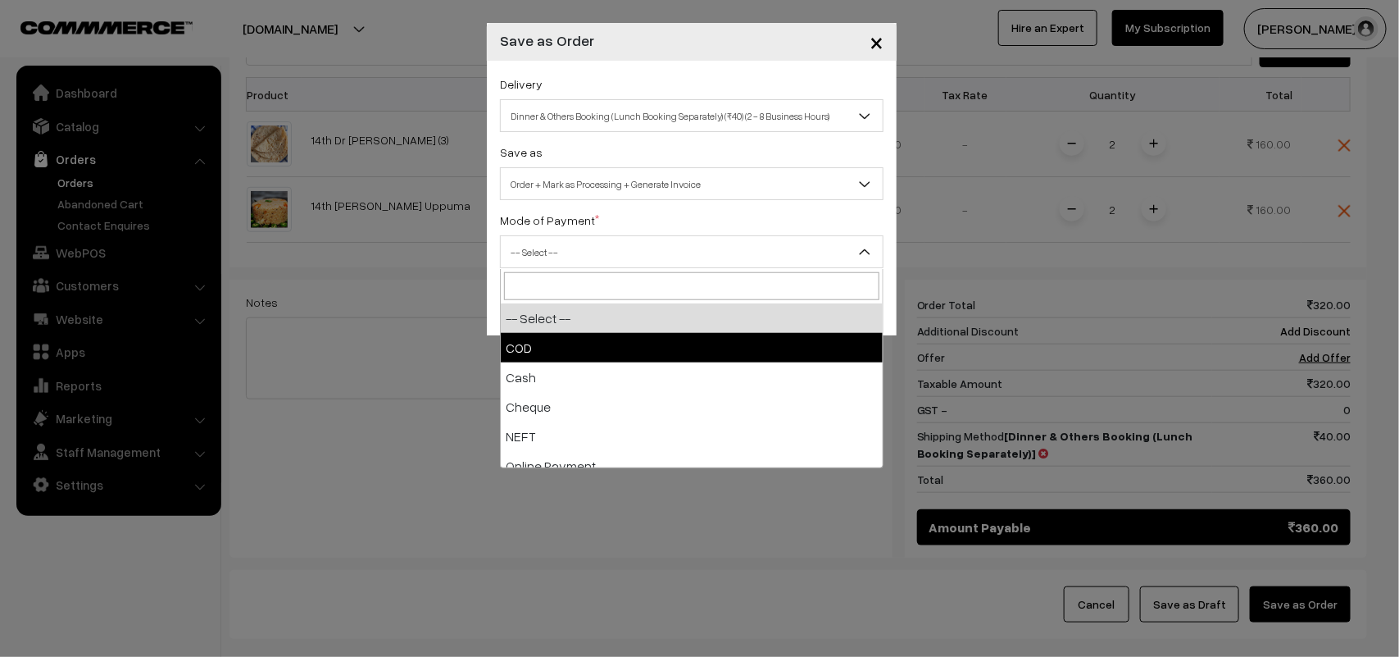
select select "1"
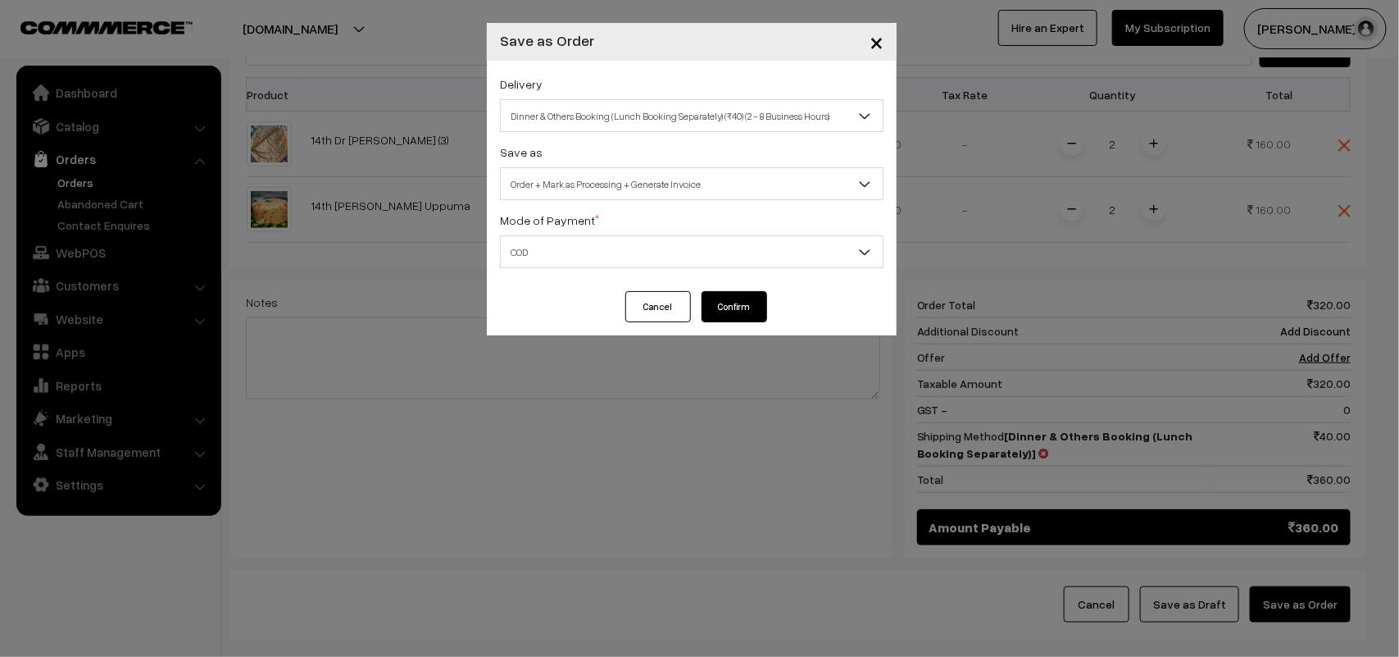
click at [720, 305] on button "Confirm" at bounding box center [735, 306] width 66 height 31
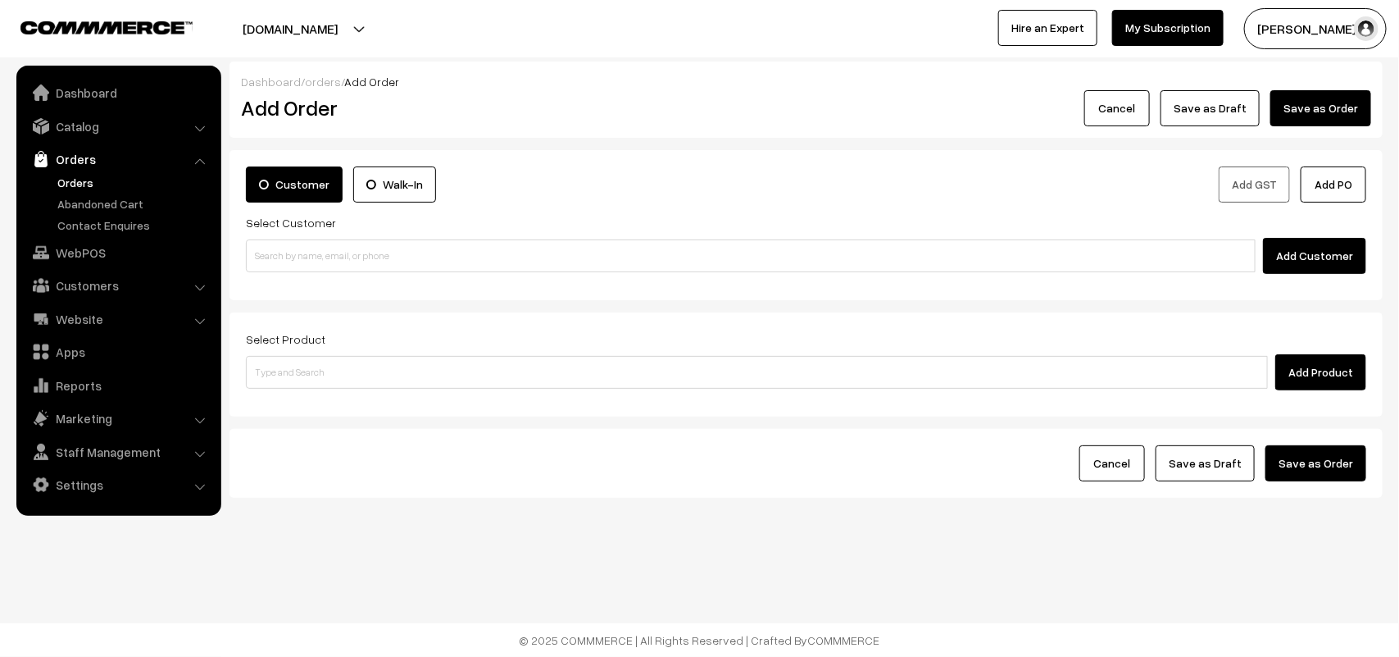
click at [64, 182] on link "Orders" at bounding box center [134, 182] width 162 height 17
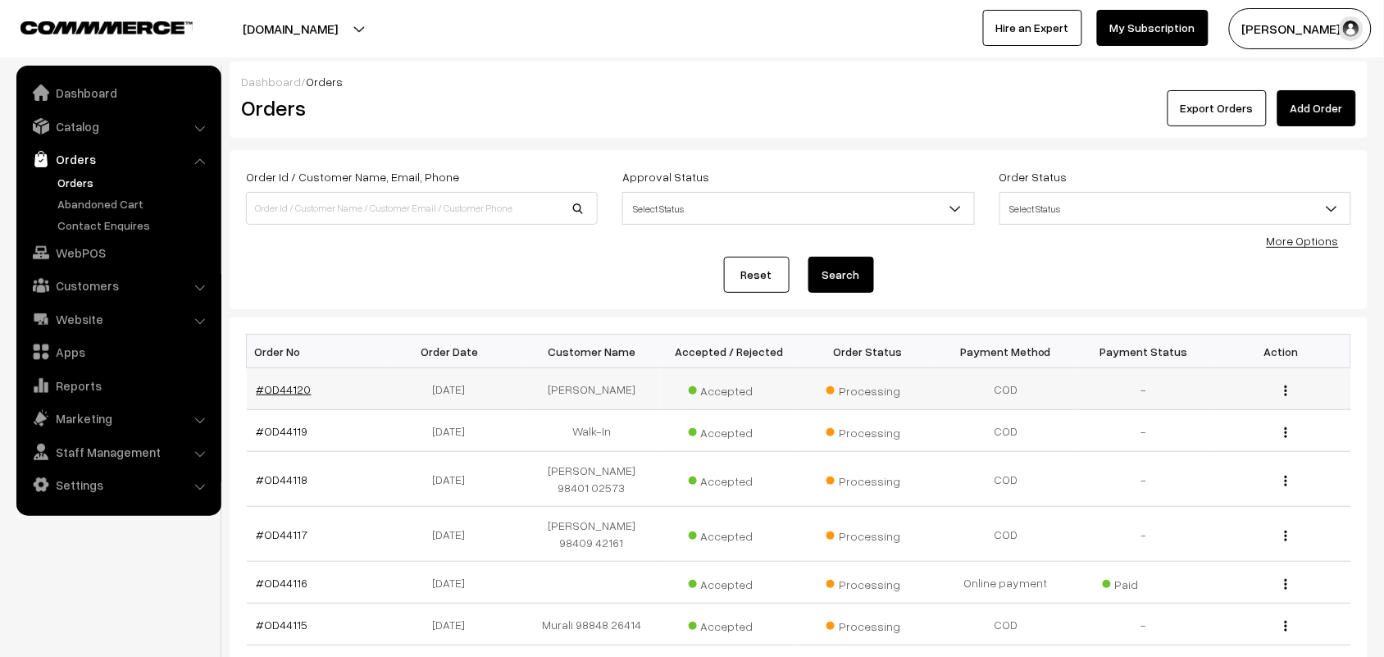
click at [284, 394] on link "#OD44120" at bounding box center [284, 389] width 55 height 14
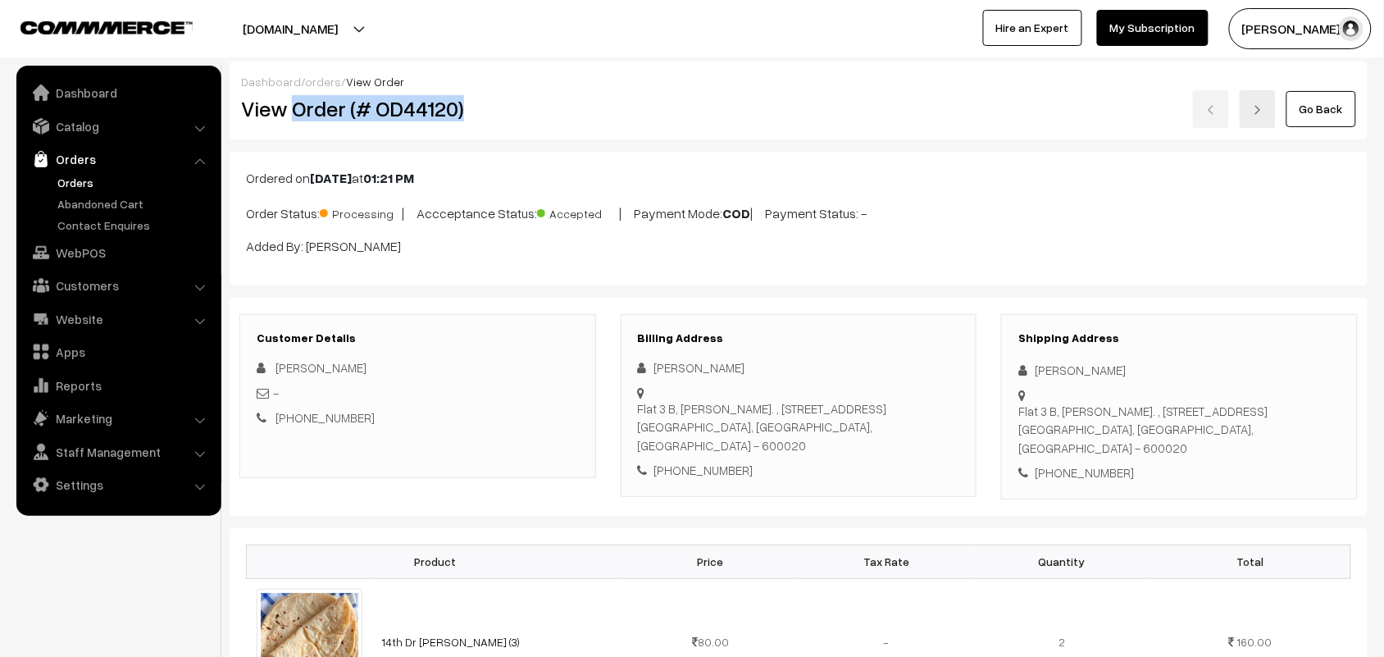
drag, startPoint x: 293, startPoint y: 107, endPoint x: 547, endPoint y: 116, distance: 254.3
click at [547, 116] on h2 "View Order (# OD44120)" at bounding box center [418, 108] width 355 height 25
copy h2 "Order (# OD44120)"
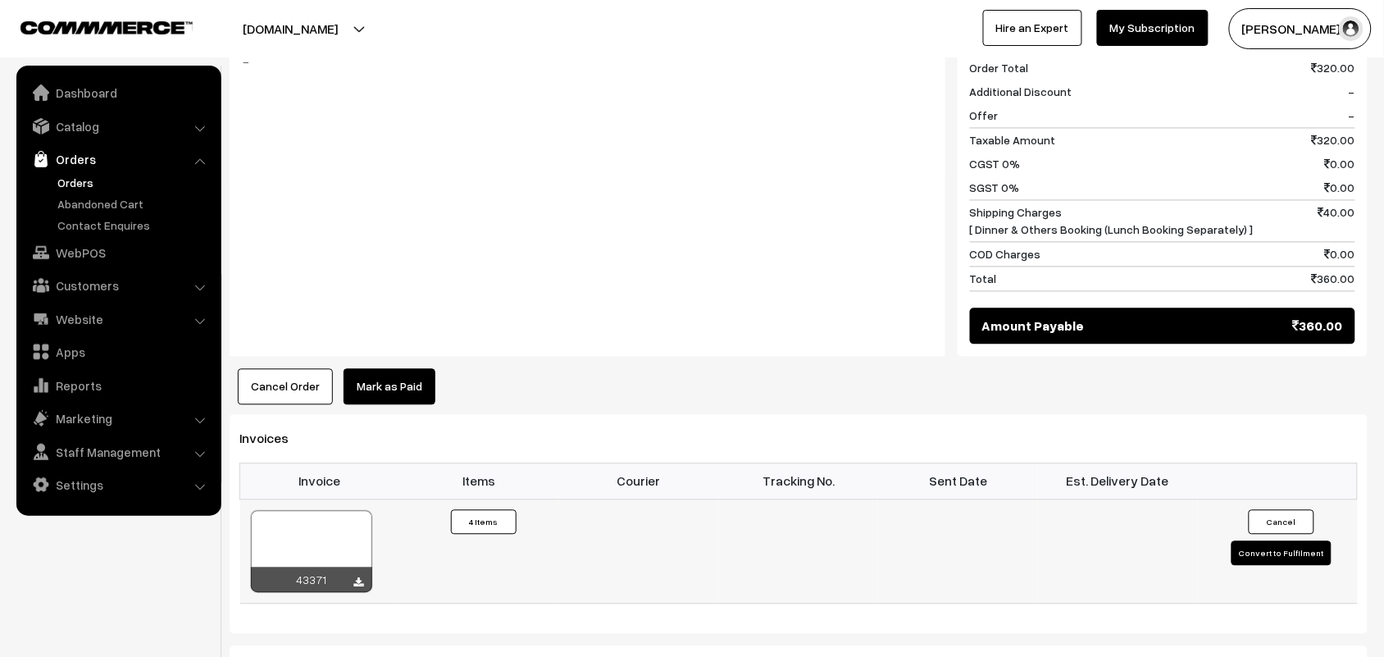
scroll to position [922, 0]
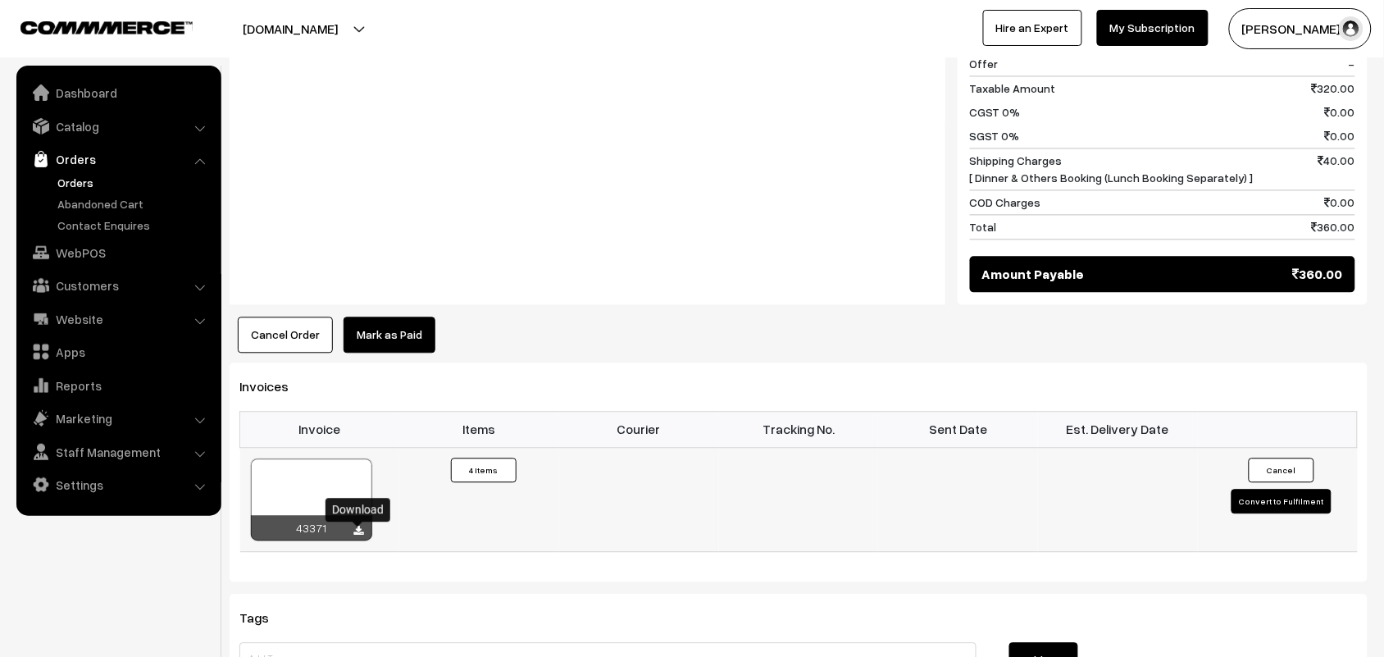
click at [359, 533] on icon at bounding box center [359, 531] width 10 height 11
click at [84, 252] on link "WebPOS" at bounding box center [117, 253] width 195 height 30
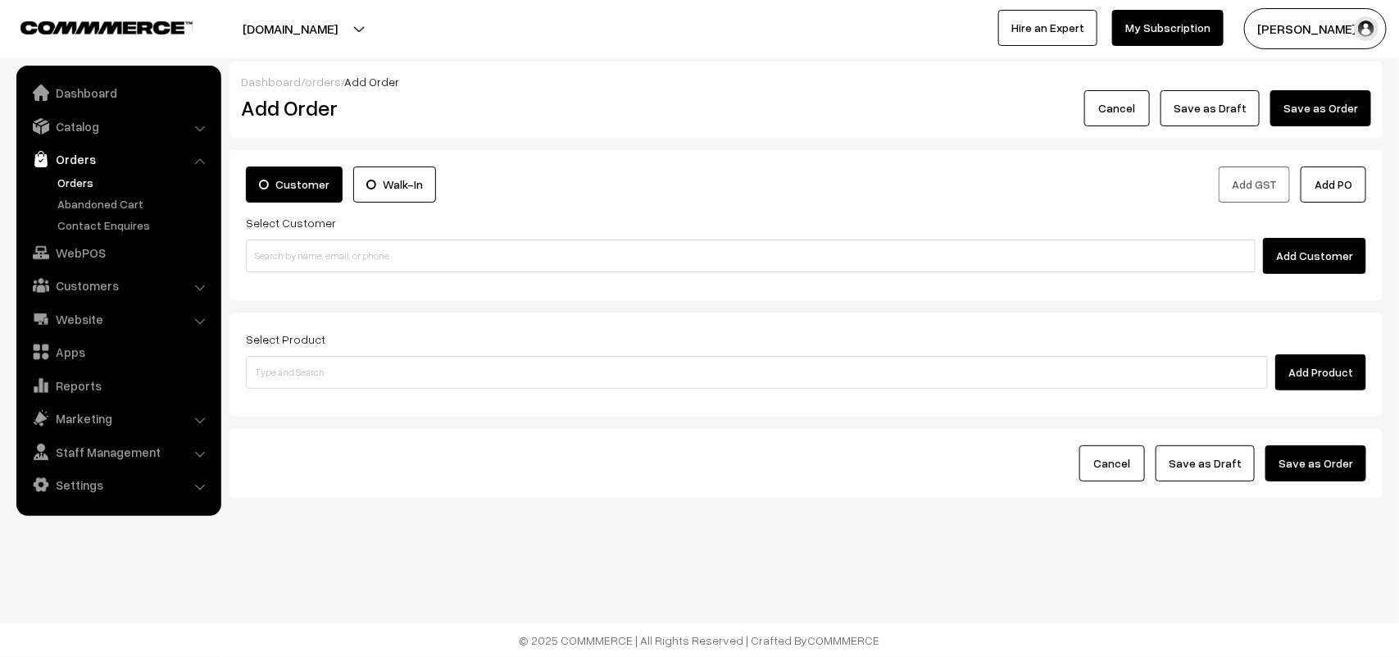
click at [75, 183] on link "Orders" at bounding box center [134, 182] width 162 height 17
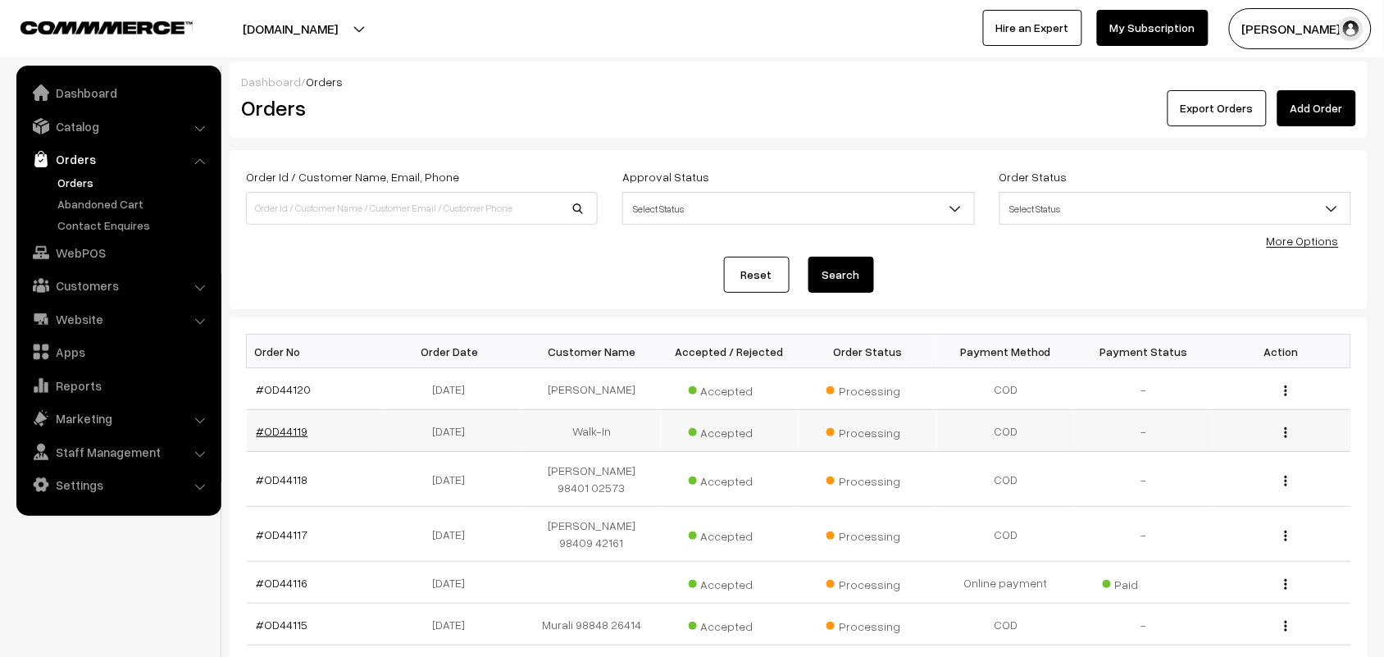
click at [291, 430] on link "#OD44119" at bounding box center [283, 431] width 52 height 14
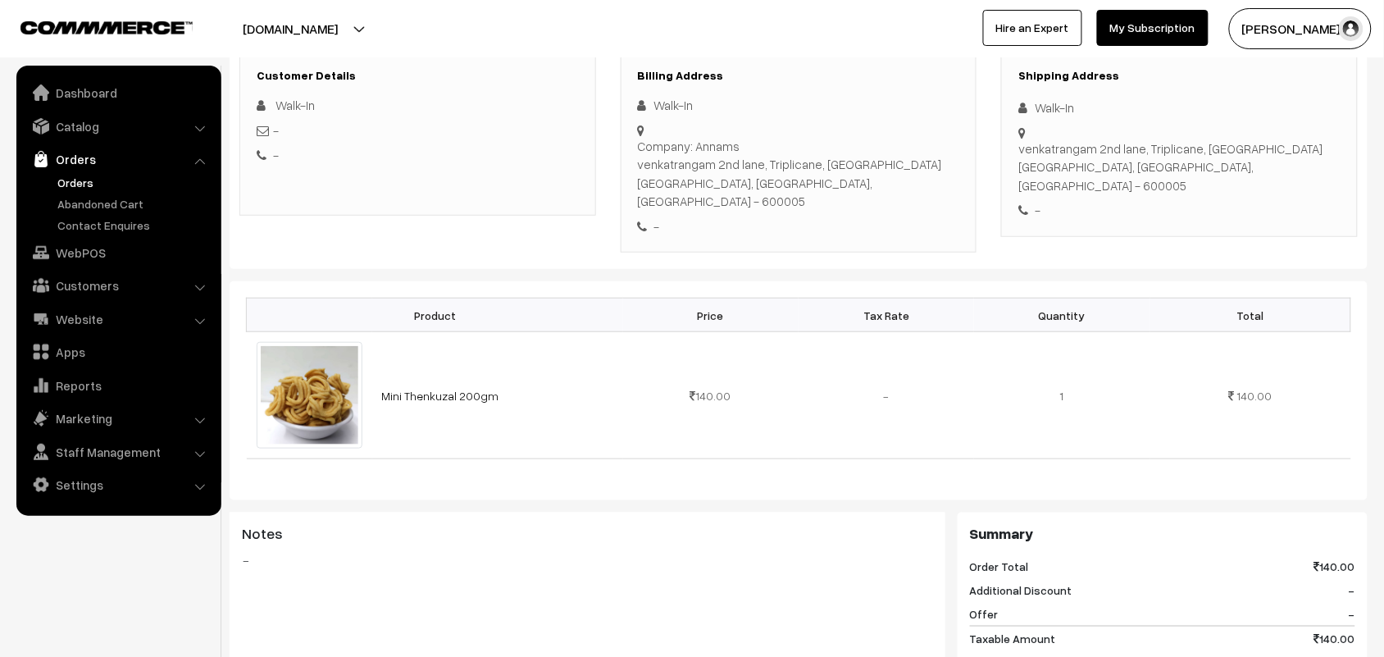
scroll to position [307, 0]
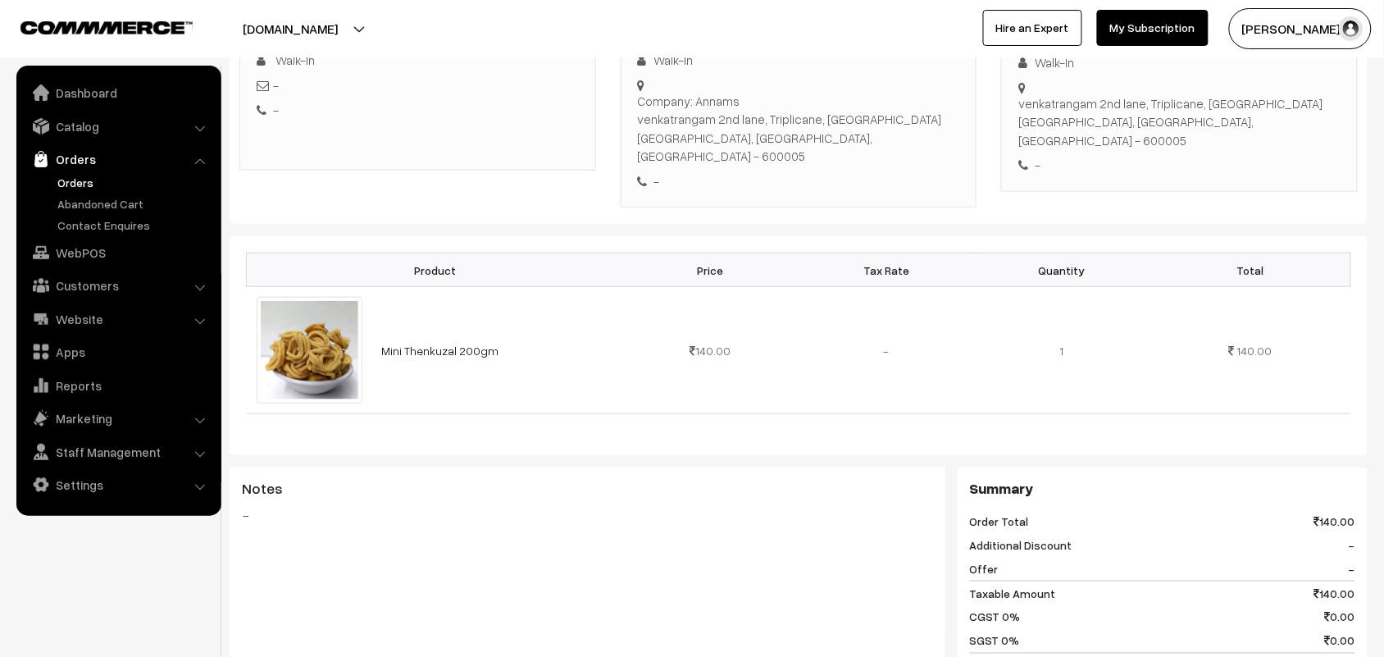
click at [68, 181] on link "Orders" at bounding box center [134, 182] width 162 height 17
